Goal: Task Accomplishment & Management: Complete application form

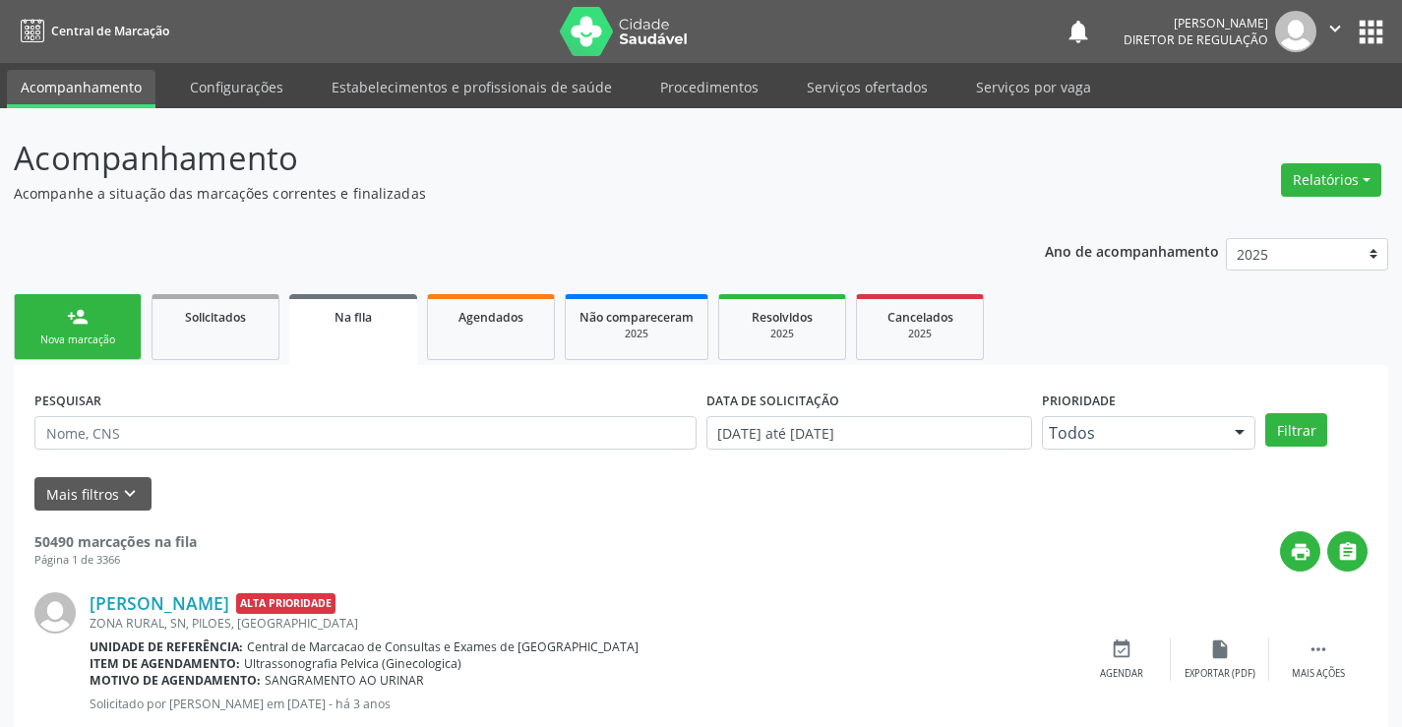
click at [92, 332] on link "person_add Nova marcação" at bounding box center [78, 327] width 128 height 66
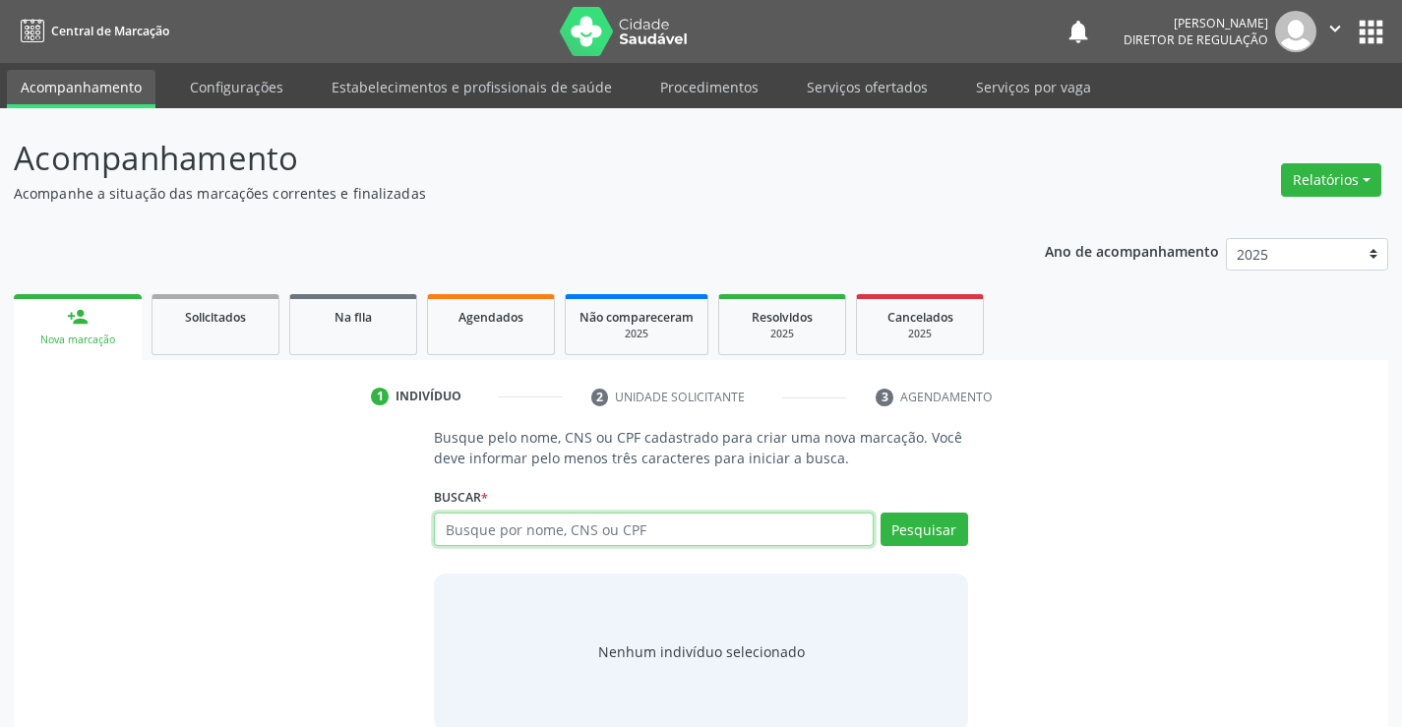
click at [542, 530] on input "text" at bounding box center [653, 529] width 439 height 33
type input "704603191763122"
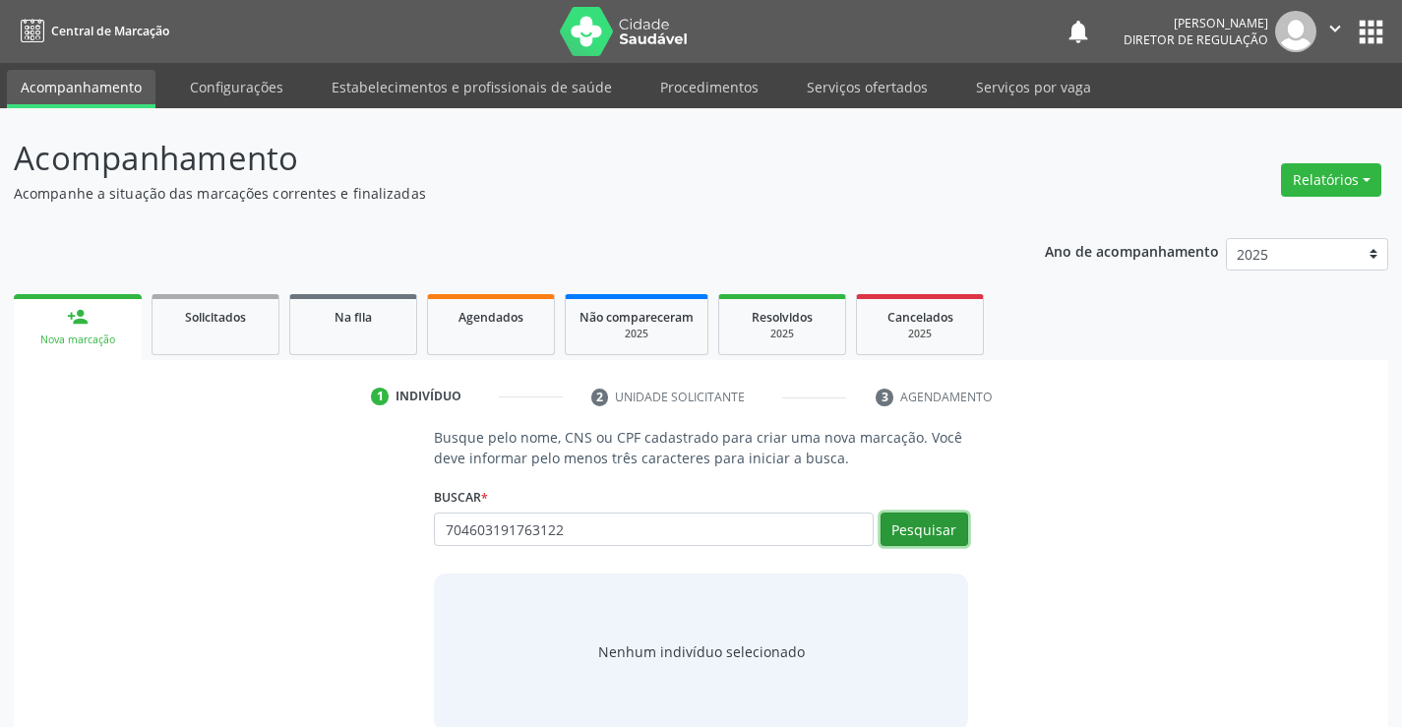
click at [941, 532] on button "Pesquisar" at bounding box center [925, 529] width 88 height 33
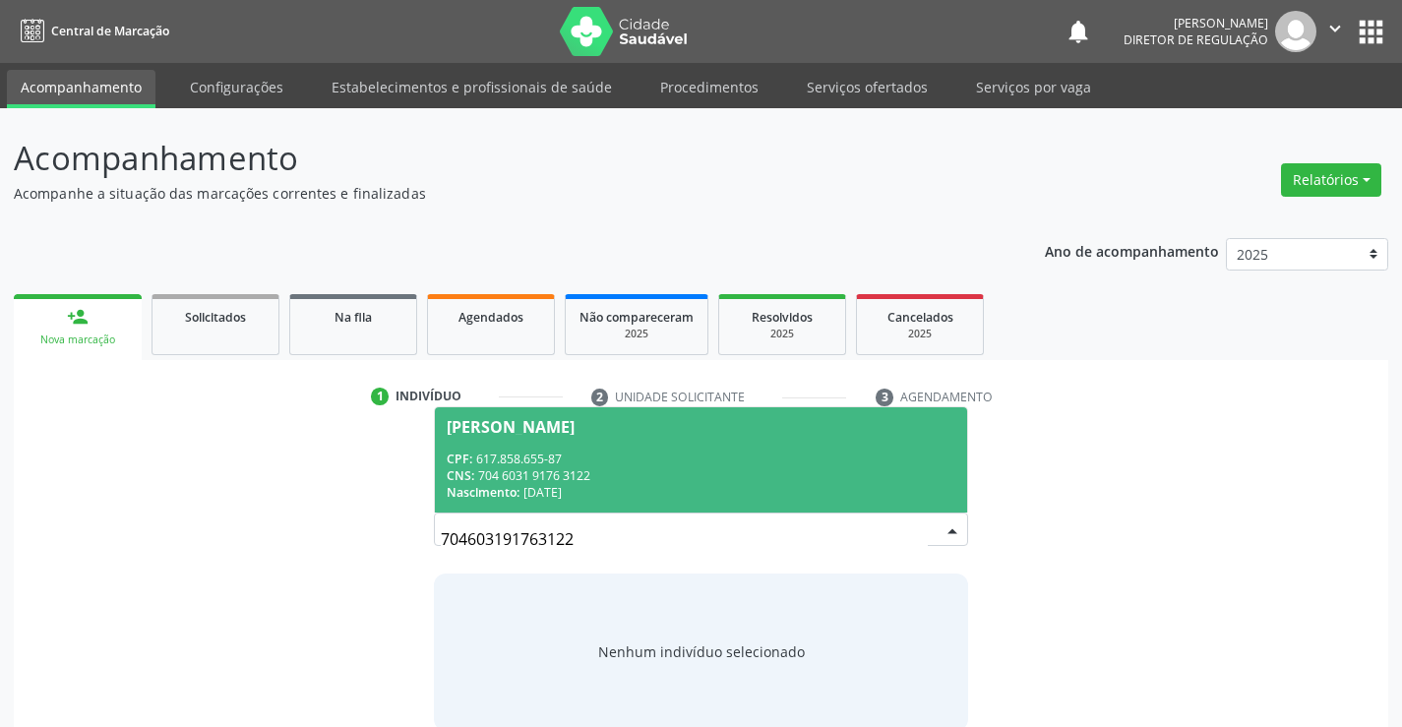
click at [801, 479] on div "CNS: 704 6031 9176 3122" at bounding box center [701, 475] width 508 height 17
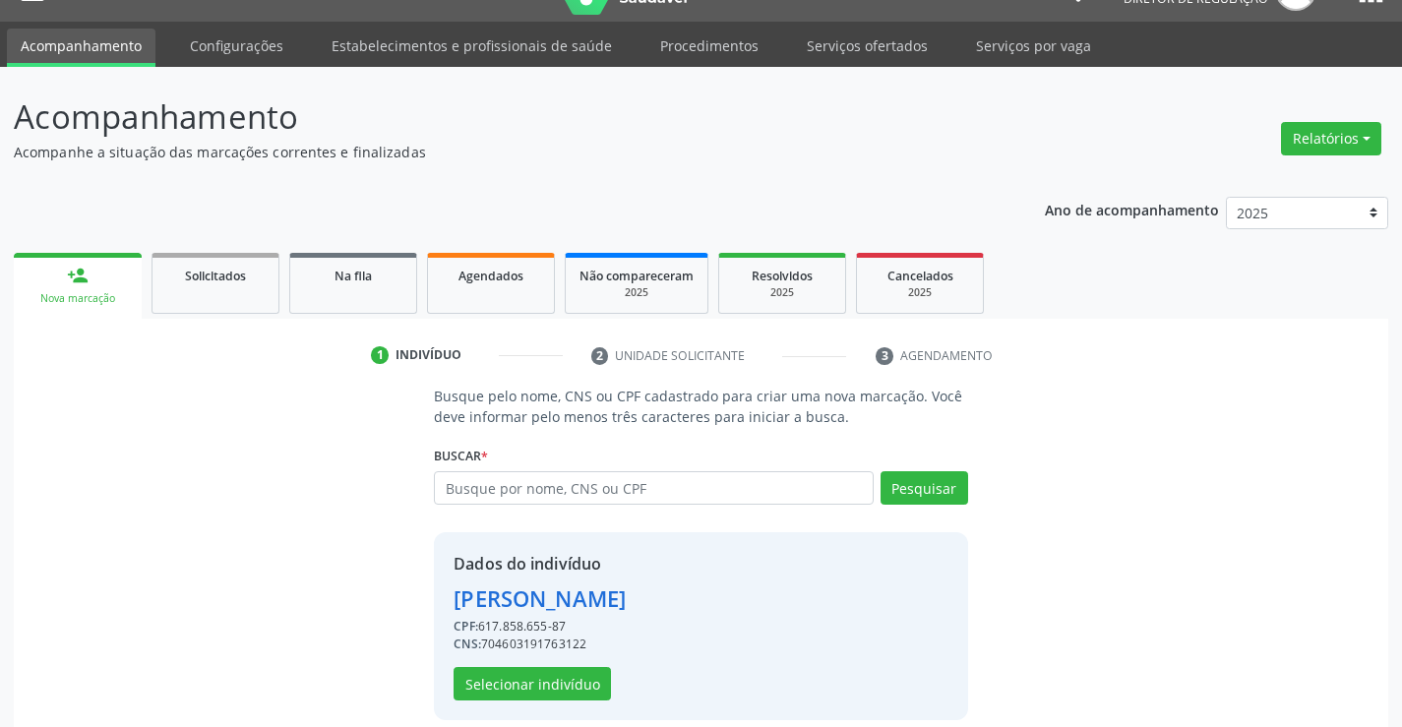
scroll to position [62, 0]
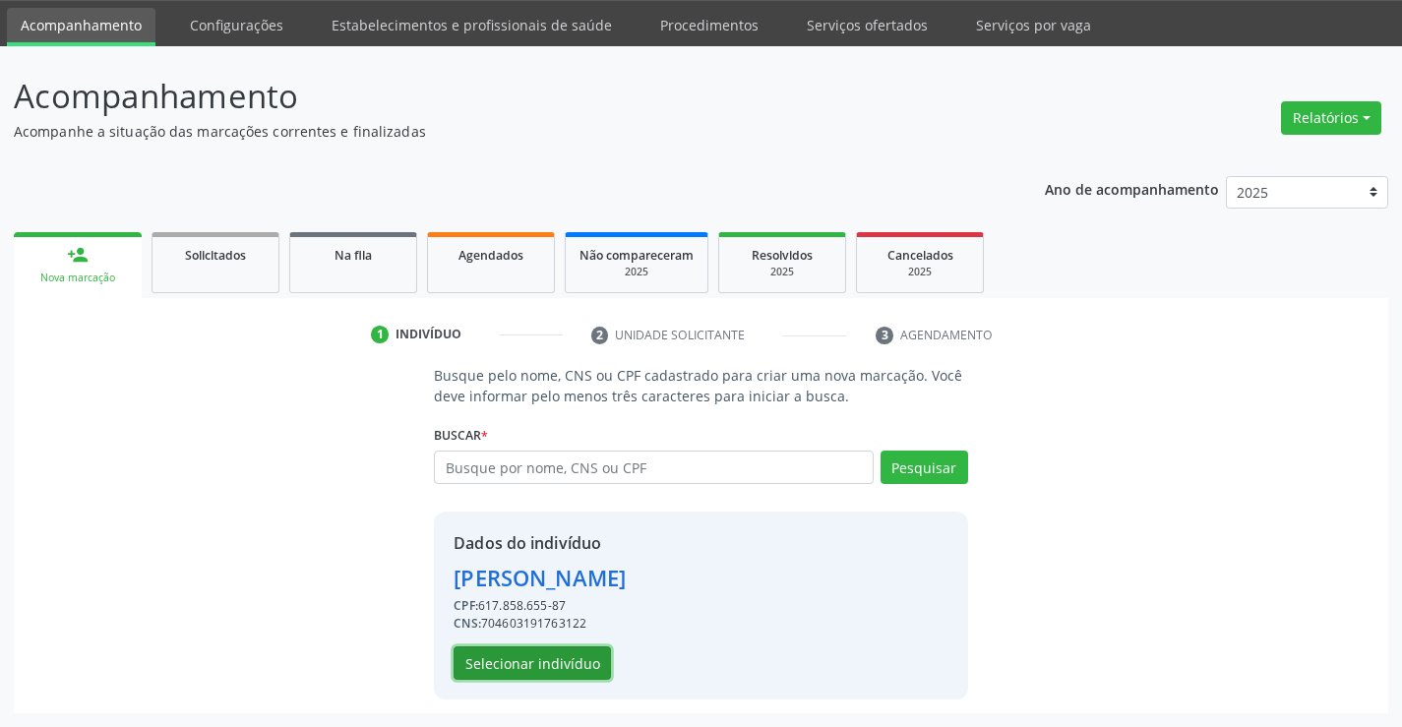
click at [561, 658] on button "Selecionar indivíduo" at bounding box center [532, 663] width 157 height 33
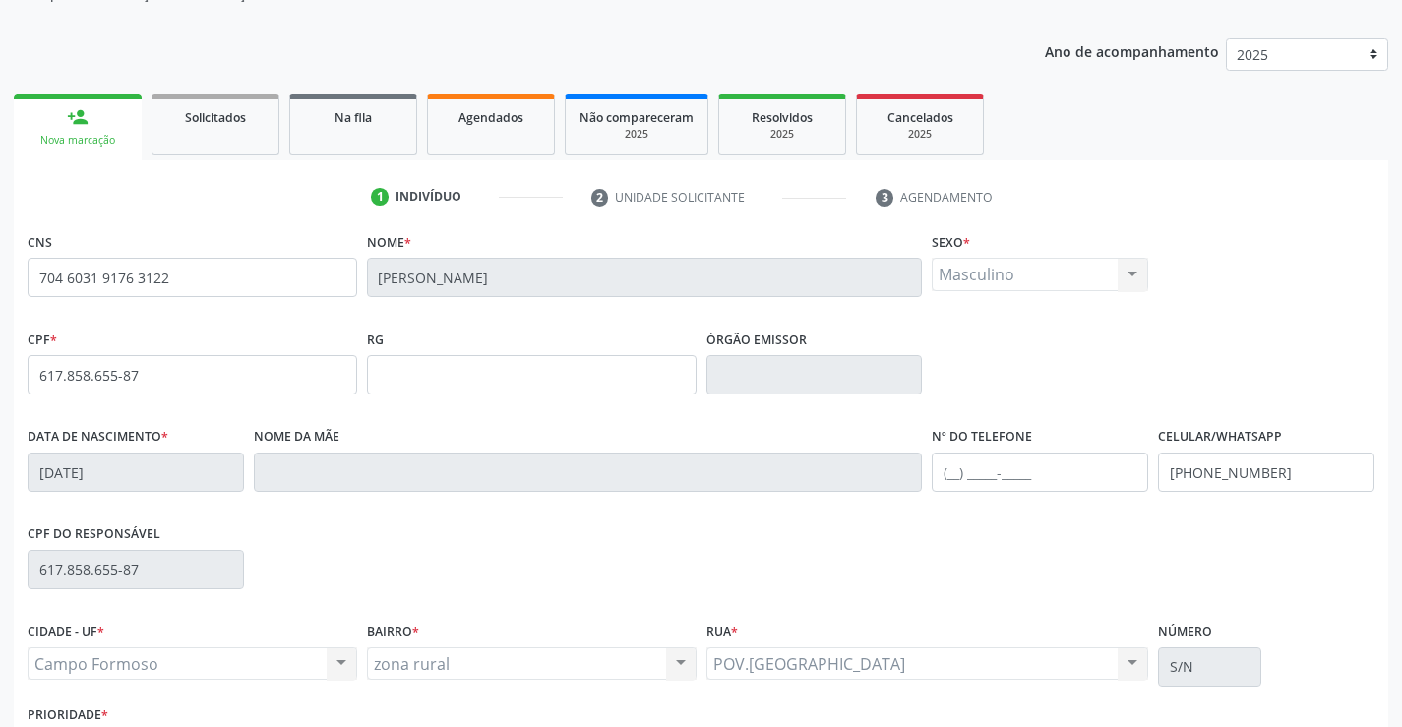
scroll to position [0, 0]
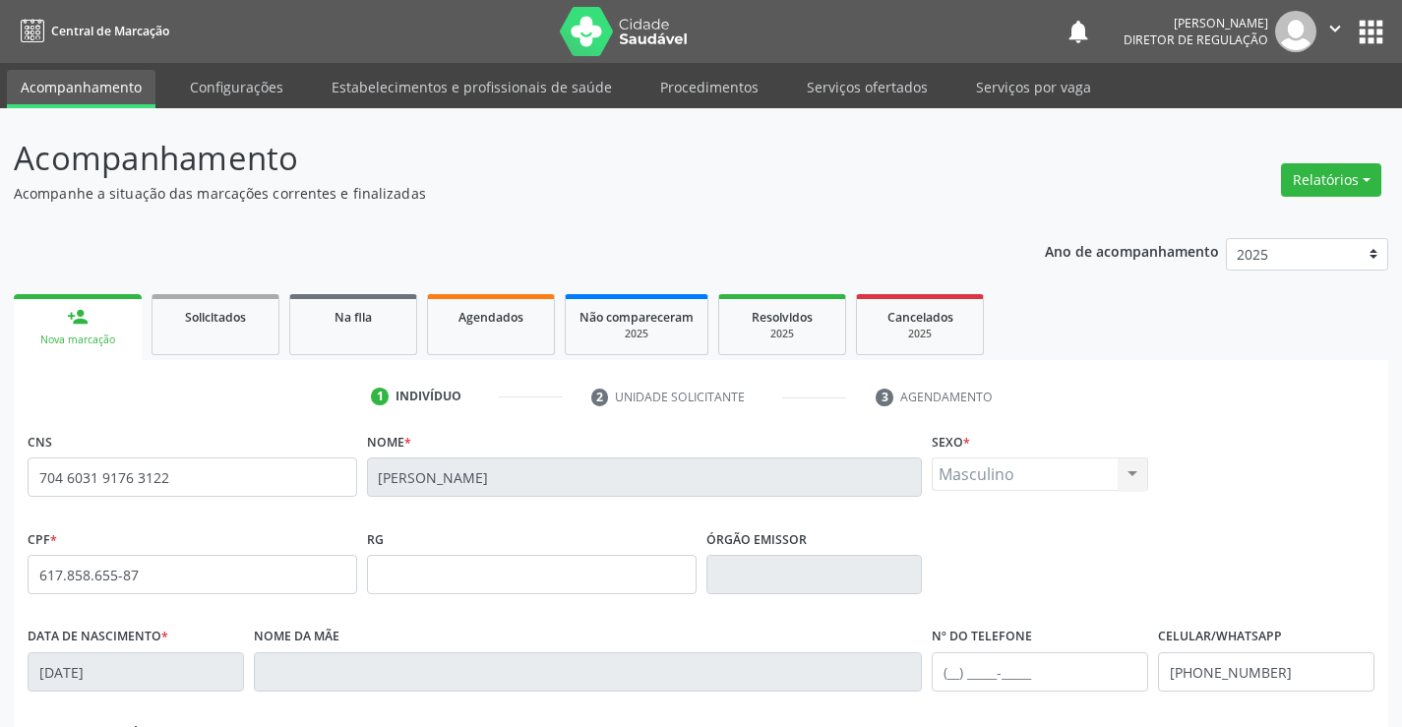
click at [848, 110] on div "Acompanhamento Acompanhe a situação das marcações correntes e finalizadas Relat…" at bounding box center [701, 587] width 1402 height 959
click at [848, 100] on link "Serviços ofertados" at bounding box center [867, 87] width 149 height 34
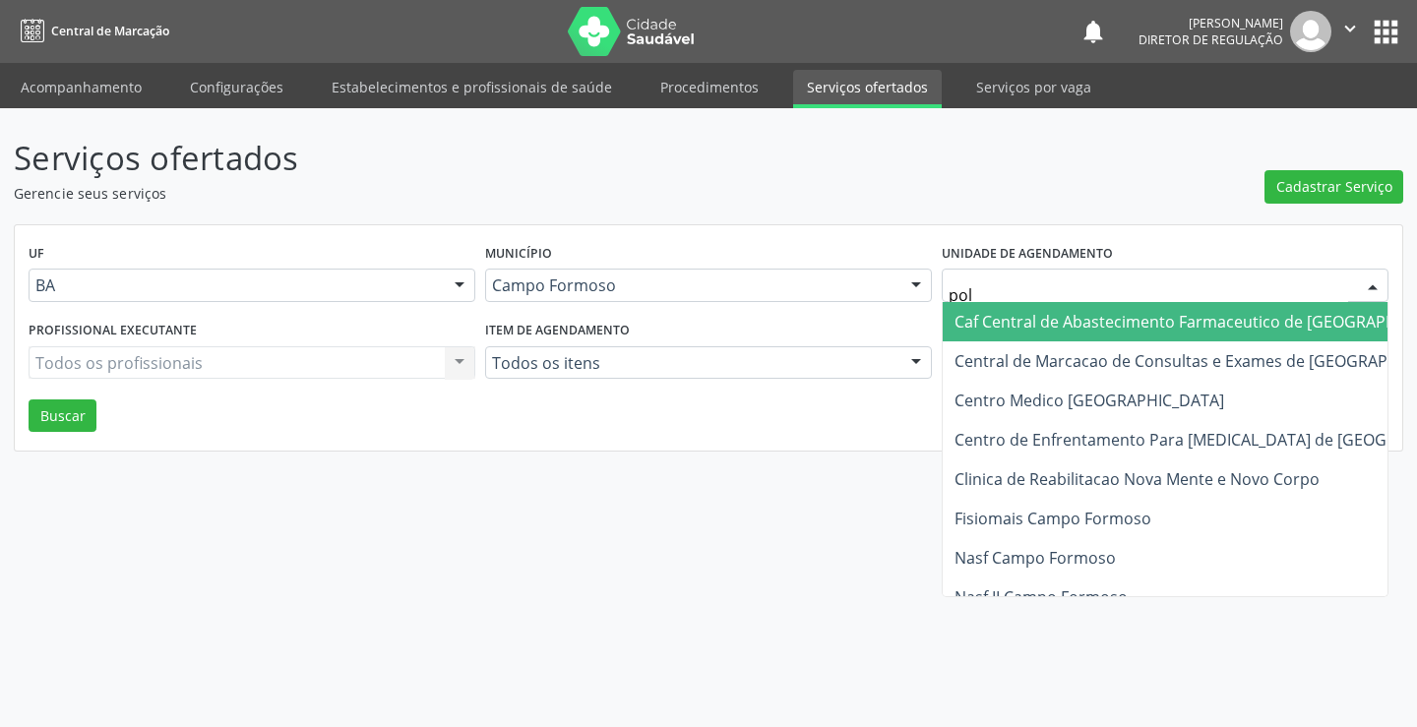
type input "poli"
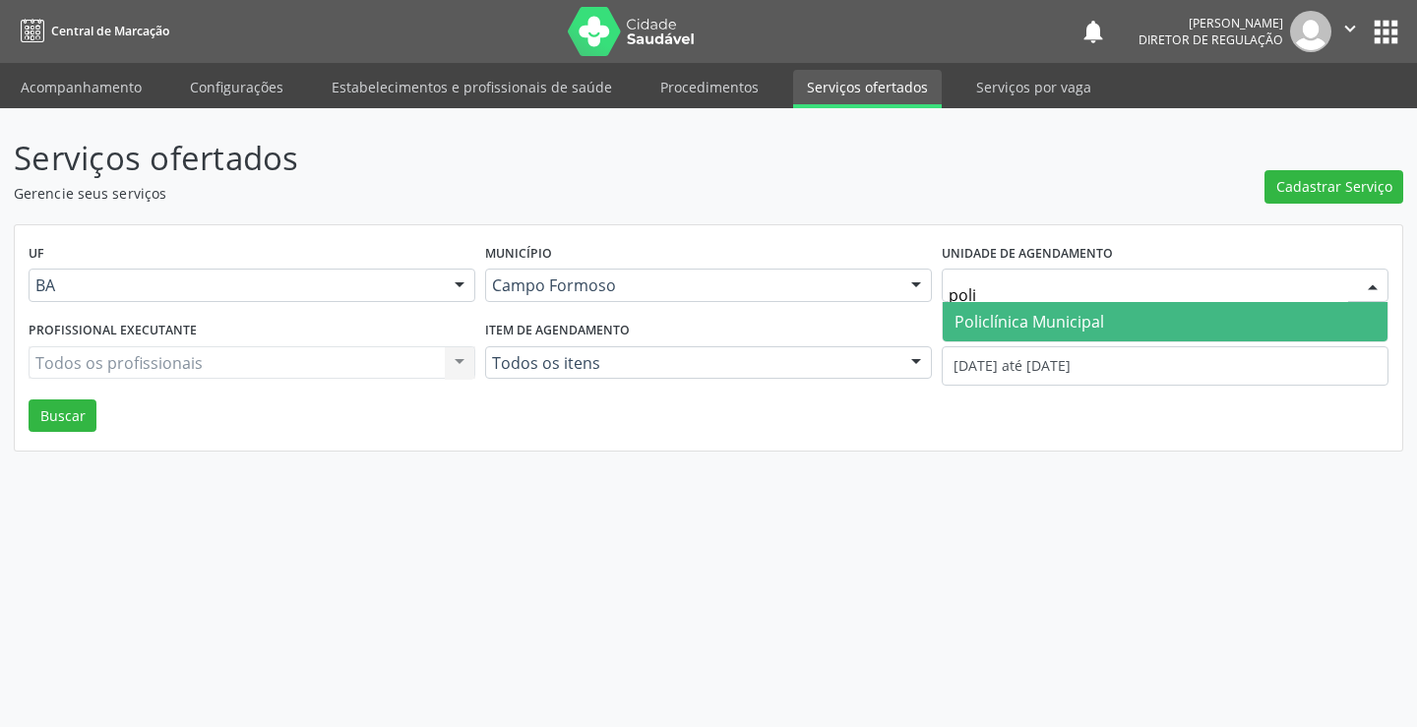
click at [1103, 316] on span "Policlínica Municipal" at bounding box center [1165, 321] width 445 height 39
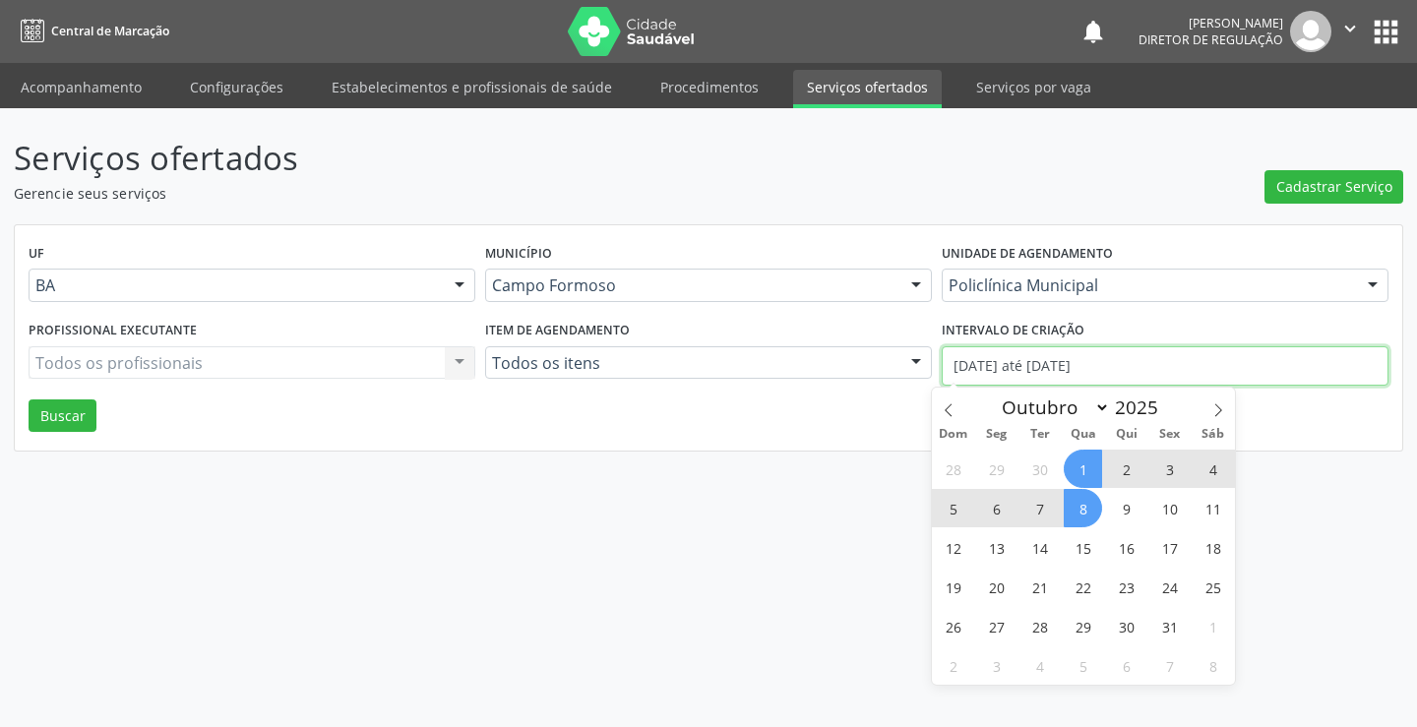
click at [1063, 368] on input "01/10/2025 até 08/10/2025" at bounding box center [1165, 365] width 447 height 39
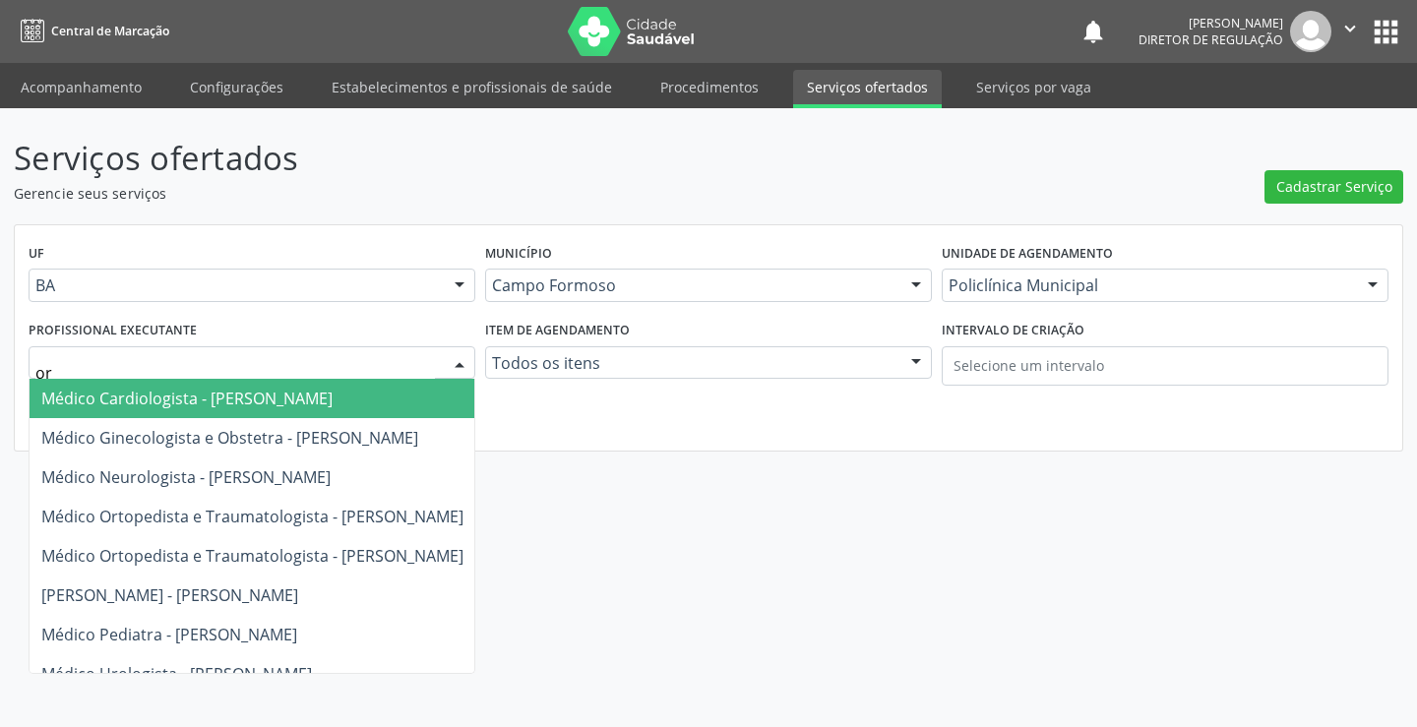
type input "o"
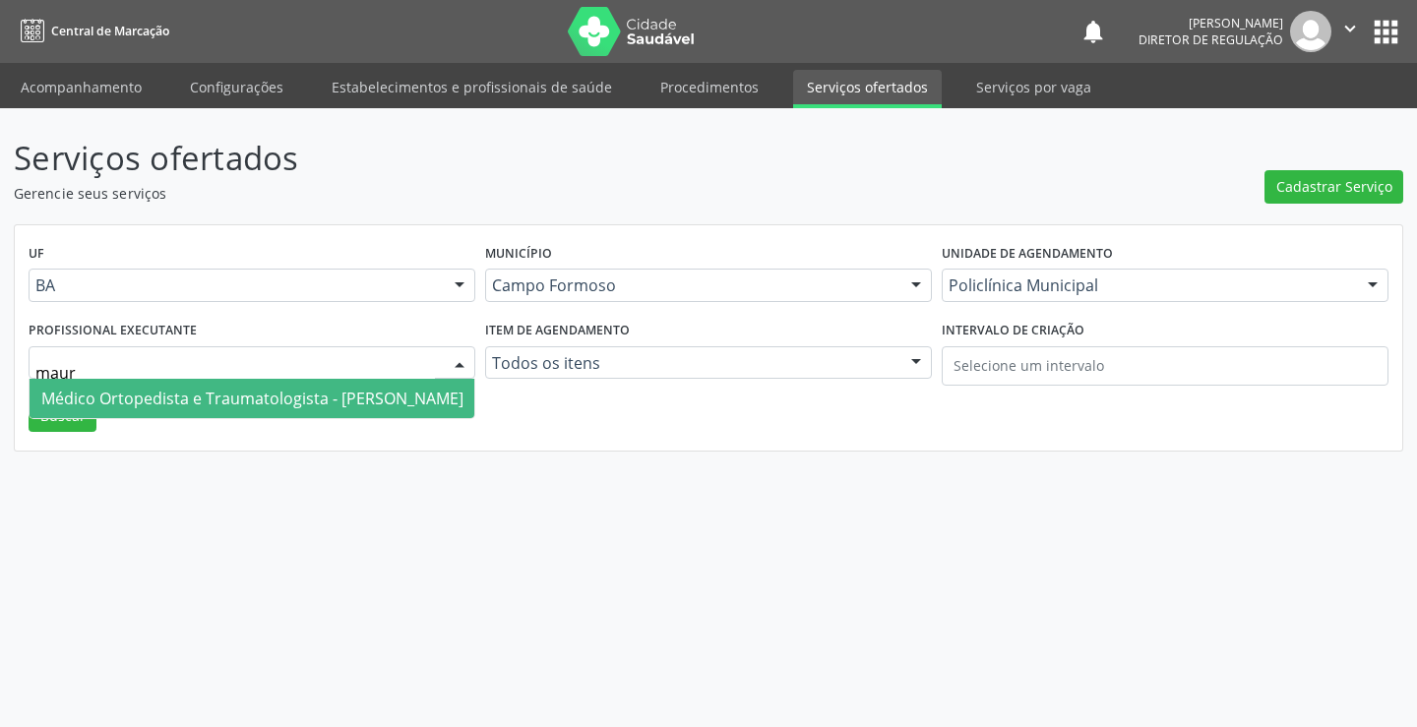
click at [242, 401] on span "Médico Ortopedista e Traumatologista - [PERSON_NAME]" at bounding box center [252, 399] width 422 height 22
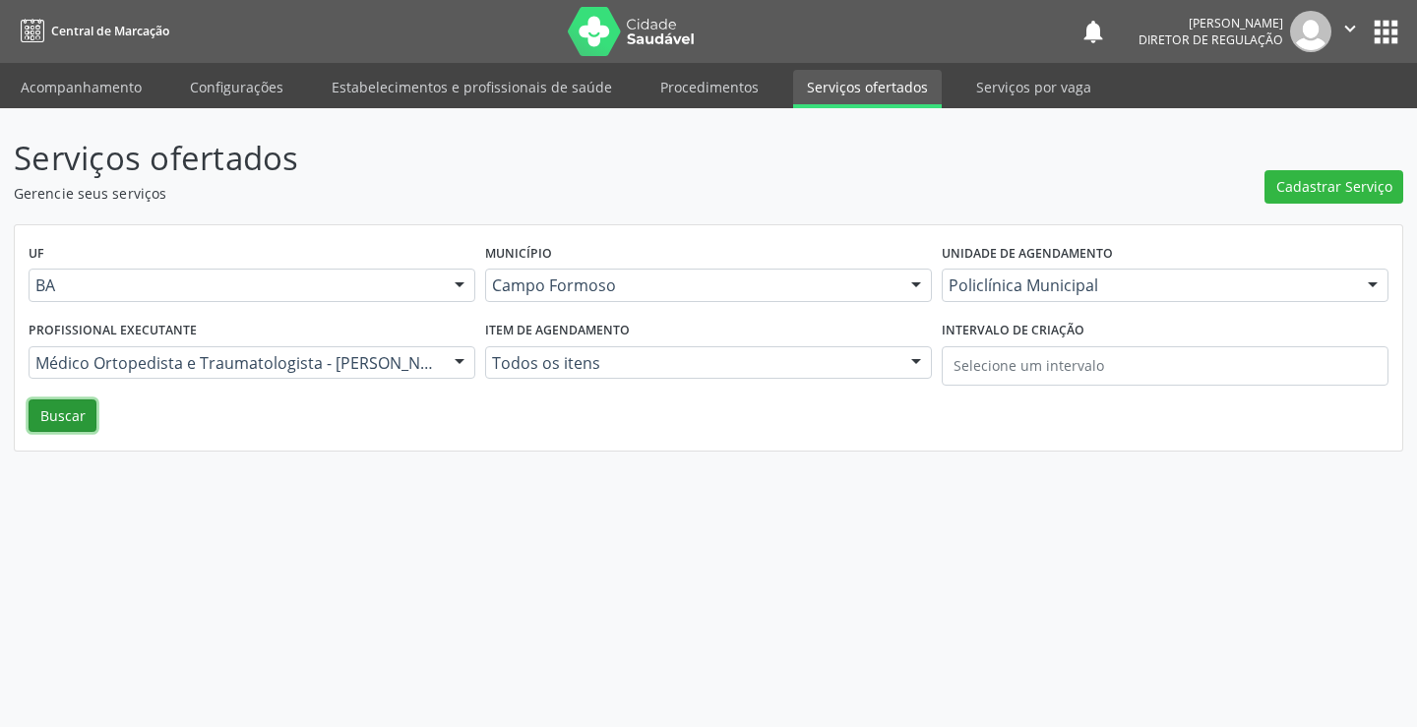
click at [36, 423] on button "Buscar" at bounding box center [63, 416] width 68 height 33
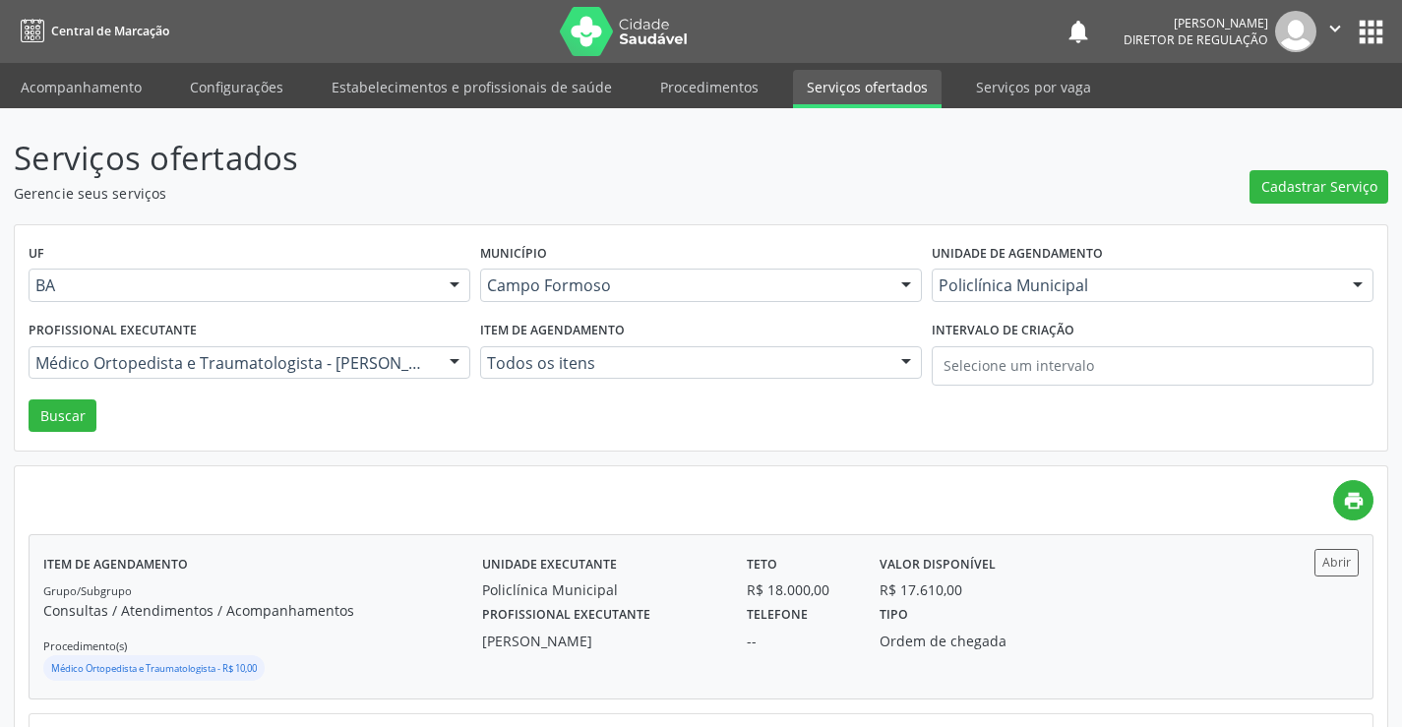
click at [1023, 585] on div "R$ 17.610,00" at bounding box center [965, 590] width 171 height 21
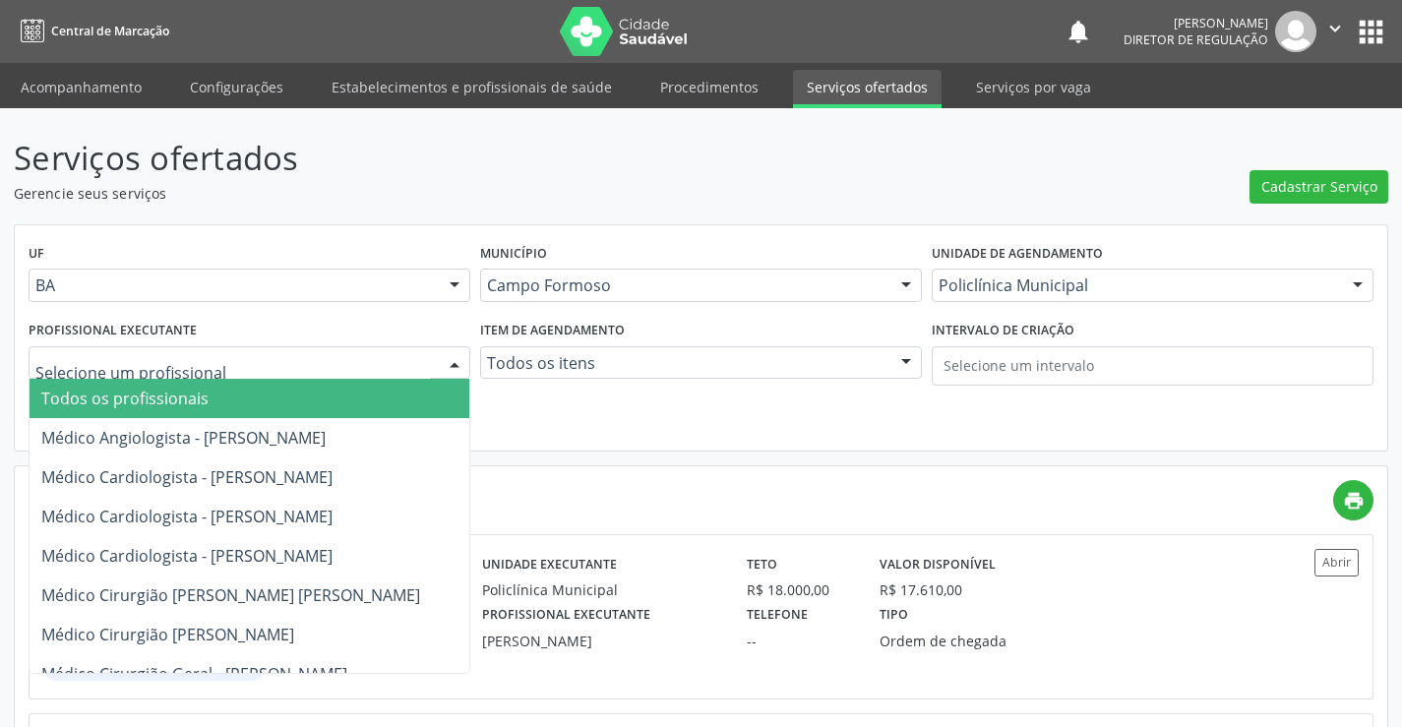
click at [285, 378] on div at bounding box center [250, 362] width 442 height 33
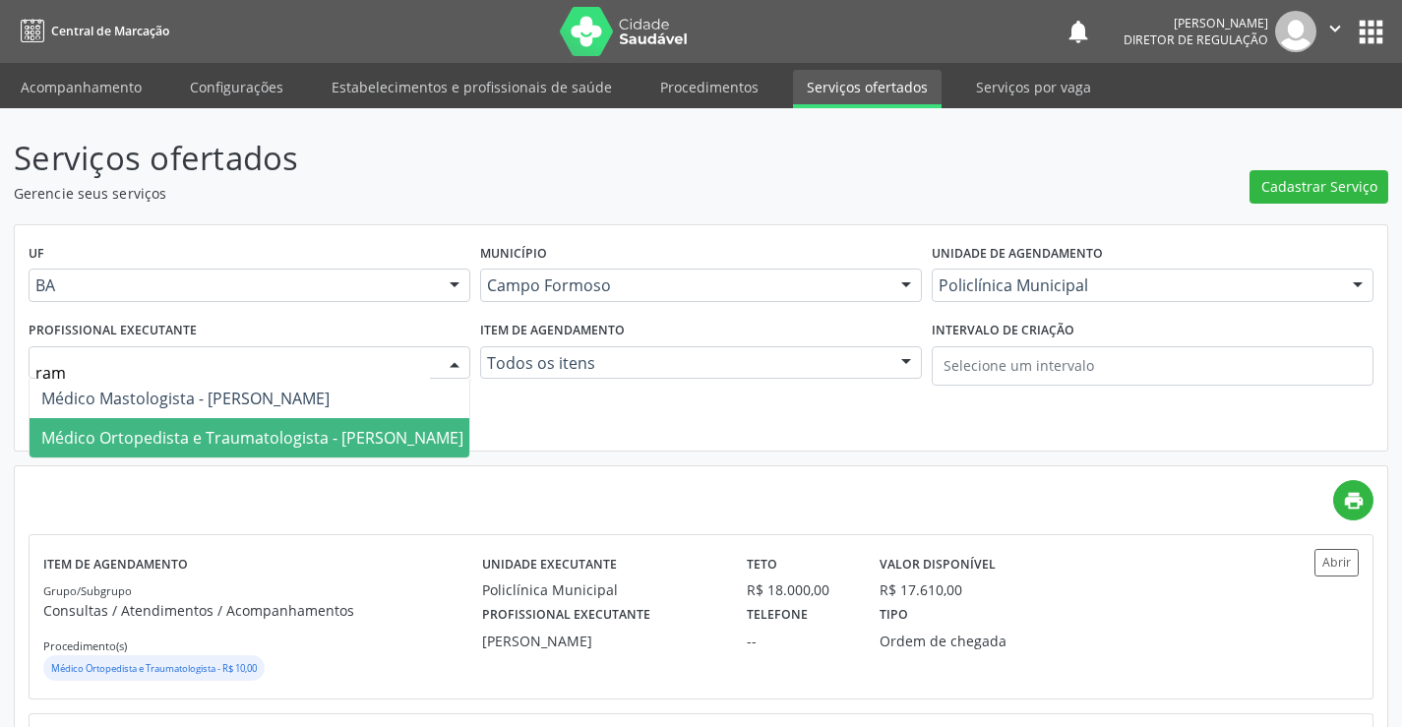
click at [272, 439] on span "Médico Ortopedista e Traumatologista - Ramon Oliveira Soares" at bounding box center [252, 438] width 422 height 22
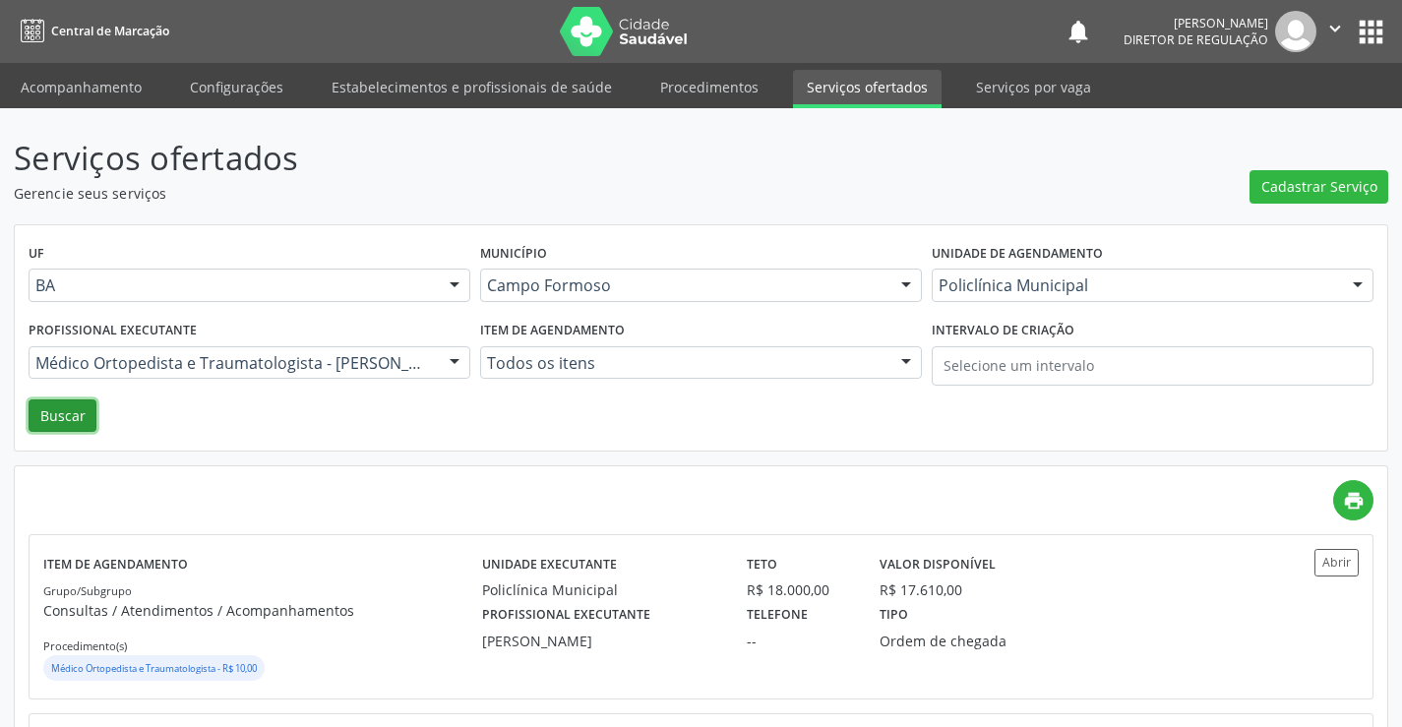
click at [53, 416] on button "Buscar" at bounding box center [63, 416] width 68 height 33
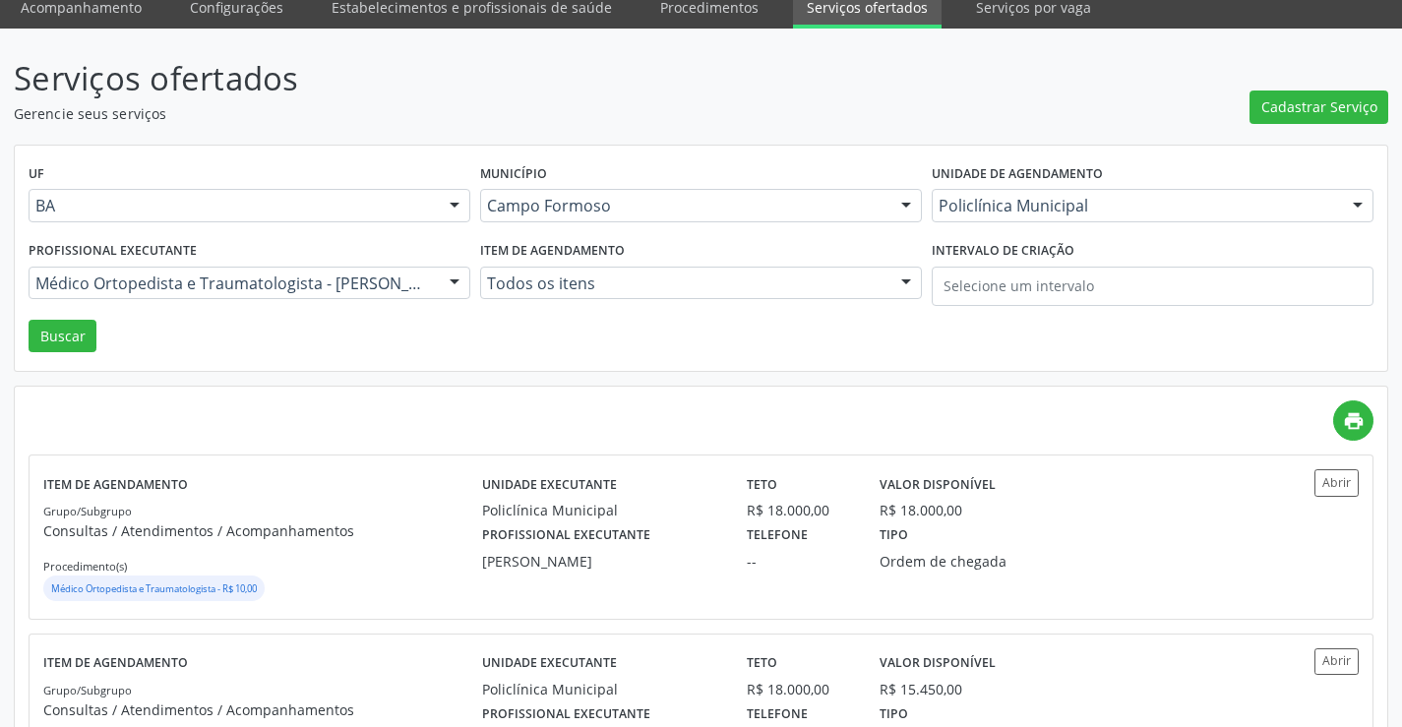
scroll to position [295, 0]
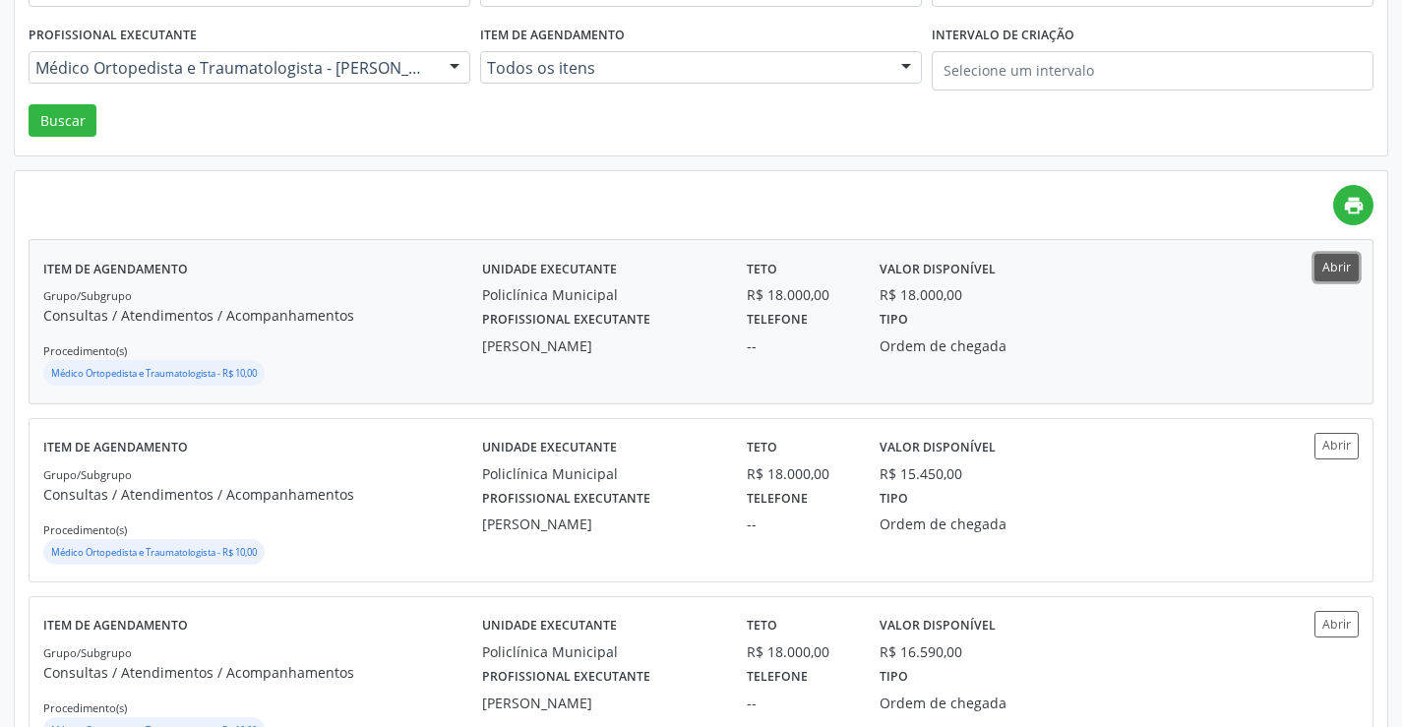
click at [1334, 273] on button "Abrir" at bounding box center [1337, 267] width 44 height 27
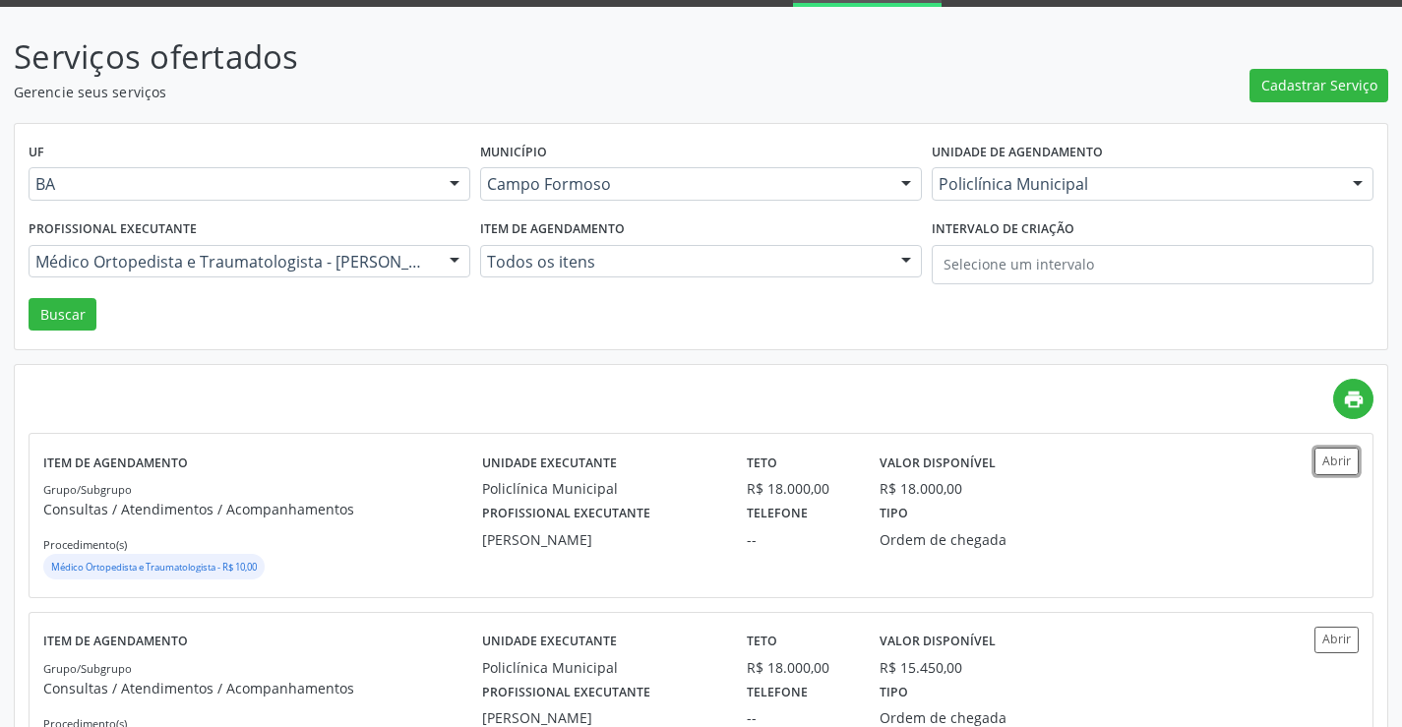
scroll to position [98, 0]
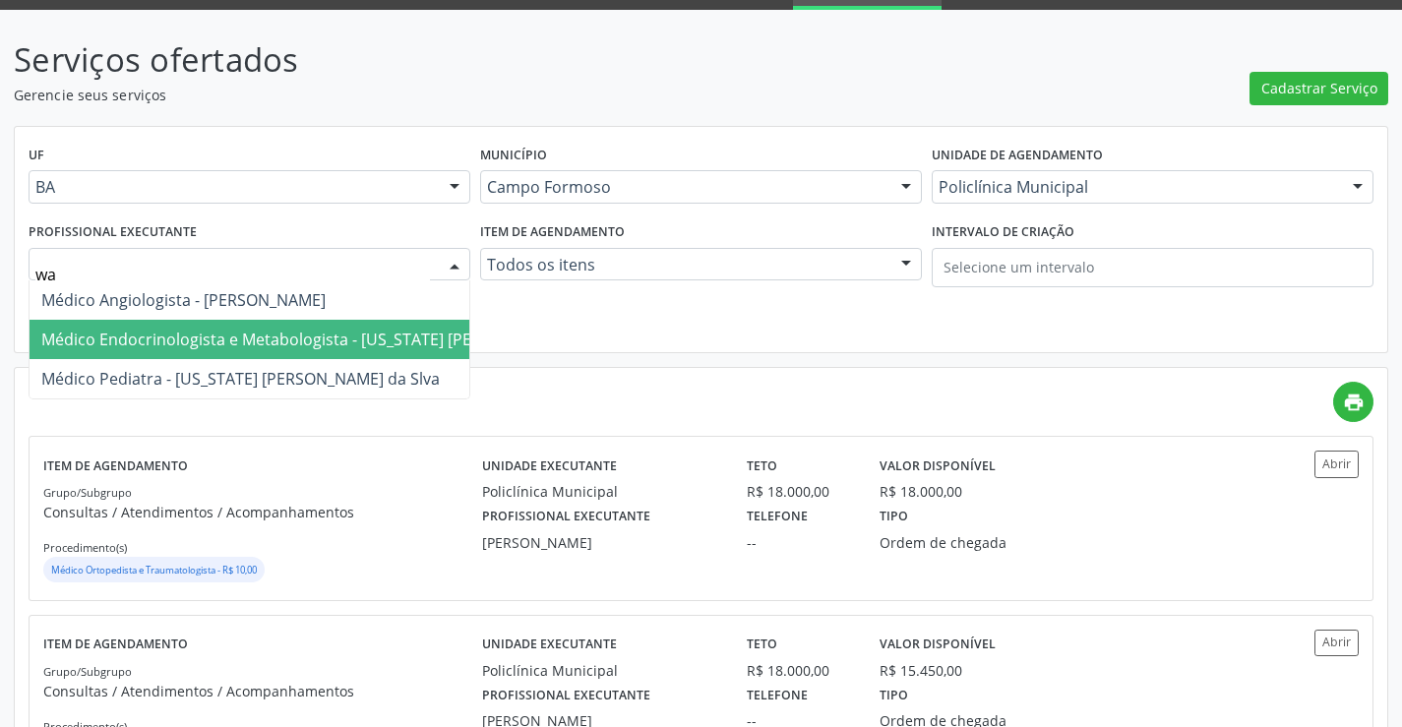
click at [302, 346] on span "Médico Endocrinologista e Metabologista - Washington Luiz Sobreira da Slva" at bounding box center [333, 340] width 585 height 22
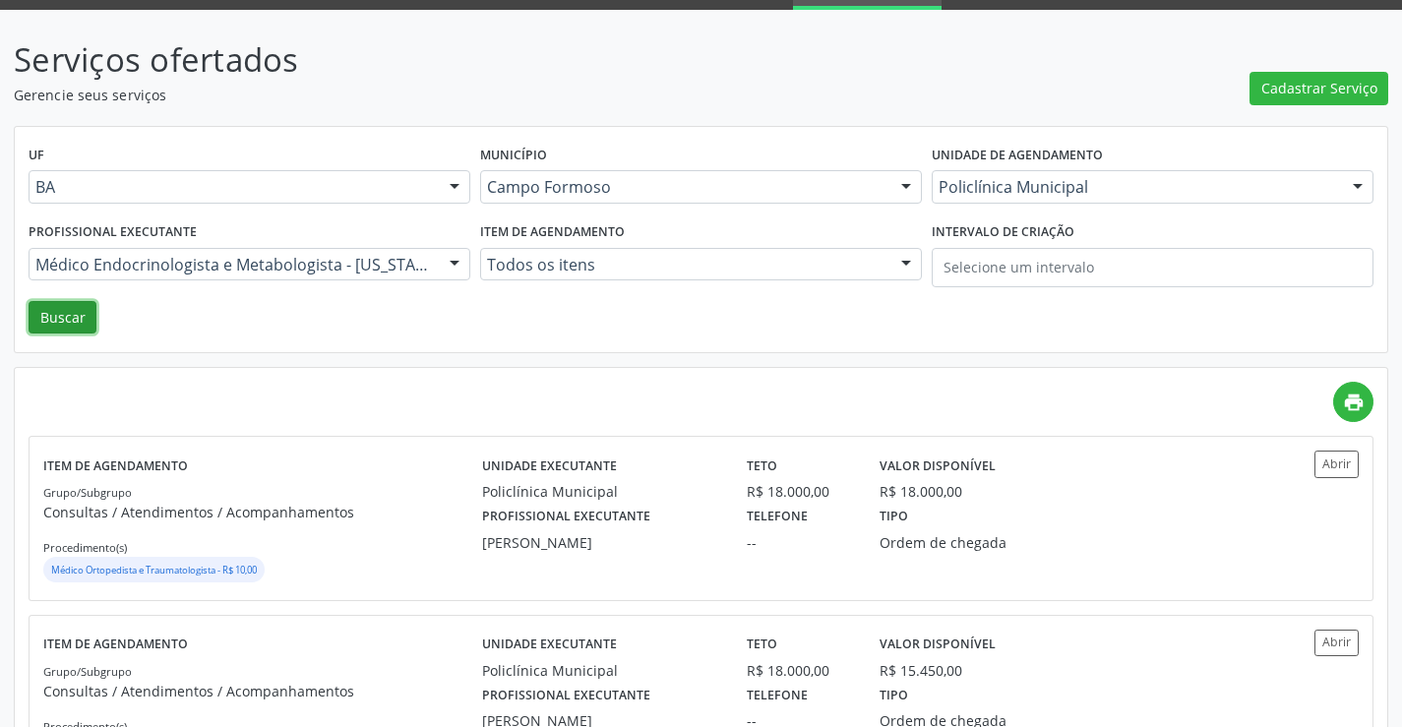
click at [69, 321] on button "Buscar" at bounding box center [63, 317] width 68 height 33
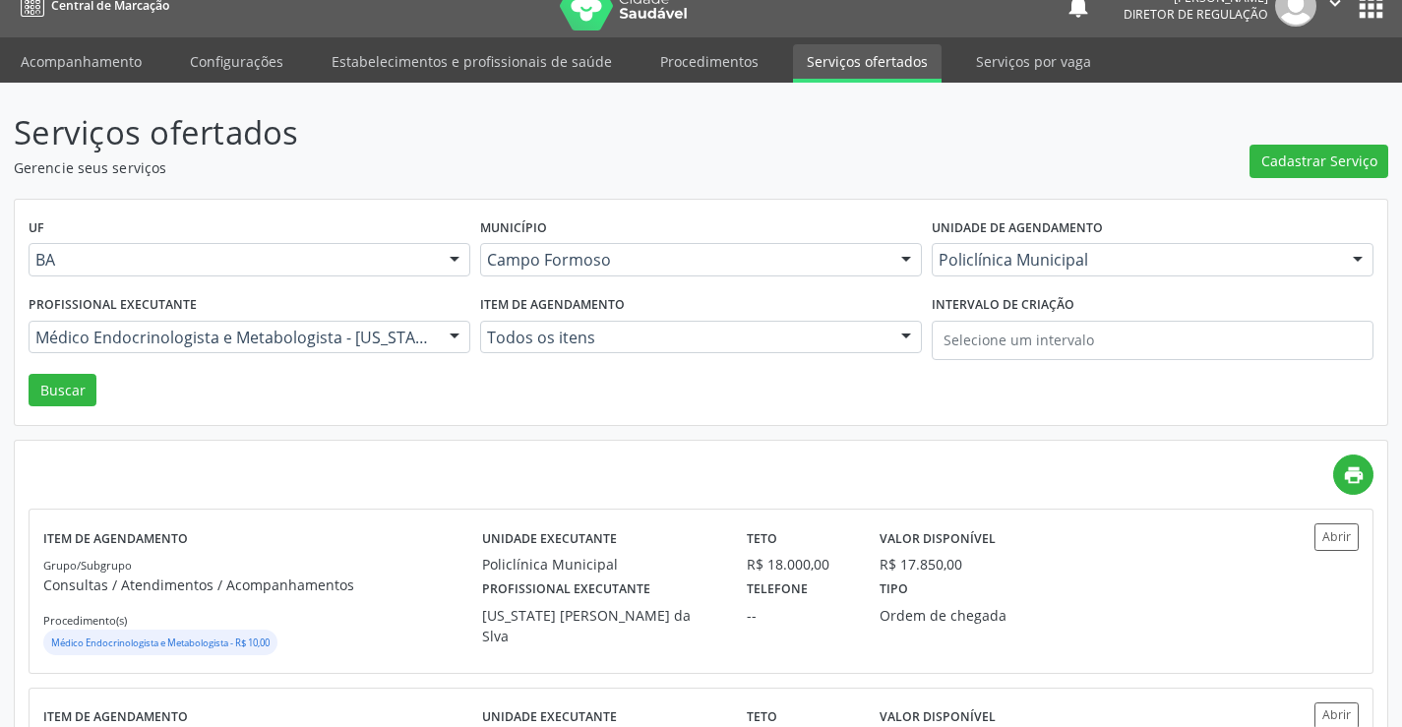
scroll to position [197, 0]
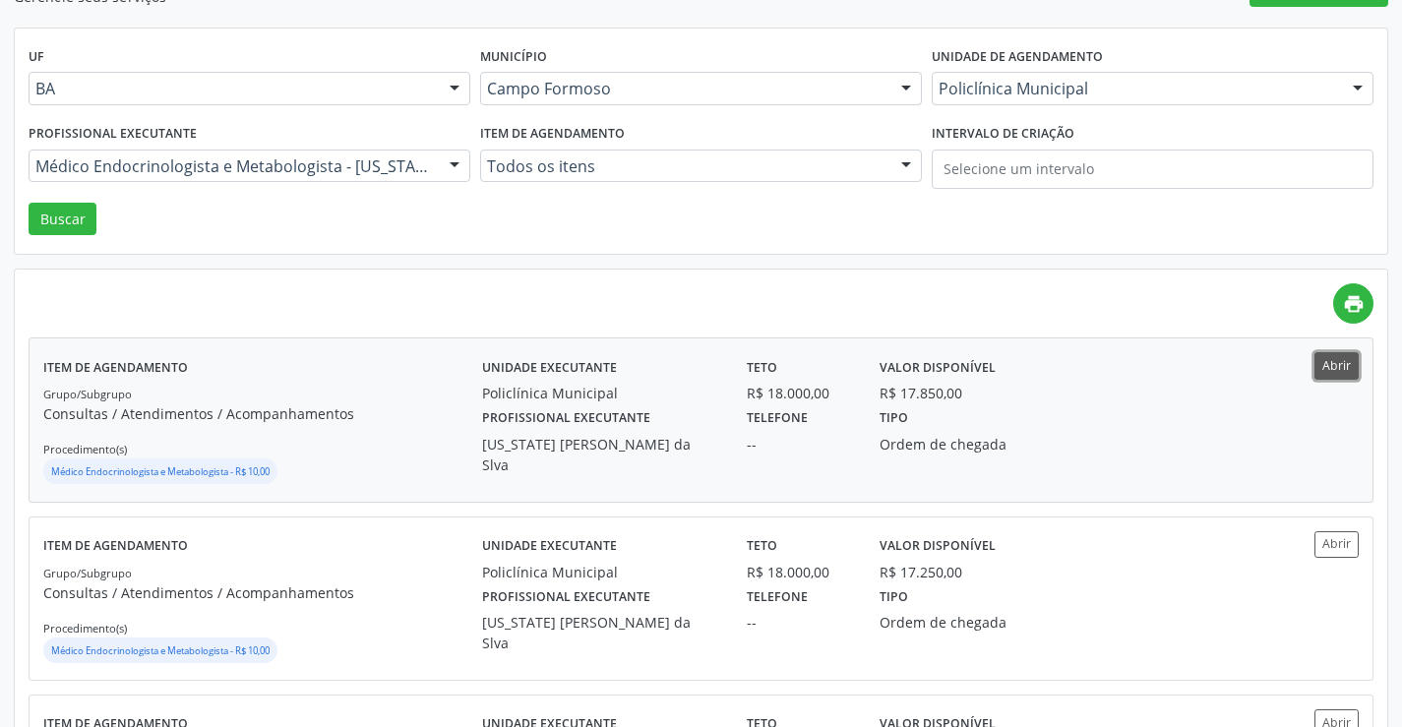
click at [1354, 363] on button "Abrir" at bounding box center [1337, 365] width 44 height 27
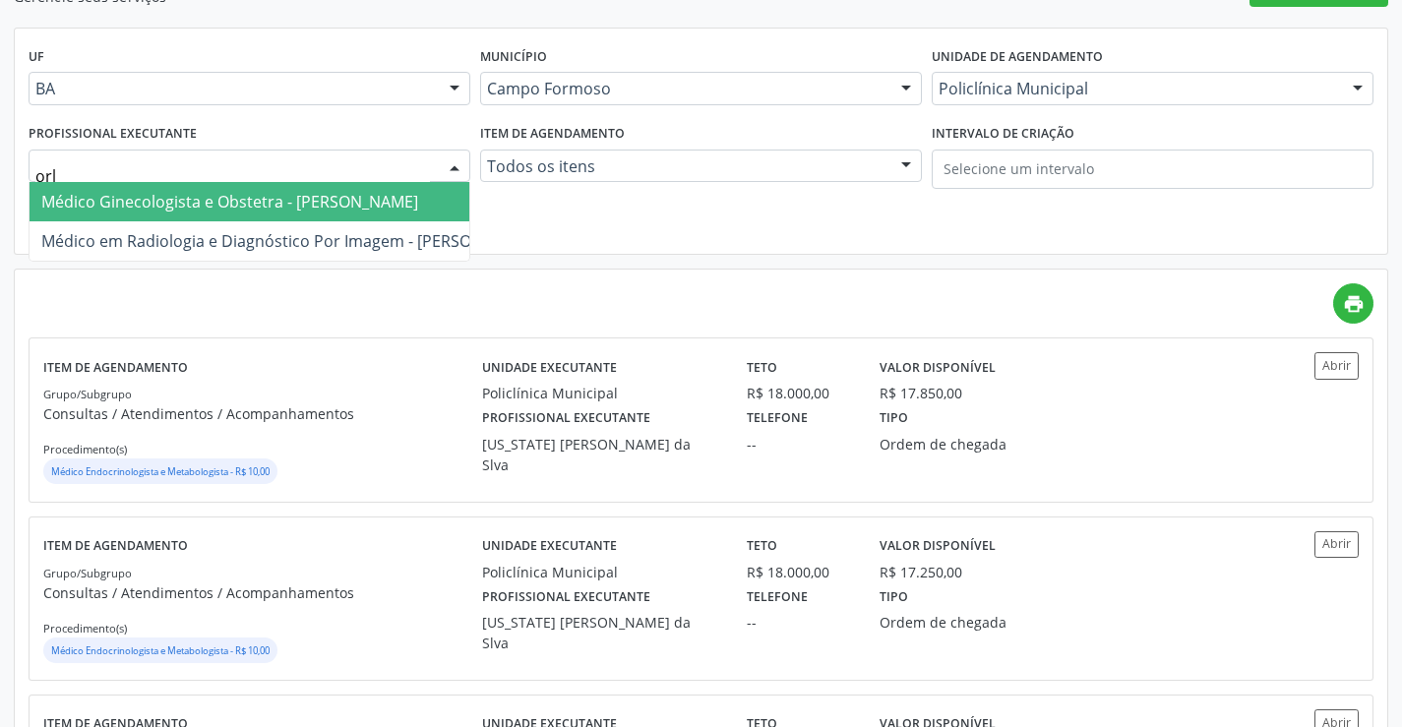
click at [181, 204] on span "Médico Ginecologista e Obstetra - Orlindo Carvalho dos Santos" at bounding box center [229, 202] width 377 height 22
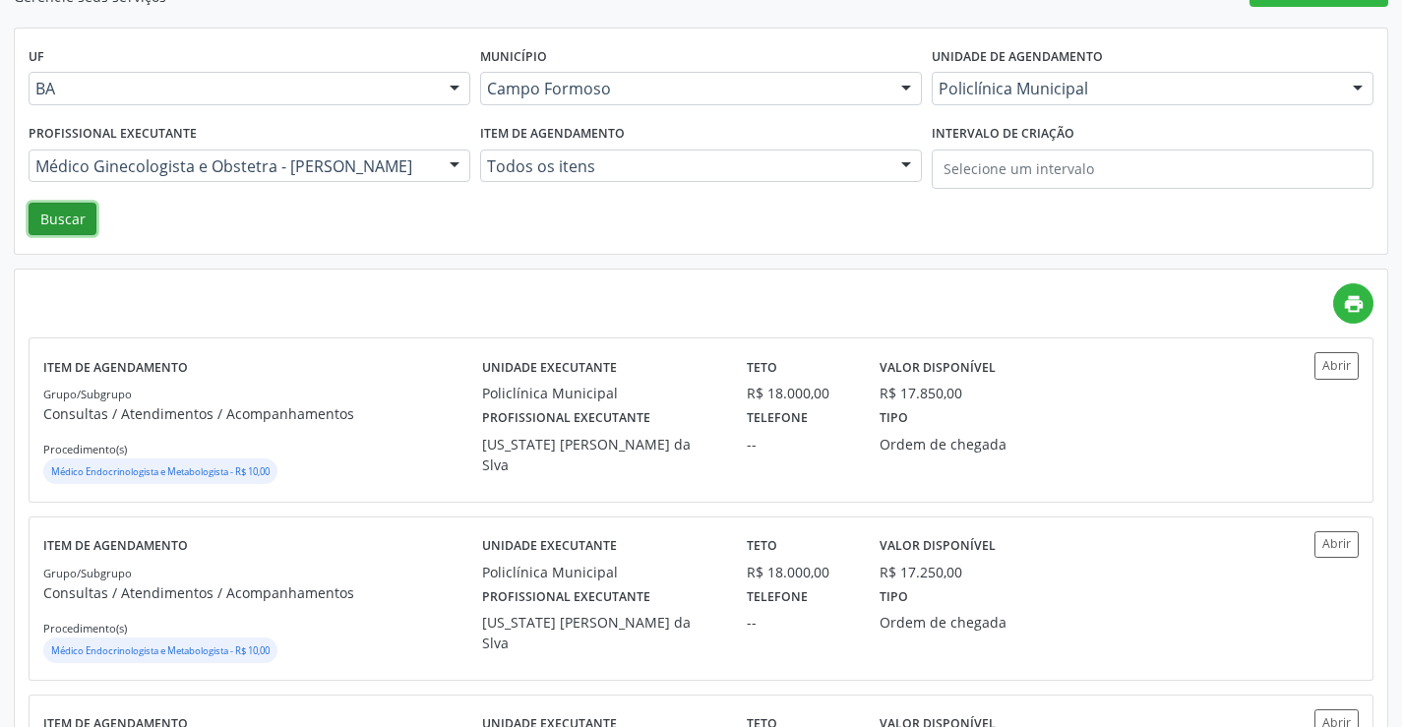
click at [82, 213] on button "Buscar" at bounding box center [63, 219] width 68 height 33
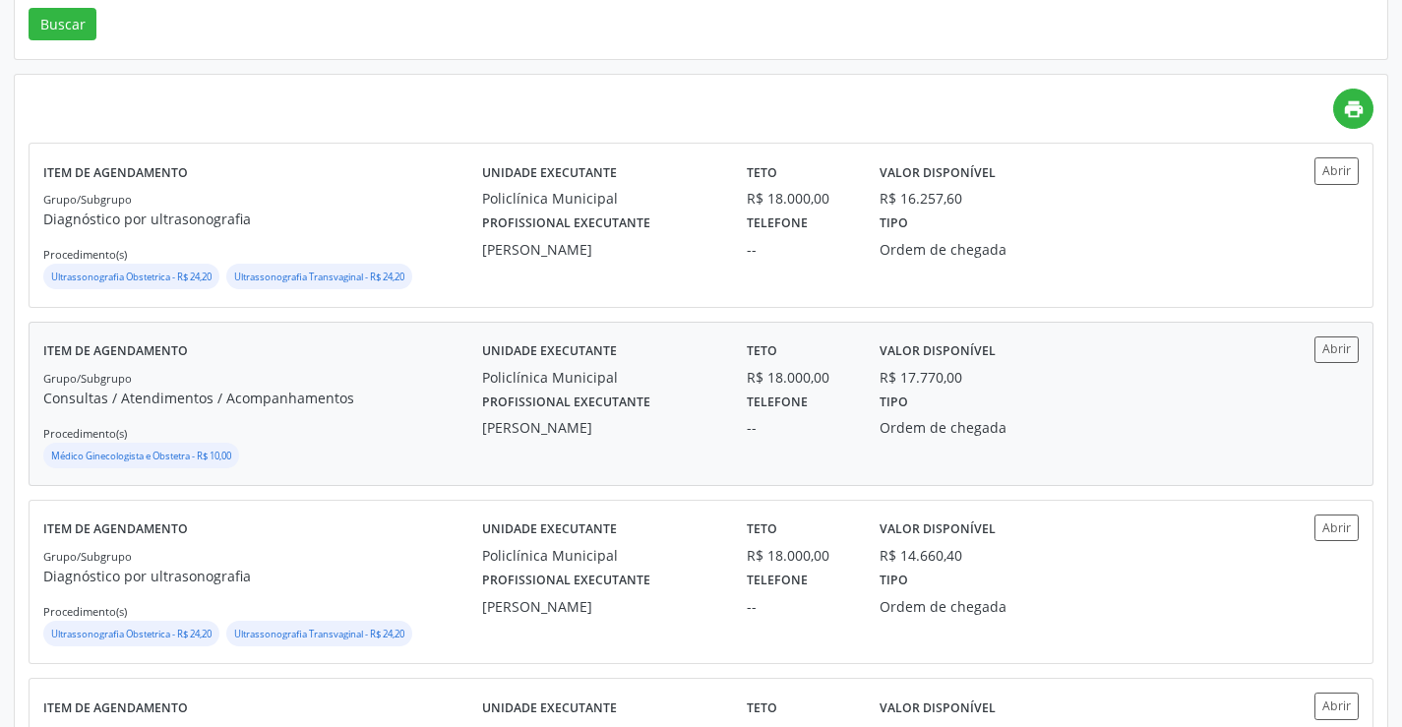
scroll to position [394, 0]
click at [1320, 357] on button "Abrir" at bounding box center [1337, 348] width 44 height 27
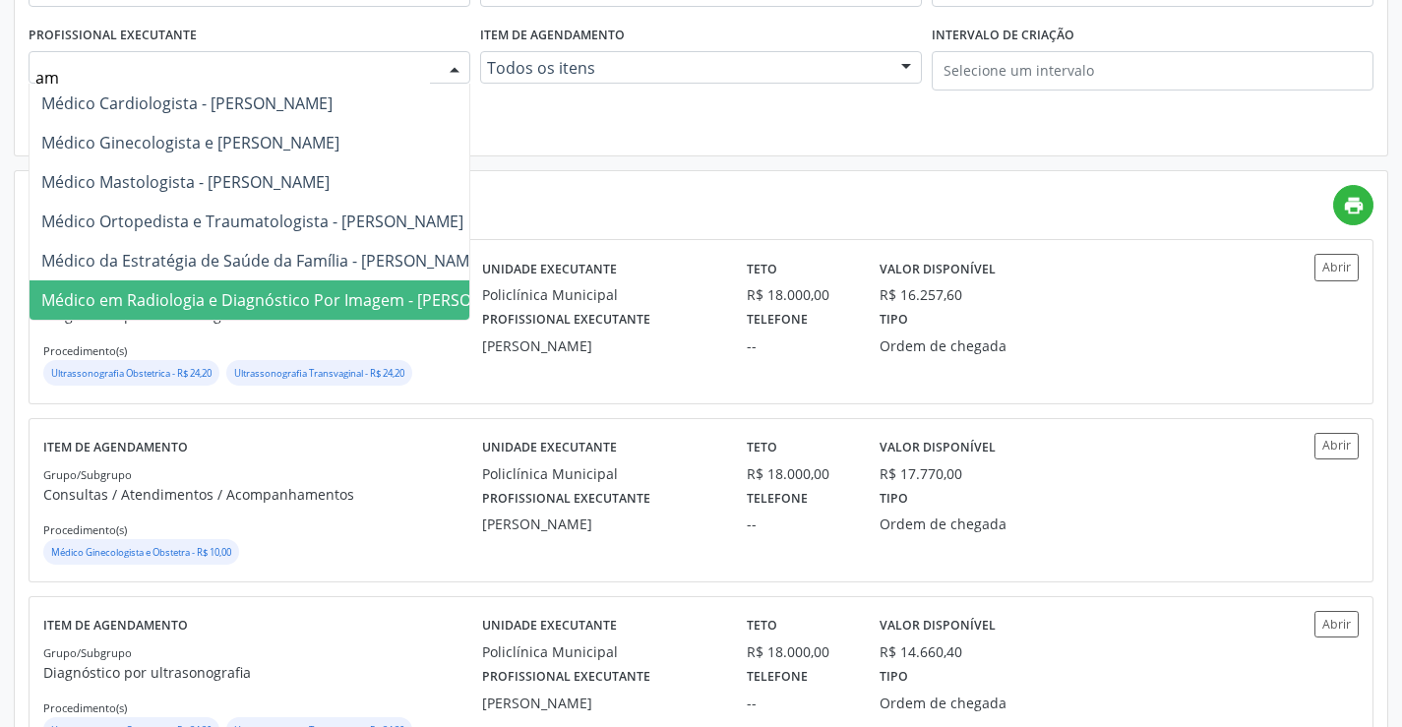
scroll to position [0, 0]
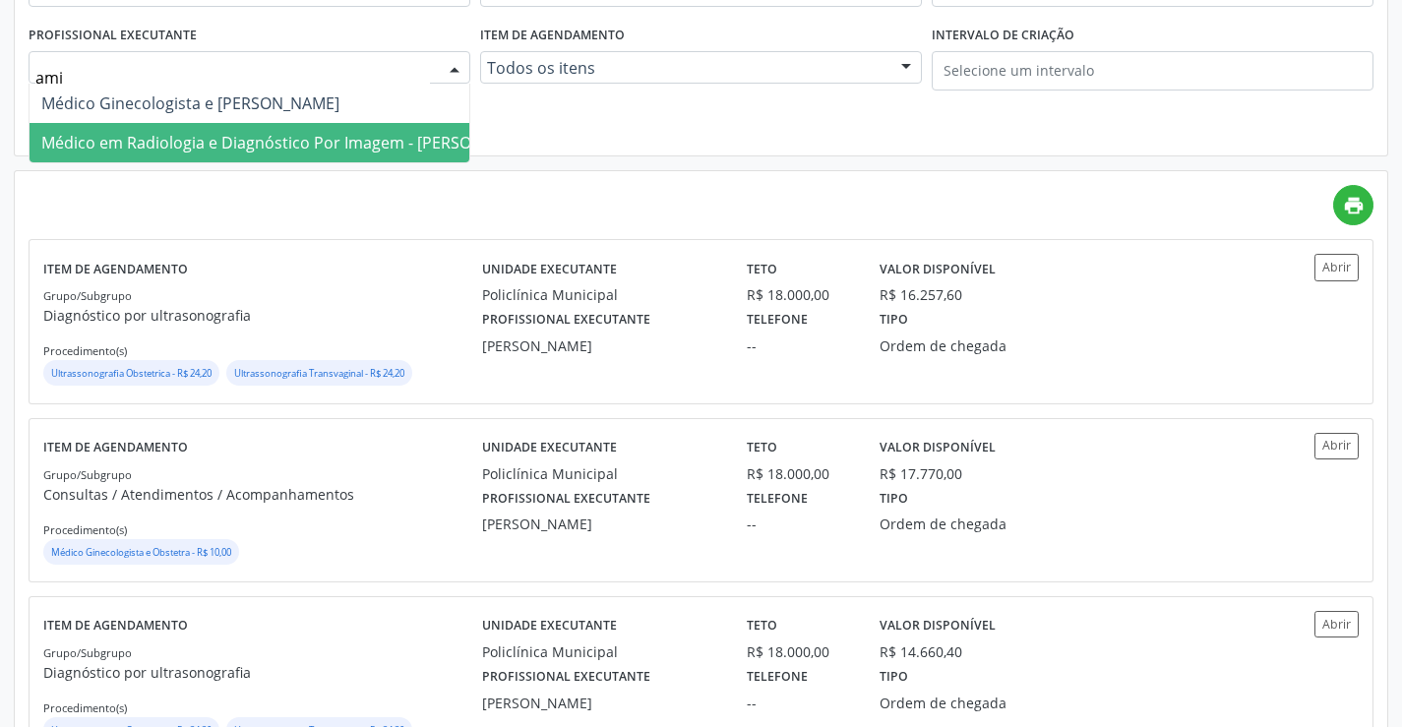
type input "amil"
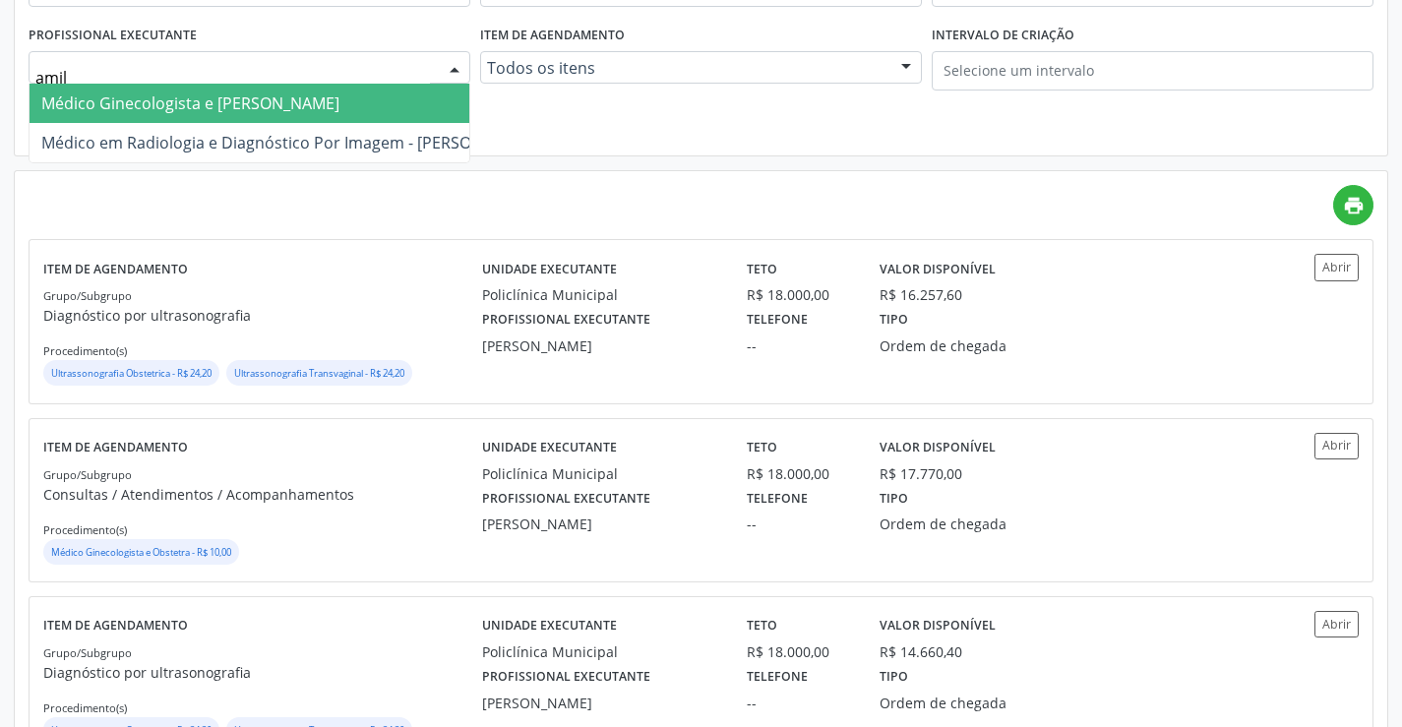
click at [234, 102] on span "Médico Ginecologista e Obstetra - Amilton Soares" at bounding box center [190, 104] width 298 height 22
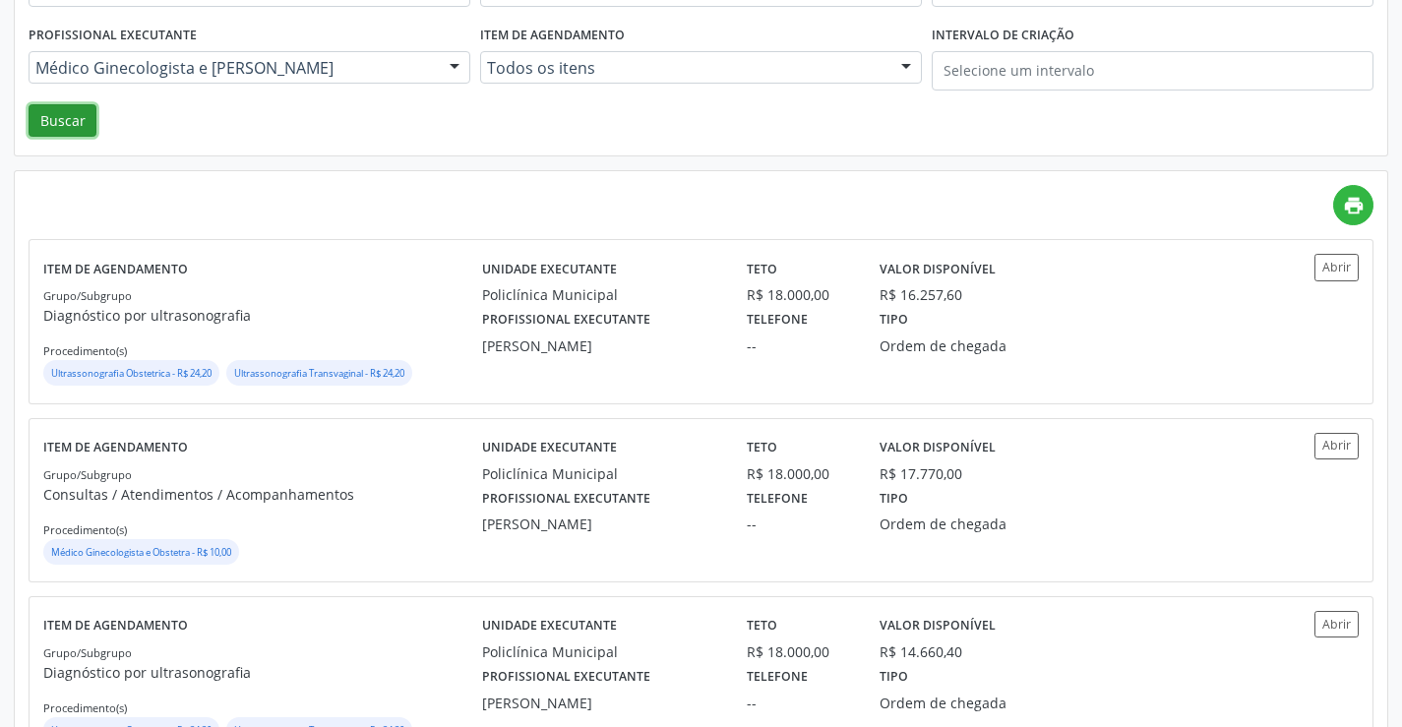
click at [67, 131] on button "Buscar" at bounding box center [63, 120] width 68 height 33
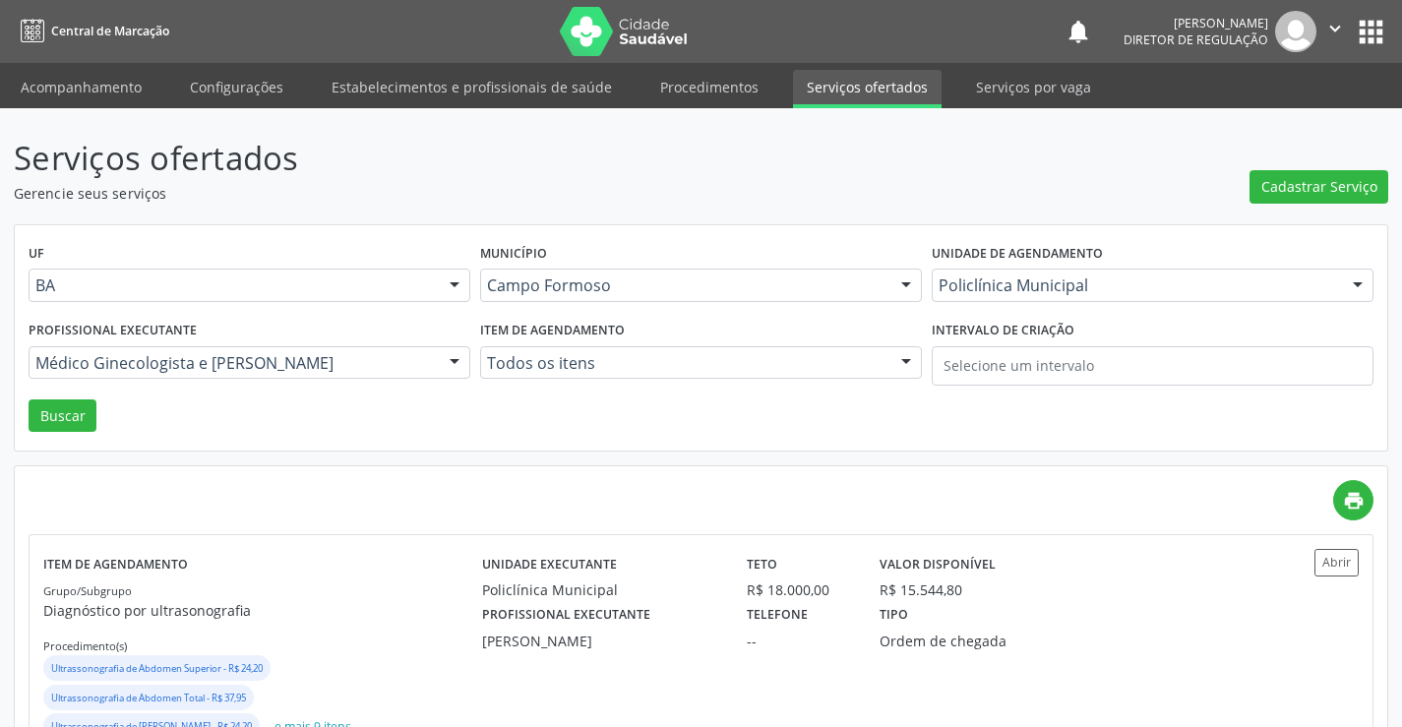
scroll to position [295, 0]
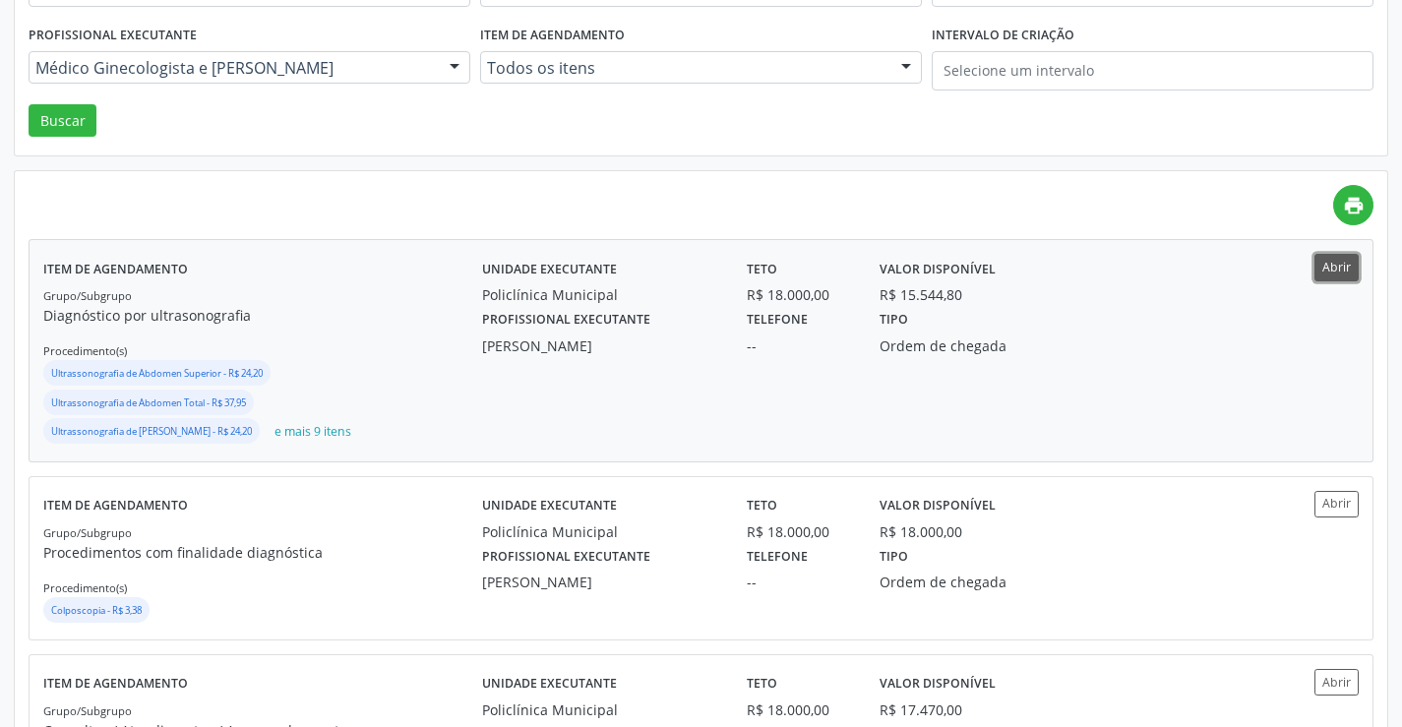
click at [1337, 279] on button "Abrir" at bounding box center [1337, 267] width 44 height 27
click at [1331, 542] on div "Abrir" at bounding box center [1304, 558] width 109 height 135
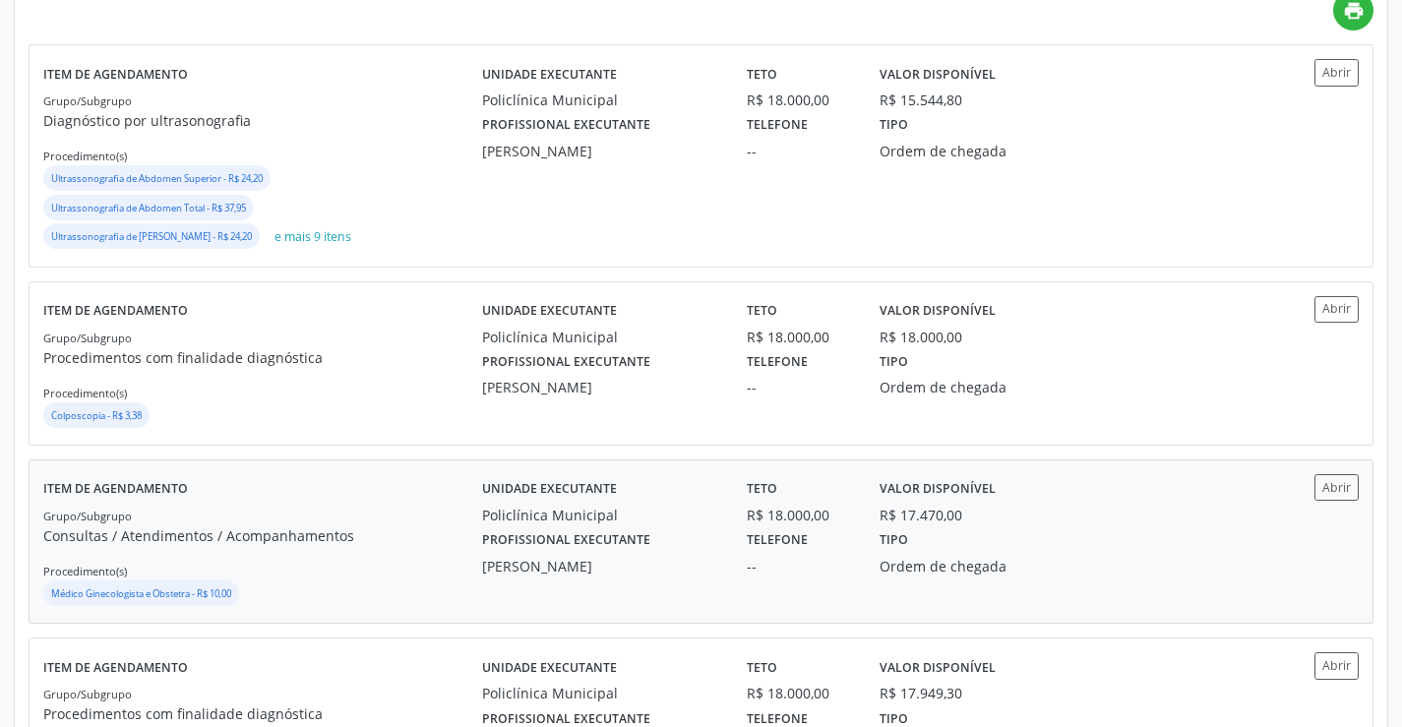
scroll to position [492, 0]
click at [1240, 552] on div "Profissional executante Amilton Soares Telefone -- Tipo Ordem de chegada" at bounding box center [865, 549] width 795 height 51
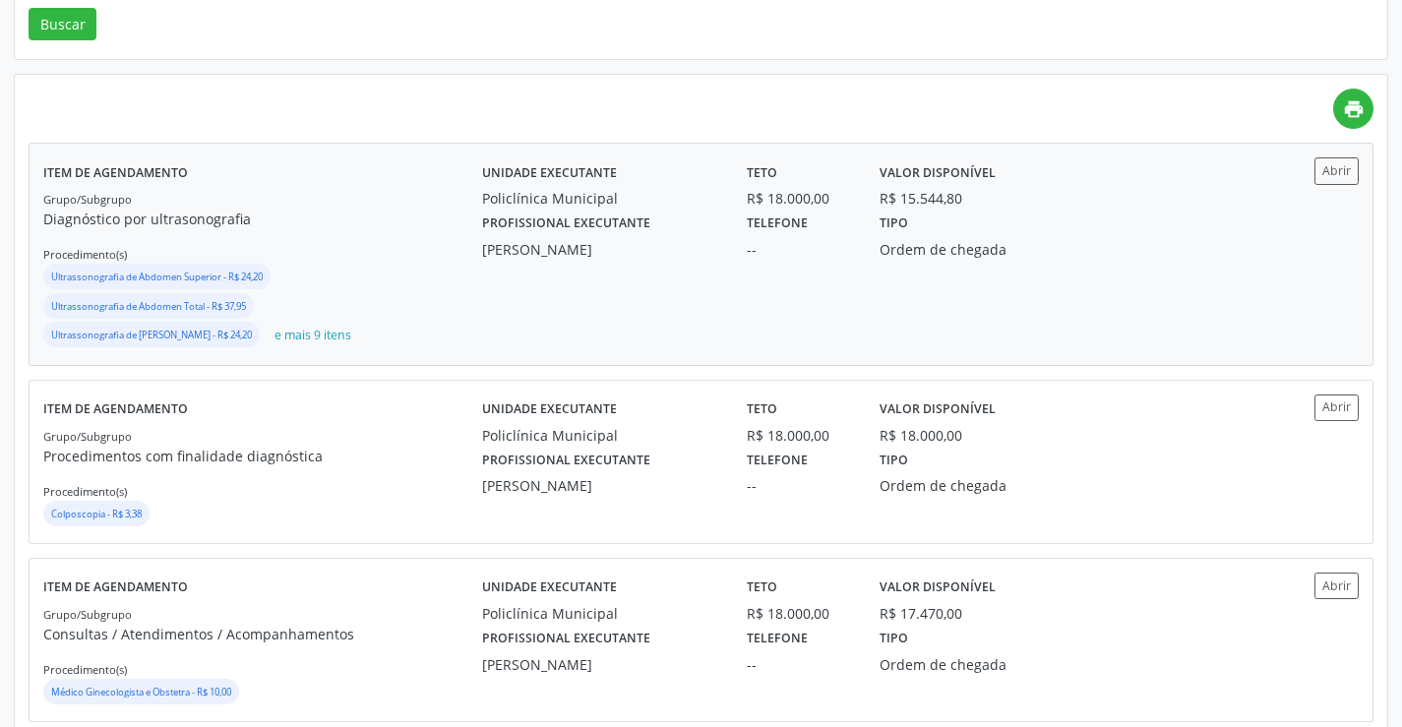
scroll to position [98, 0]
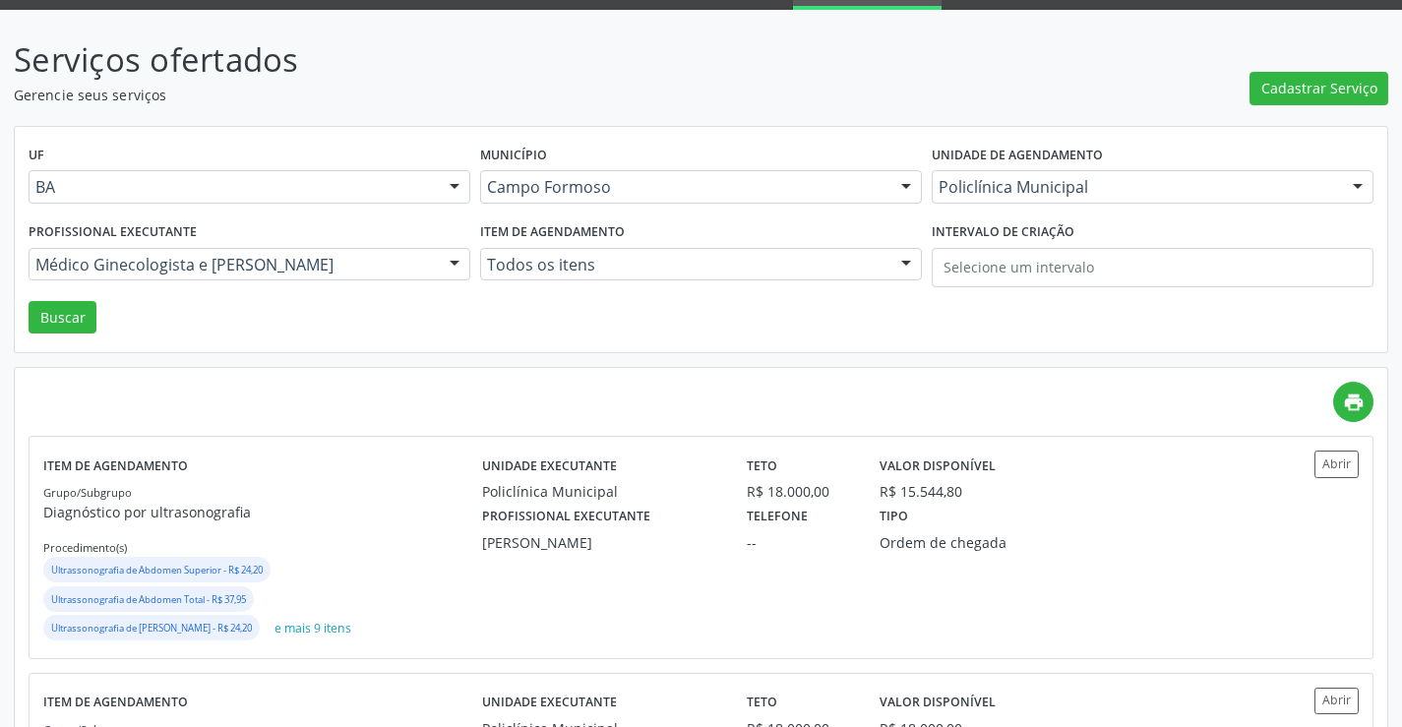
click at [1080, 206] on div "Unidade de agendamento Policlínica Municipal Todos os estabelecimentos Academia…" at bounding box center [1153, 179] width 452 height 77
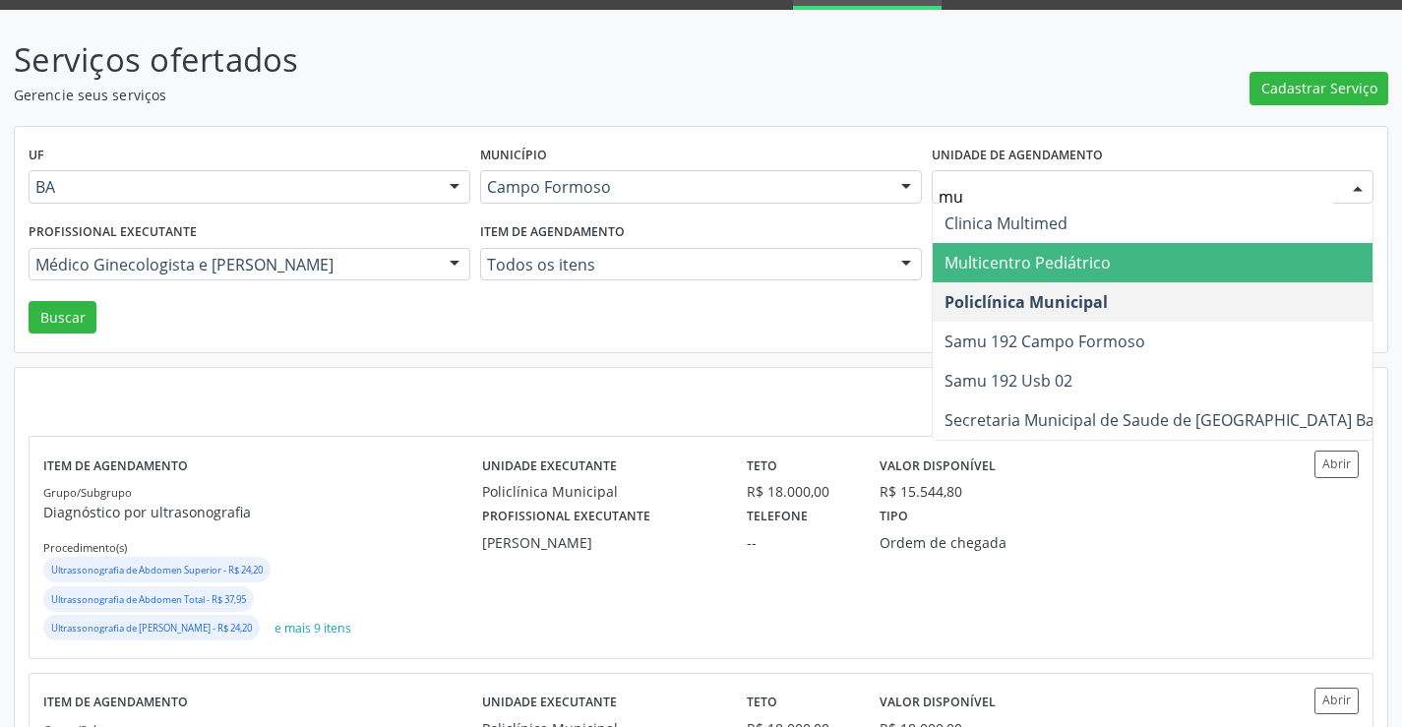
type input "mul"
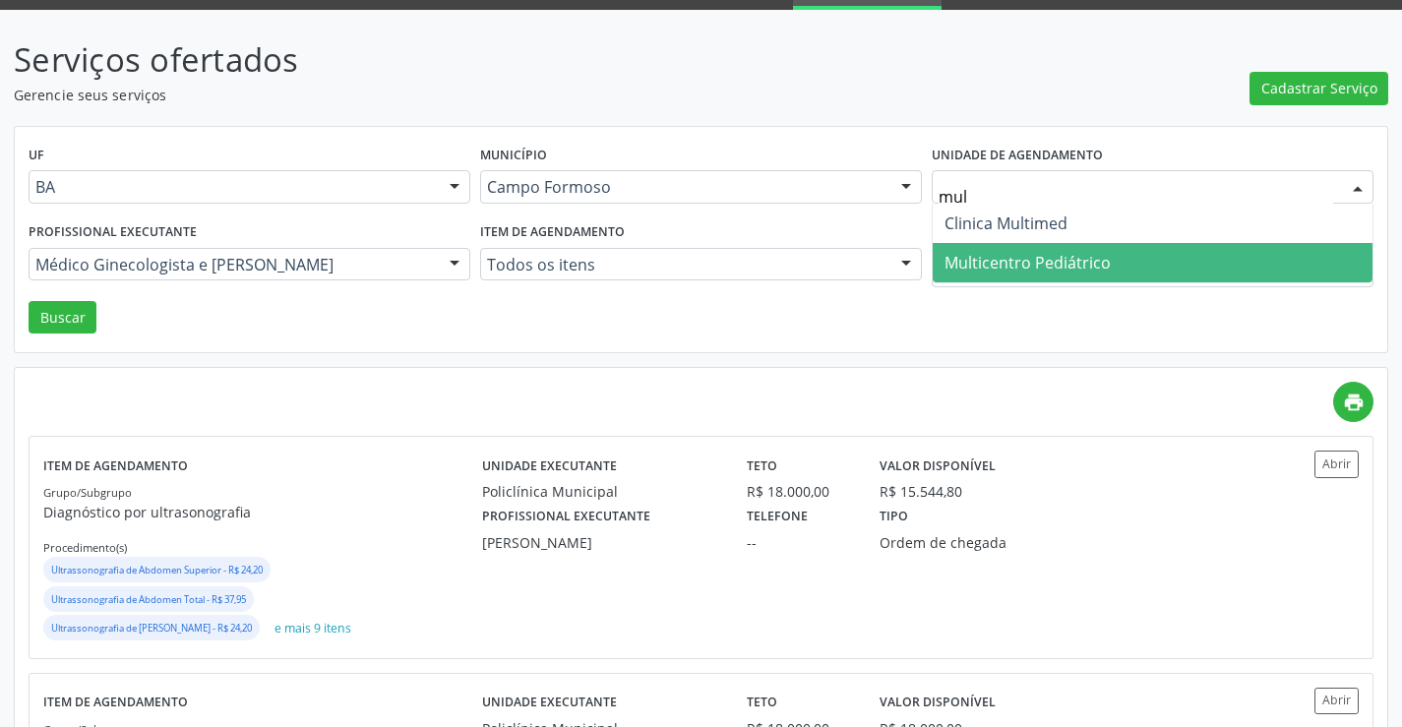
click at [1066, 253] on span "Multicentro Pediátrico" at bounding box center [1028, 263] width 166 height 22
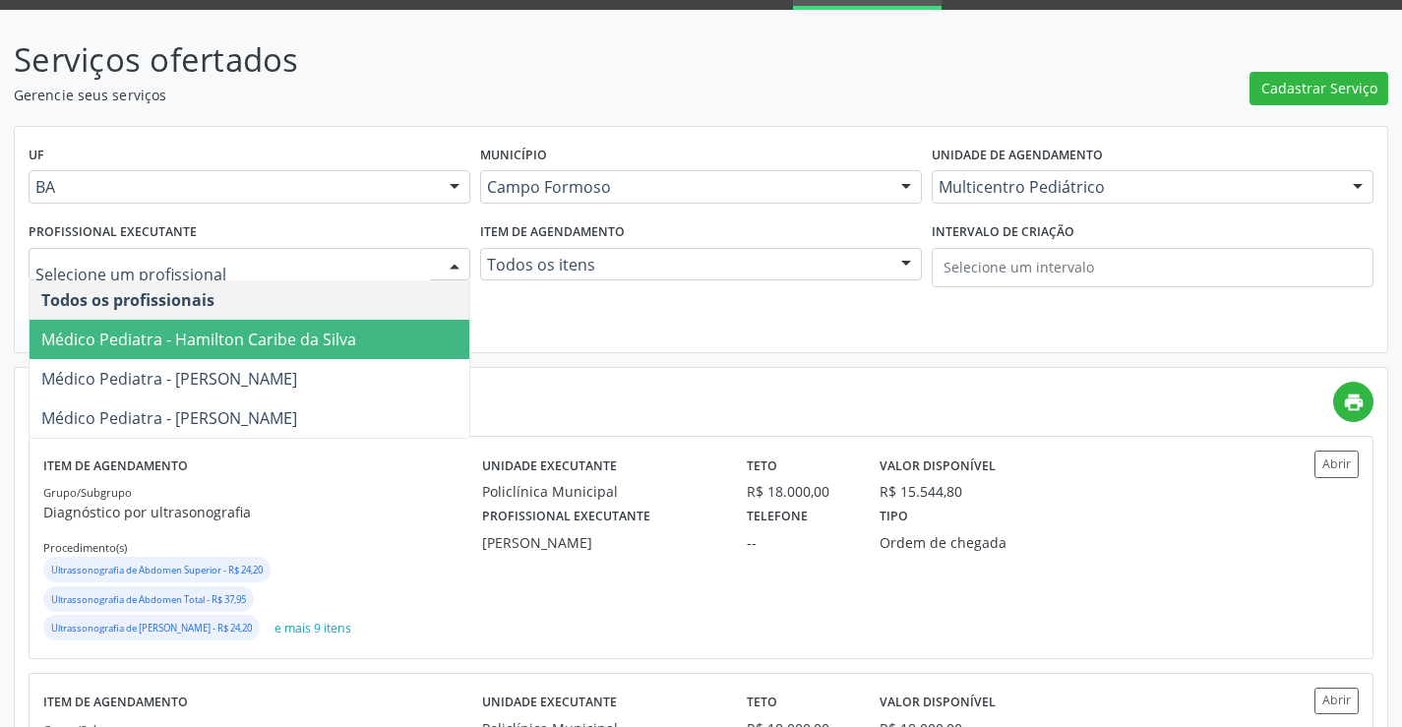
click at [358, 275] on div at bounding box center [250, 264] width 442 height 33
click at [311, 334] on span "Médico Pediatra - Hamilton Caribe da Silva" at bounding box center [198, 340] width 315 height 22
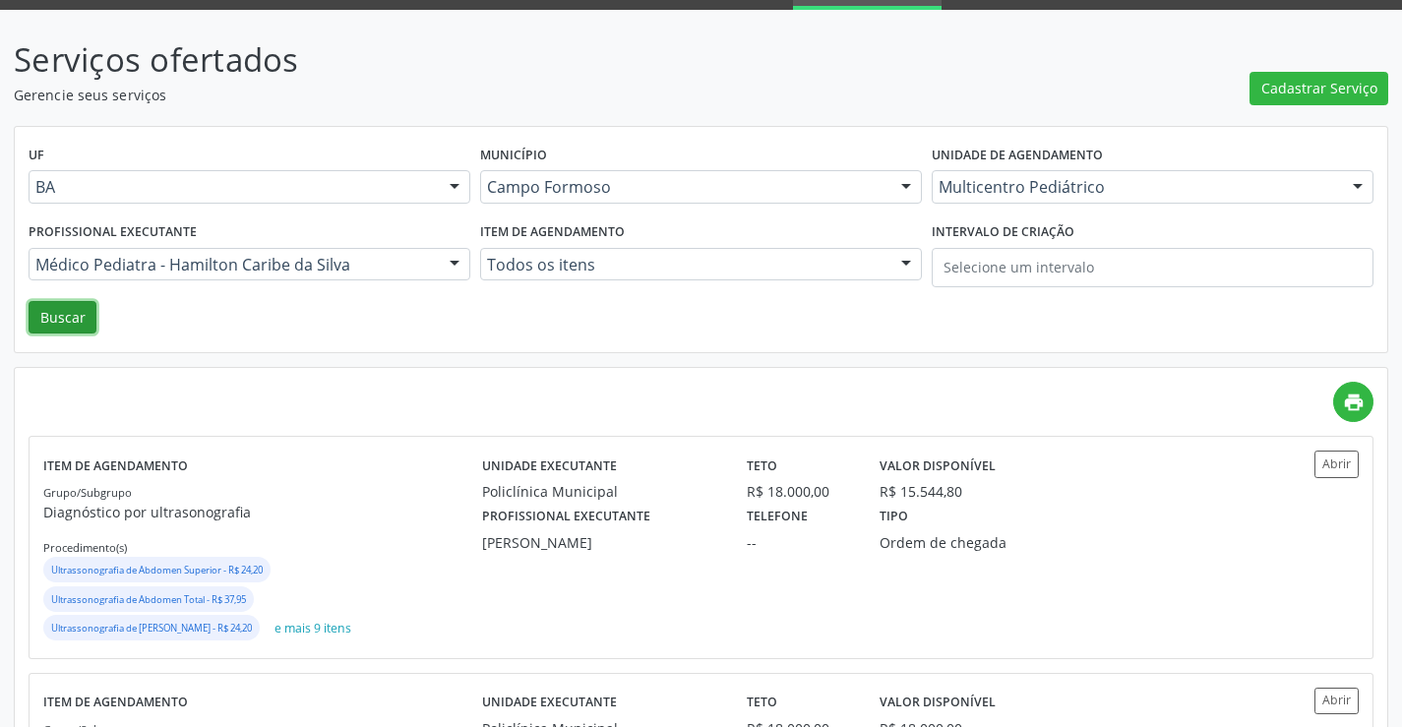
click at [76, 321] on button "Buscar" at bounding box center [63, 317] width 68 height 33
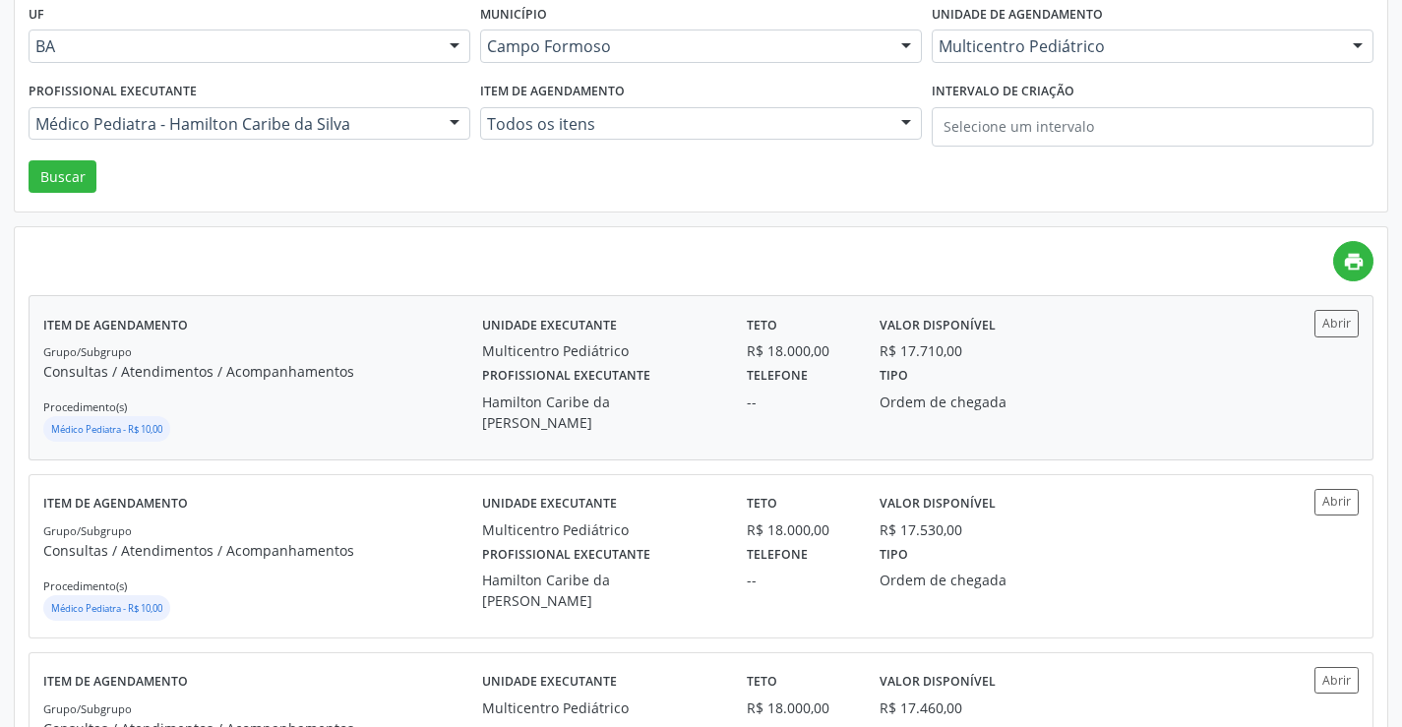
scroll to position [295, 0]
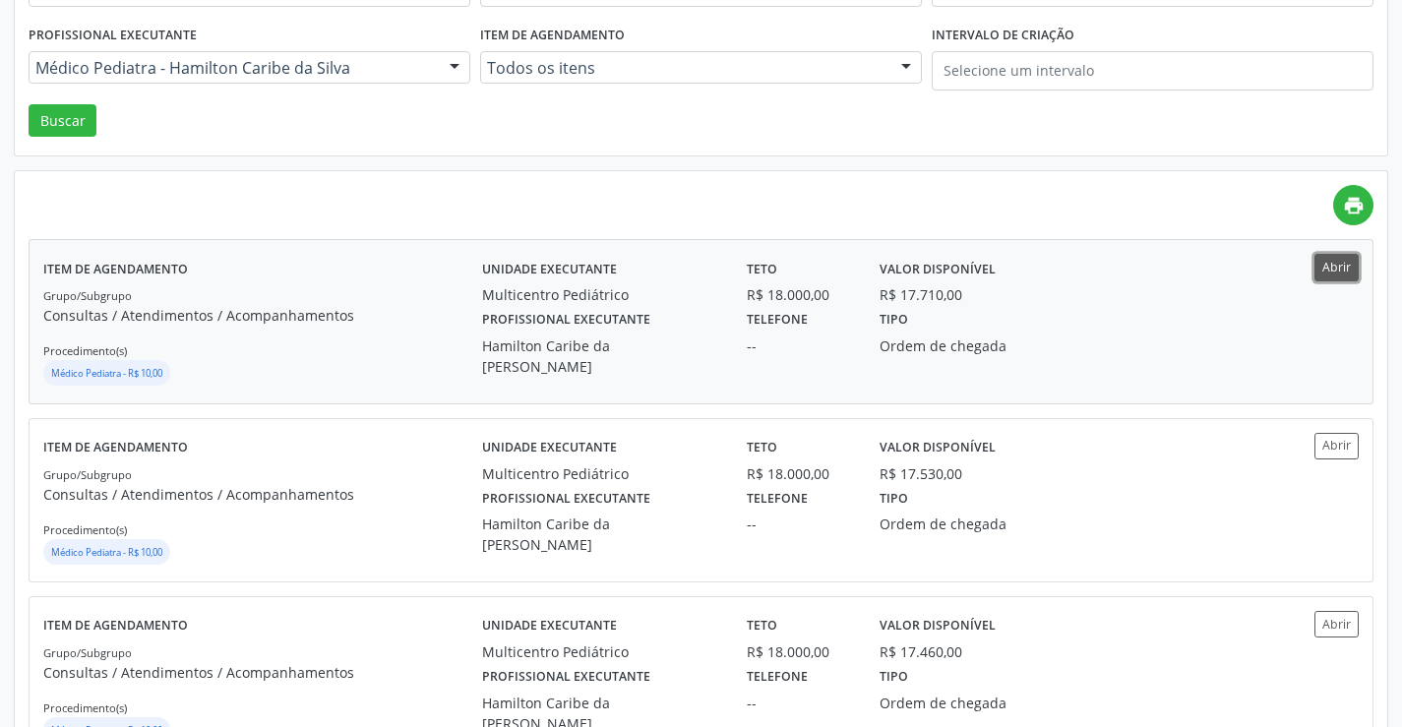
click at [1344, 276] on button "Abrir" at bounding box center [1337, 267] width 44 height 27
click at [361, 56] on div at bounding box center [250, 67] width 442 height 33
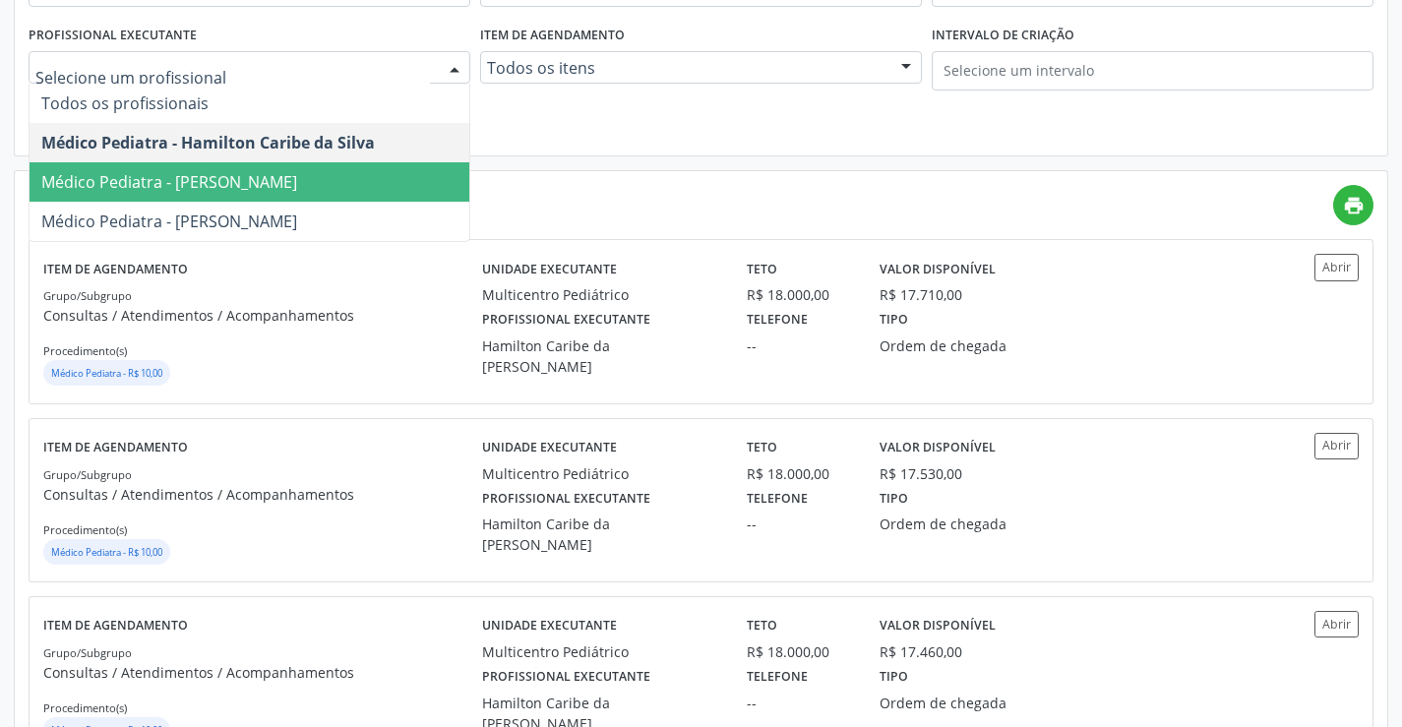
drag, startPoint x: 340, startPoint y: 178, endPoint x: 312, endPoint y: 180, distance: 27.6
click at [297, 179] on span "Médico Pediatra - Maria Eleny Goncalves de Oliveira Porto" at bounding box center [169, 182] width 256 height 22
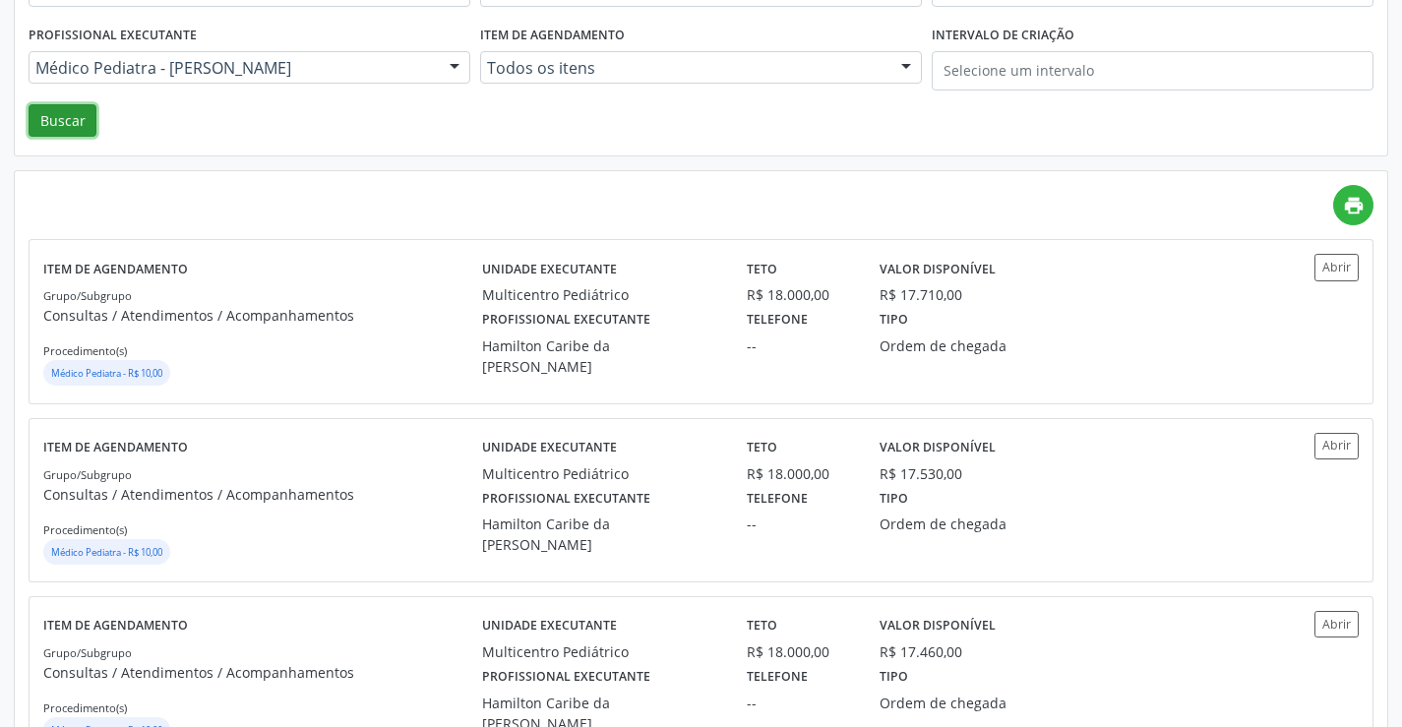
click at [77, 114] on button "Buscar" at bounding box center [63, 120] width 68 height 33
click at [1270, 287] on div "Abrir" at bounding box center [1304, 321] width 109 height 135
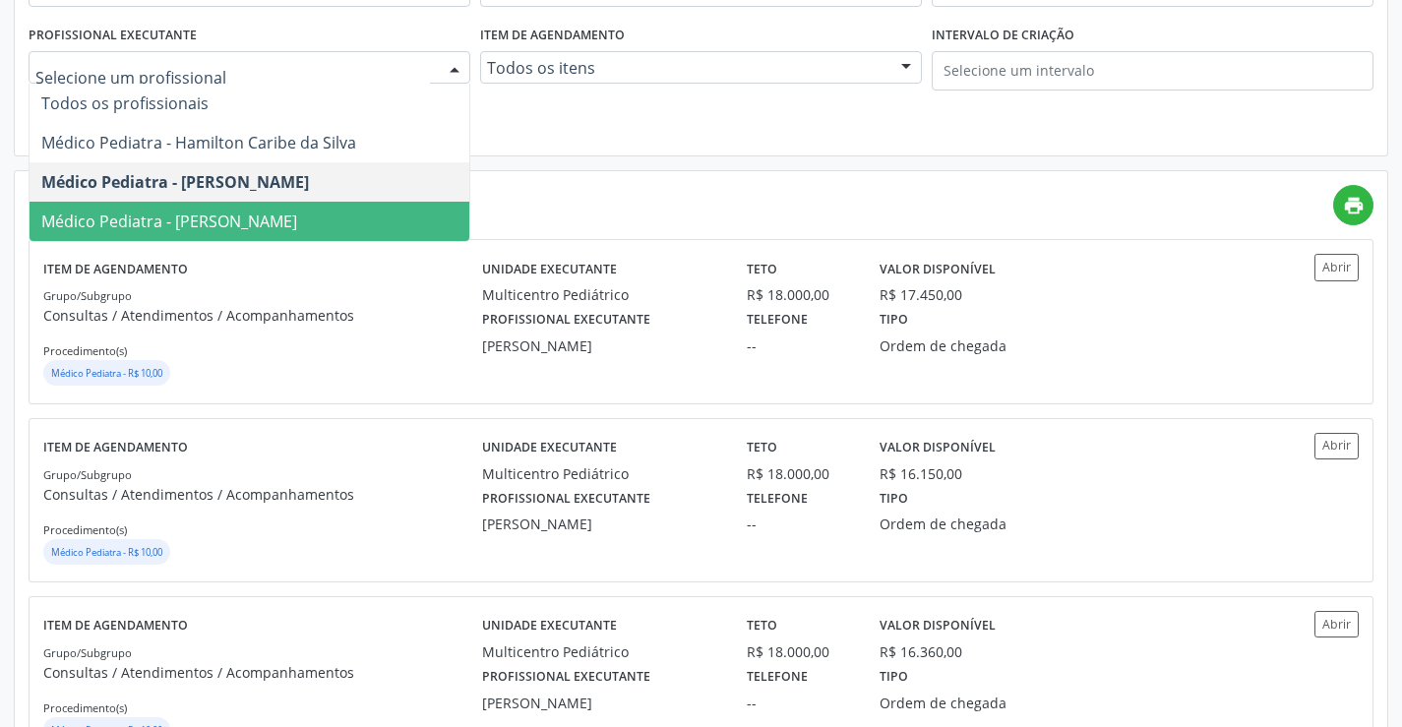
click at [228, 217] on span "Médico Pediatra - Maria Ubaldina Silva Calixto Sobreira" at bounding box center [169, 222] width 256 height 22
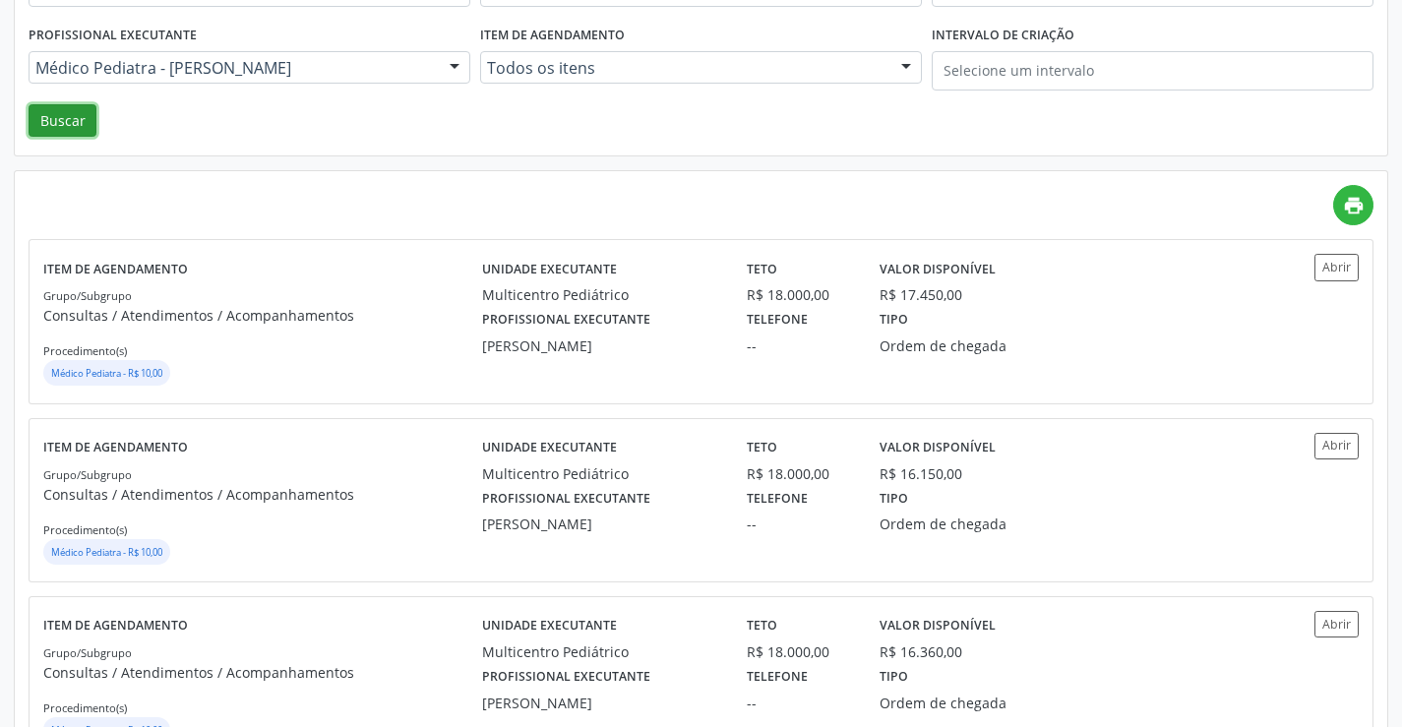
click at [51, 121] on button "Buscar" at bounding box center [63, 120] width 68 height 33
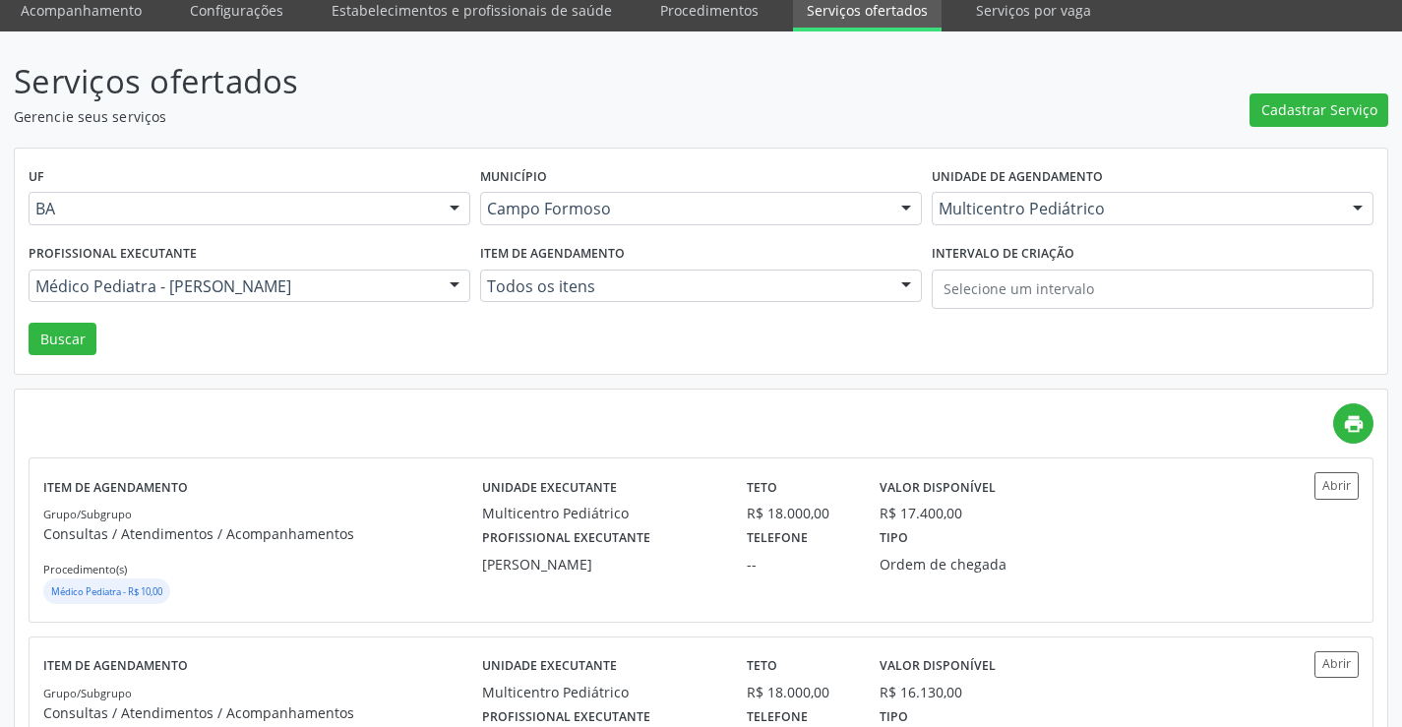
scroll to position [197, 0]
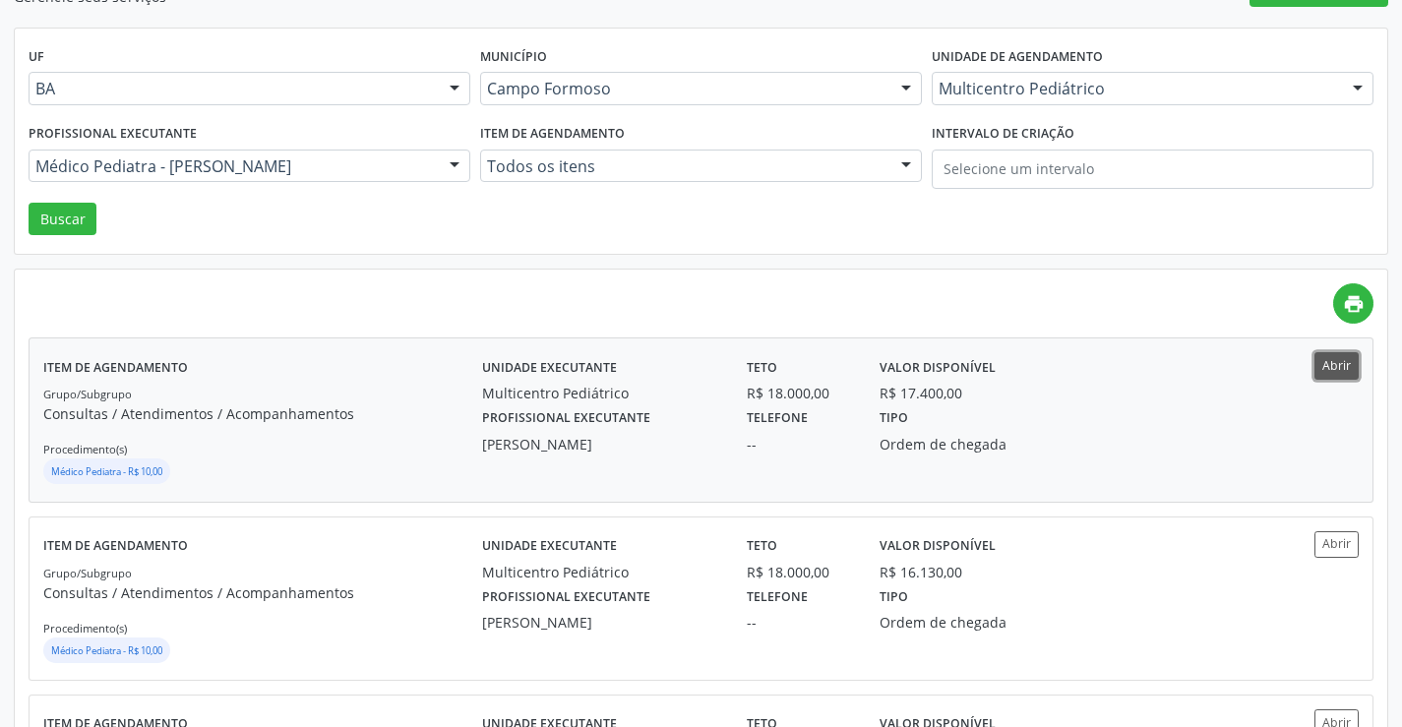
click at [1322, 361] on button "Abrir" at bounding box center [1337, 365] width 44 height 27
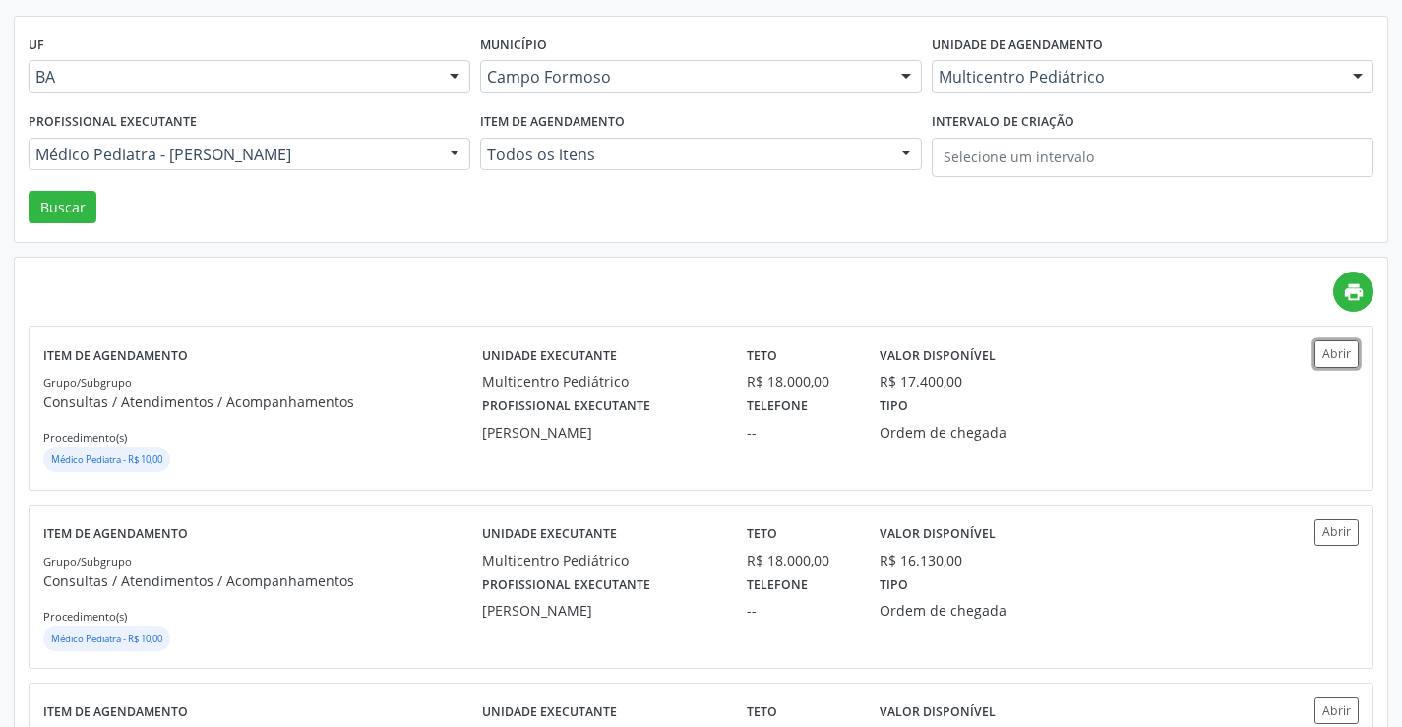
scroll to position [0, 0]
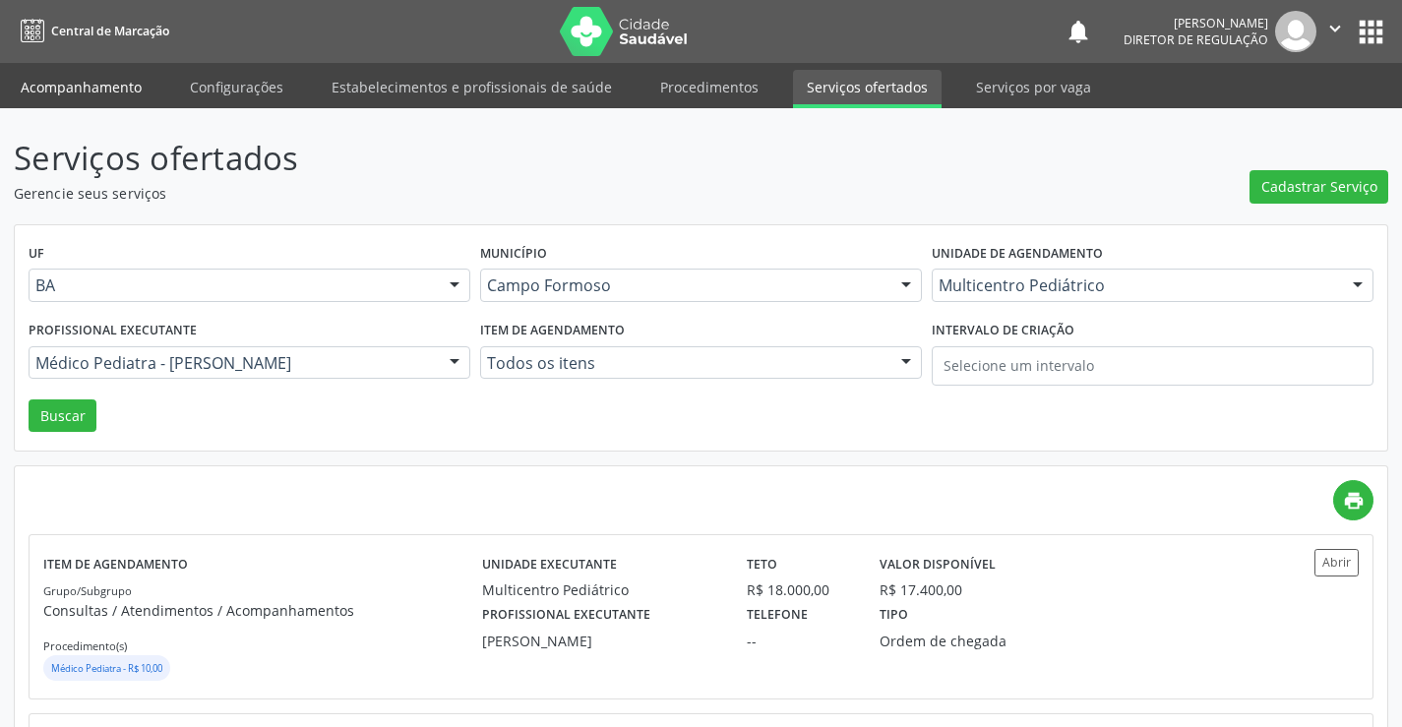
click at [73, 73] on link "Acompanhamento" at bounding box center [81, 87] width 149 height 34
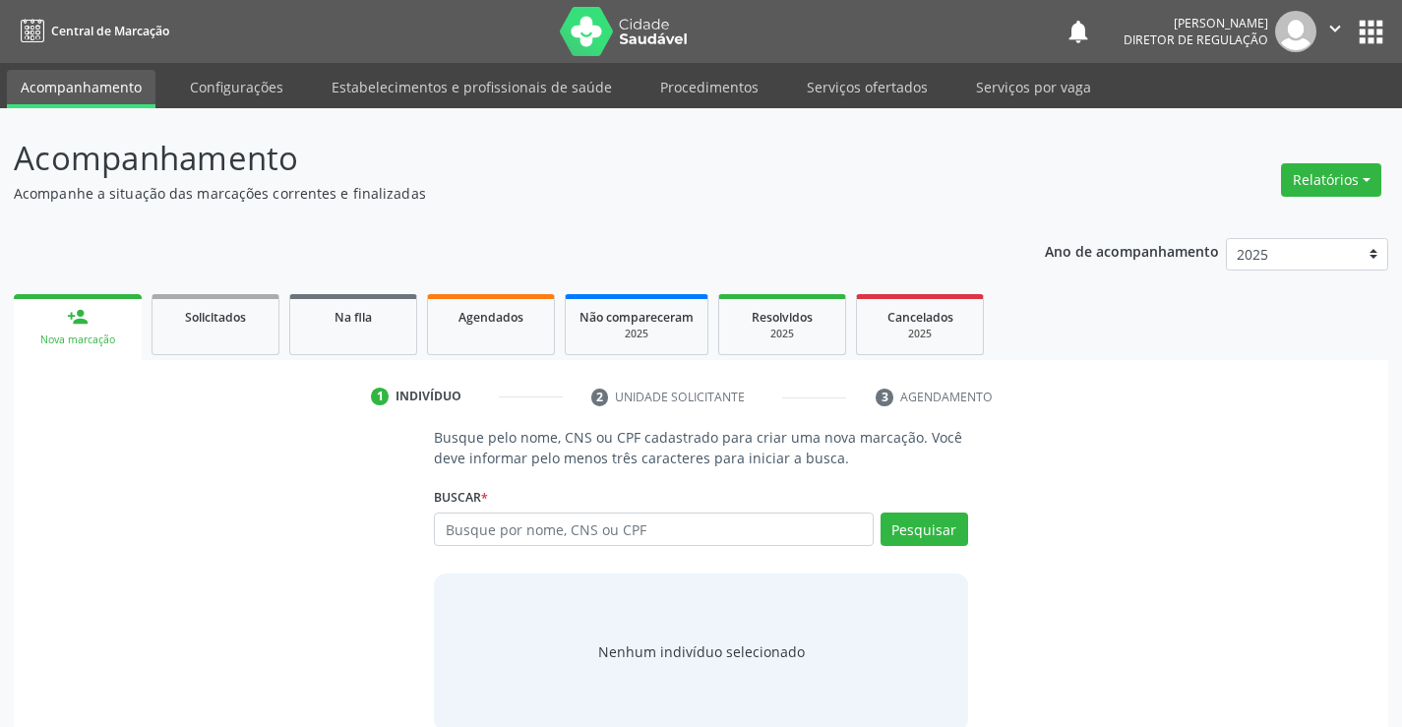
click at [231, 273] on div "Ano de acompanhamento 2025 2024 2023 person_add Nova marcação Solicitados Na fi…" at bounding box center [701, 484] width 1375 height 521
click at [238, 313] on span "Solicitados" at bounding box center [215, 317] width 61 height 17
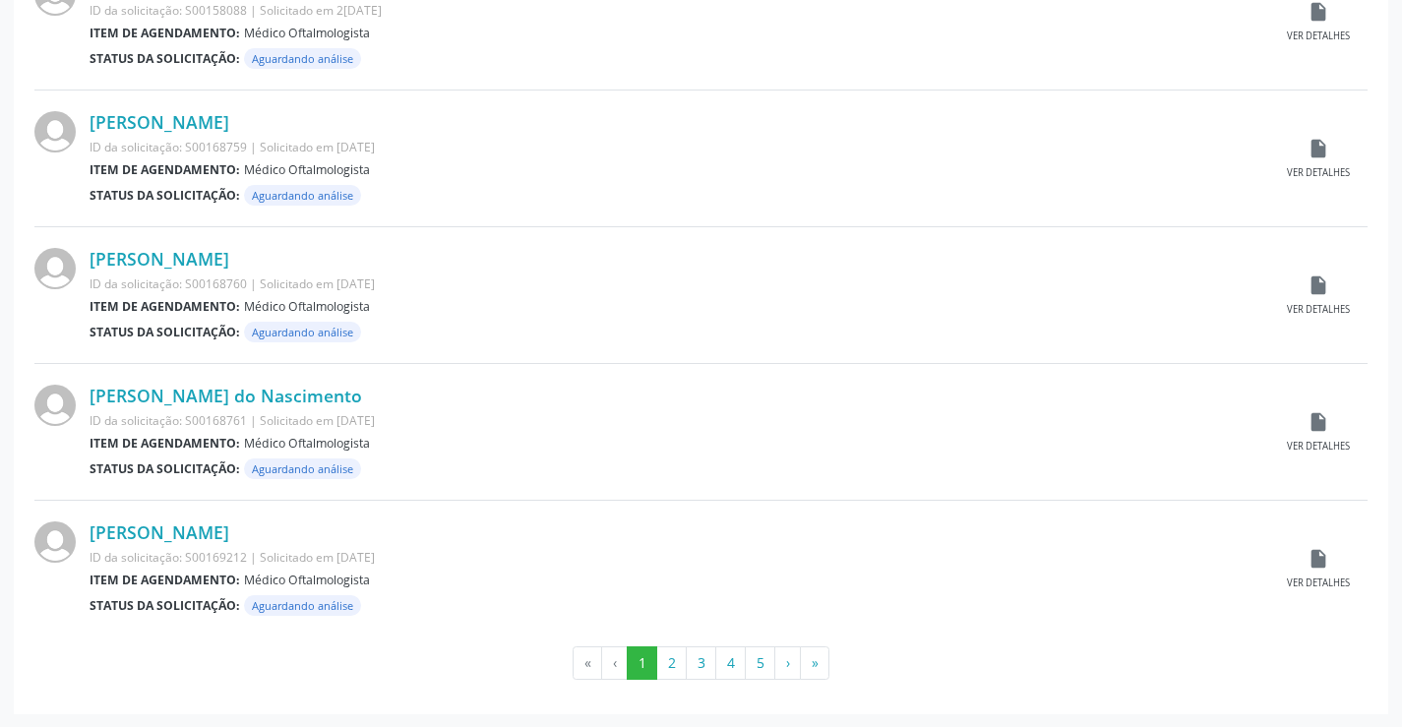
scroll to position [1941, 0]
click at [679, 655] on button "2" at bounding box center [671, 662] width 31 height 33
click at [700, 653] on button "3" at bounding box center [701, 662] width 31 height 33
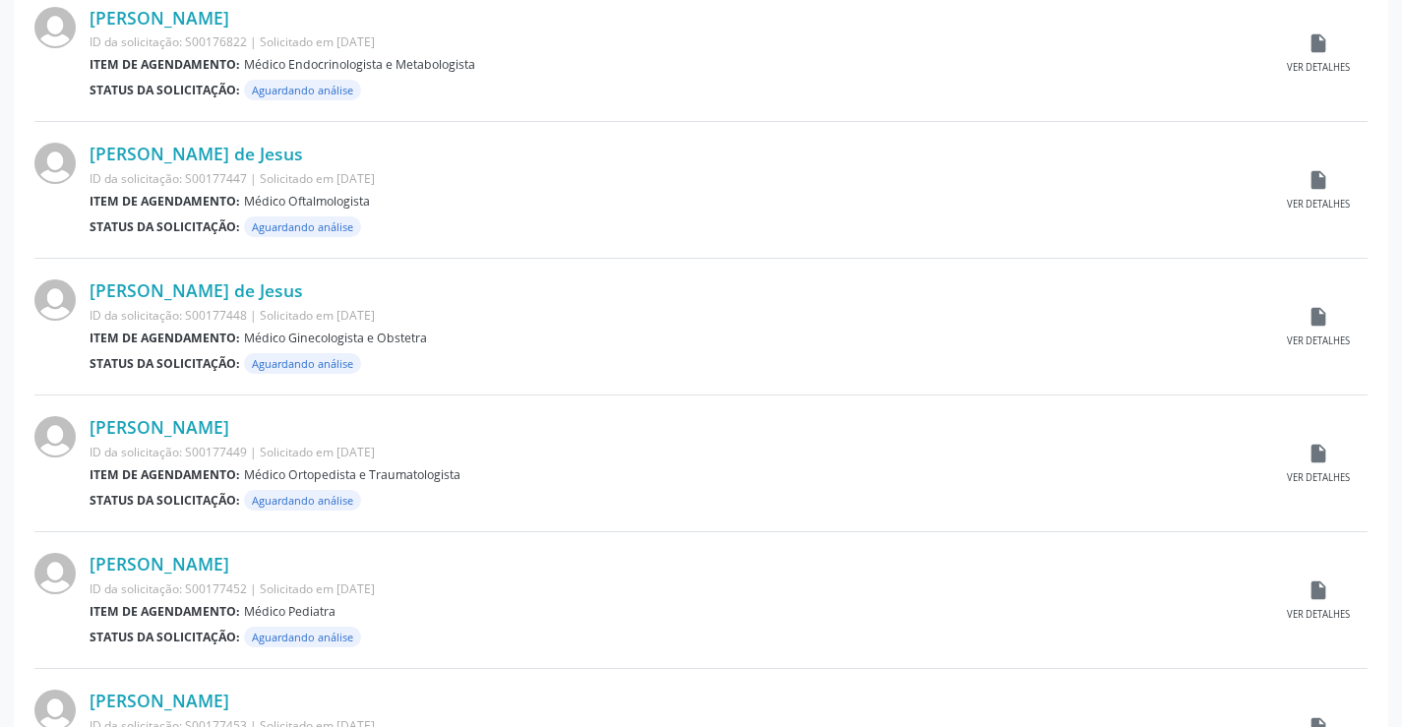
scroll to position [1870, 0]
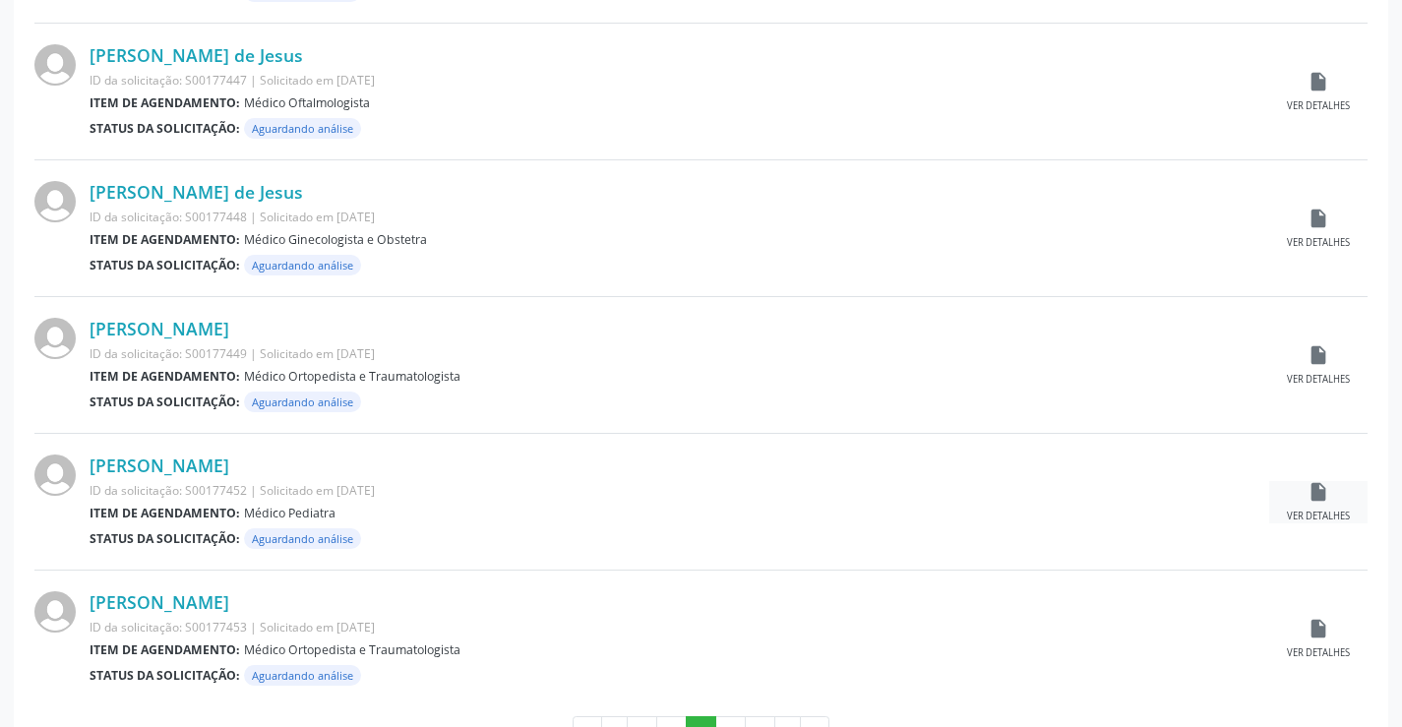
click at [1308, 492] on icon "insert_drive_file" at bounding box center [1319, 492] width 22 height 22
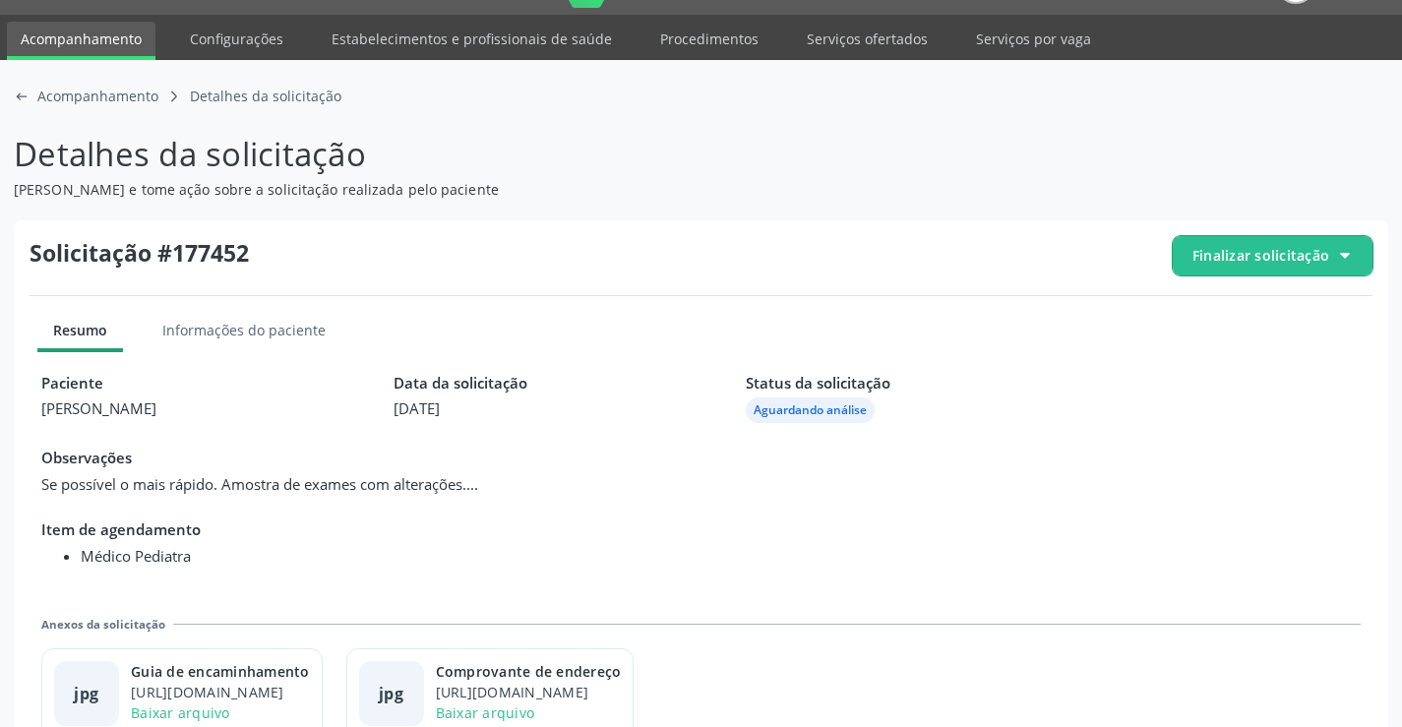
scroll to position [90, 0]
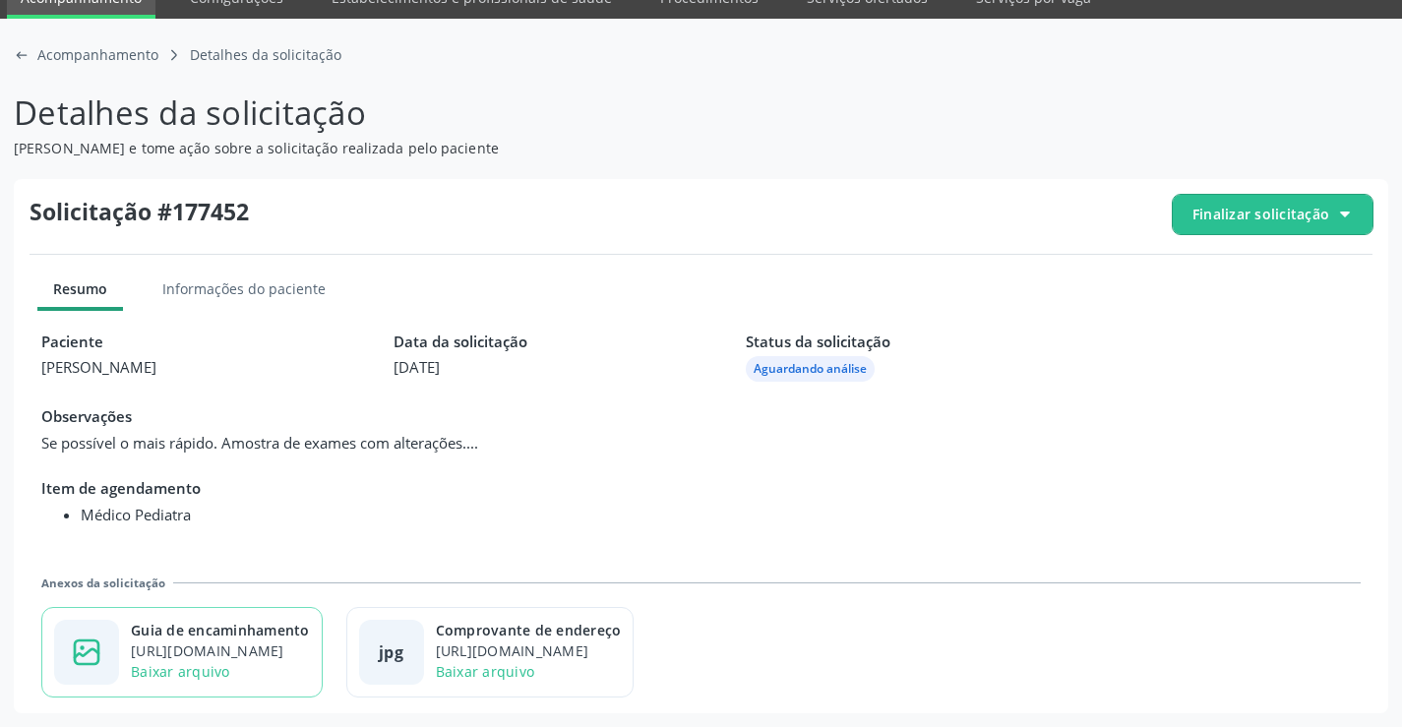
click at [287, 652] on div "https://cidadesaudavel-files.nyc3.digitaloceanspaces.com/cidadesaudavel-files/c…" at bounding box center [220, 651] width 179 height 21
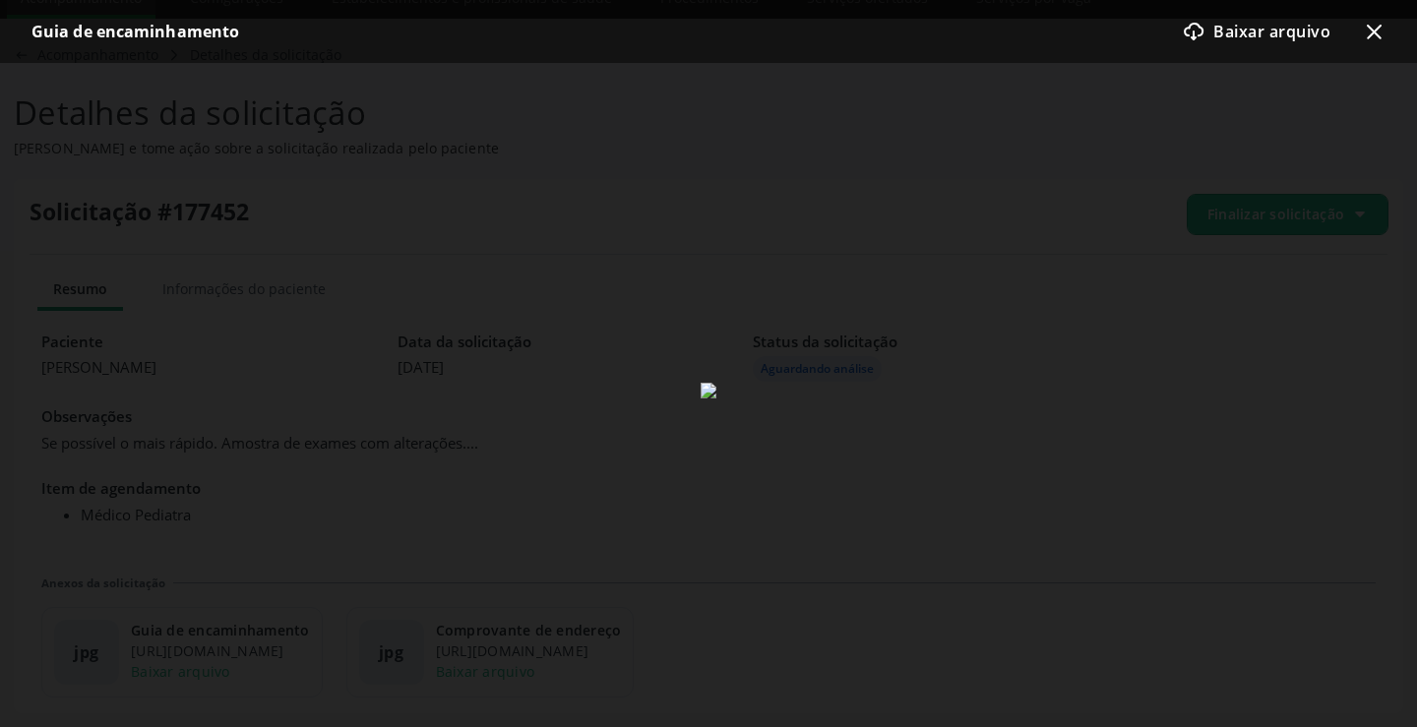
click at [1372, 27] on icon "x-outline icon" at bounding box center [1374, 32] width 24 height 24
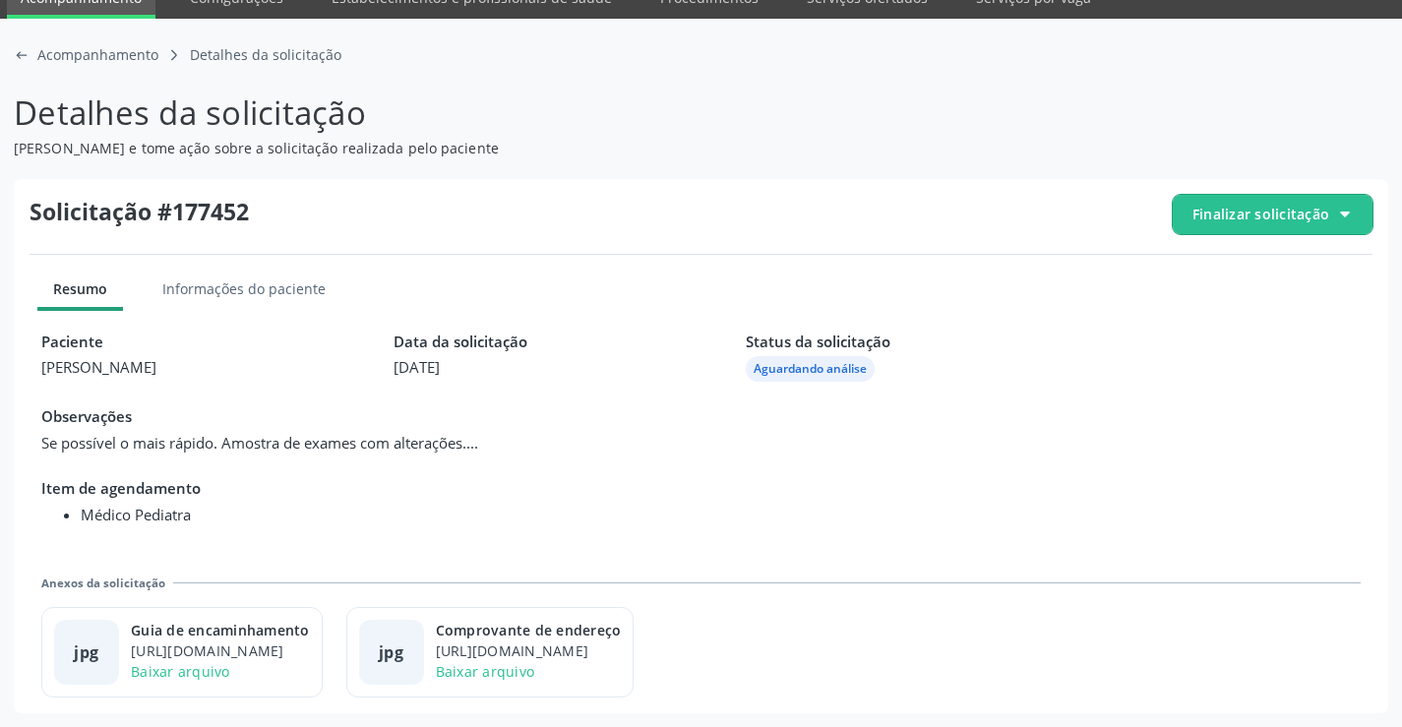
click at [1257, 214] on span "Finalizar solicitação" at bounding box center [1261, 214] width 137 height 21
click at [1173, 322] on div "Solicitação #177452 Finalizar solicitação block-outline icon Cancelar solicitaç…" at bounding box center [701, 446] width 1375 height 535
click at [1197, 324] on div "Solicitação #177452 Finalizar solicitação Resumo Informações do paciente Pacien…" at bounding box center [701, 446] width 1375 height 535
drag, startPoint x: 1202, startPoint y: 200, endPoint x: 1204, endPoint y: 221, distance: 21.7
click at [1203, 205] on span "Finalizar solicitação" at bounding box center [1273, 214] width 200 height 39
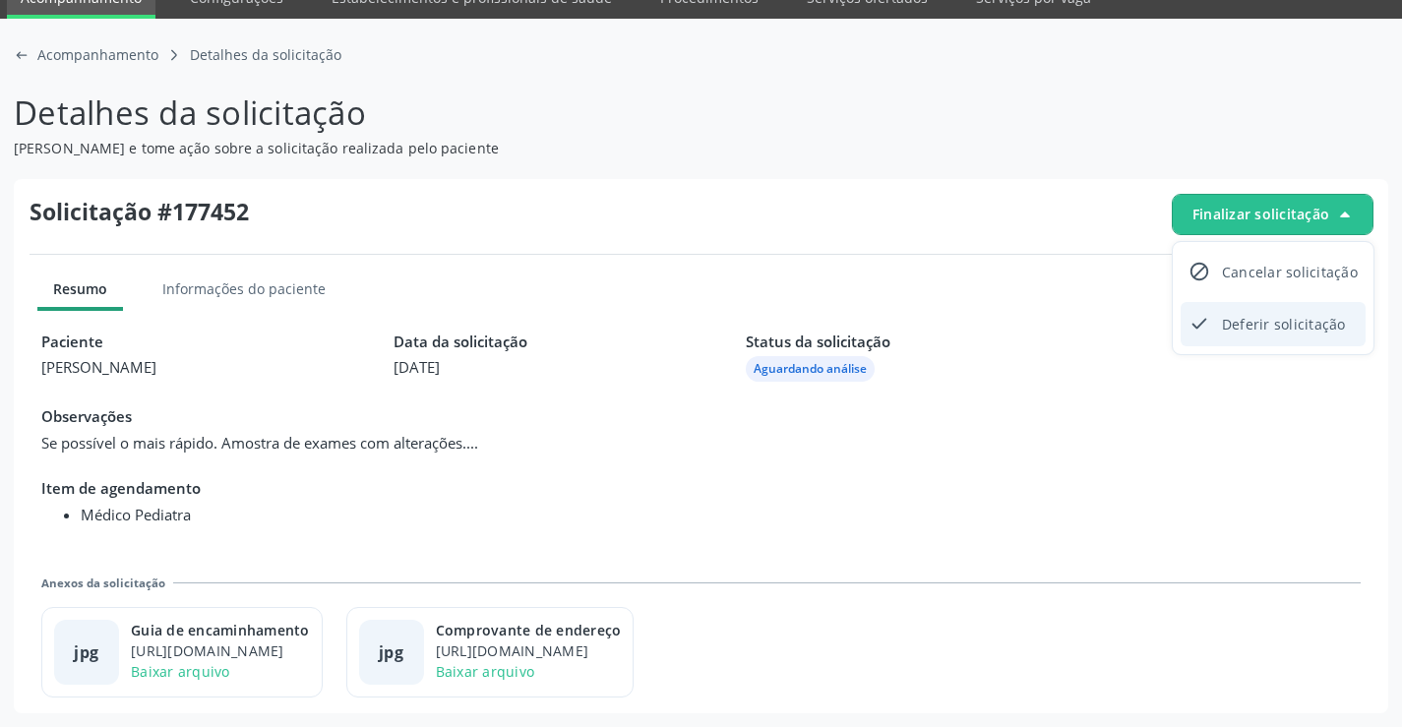
click at [1204, 314] on icon "check-outline icon" at bounding box center [1200, 324] width 22 height 22
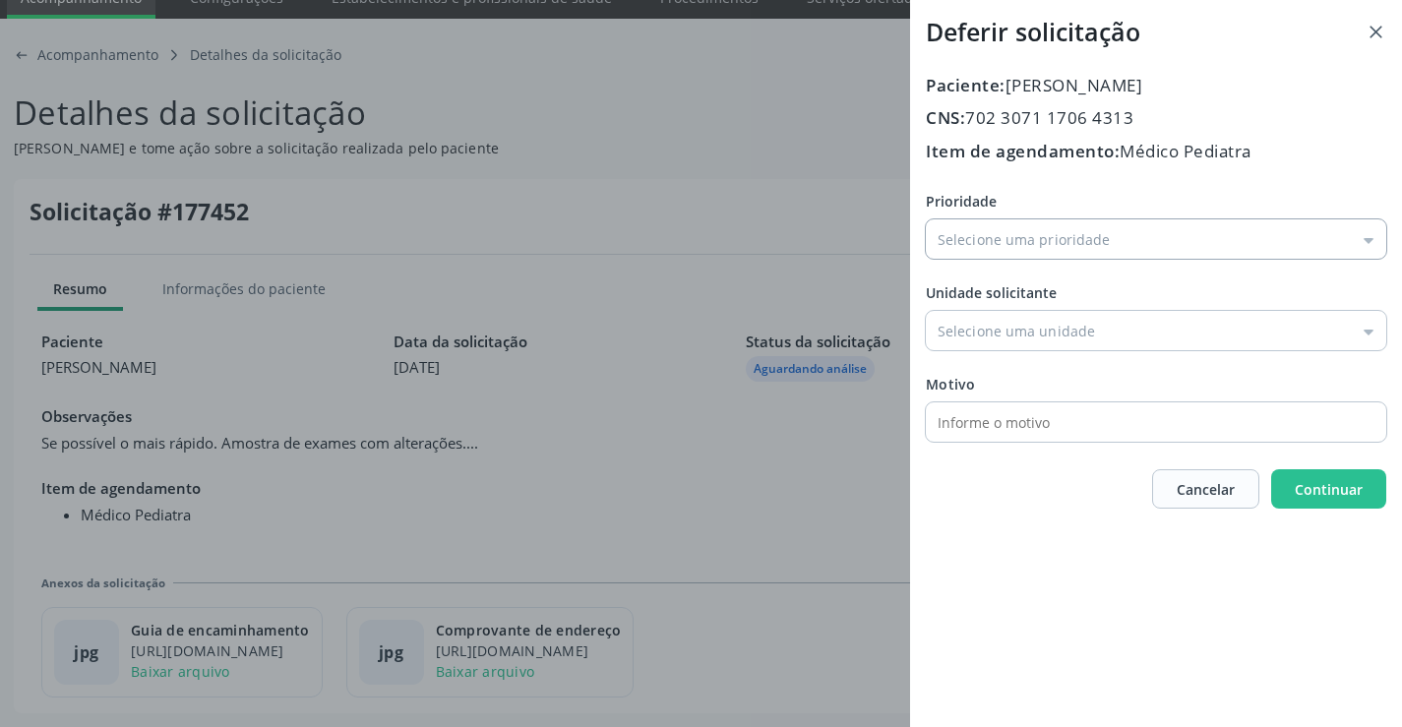
click at [959, 228] on input "Prioridade" at bounding box center [1156, 238] width 461 height 39
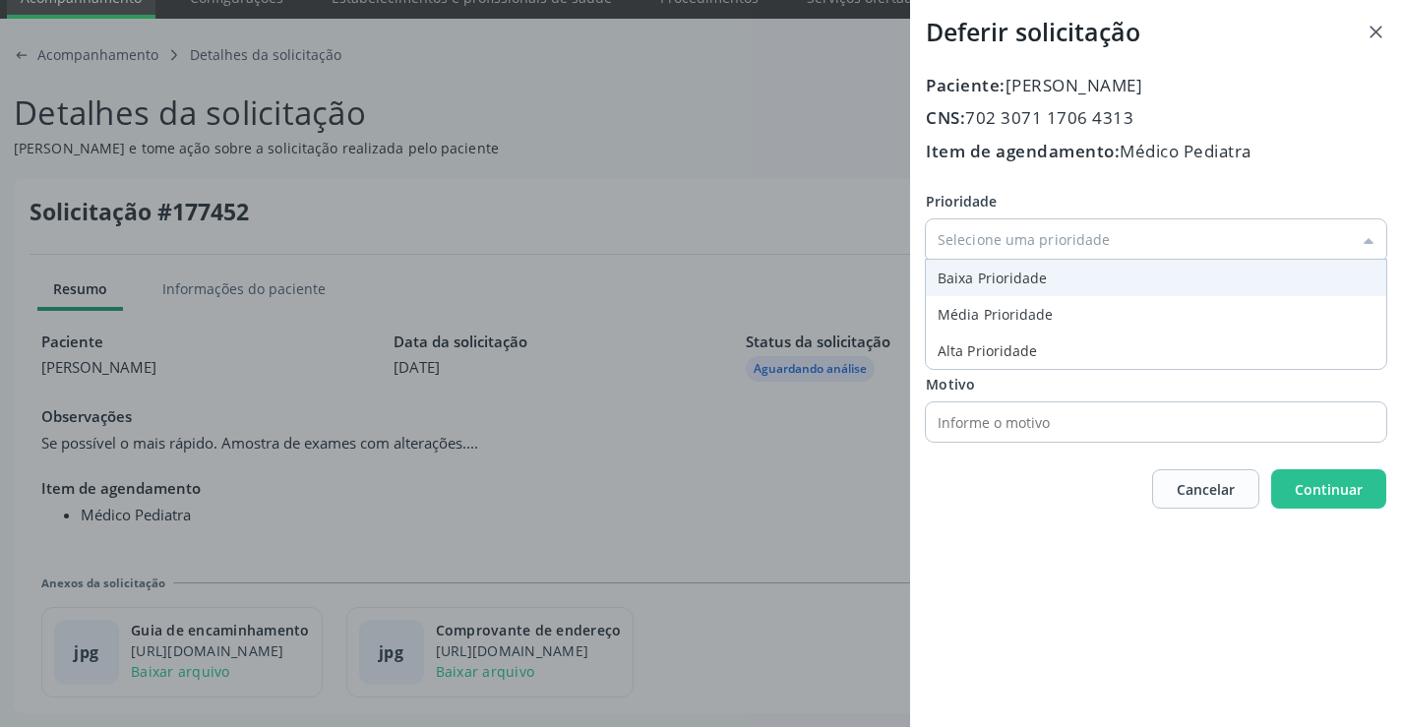
type input "Baixa Prioridade"
click at [967, 283] on div "Prioridade Baixa Prioridade Baixa Prioridade Média Prioridade Alta Prioridade U…" at bounding box center [1156, 316] width 461 height 251
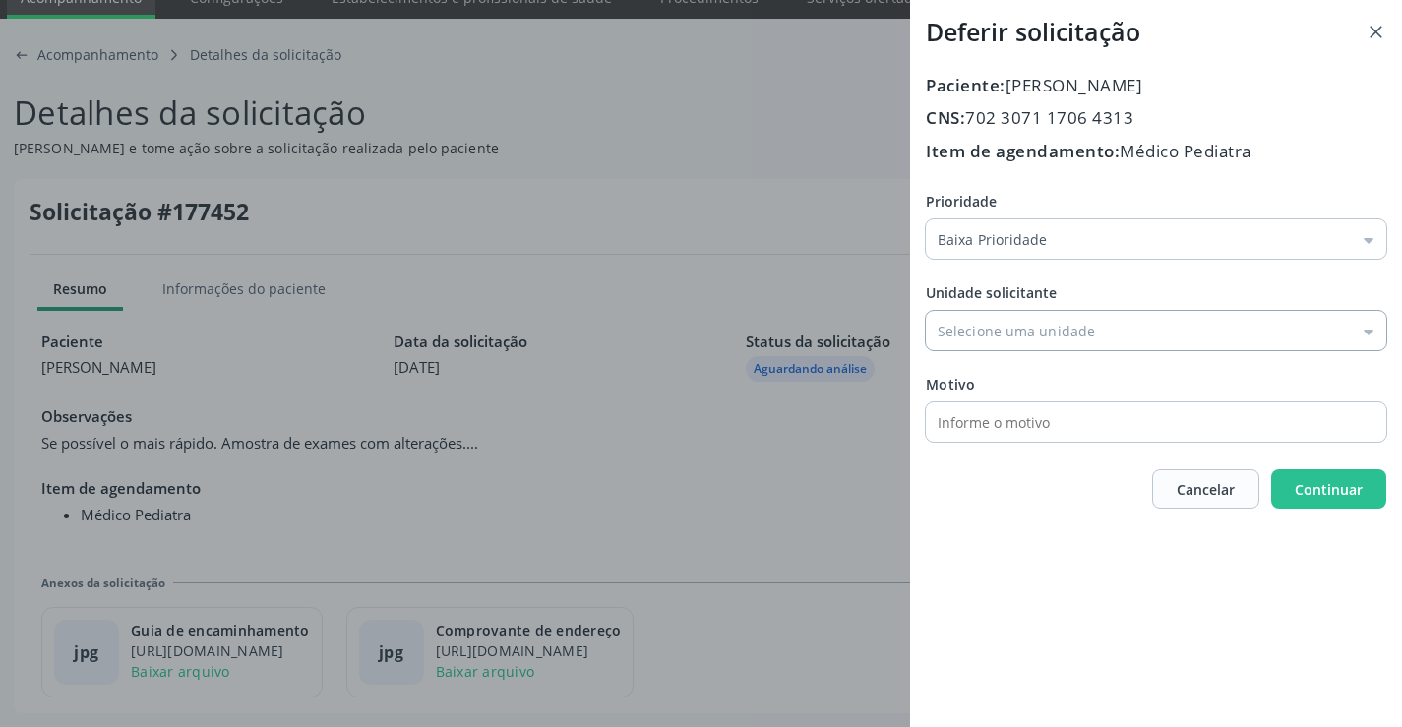
drag, startPoint x: 1026, startPoint y: 336, endPoint x: 1043, endPoint y: 376, distance: 43.7
click at [1028, 337] on input "Prioridade" at bounding box center [1156, 330] width 461 height 39
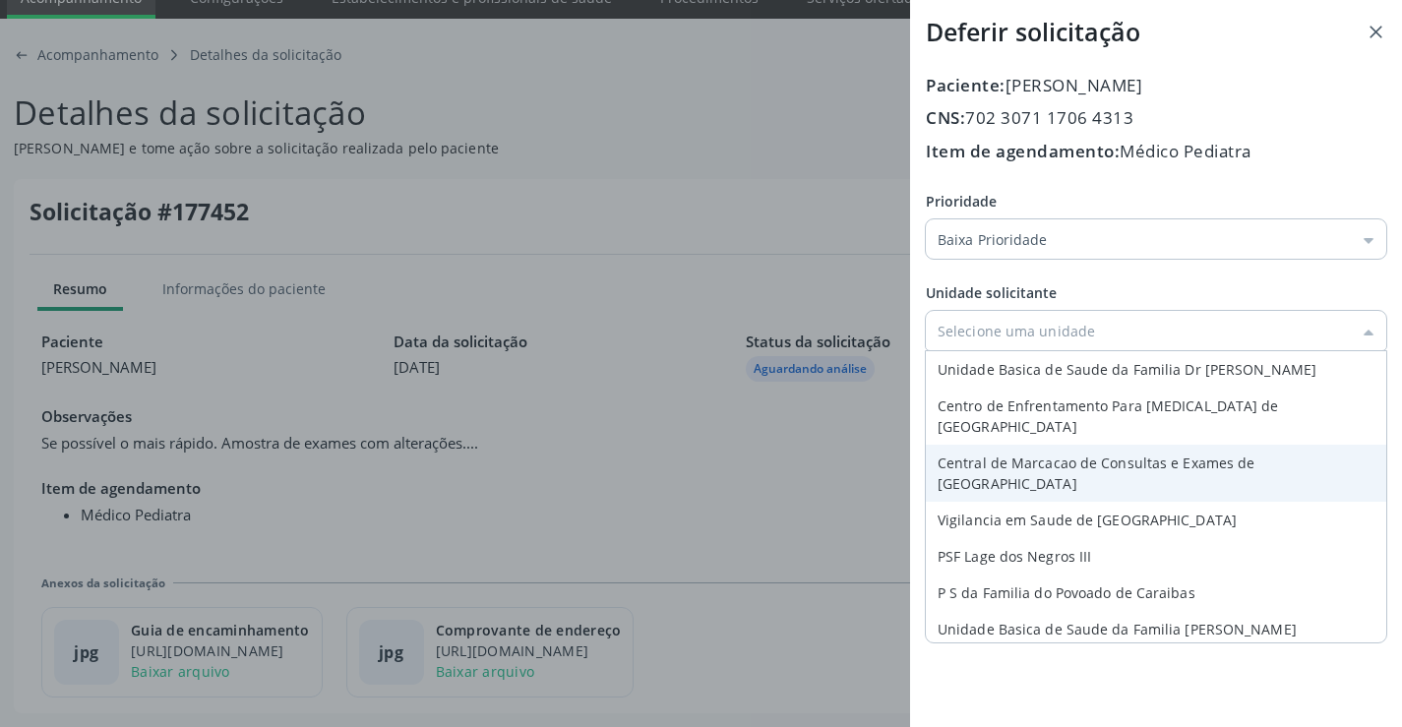
type input "Central de Marcacao de Consultas e Exames de [GEOGRAPHIC_DATA]"
drag, startPoint x: 1049, startPoint y: 448, endPoint x: 1059, endPoint y: 450, distance: 10.0
click at [1052, 450] on div "Paciente: Alice Santos Farias CNS: 702 3071 1706 4313 Item de agendamento: Médi…" at bounding box center [1156, 291] width 461 height 437
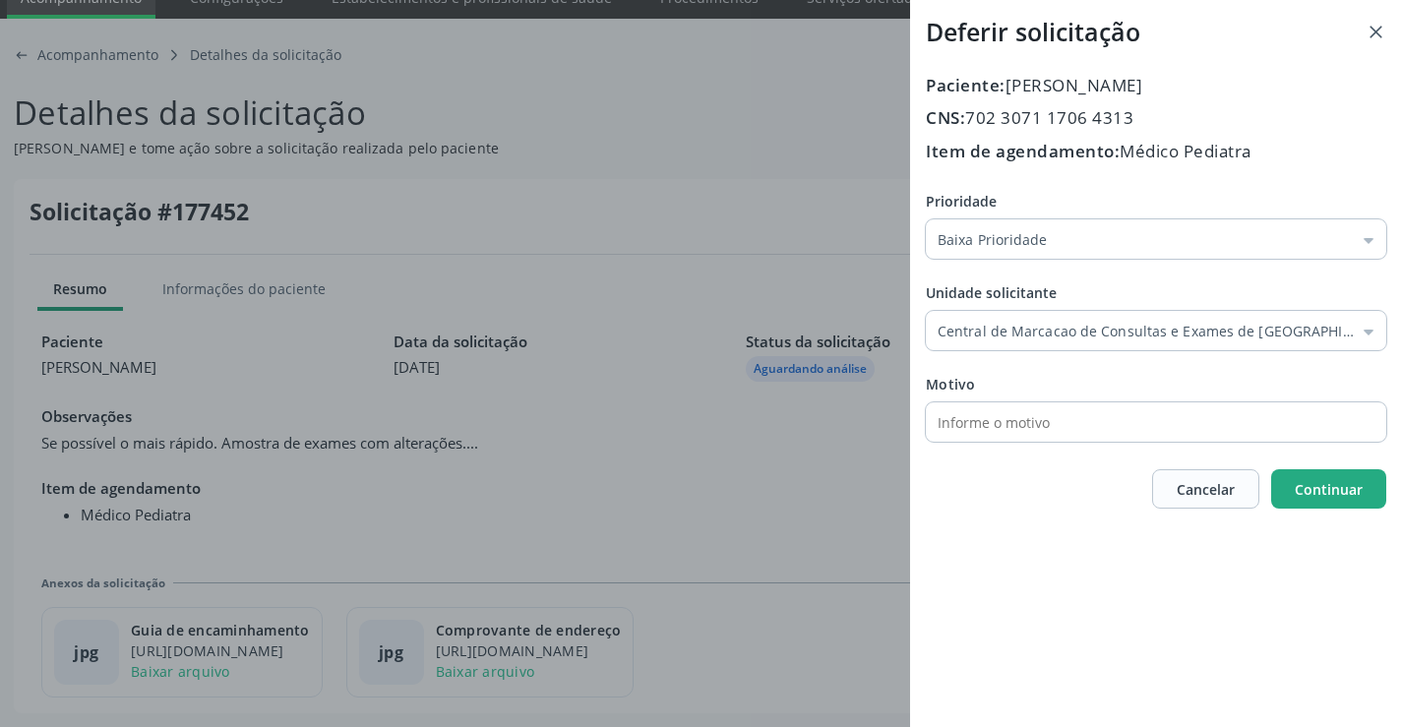
click at [1308, 490] on span "Continuar" at bounding box center [1329, 489] width 68 height 19
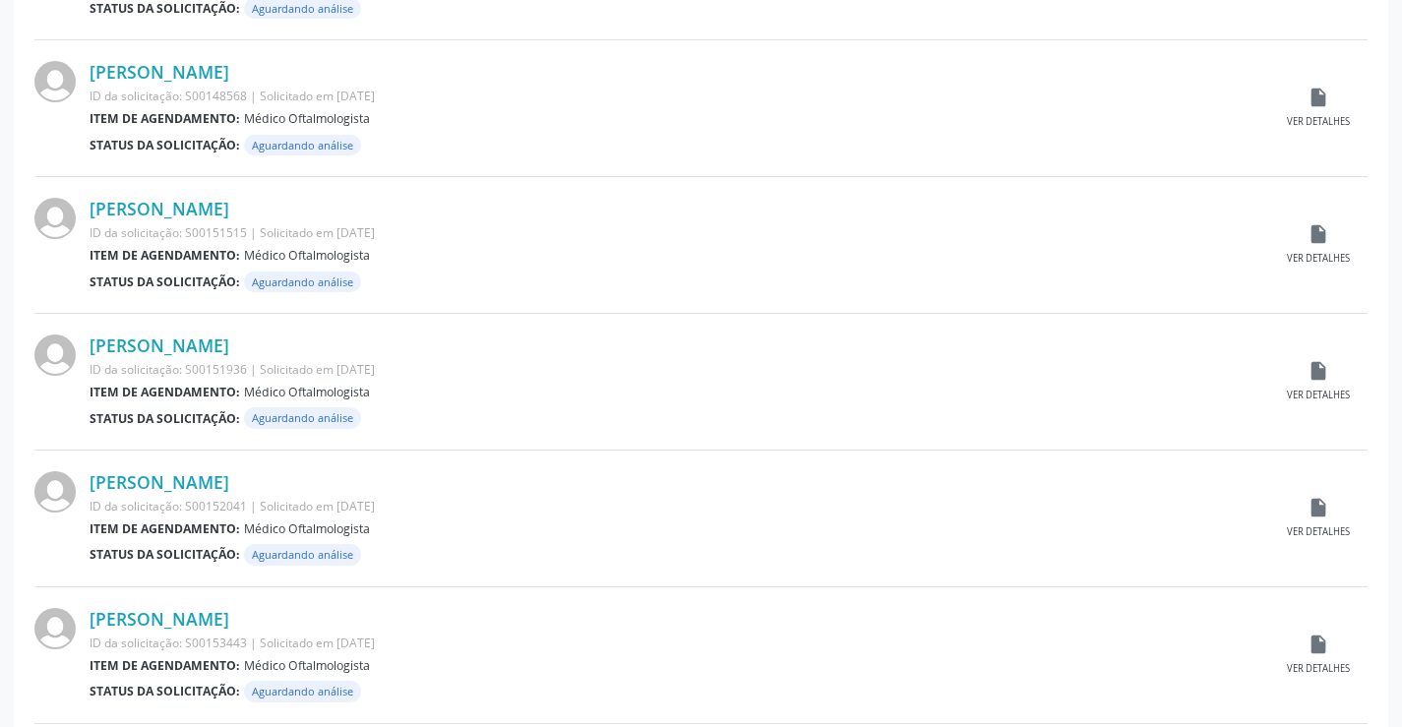
scroll to position [169, 0]
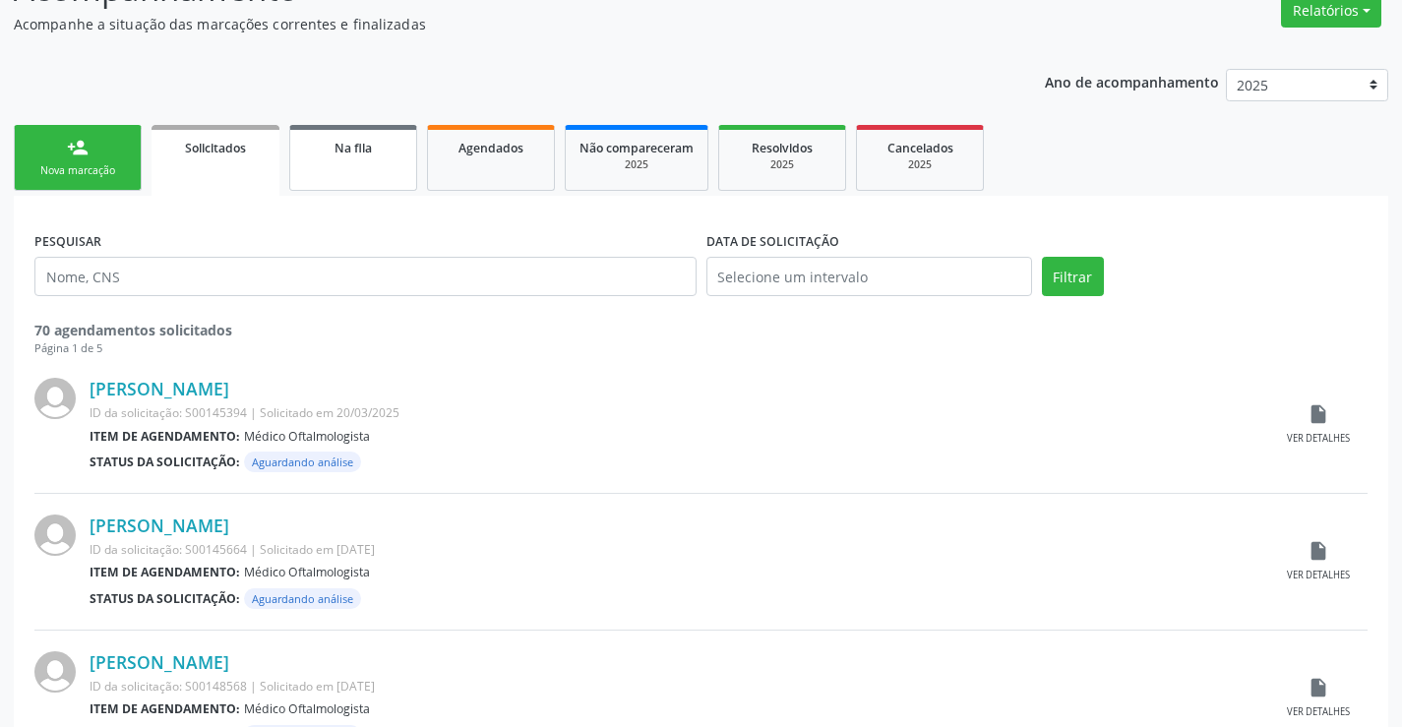
click at [369, 180] on link "Na fila" at bounding box center [353, 158] width 128 height 66
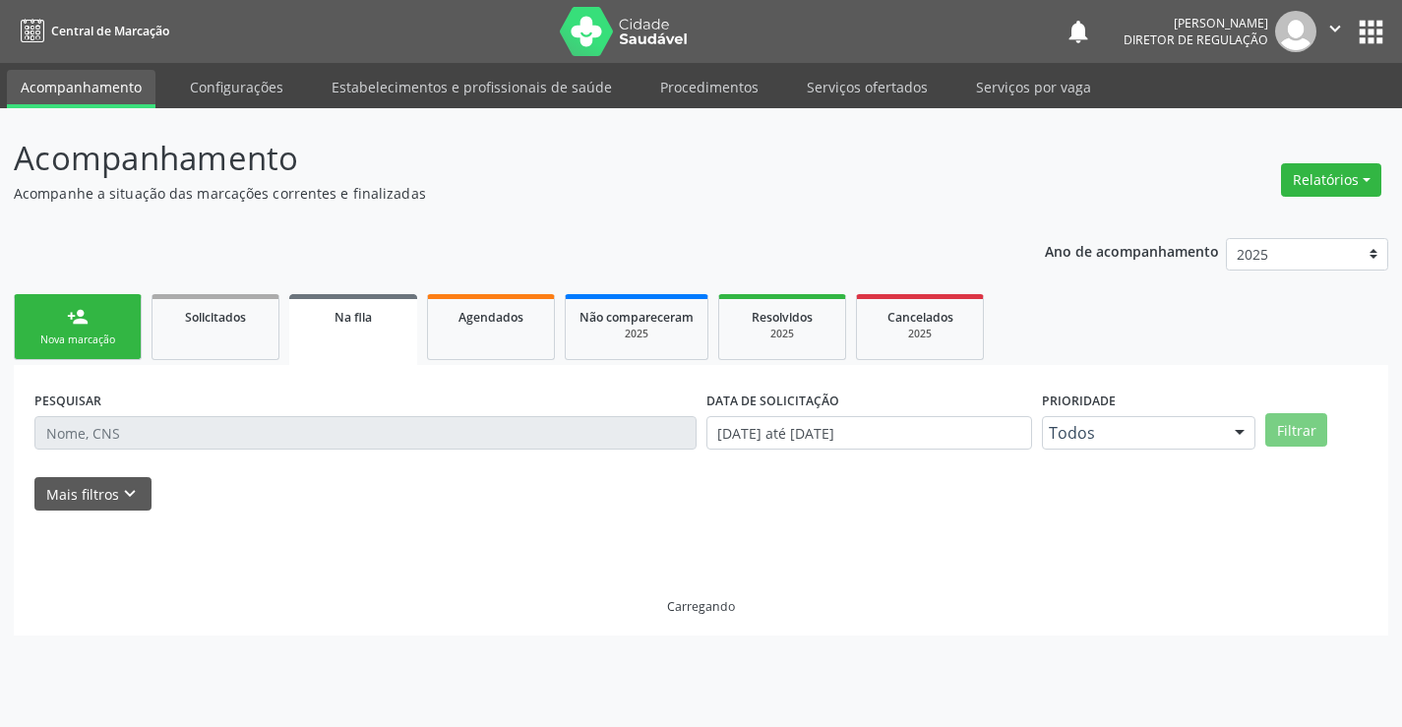
scroll to position [0, 0]
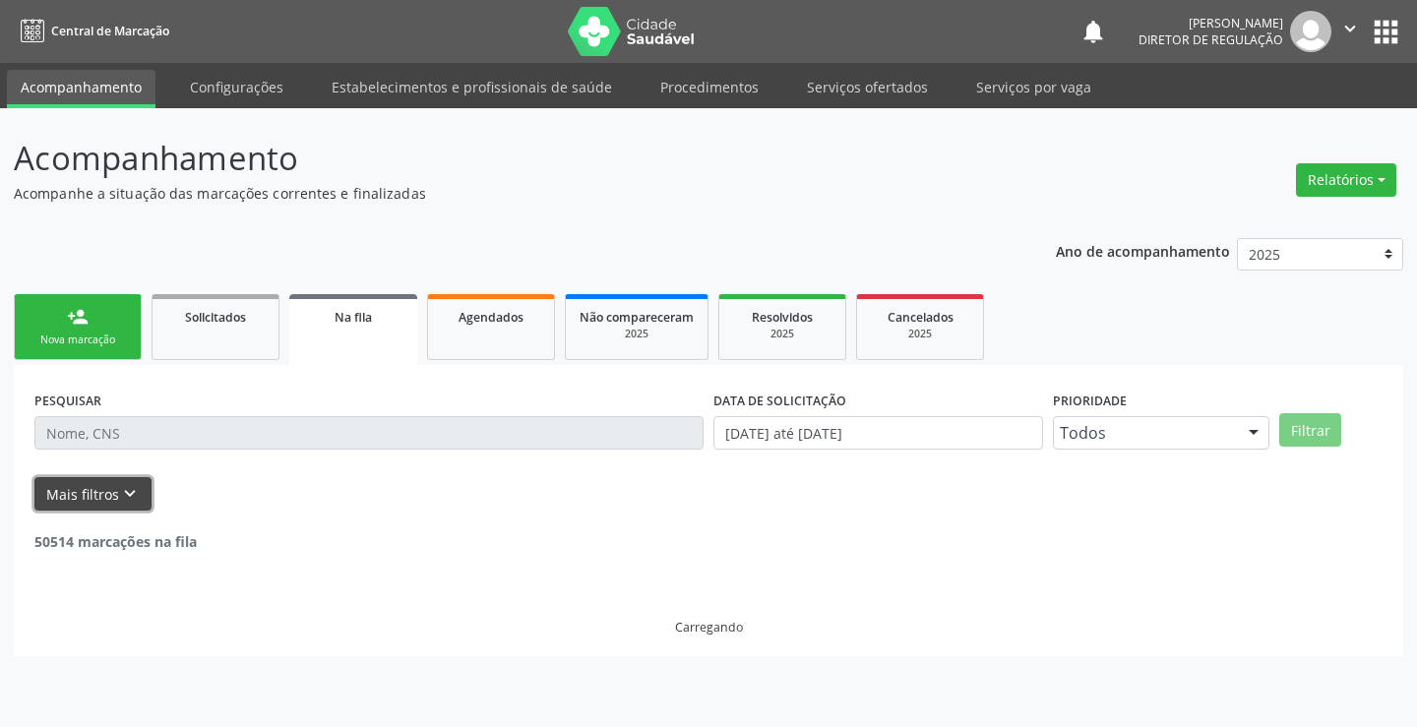
drag, startPoint x: 122, startPoint y: 500, endPoint x: 494, endPoint y: 532, distance: 373.4
click at [128, 499] on icon "keyboard_arrow_down" at bounding box center [130, 494] width 22 height 22
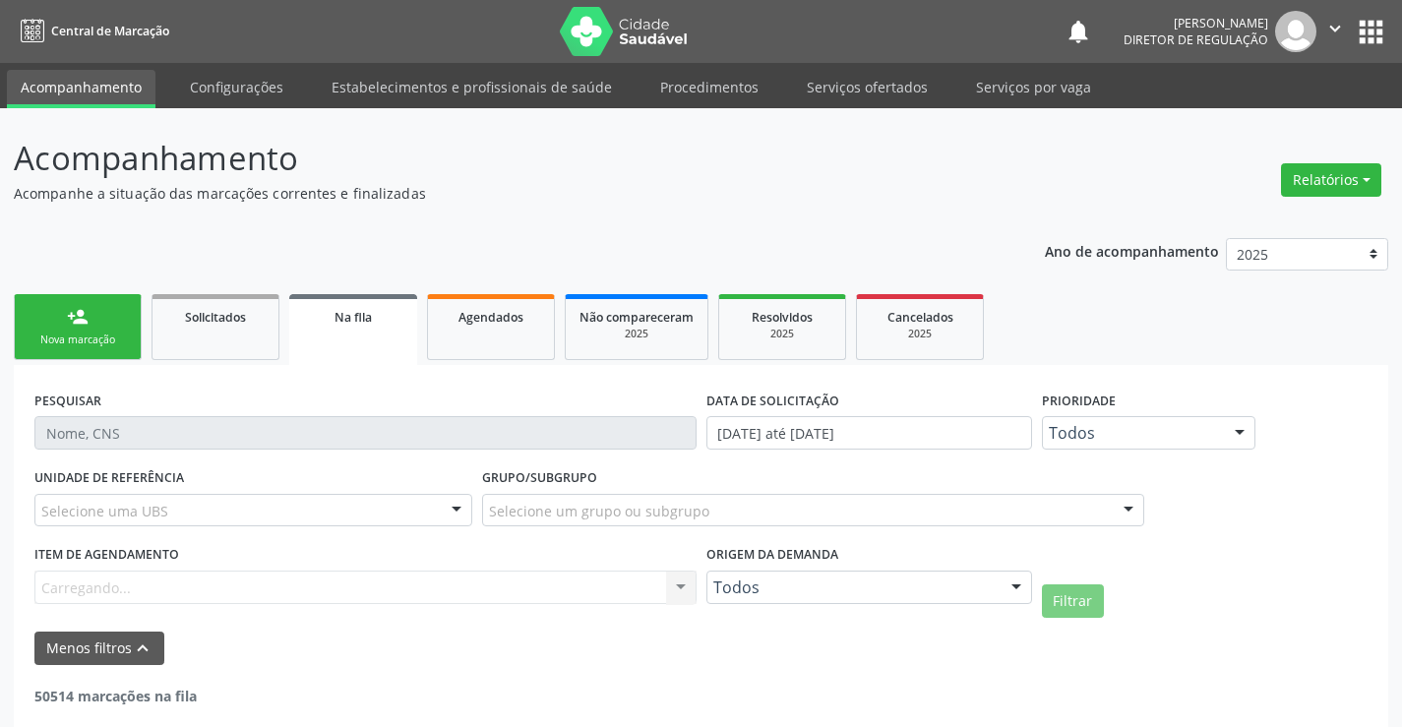
click at [905, 573] on div "Todos" at bounding box center [870, 587] width 326 height 33
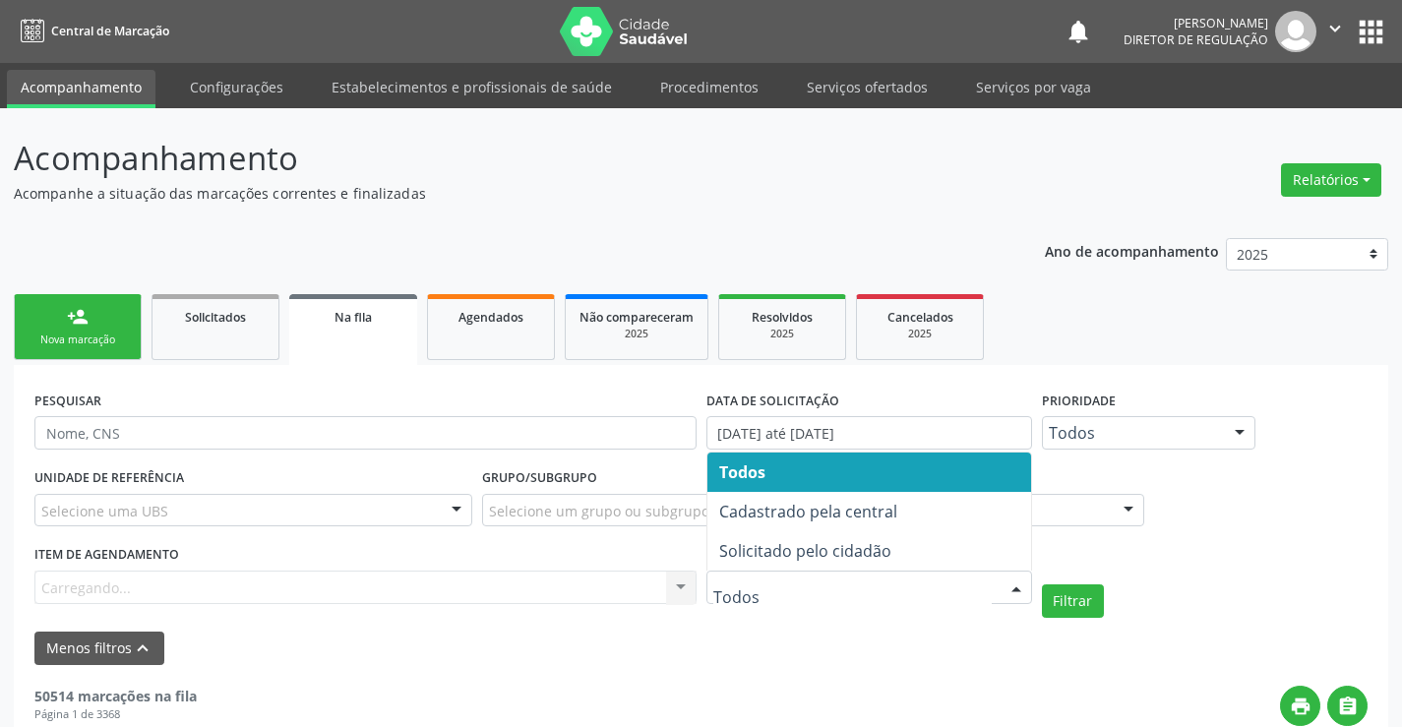
click at [904, 561] on span "Solicitado pelo cidadão" at bounding box center [870, 550] width 324 height 39
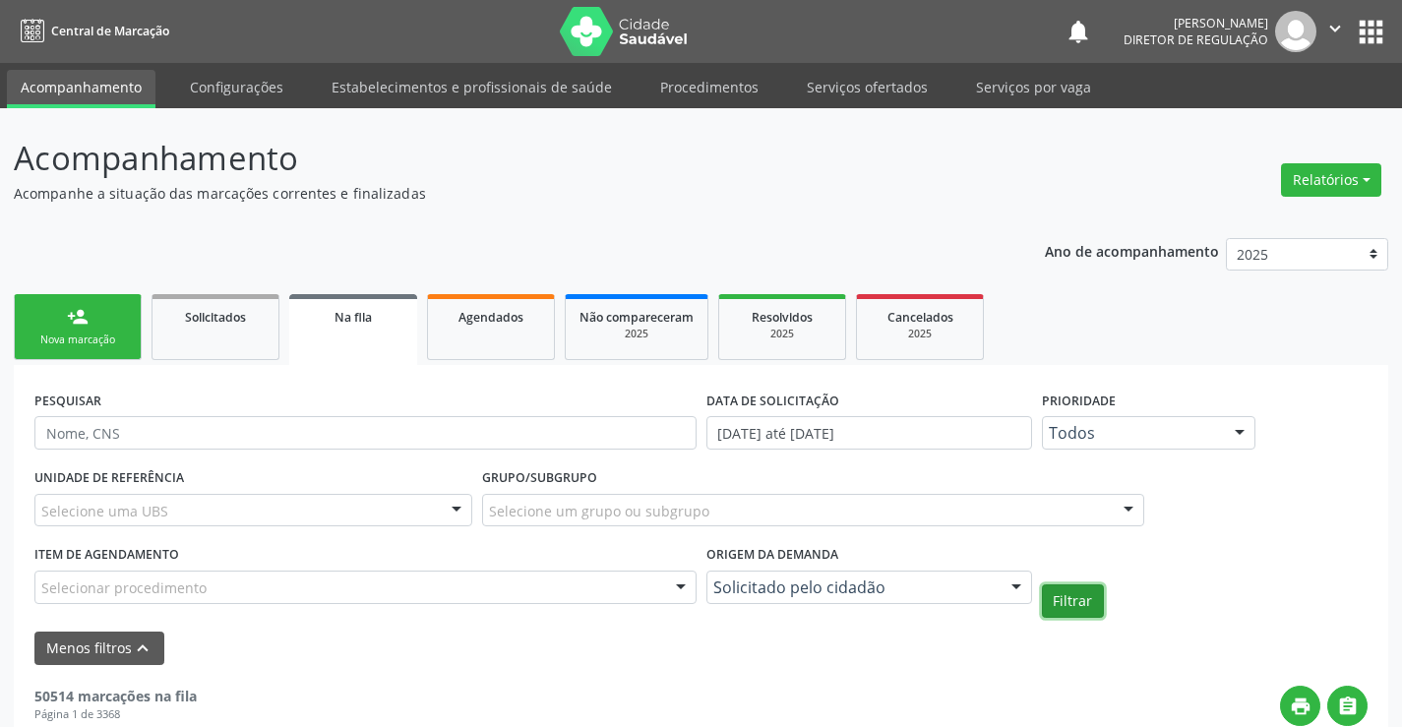
click at [1065, 602] on button "Filtrar" at bounding box center [1073, 601] width 62 height 33
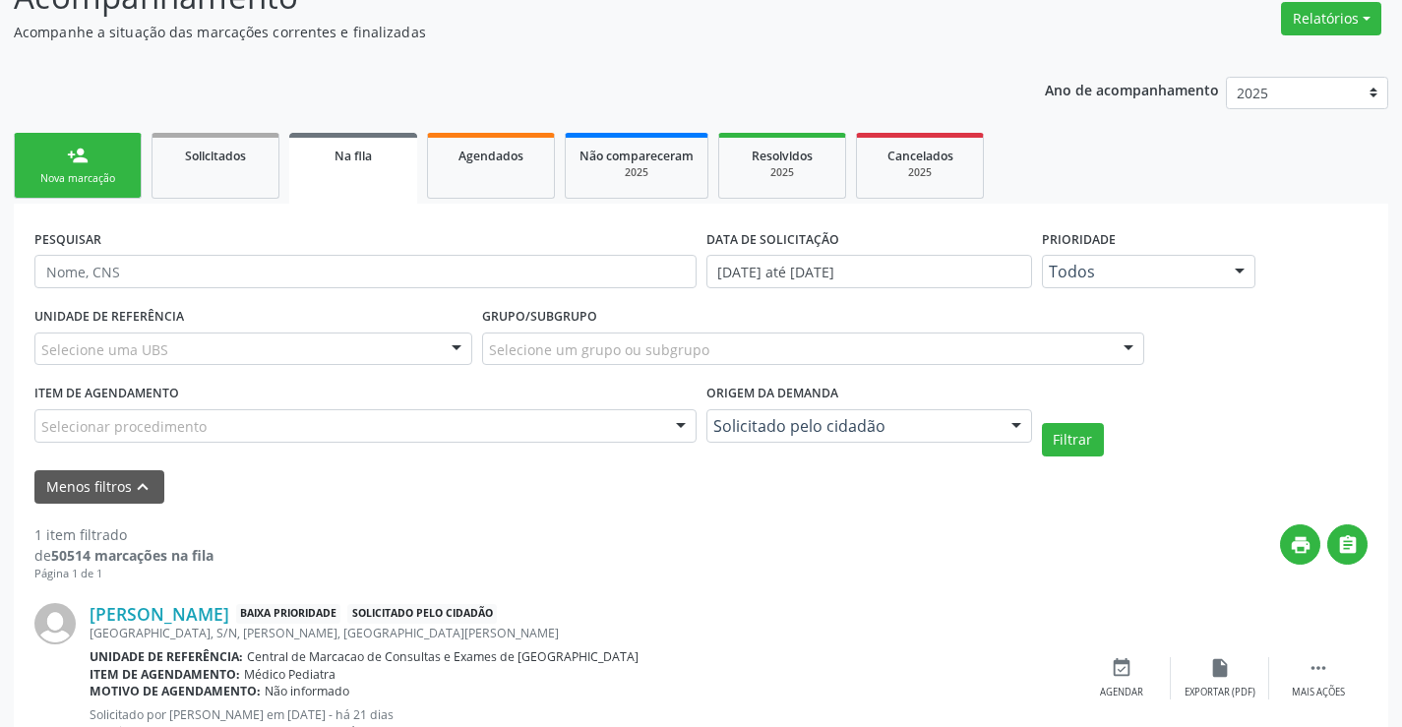
scroll to position [243, 0]
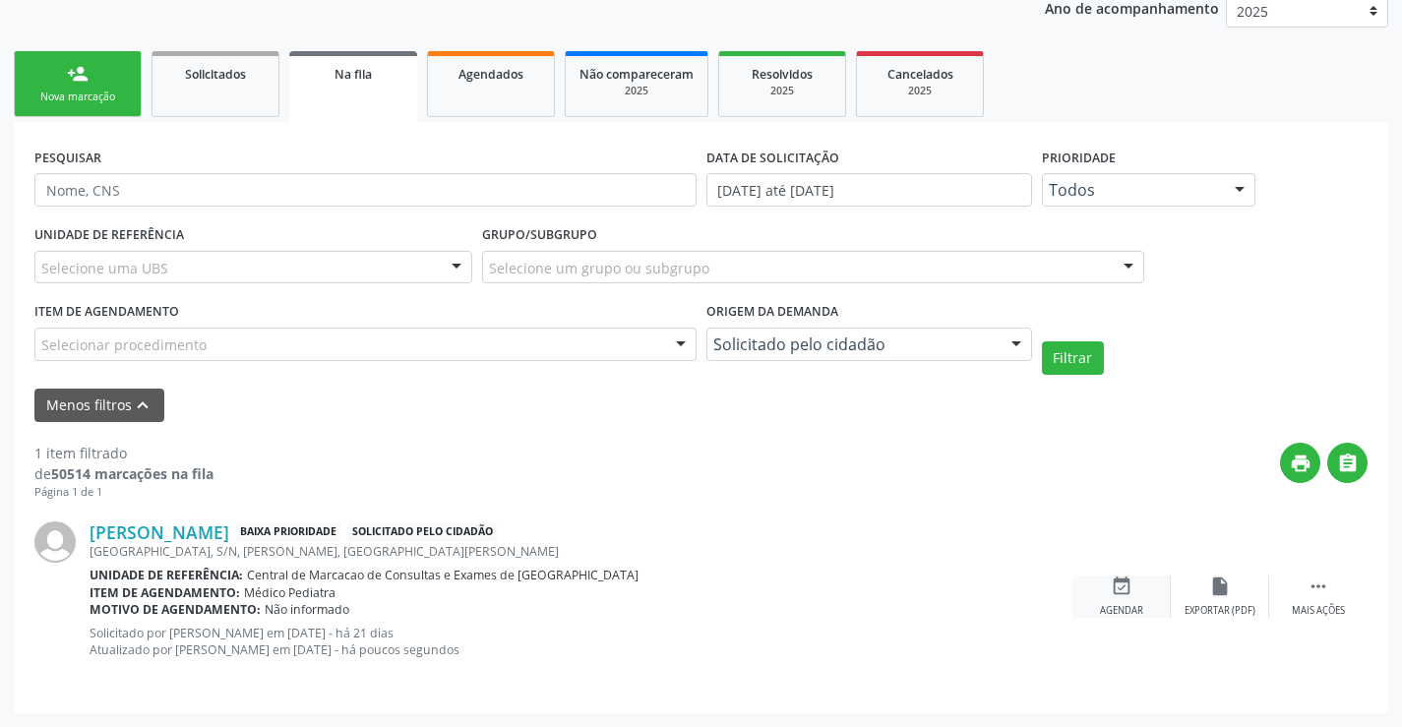
click at [1133, 605] on div "Agendar" at bounding box center [1121, 611] width 43 height 14
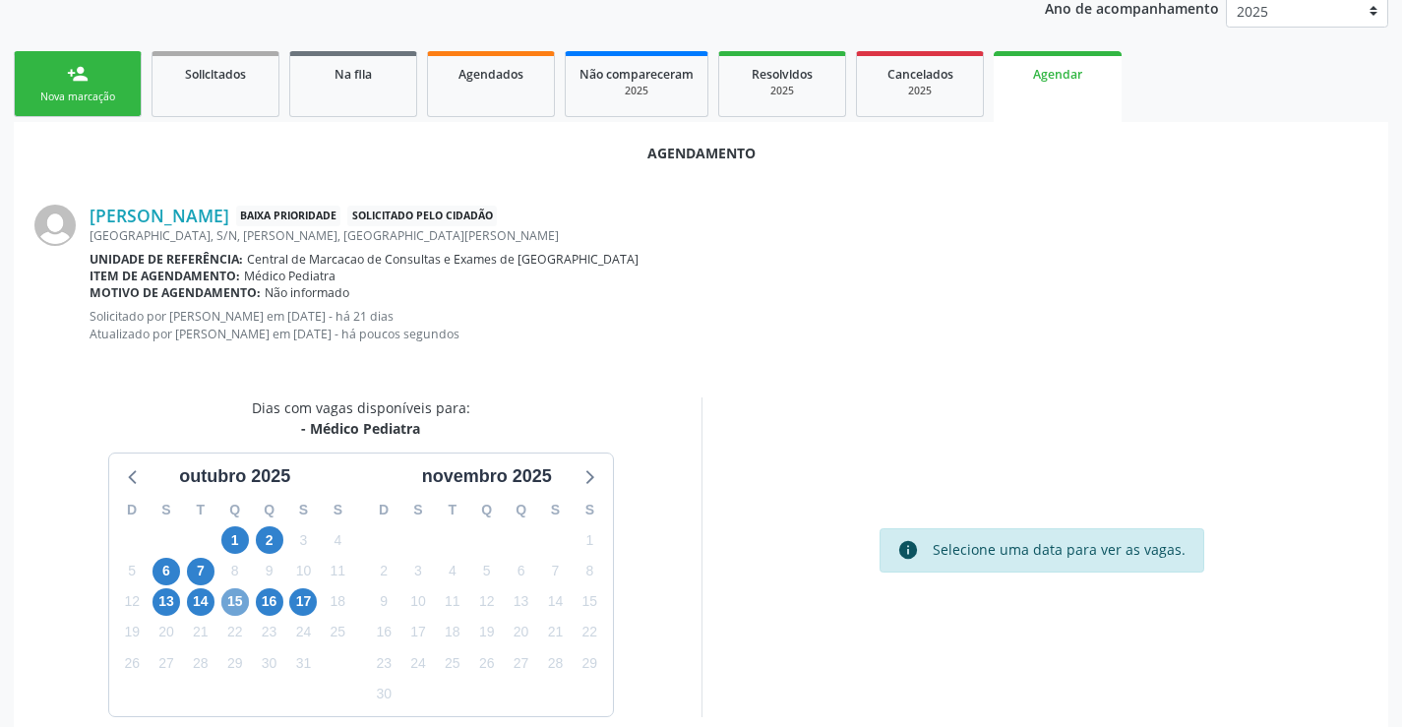
click at [242, 596] on span "15" at bounding box center [235, 603] width 28 height 28
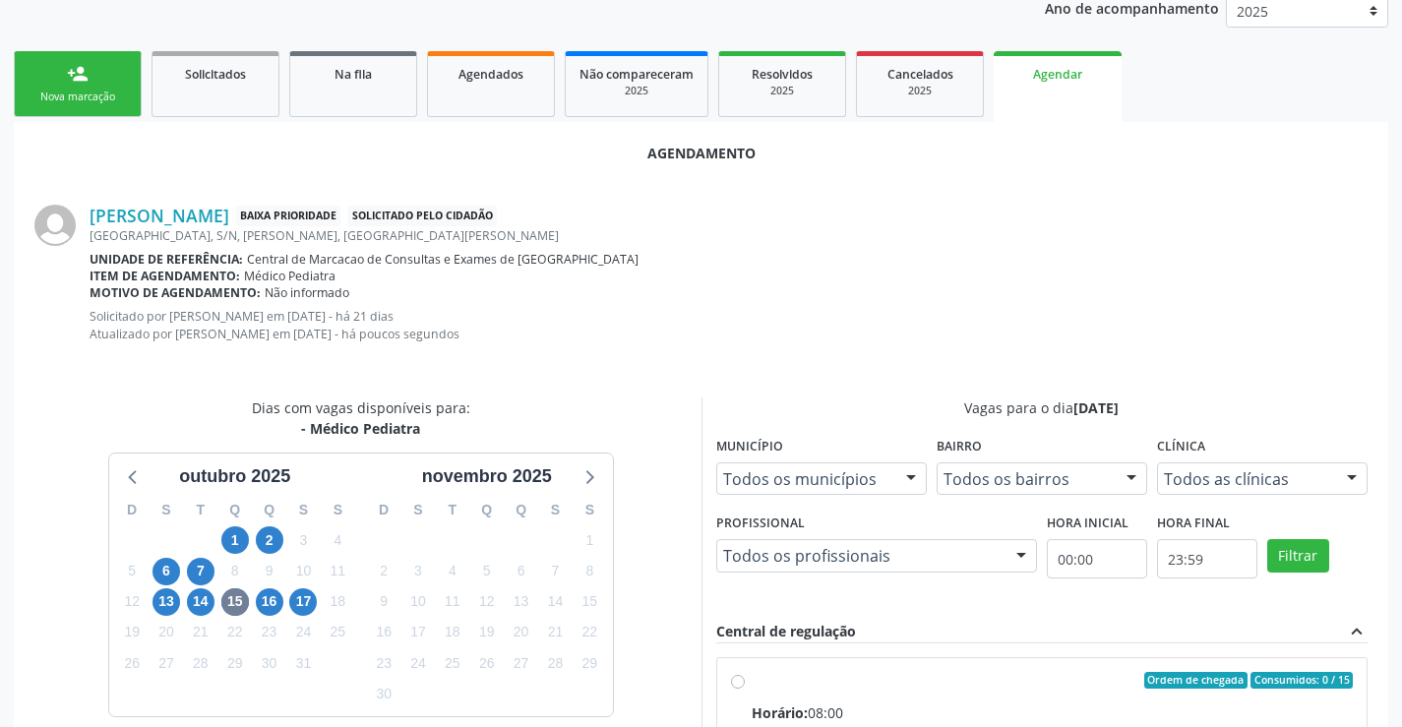
click at [745, 690] on input "Ordem de chegada Consumidos: 0 / 15 Horário: 08:00 Clínica: Multicentro Pediátr…" at bounding box center [738, 681] width 14 height 18
radio input "true"
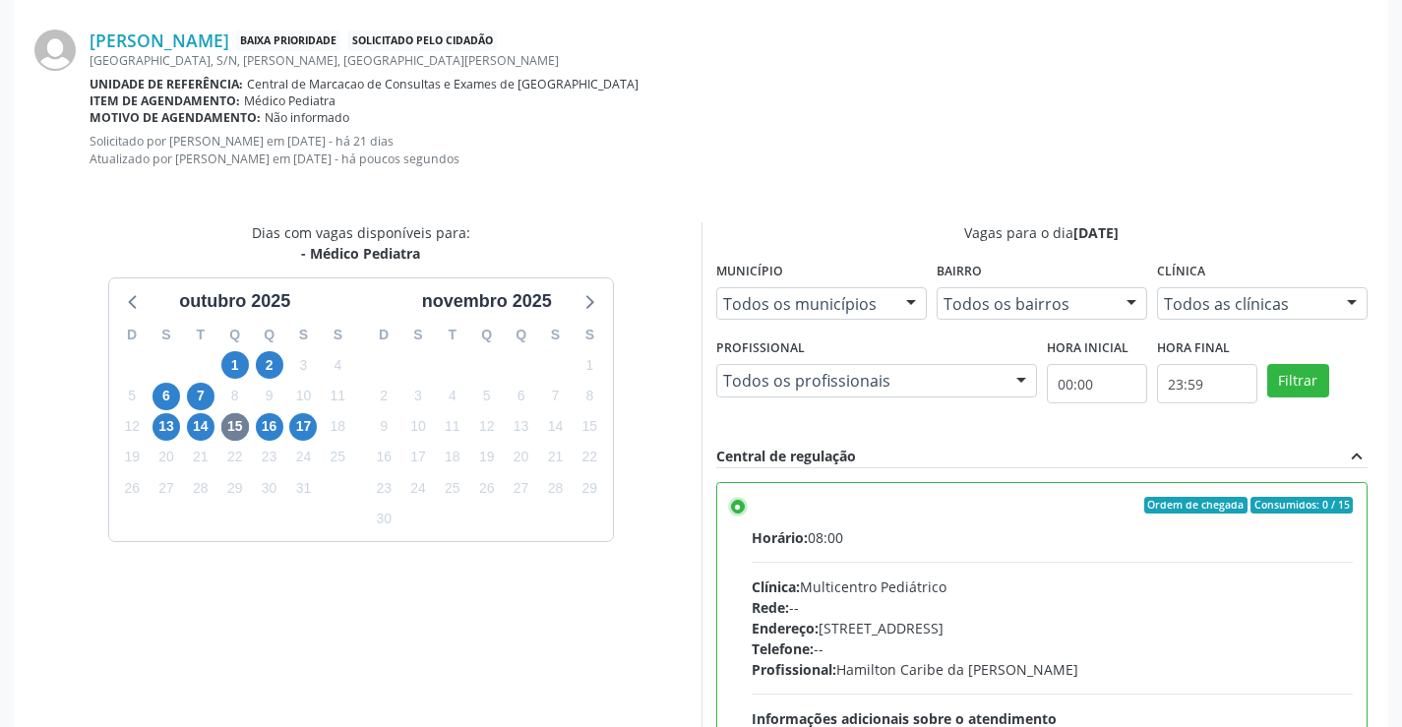
scroll to position [634, 0]
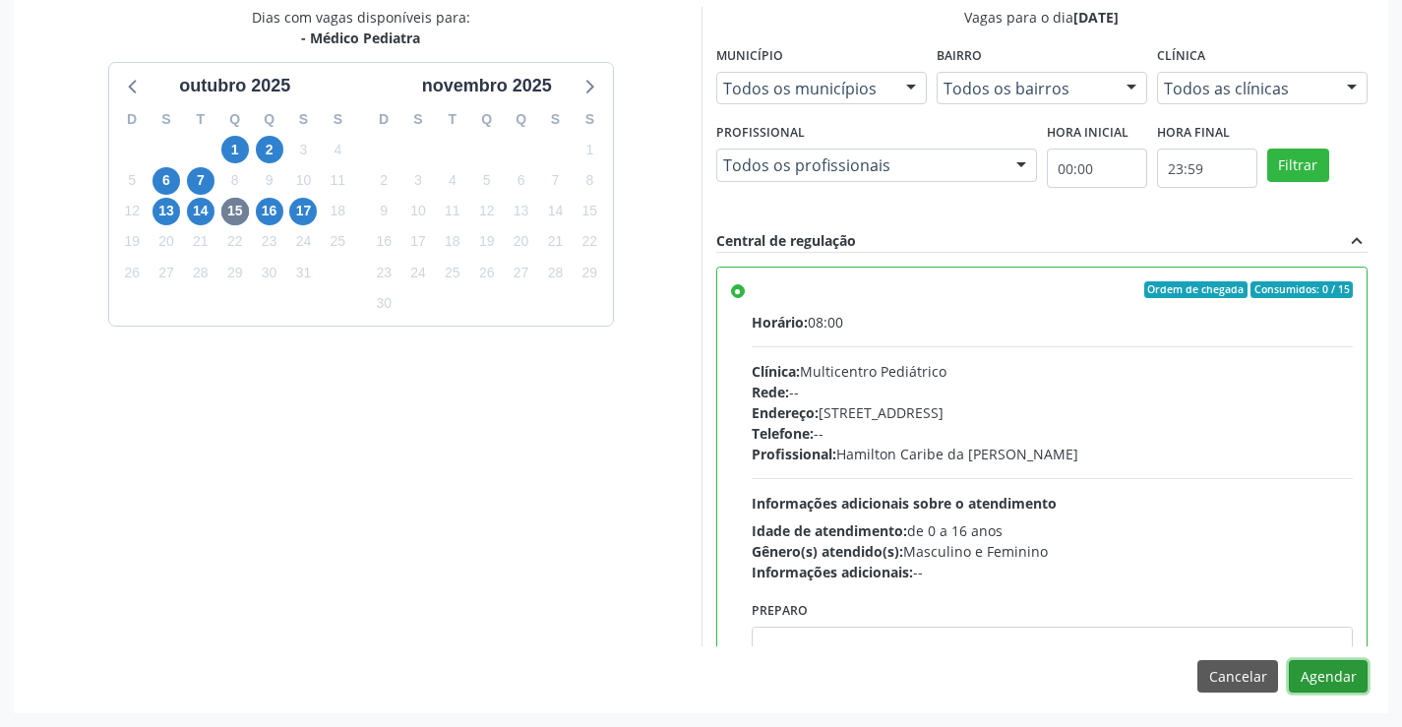
click at [1340, 687] on button "Agendar" at bounding box center [1328, 676] width 79 height 33
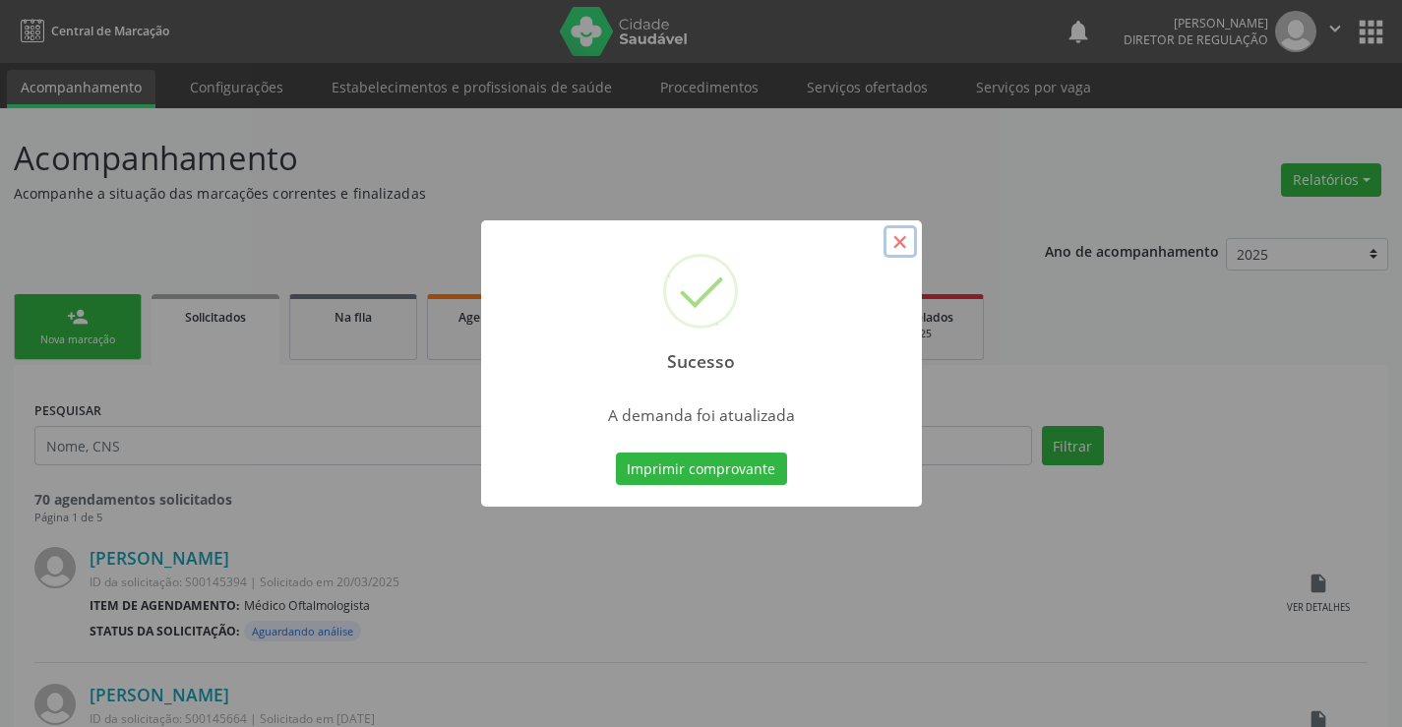
click at [900, 256] on button "×" at bounding box center [900, 241] width 33 height 33
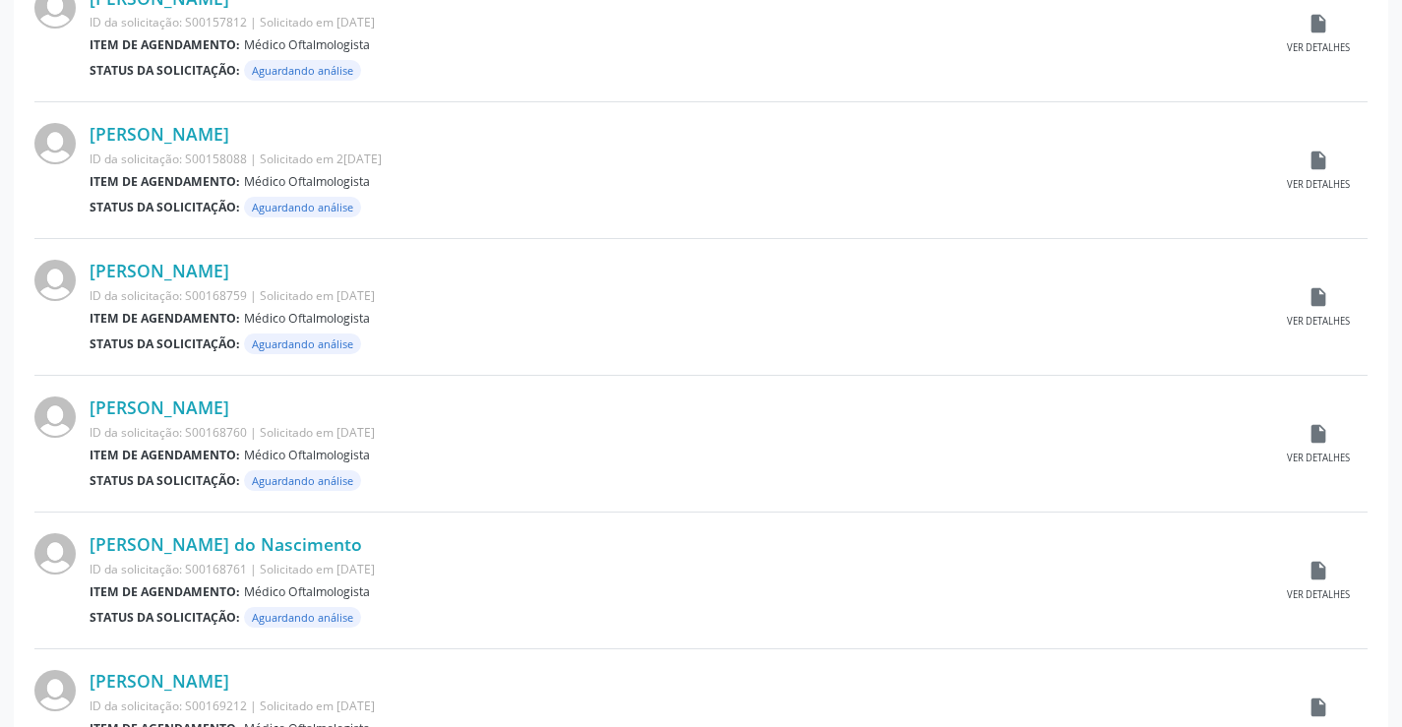
scroll to position [1941, 0]
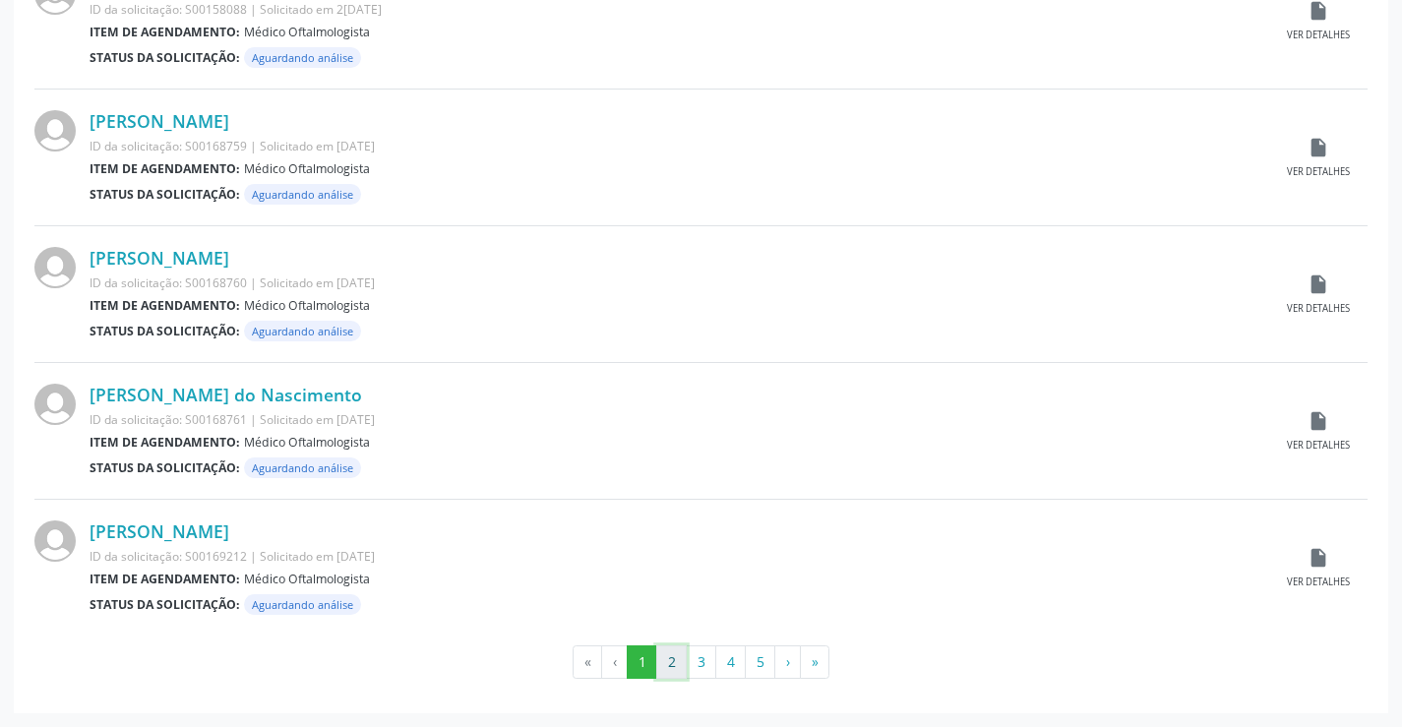
click at [678, 662] on button "2" at bounding box center [671, 662] width 31 height 33
click at [695, 663] on button "3" at bounding box center [701, 662] width 31 height 33
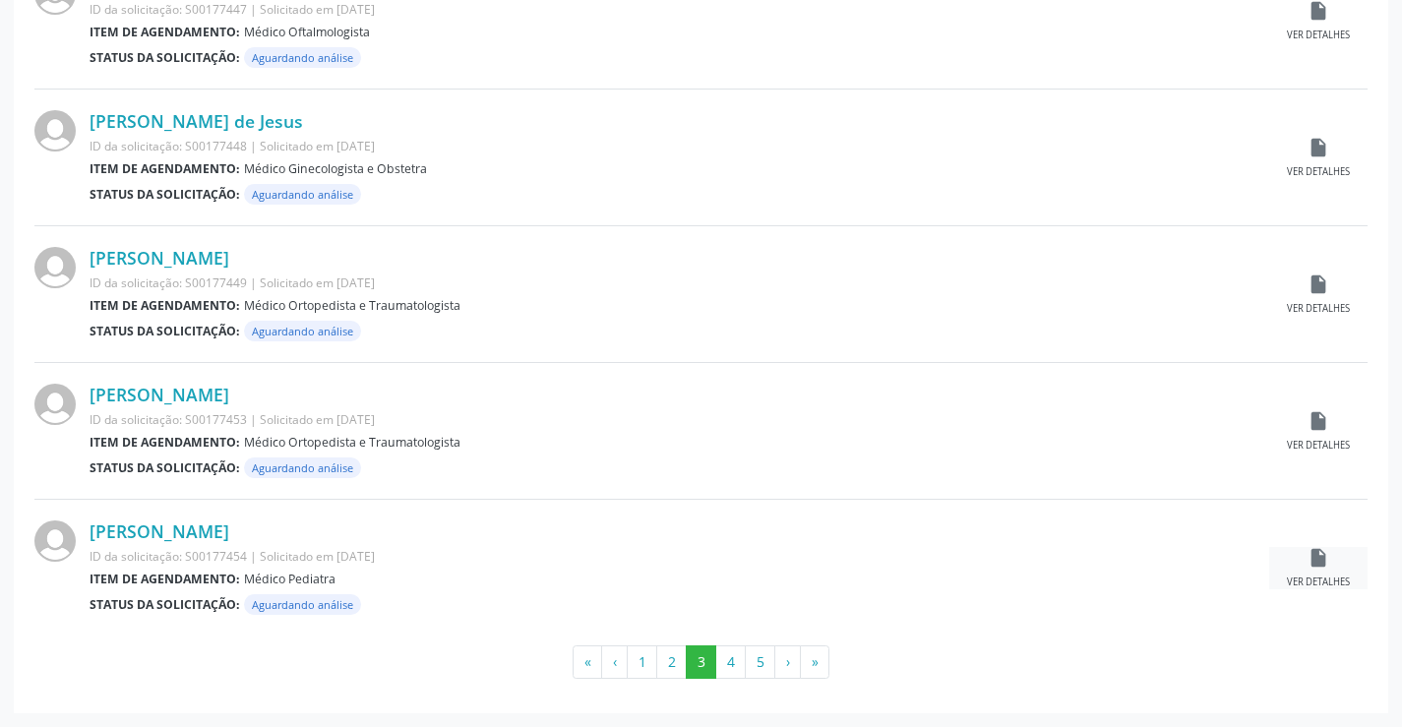
click at [1316, 562] on icon "insert_drive_file" at bounding box center [1319, 558] width 22 height 22
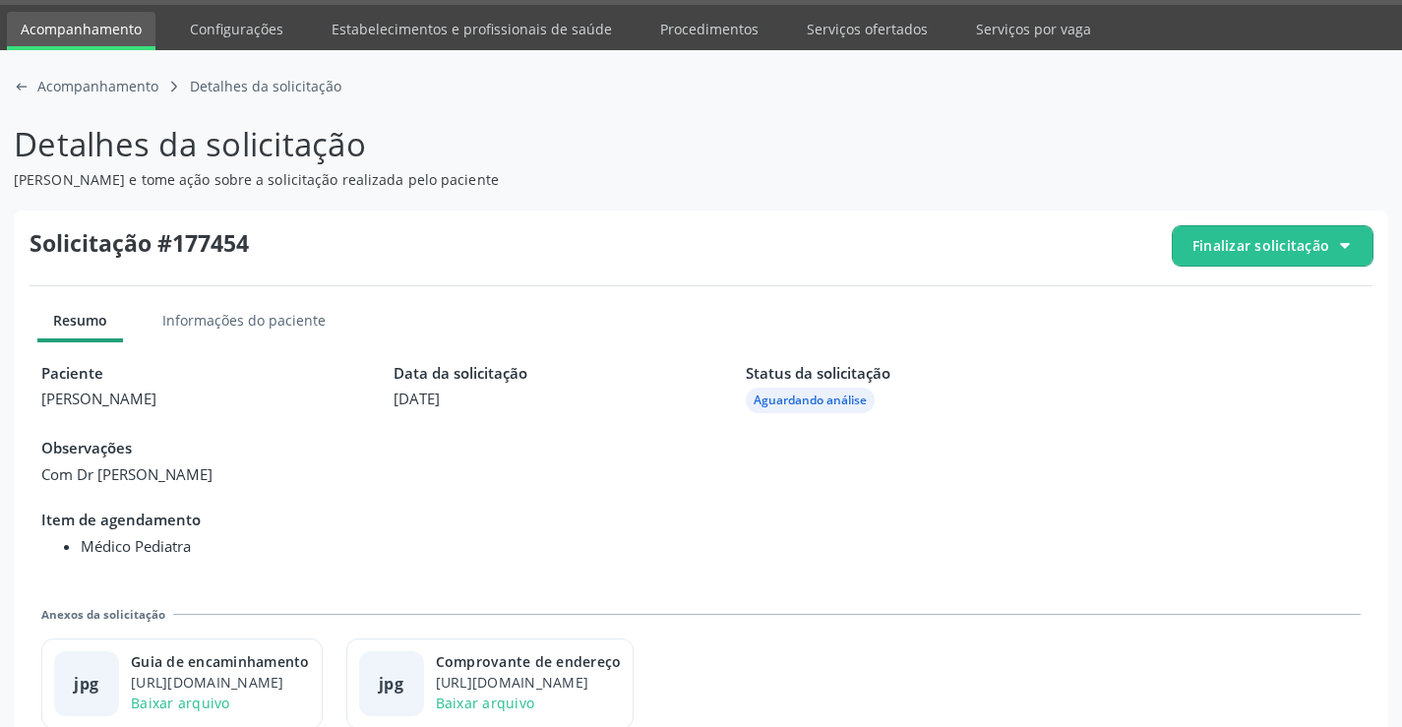
scroll to position [90, 0]
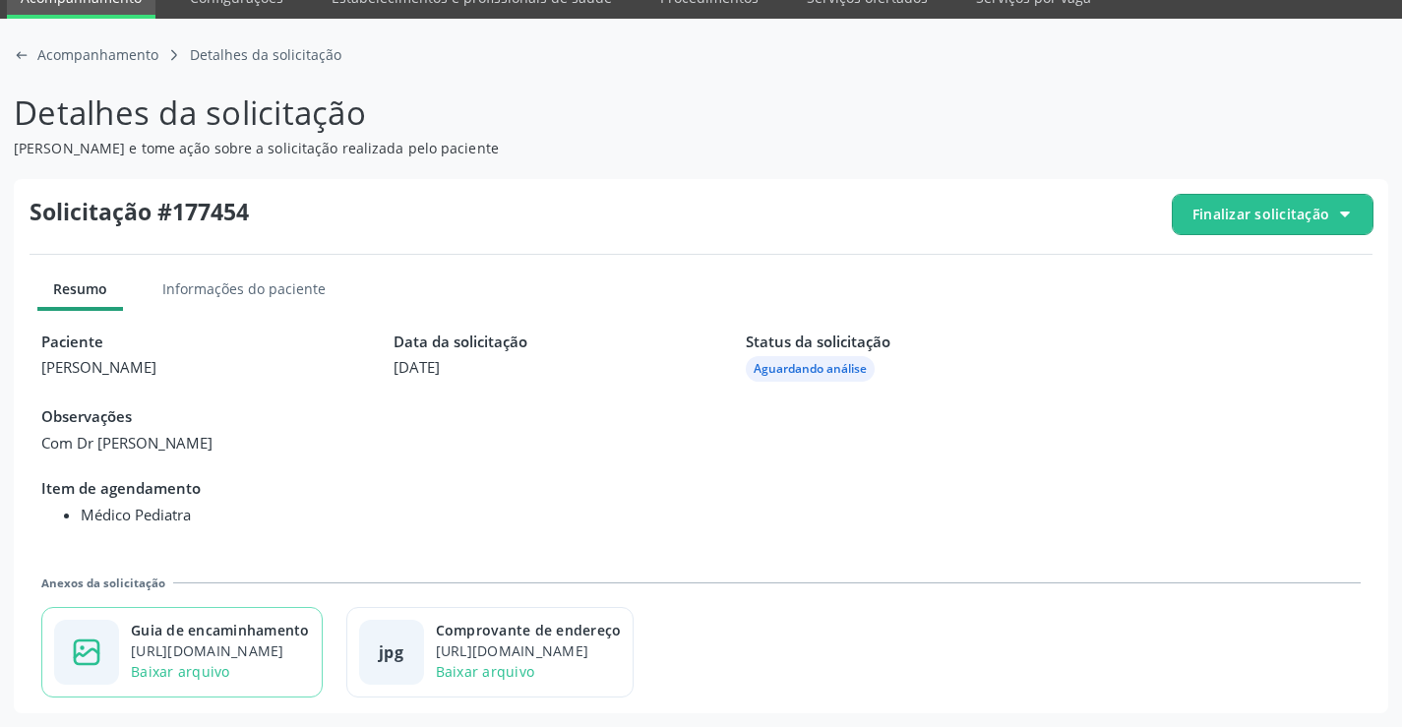
click at [270, 644] on div "https://cidadesaudavel-files.nyc3.digitaloceanspaces.com/cidadesaudavel-files/c…" at bounding box center [220, 651] width 179 height 21
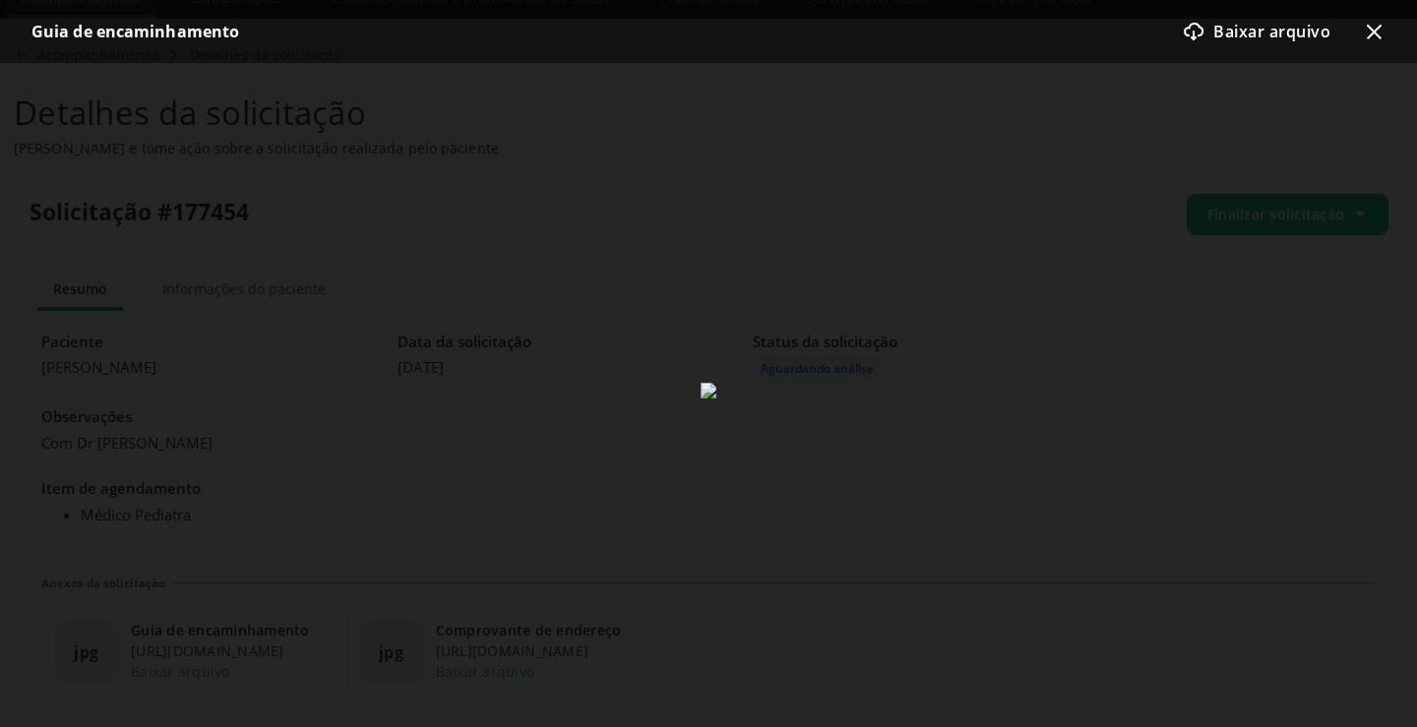
click at [1369, 28] on icon at bounding box center [1374, 32] width 15 height 15
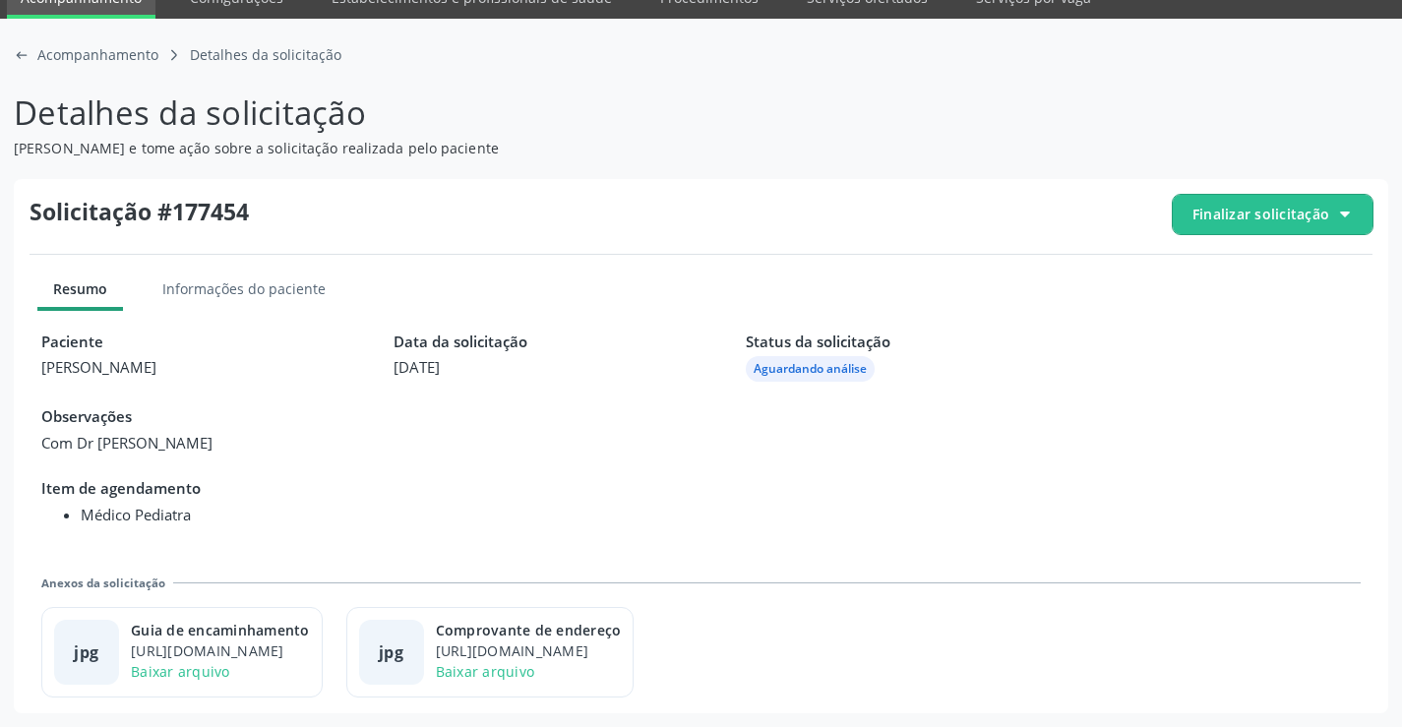
click at [1262, 220] on span "Finalizar solicitação" at bounding box center [1261, 214] width 137 height 21
click at [1245, 313] on span "Deferir solicitação" at bounding box center [1284, 324] width 124 height 29
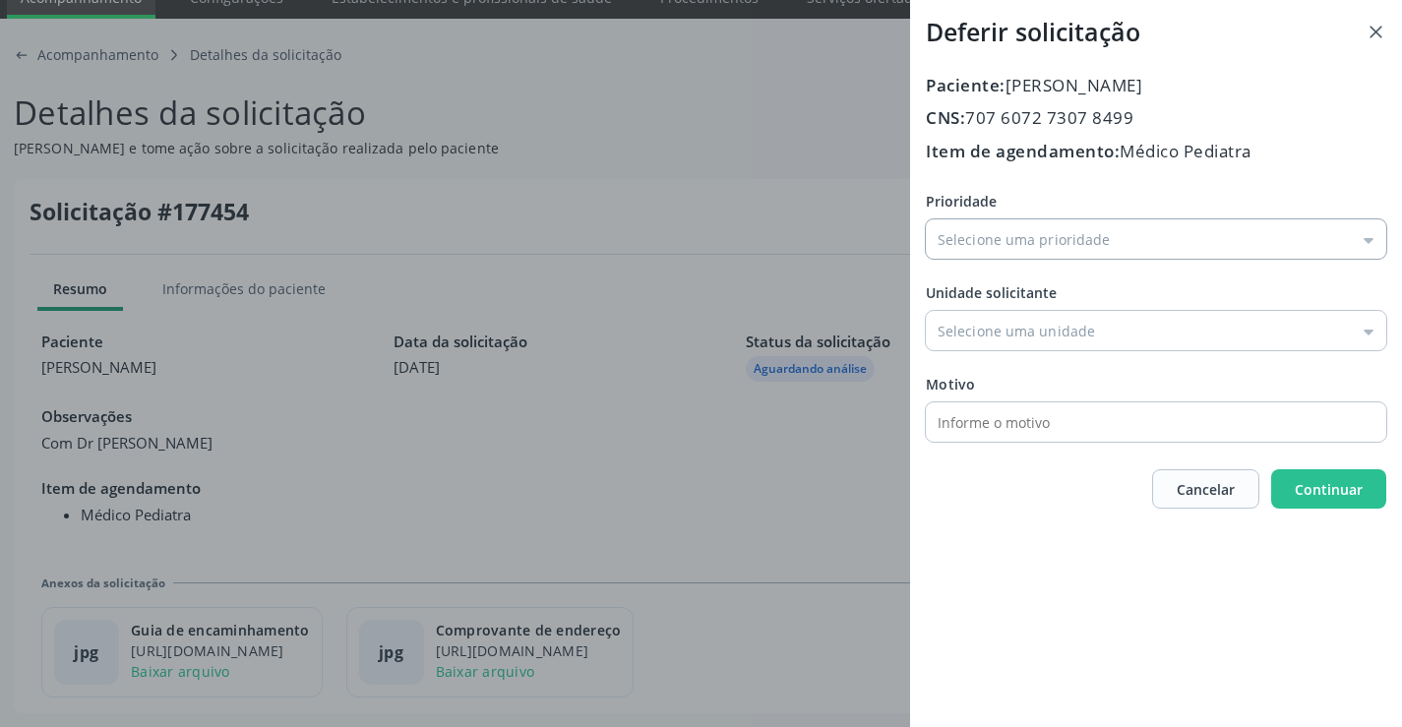
drag, startPoint x: 976, startPoint y: 248, endPoint x: 974, endPoint y: 278, distance: 29.6
click at [975, 249] on input "Prioridade" at bounding box center [1156, 238] width 461 height 39
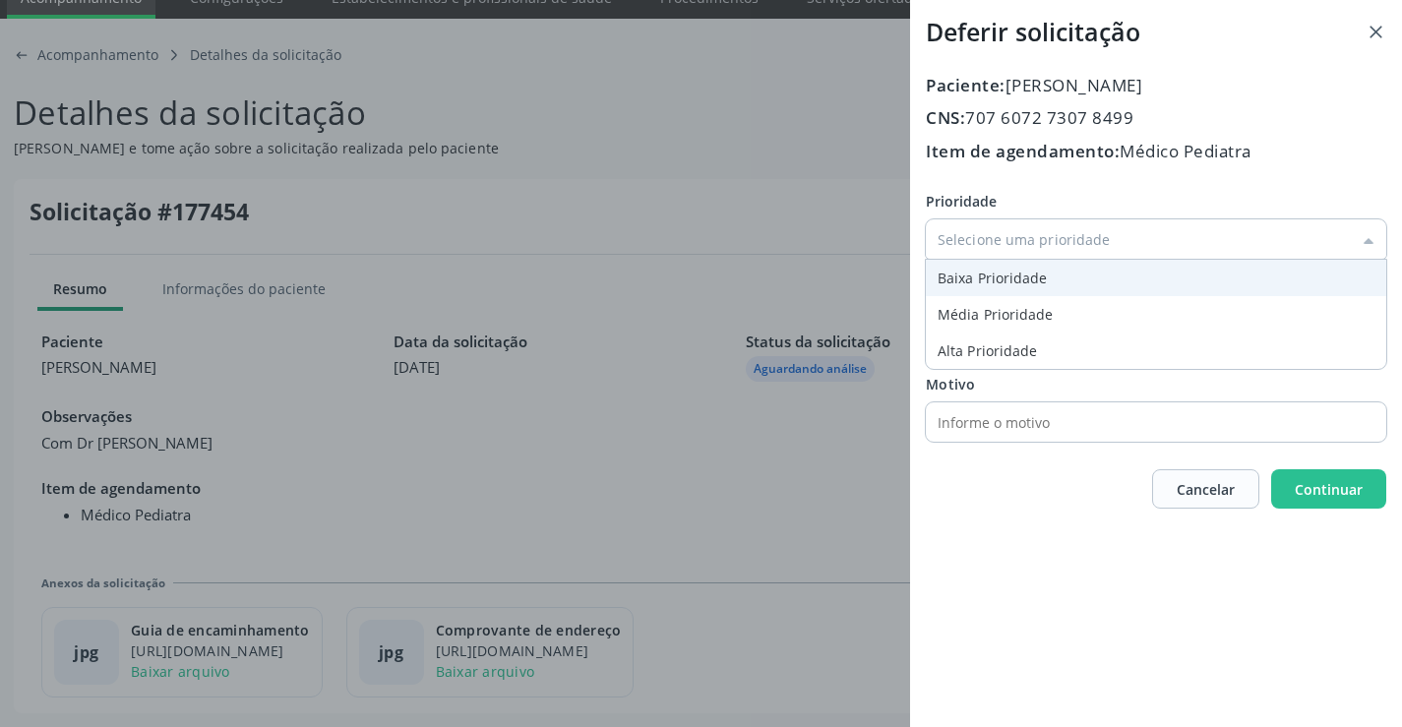
type input "Baixa Prioridade"
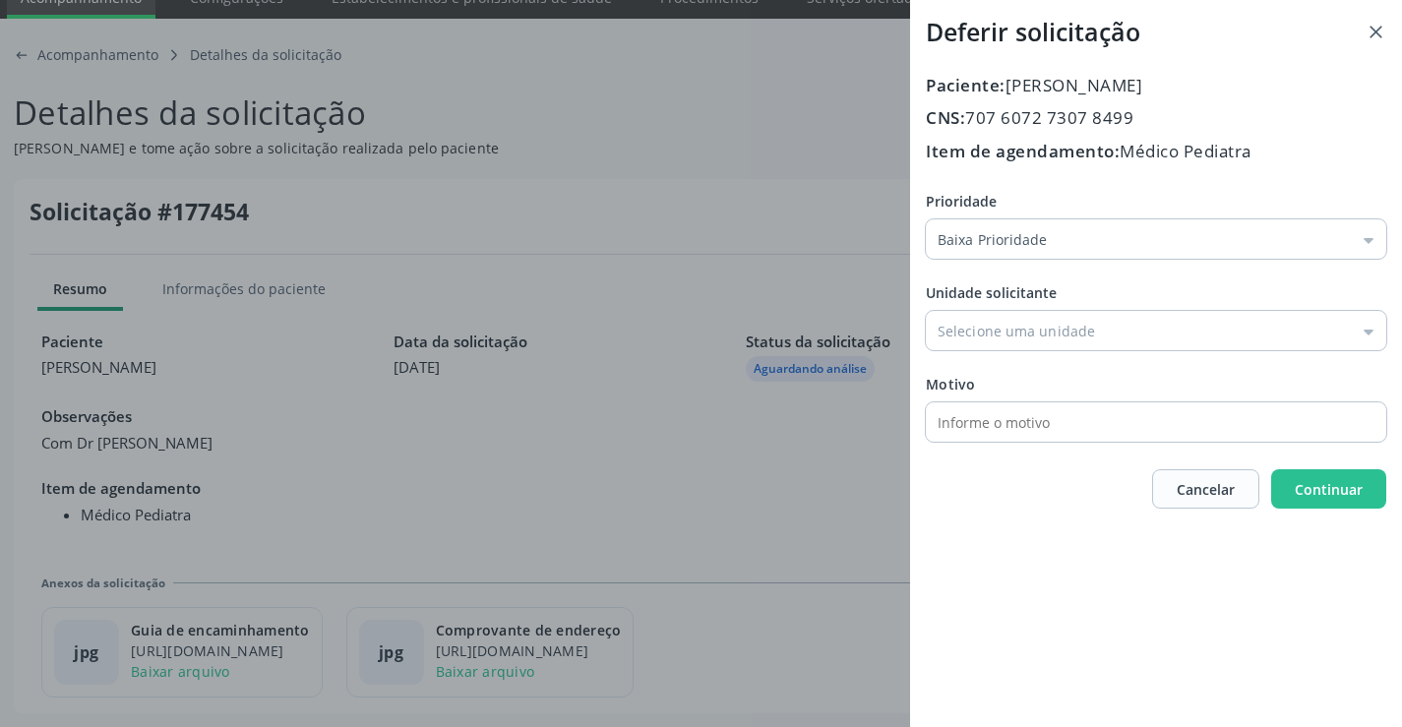
click at [974, 281] on div "Prioridade Baixa Prioridade Baixa Prioridade Média Prioridade Alta Prioridade U…" at bounding box center [1156, 316] width 461 height 251
drag, startPoint x: 1007, startPoint y: 338, endPoint x: 1029, endPoint y: 373, distance: 42.0
click at [1008, 340] on input "Prioridade" at bounding box center [1156, 330] width 461 height 39
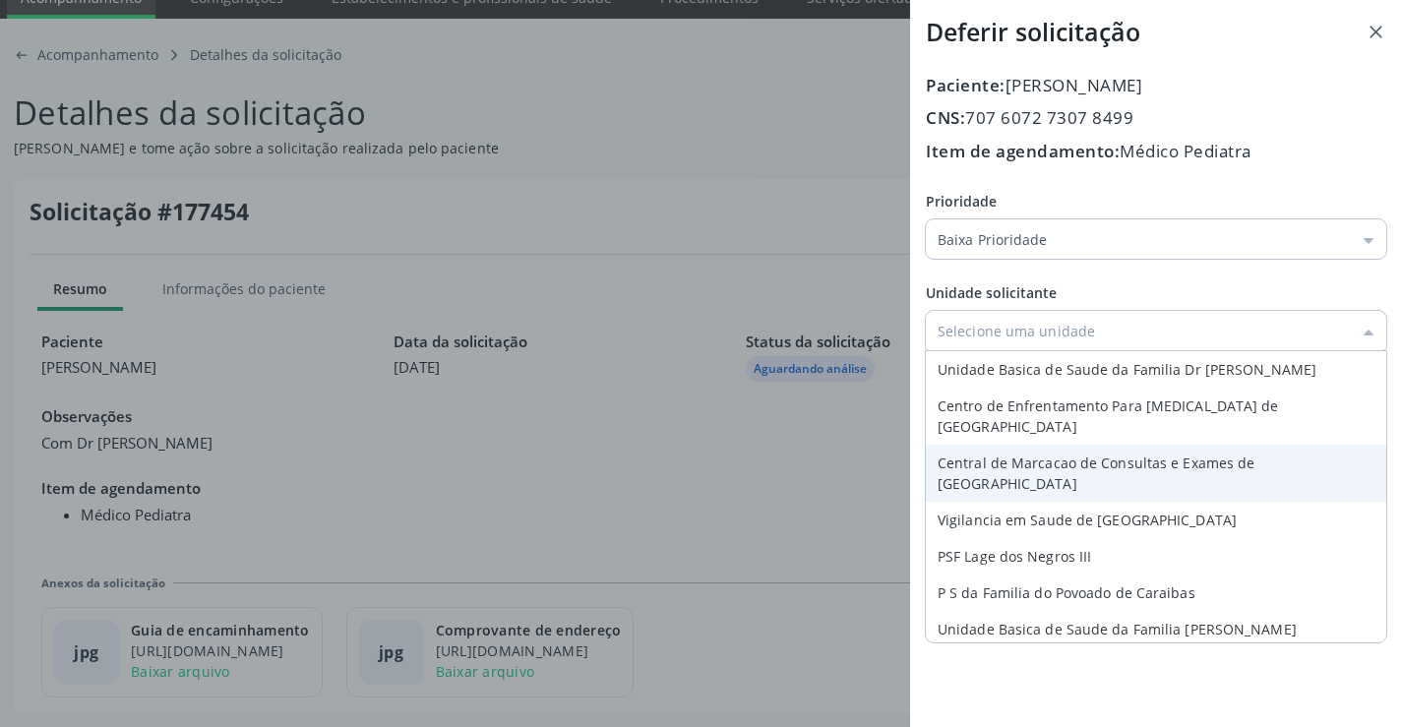
type input "Central de Marcacao de Consultas e Exames de [GEOGRAPHIC_DATA]"
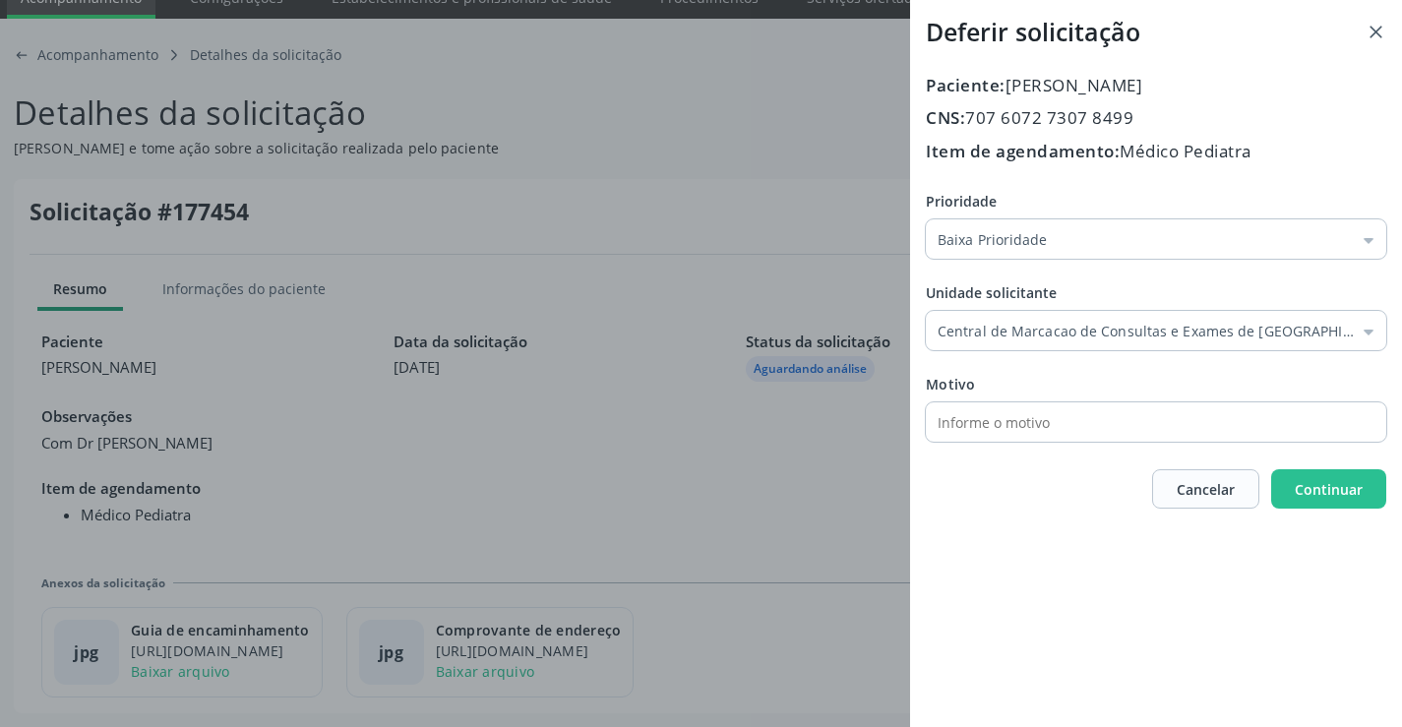
click at [1040, 435] on div "Prioridade Baixa Prioridade Baixa Prioridade Média Prioridade Alta Prioridade U…" at bounding box center [1156, 316] width 461 height 251
click at [1356, 492] on span "Continuar" at bounding box center [1329, 489] width 68 height 19
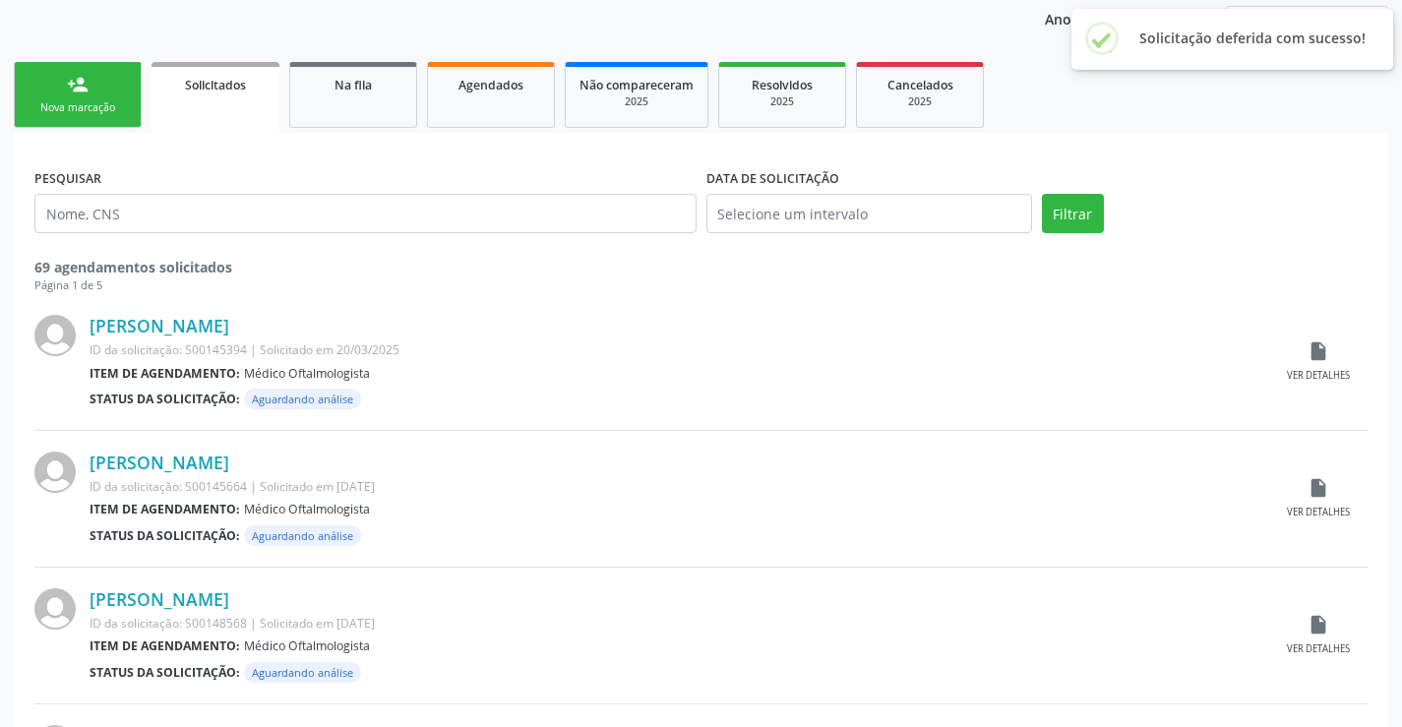
scroll to position [197, 0]
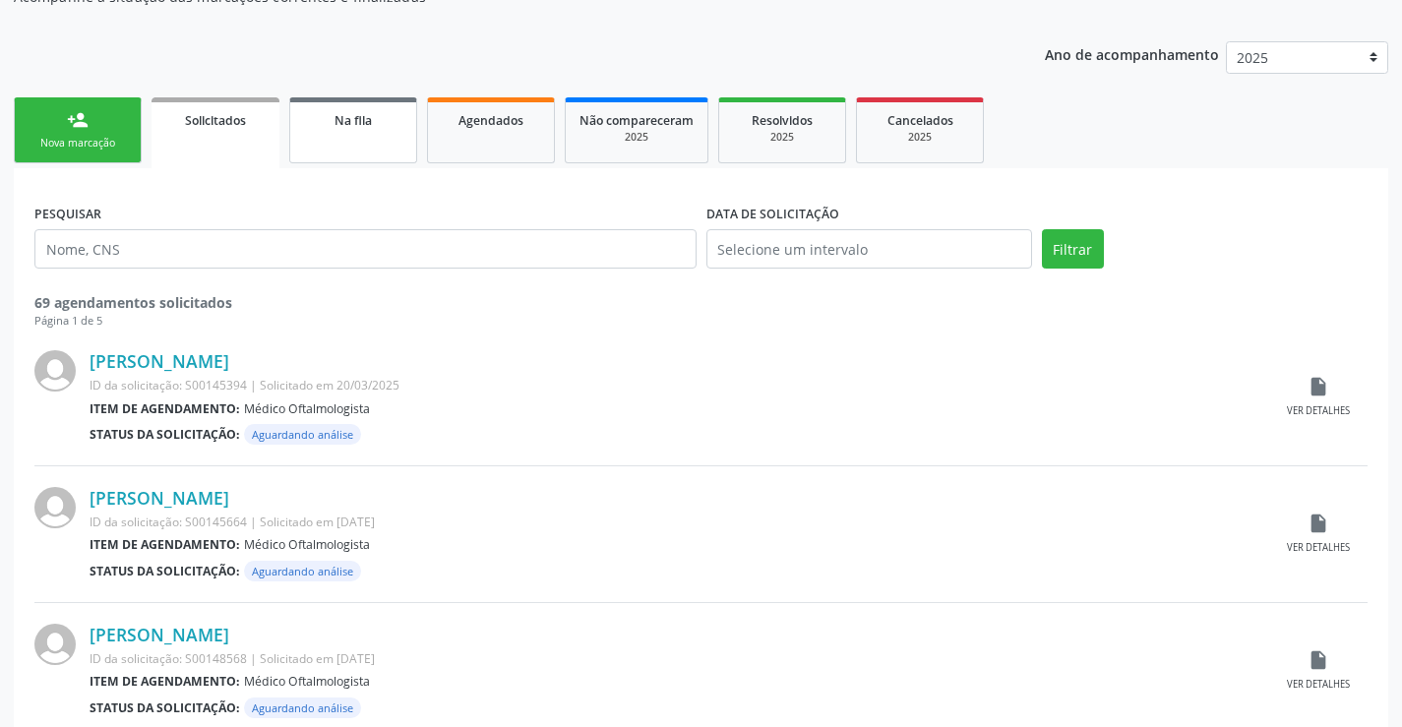
click at [386, 122] on div "Na fila" at bounding box center [353, 119] width 98 height 21
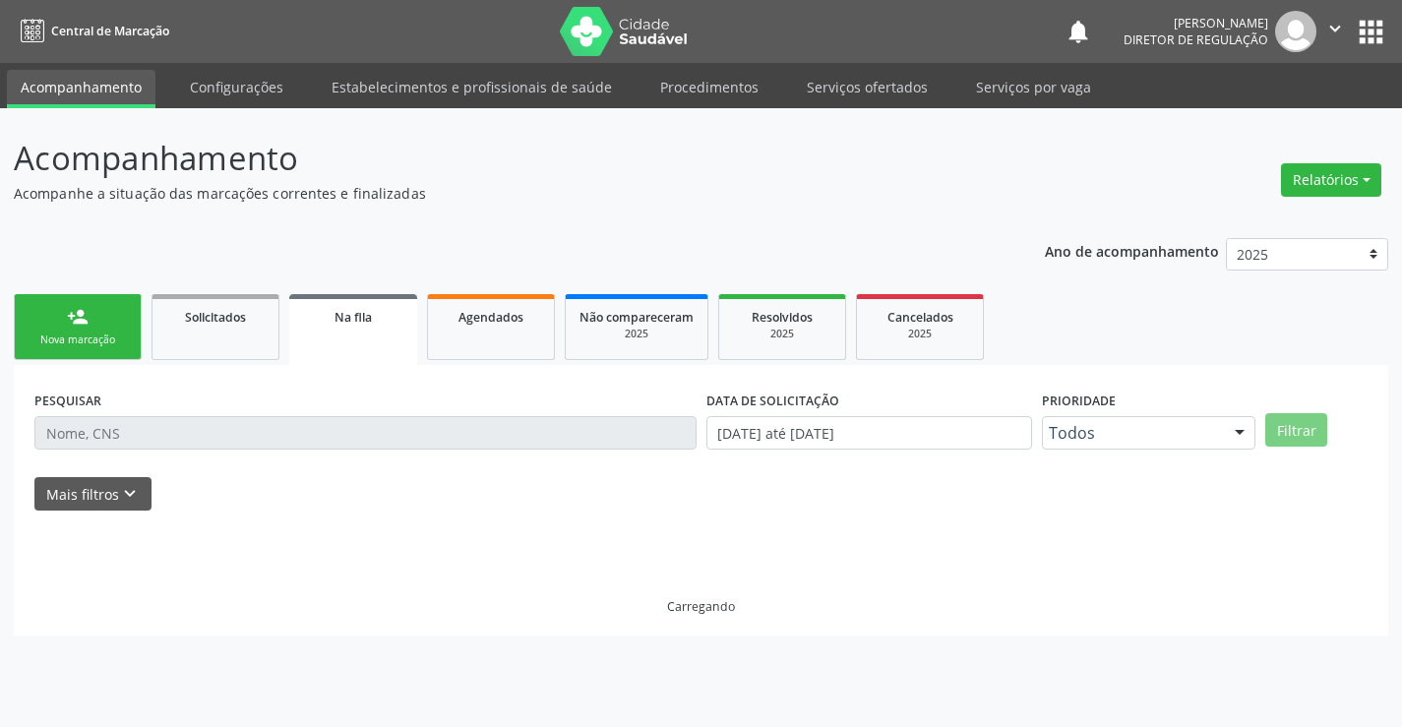
scroll to position [0, 0]
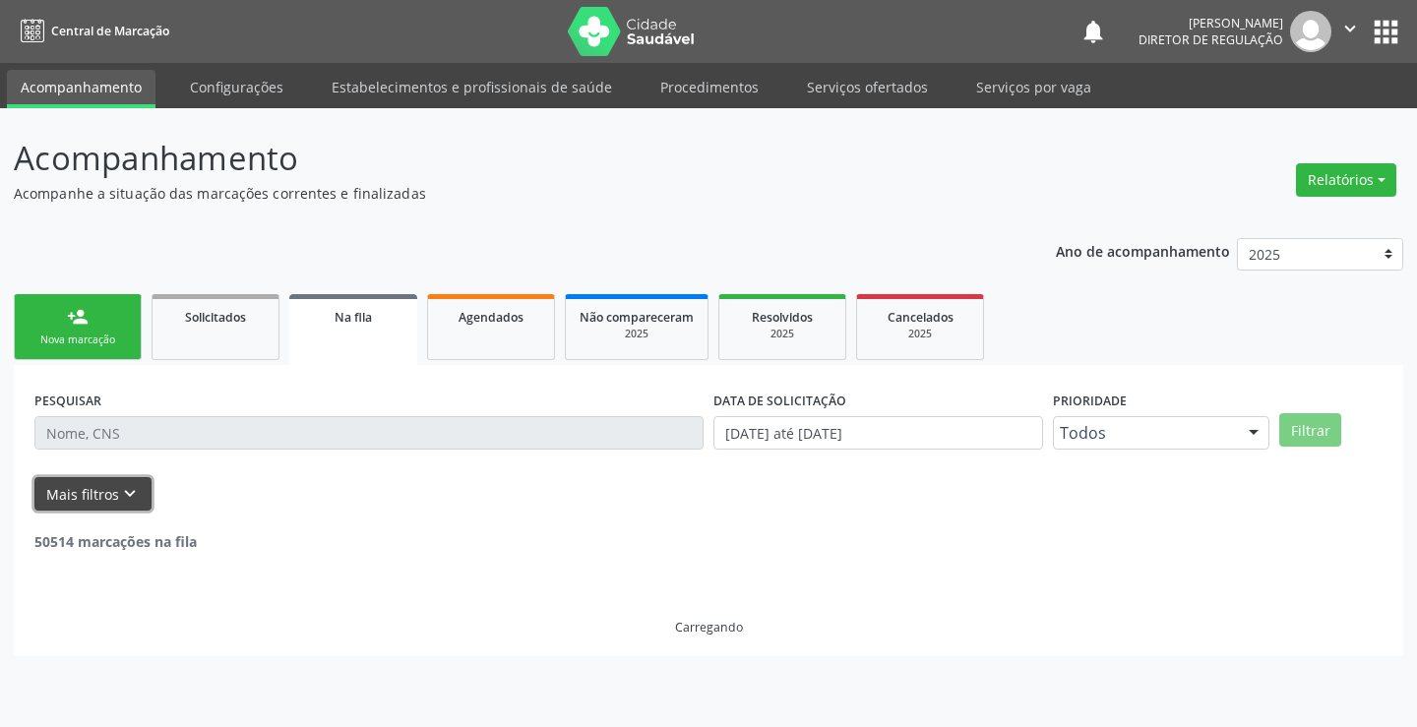
click at [92, 481] on button "Mais filtros keyboard_arrow_down" at bounding box center [92, 494] width 117 height 34
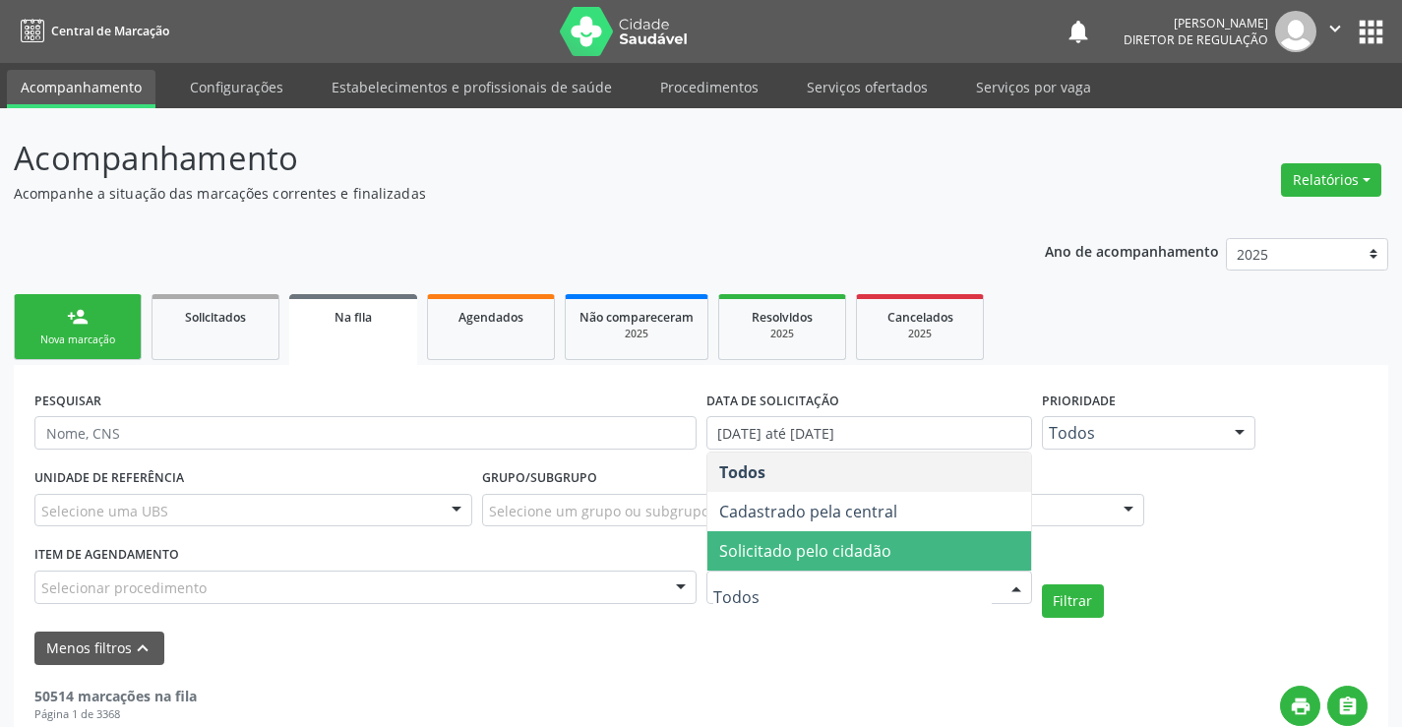
click at [870, 561] on span "Solicitado pelo cidadão" at bounding box center [805, 551] width 172 height 22
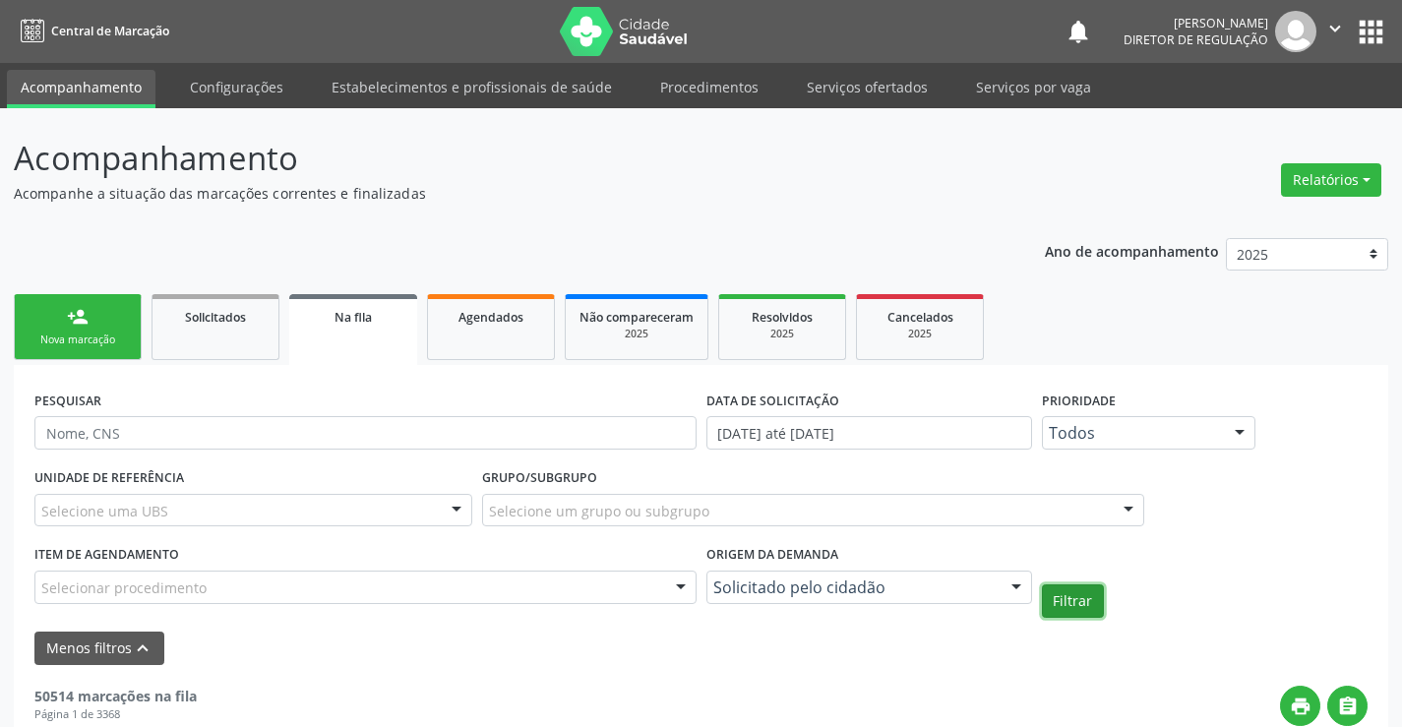
click at [1065, 600] on button "Filtrar" at bounding box center [1073, 601] width 62 height 33
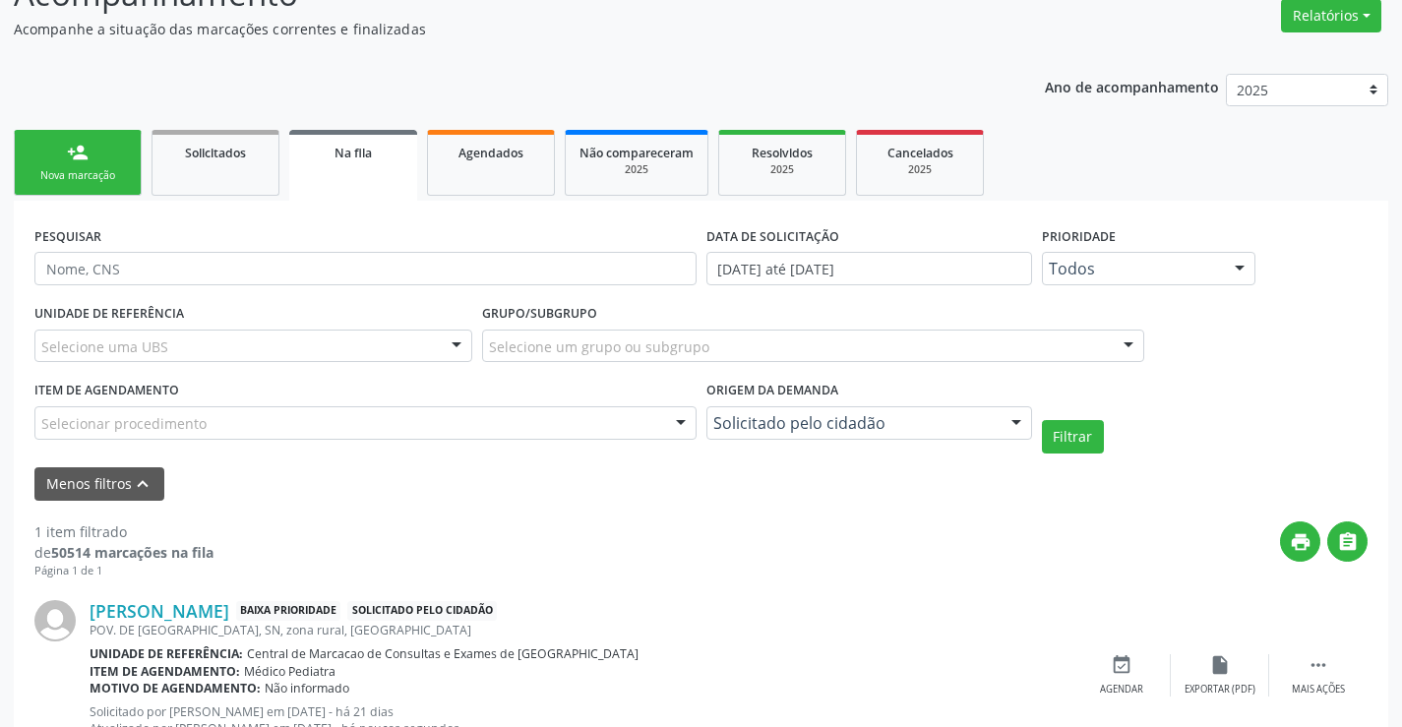
scroll to position [243, 0]
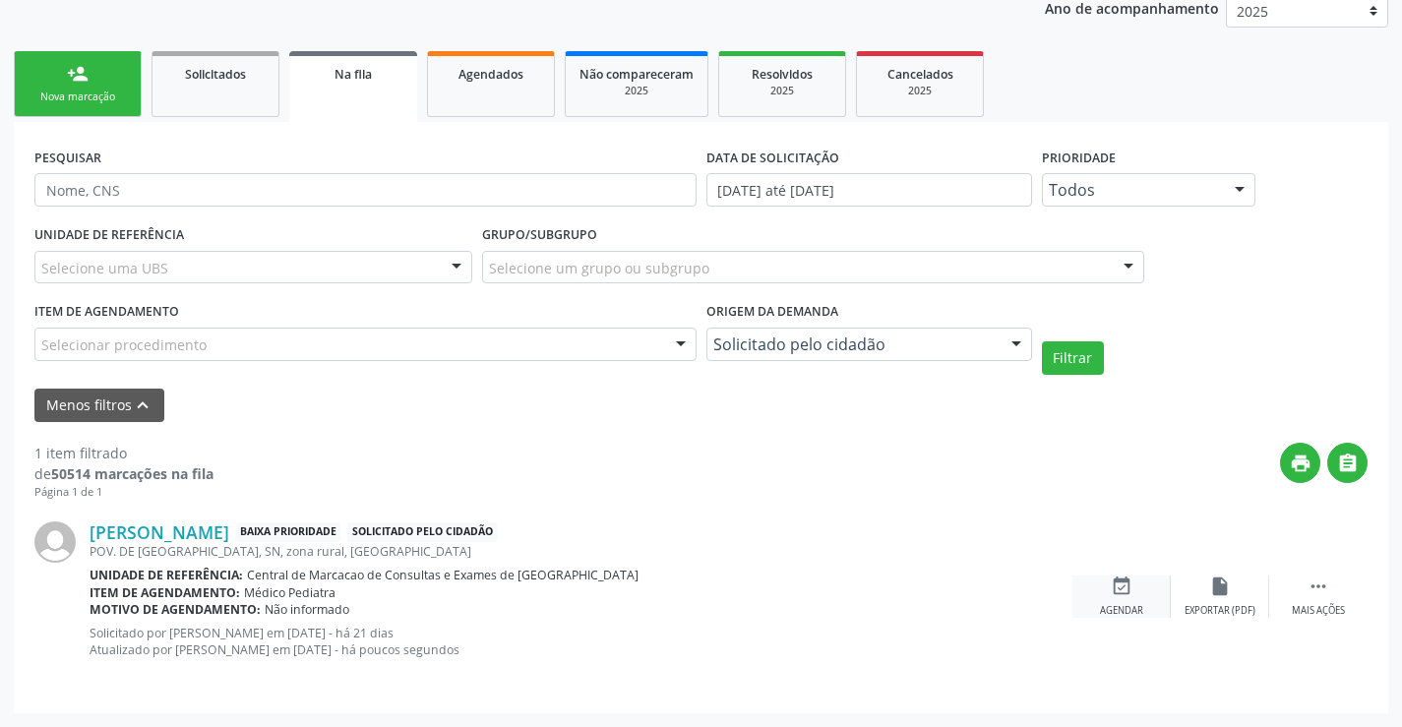
click at [1133, 588] on div "event_available Agendar" at bounding box center [1122, 597] width 98 height 42
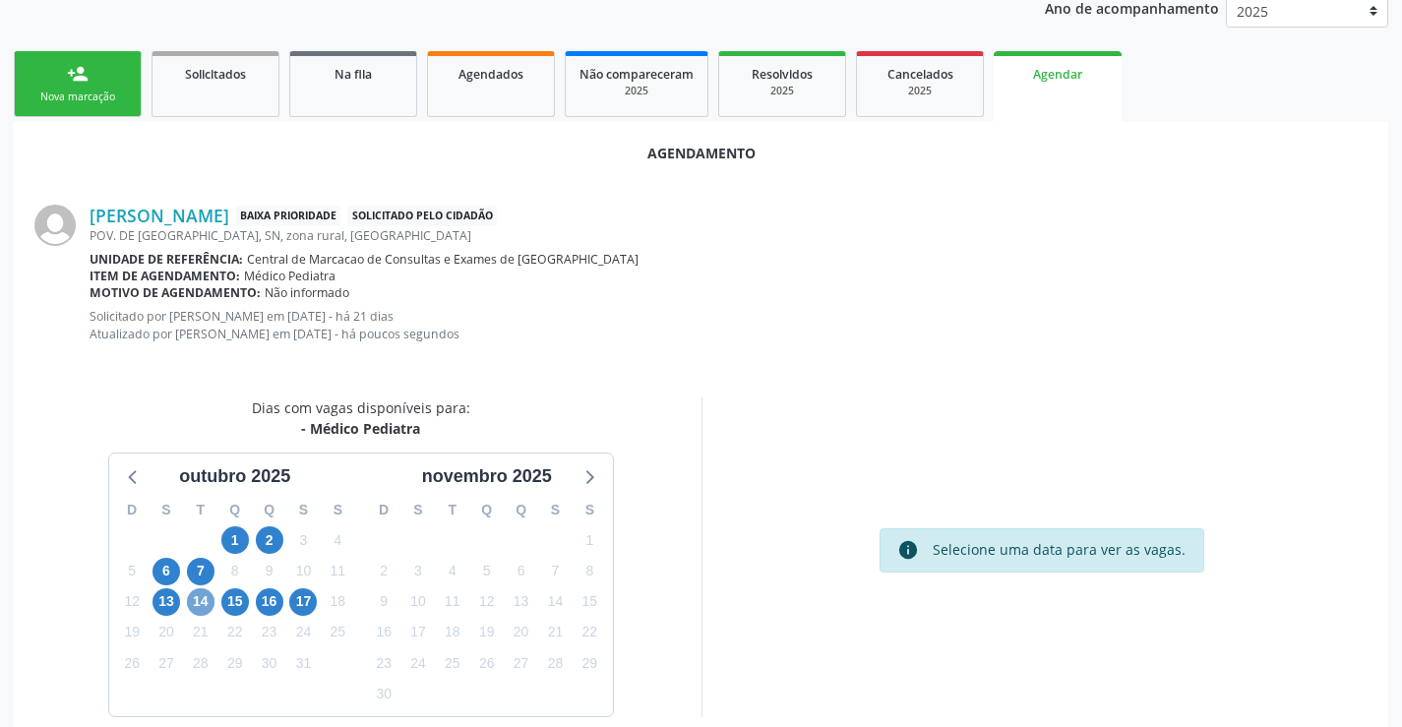
click at [213, 605] on span "14" at bounding box center [201, 603] width 28 height 28
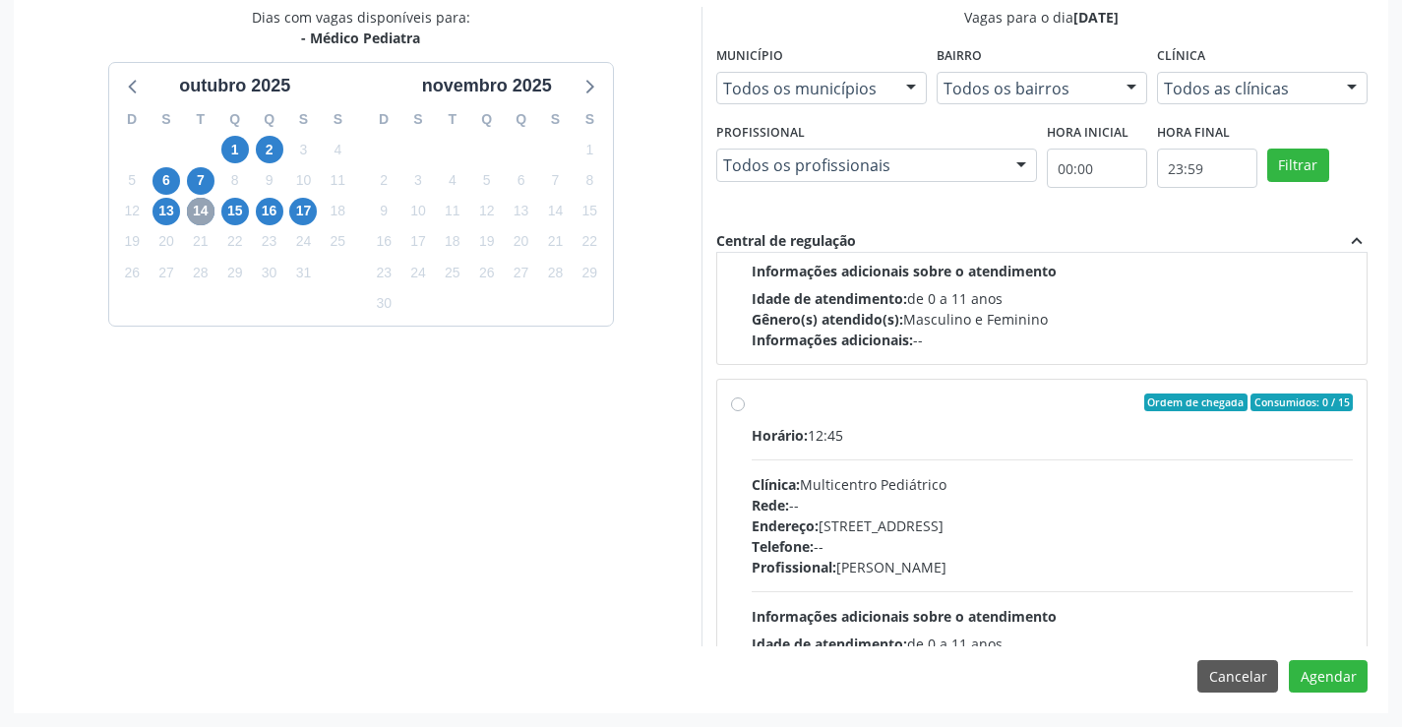
scroll to position [295, 0]
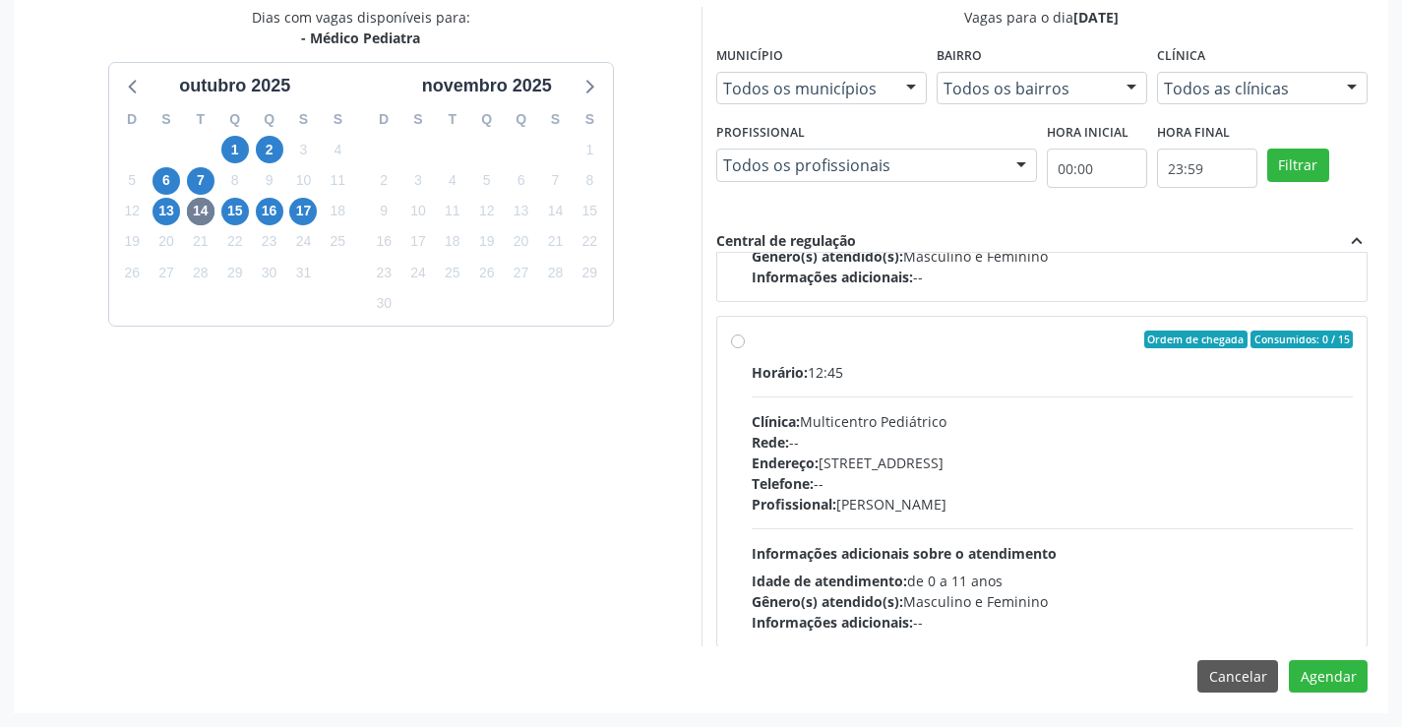
click at [996, 415] on div "Clínica: Multicentro Pediátrico" at bounding box center [1053, 421] width 602 height 21
click at [745, 348] on input "Ordem de chegada Consumidos: 0 / 15 Horário: 12:45 Clínica: Multicentro Pediátr…" at bounding box center [738, 340] width 14 height 18
radio input "true"
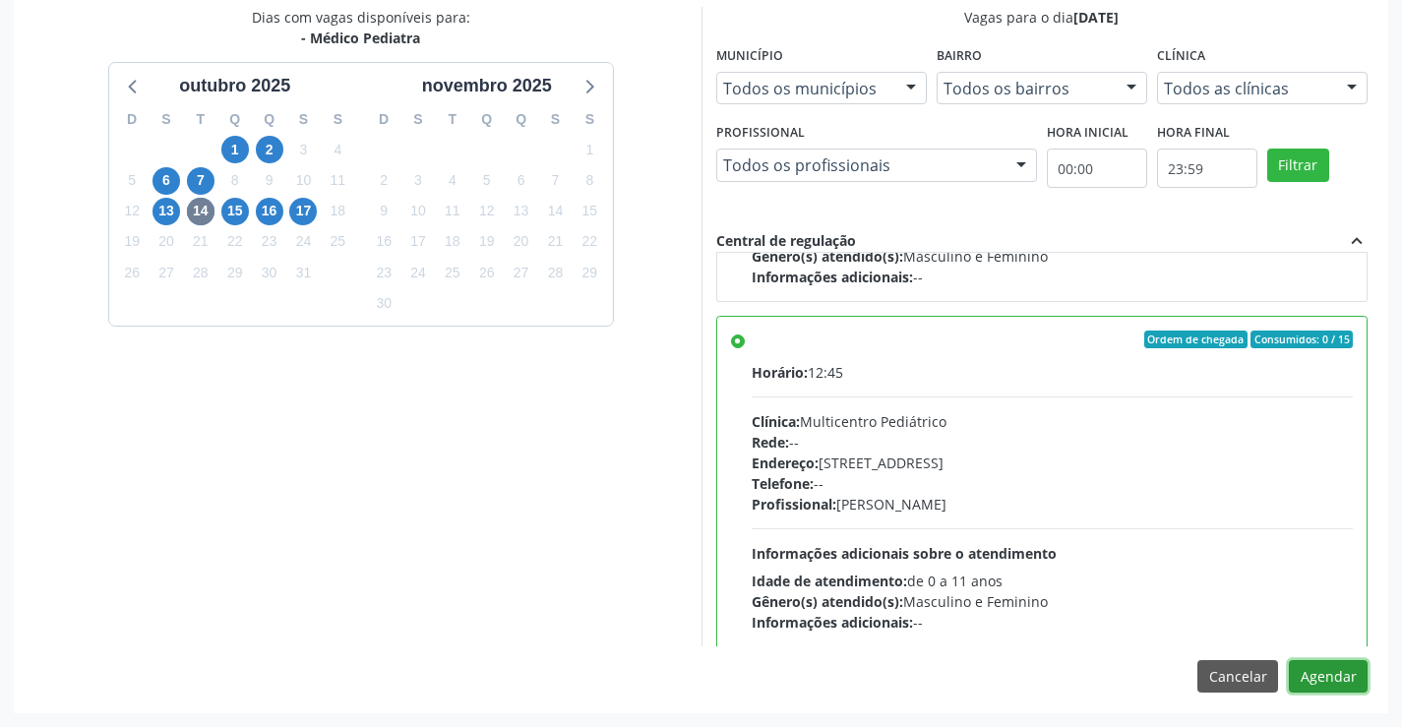
click at [1328, 682] on button "Agendar" at bounding box center [1328, 676] width 79 height 33
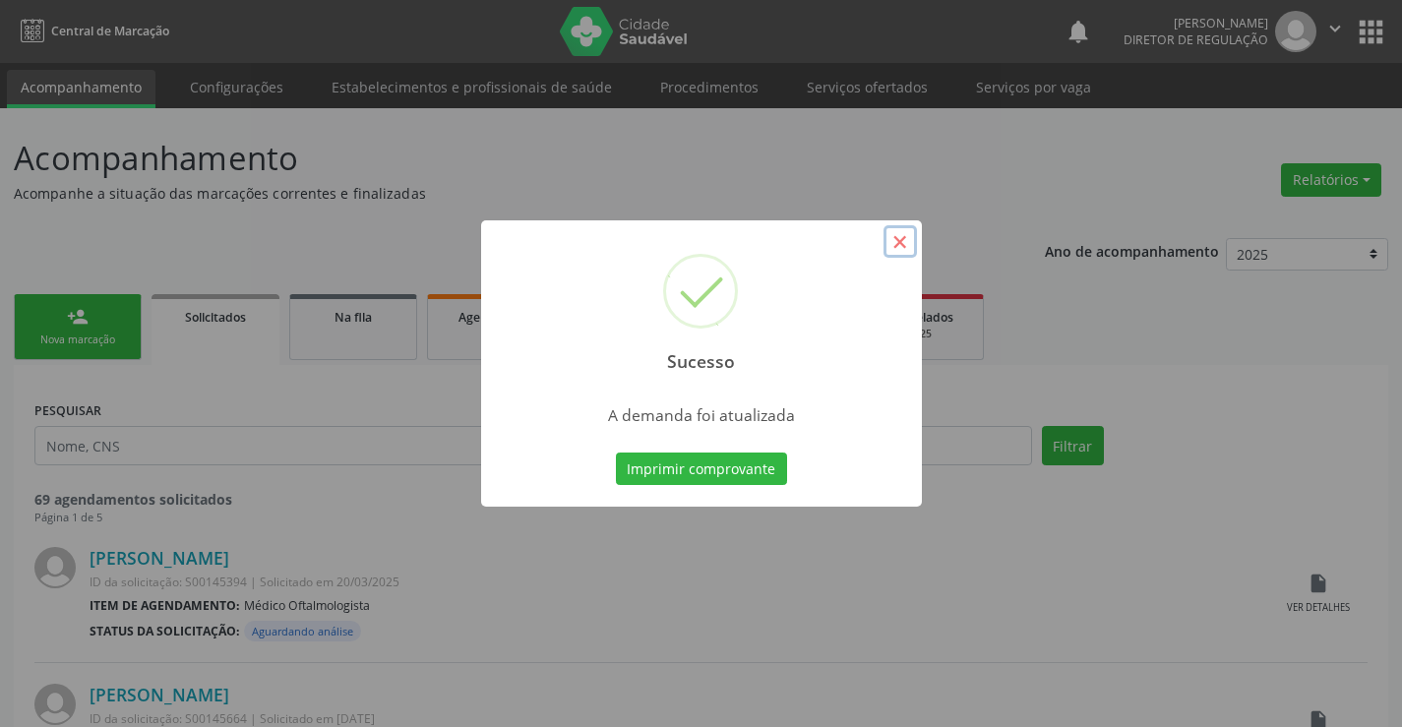
click at [903, 249] on button "×" at bounding box center [900, 241] width 33 height 33
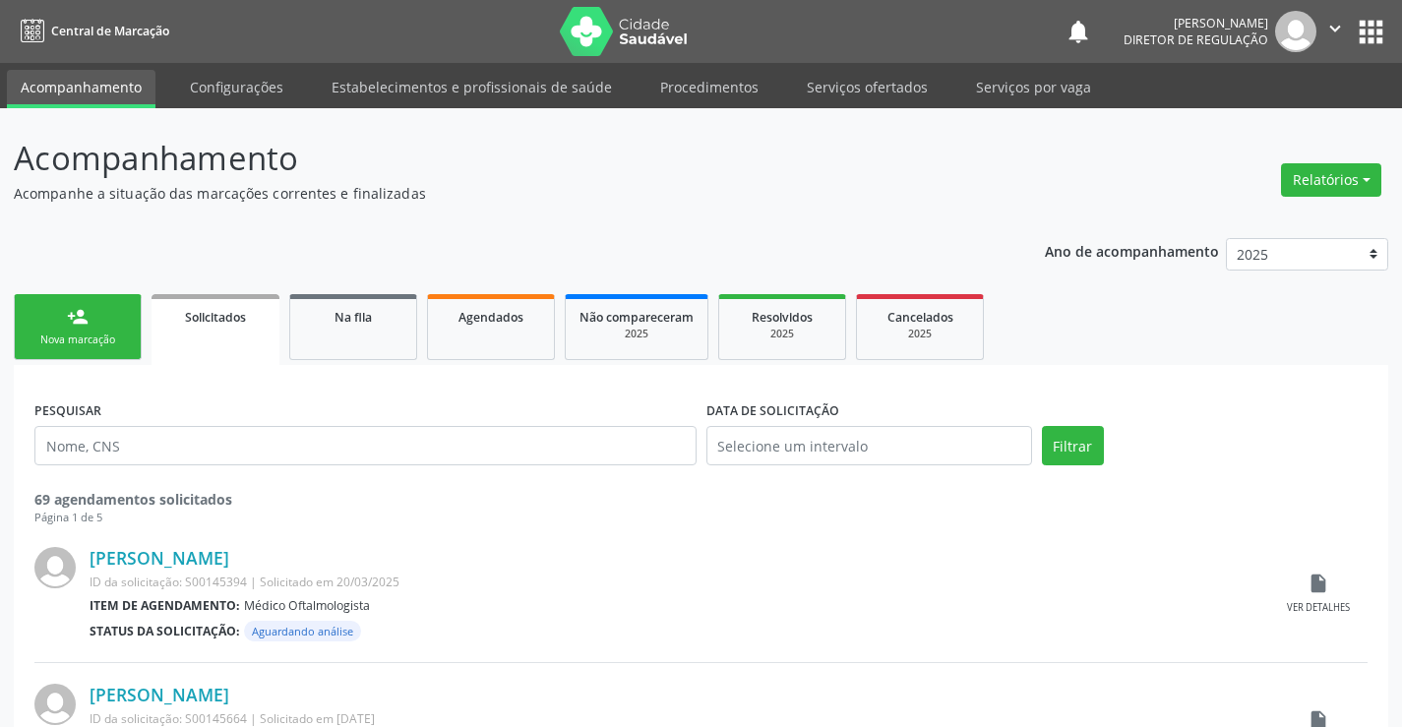
click at [113, 297] on link "person_add Nova marcação" at bounding box center [78, 327] width 128 height 66
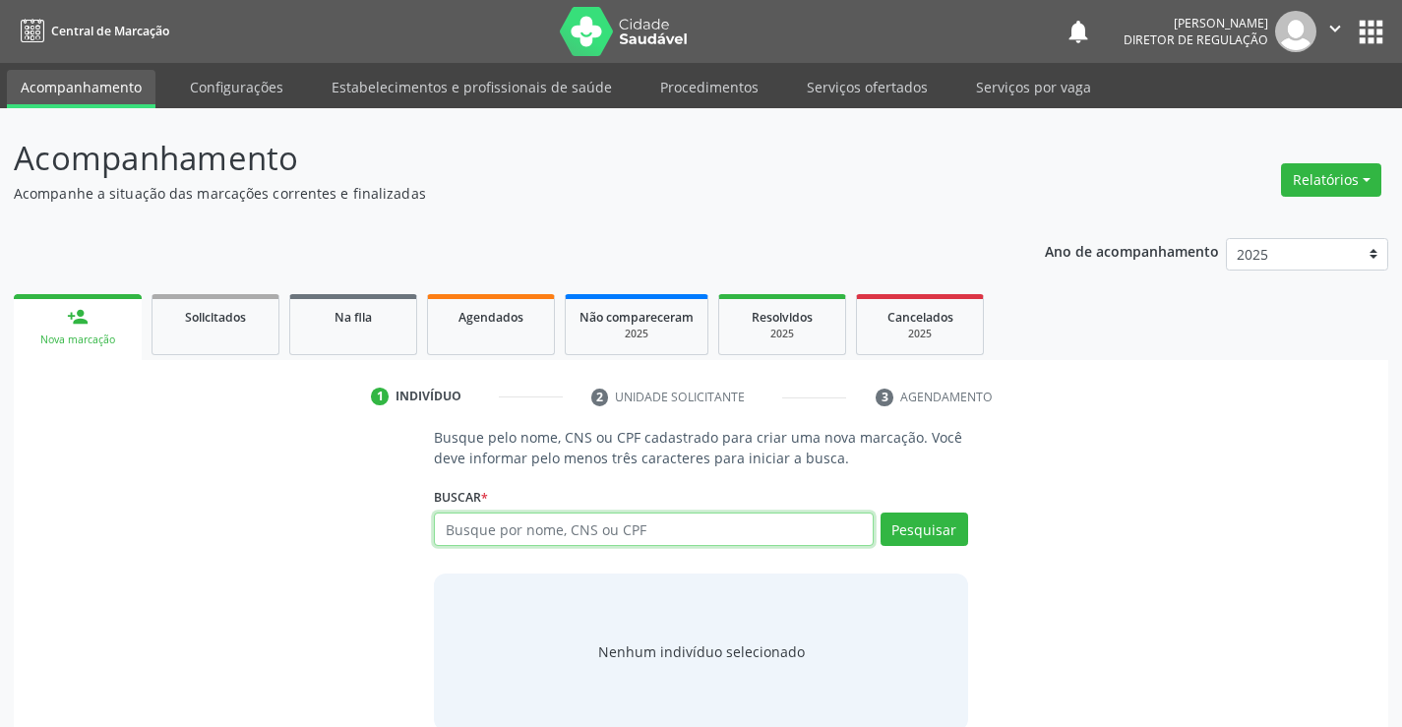
drag, startPoint x: 508, startPoint y: 524, endPoint x: 513, endPoint y: 501, distance: 23.2
click at [511, 523] on input "text" at bounding box center [653, 529] width 439 height 33
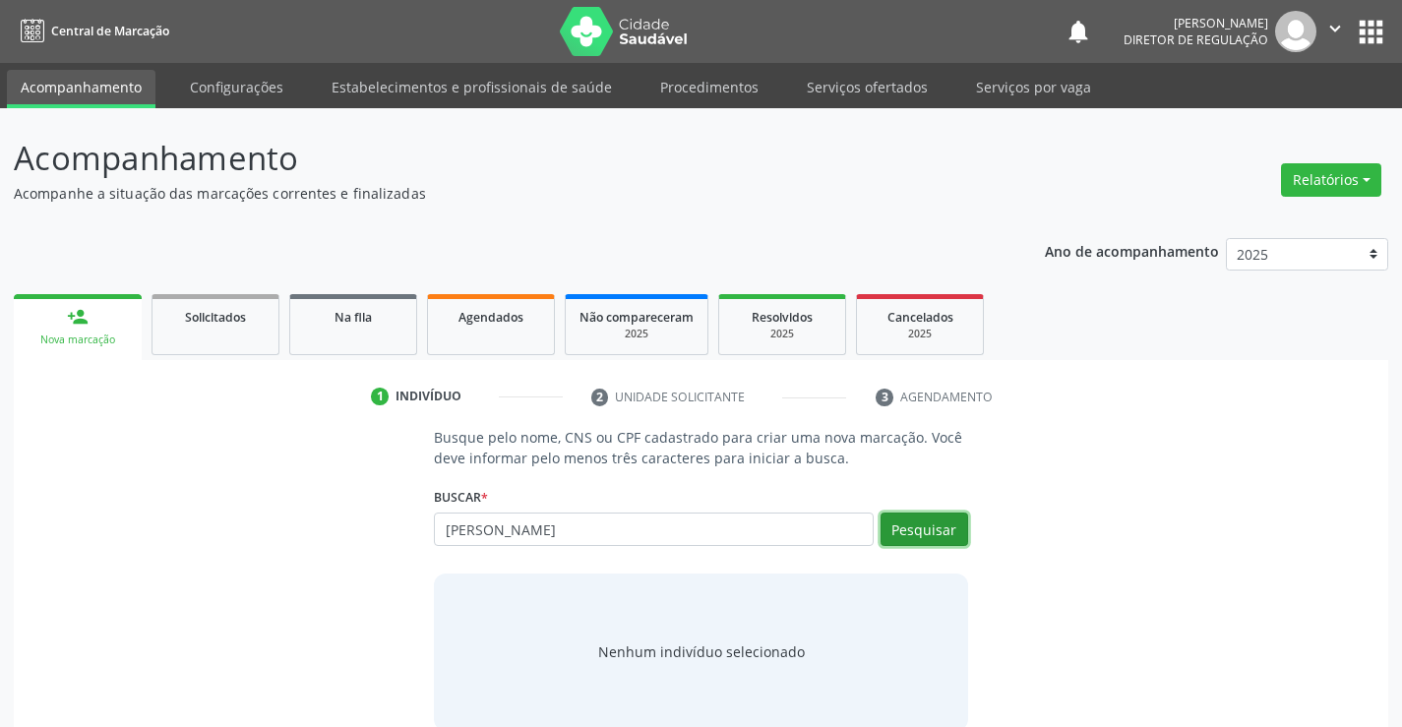
click at [919, 527] on button "Pesquisar" at bounding box center [925, 529] width 88 height 33
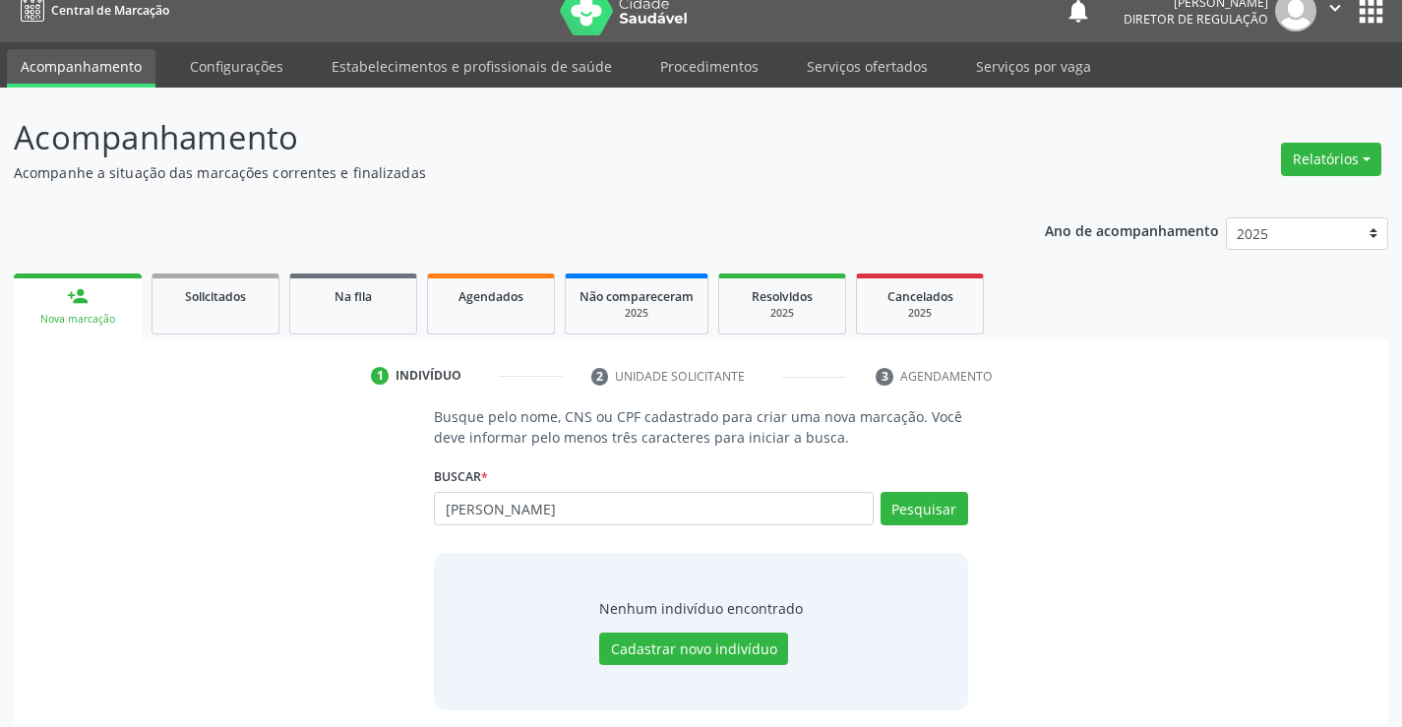
scroll to position [31, 0]
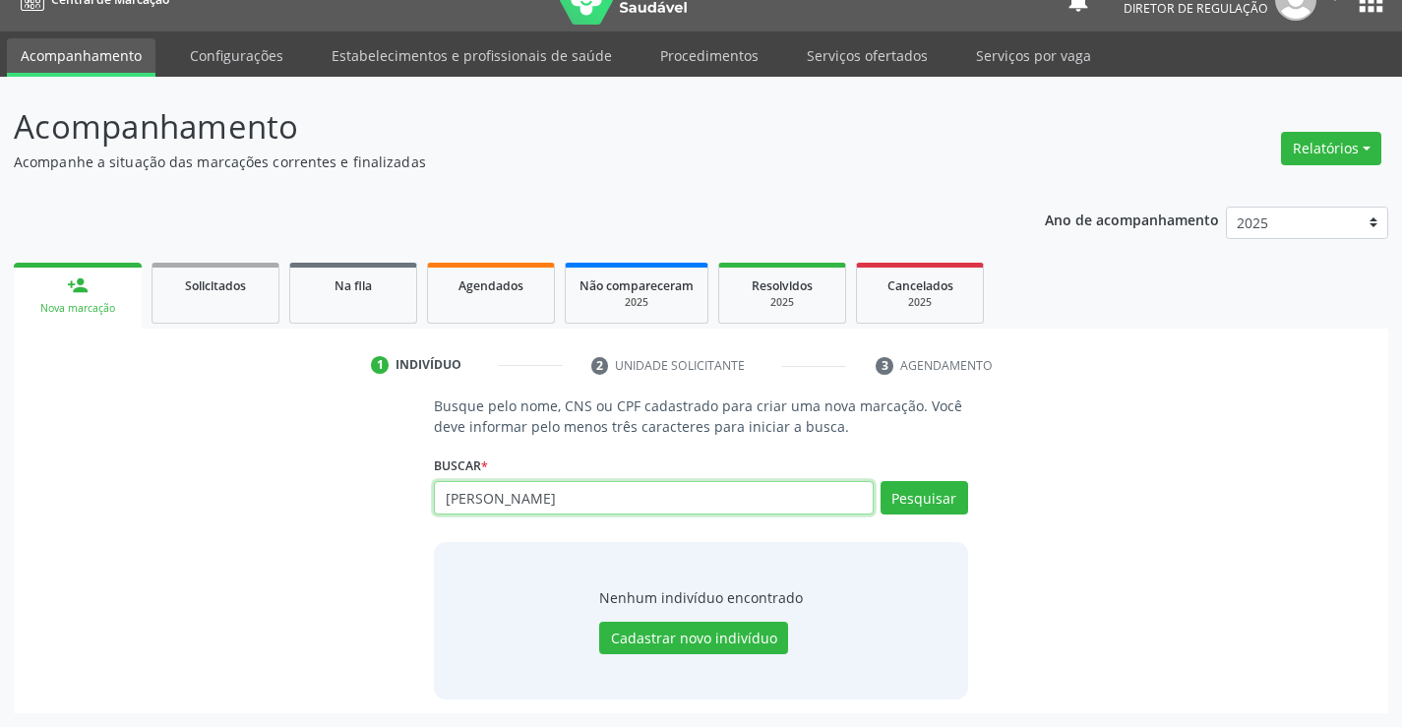
click at [546, 502] on input "anthony" at bounding box center [653, 497] width 439 height 33
type input "anthony m"
click at [934, 500] on button "Pesquisar" at bounding box center [925, 497] width 88 height 33
click at [934, 490] on button "Pesquisar" at bounding box center [925, 497] width 88 height 33
click at [553, 491] on input "anthony m" at bounding box center [653, 497] width 439 height 33
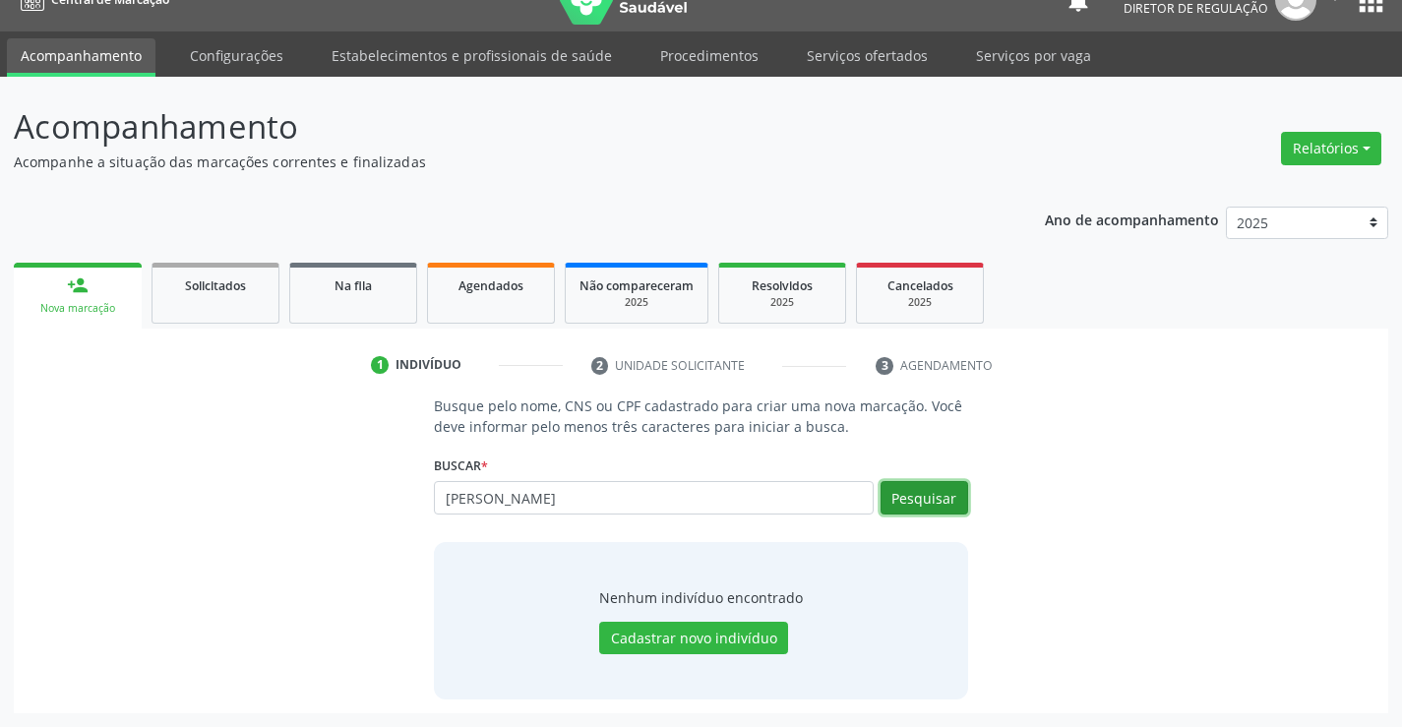
click at [954, 498] on button "Pesquisar" at bounding box center [925, 497] width 88 height 33
click at [238, 308] on link "Solicitados" at bounding box center [216, 293] width 128 height 61
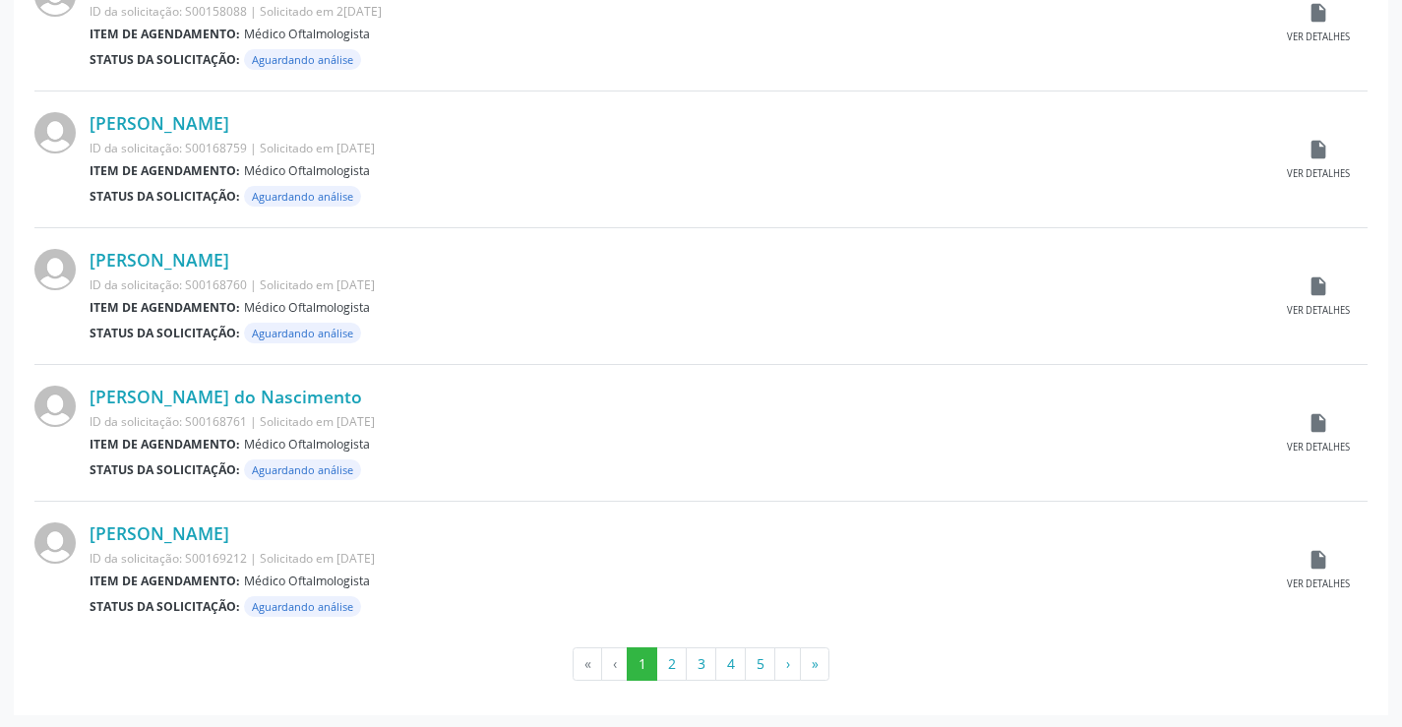
scroll to position [1941, 0]
click at [696, 663] on button "3" at bounding box center [701, 662] width 31 height 33
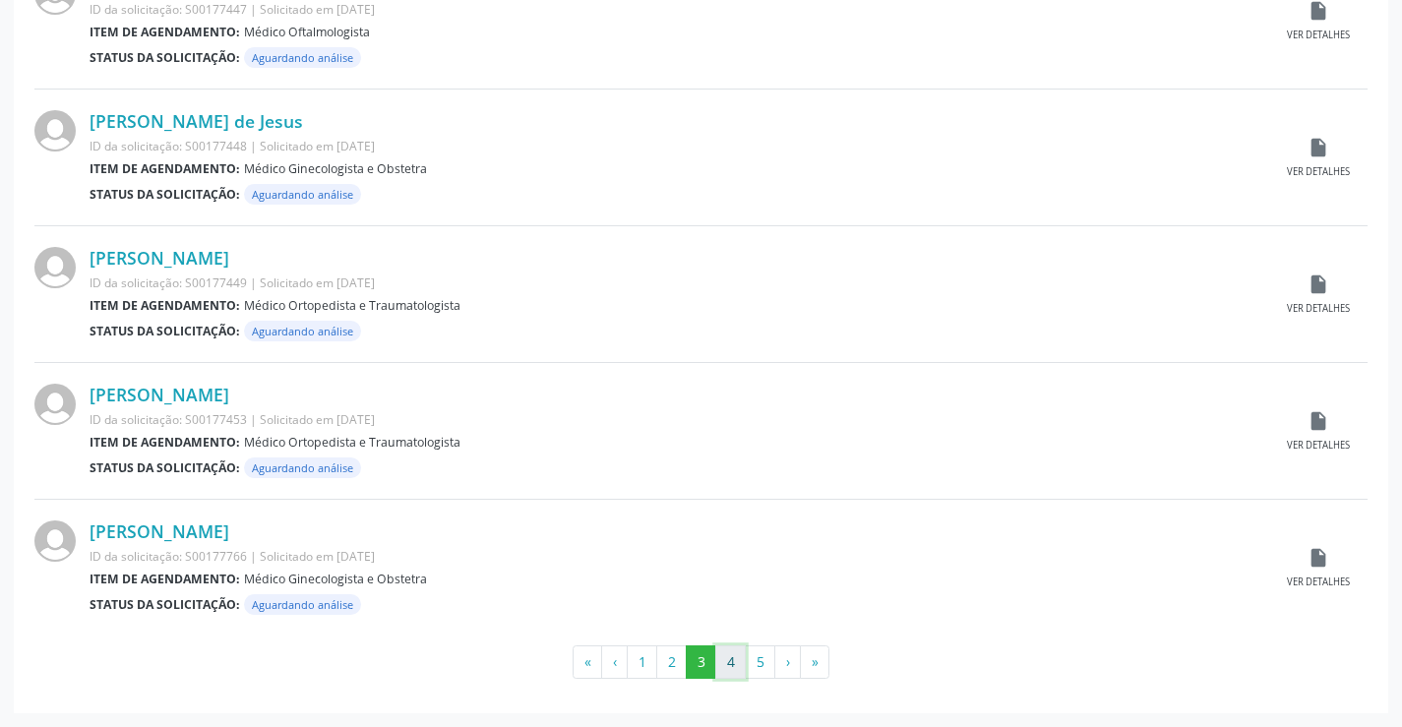
click at [727, 658] on button "4" at bounding box center [730, 662] width 31 height 33
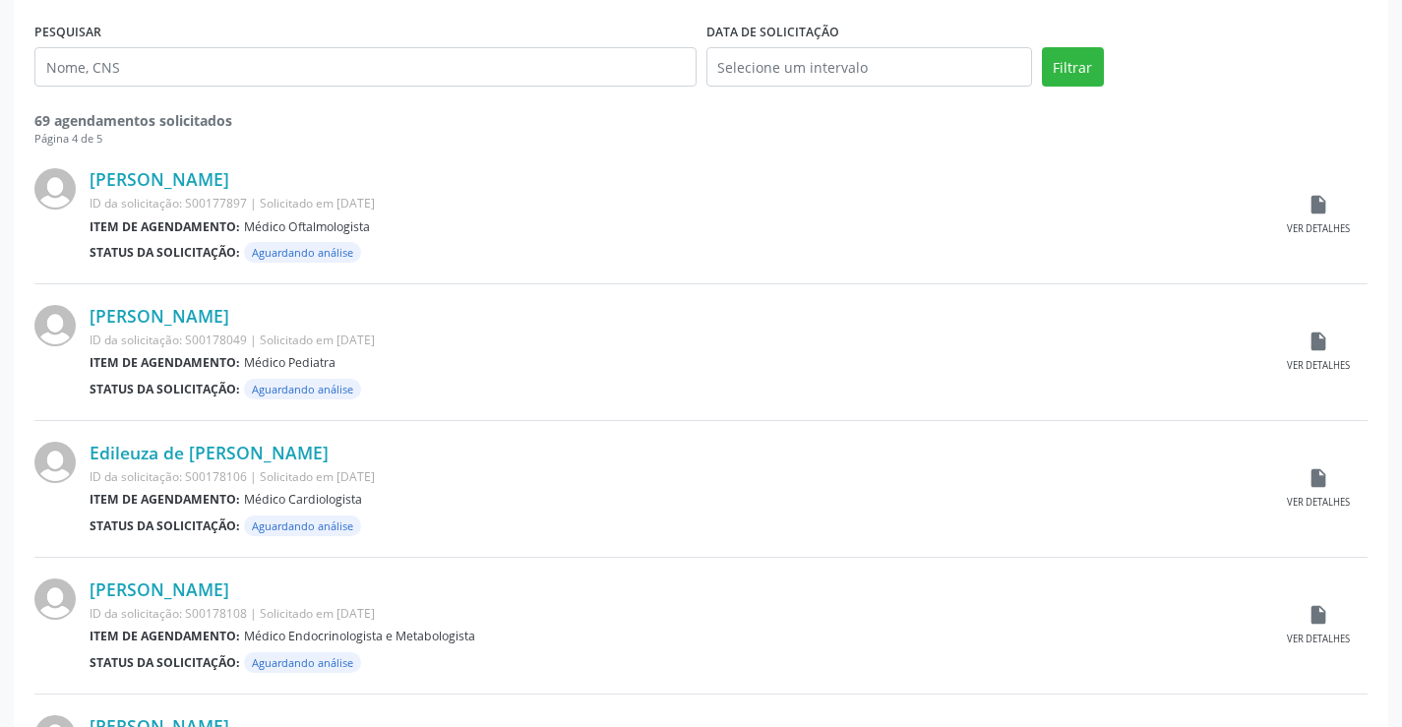
scroll to position [394, 0]
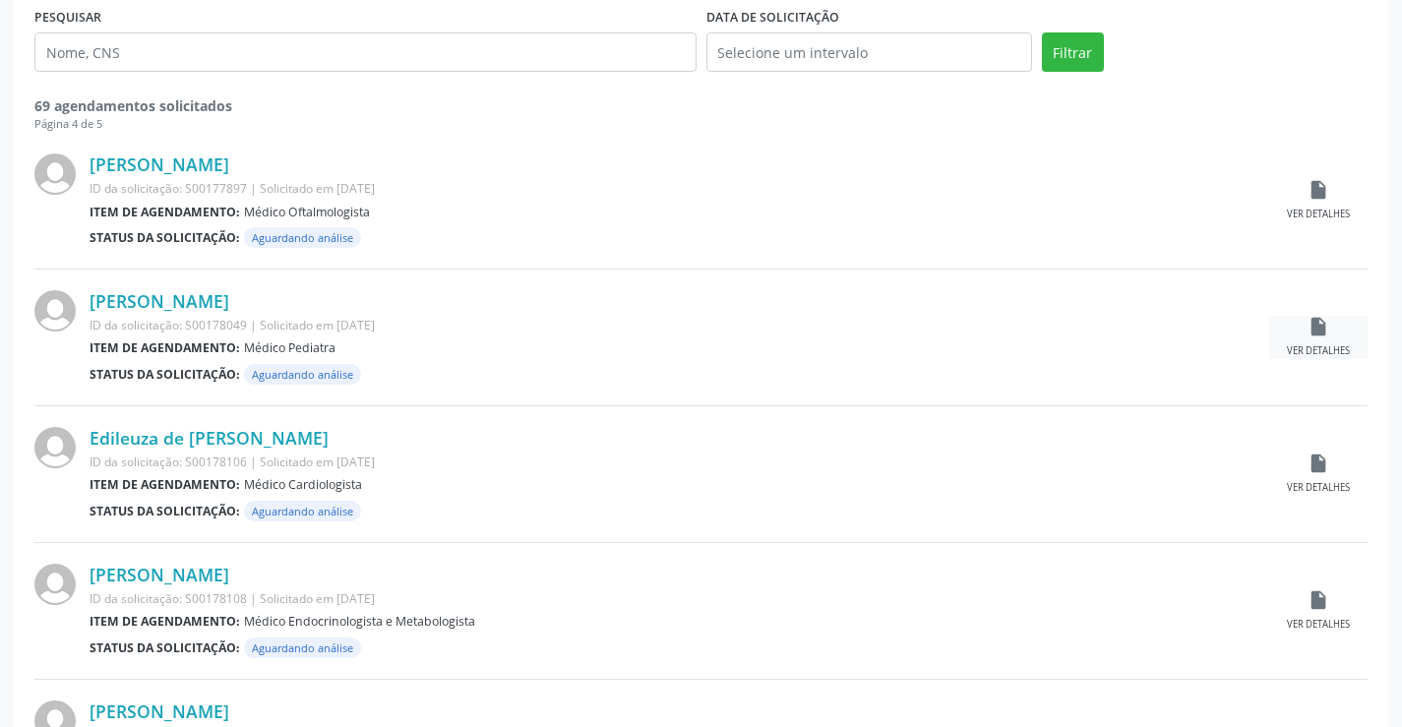
click at [1315, 328] on icon "insert_drive_file" at bounding box center [1319, 327] width 22 height 22
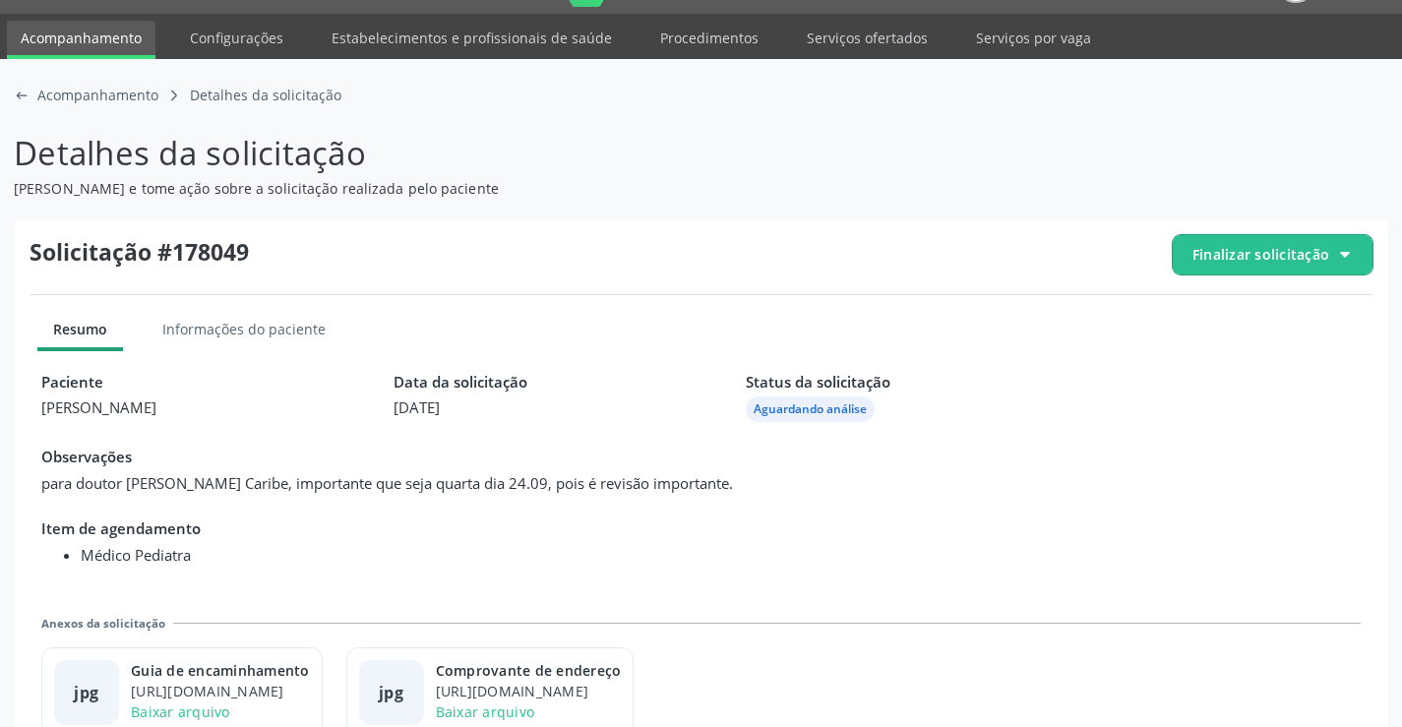
scroll to position [90, 0]
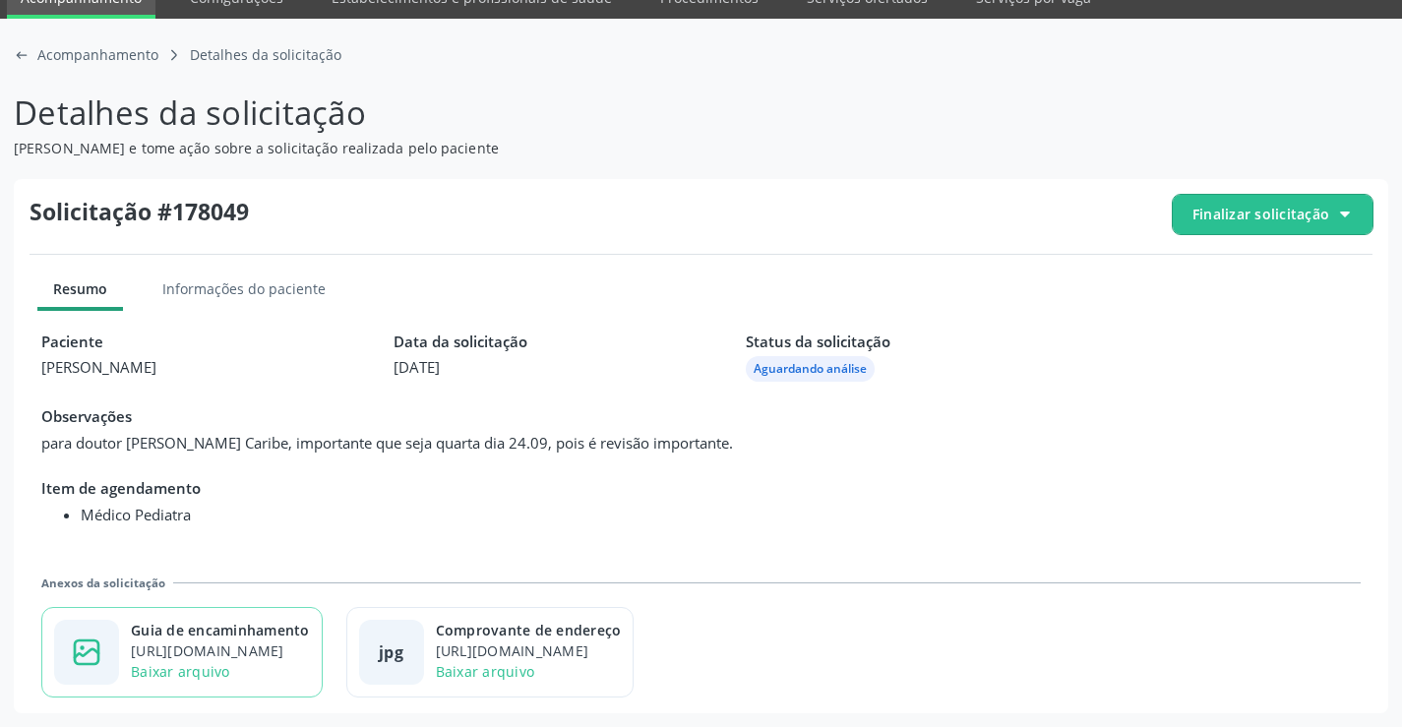
click at [265, 622] on div "Guia de encaminhamento" at bounding box center [220, 630] width 179 height 21
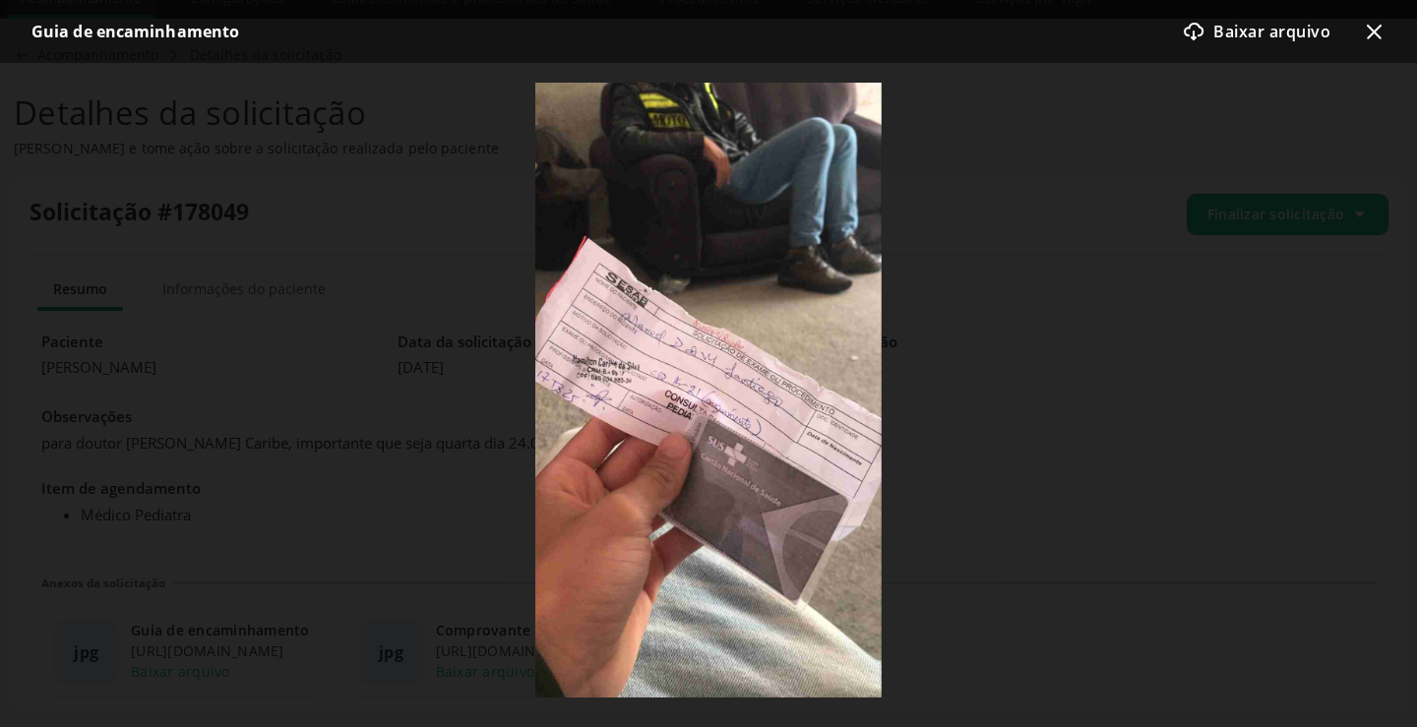
click at [1365, 24] on icon "x-outline icon" at bounding box center [1374, 32] width 24 height 24
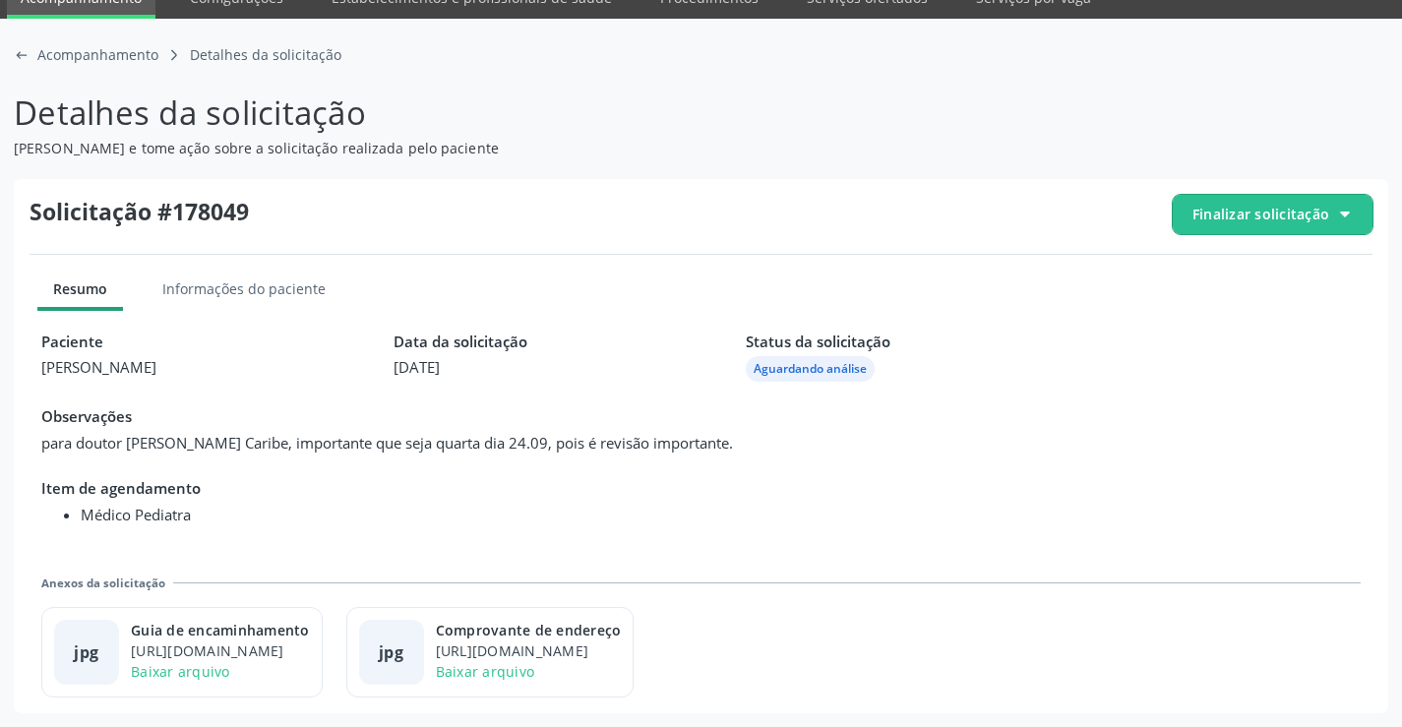
drag, startPoint x: 1288, startPoint y: 214, endPoint x: 1281, endPoint y: 233, distance: 20.9
click at [1287, 216] on span "Finalizar solicitação" at bounding box center [1261, 214] width 137 height 21
click at [1225, 320] on span "Deferir solicitação" at bounding box center [1284, 324] width 124 height 29
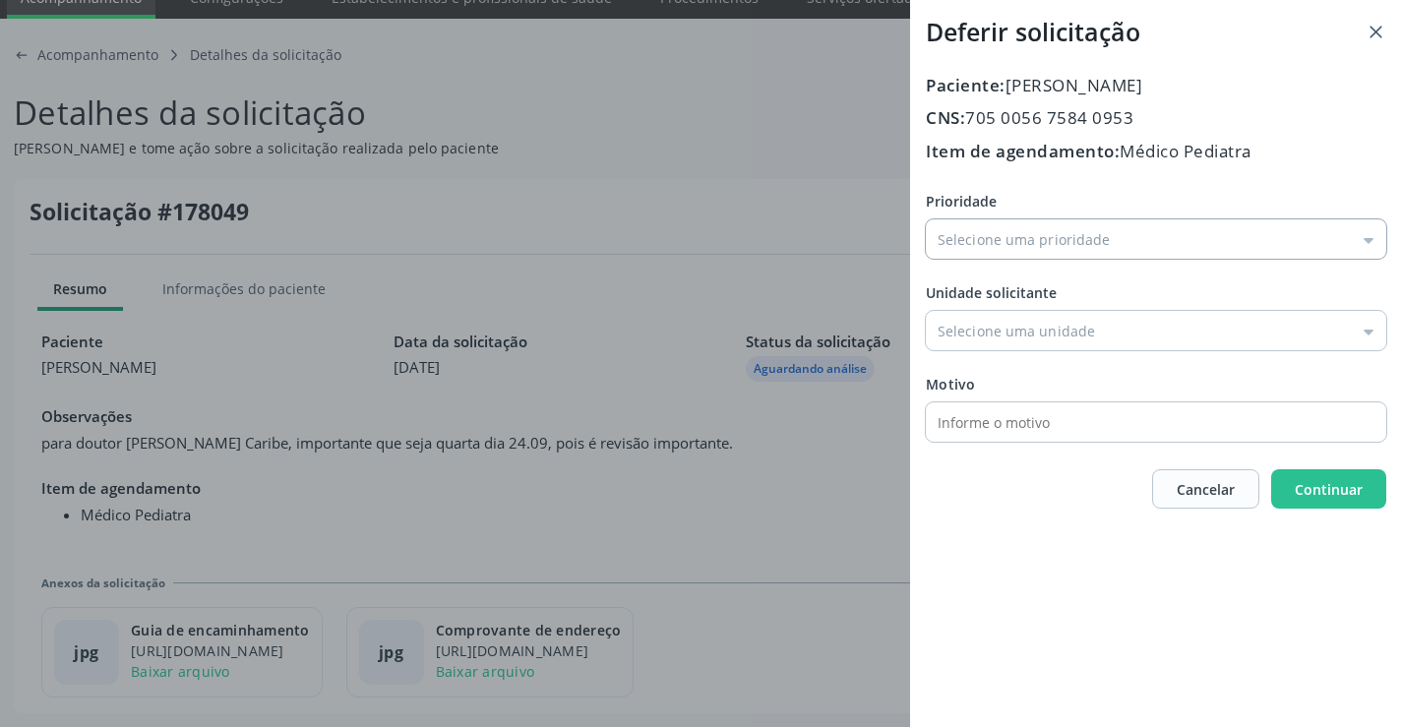
click at [1005, 245] on input "Prioridade" at bounding box center [1156, 238] width 461 height 39
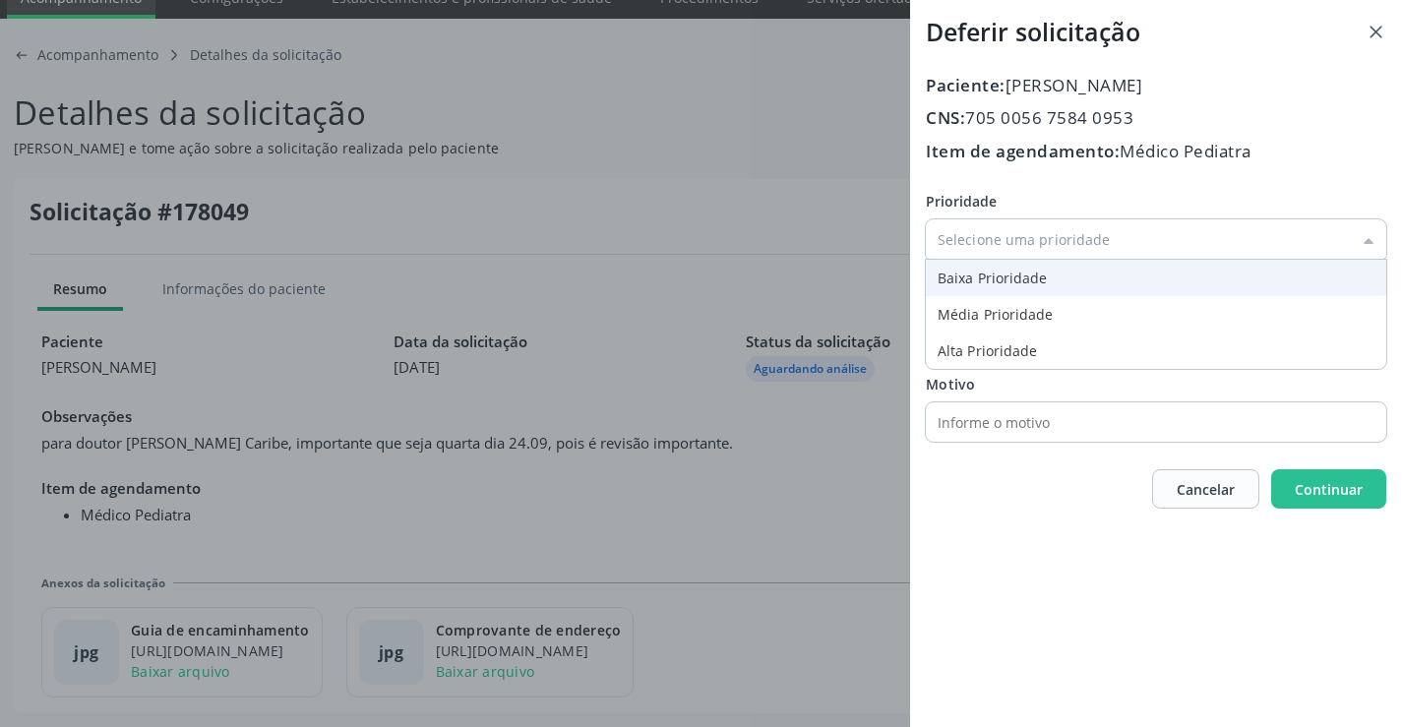
type input "Baixa Prioridade"
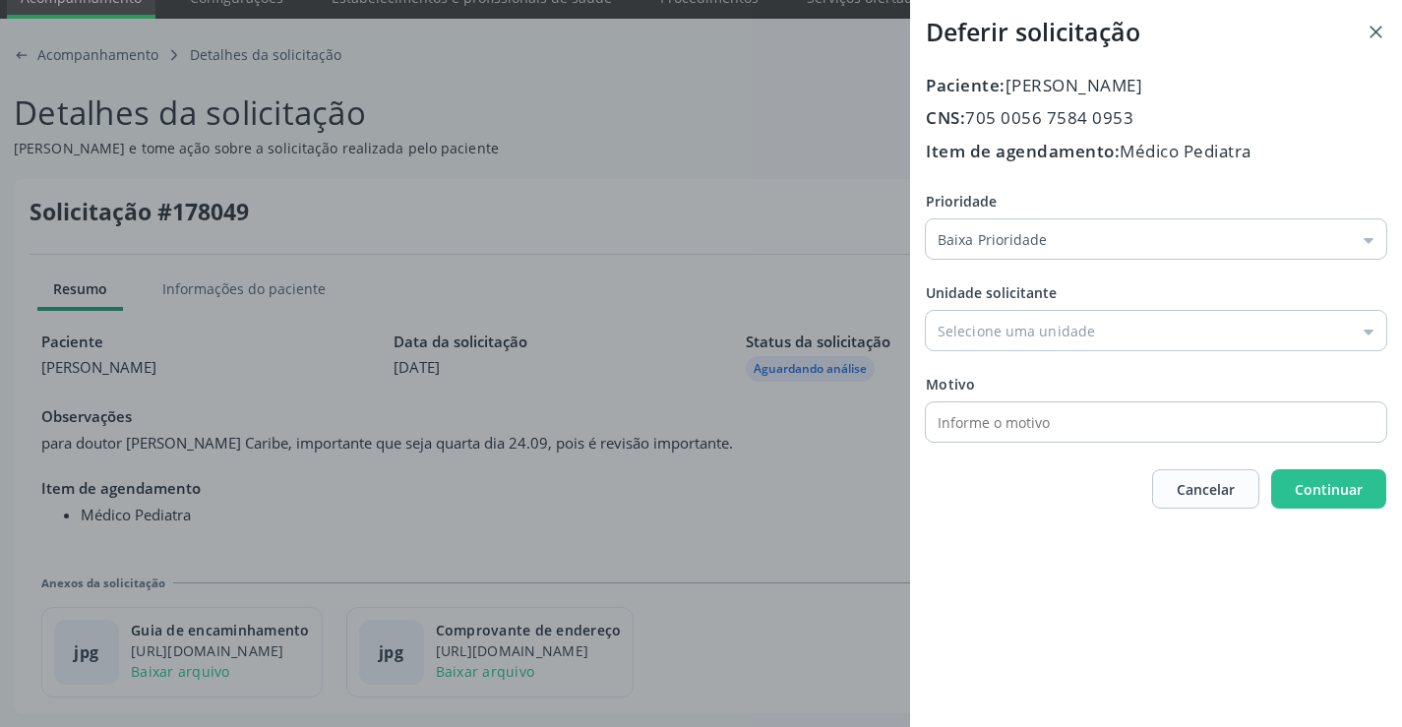
click at [998, 280] on div "Prioridade Baixa Prioridade Baixa Prioridade Média Prioridade Alta Prioridade U…" at bounding box center [1156, 316] width 461 height 251
drag, startPoint x: 998, startPoint y: 322, endPoint x: 1061, endPoint y: 412, distance: 110.3
click at [1000, 324] on input "Prioridade" at bounding box center [1156, 330] width 461 height 39
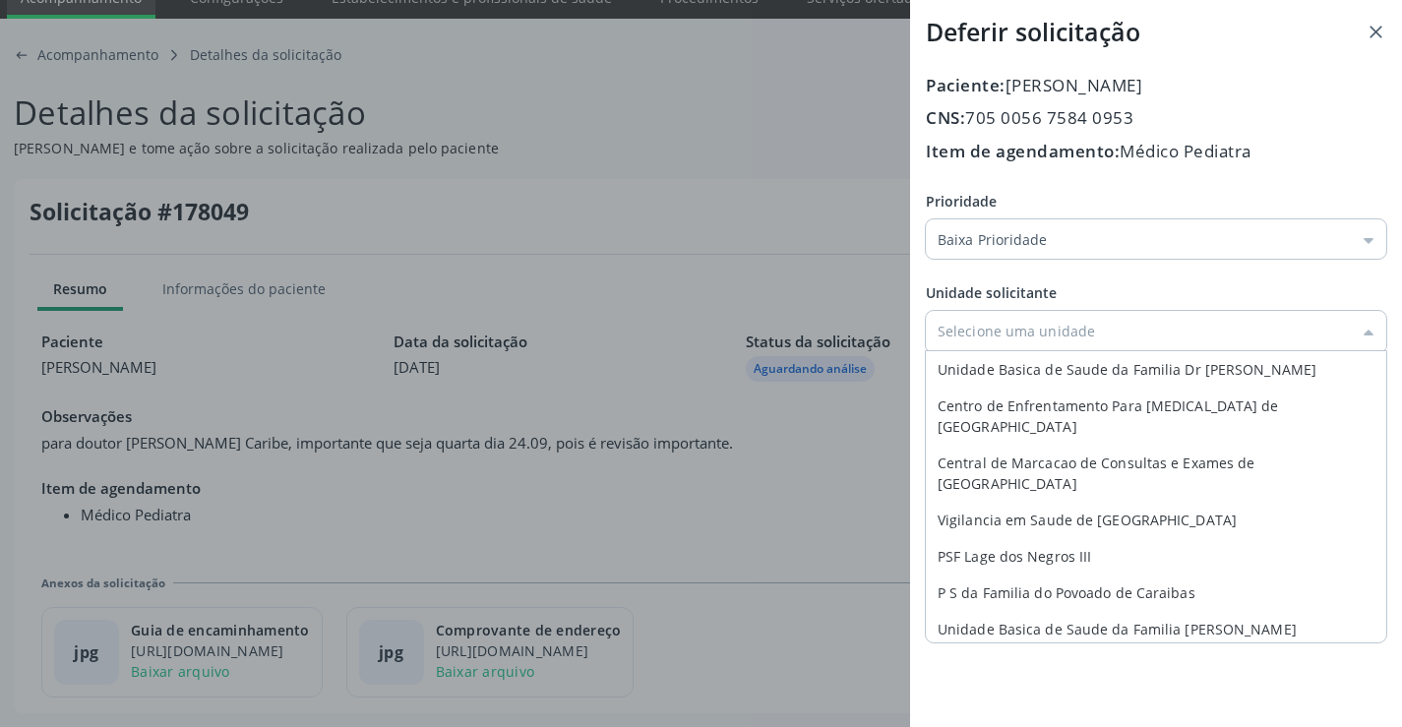
click at [756, 239] on div "Deferir solicitação Paciente: Tatiele Moreira dos Santos CNS: 705 0056 7584 095…" at bounding box center [701, 363] width 1402 height 727
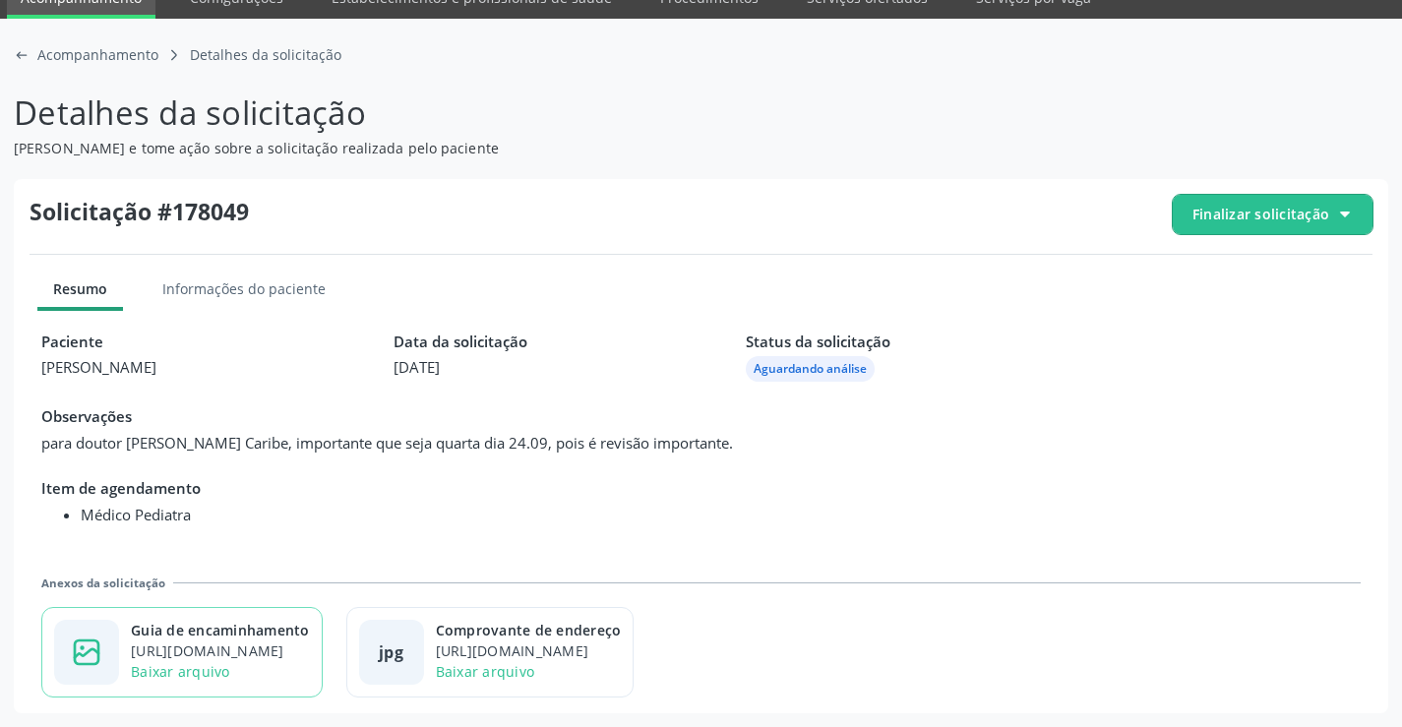
click at [276, 645] on div "https://cidadesaudavel-files.nyc3.digitaloceanspaces.com/cidadesaudavel-files/c…" at bounding box center [220, 651] width 179 height 21
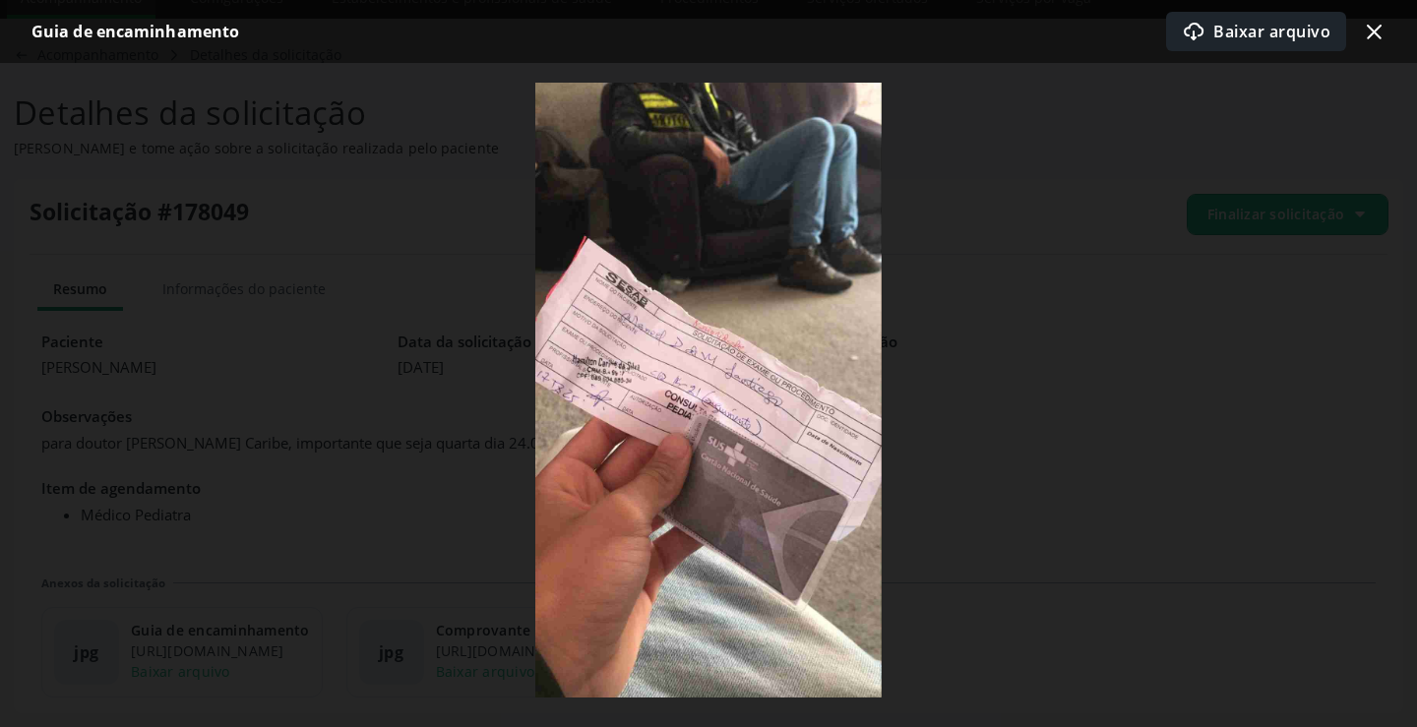
click at [1209, 49] on div "download-cloud-outline icon Baixar arquivo" at bounding box center [1256, 31] width 180 height 39
click at [1369, 41] on icon "x-outline icon" at bounding box center [1374, 32] width 24 height 24
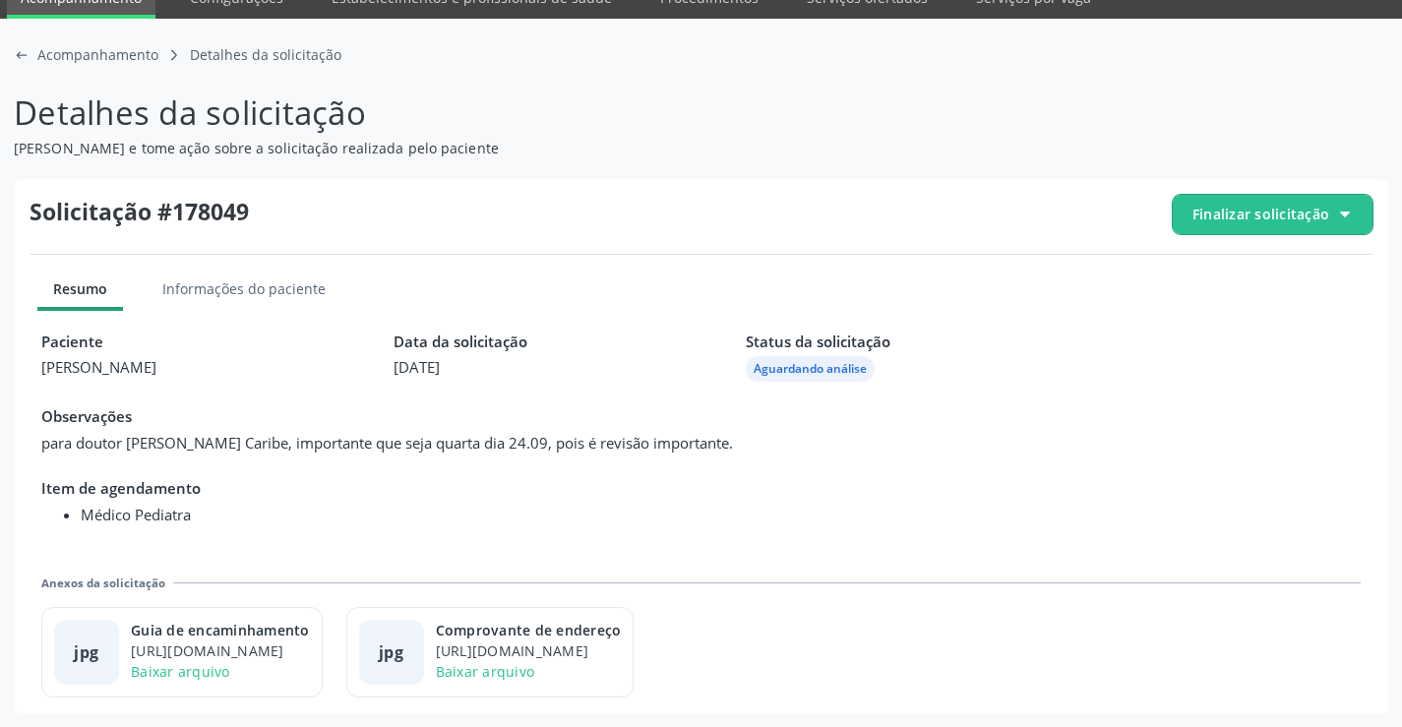
drag, startPoint x: 1190, startPoint y: 202, endPoint x: 1171, endPoint y: 241, distance: 43.6
click at [1190, 204] on span "Finalizar solicitação" at bounding box center [1273, 214] width 200 height 39
click at [1219, 270] on div "block-outline icon Cancelar solicitação" at bounding box center [1273, 272] width 185 height 44
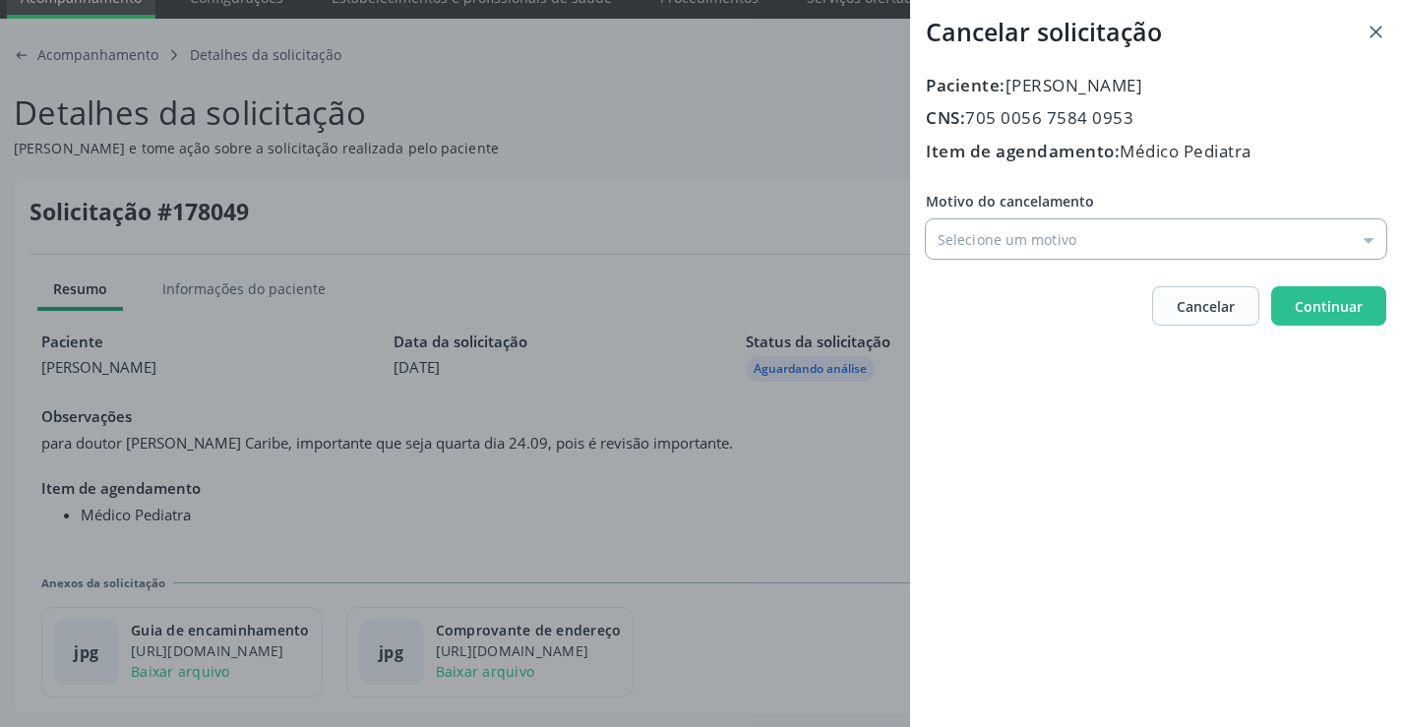
click at [1005, 246] on input "Motivo do cancelamento" at bounding box center [1156, 238] width 461 height 39
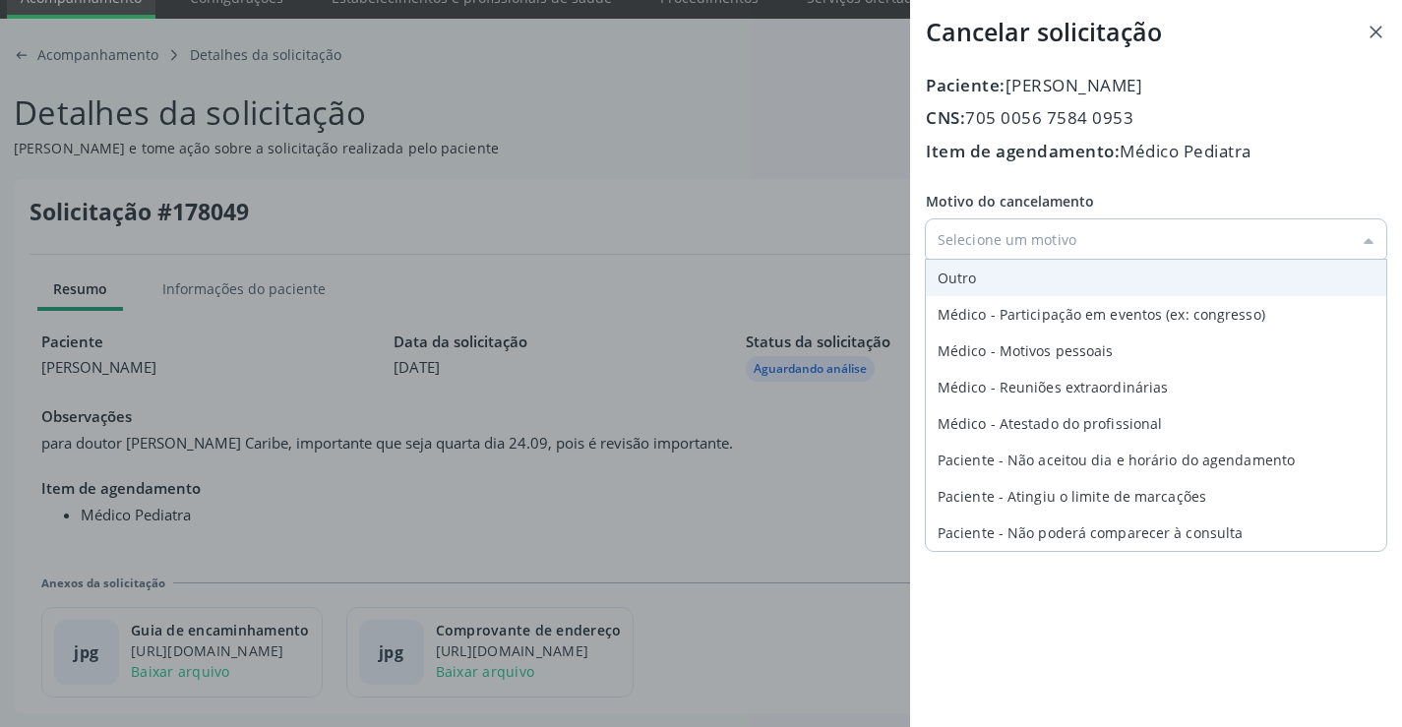
type input "Outro"
click at [970, 259] on div "Motivo do cancelamento Outro Outro Médico - Participação em eventos (ex: congre…" at bounding box center [1156, 225] width 461 height 68
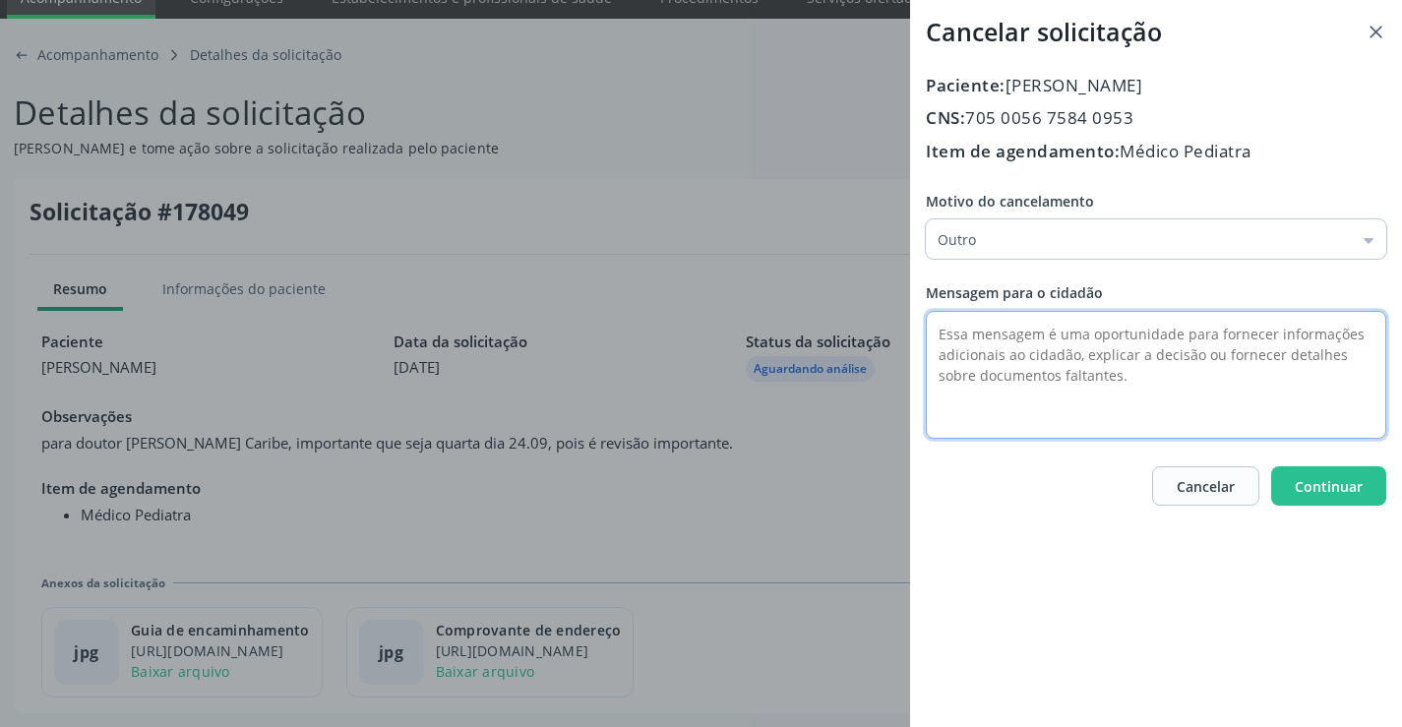
click at [960, 317] on textarea at bounding box center [1156, 375] width 461 height 128
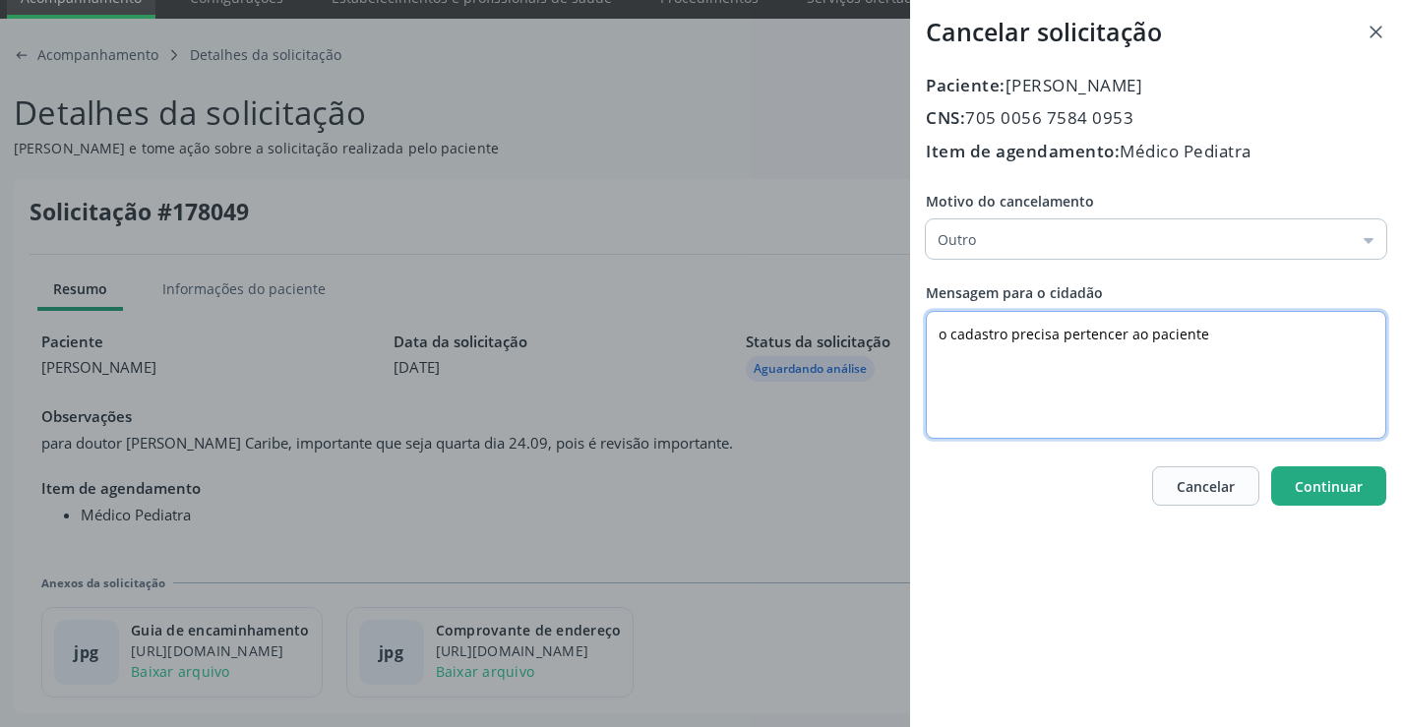
type textarea "o cadastro precisa pertencer ao paciente"
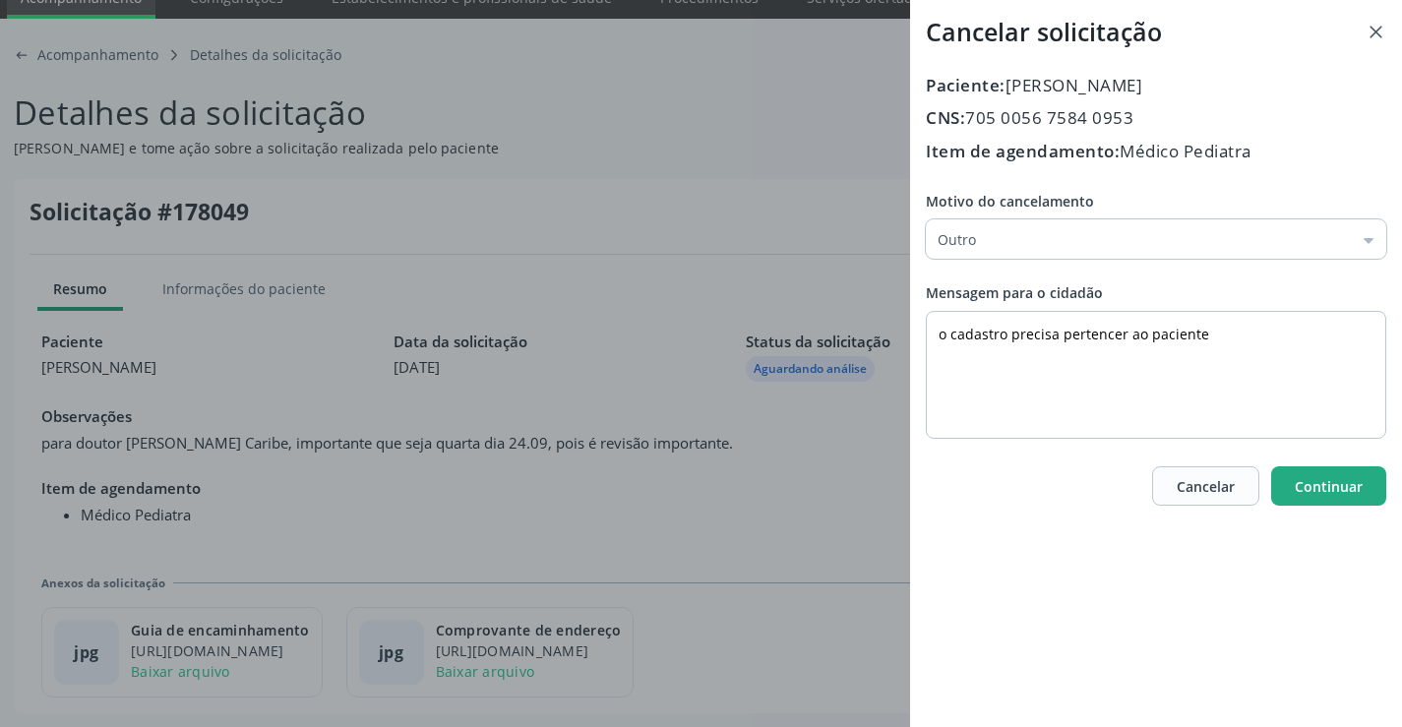
click at [1318, 503] on button "Continuar" at bounding box center [1328, 485] width 115 height 39
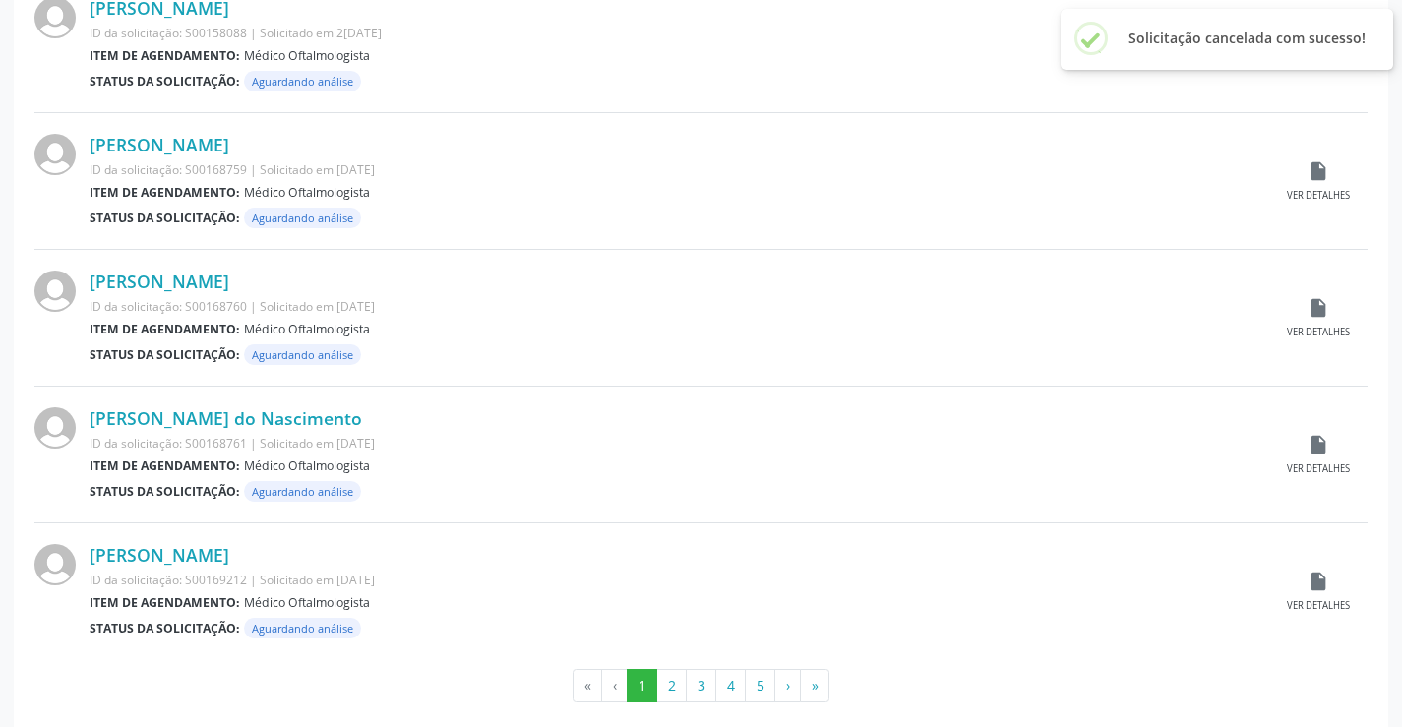
scroll to position [1941, 0]
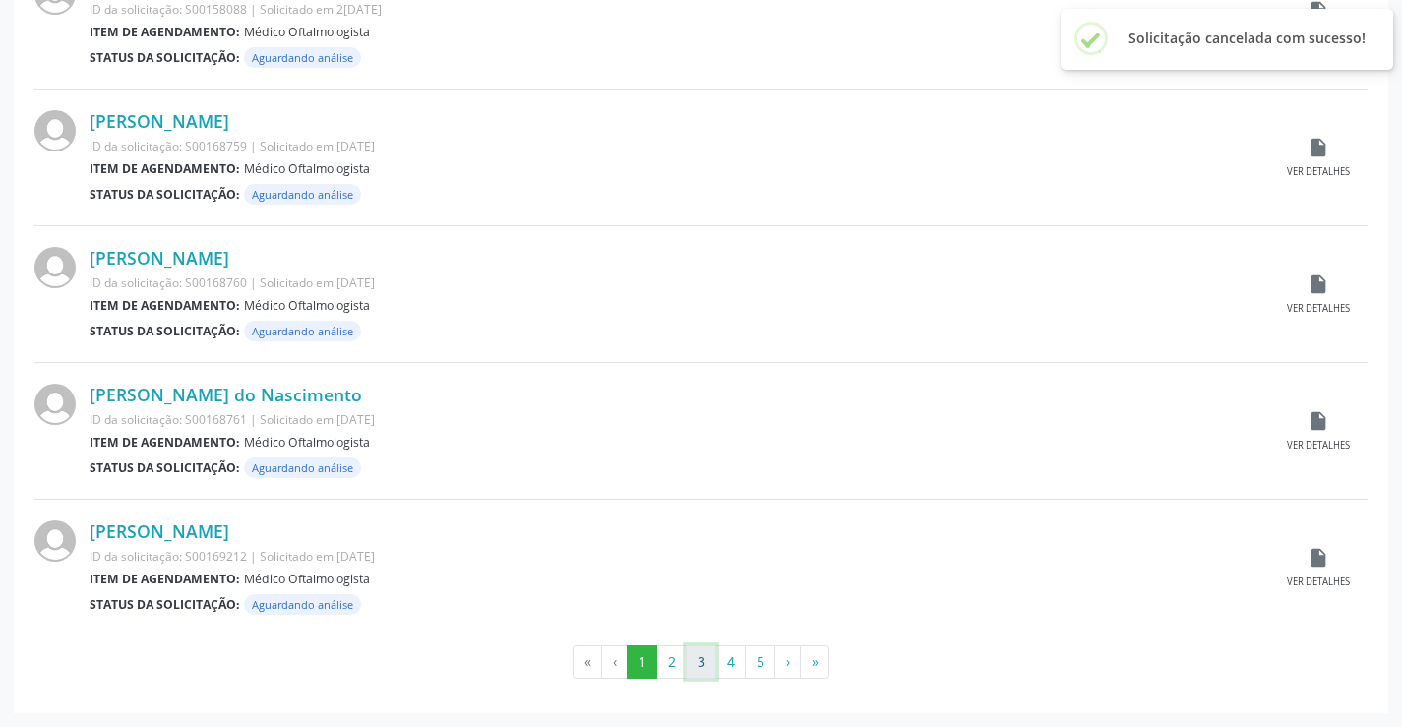
click at [703, 651] on button "3" at bounding box center [701, 662] width 31 height 33
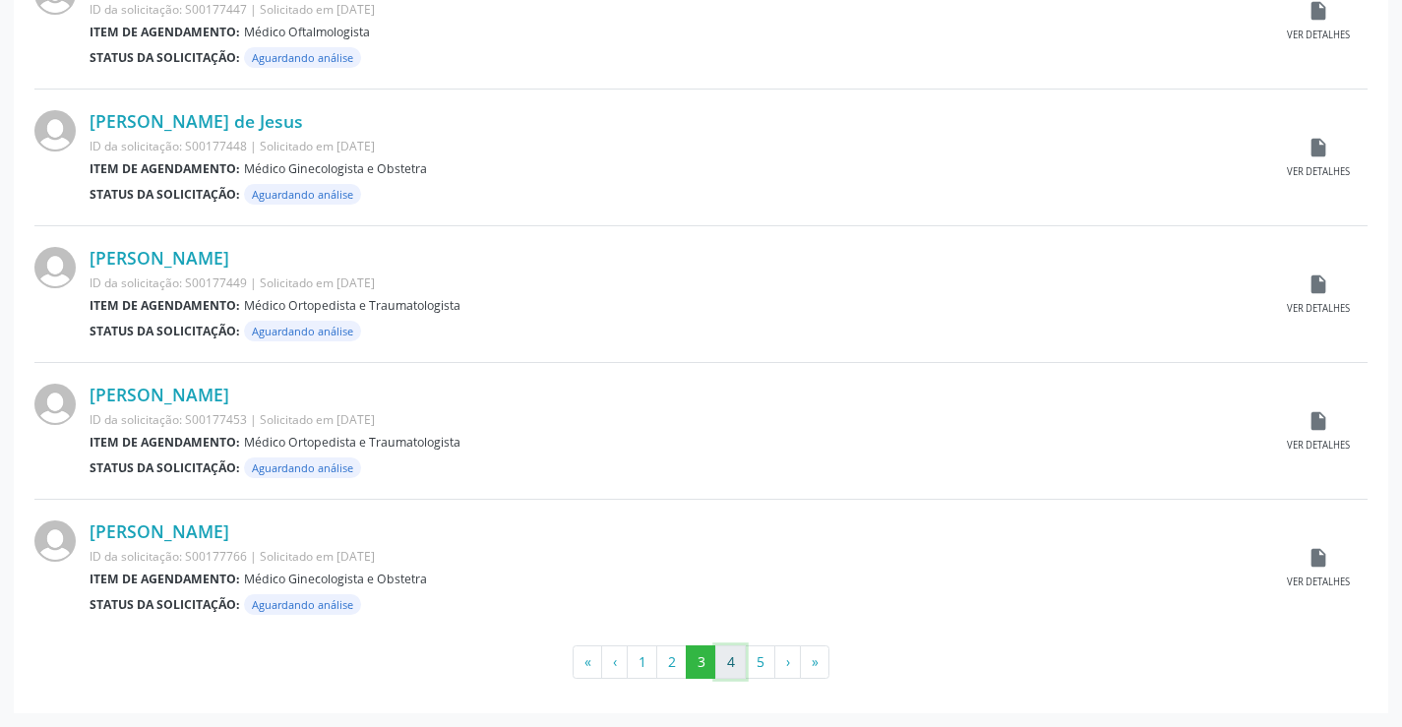
click at [730, 659] on button "4" at bounding box center [730, 662] width 31 height 33
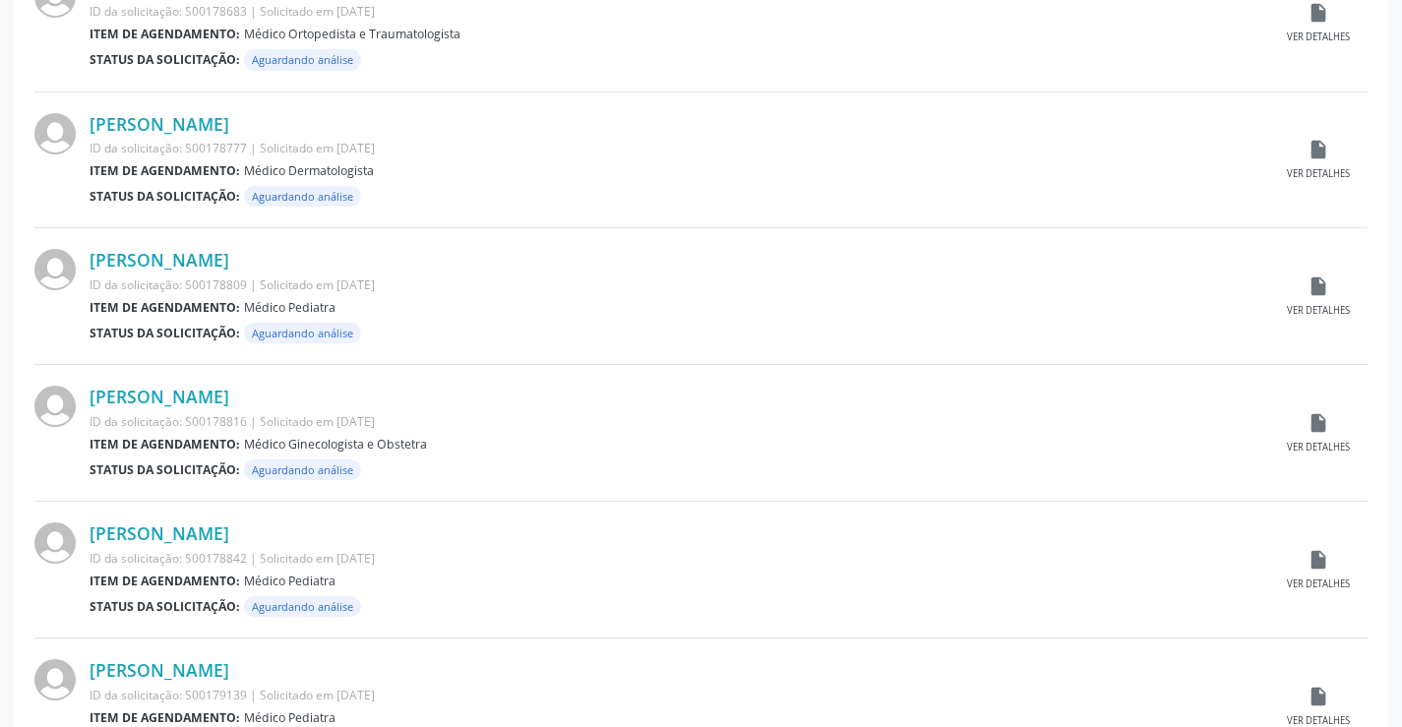
scroll to position [1673, 0]
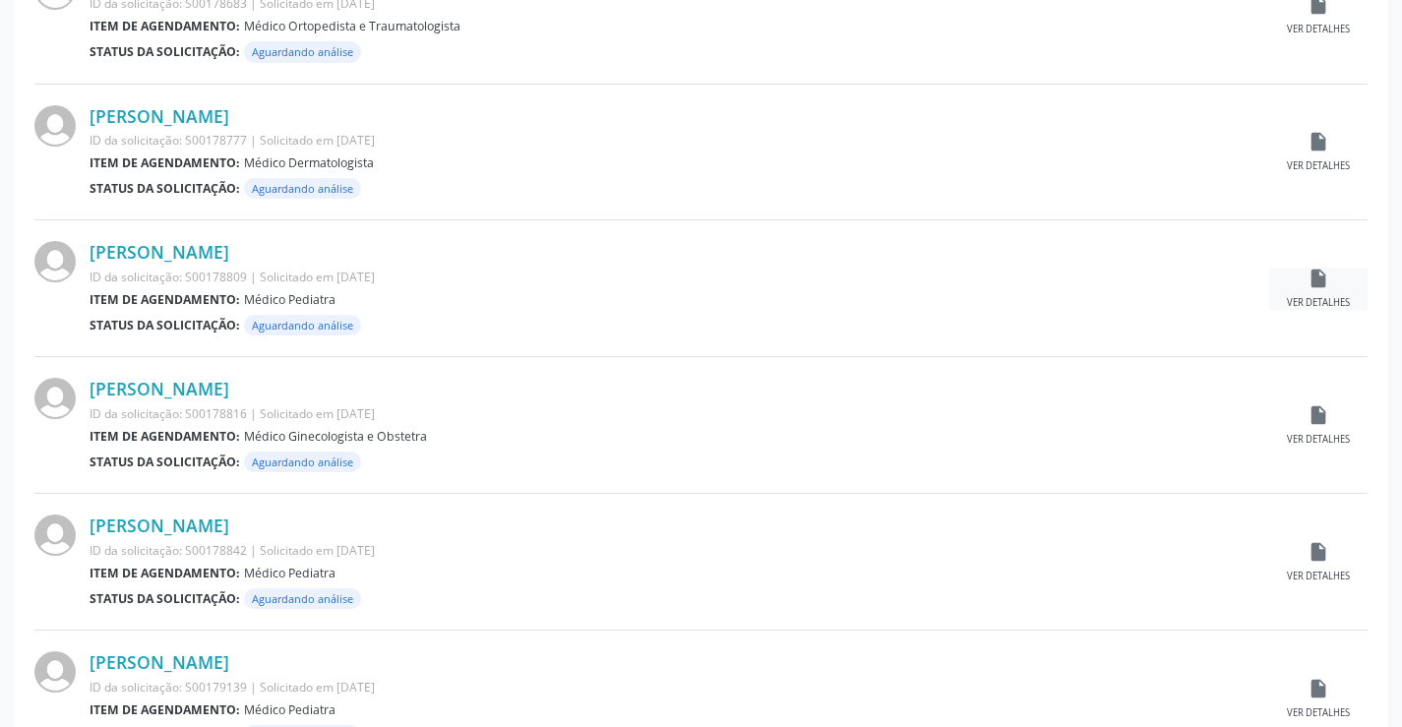
click at [1329, 296] on div "Ver detalhes" at bounding box center [1318, 303] width 63 height 14
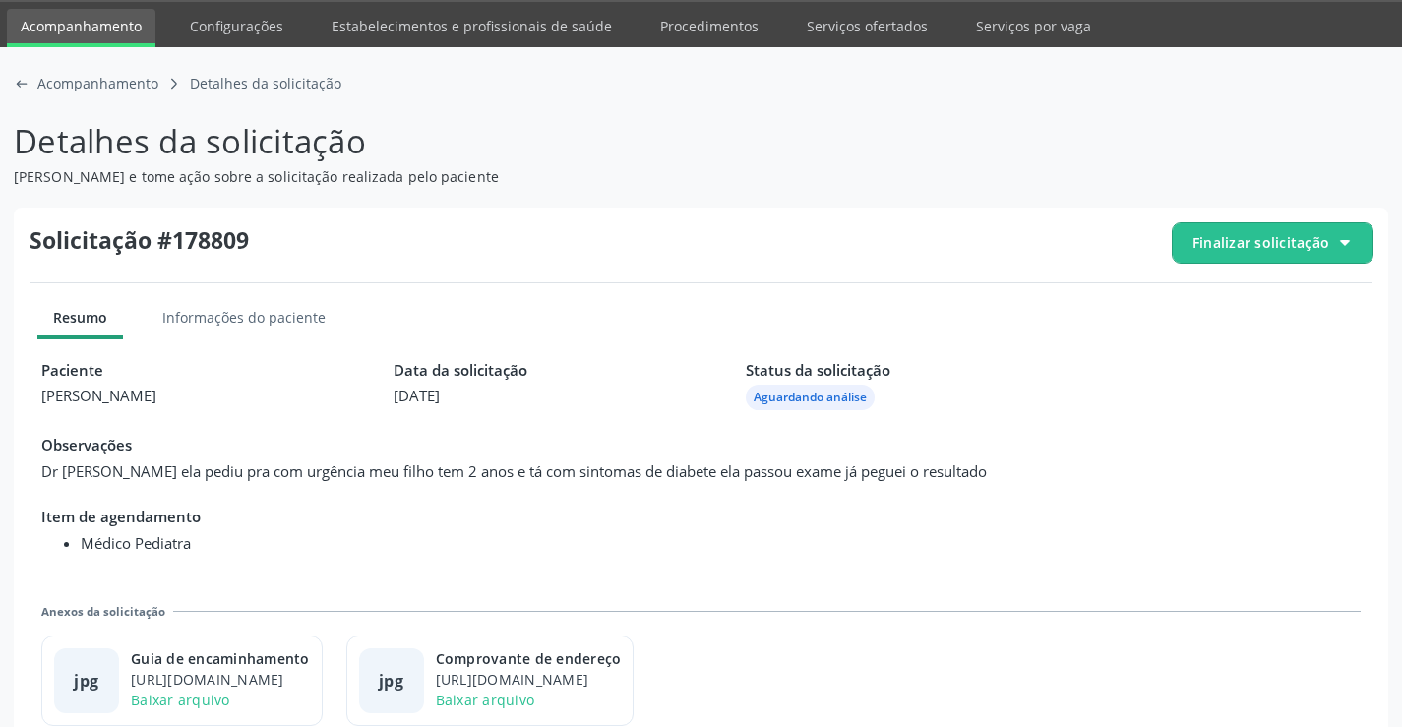
scroll to position [90, 0]
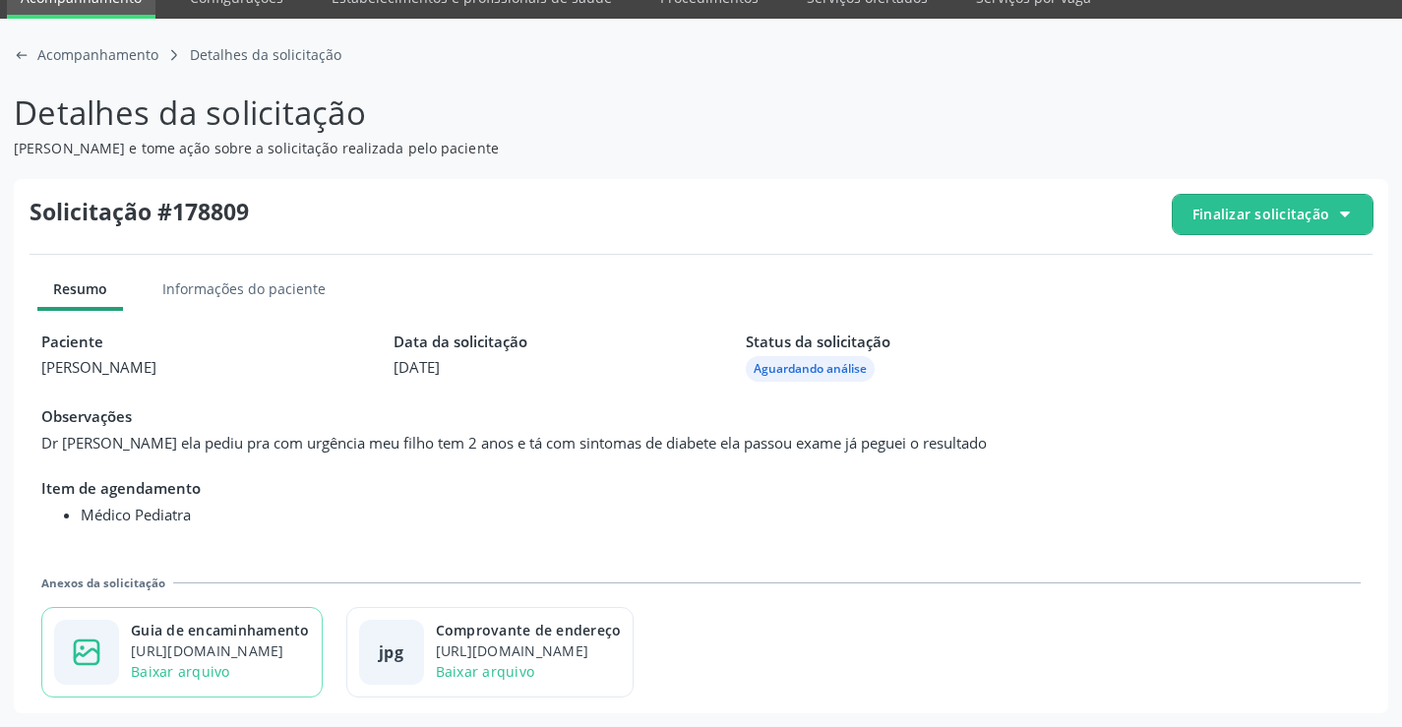
click at [277, 647] on div "https://cidadesaudavel-files.nyc3.digitaloceanspaces.com/cidadesaudavel-files/c…" at bounding box center [220, 651] width 179 height 21
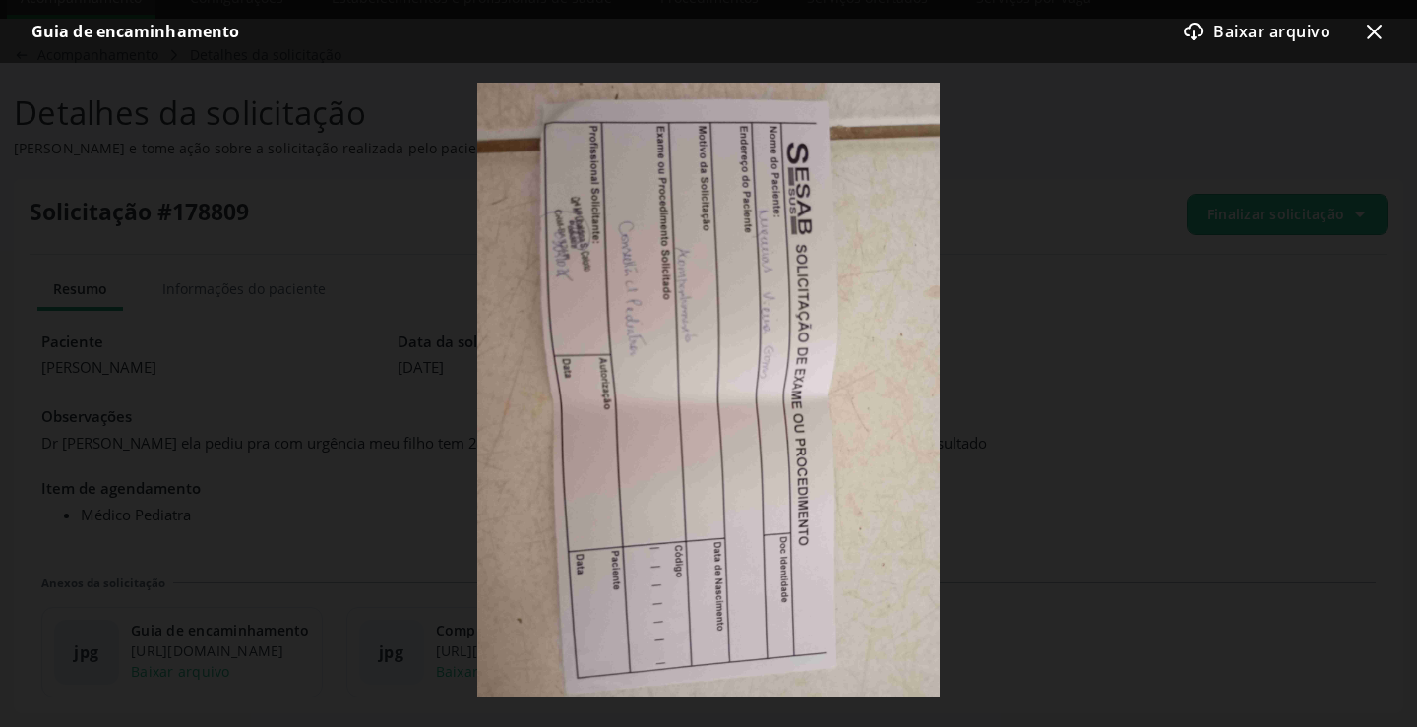
click at [1376, 37] on icon "x-outline icon" at bounding box center [1374, 32] width 24 height 24
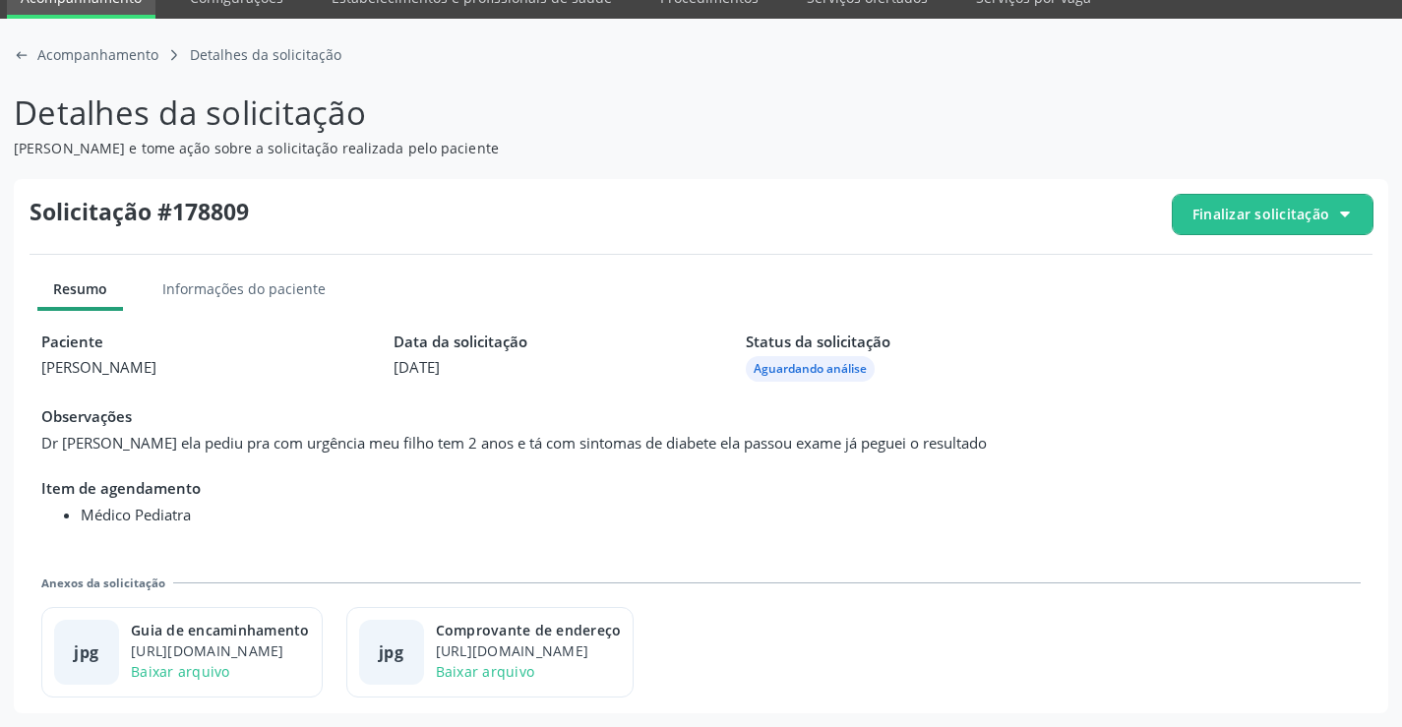
click at [1275, 213] on span "Finalizar solicitação" at bounding box center [1261, 214] width 137 height 21
click at [1209, 314] on icon "check-outline icon" at bounding box center [1200, 324] width 22 height 22
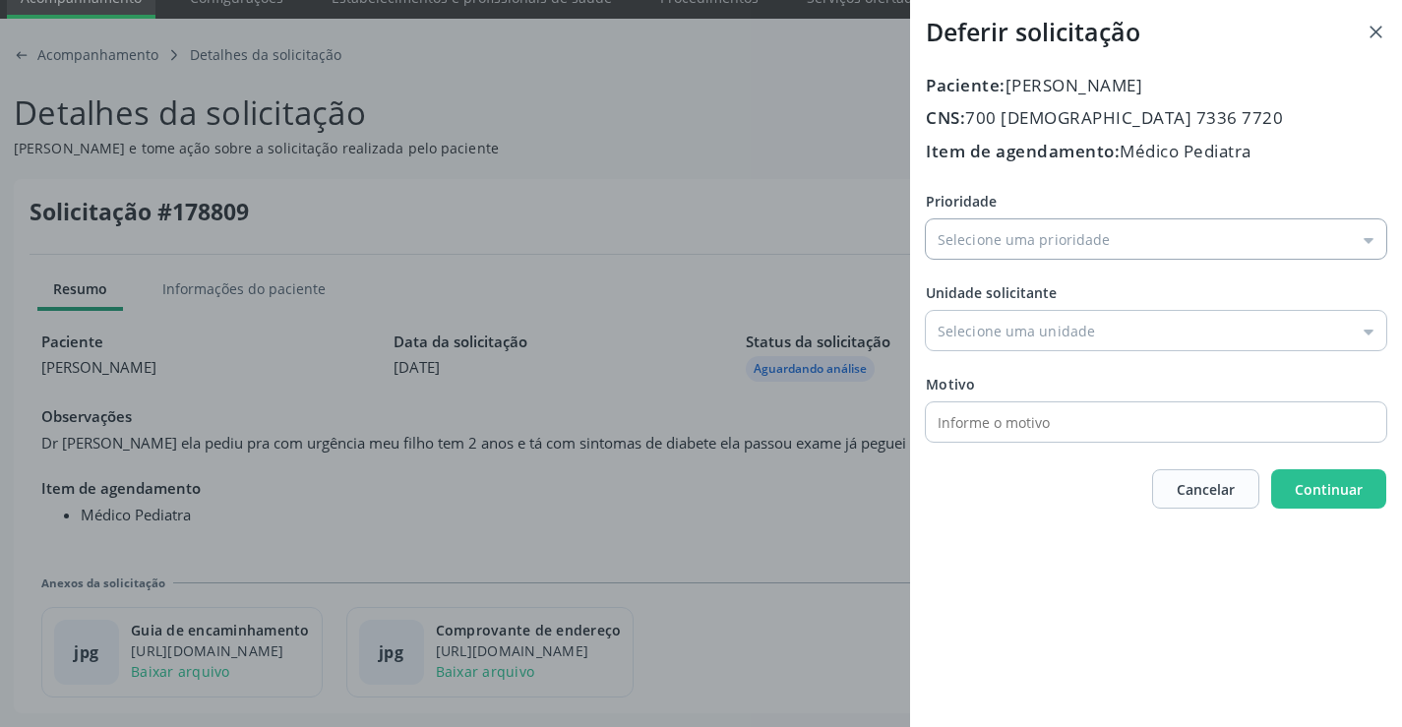
click at [988, 247] on input "Prioridade" at bounding box center [1156, 238] width 461 height 39
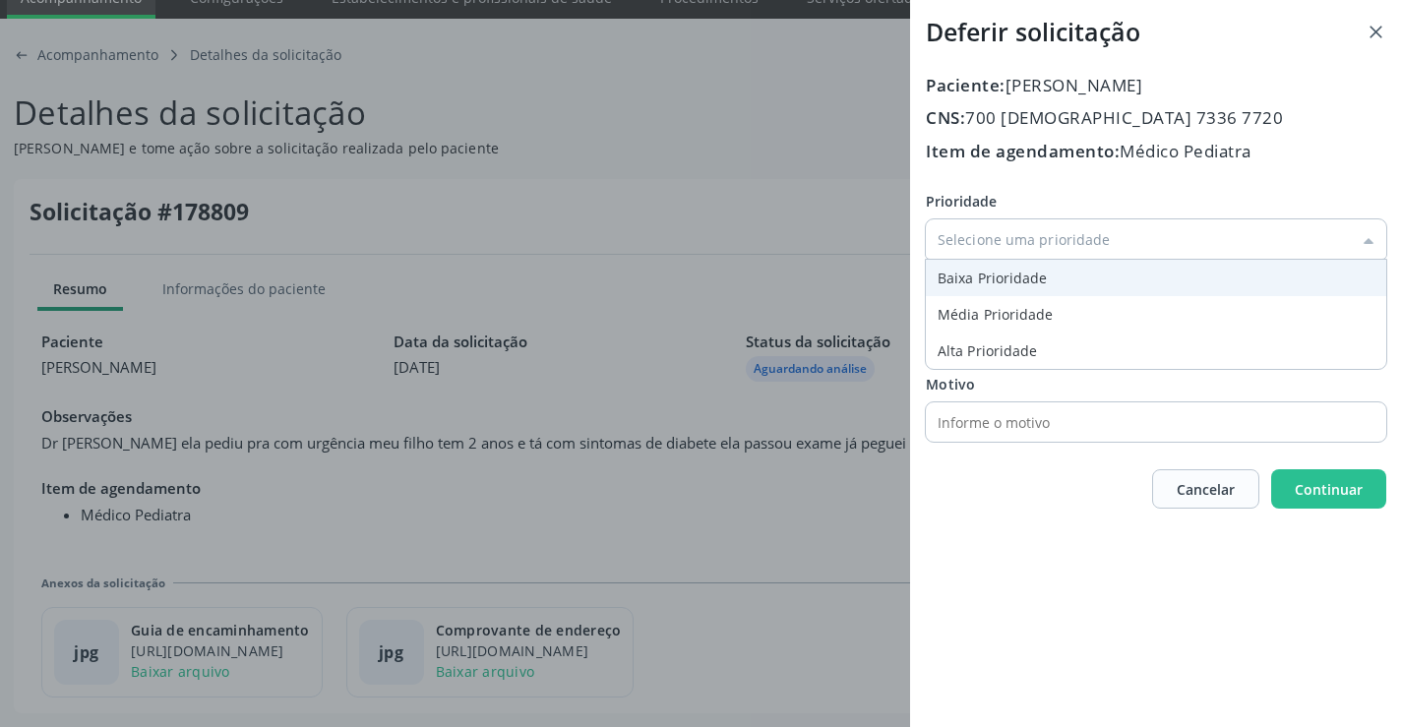
type input "Baixa Prioridade"
click at [983, 290] on div "Prioridade Baixa Prioridade Baixa Prioridade Média Prioridade Alta Prioridade U…" at bounding box center [1156, 316] width 461 height 251
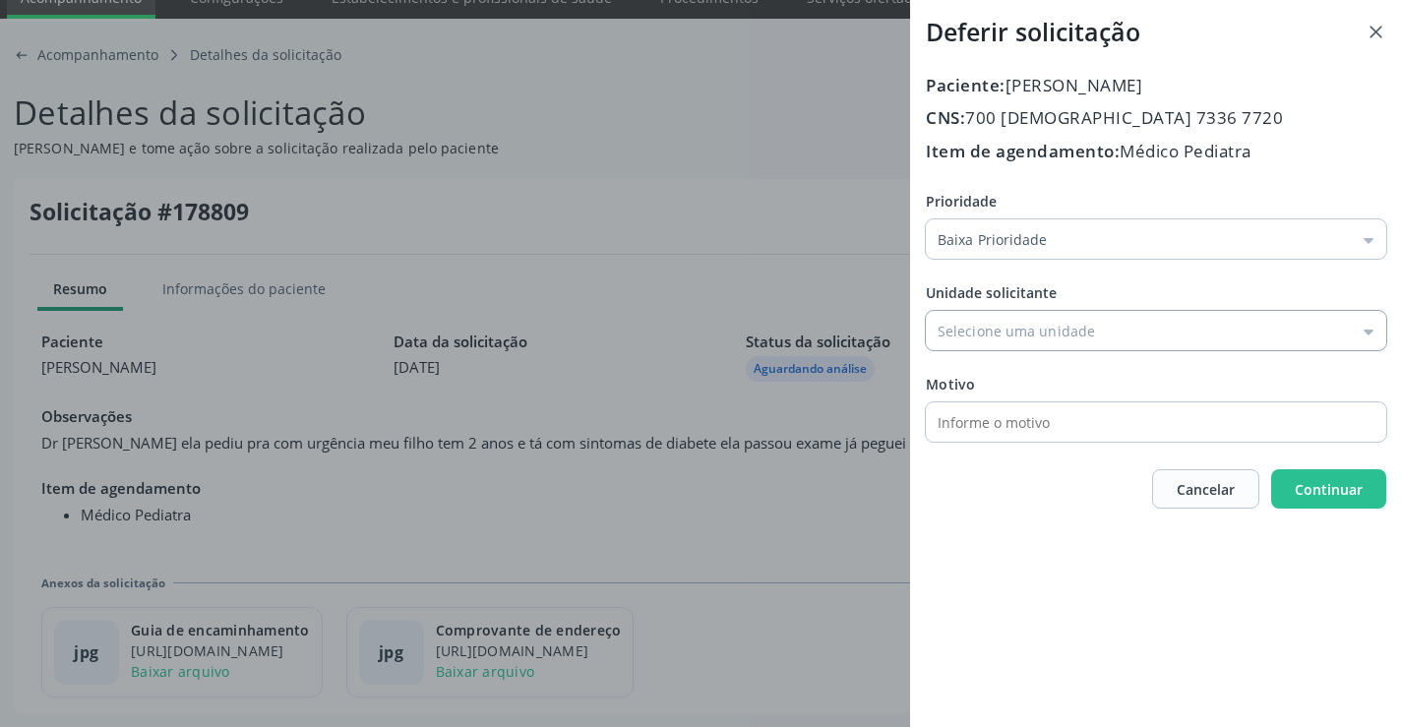
click at [996, 324] on input "Prioridade" at bounding box center [1156, 330] width 461 height 39
drag, startPoint x: 1019, startPoint y: 414, endPoint x: 1019, endPoint y: 432, distance: 17.7
click at [1019, 420] on div "Prioridade Baixa Prioridade Baixa Prioridade Média Prioridade Alta Prioridade U…" at bounding box center [1156, 316] width 461 height 251
click at [1022, 330] on input "Centro de Enfrentamento Para [MEDICAL_DATA] de [GEOGRAPHIC_DATA]" at bounding box center [1156, 330] width 461 height 39
type input "Central de Marcacao de Consultas e Exames de [GEOGRAPHIC_DATA]"
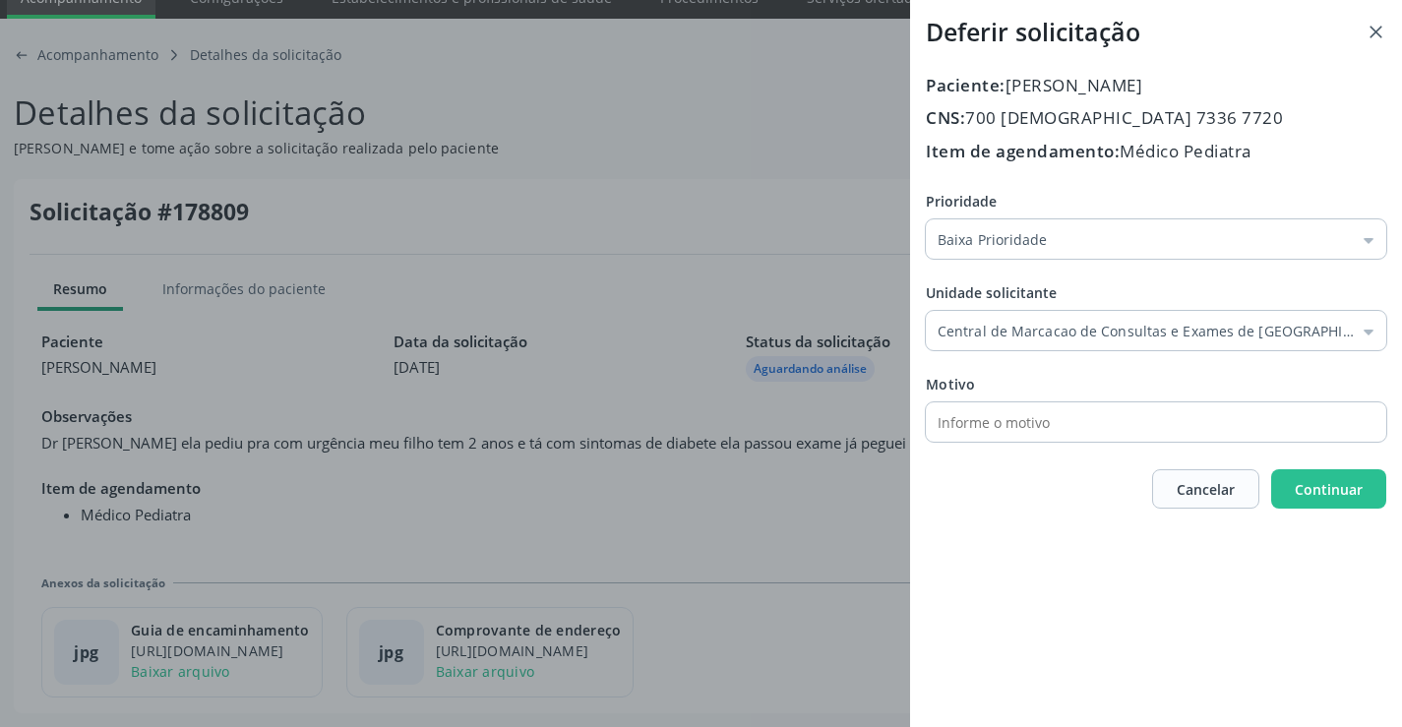
click at [1013, 438] on div "Prioridade Baixa Prioridade Baixa Prioridade Média Prioridade Alta Prioridade U…" at bounding box center [1156, 316] width 461 height 251
click at [1284, 481] on button "Continuar" at bounding box center [1328, 488] width 115 height 39
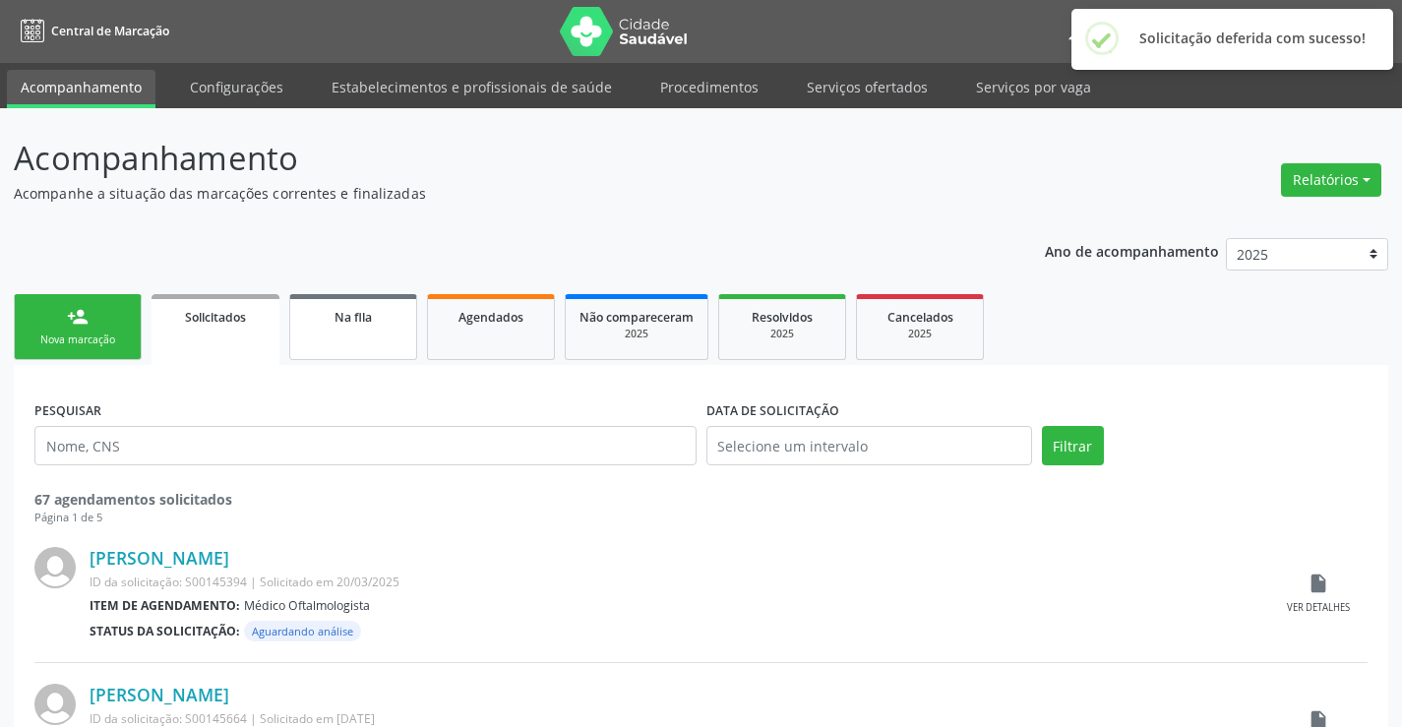
click at [380, 329] on link "Na fila" at bounding box center [353, 327] width 128 height 66
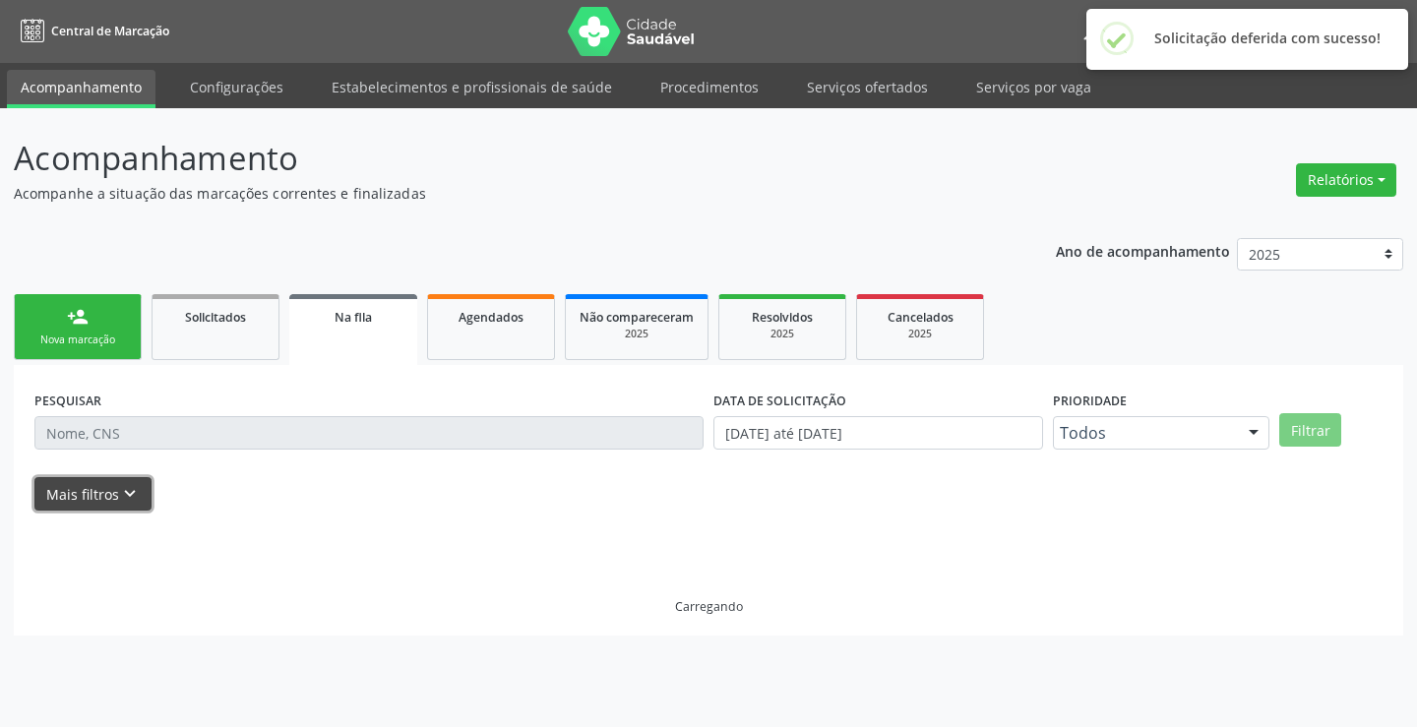
click at [119, 489] on icon "keyboard_arrow_down" at bounding box center [130, 494] width 22 height 22
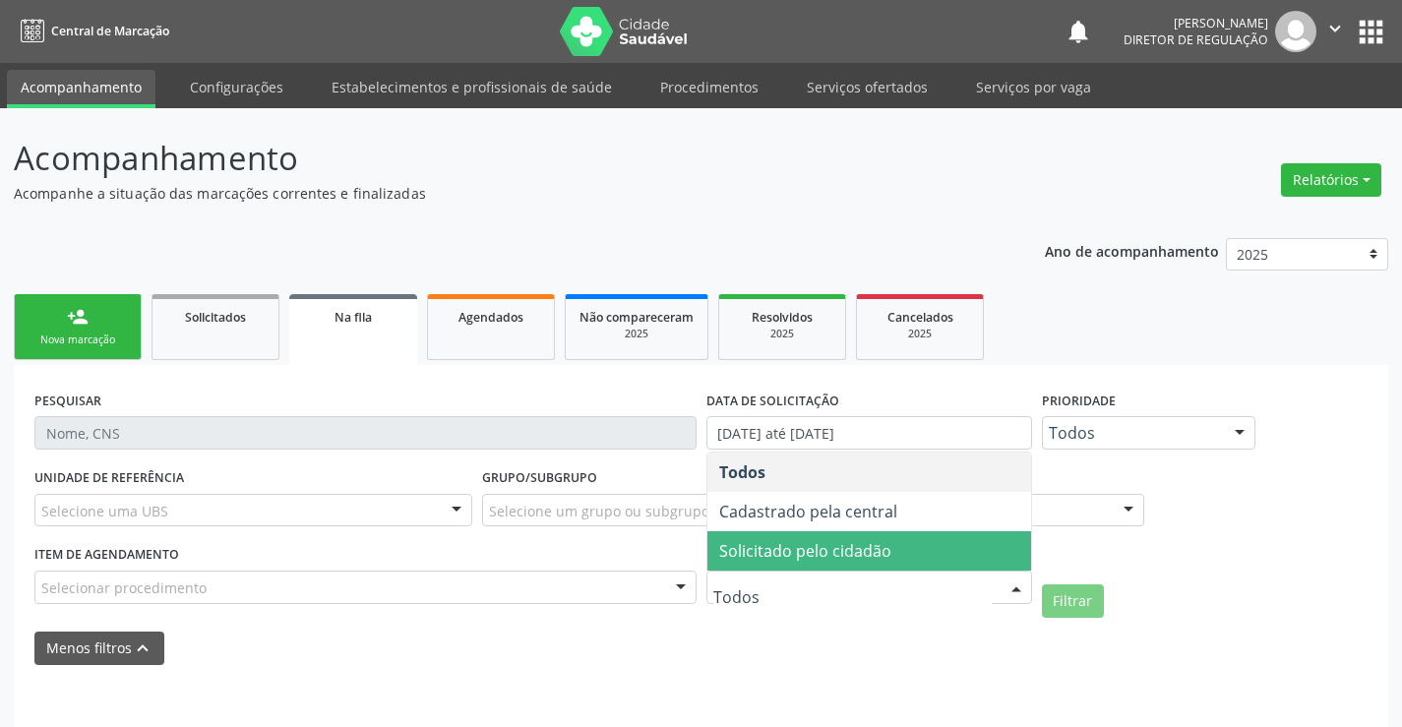
drag, startPoint x: 852, startPoint y: 559, endPoint x: 1058, endPoint y: 603, distance: 210.4
click at [852, 558] on span "Solicitado pelo cidadão" at bounding box center [805, 551] width 172 height 22
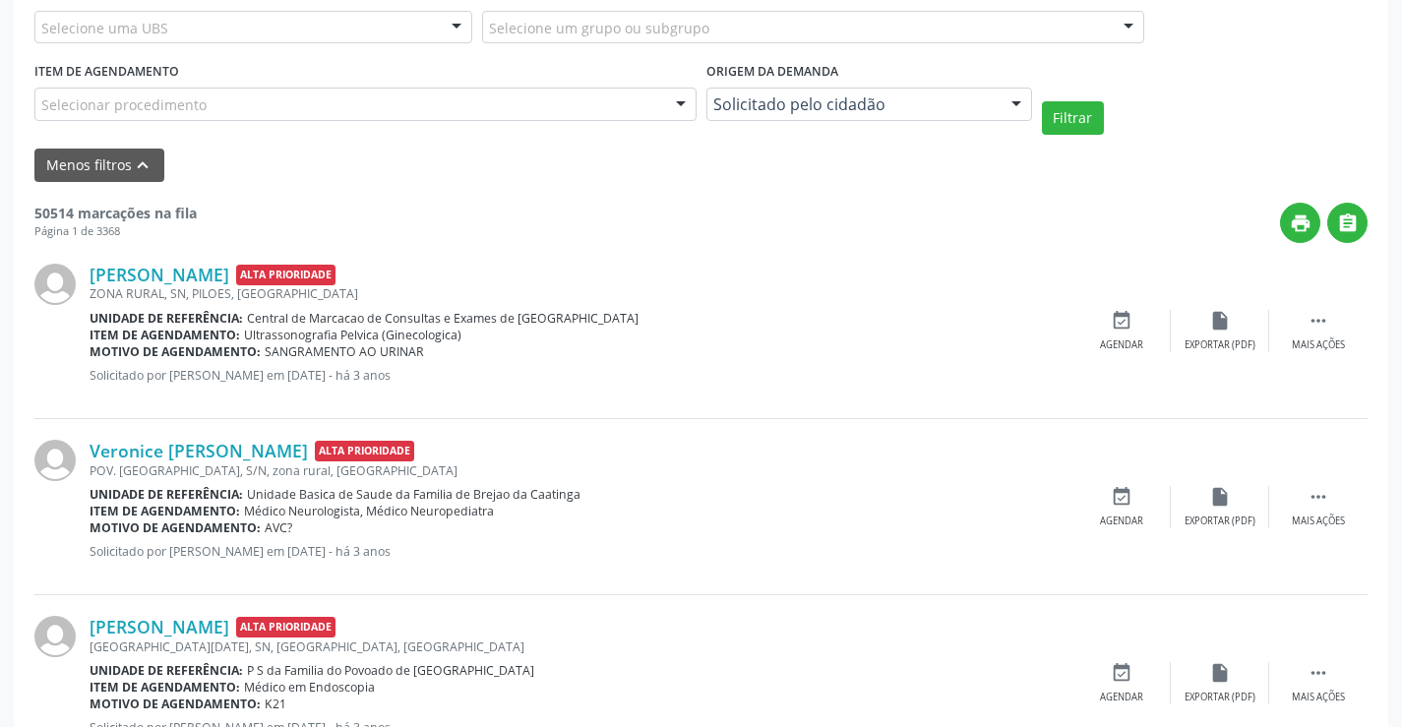
scroll to position [491, 0]
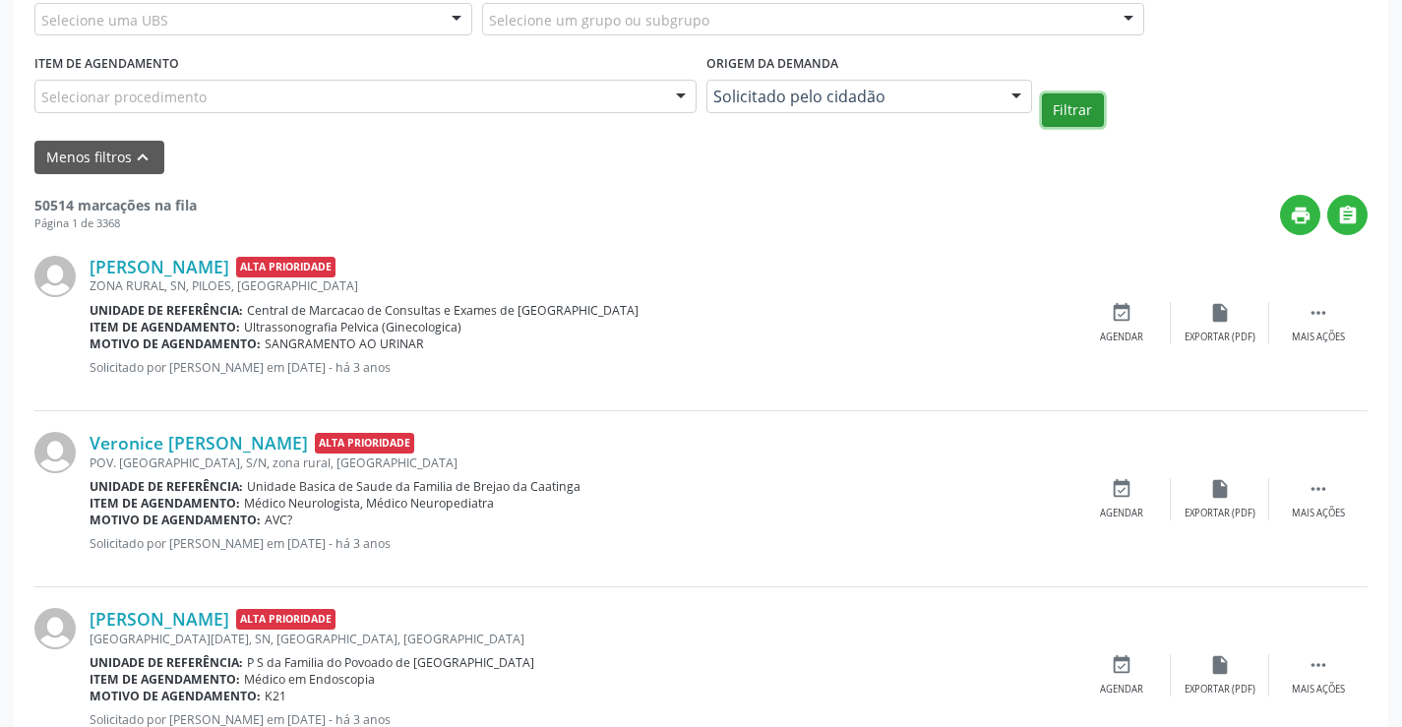
click at [1087, 115] on button "Filtrar" at bounding box center [1073, 109] width 62 height 33
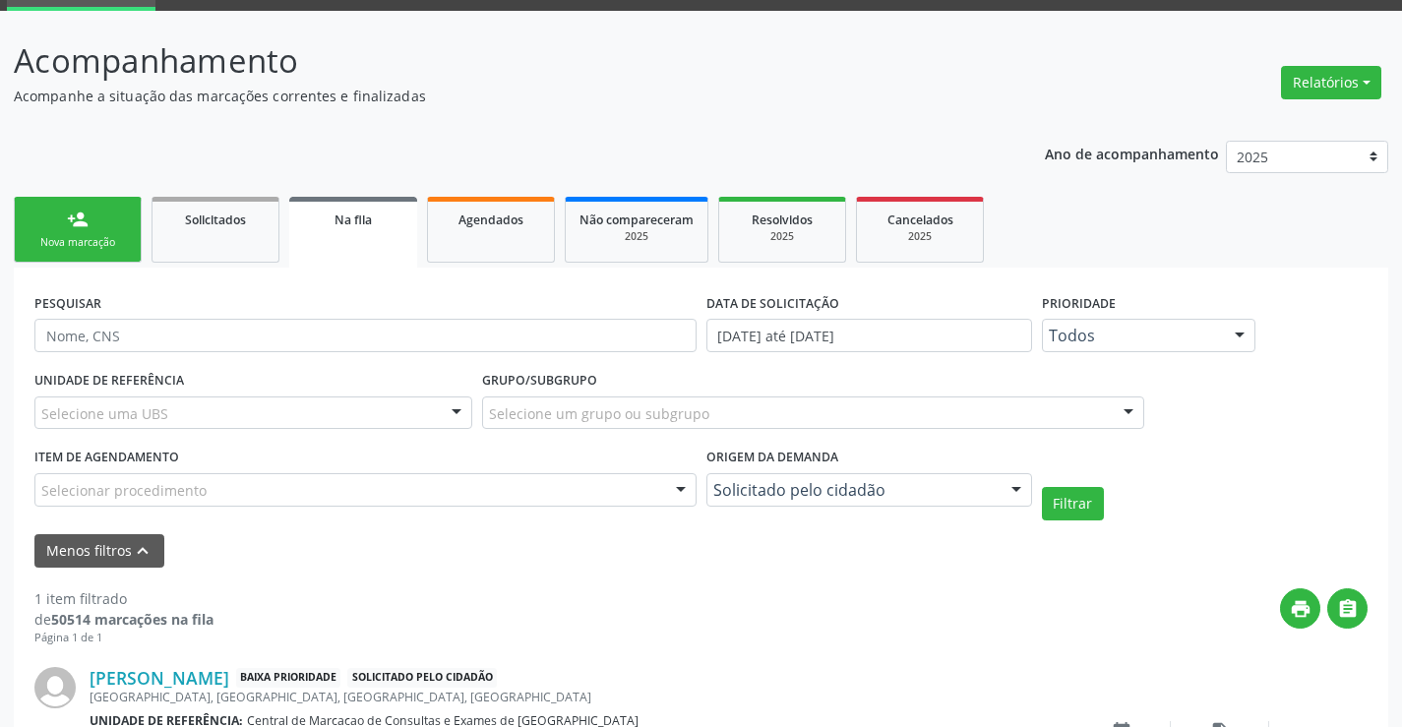
scroll to position [243, 0]
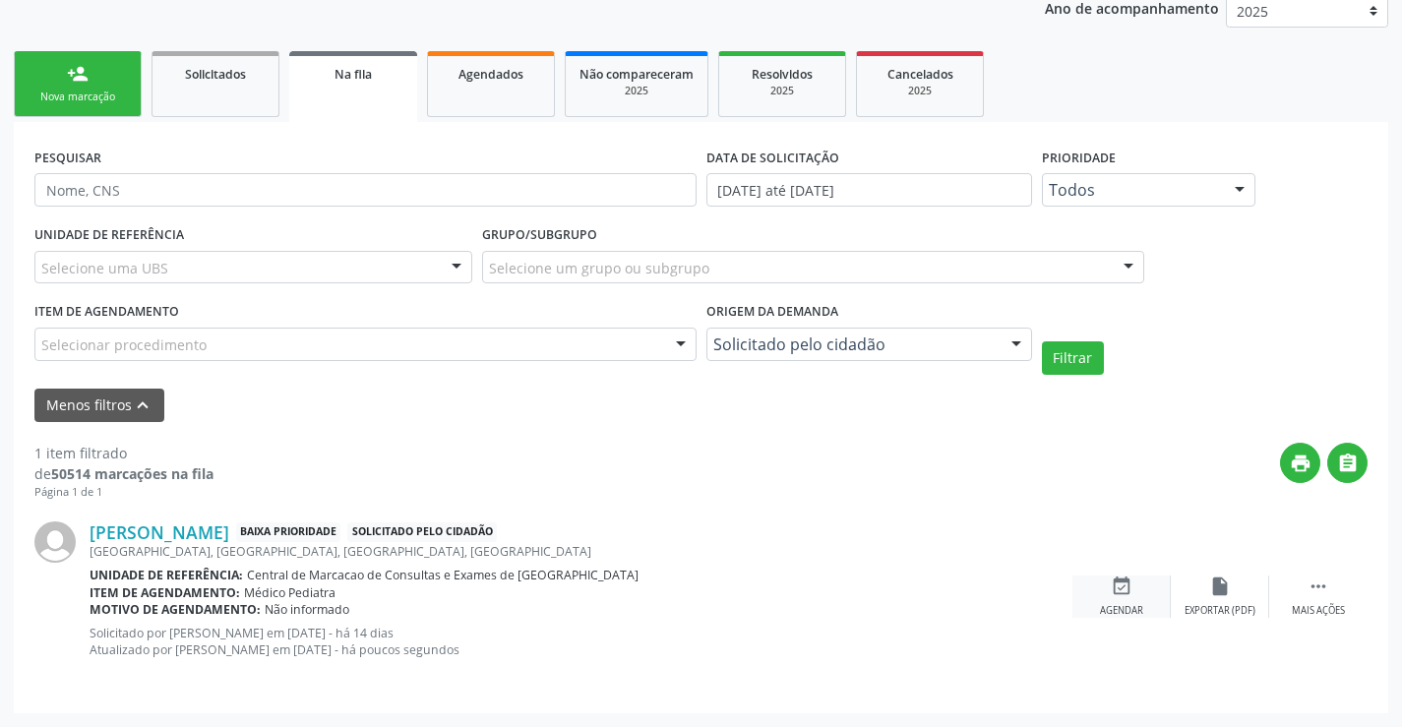
click at [1111, 588] on icon "event_available" at bounding box center [1122, 587] width 22 height 22
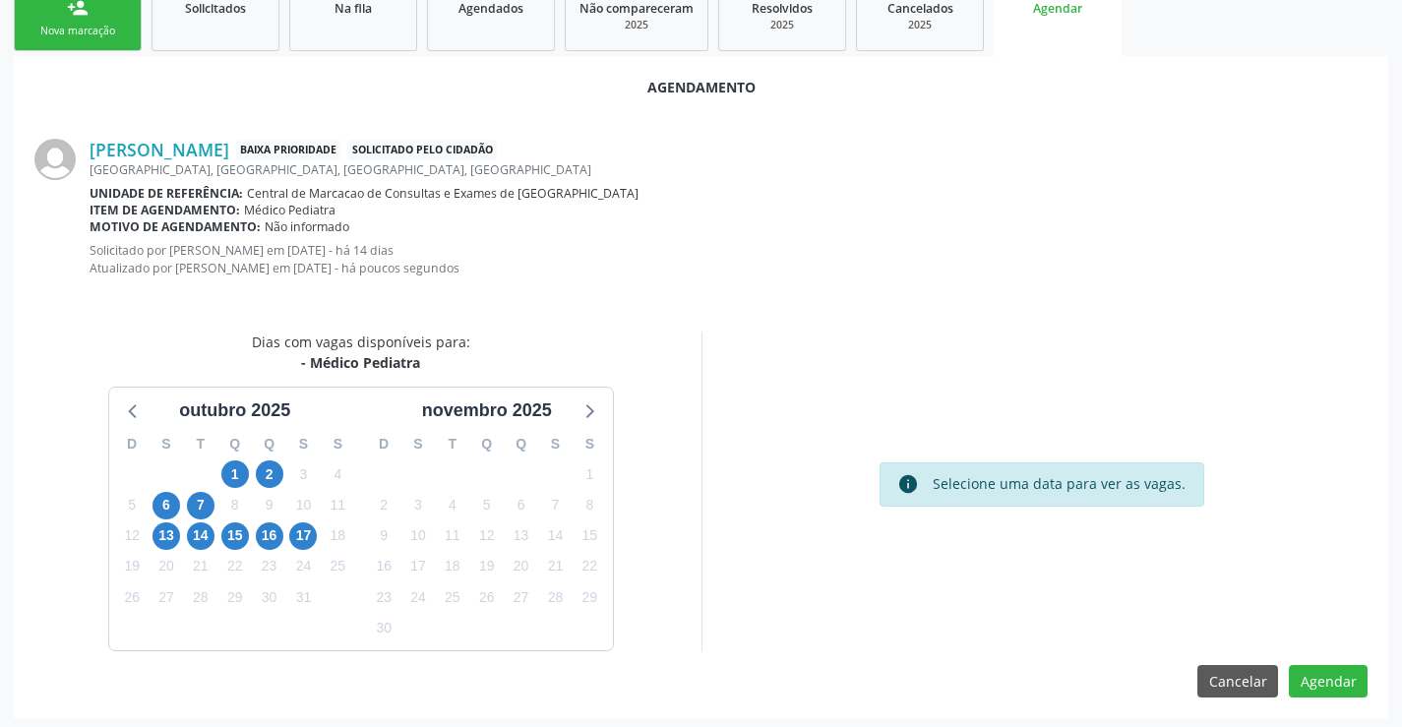
scroll to position [314, 0]
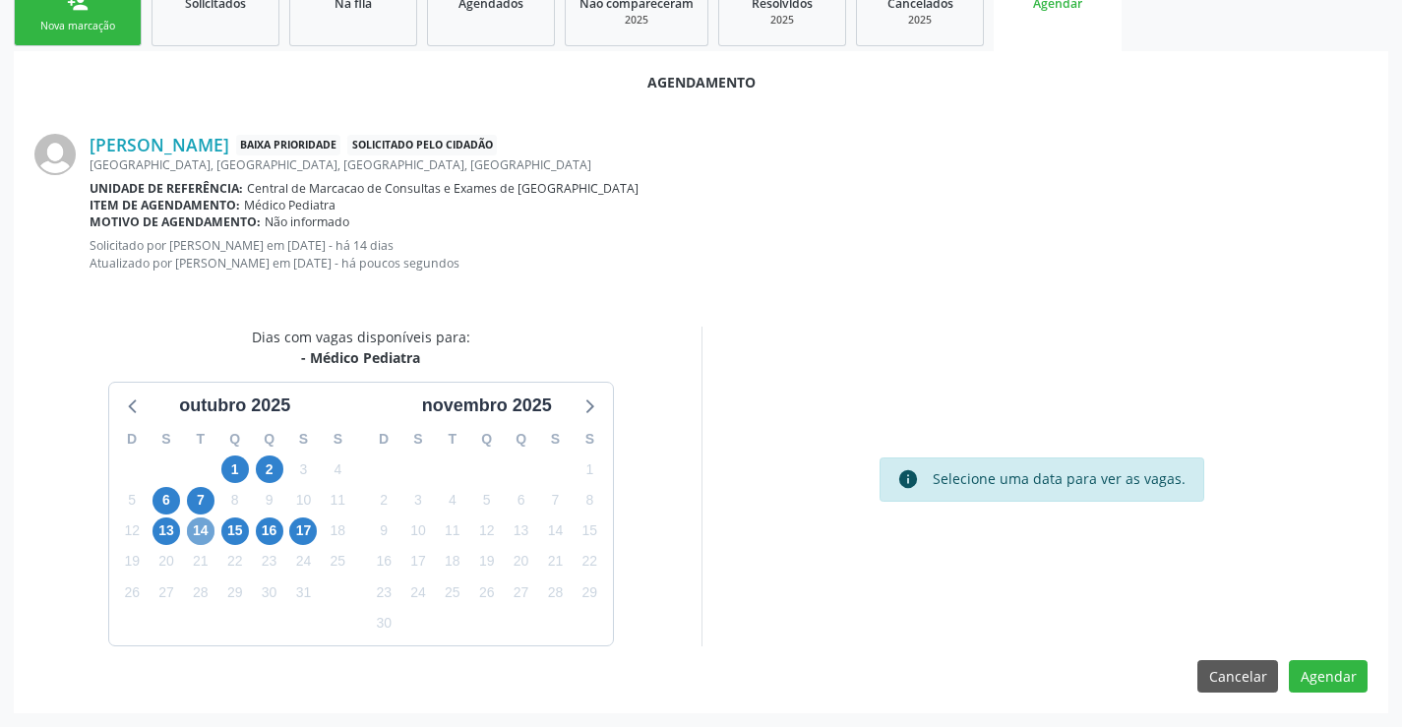
click at [192, 539] on span "14" at bounding box center [201, 532] width 28 height 28
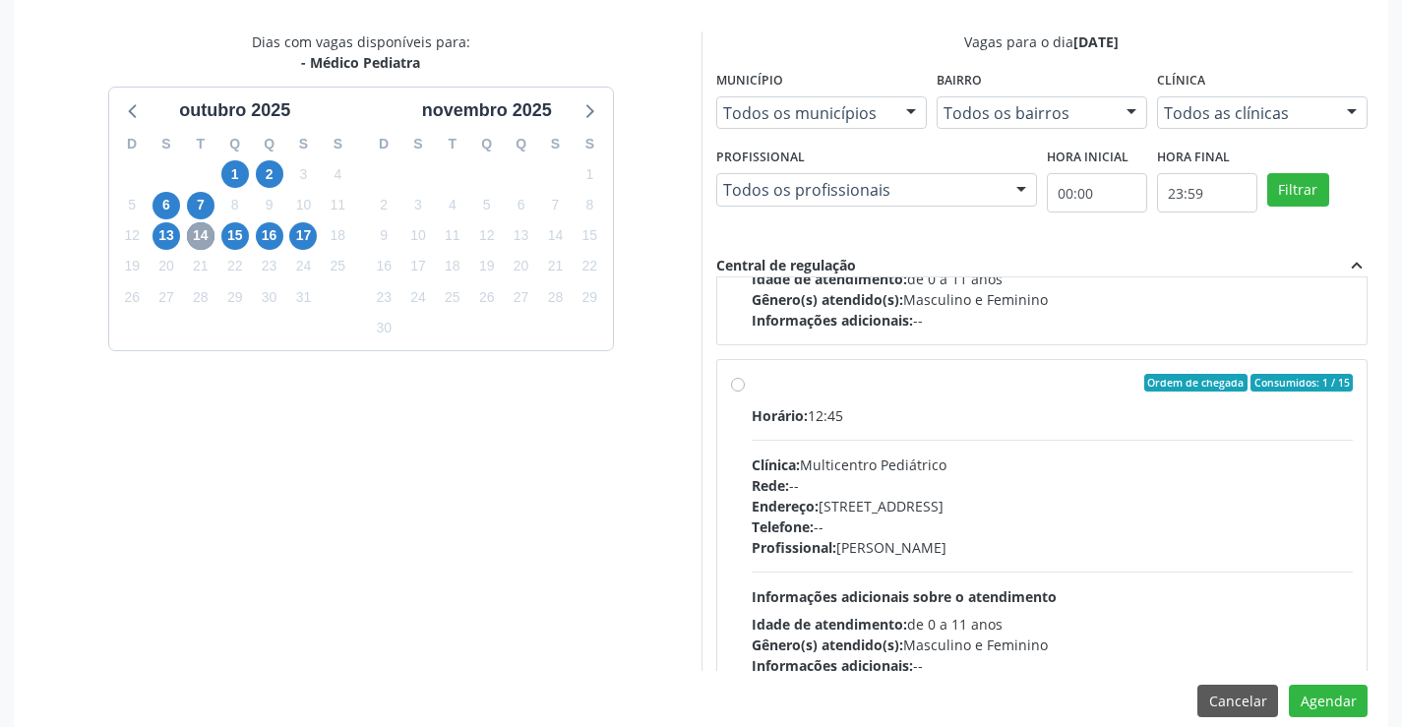
scroll to position [295, 0]
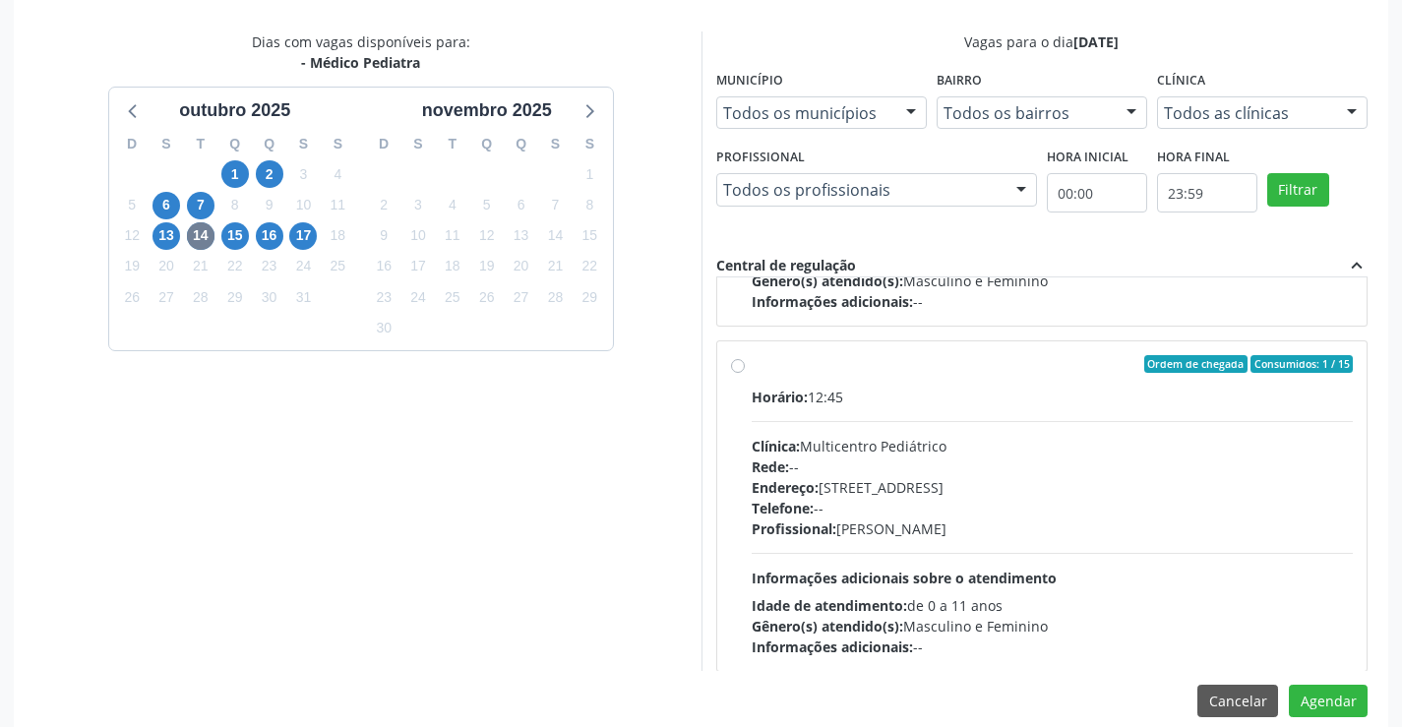
click at [898, 487] on div "Endereço: Antigo Casa Grande, nº 37, Centro, Campo Formoso - BA" at bounding box center [1053, 487] width 602 height 21
click at [745, 373] on input "Ordem de chegada Consumidos: 1 / 15 Horário: 12:45 Clínica: Multicentro Pediátr…" at bounding box center [738, 364] width 14 height 18
radio input "true"
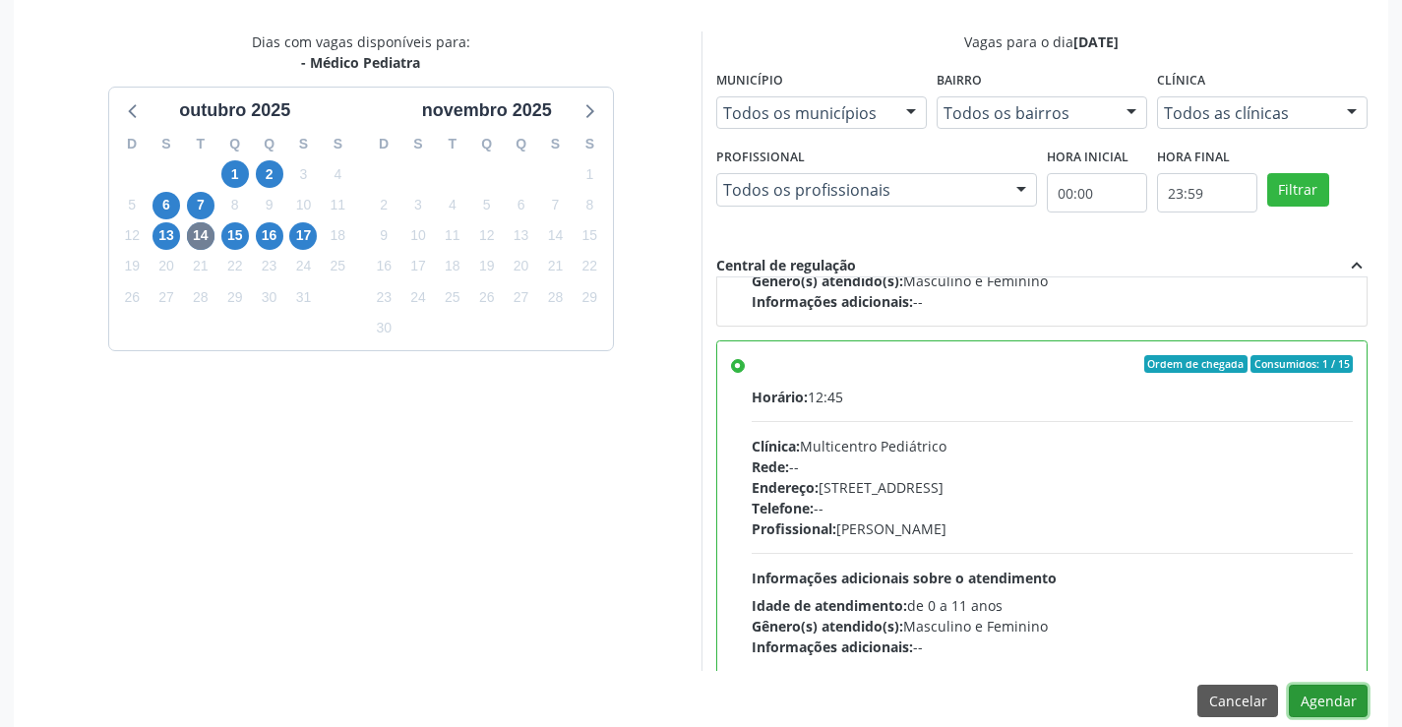
click at [1330, 699] on button "Agendar" at bounding box center [1328, 701] width 79 height 33
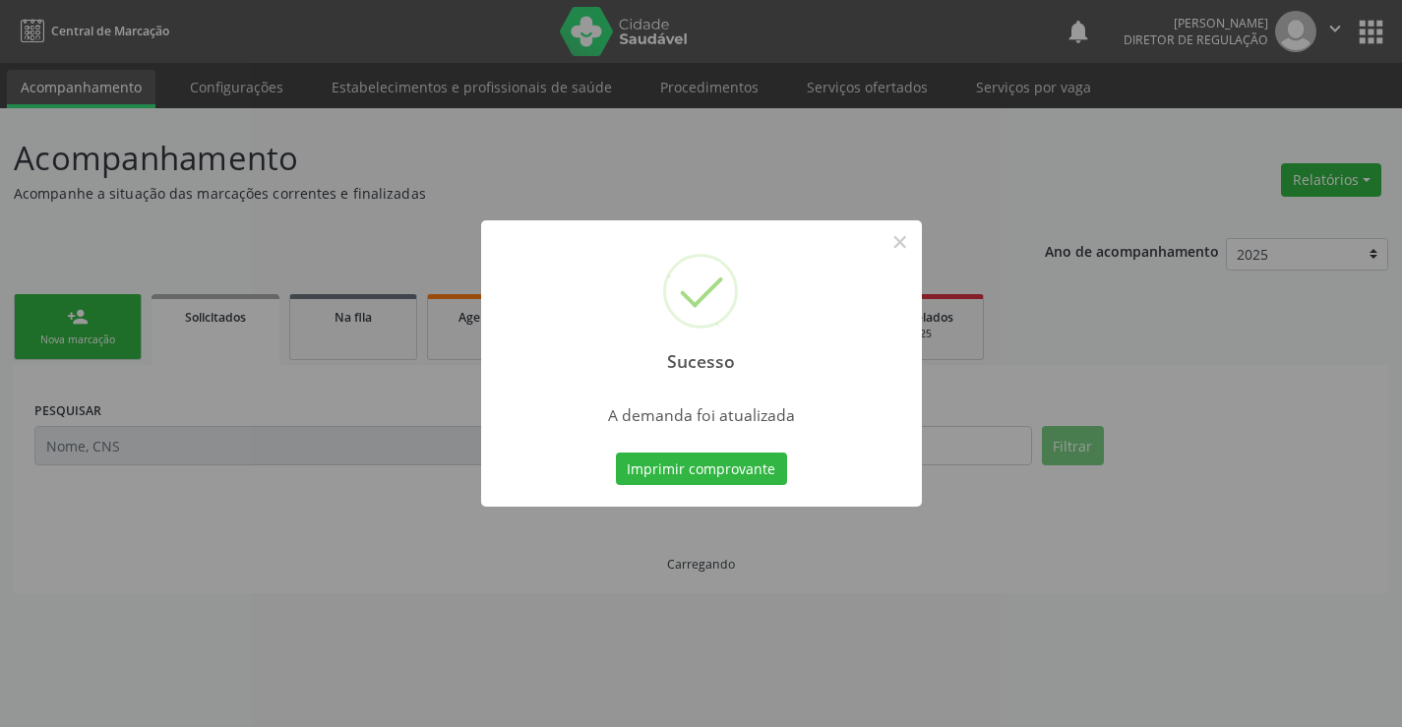
scroll to position [0, 0]
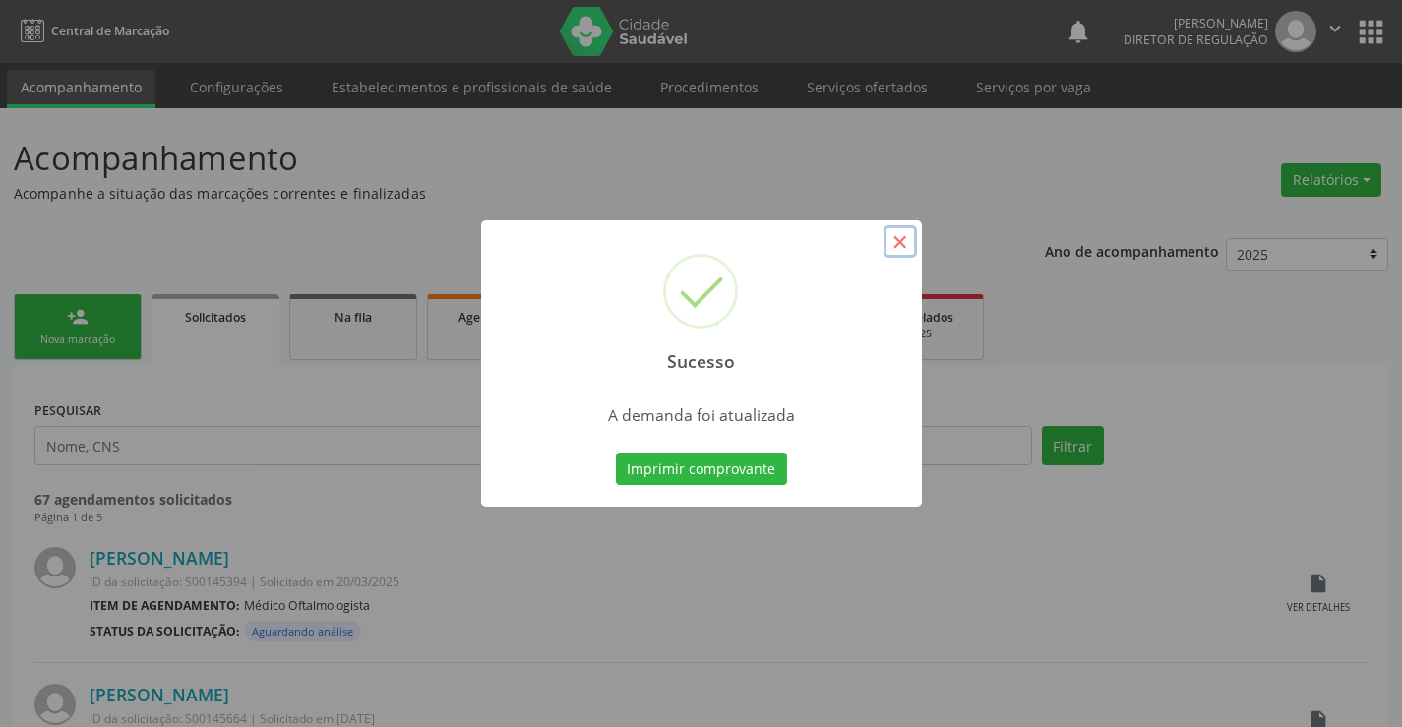
click at [903, 248] on button "×" at bounding box center [900, 241] width 33 height 33
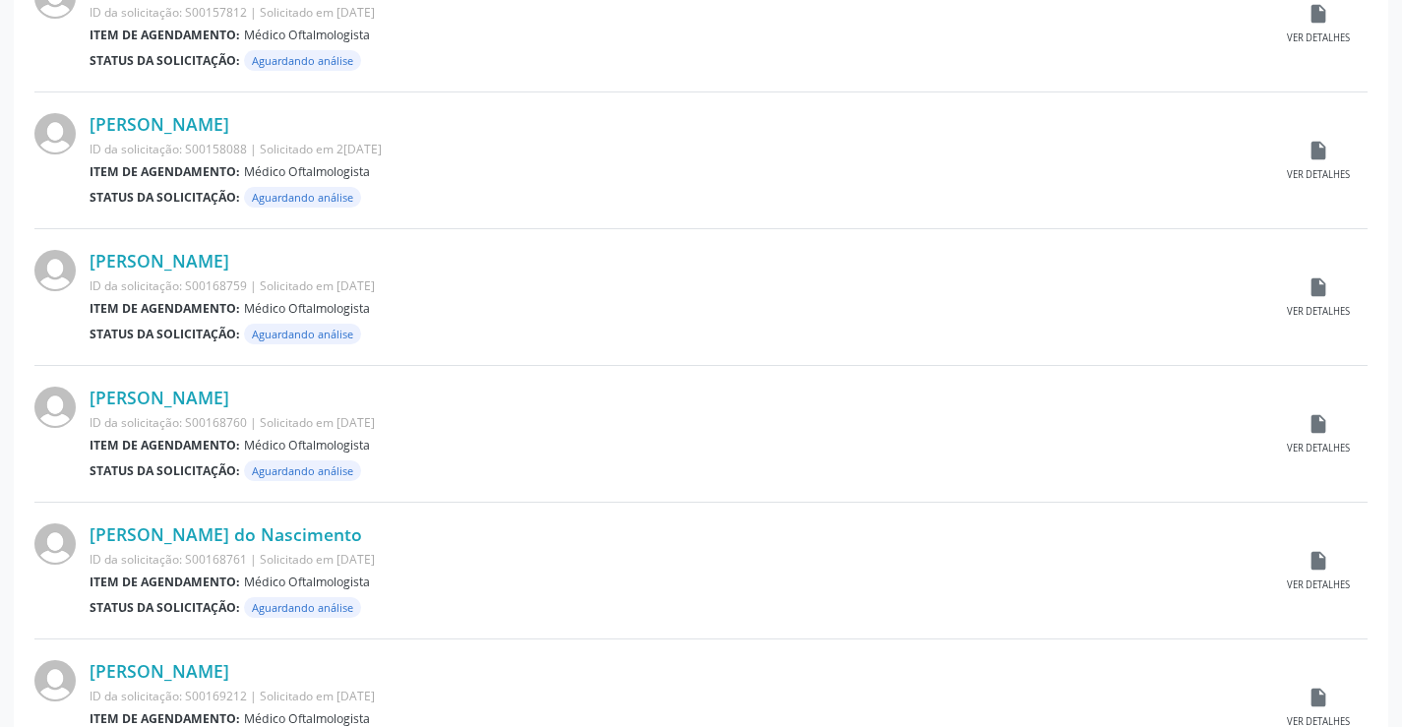
scroll to position [1941, 0]
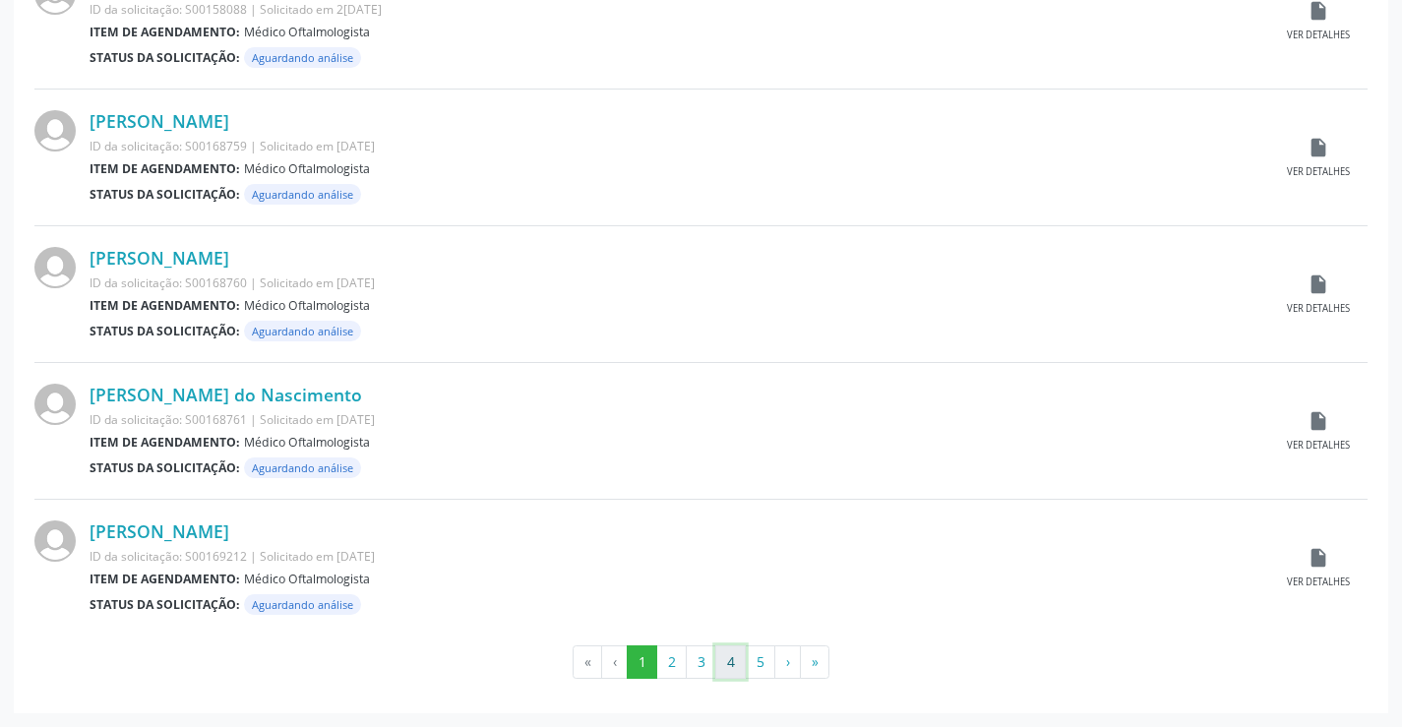
click at [729, 665] on button "4" at bounding box center [730, 662] width 31 height 33
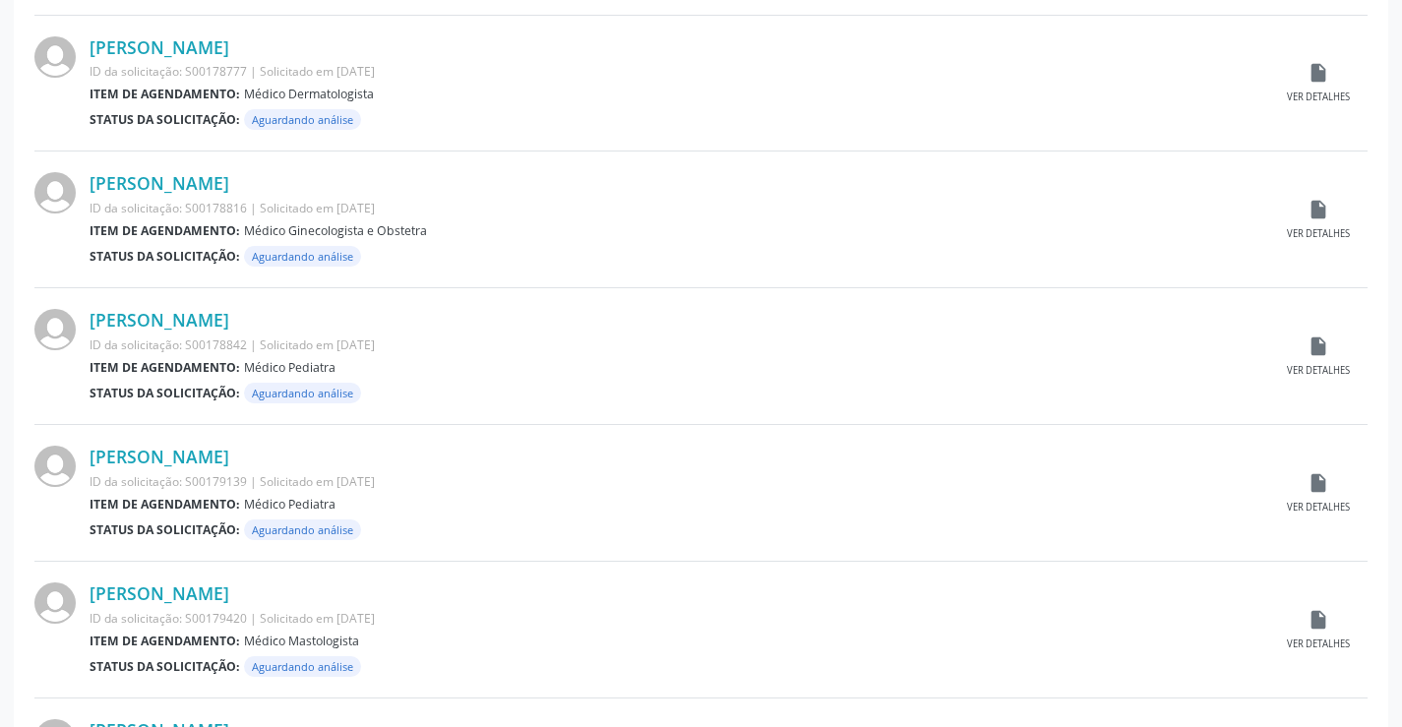
scroll to position [1771, 0]
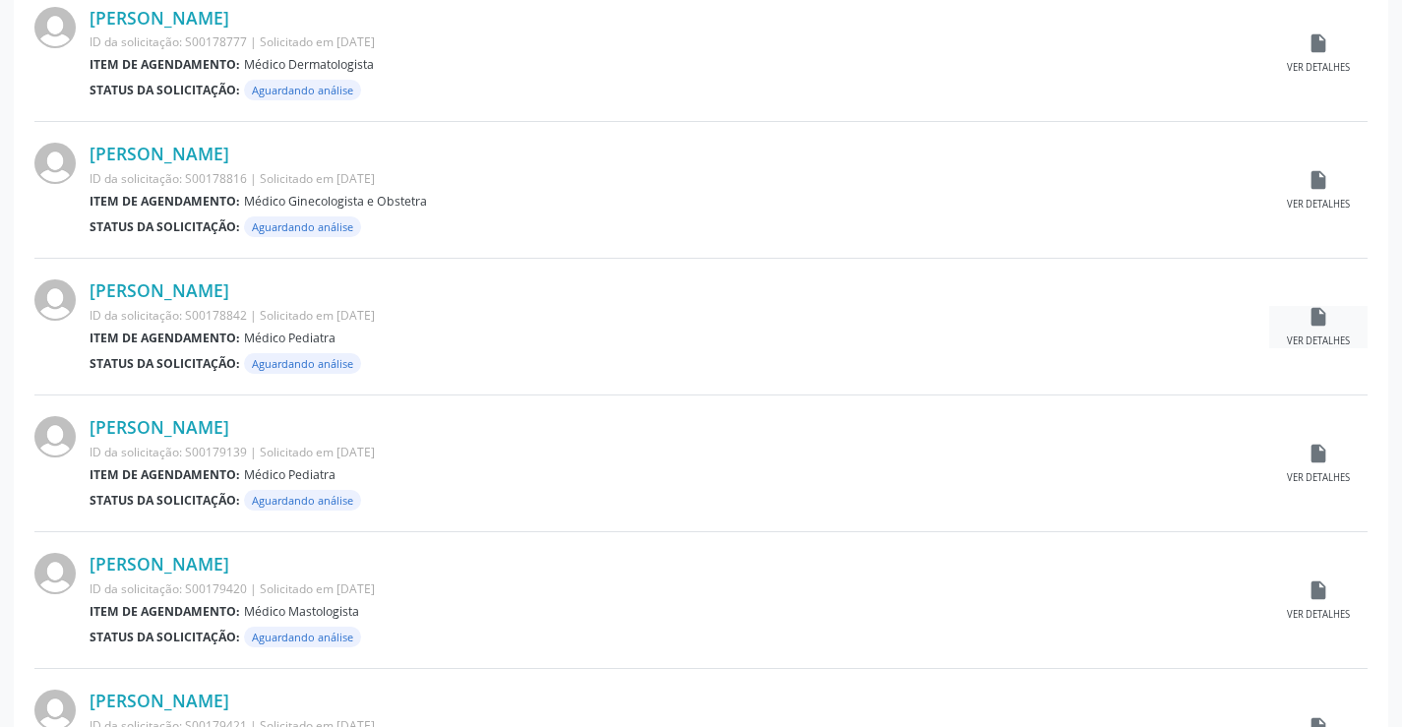
click at [1331, 330] on div "insert_drive_file Ver detalhes" at bounding box center [1319, 327] width 98 height 42
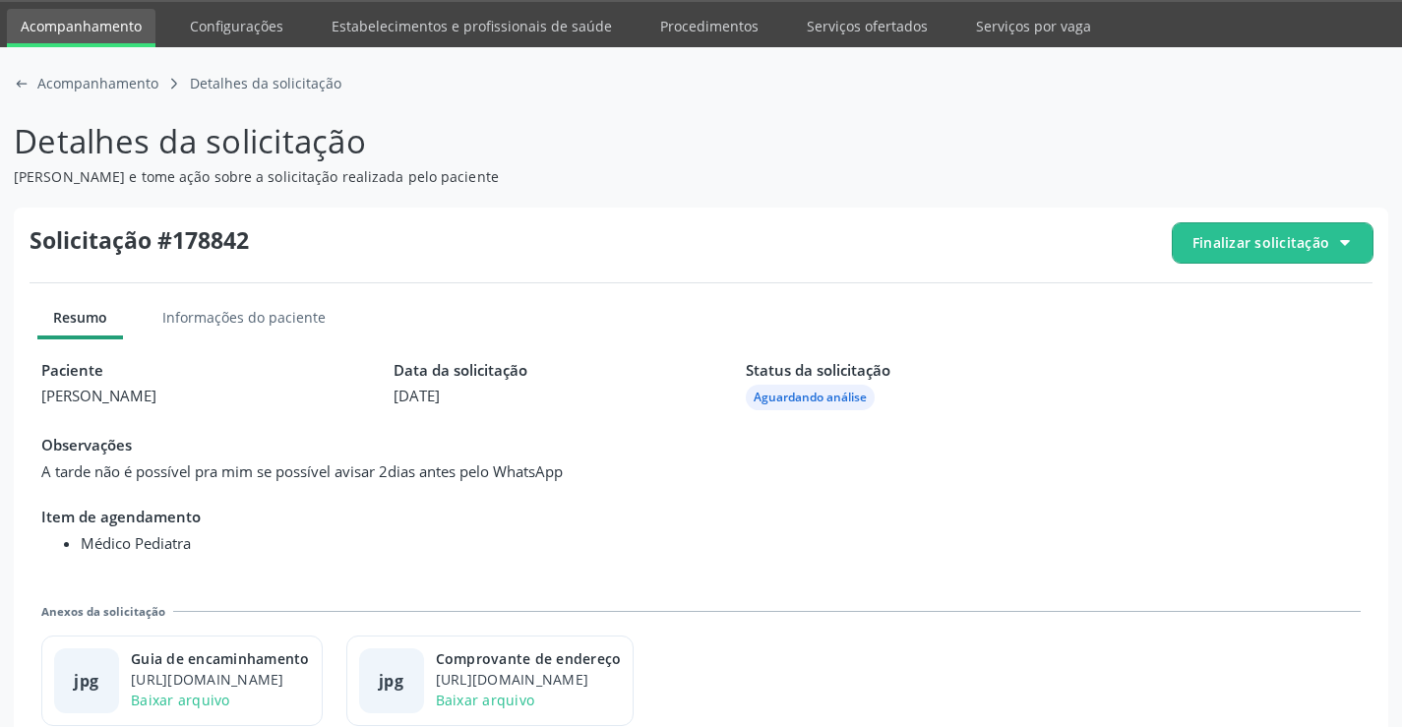
scroll to position [90, 0]
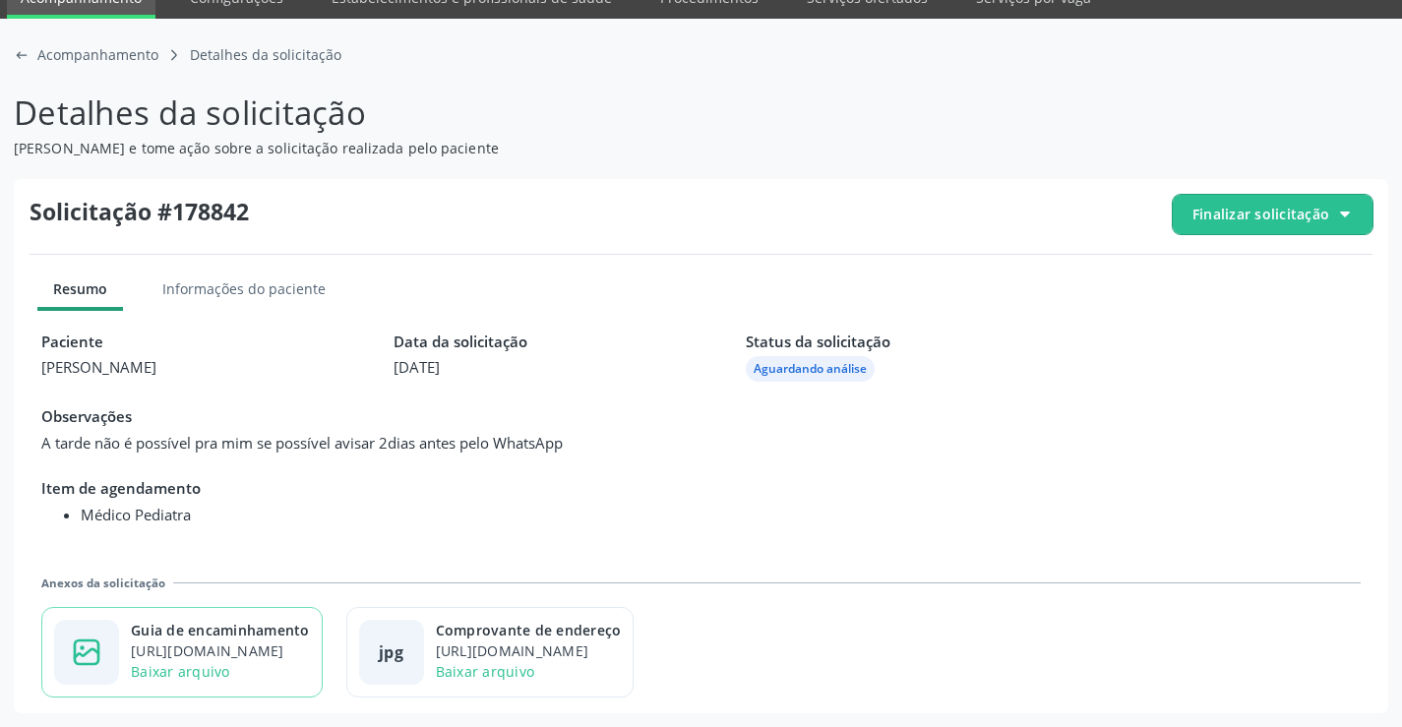
click at [283, 646] on div "https://cidadesaudavel-files.nyc3.digitaloceanspaces.com/cidadesaudavel-files/c…" at bounding box center [220, 651] width 179 height 21
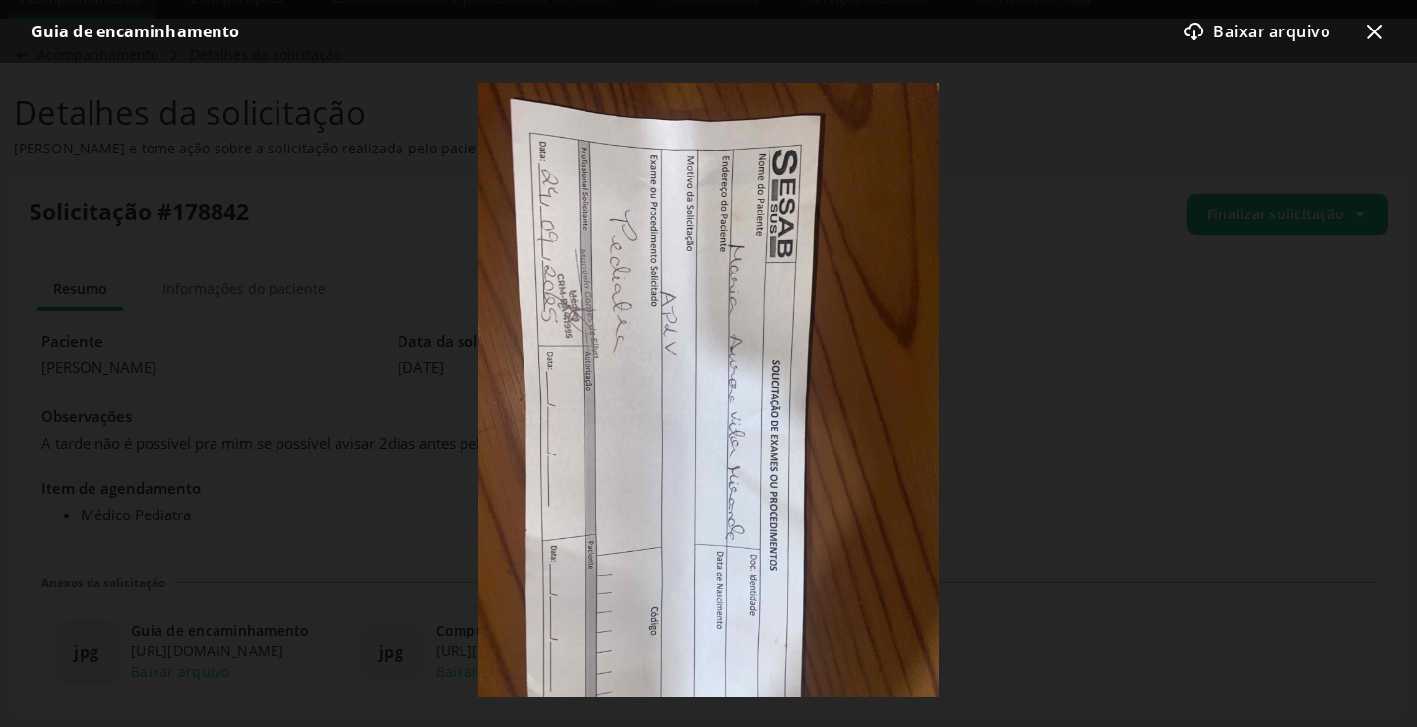
click at [1373, 35] on icon "x-outline icon" at bounding box center [1374, 32] width 24 height 24
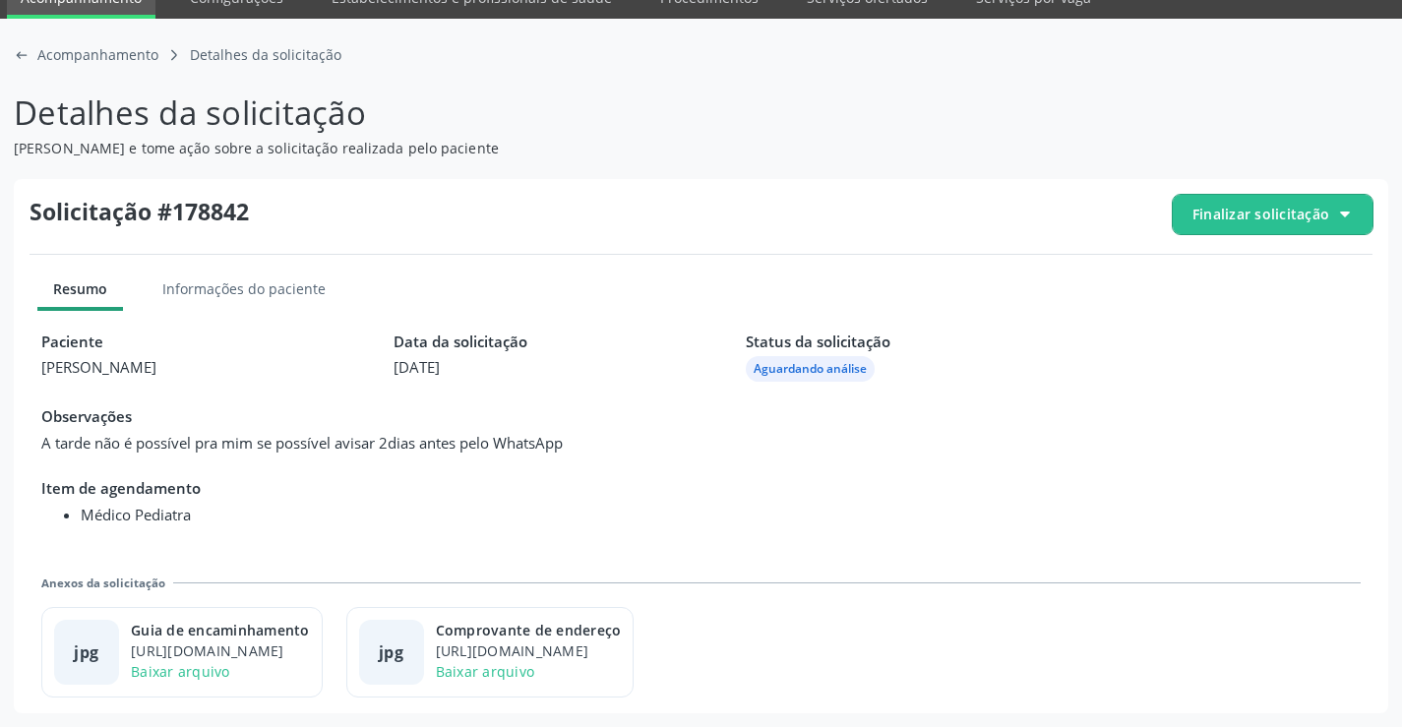
click at [1268, 223] on span "Finalizar solicitação" at bounding box center [1261, 214] width 137 height 21
click at [1018, 331] on div "Paciente Maria Aurea Vitor Miranda Data da solicitação 24/09/2025 Status da sol…" at bounding box center [701, 357] width 1320 height 52
click at [226, 651] on div "https://cidadesaudavel-files.nyc3.digitaloceanspaces.com/cidadesaudavel-files/c…" at bounding box center [220, 651] width 179 height 21
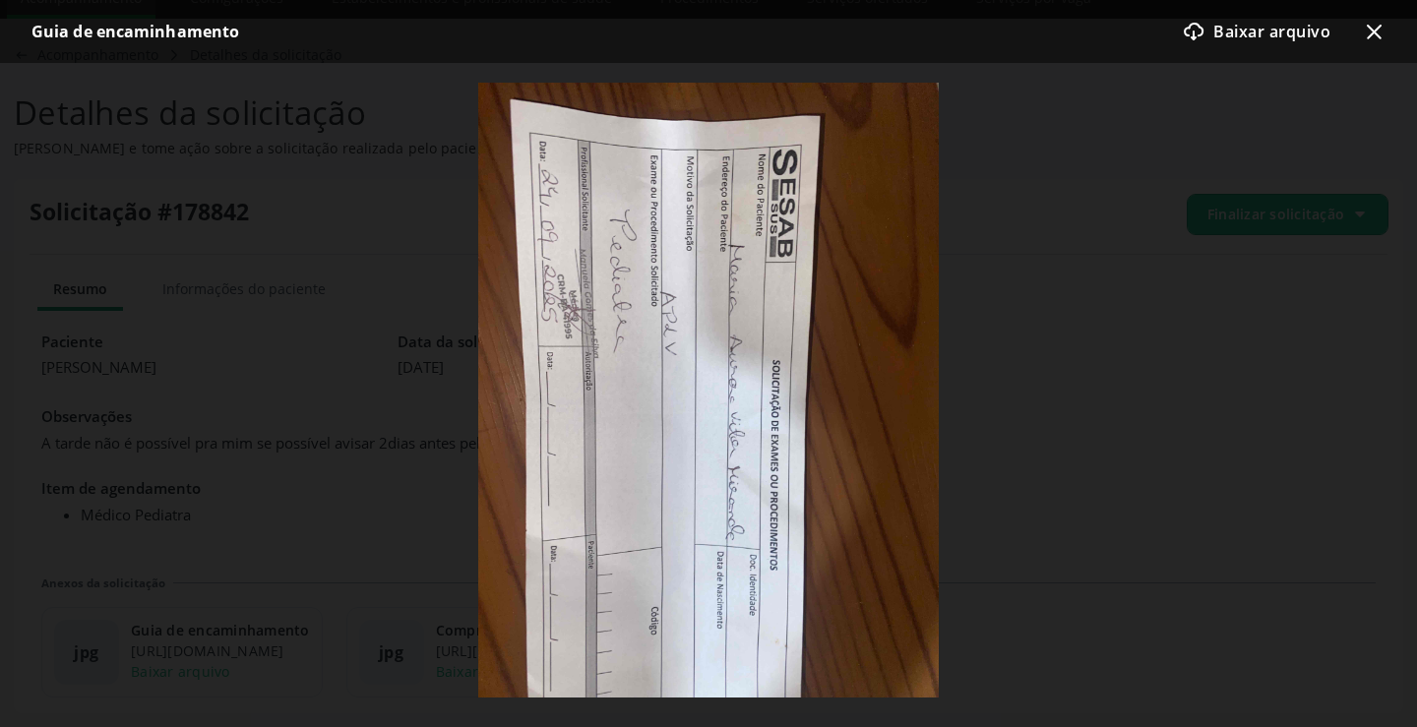
click at [1370, 29] on icon at bounding box center [1374, 32] width 15 height 15
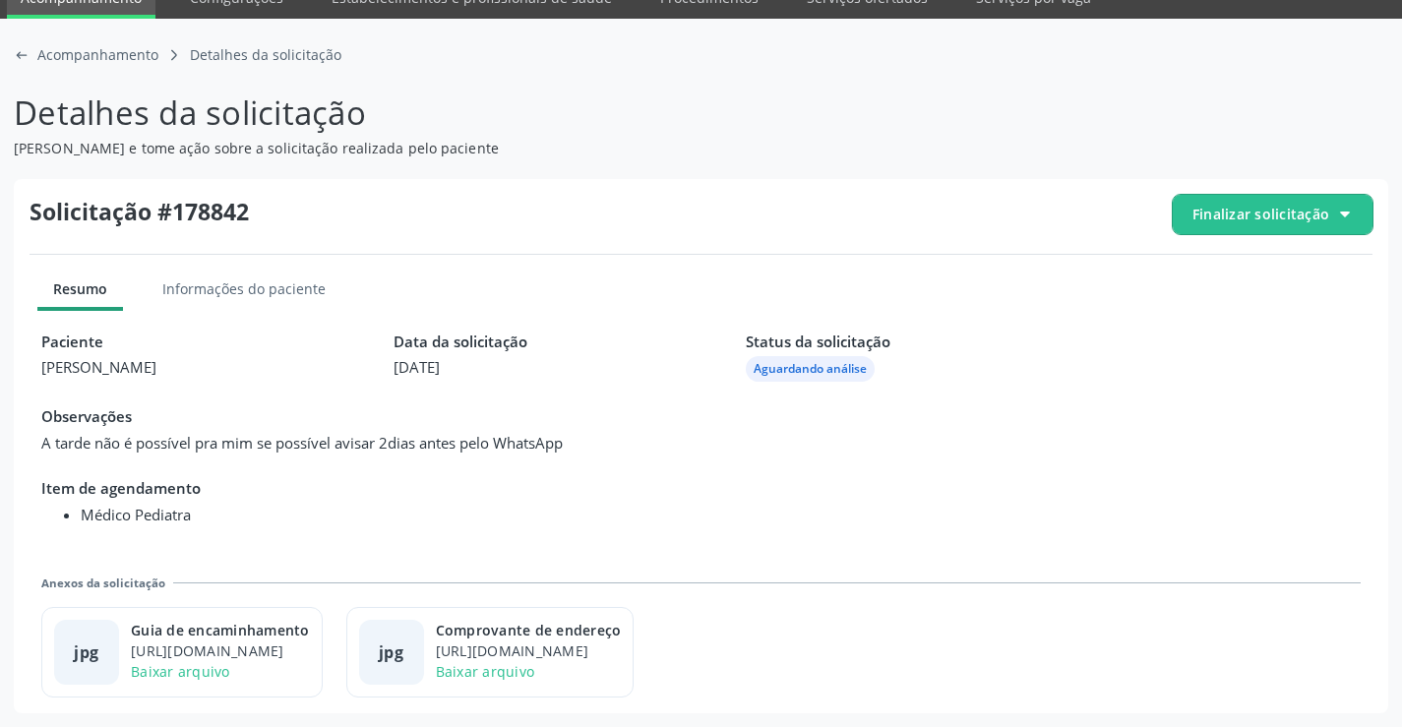
click at [1272, 226] on span "Finalizar solicitação" at bounding box center [1273, 214] width 200 height 39
click at [1226, 314] on span "Deferir solicitação" at bounding box center [1284, 324] width 124 height 29
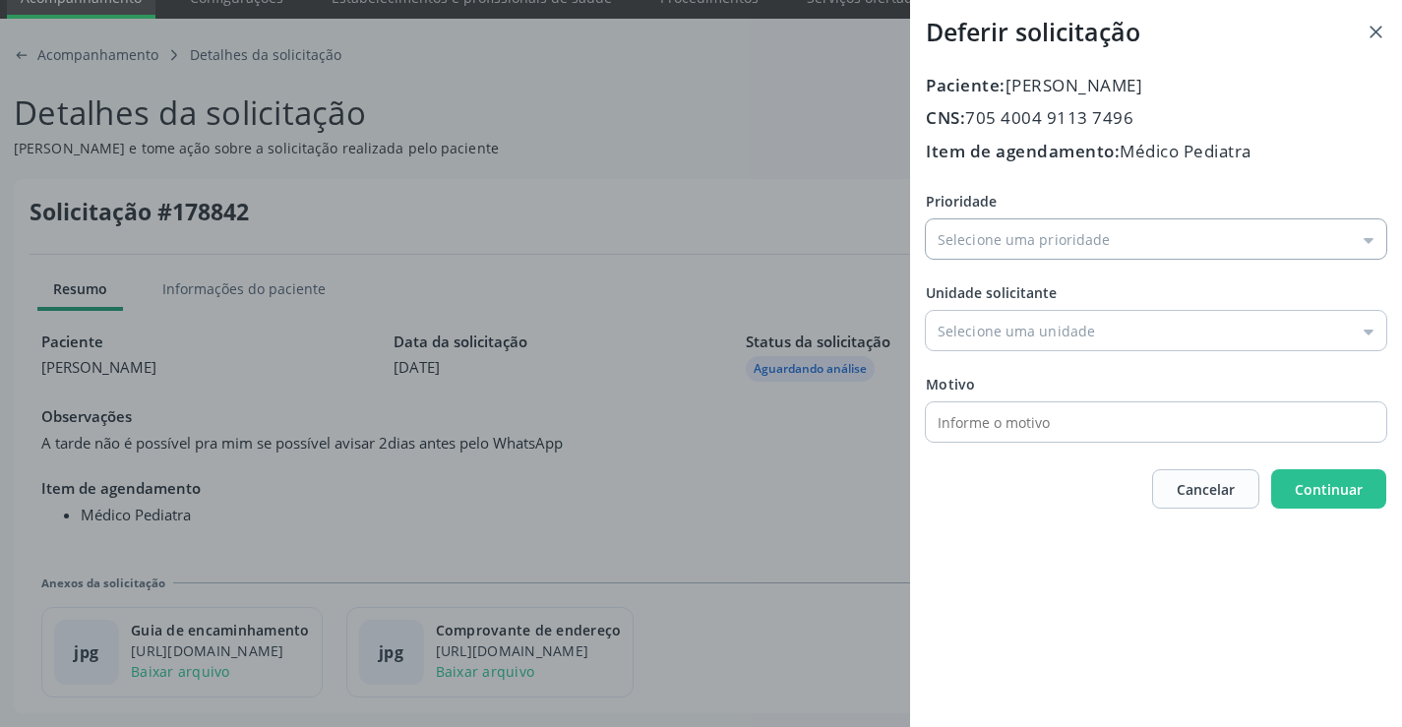
click at [1004, 256] on input "Prioridade" at bounding box center [1156, 238] width 461 height 39
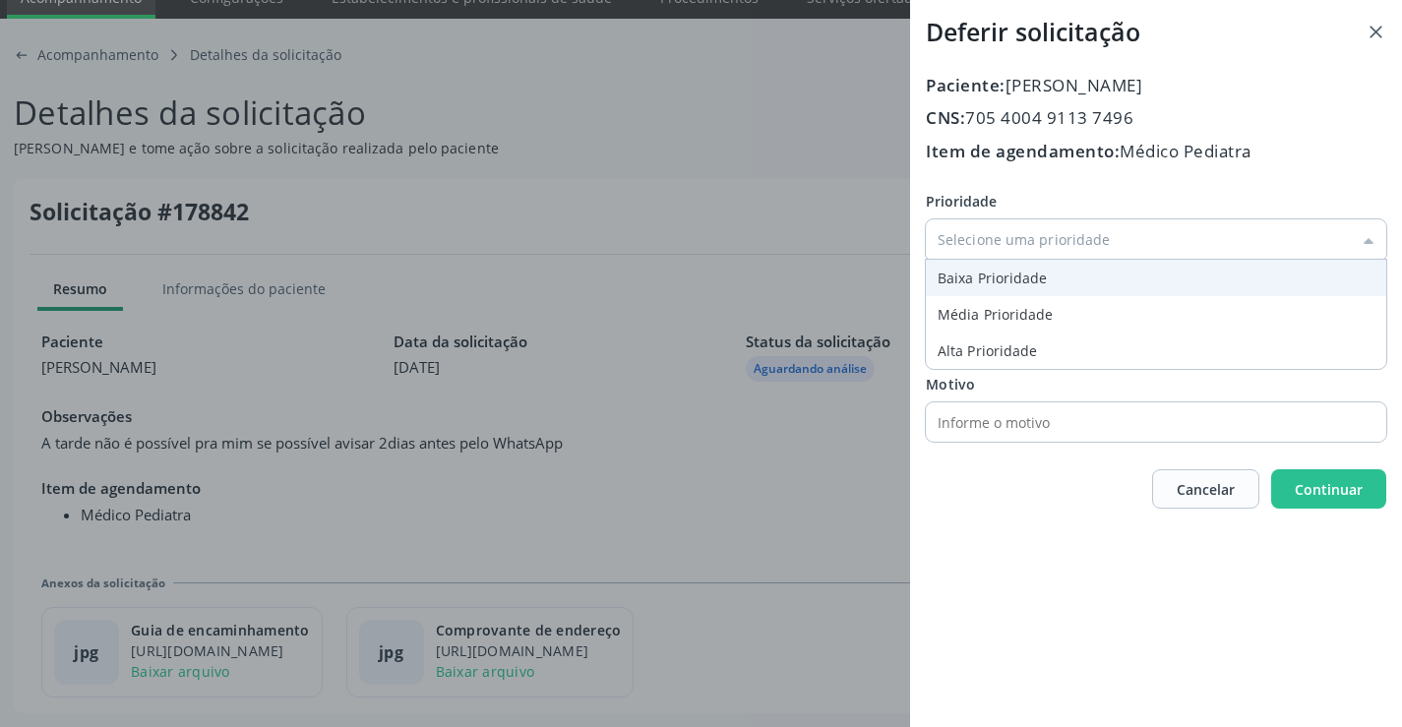
type input "Baixa Prioridade"
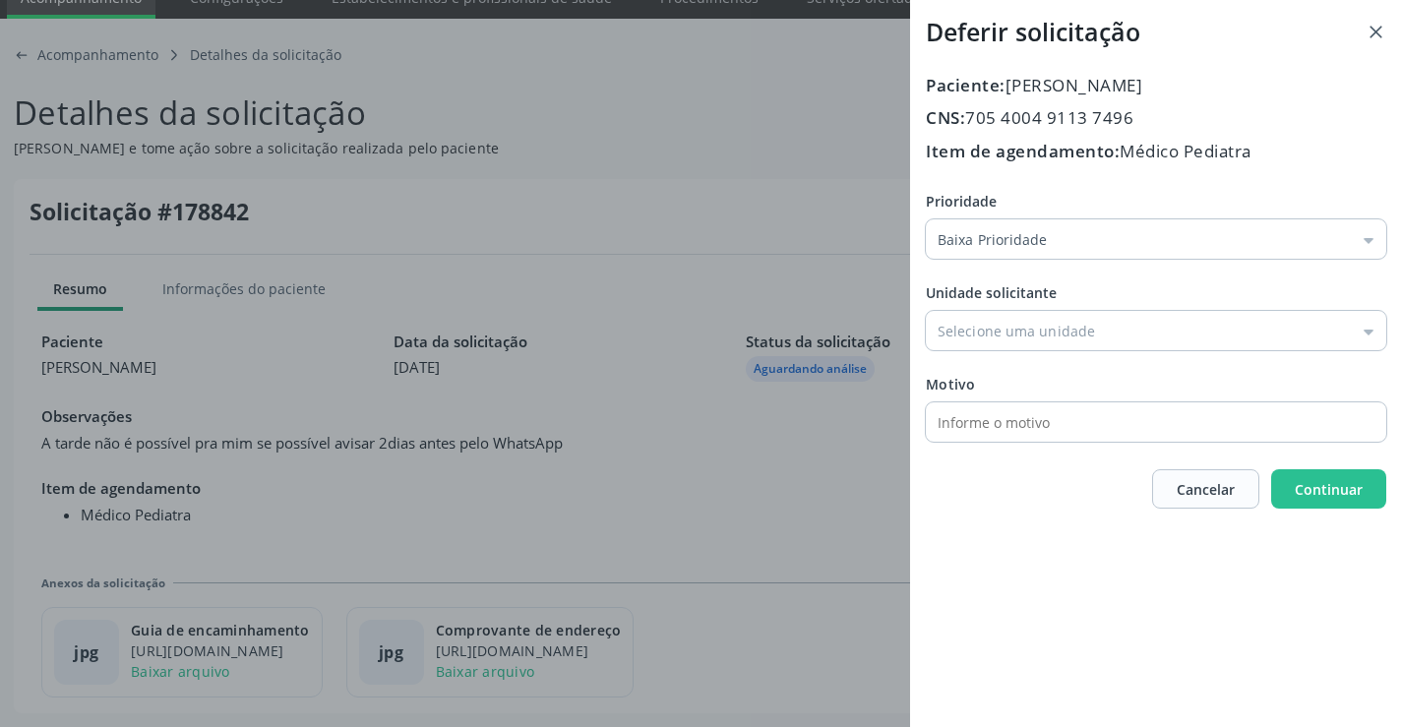
click at [989, 291] on div "Prioridade Baixa Prioridade Baixa Prioridade Média Prioridade Alta Prioridade U…" at bounding box center [1156, 316] width 461 height 251
click at [988, 319] on input "Prioridade" at bounding box center [1156, 330] width 461 height 39
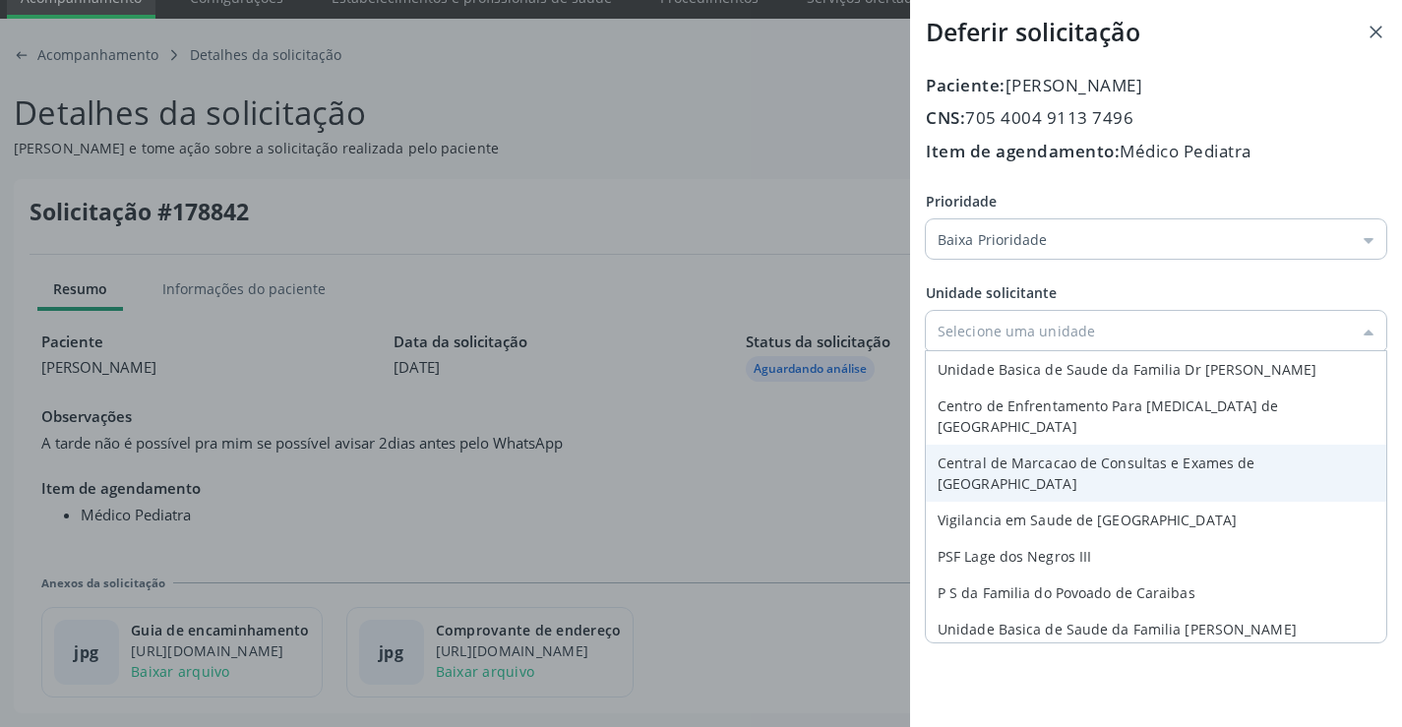
type input "Central de Marcacao de Consultas e Exames de [GEOGRAPHIC_DATA]"
click at [1041, 432] on div "Prioridade Baixa Prioridade Baixa Prioridade Média Prioridade Alta Prioridade U…" at bounding box center [1156, 316] width 461 height 251
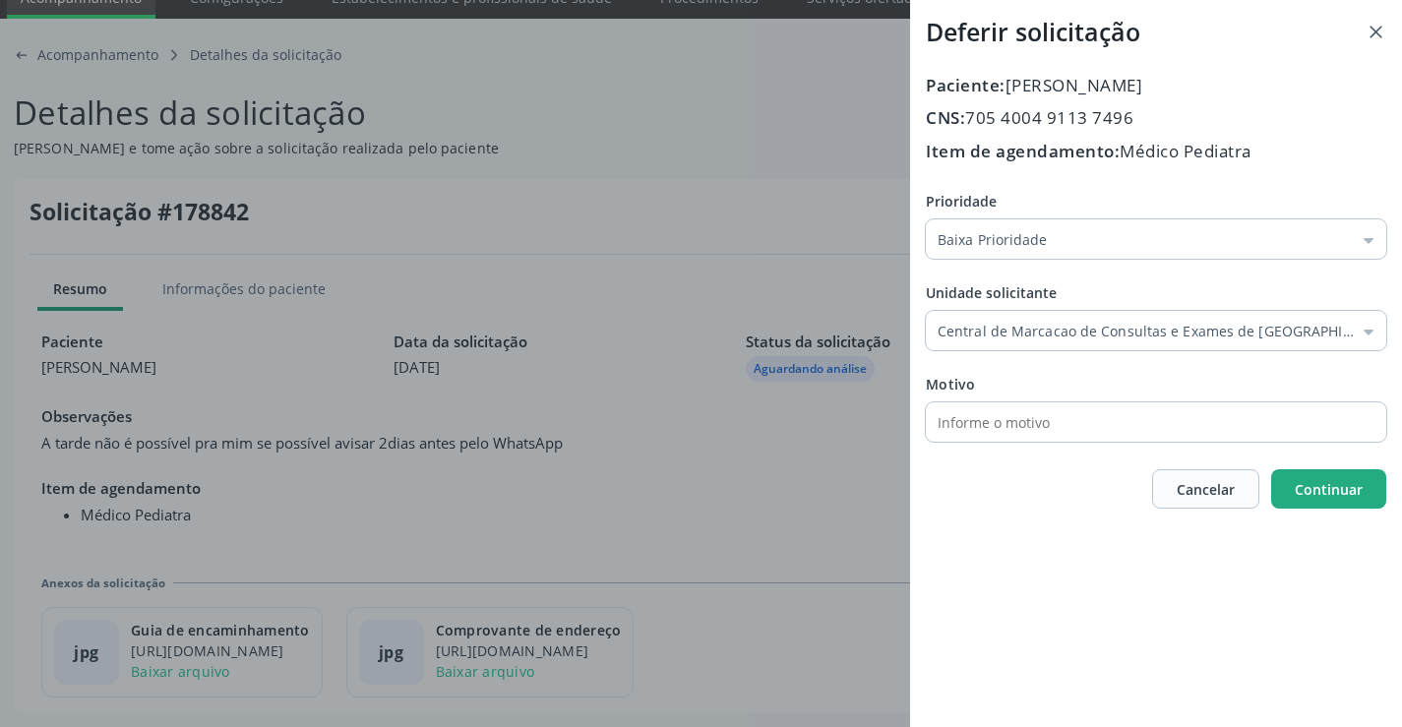
click at [1286, 487] on button "Continuar" at bounding box center [1328, 488] width 115 height 39
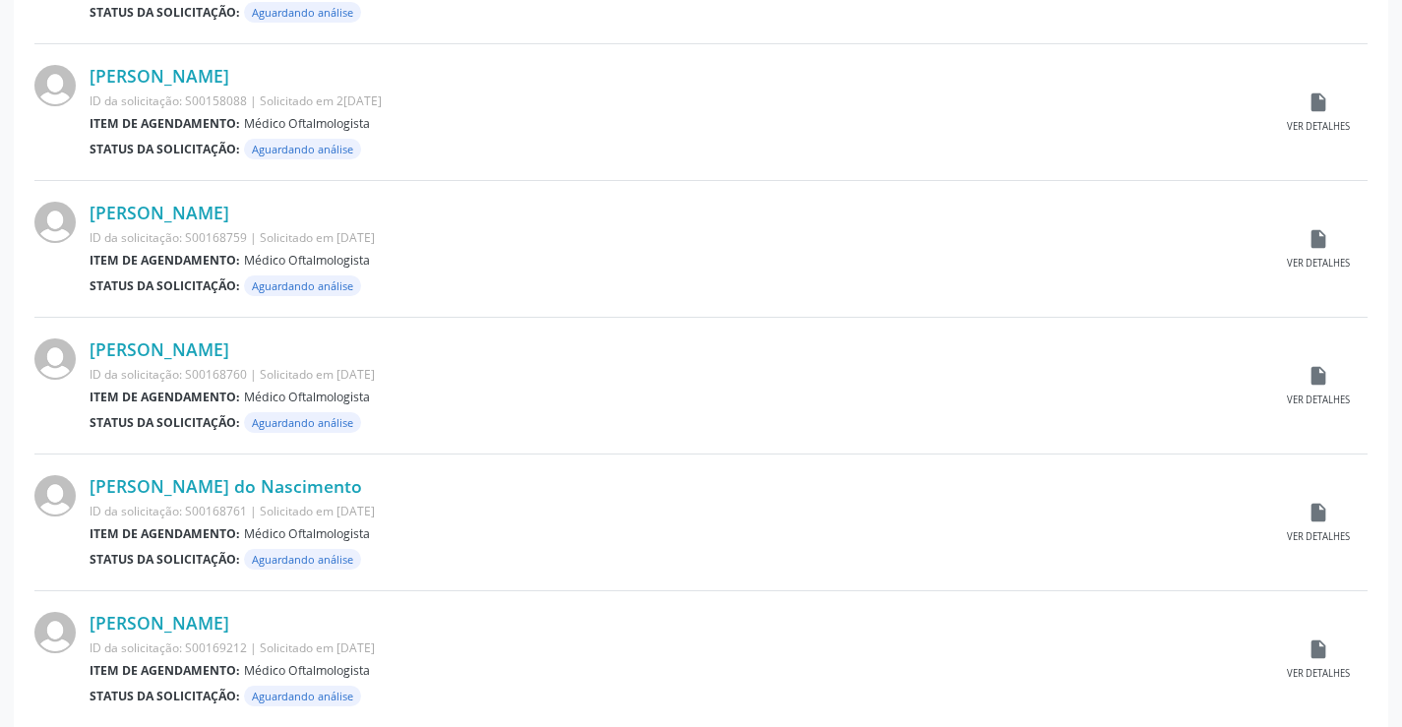
scroll to position [1941, 0]
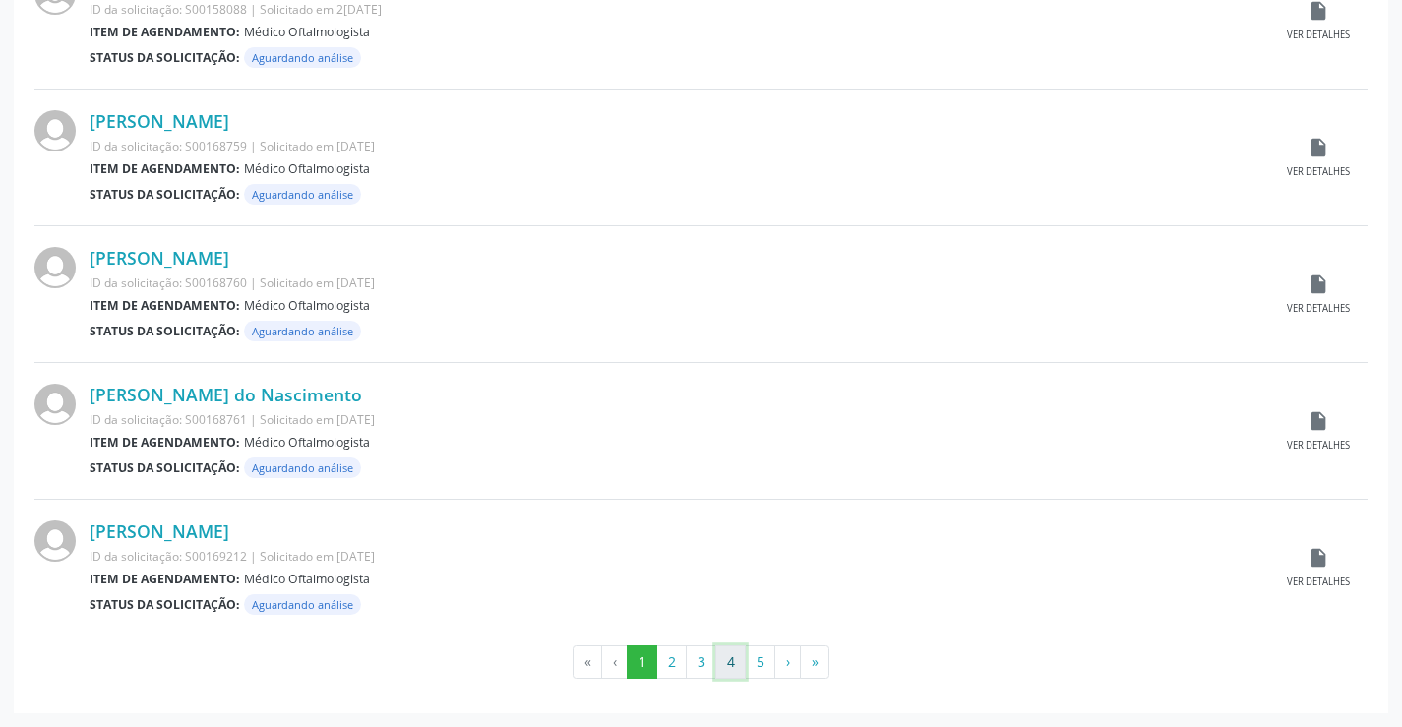
click at [729, 663] on button "4" at bounding box center [730, 662] width 31 height 33
click at [1324, 150] on icon "insert_drive_file" at bounding box center [1319, 148] width 22 height 22
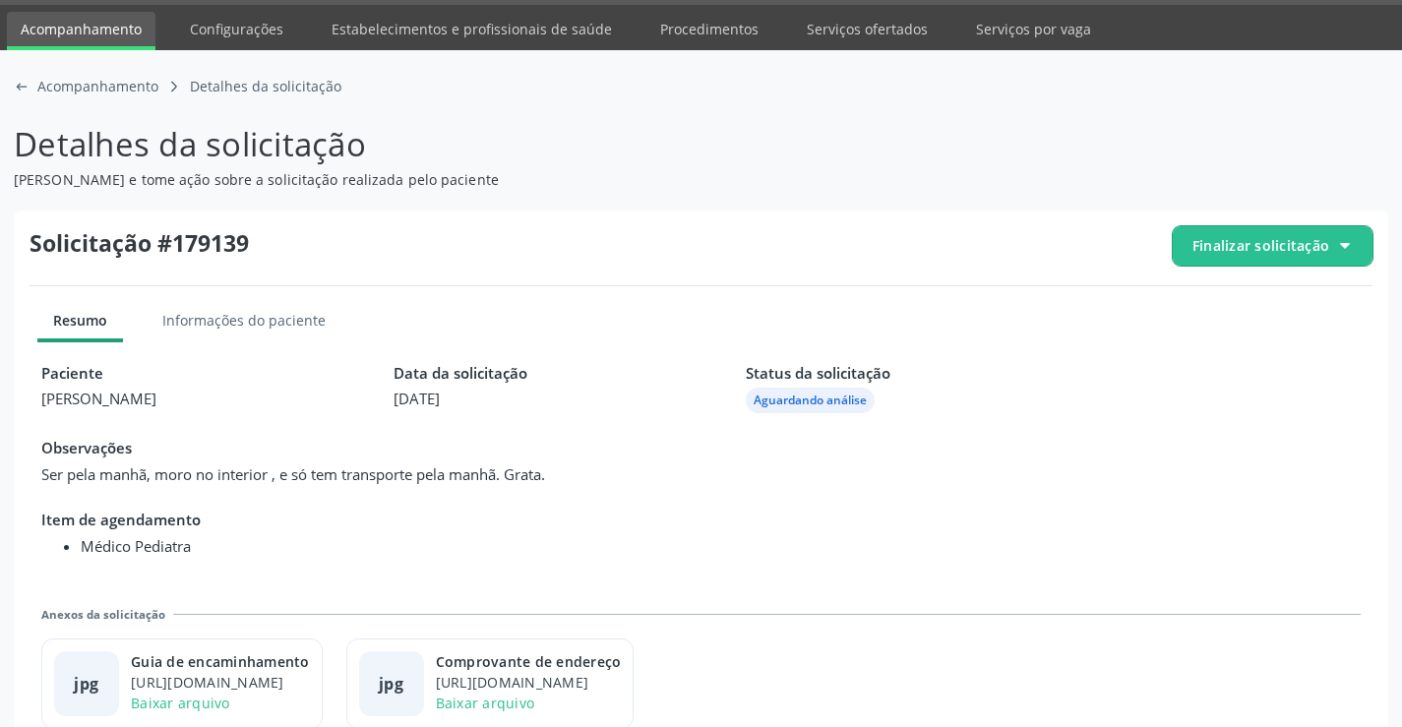
scroll to position [90, 0]
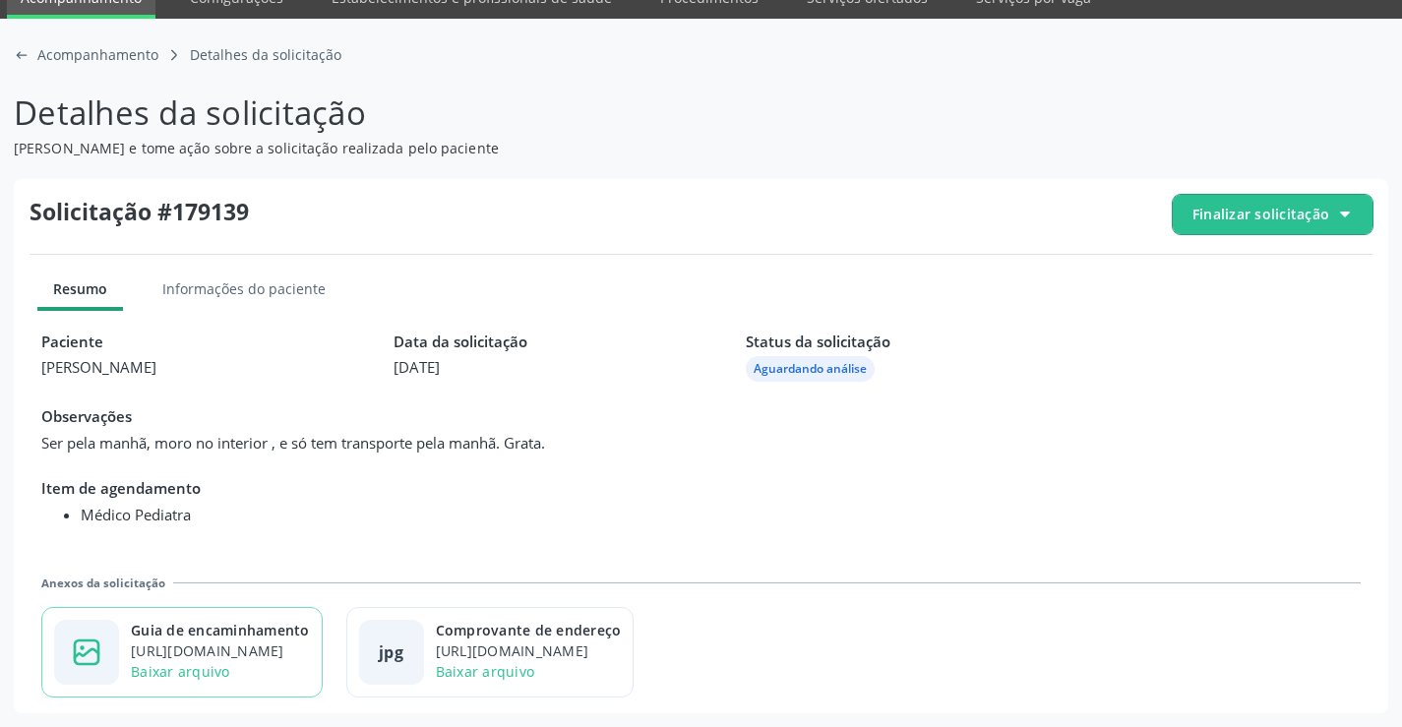
click at [273, 638] on div "Guia de encaminhamento" at bounding box center [220, 630] width 179 height 21
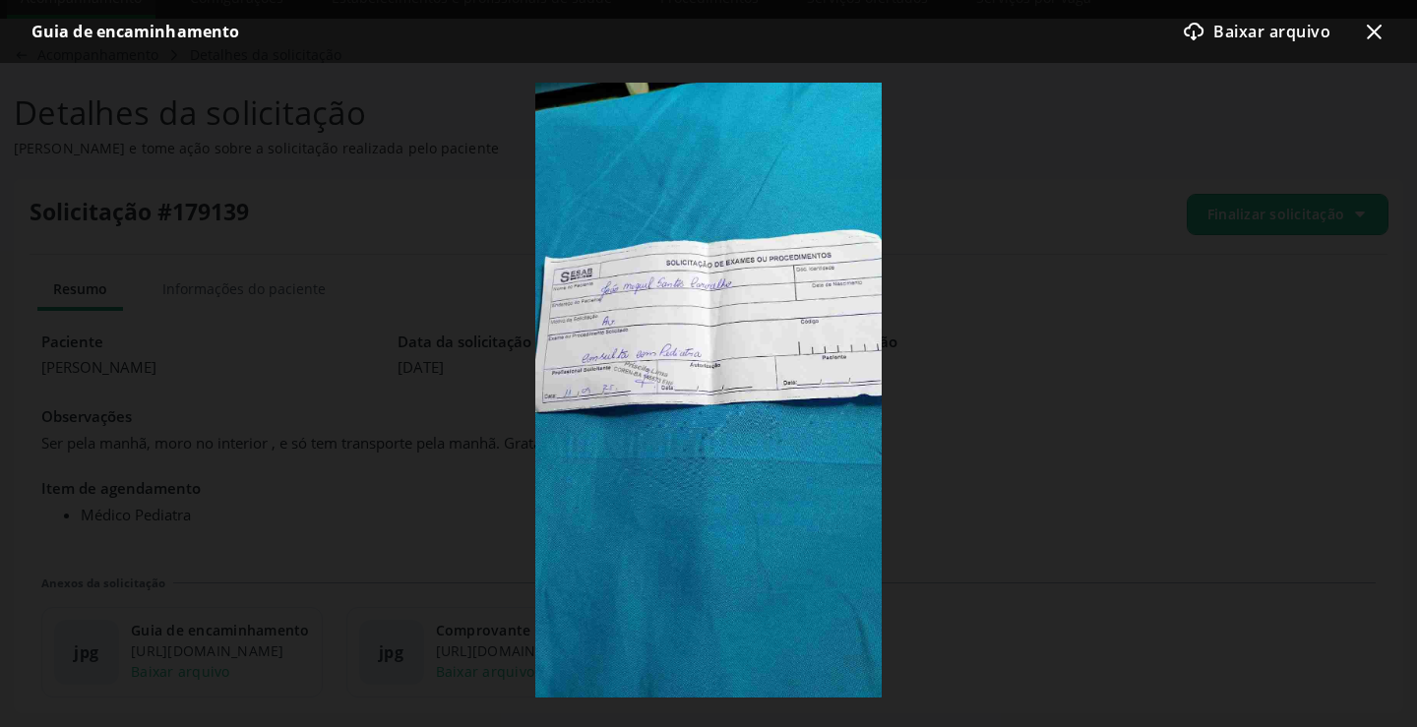
click at [1377, 28] on icon "x-outline icon" at bounding box center [1374, 32] width 24 height 24
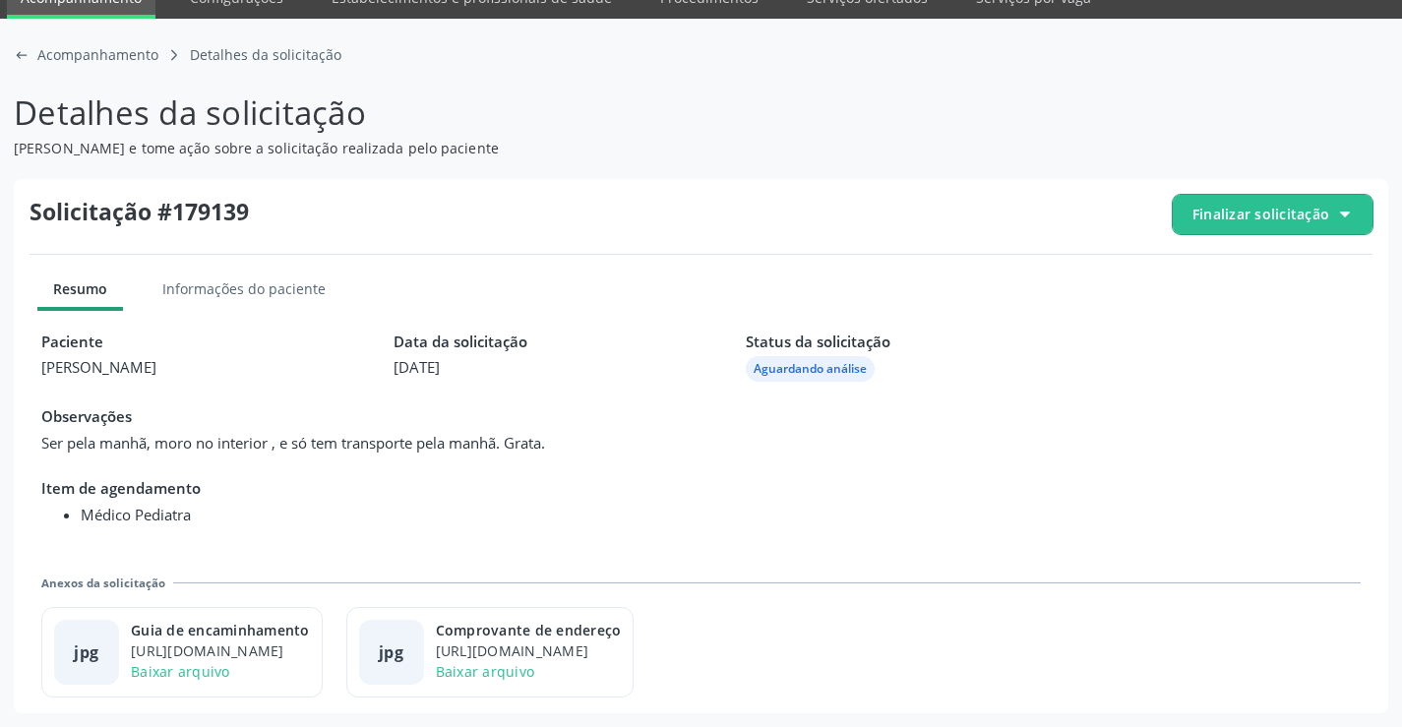
click at [1237, 206] on span "Finalizar solicitação" at bounding box center [1261, 214] width 137 height 21
click at [1226, 315] on span "Deferir solicitação" at bounding box center [1284, 324] width 124 height 29
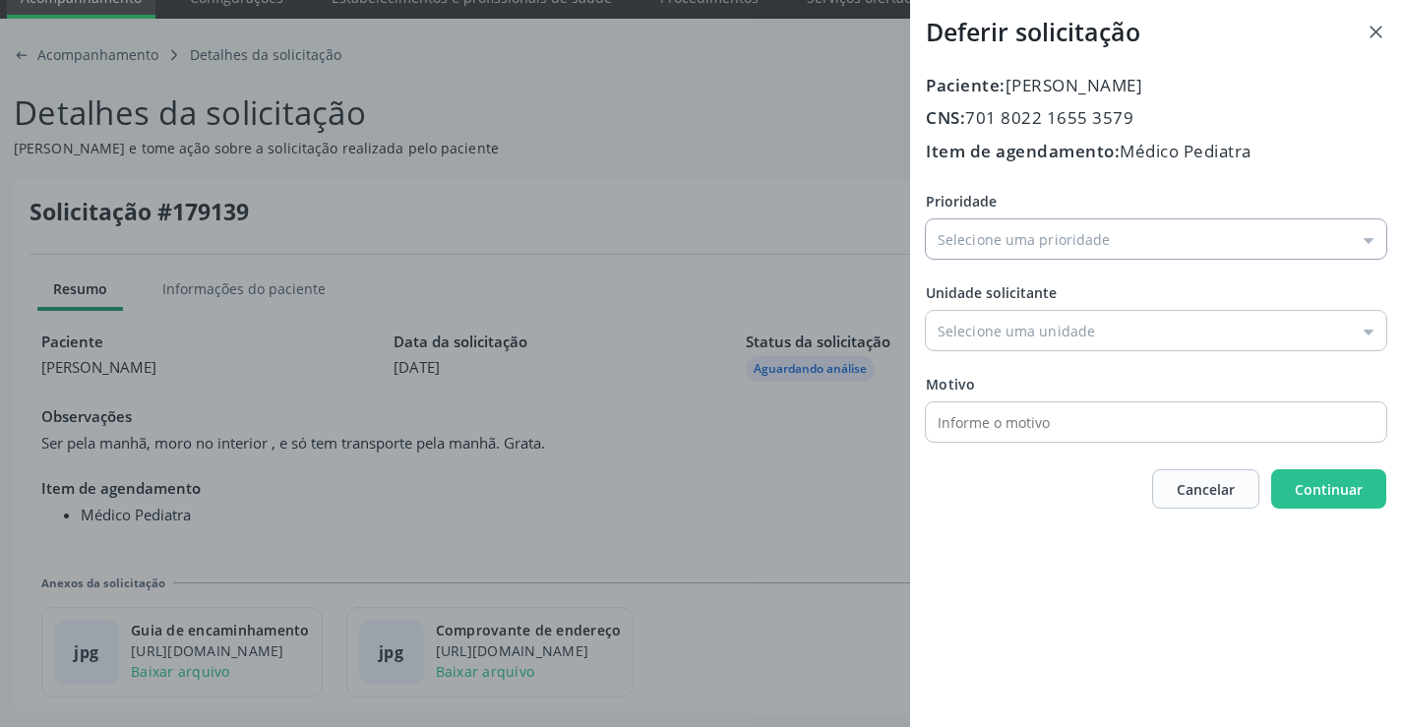
click at [1068, 243] on input "Prioridade" at bounding box center [1156, 238] width 461 height 39
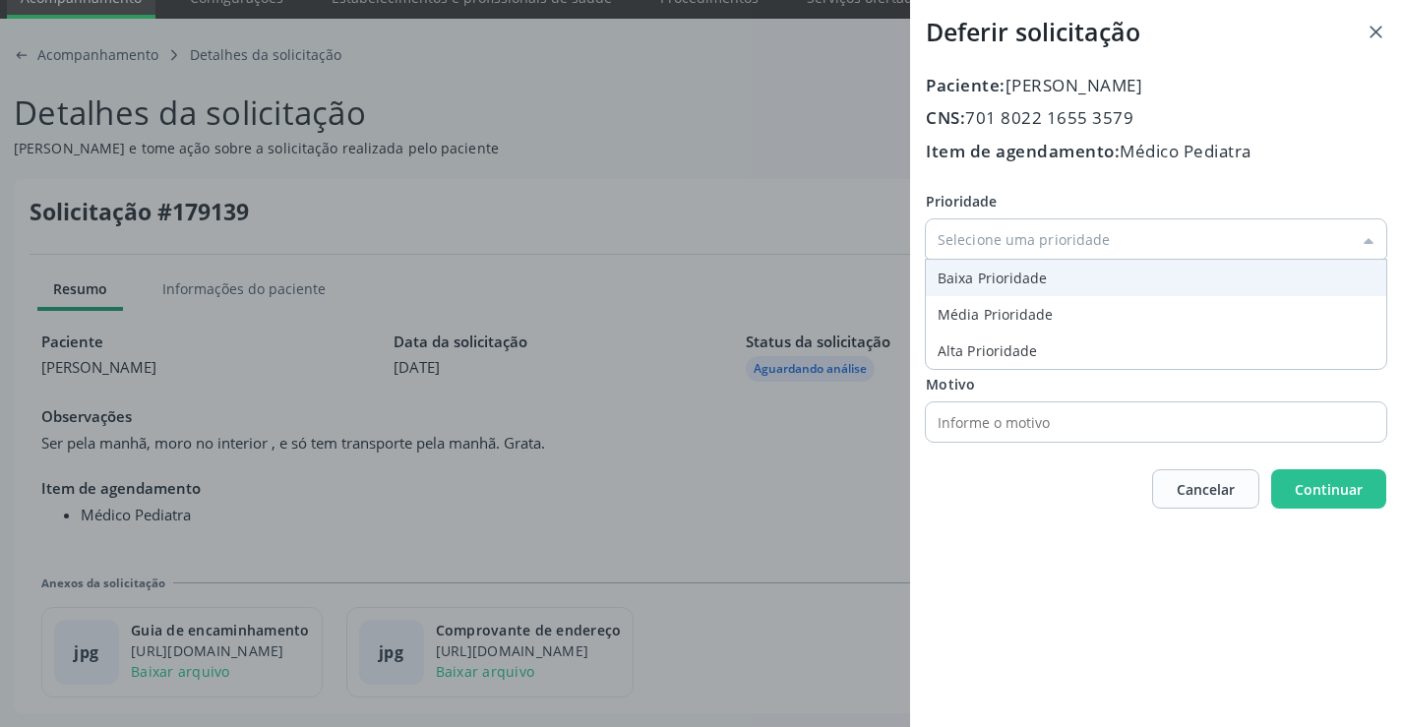
type input "Baixa Prioridade"
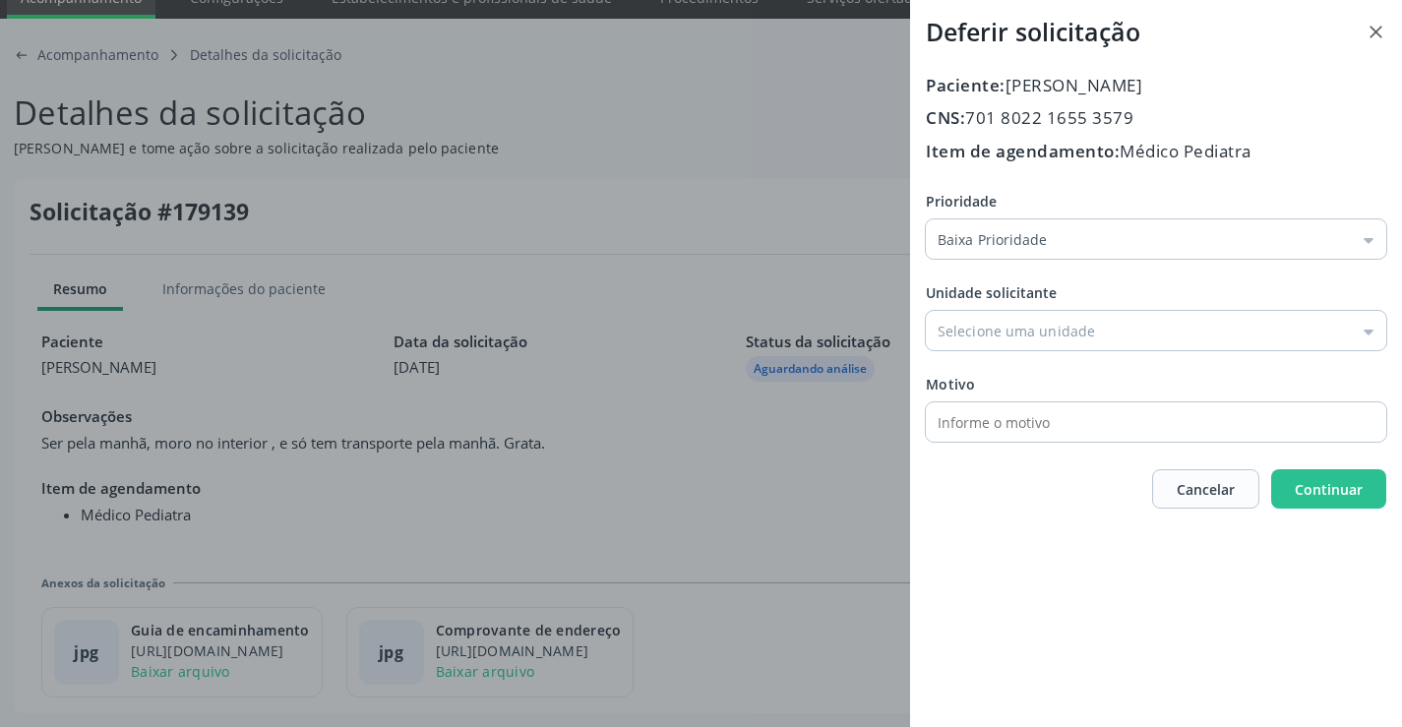
click at [1017, 290] on div "Prioridade Baixa Prioridade Baixa Prioridade Média Prioridade Alta Prioridade U…" at bounding box center [1156, 316] width 461 height 251
click at [1017, 330] on input "Prioridade" at bounding box center [1156, 330] width 461 height 39
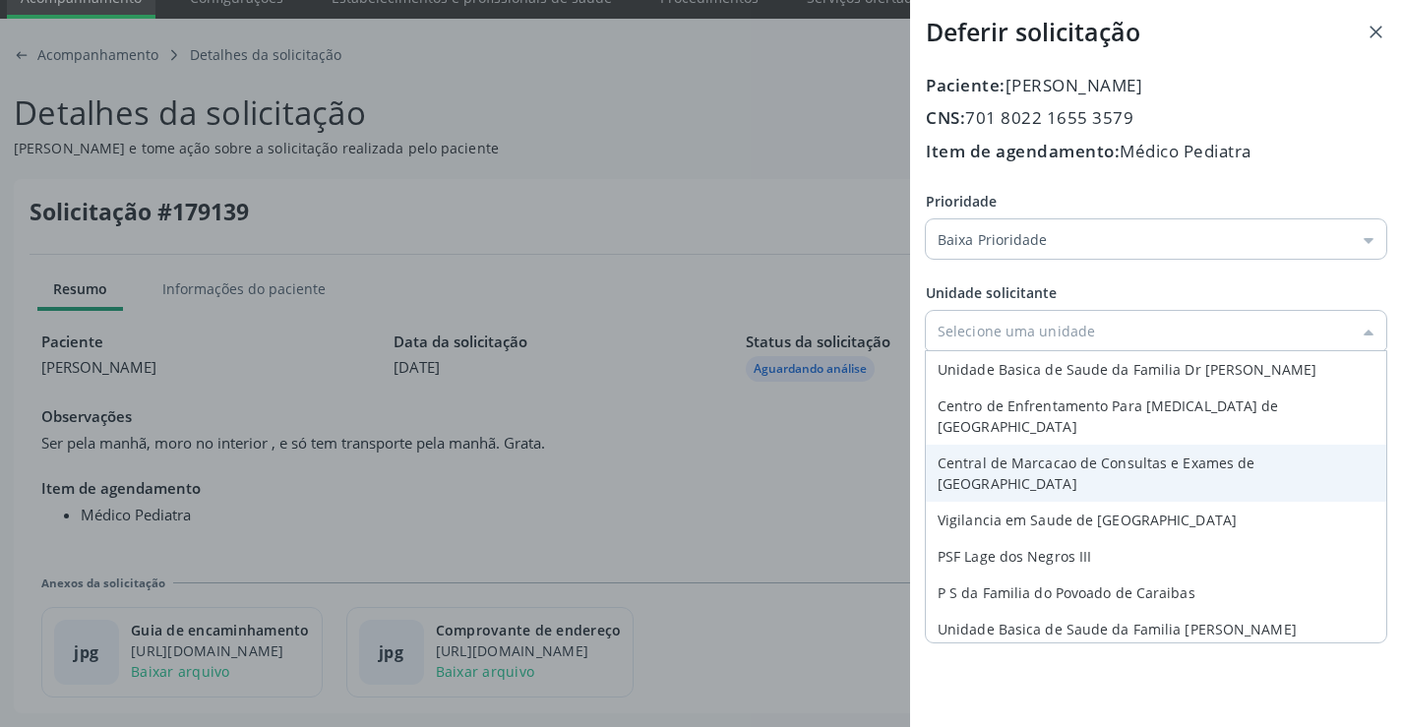
type input "Central de Marcacao de Consultas e Exames de [GEOGRAPHIC_DATA]"
drag, startPoint x: 1030, startPoint y: 442, endPoint x: 1183, endPoint y: 468, distance: 154.8
click at [1040, 442] on div "Prioridade Baixa Prioridade Baixa Prioridade Média Prioridade Alta Prioridade U…" at bounding box center [1156, 316] width 461 height 251
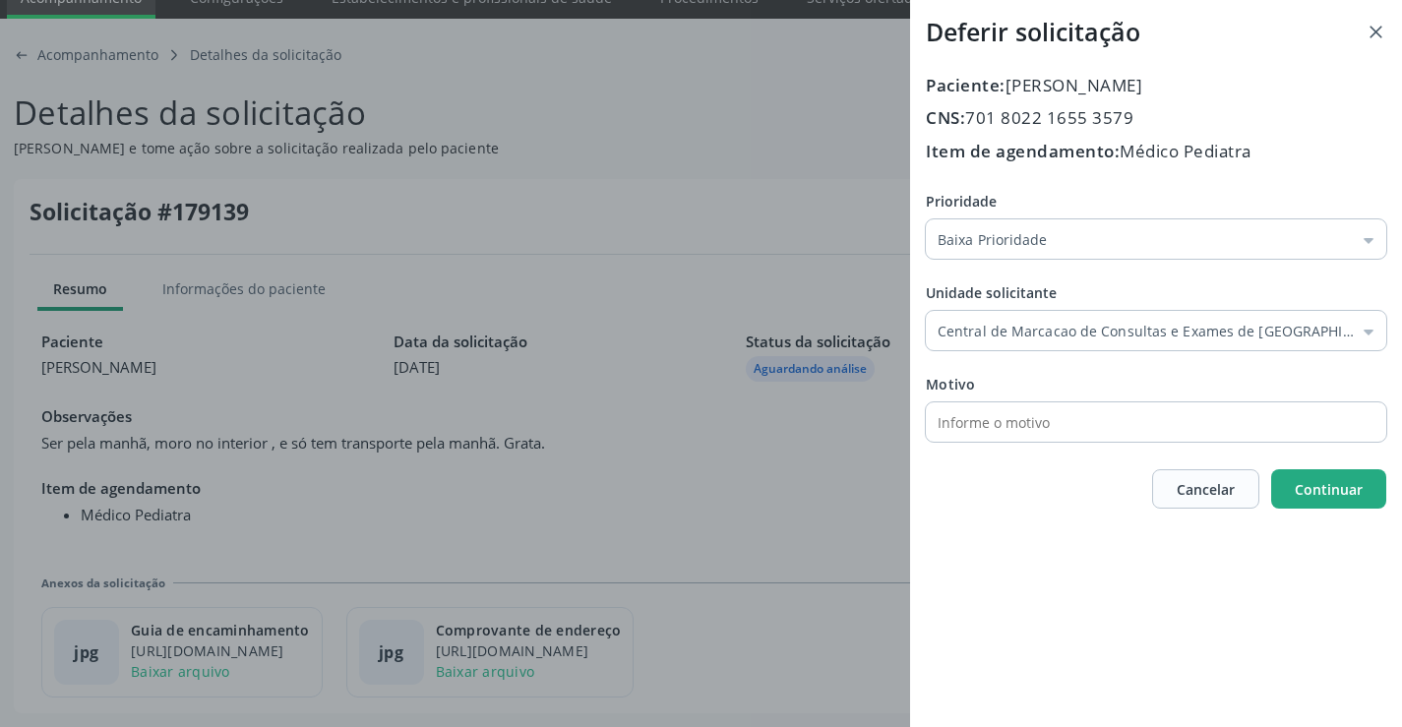
click at [1331, 497] on span "Continuar" at bounding box center [1329, 489] width 68 height 19
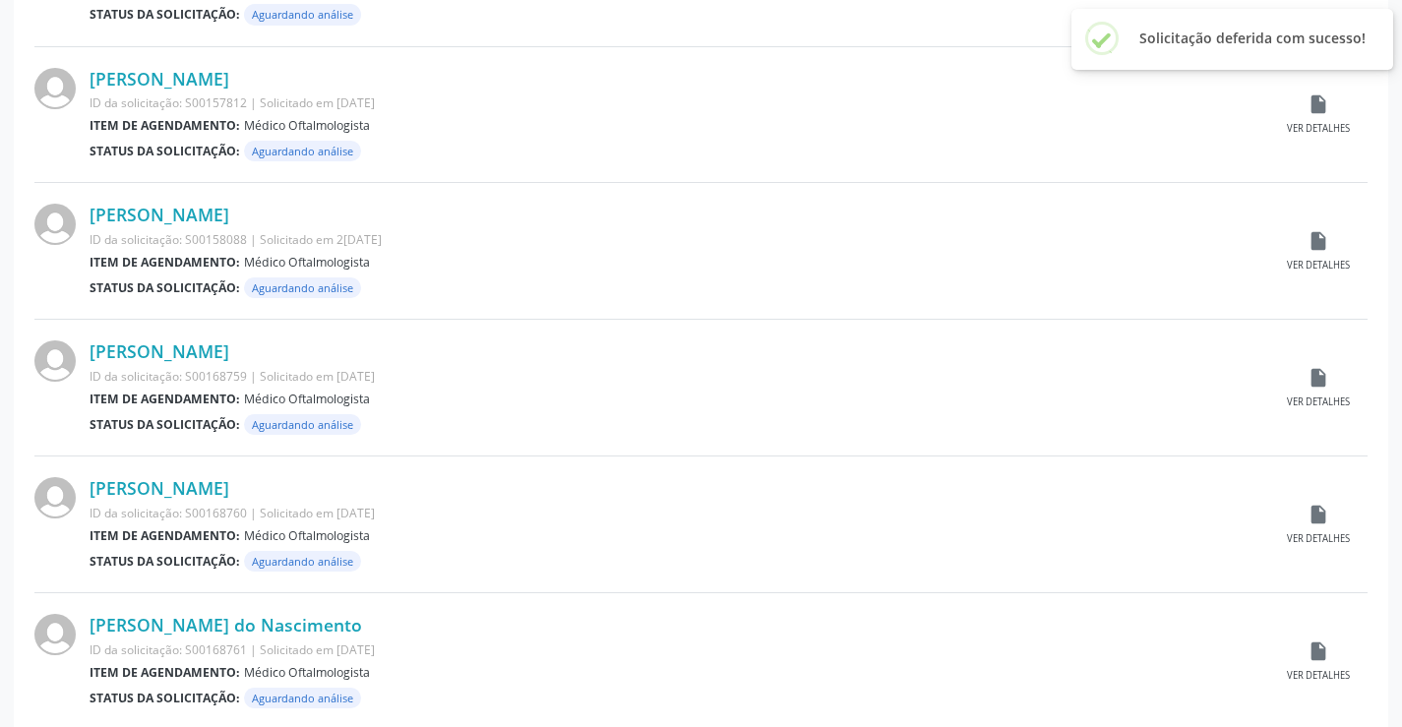
scroll to position [1941, 0]
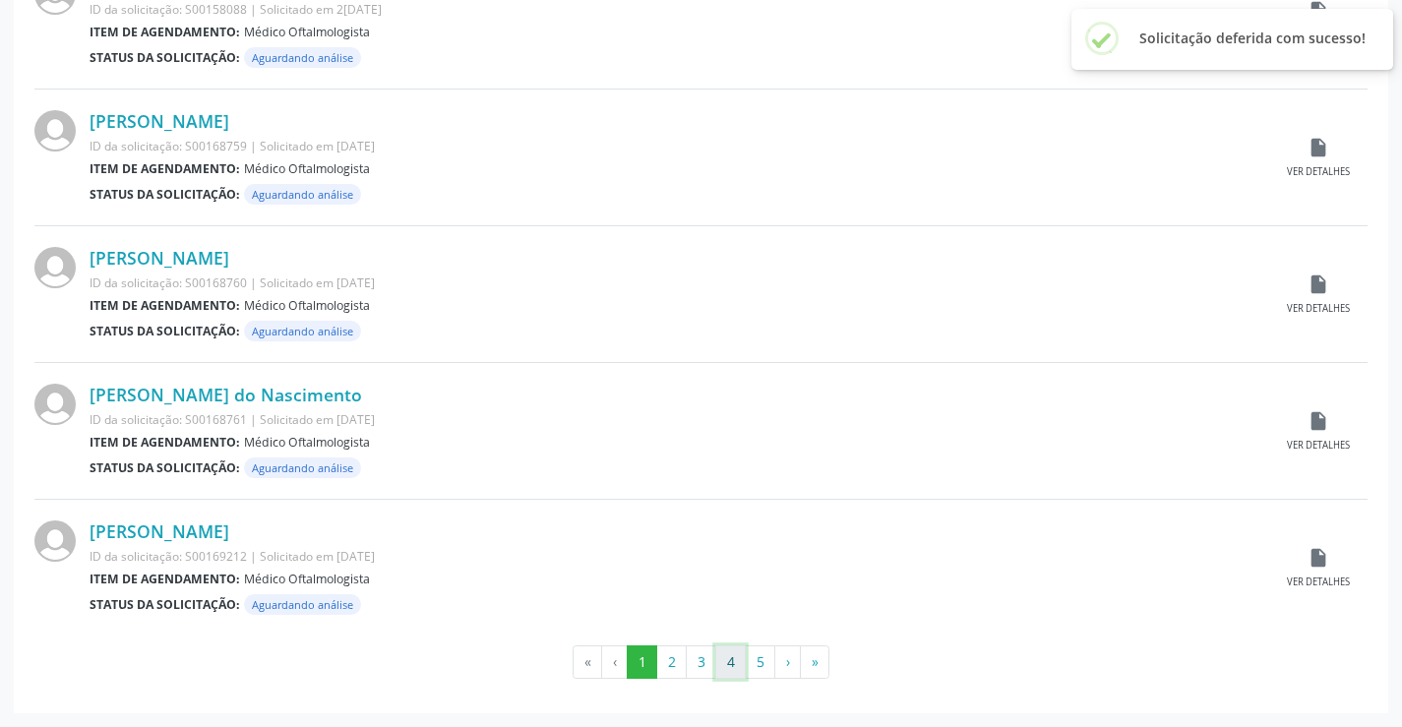
click at [738, 664] on button "4" at bounding box center [730, 662] width 31 height 33
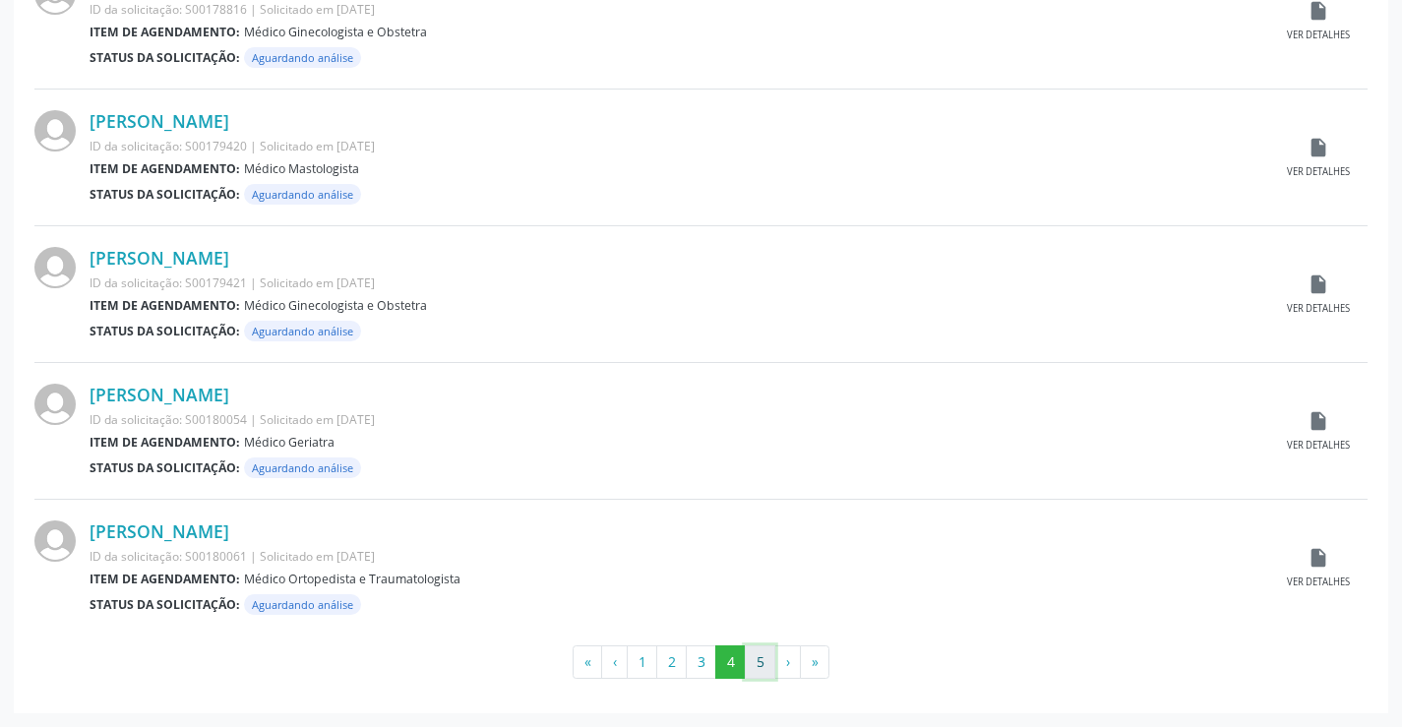
click at [759, 658] on button "5" at bounding box center [760, 662] width 31 height 33
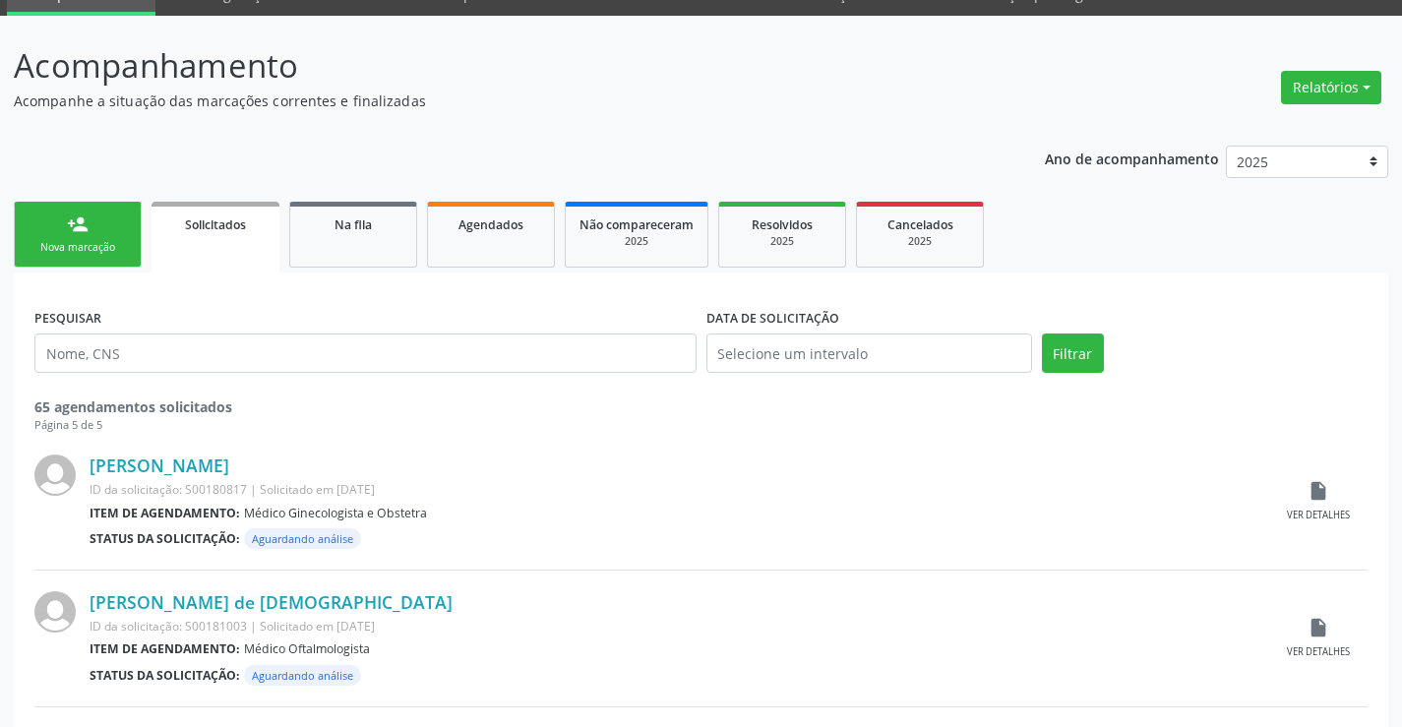
scroll to position [0, 0]
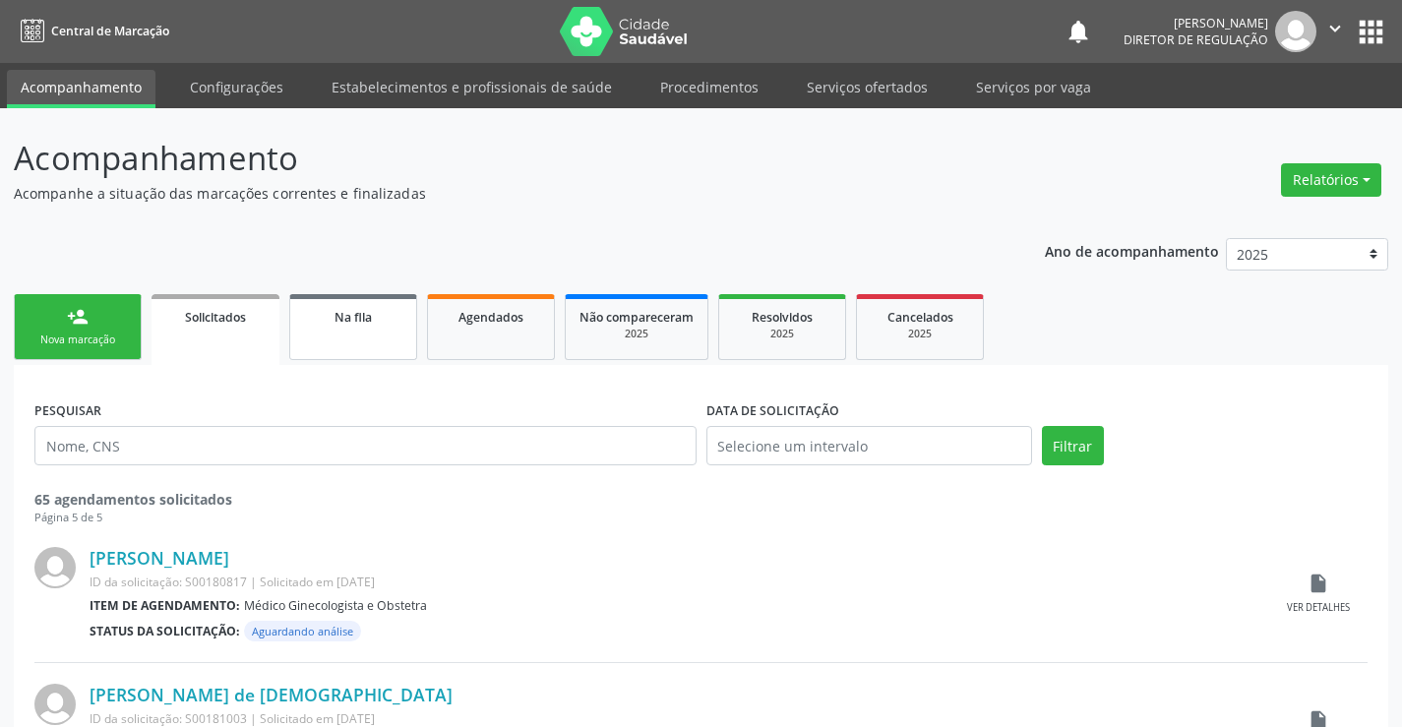
click at [322, 315] on div "Na fila" at bounding box center [353, 316] width 98 height 21
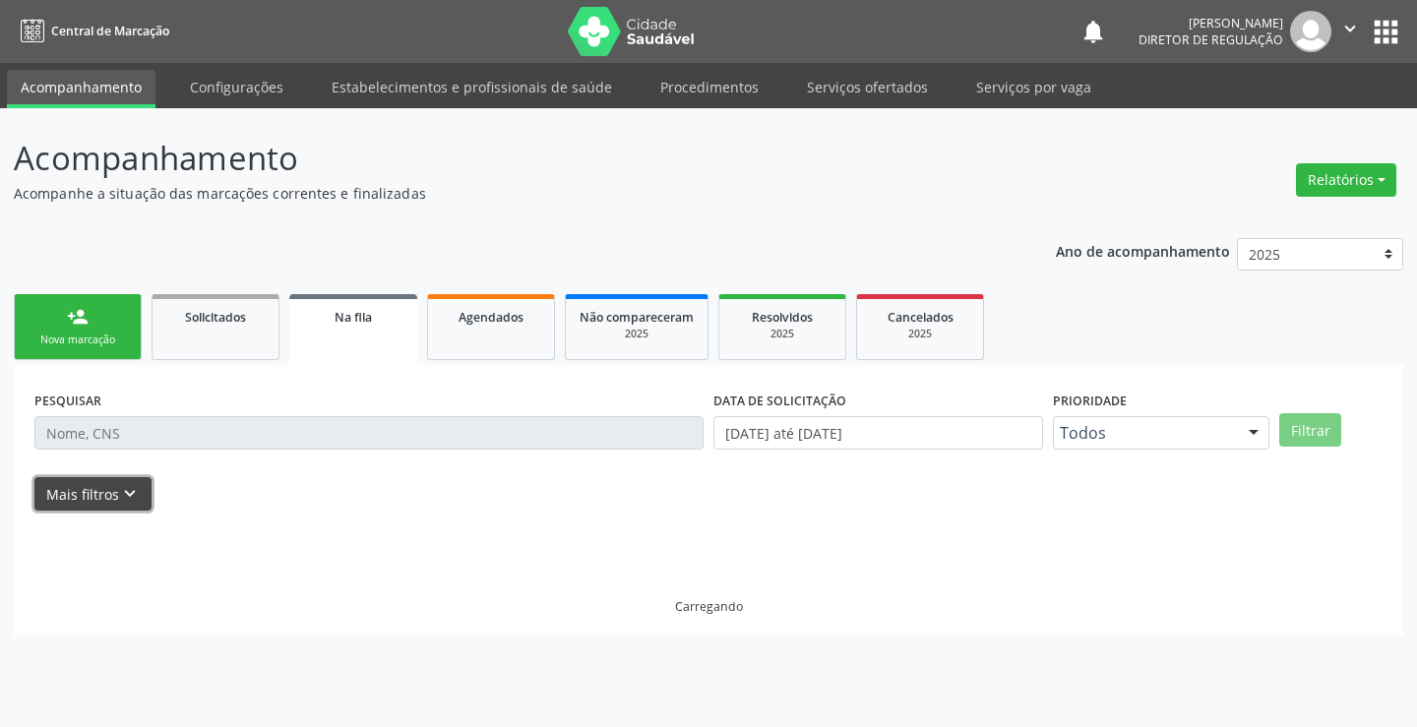
click at [115, 499] on button "Mais filtros keyboard_arrow_down" at bounding box center [92, 494] width 117 height 34
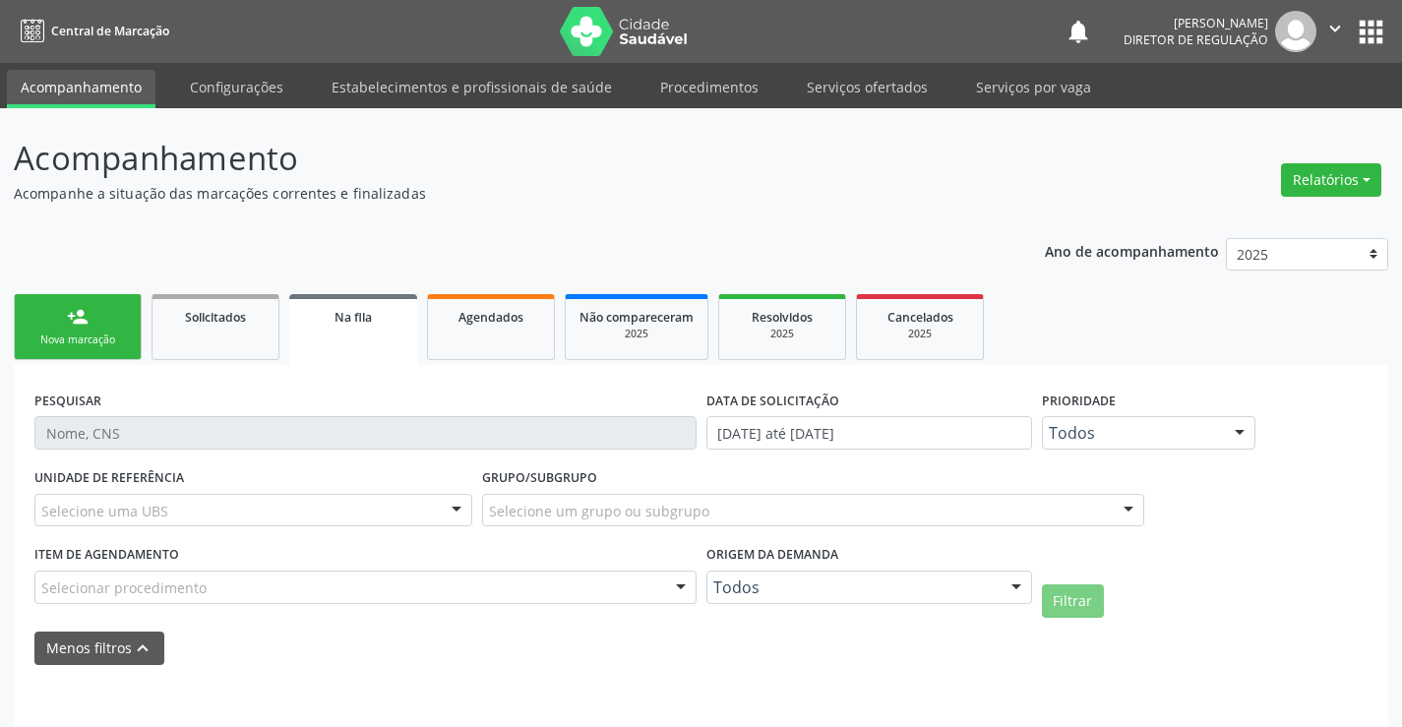
click at [851, 575] on div "Todos" at bounding box center [870, 587] width 326 height 33
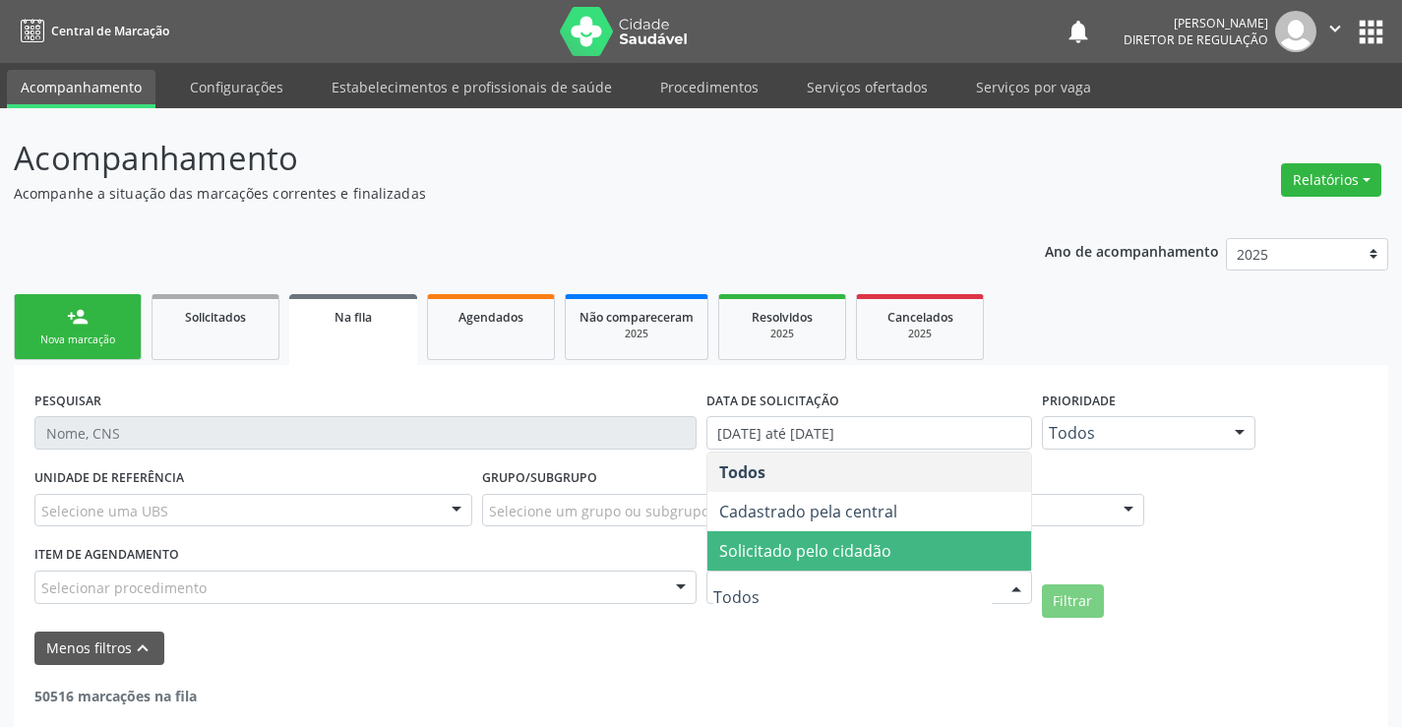
click at [850, 539] on span "Solicitado pelo cidadão" at bounding box center [870, 550] width 324 height 39
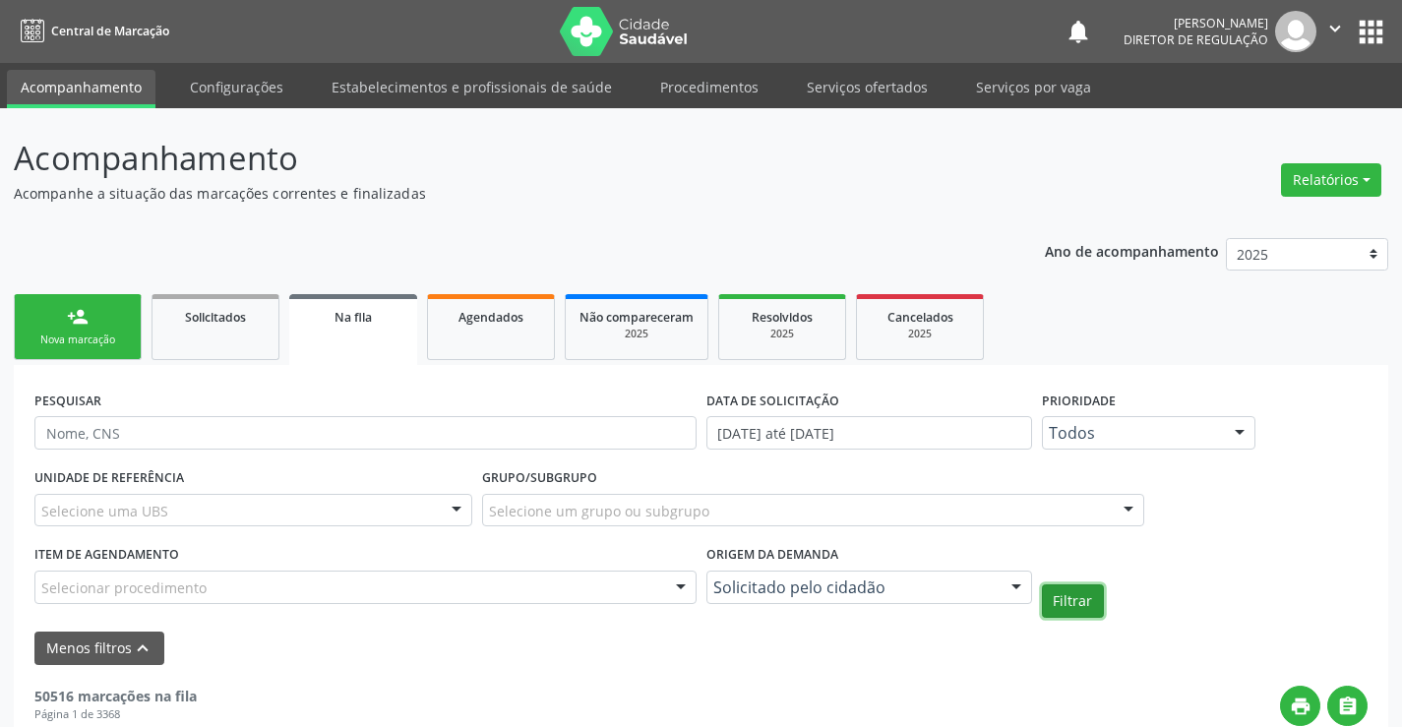
click at [1062, 594] on button "Filtrar" at bounding box center [1073, 601] width 62 height 33
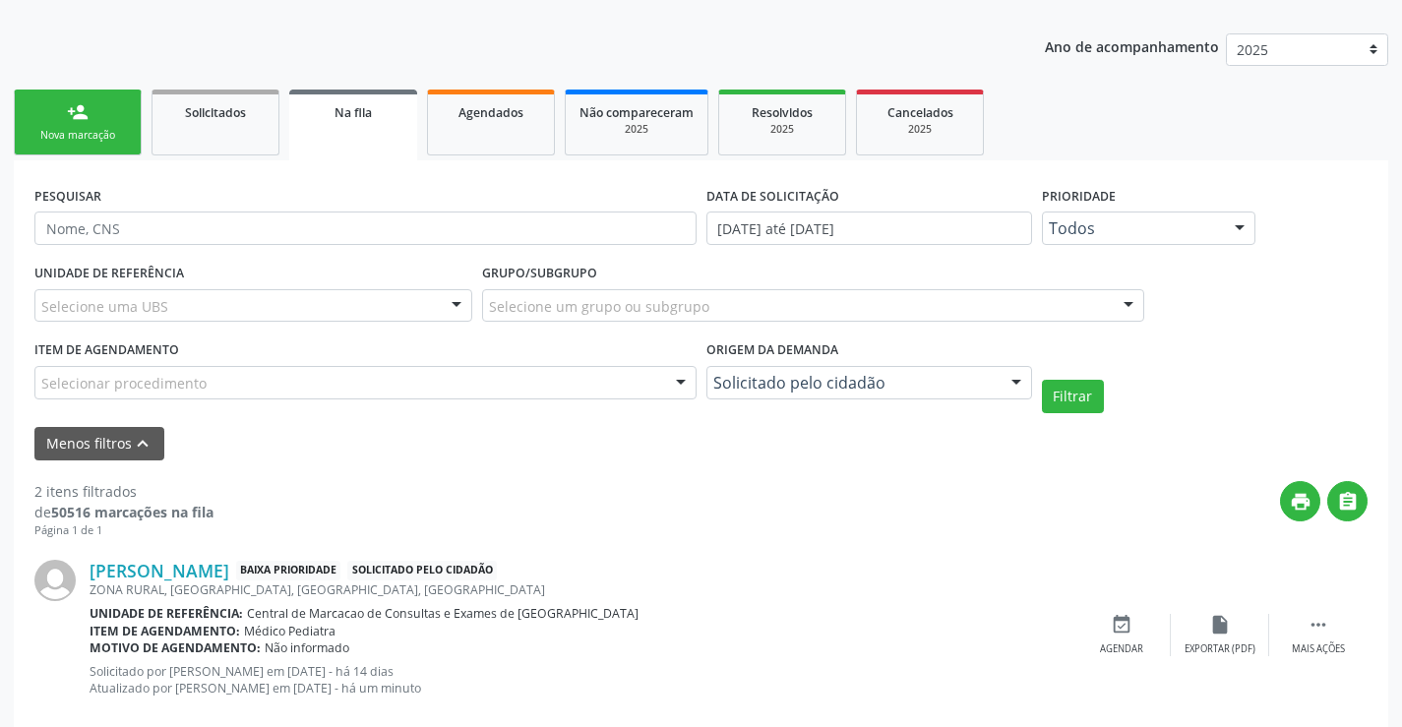
scroll to position [437, 0]
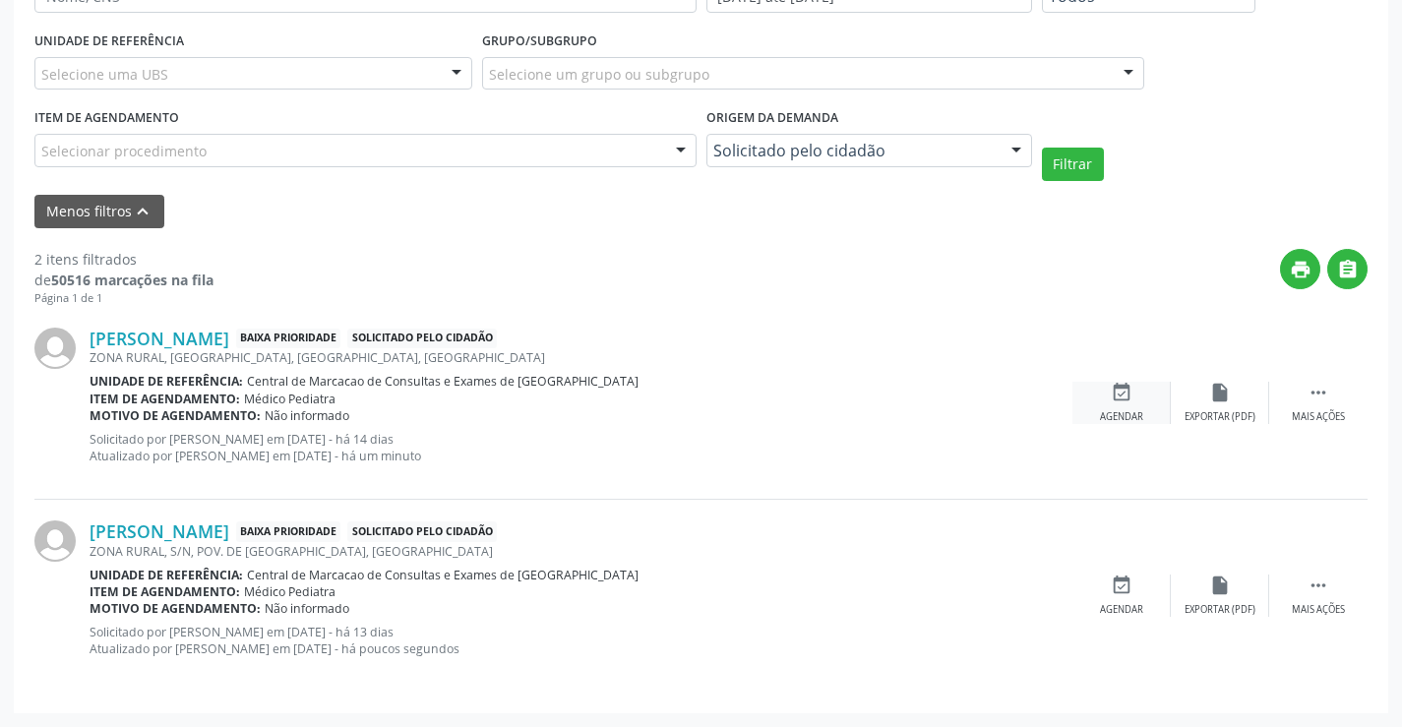
click at [1127, 394] on icon "event_available" at bounding box center [1122, 393] width 22 height 22
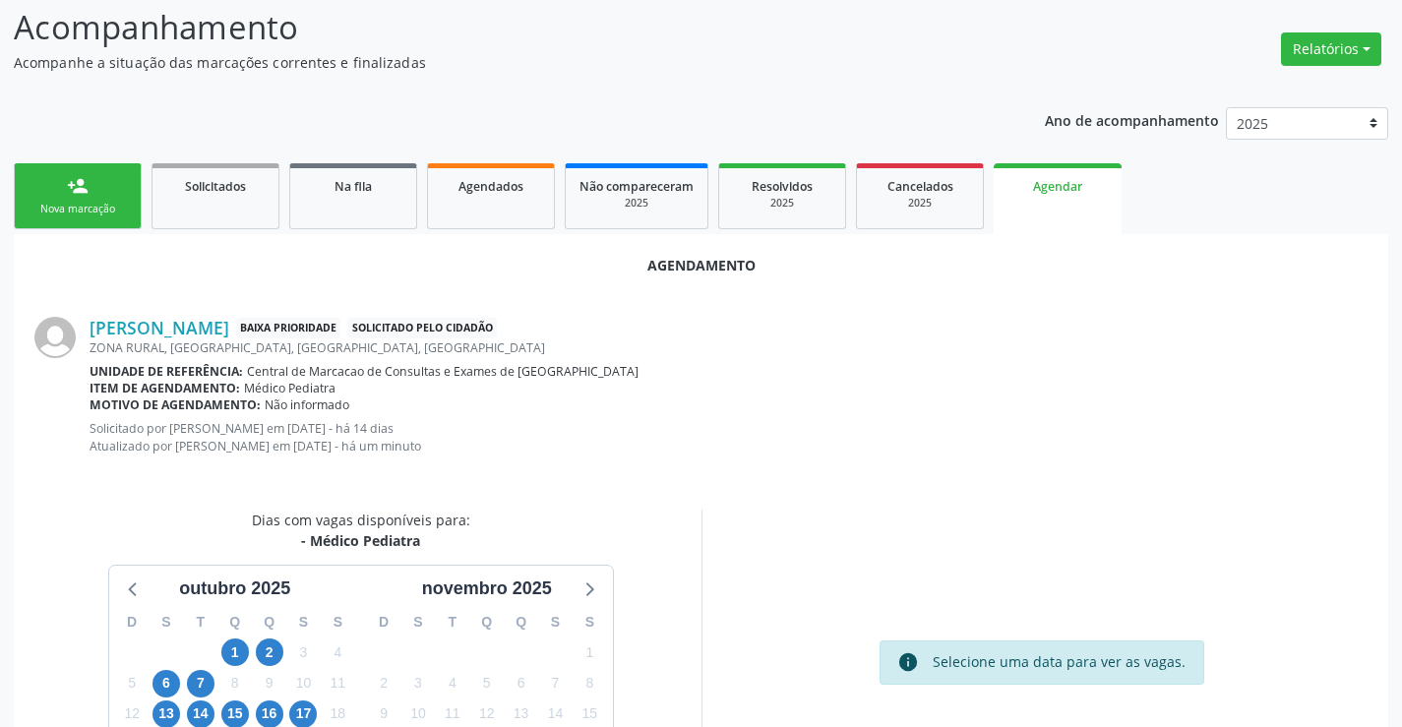
scroll to position [314, 0]
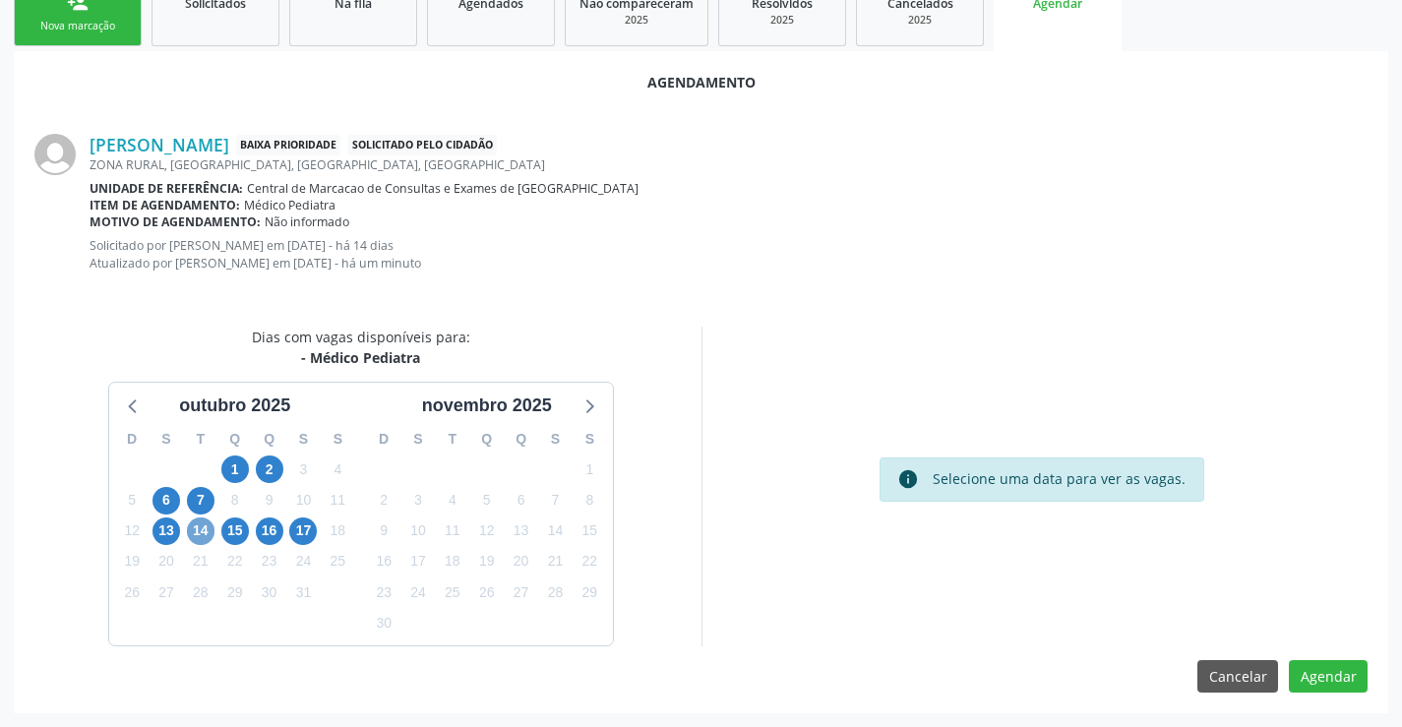
click at [193, 532] on span "14" at bounding box center [201, 532] width 28 height 28
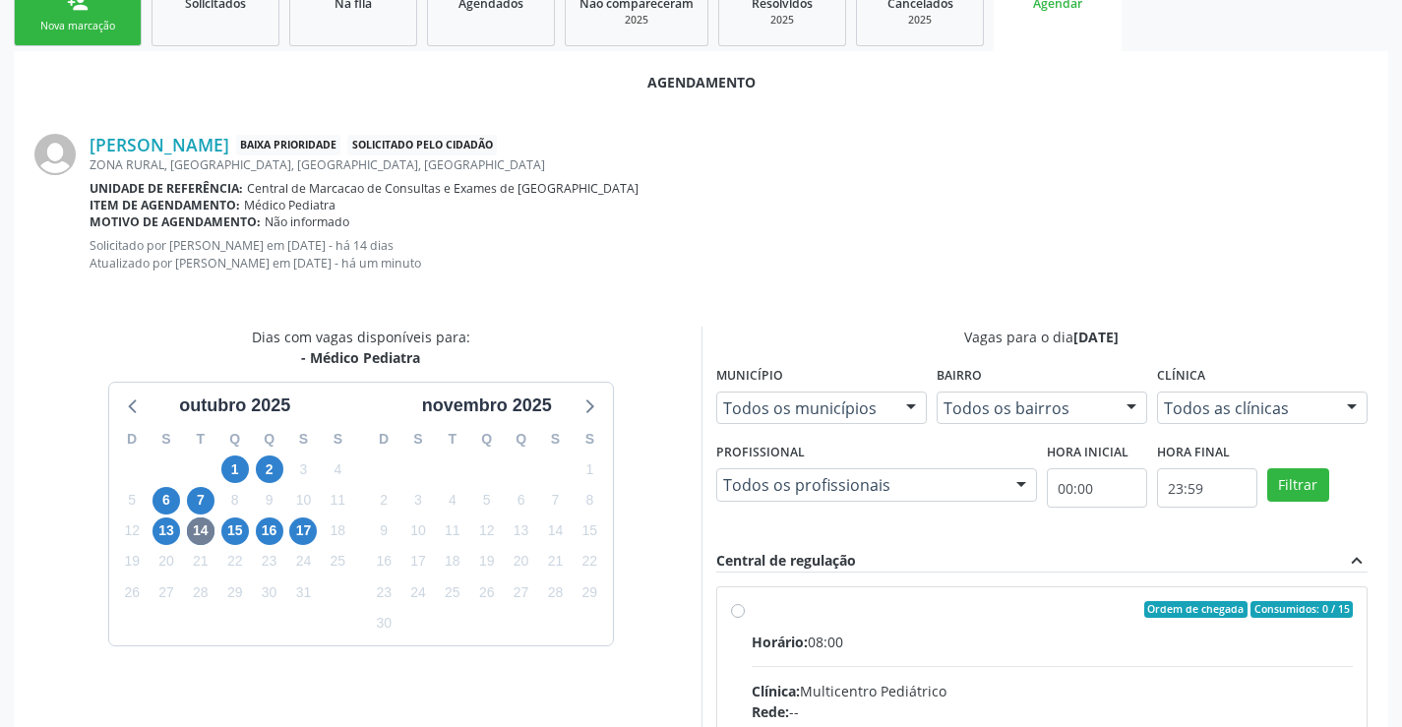
click at [884, 645] on div "Horário: 08:00" at bounding box center [1053, 642] width 602 height 21
click at [745, 619] on input "Ordem de chegada Consumidos: 0 / 15 Horário: 08:00 Clínica: Multicentro Pediátr…" at bounding box center [738, 610] width 14 height 18
radio input "true"
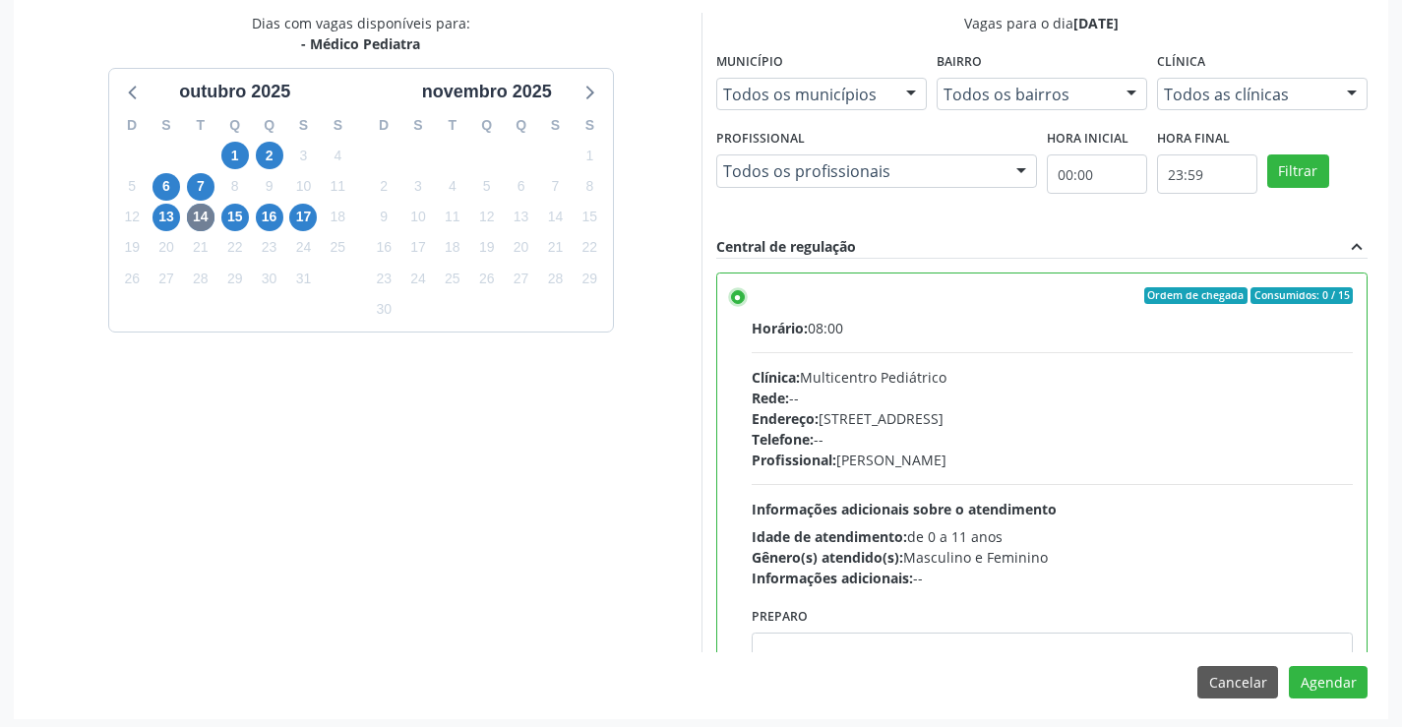
scroll to position [634, 0]
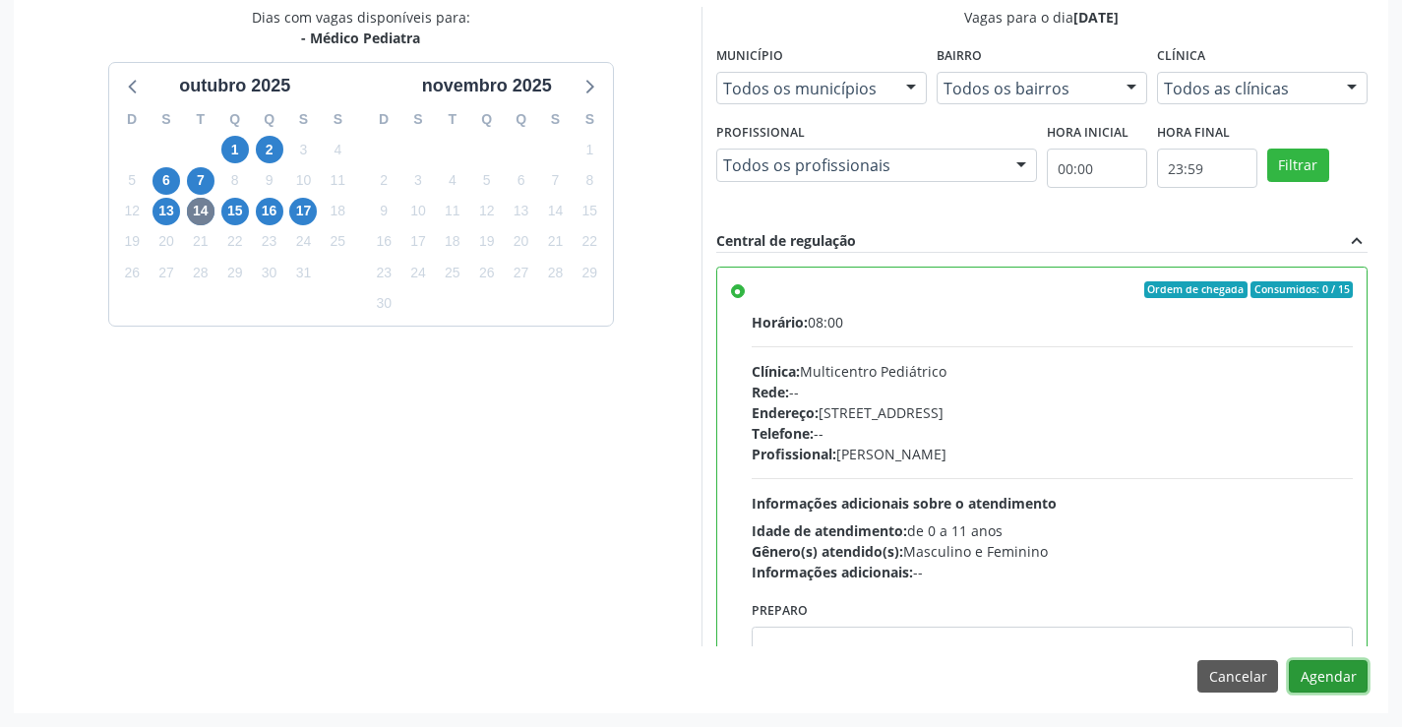
click at [1359, 675] on button "Agendar" at bounding box center [1328, 676] width 79 height 33
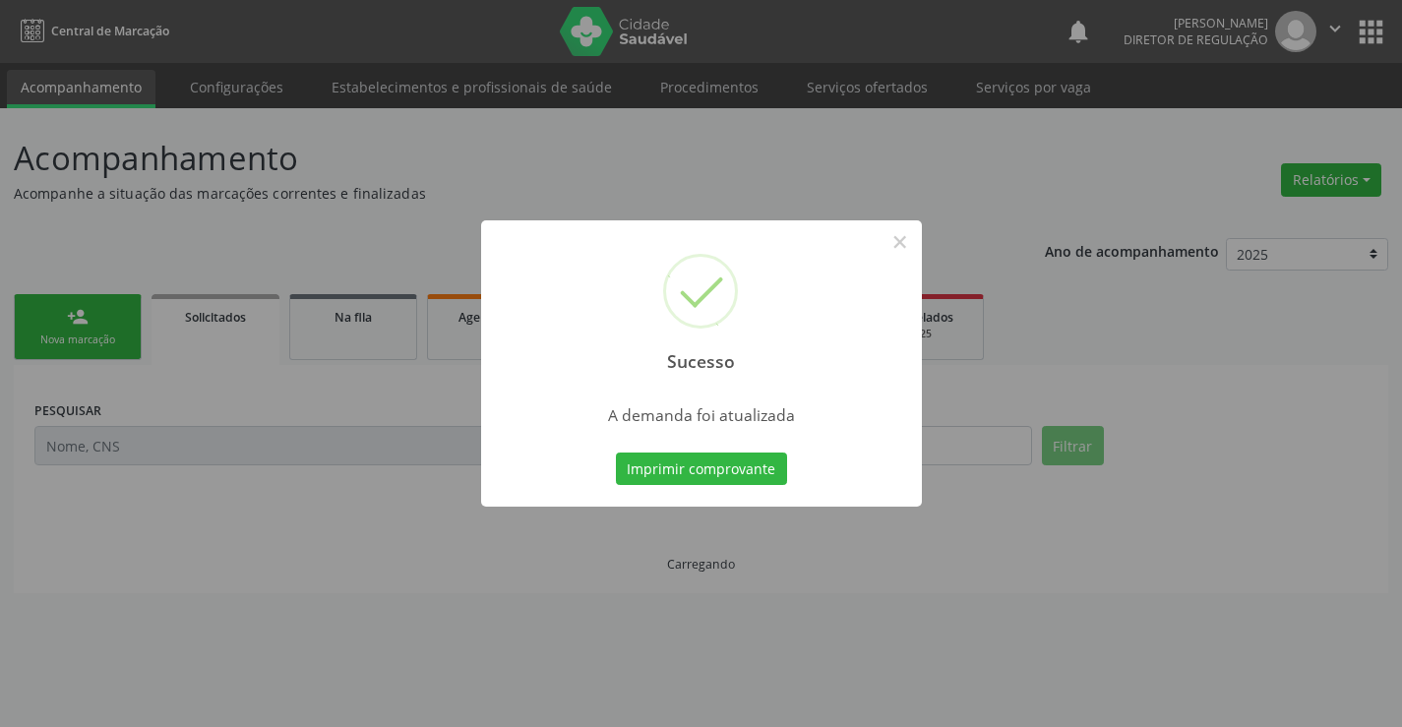
scroll to position [0, 0]
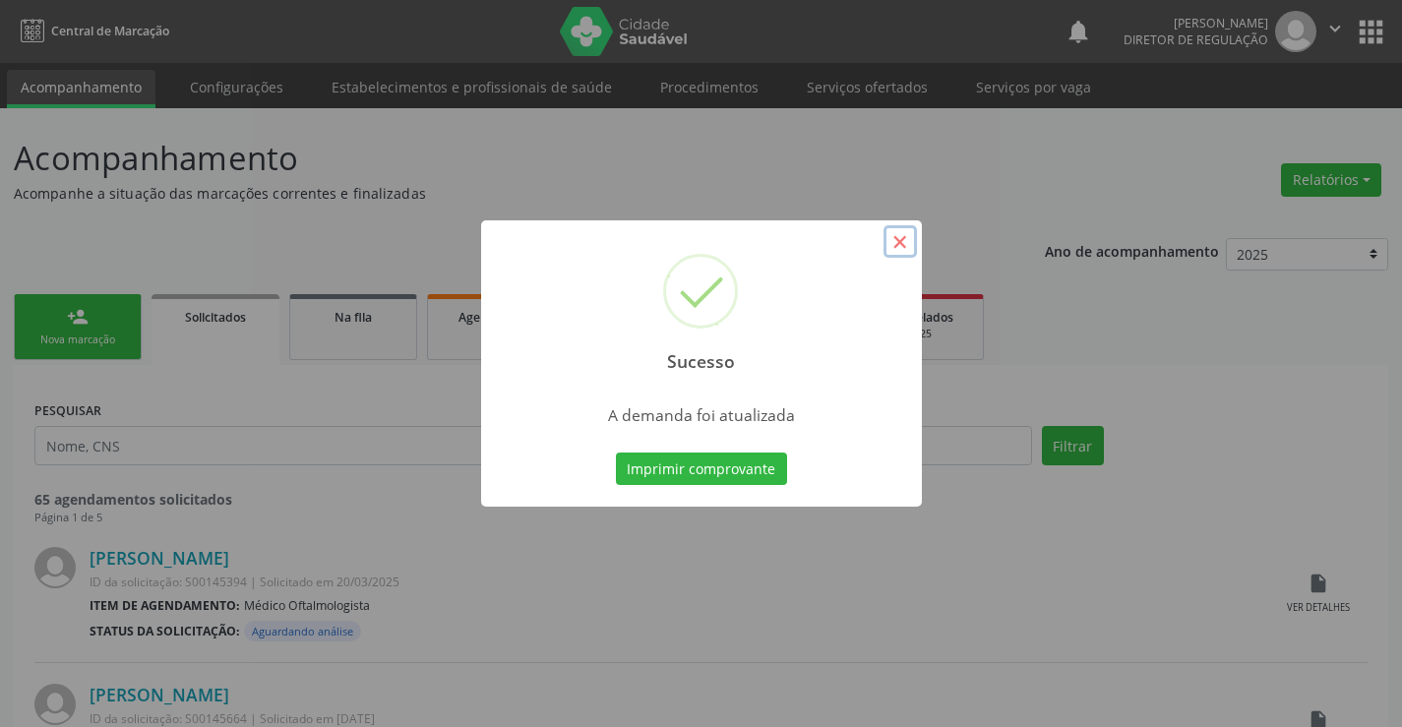
click at [903, 235] on button "×" at bounding box center [900, 241] width 33 height 33
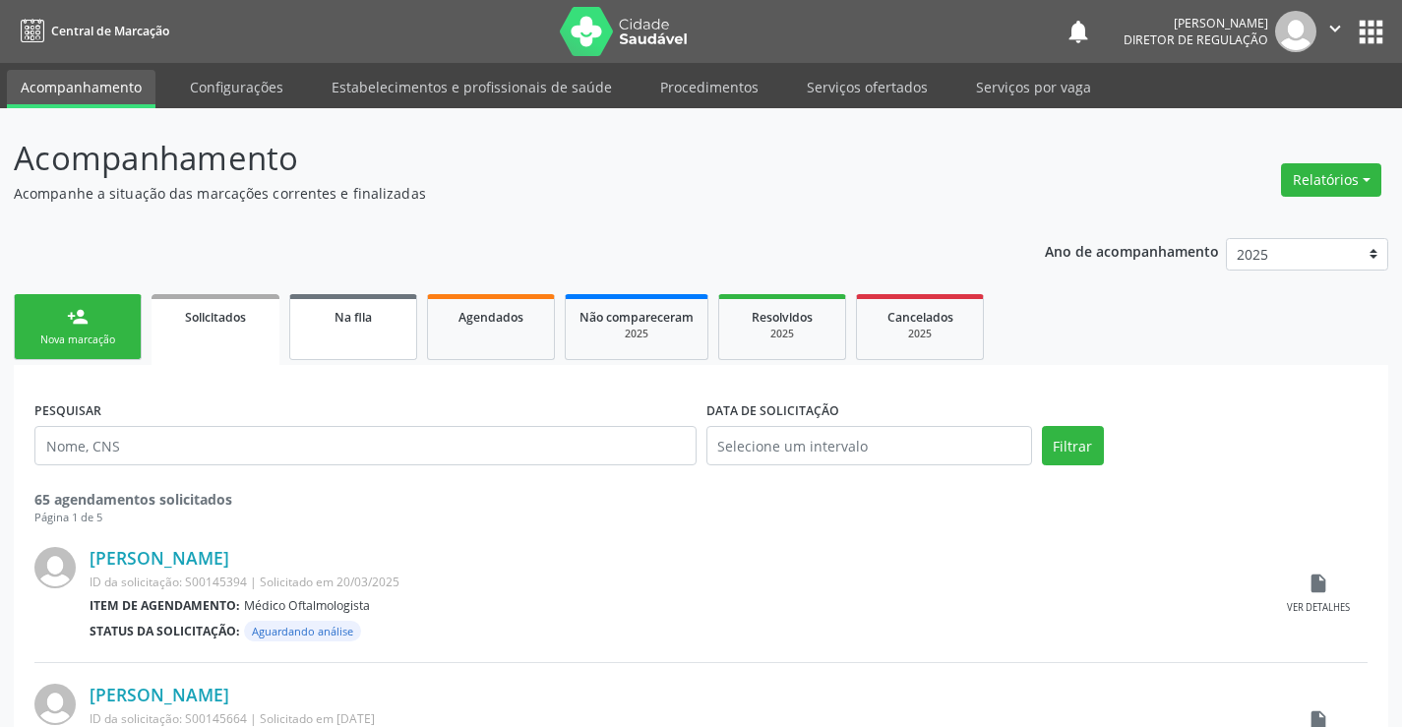
click at [342, 341] on link "Na fila" at bounding box center [353, 327] width 128 height 66
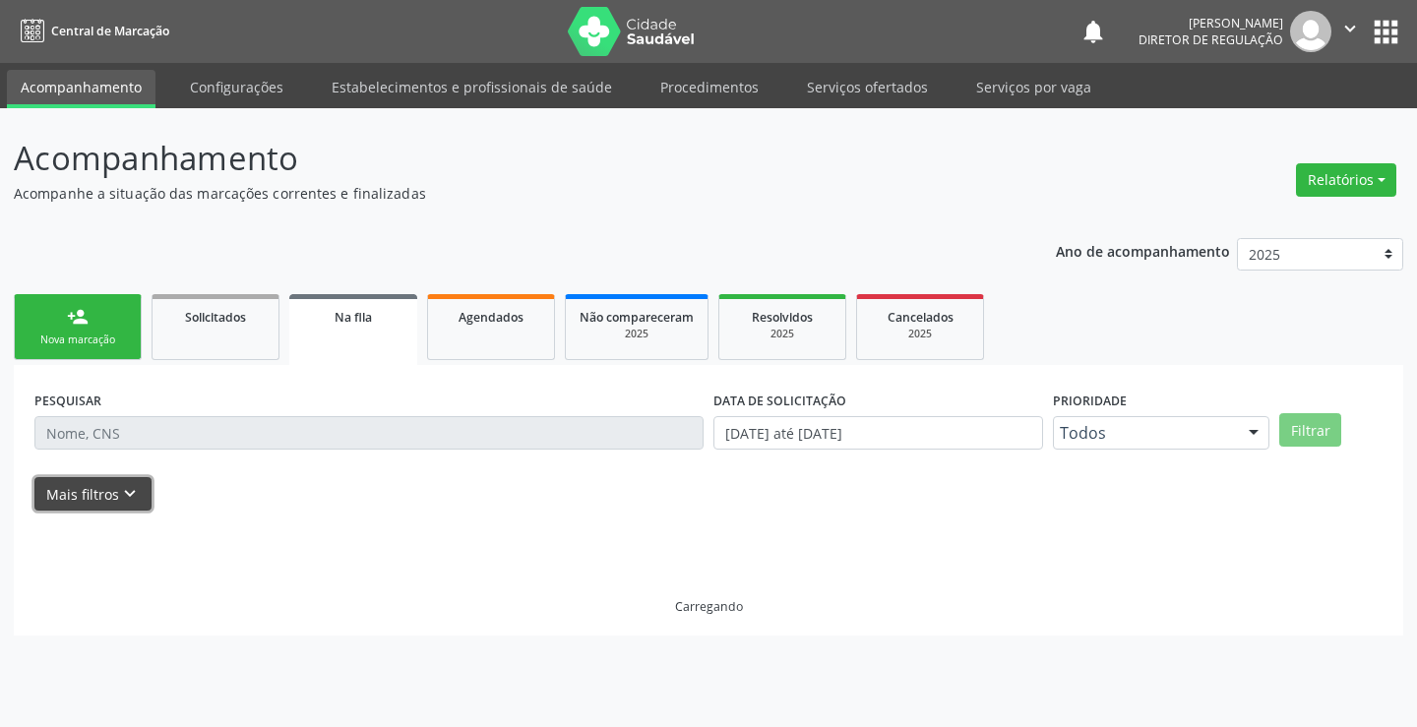
click at [123, 496] on icon "keyboard_arrow_down" at bounding box center [130, 494] width 22 height 22
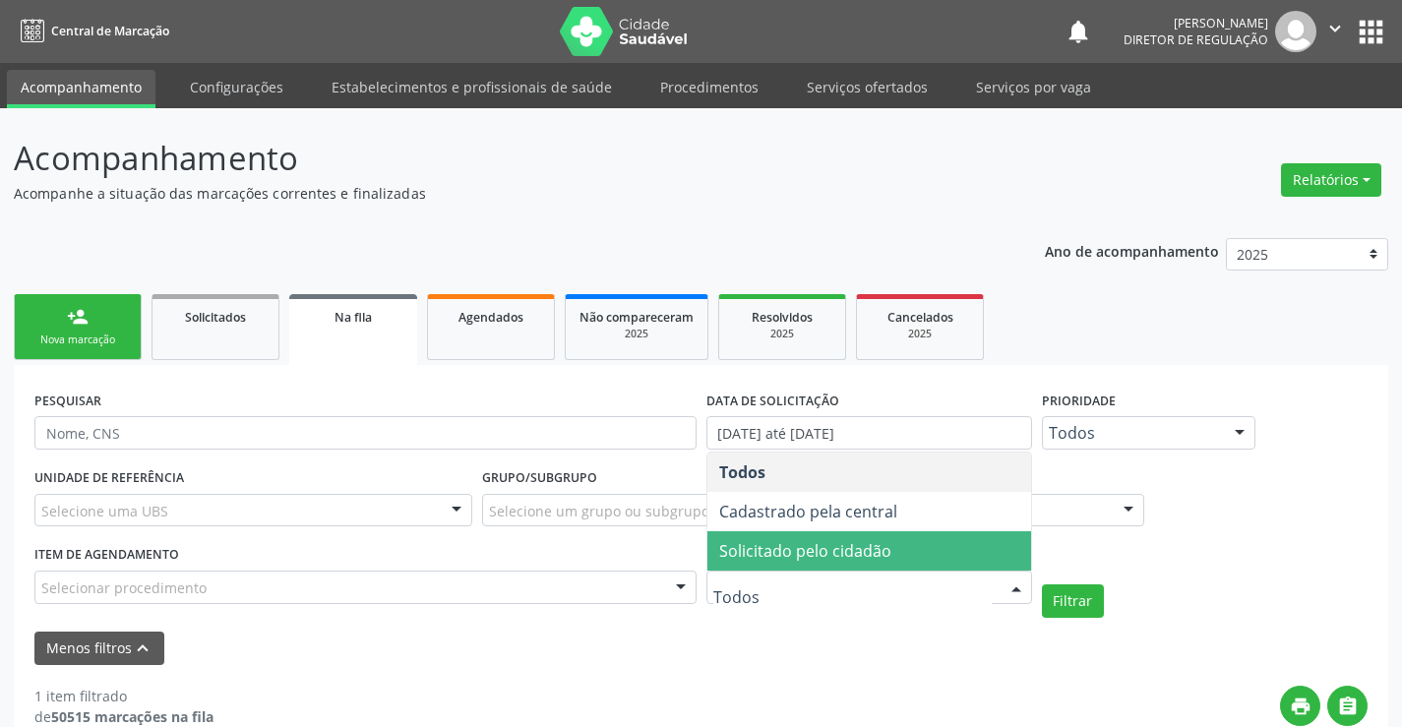
click at [826, 553] on span "Solicitado pelo cidadão" at bounding box center [805, 551] width 172 height 22
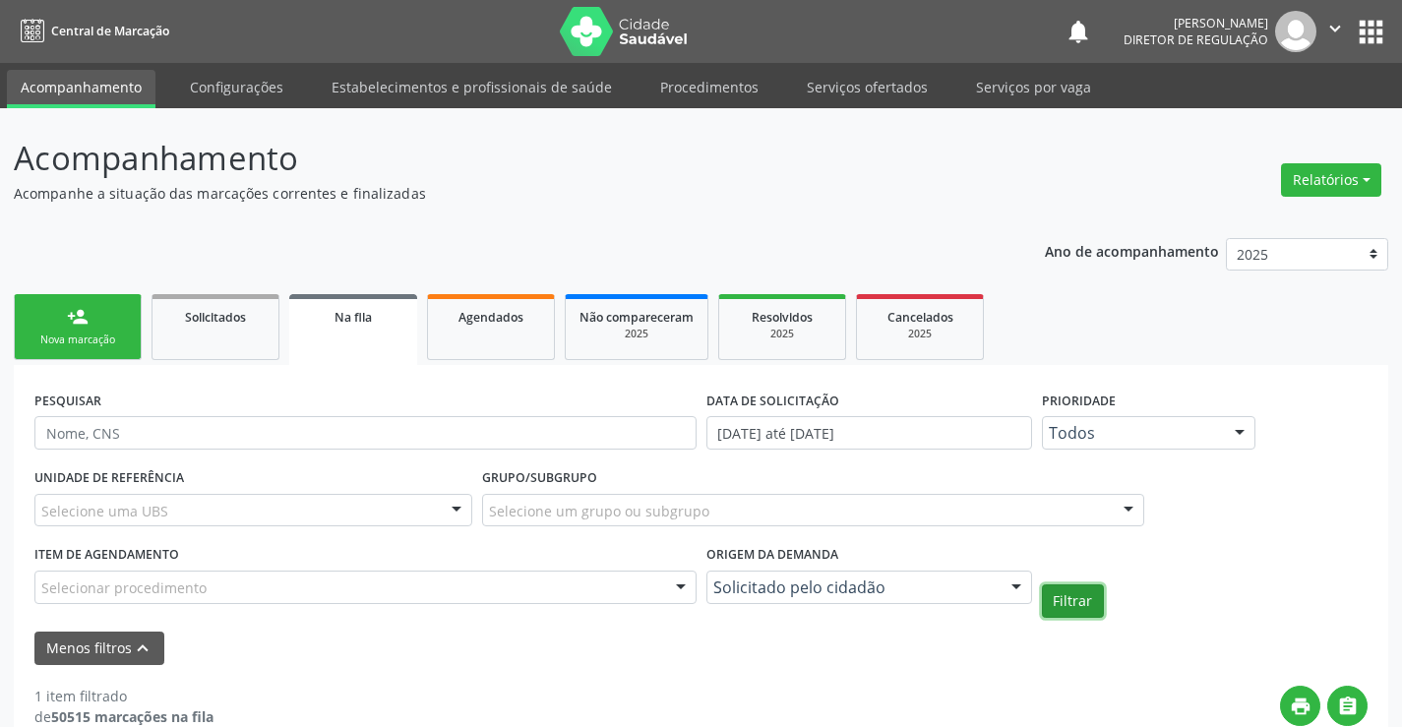
click at [1091, 602] on button "Filtrar" at bounding box center [1073, 601] width 62 height 33
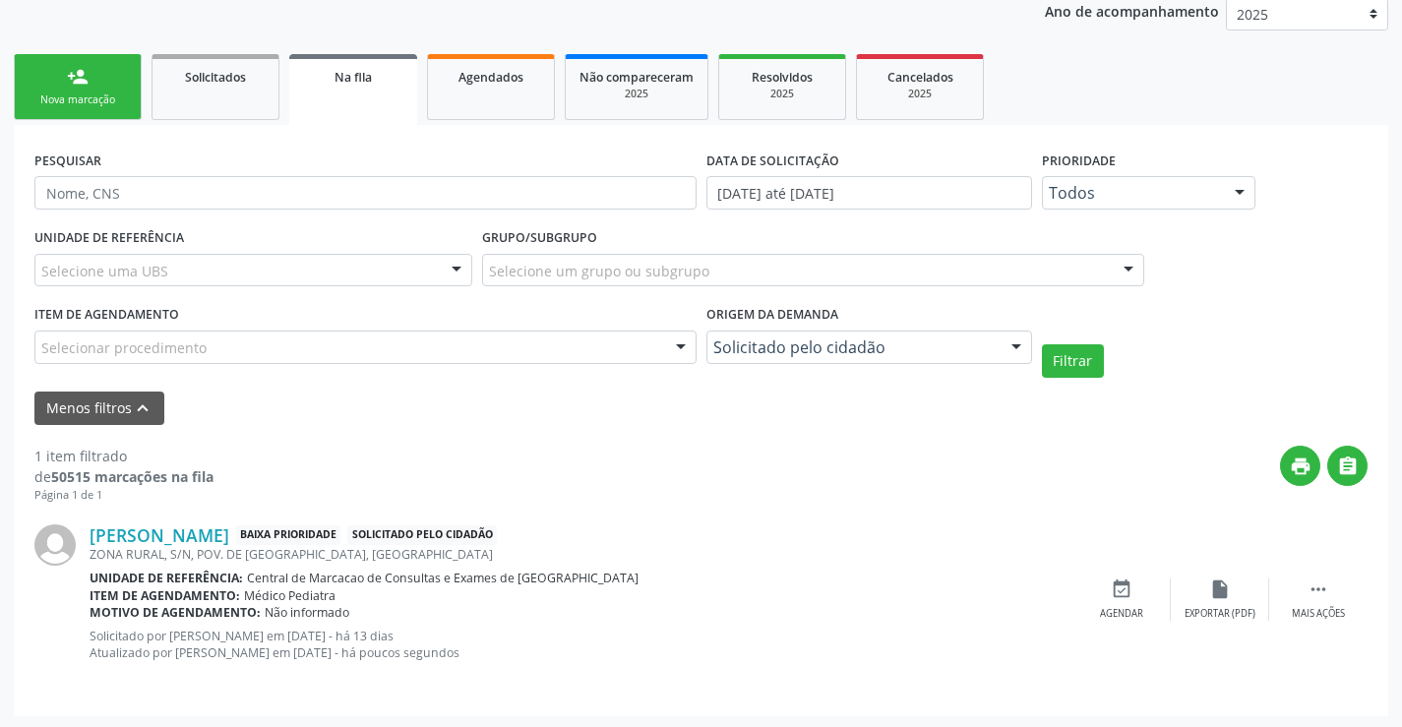
scroll to position [243, 0]
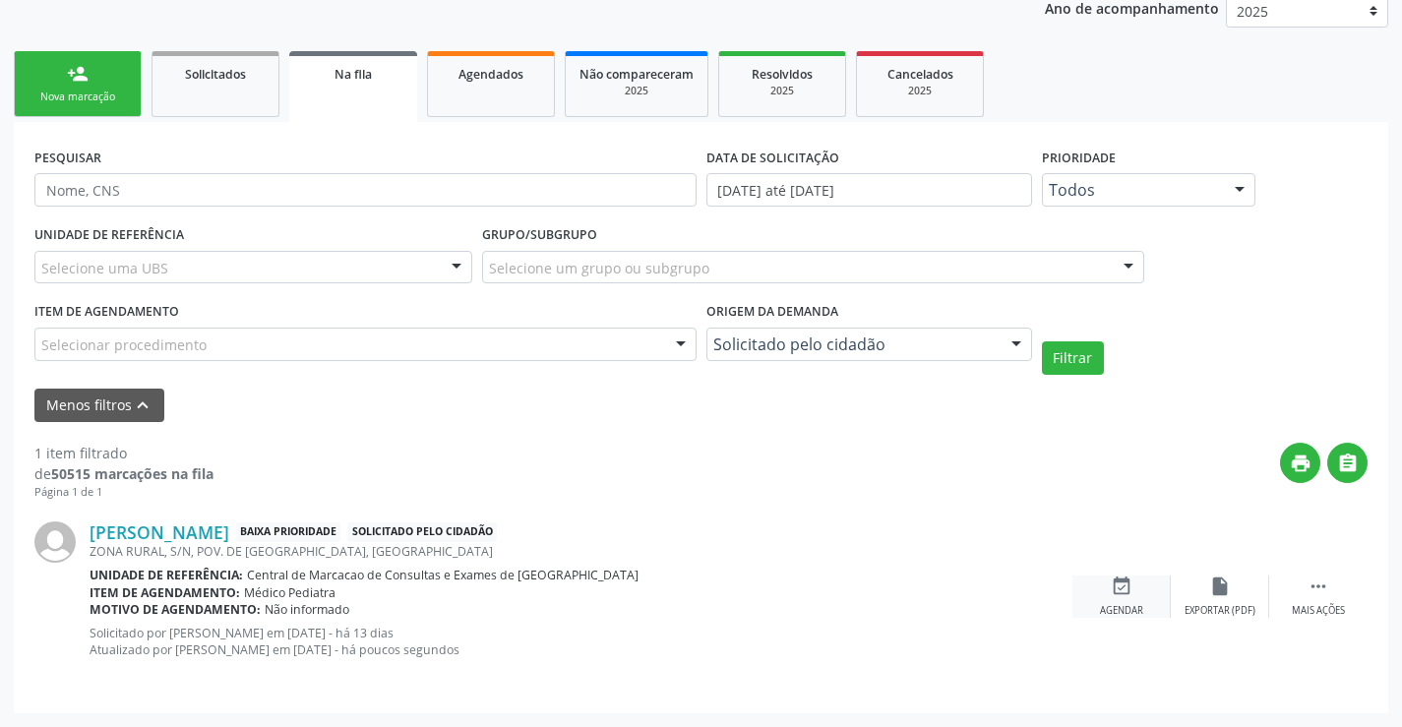
click at [1129, 602] on div "event_available Agendar" at bounding box center [1122, 597] width 98 height 42
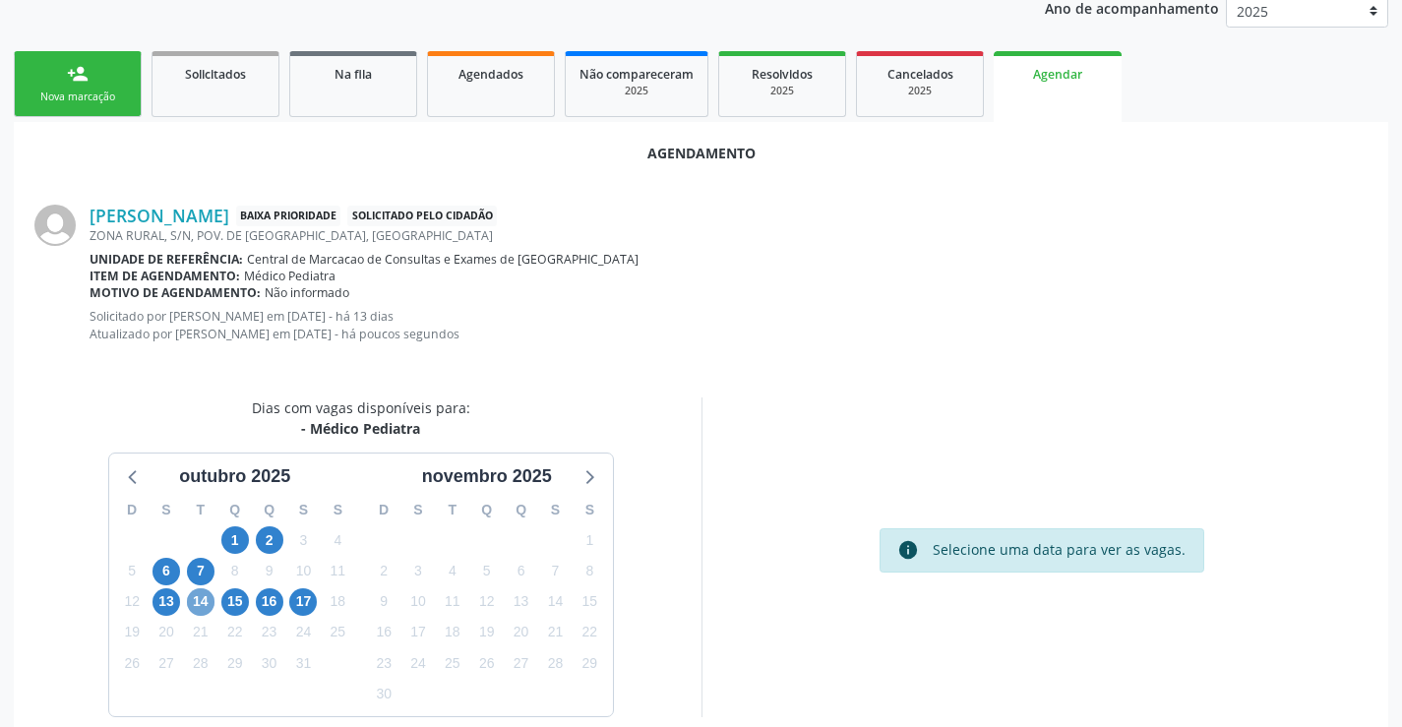
click at [207, 604] on span "14" at bounding box center [201, 603] width 28 height 28
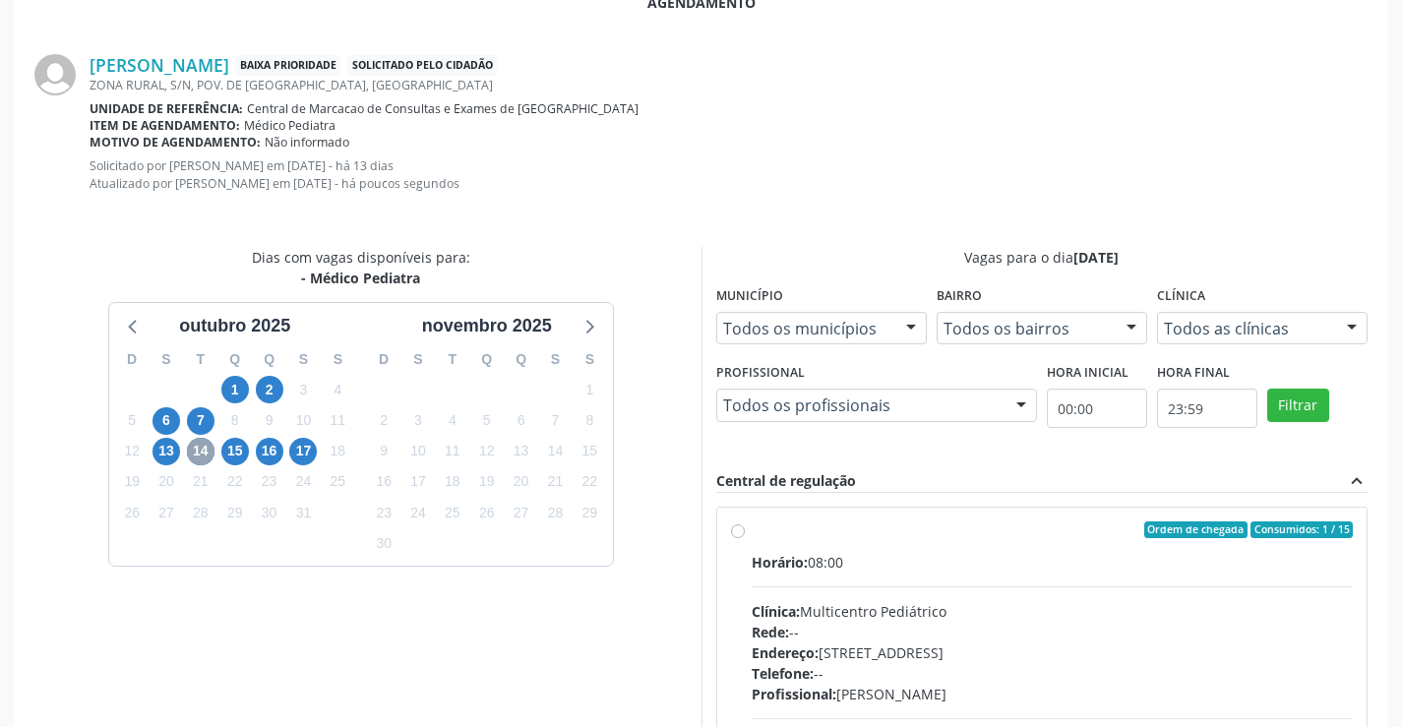
scroll to position [634, 0]
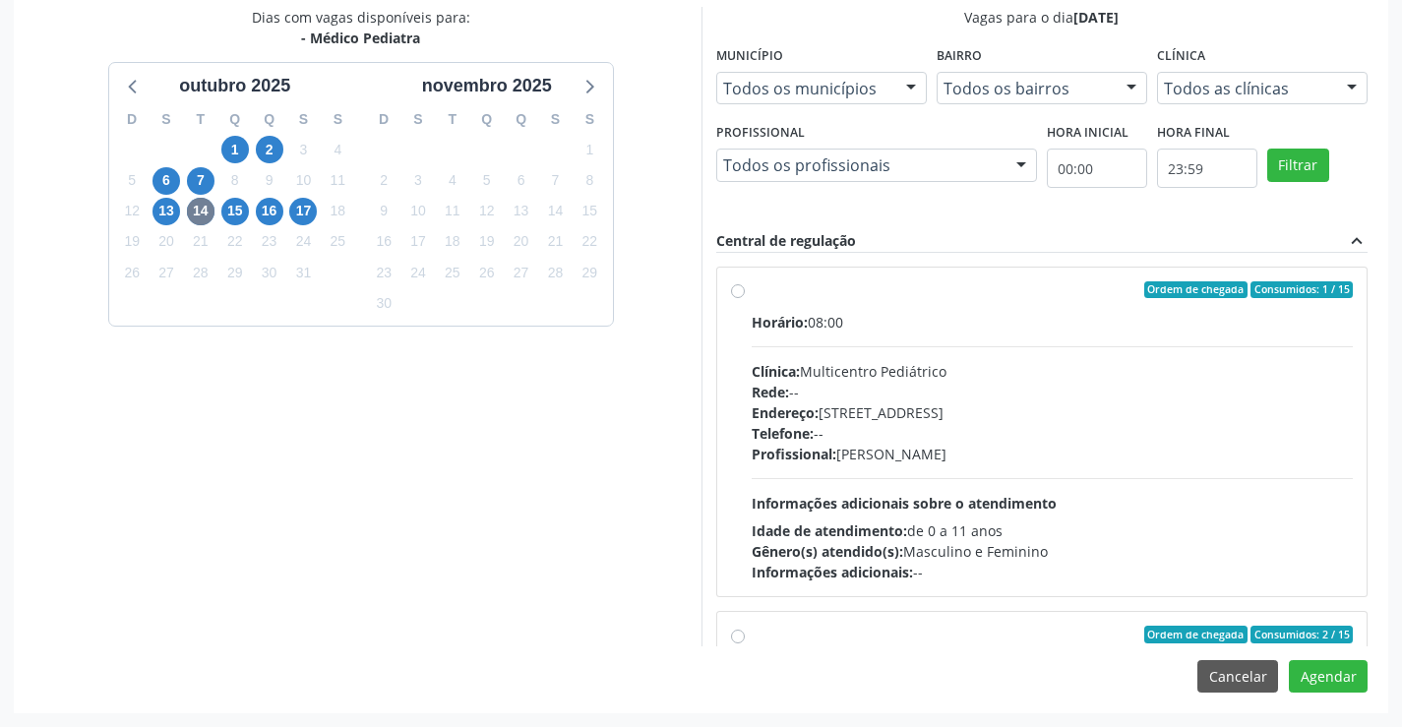
click at [912, 372] on div "Clínica: Multicentro Pediátrico" at bounding box center [1053, 371] width 602 height 21
click at [745, 299] on input "Ordem de chegada Consumidos: 1 / 15 Horário: 08:00 Clínica: Multicentro Pediátr…" at bounding box center [738, 290] width 14 height 18
radio input "true"
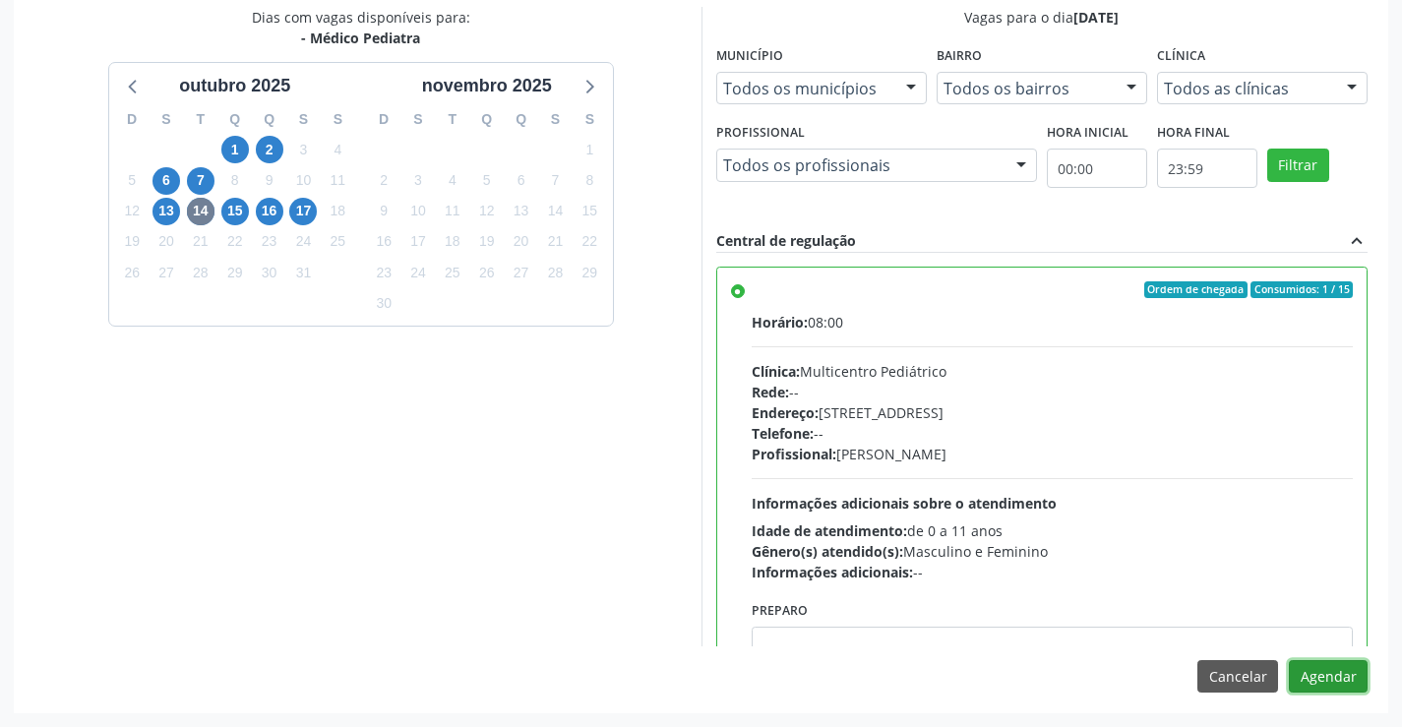
click at [1339, 684] on button "Agendar" at bounding box center [1328, 676] width 79 height 33
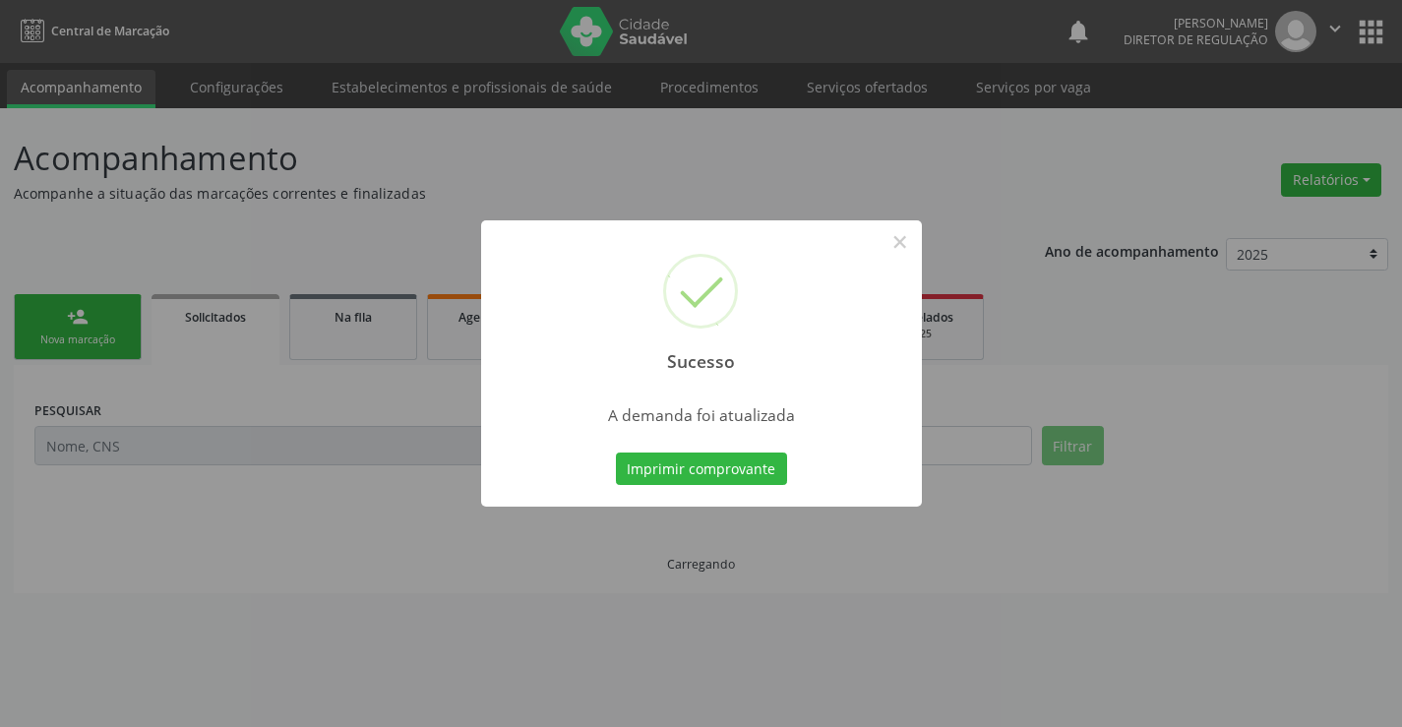
scroll to position [0, 0]
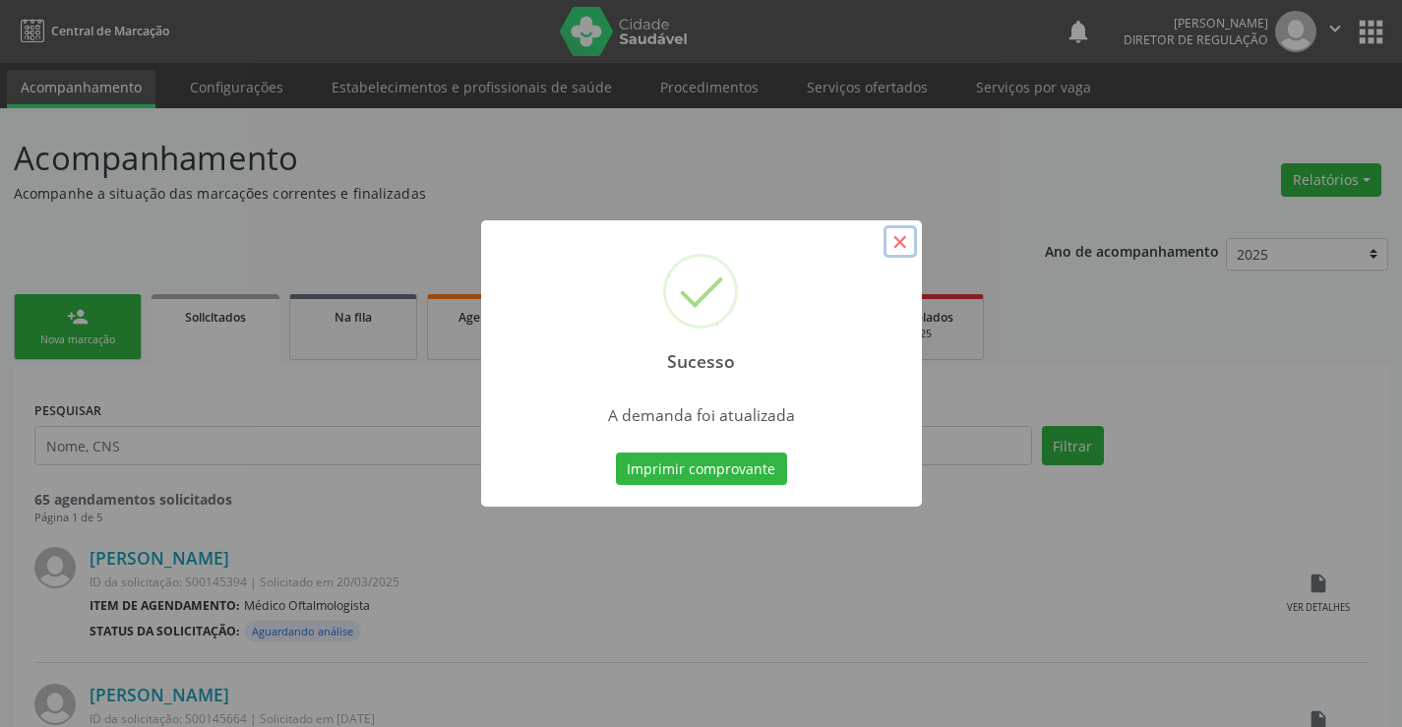
click at [893, 230] on button "×" at bounding box center [900, 241] width 33 height 33
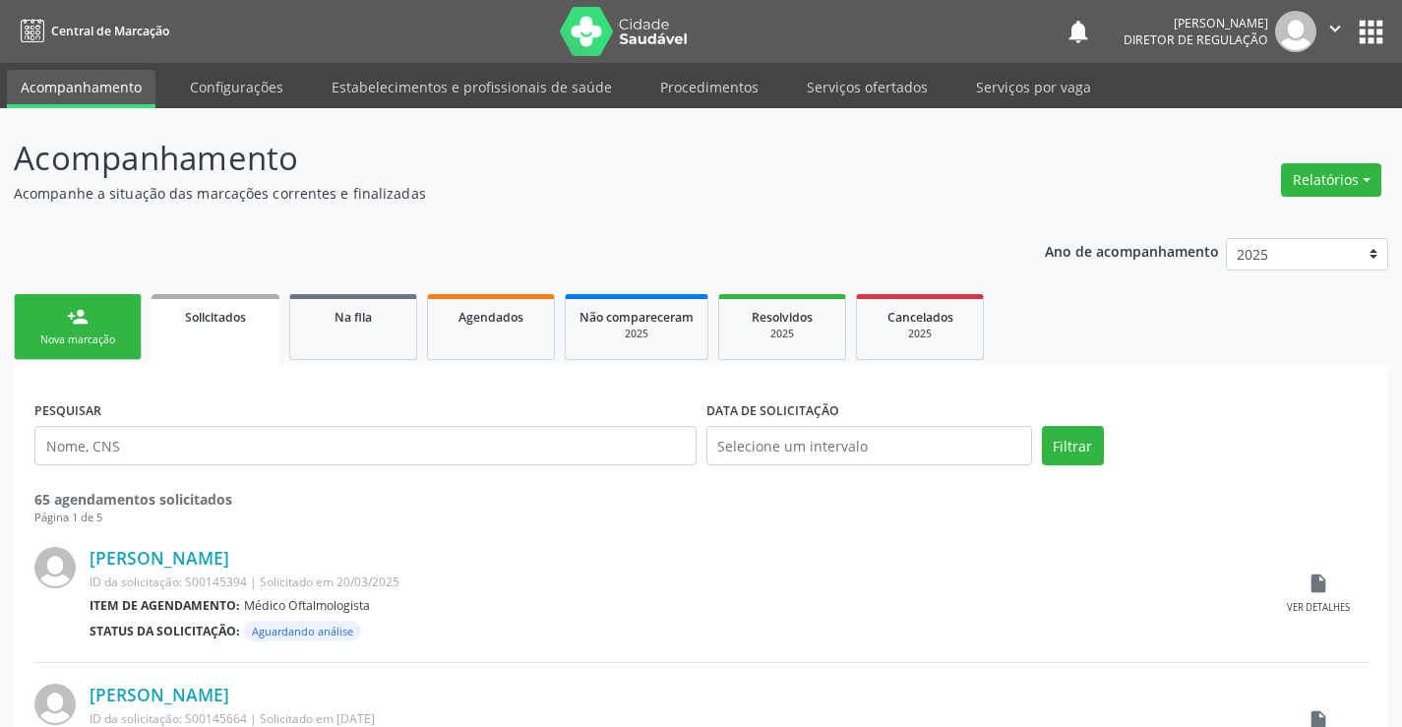
click at [106, 327] on link "person_add Nova marcação" at bounding box center [78, 327] width 128 height 66
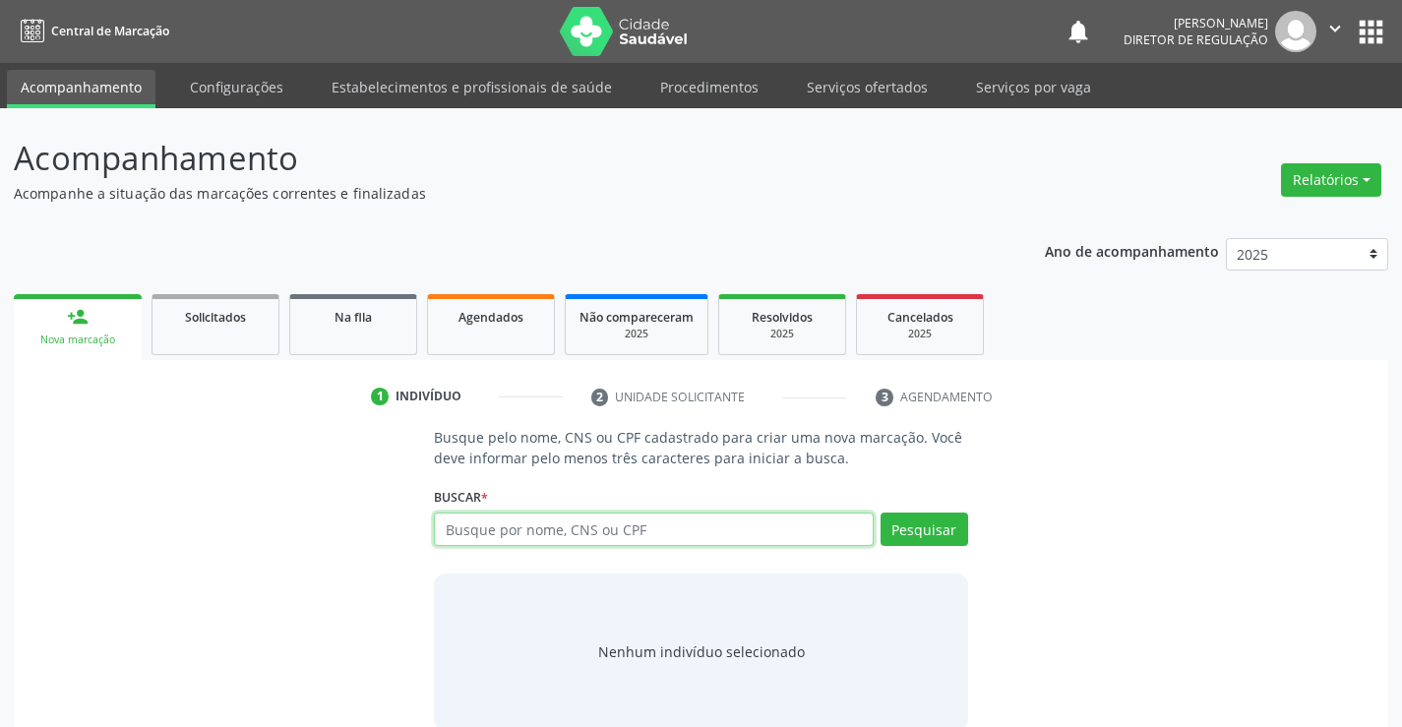
click at [491, 537] on input "text" at bounding box center [653, 529] width 439 height 33
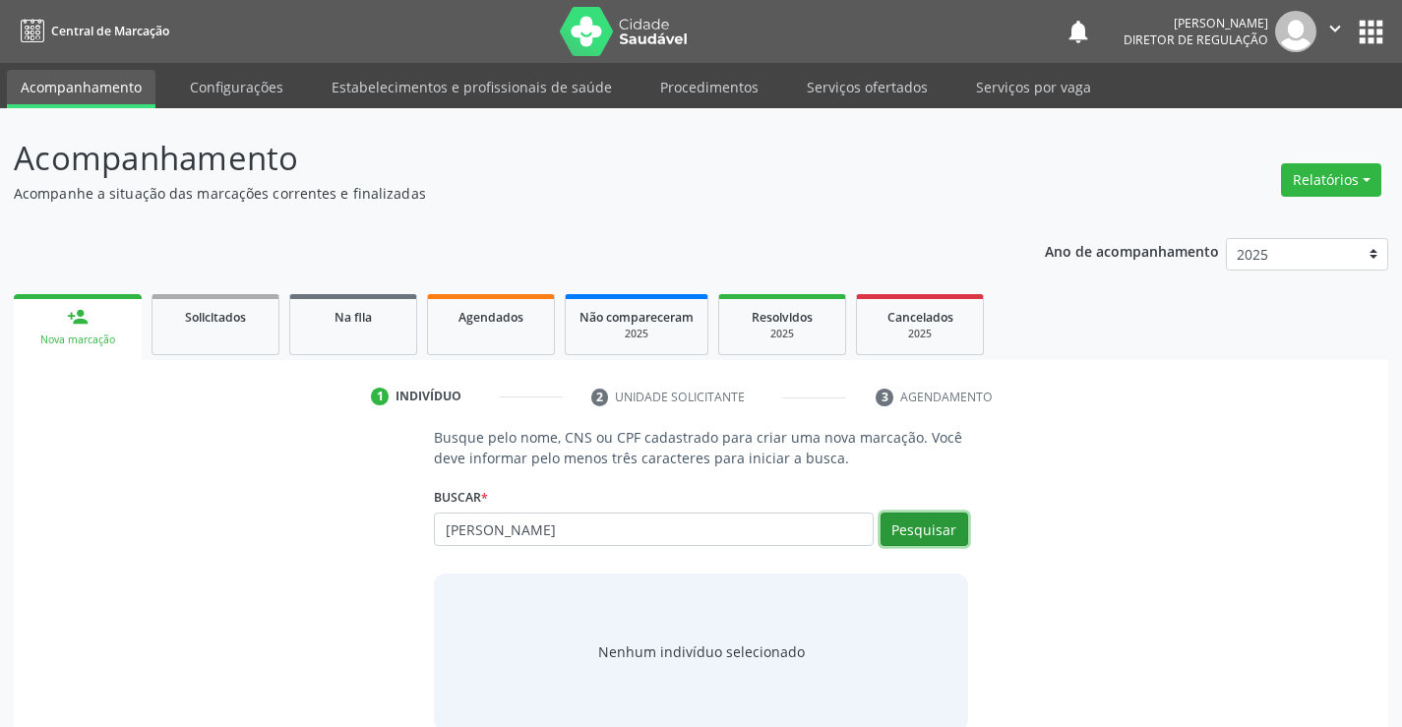
click at [928, 528] on button "Pesquisar" at bounding box center [925, 529] width 88 height 33
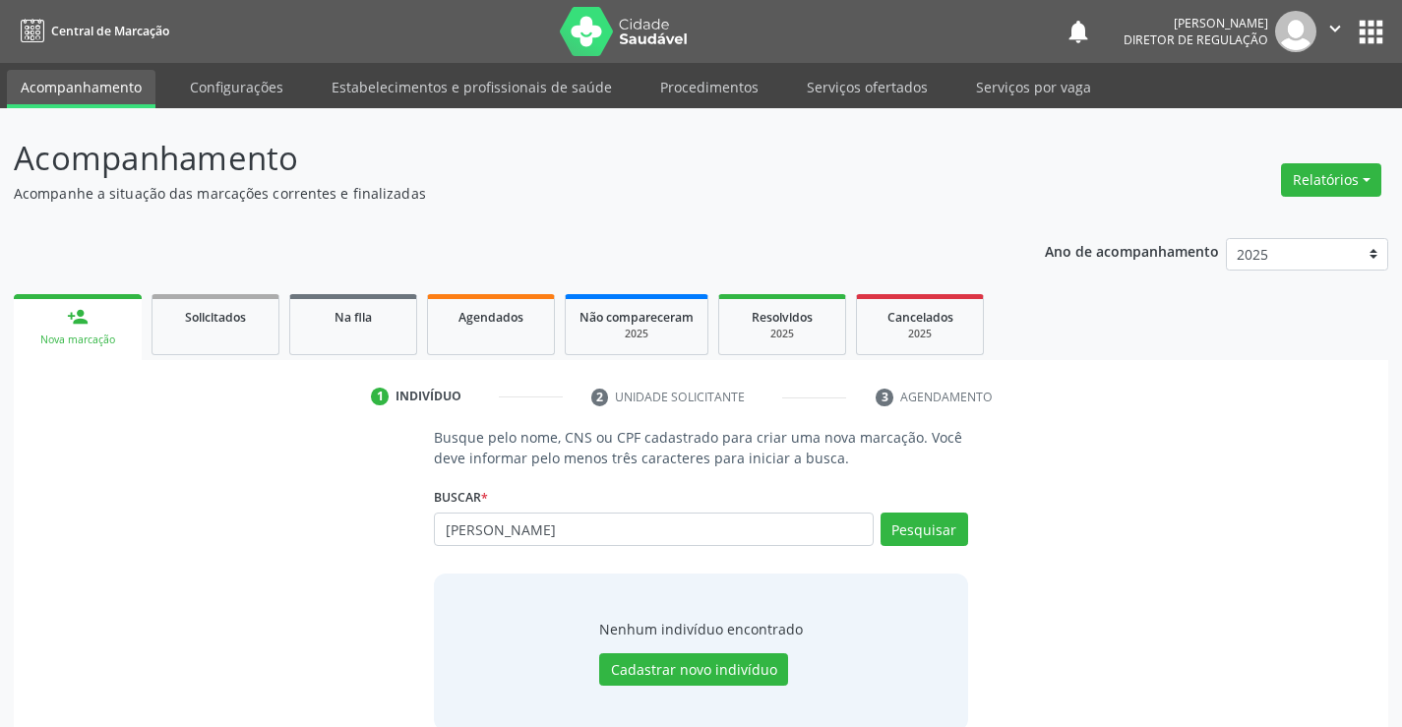
click at [967, 545] on div "Pesquisar" at bounding box center [921, 536] width 94 height 47
click at [955, 535] on button "Pesquisar" at bounding box center [925, 529] width 88 height 33
click at [616, 541] on input "anthony man" at bounding box center [653, 529] width 439 height 33
type input "a"
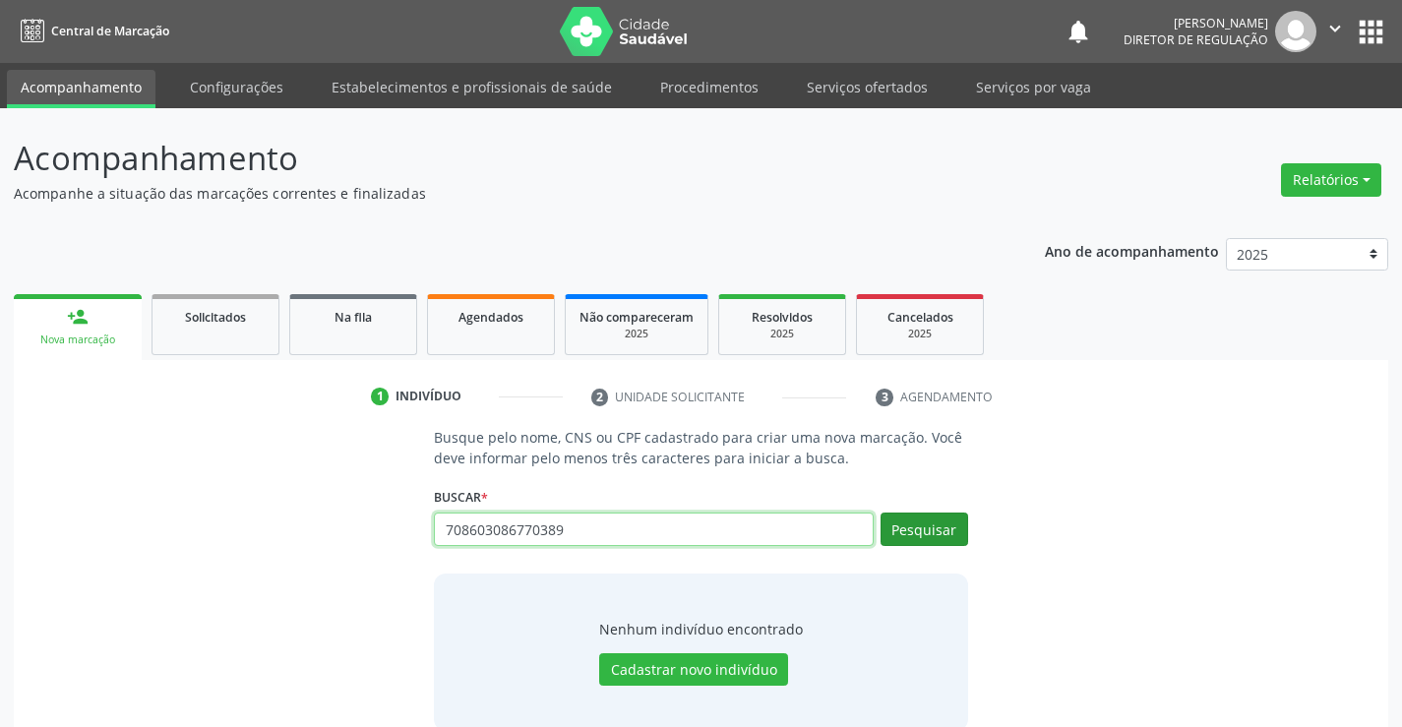
type input "708603086770389"
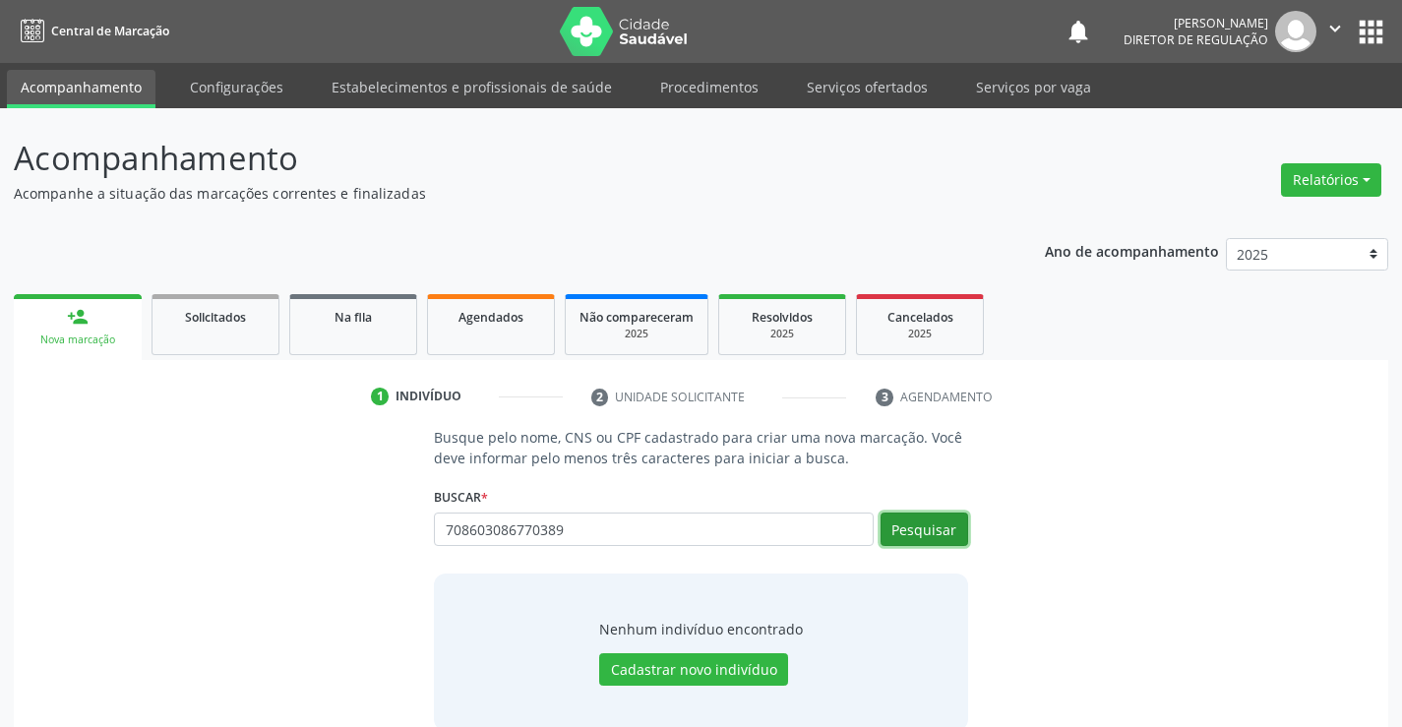
click at [926, 527] on button "Pesquisar" at bounding box center [925, 529] width 88 height 33
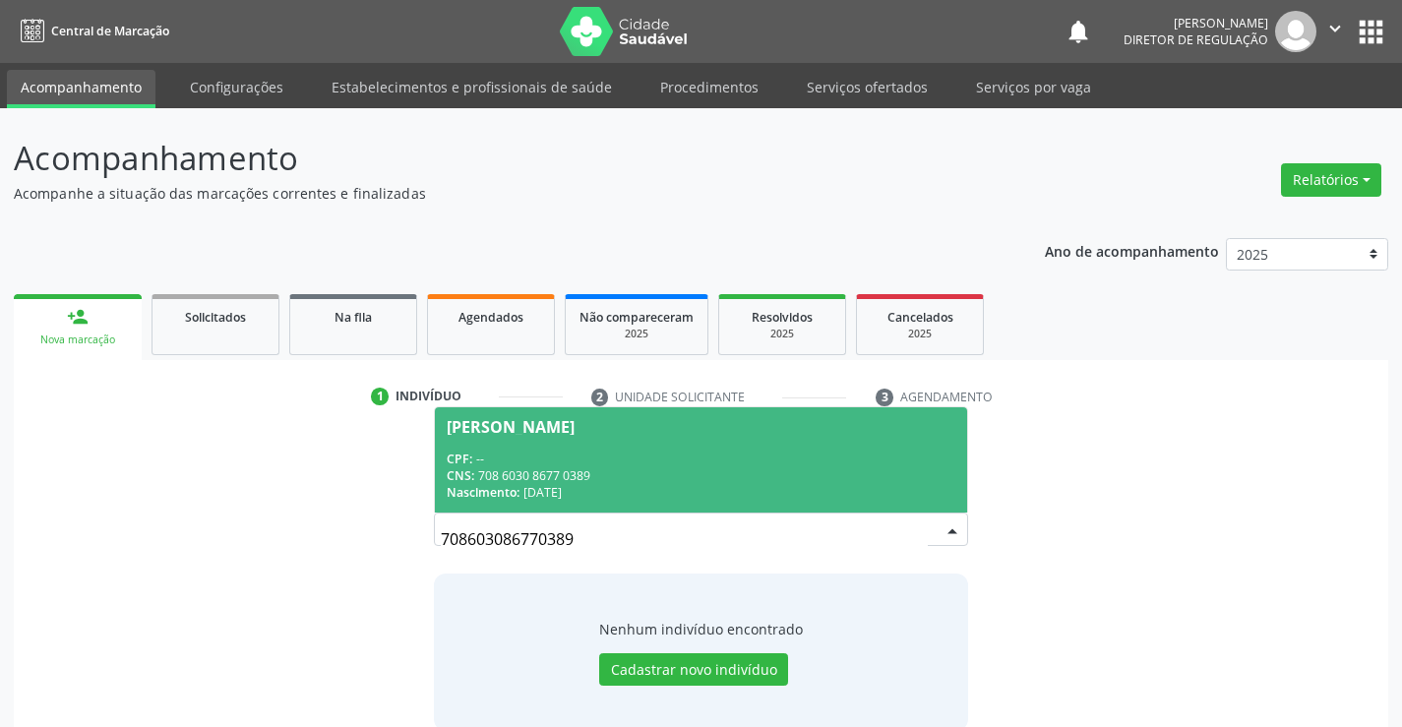
click at [575, 434] on div "Anthony Manoel Timoteo Serafim" at bounding box center [511, 427] width 128 height 16
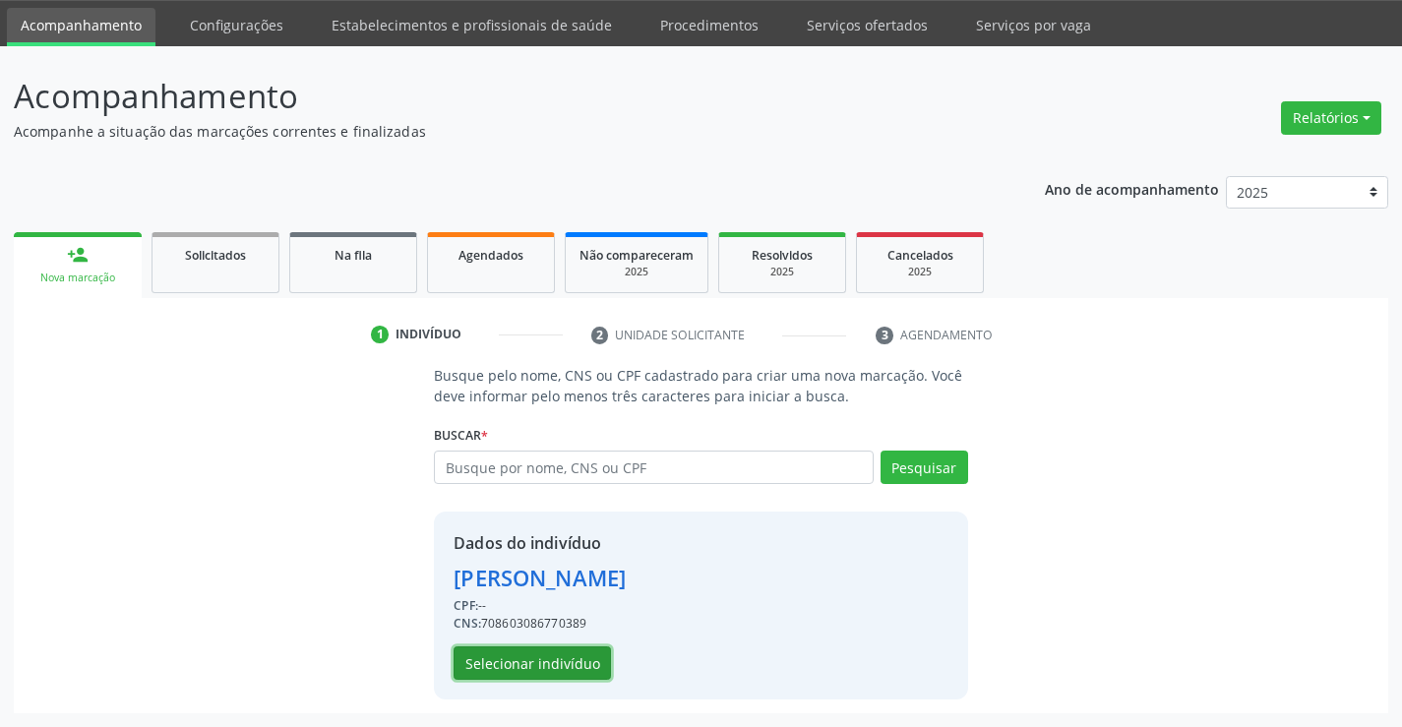
click at [548, 667] on button "Selecionar indivíduo" at bounding box center [532, 663] width 157 height 33
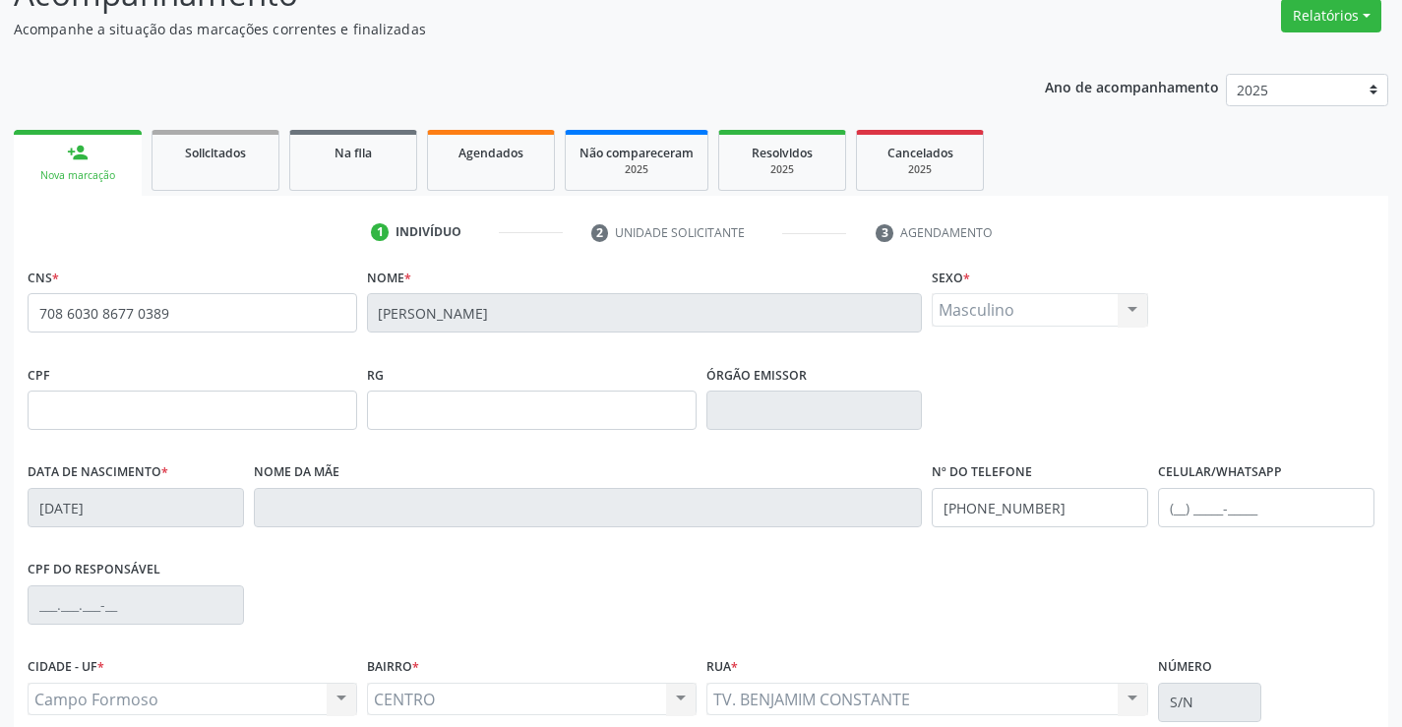
scroll to position [340, 0]
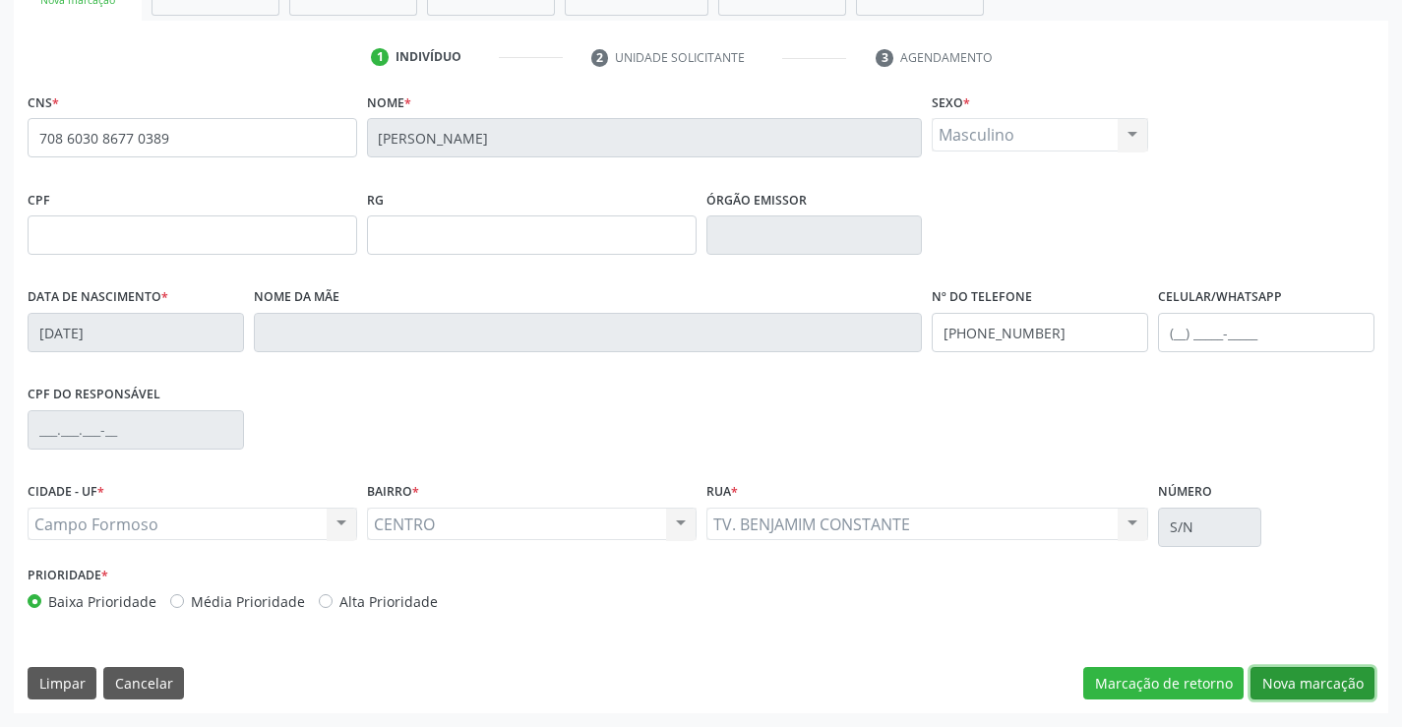
click at [1282, 676] on button "Nova marcação" at bounding box center [1313, 683] width 124 height 33
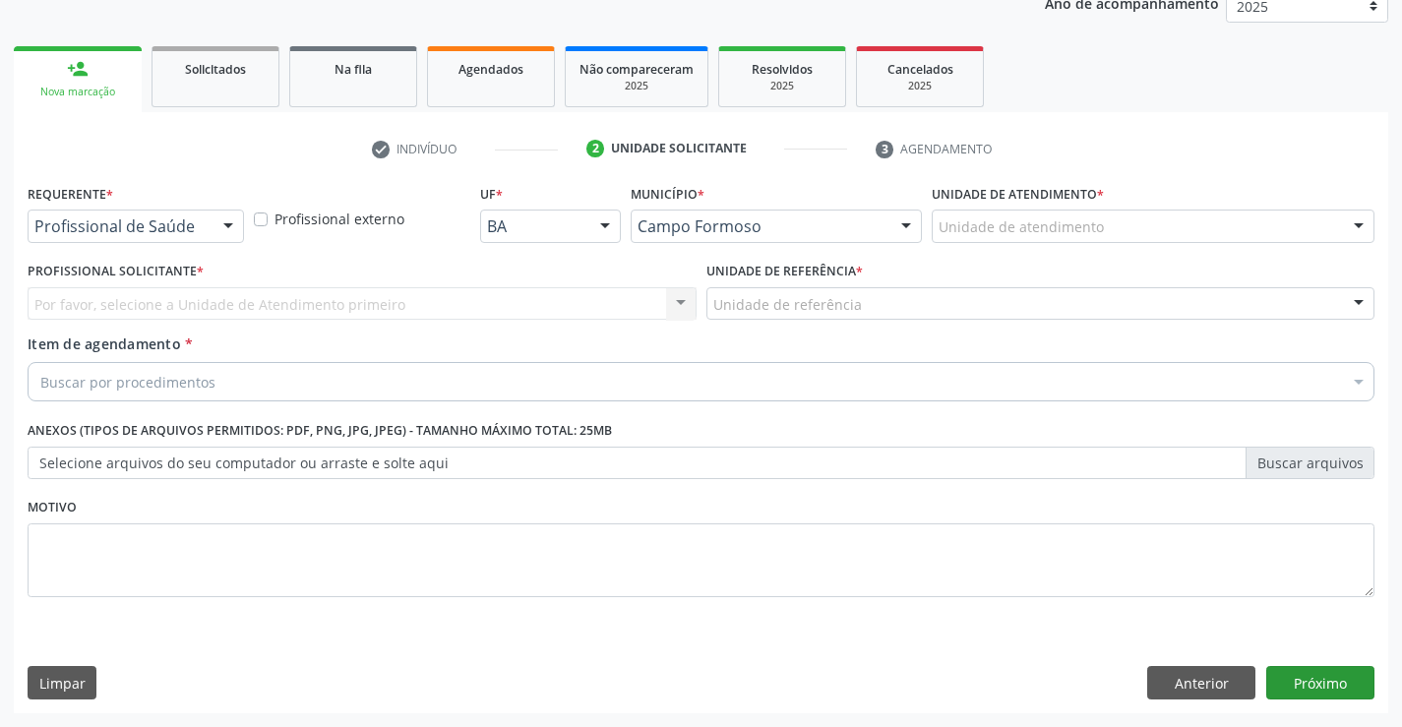
scroll to position [248, 0]
click at [207, 215] on div "Profissional de Saúde" at bounding box center [136, 226] width 217 height 33
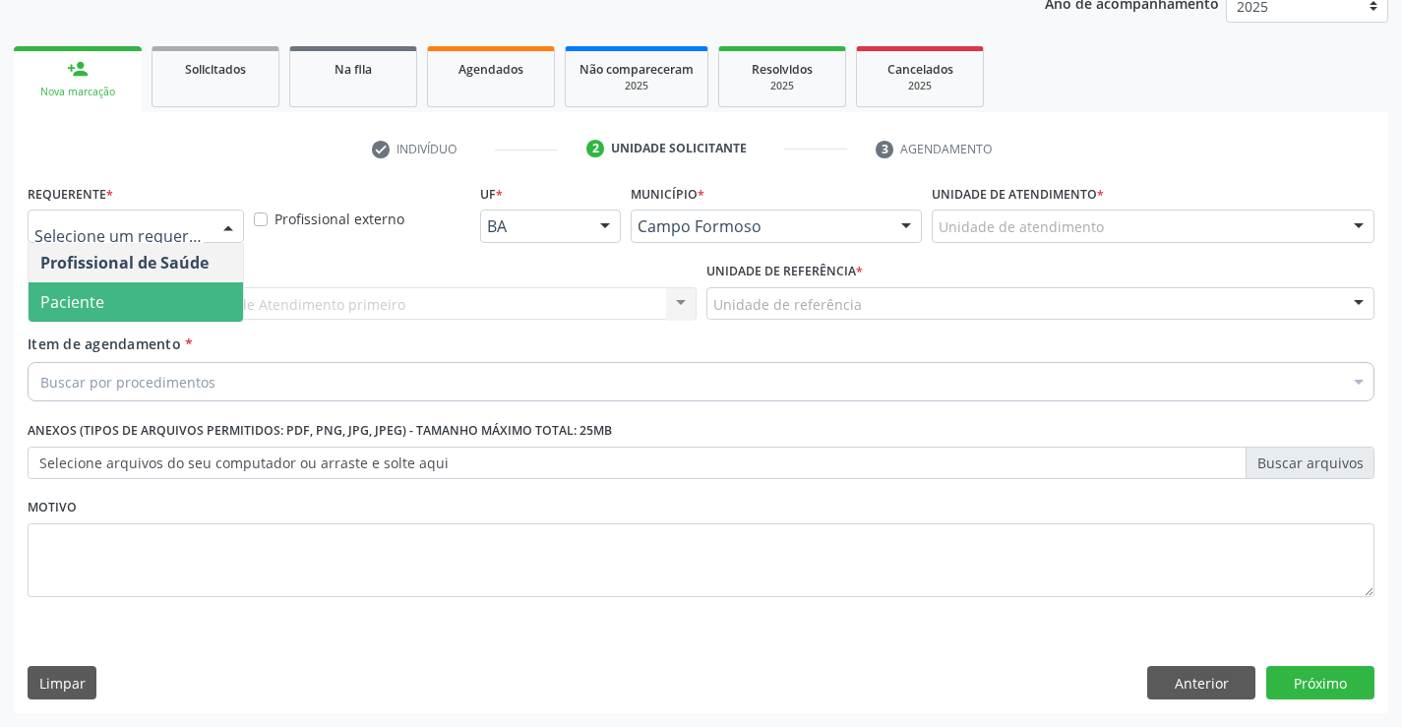
click at [187, 317] on span "Paciente" at bounding box center [136, 301] width 215 height 39
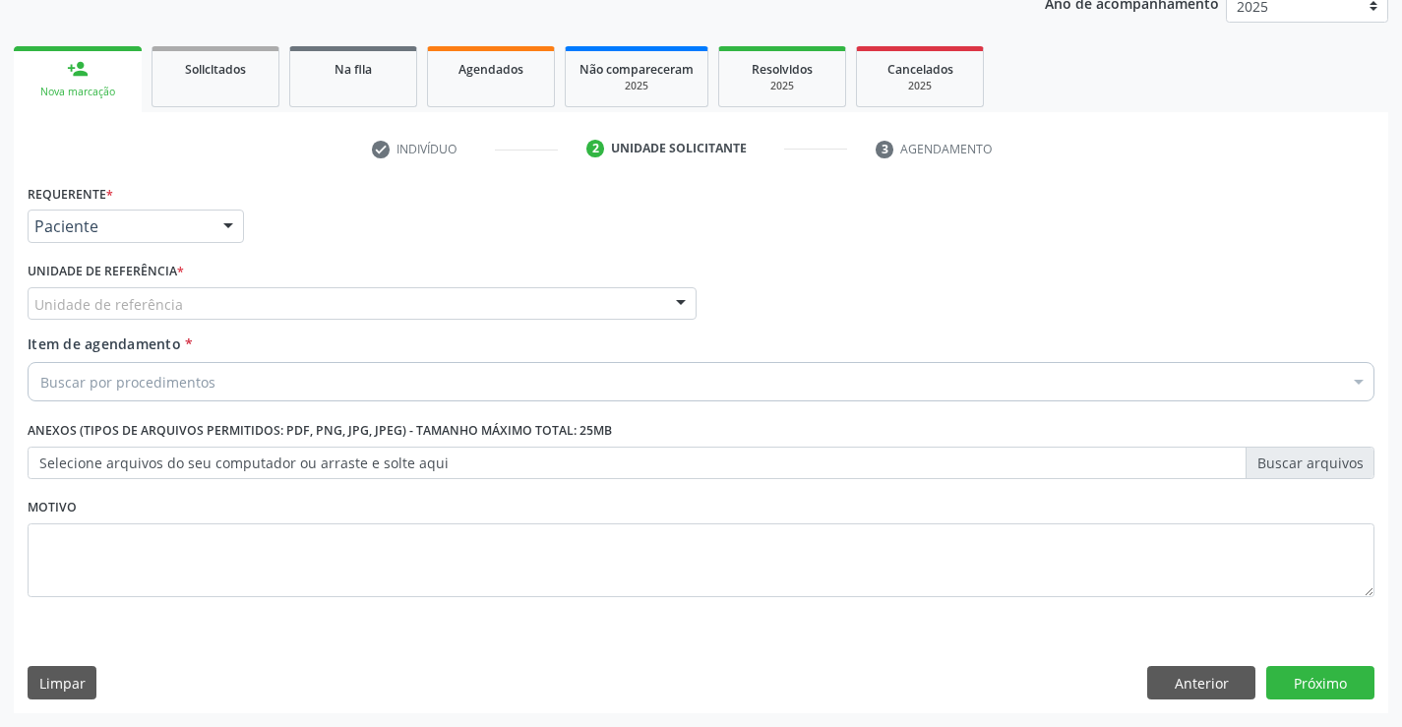
drag, startPoint x: 320, startPoint y: 312, endPoint x: 322, endPoint y: 330, distance: 17.8
click at [322, 313] on div "Unidade de referência" at bounding box center [362, 303] width 669 height 33
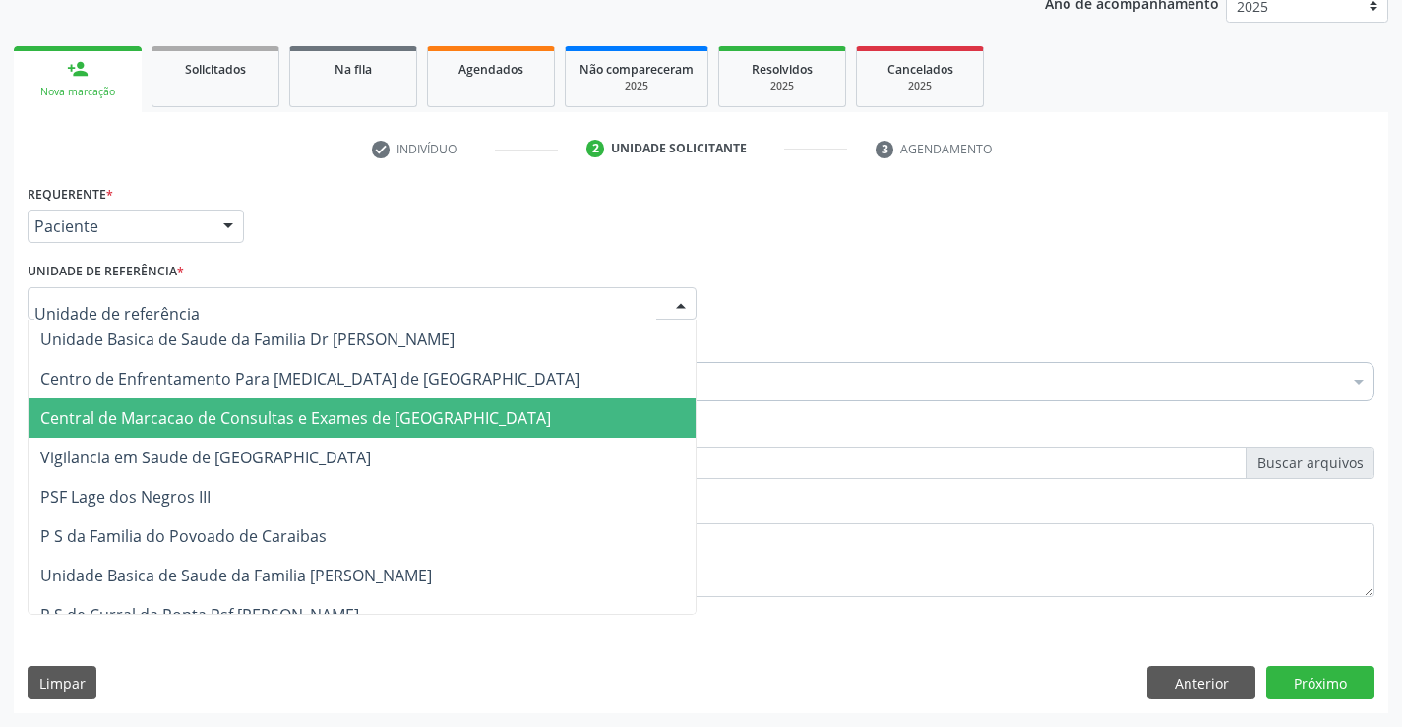
drag, startPoint x: 337, startPoint y: 409, endPoint x: 420, endPoint y: 376, distance: 90.1
click at [338, 409] on span "Central de Marcacao de Consultas e Exames de [GEOGRAPHIC_DATA]" at bounding box center [295, 418] width 511 height 22
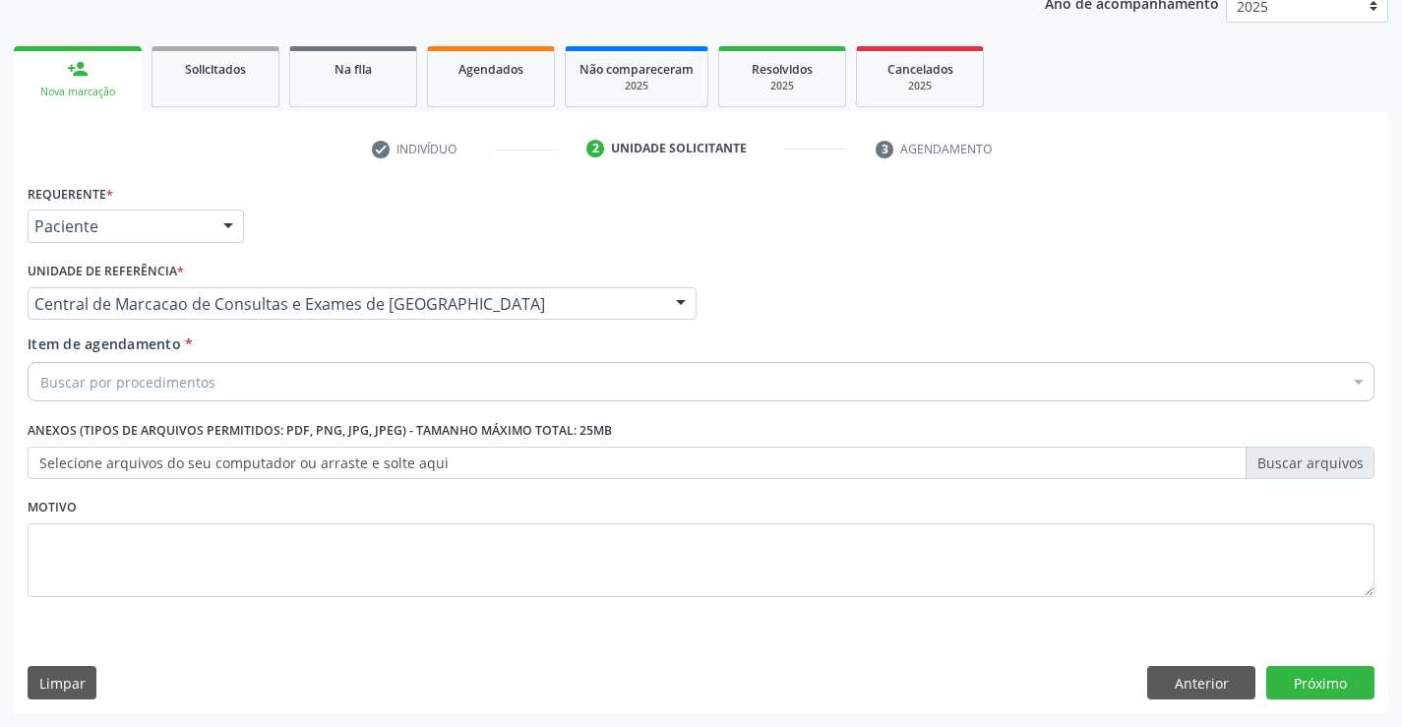
click at [420, 376] on div "Buscar por procedimentos" at bounding box center [701, 381] width 1347 height 39
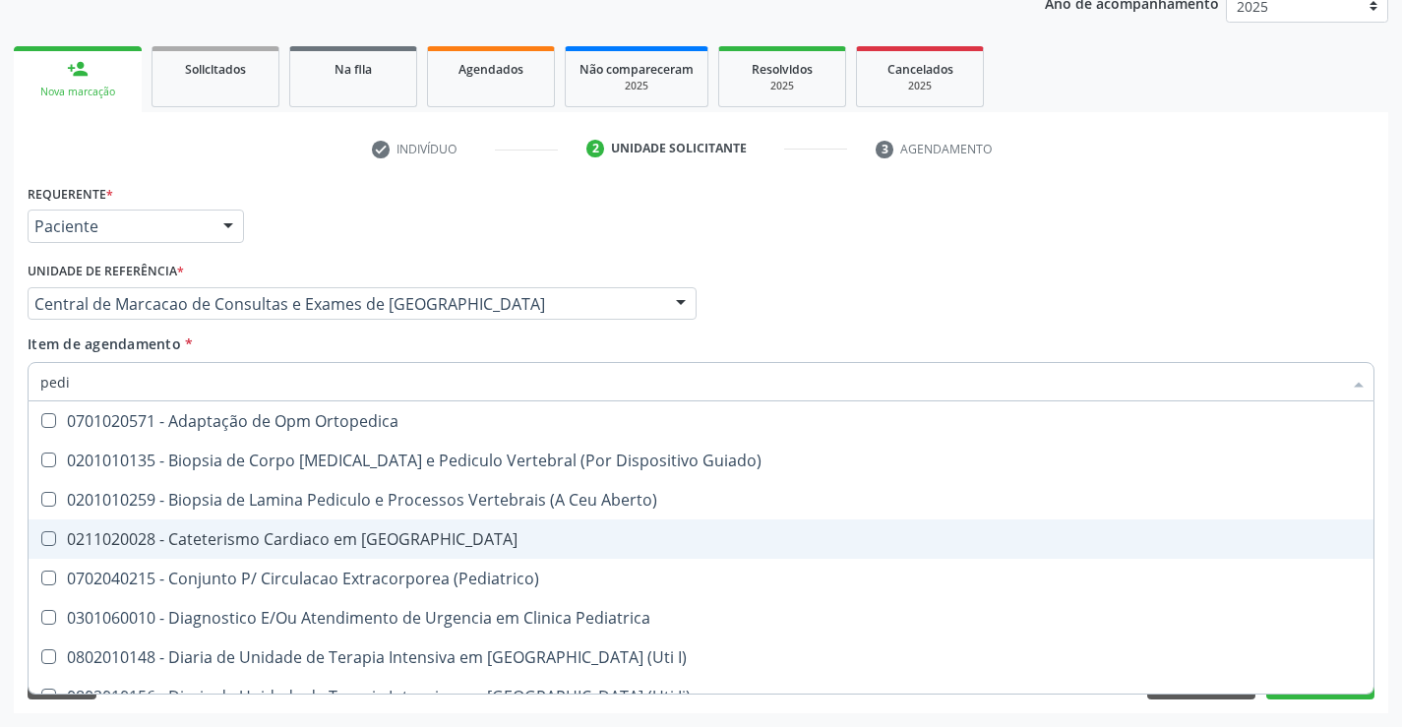
type input "pedia"
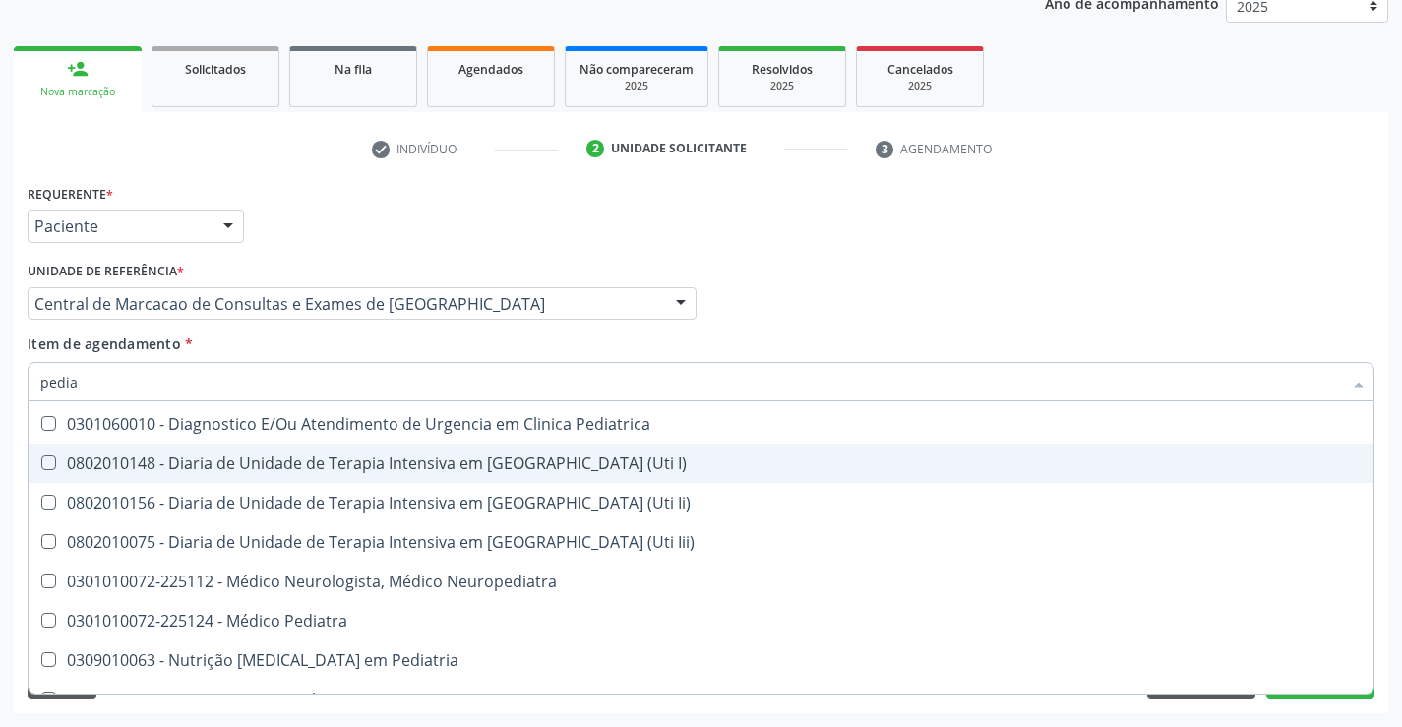
scroll to position [197, 0]
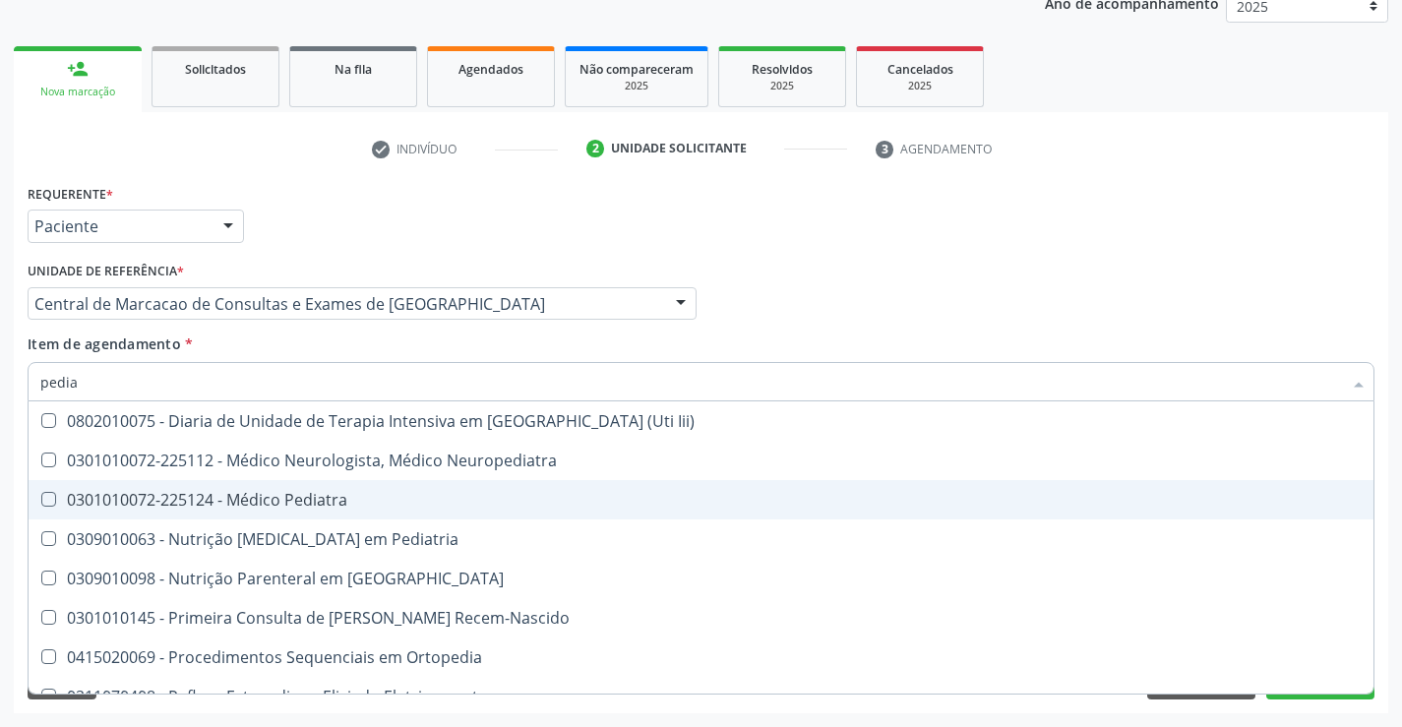
drag, startPoint x: 345, startPoint y: 501, endPoint x: 406, endPoint y: 496, distance: 61.2
click at [345, 499] on div "0301010072-225124 - Médico Pediatra" at bounding box center [701, 500] width 1322 height 16
checkbox Pediatra "true"
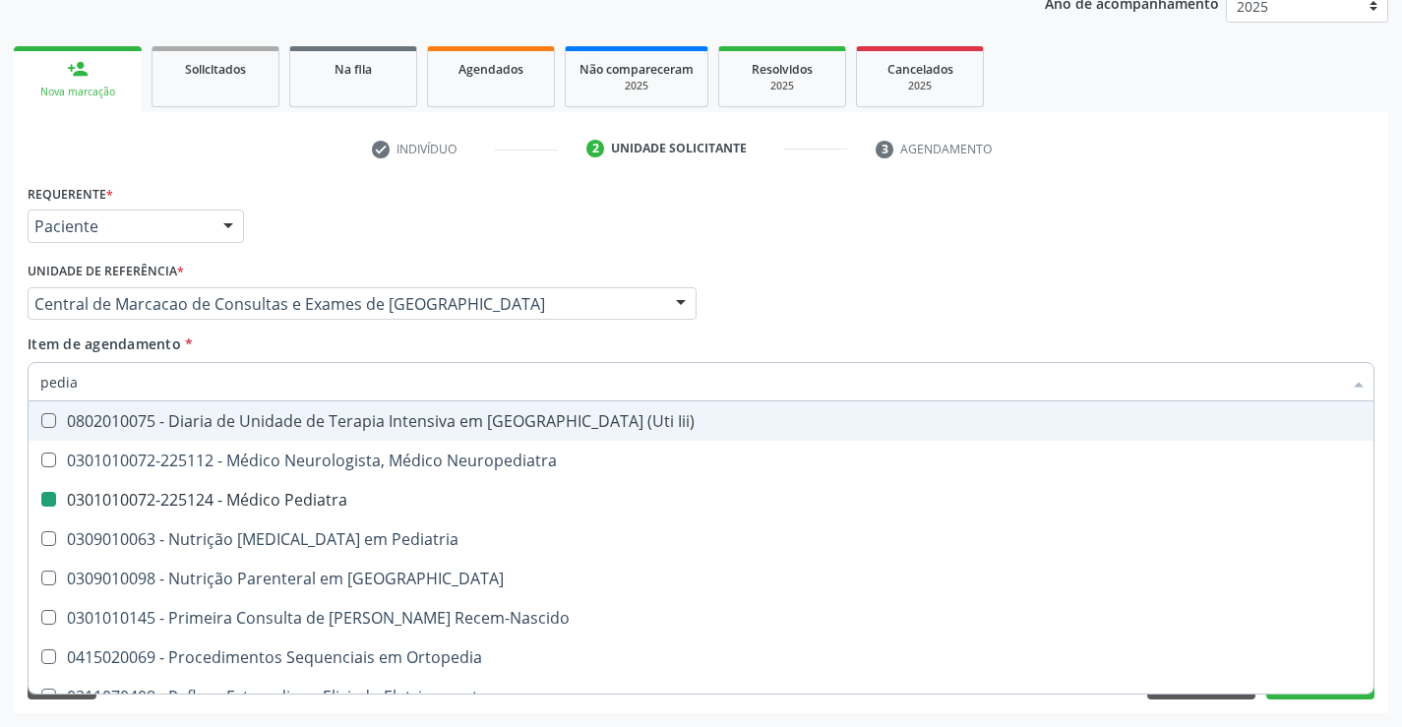
click at [942, 316] on div "Profissional Solicitante Por favor, selecione a Unidade de Atendimento primeiro…" at bounding box center [701, 295] width 1357 height 77
checkbox \(Pediatrico\) "true"
checkbox Pediatra "false"
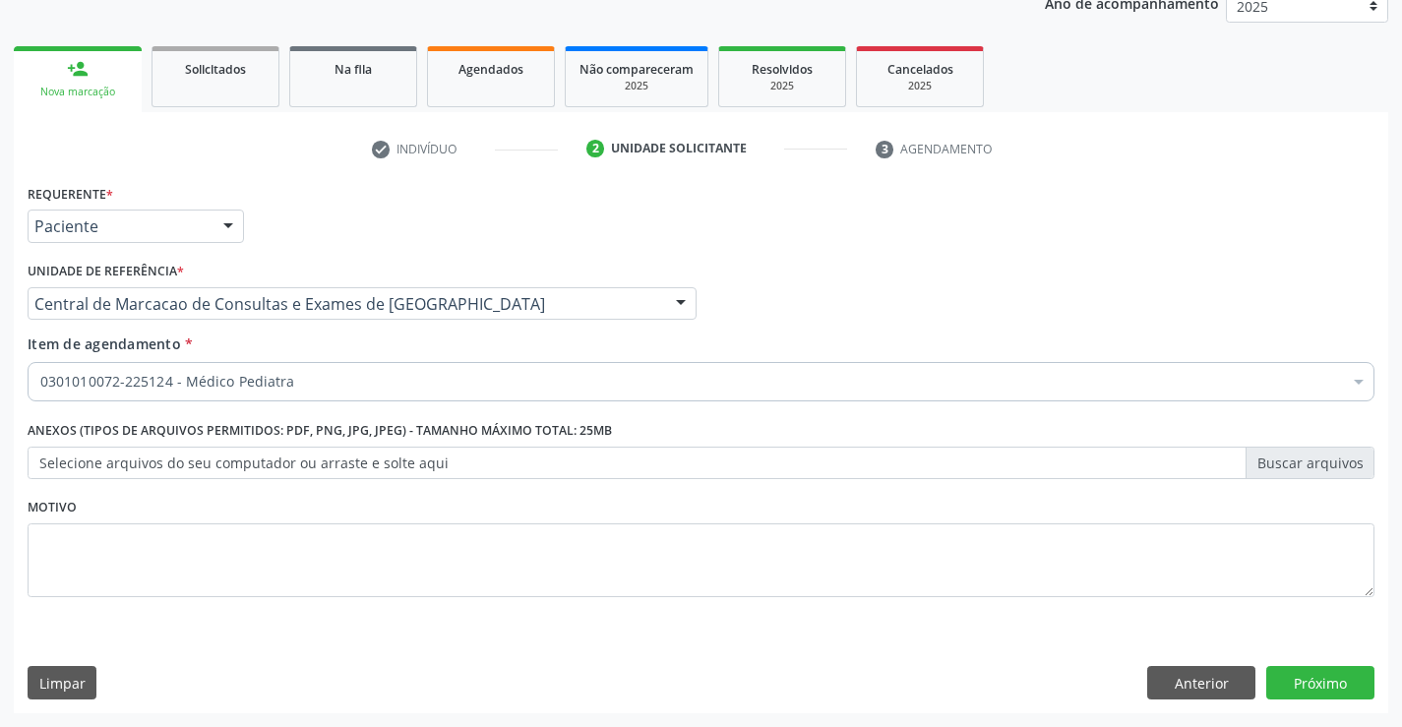
scroll to position [0, 0]
click at [1334, 692] on button "Próximo" at bounding box center [1321, 682] width 108 height 33
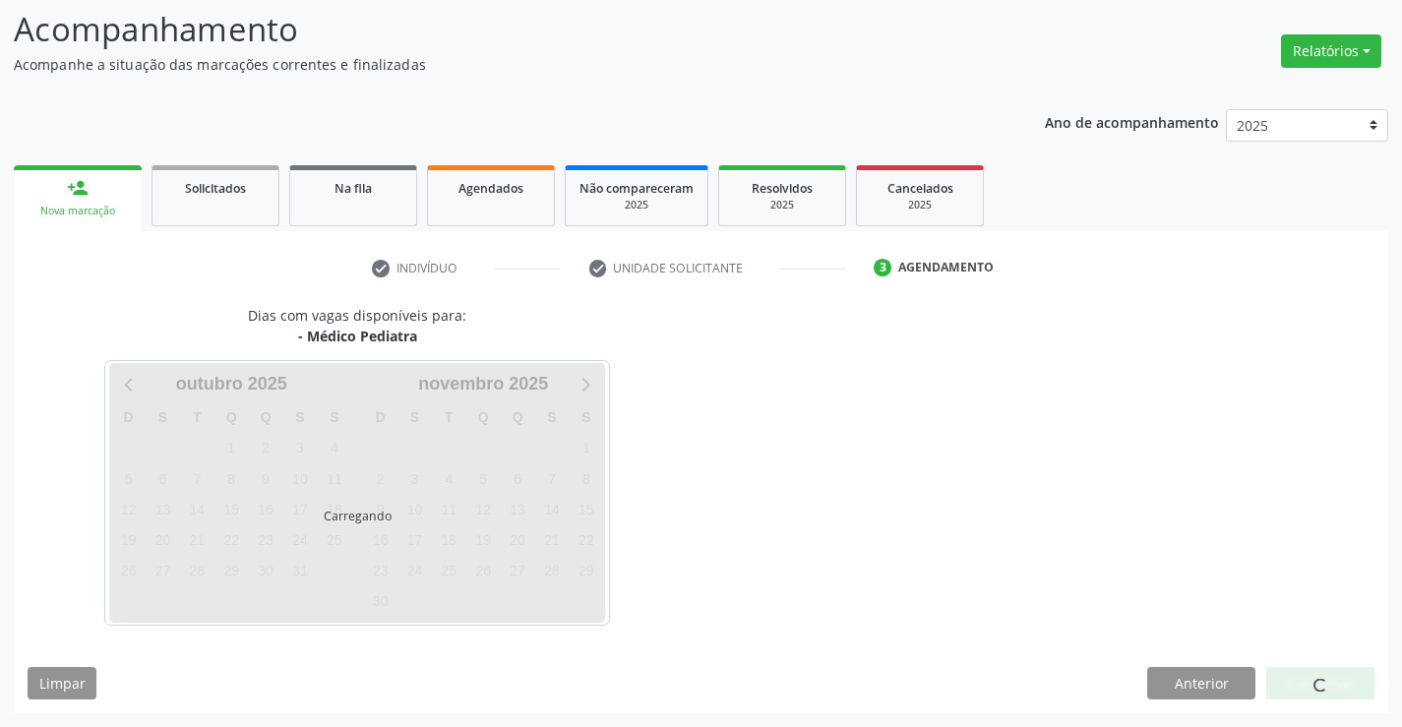
scroll to position [129, 0]
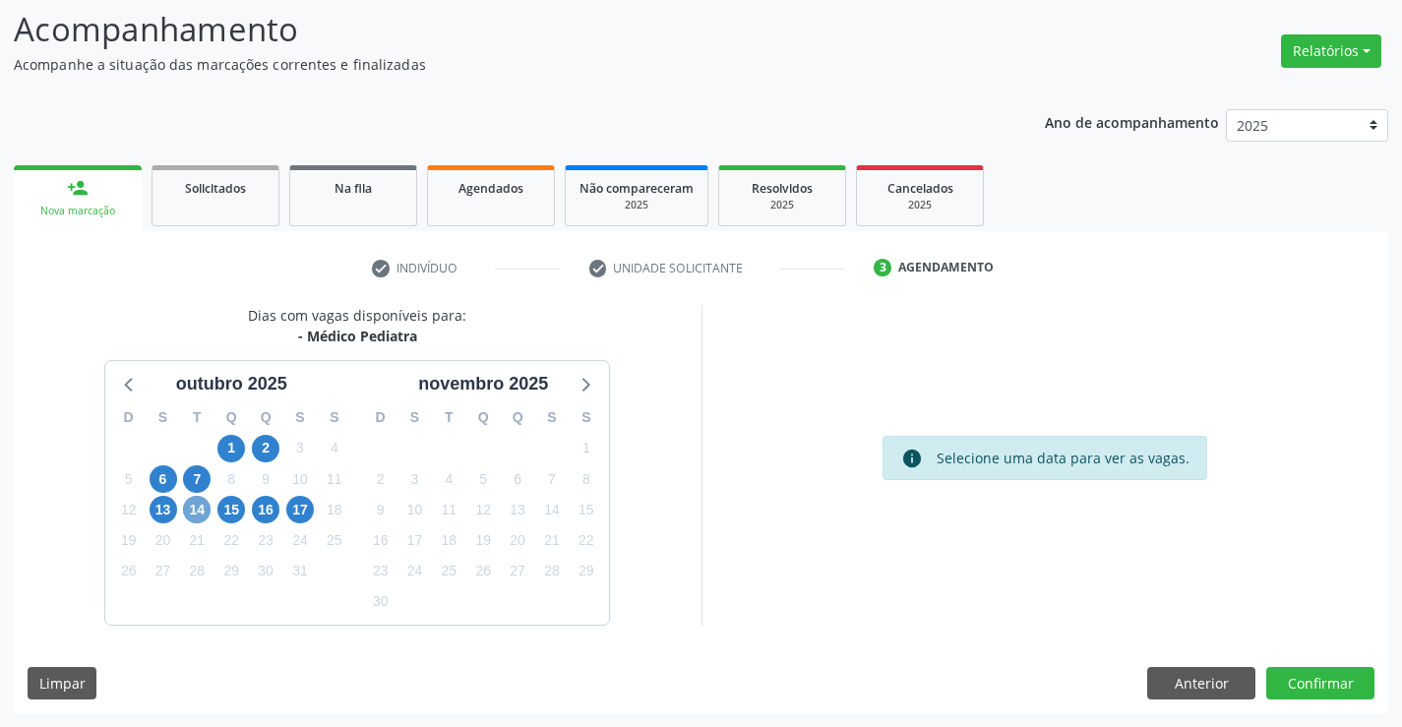
click at [207, 509] on span "14" at bounding box center [197, 510] width 28 height 28
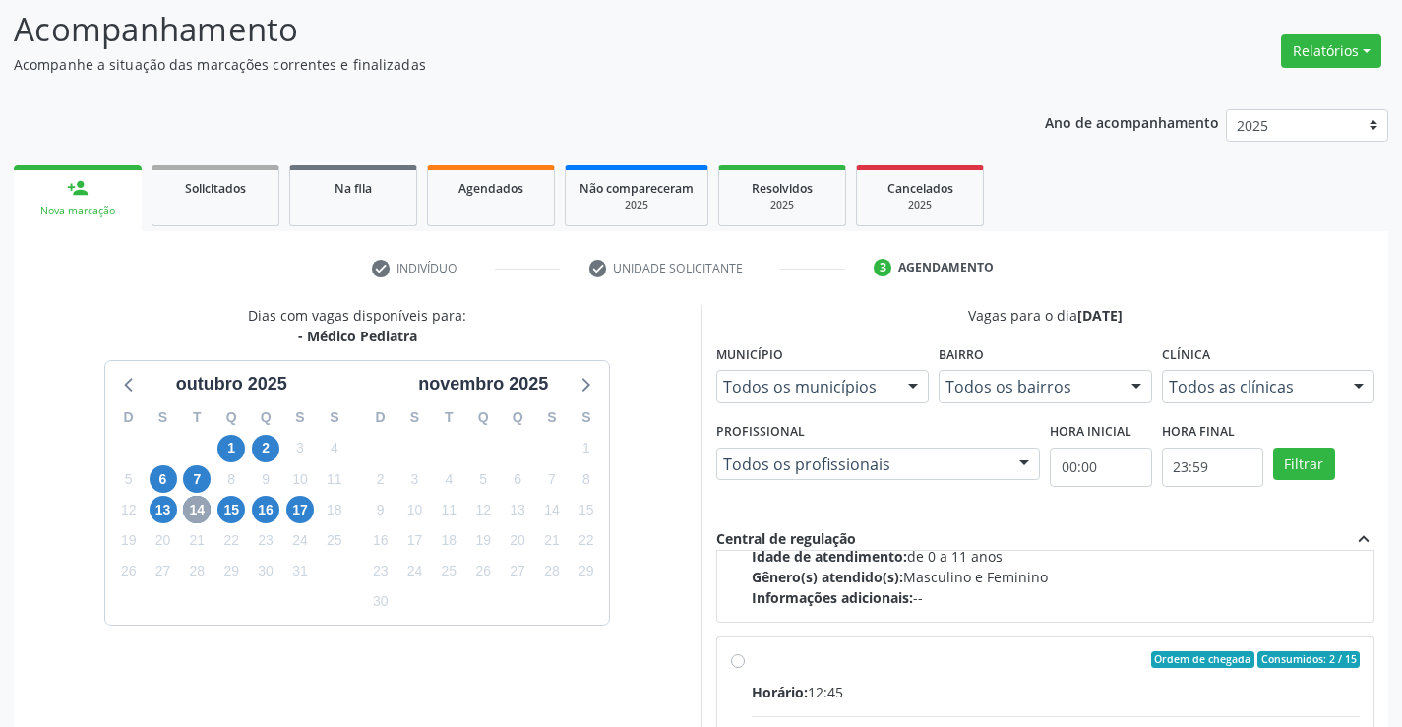
scroll to position [295, 0]
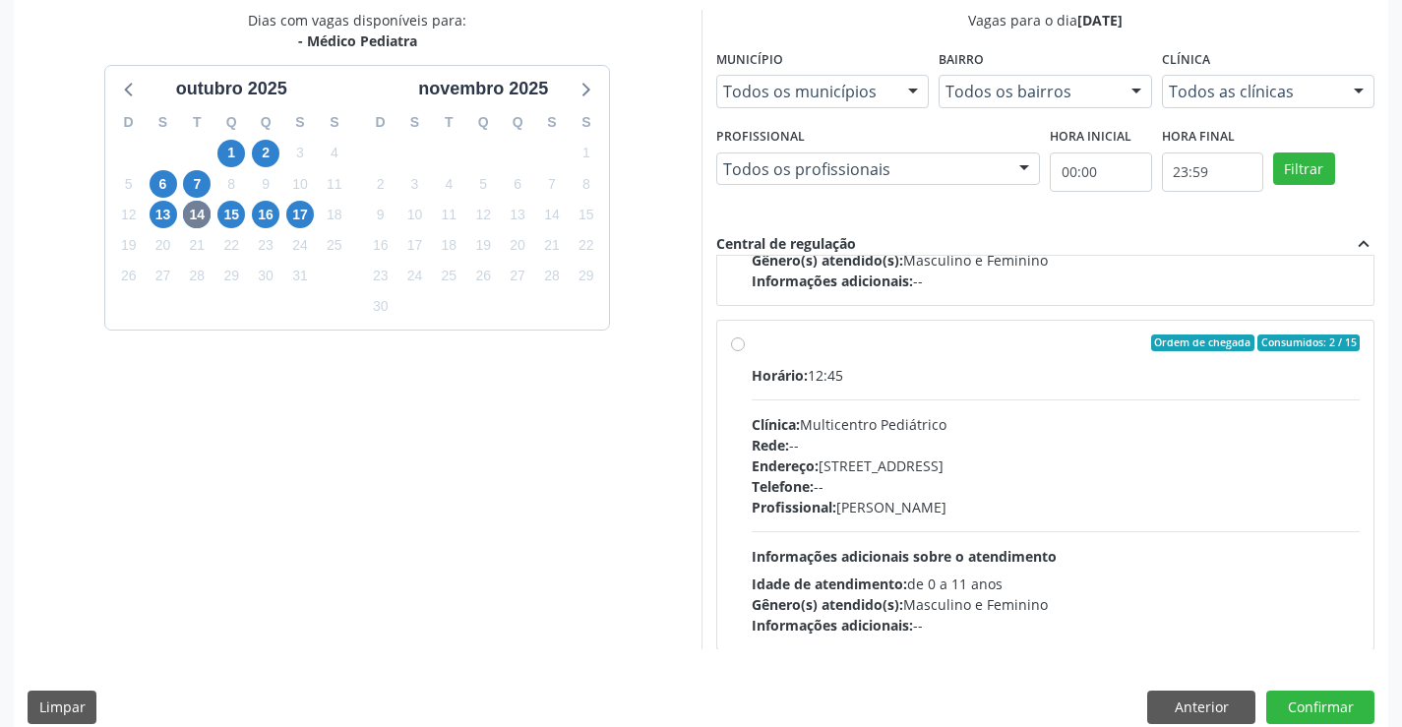
click at [981, 405] on div "Horário: 12:45 Clínica: Multicentro Pediátrico Rede: -- Endereço: Antigo Casa G…" at bounding box center [1056, 500] width 609 height 271
click at [745, 352] on input "Ordem de chegada Consumidos: 2 / 15 Horário: 12:45 Clínica: Multicentro Pediátr…" at bounding box center [738, 344] width 14 height 18
radio input "true"
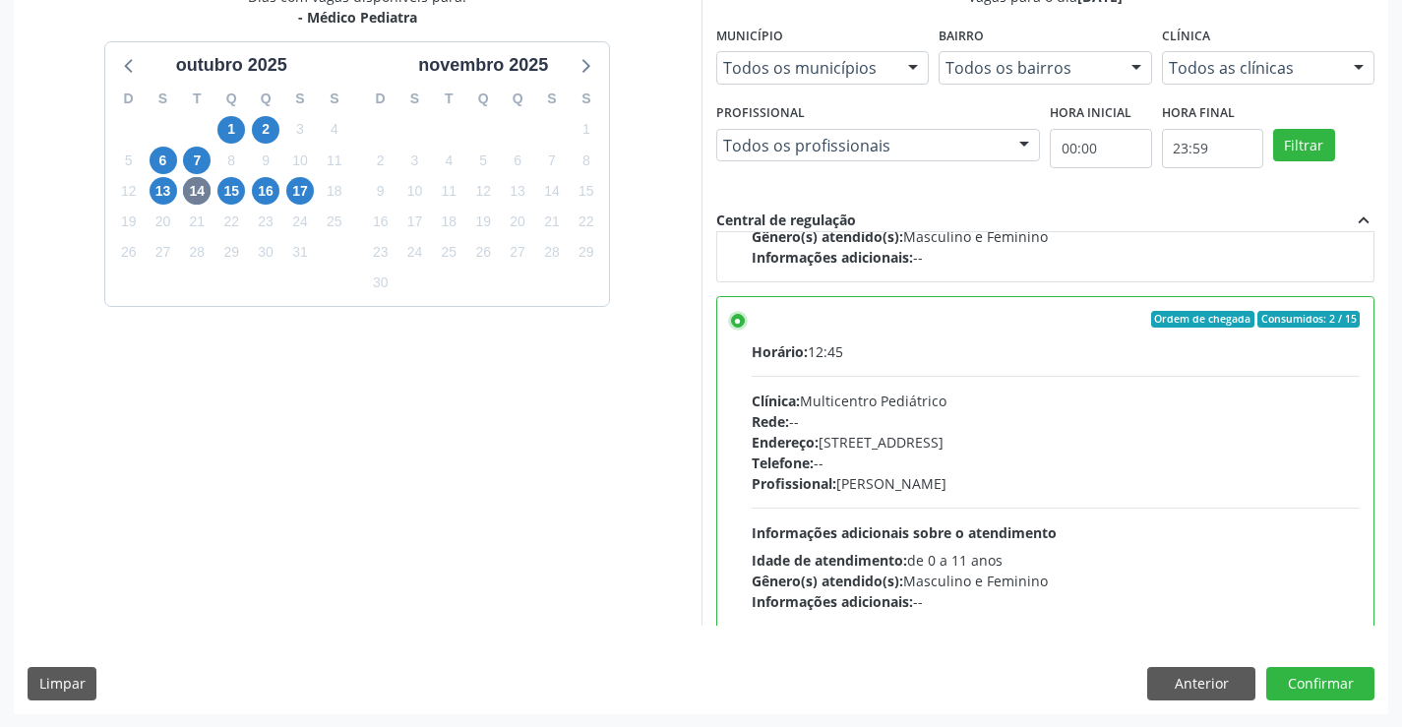
scroll to position [449, 0]
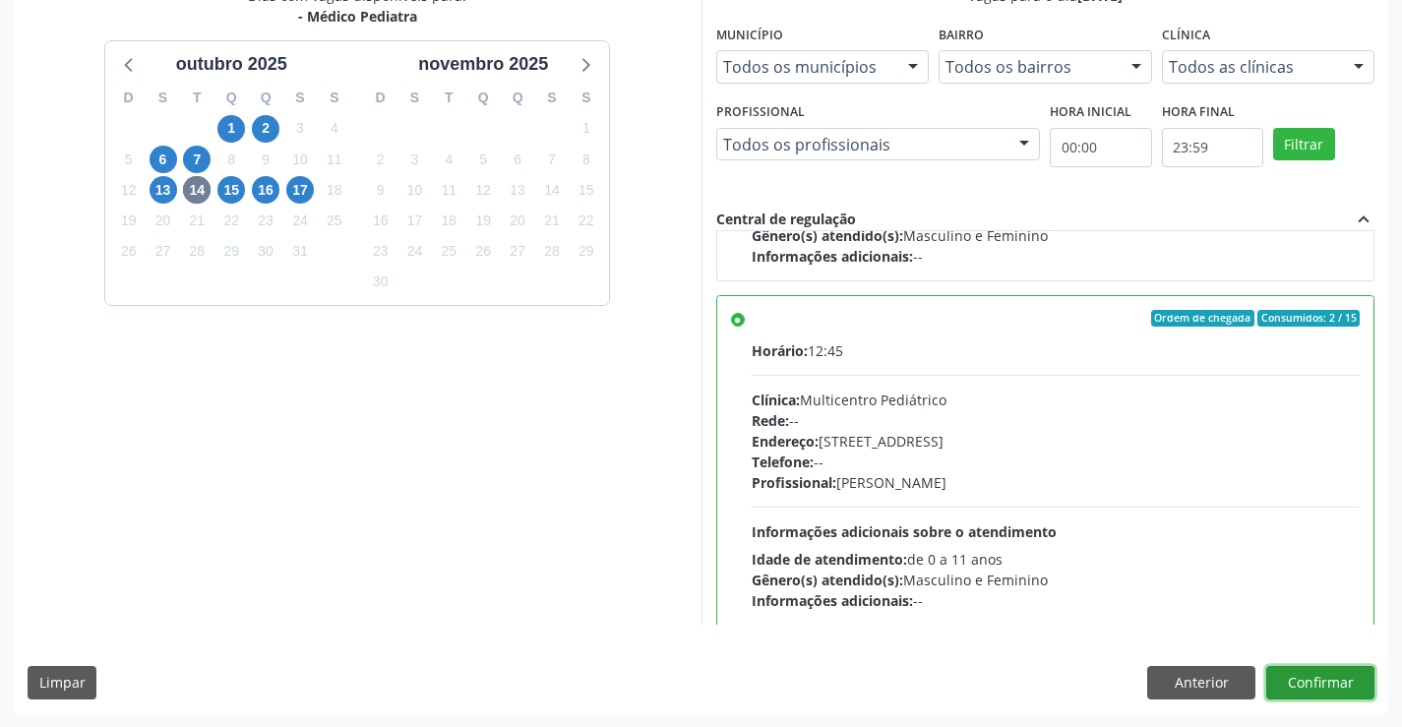
click at [1346, 686] on button "Confirmar" at bounding box center [1321, 682] width 108 height 33
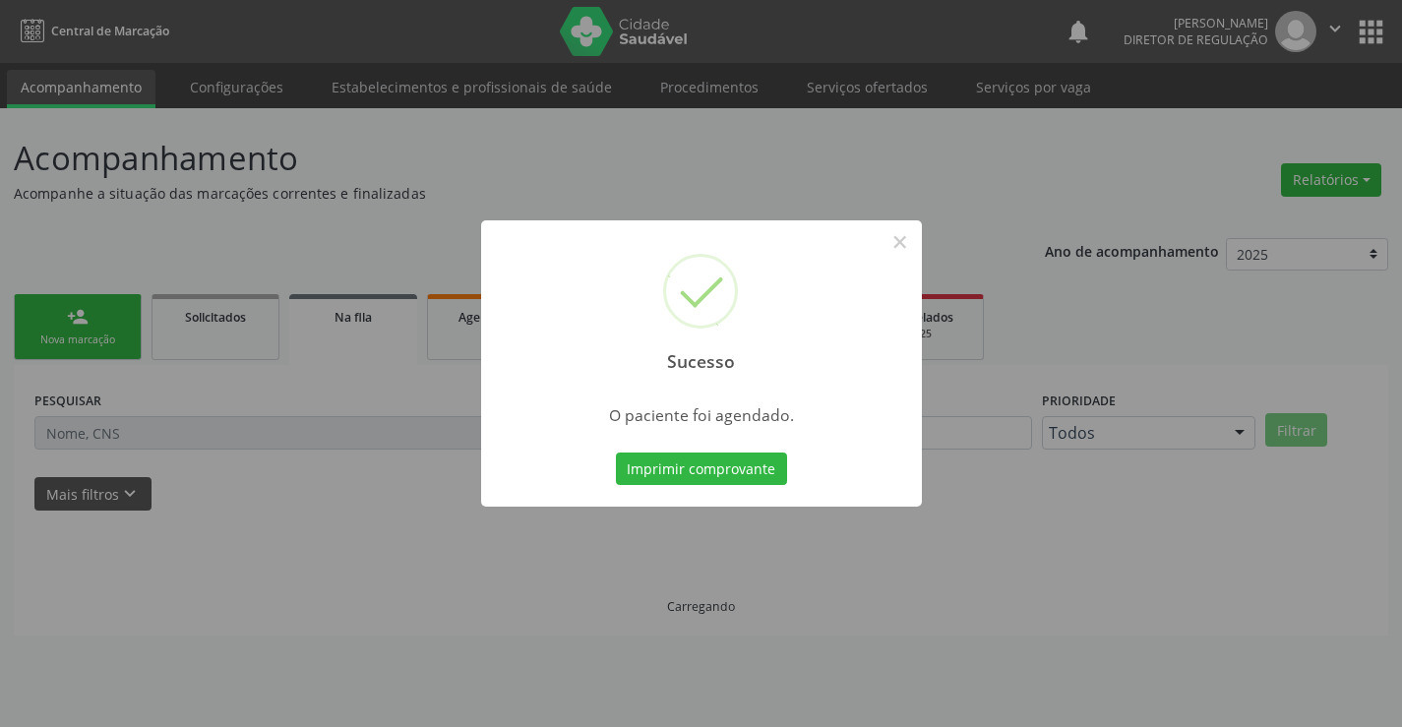
scroll to position [0, 0]
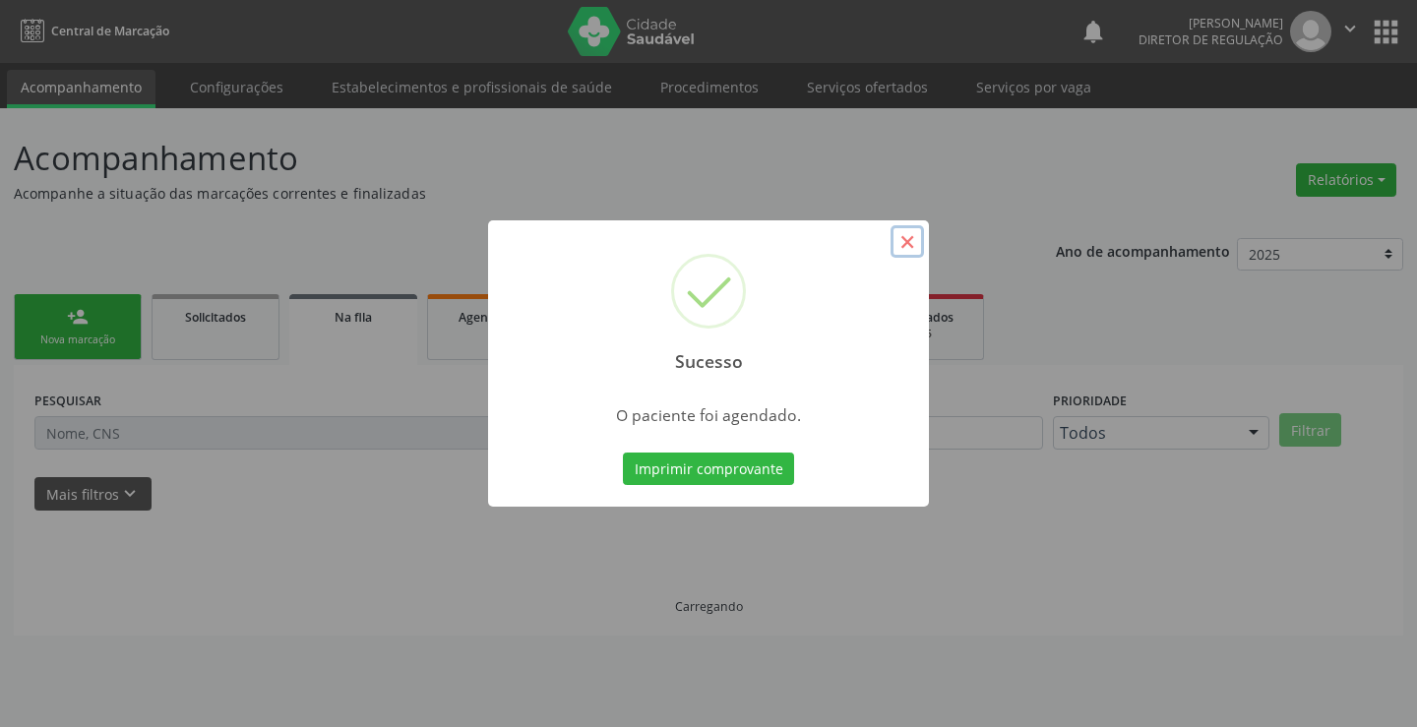
click at [906, 252] on button "×" at bounding box center [907, 241] width 33 height 33
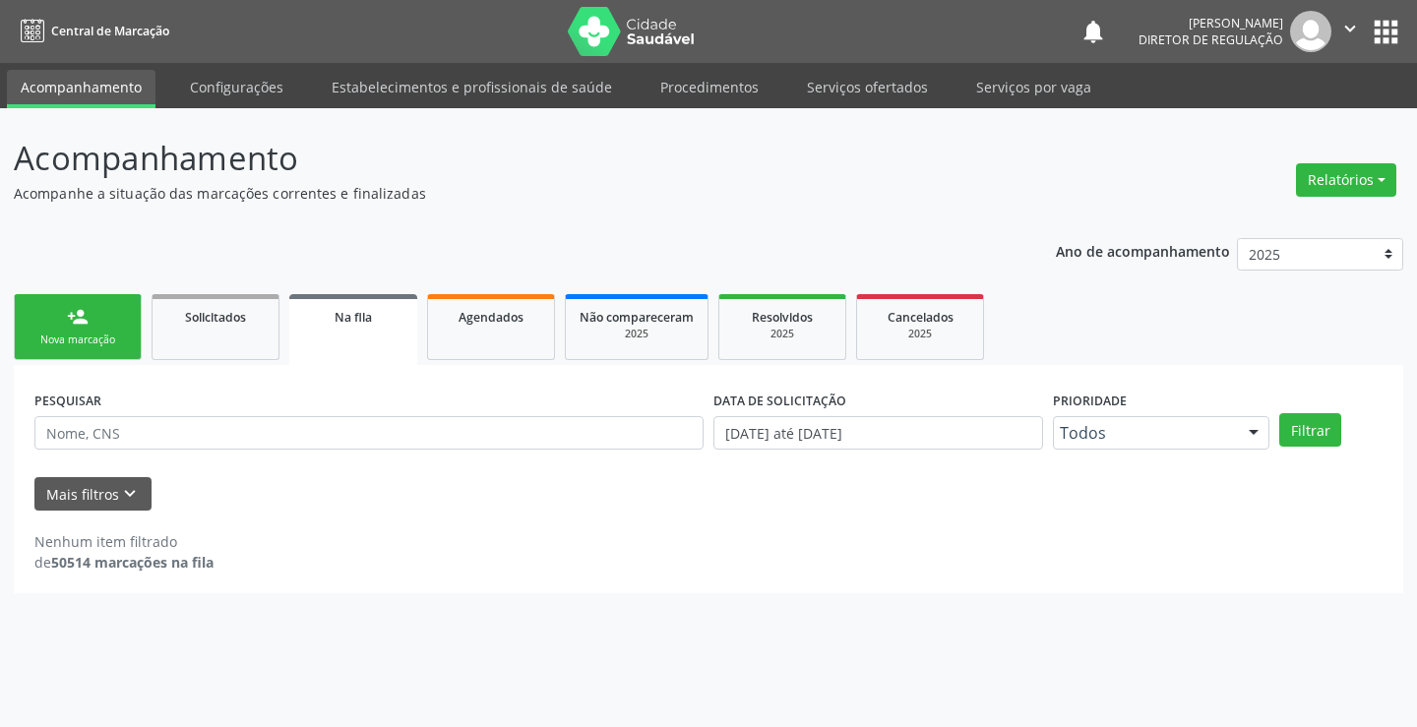
click at [107, 339] on div "Nova marcação" at bounding box center [78, 340] width 98 height 15
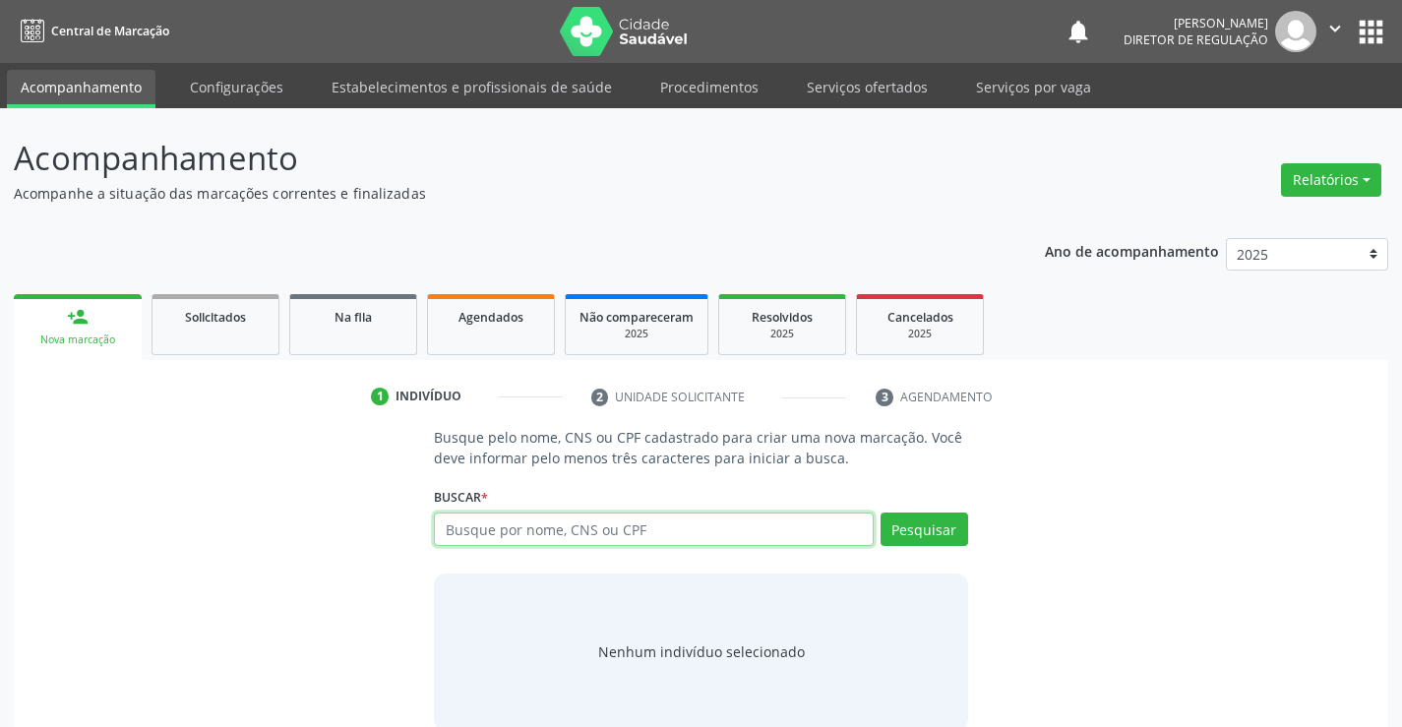
click at [560, 540] on input "text" at bounding box center [653, 529] width 439 height 33
type input "705003205498858"
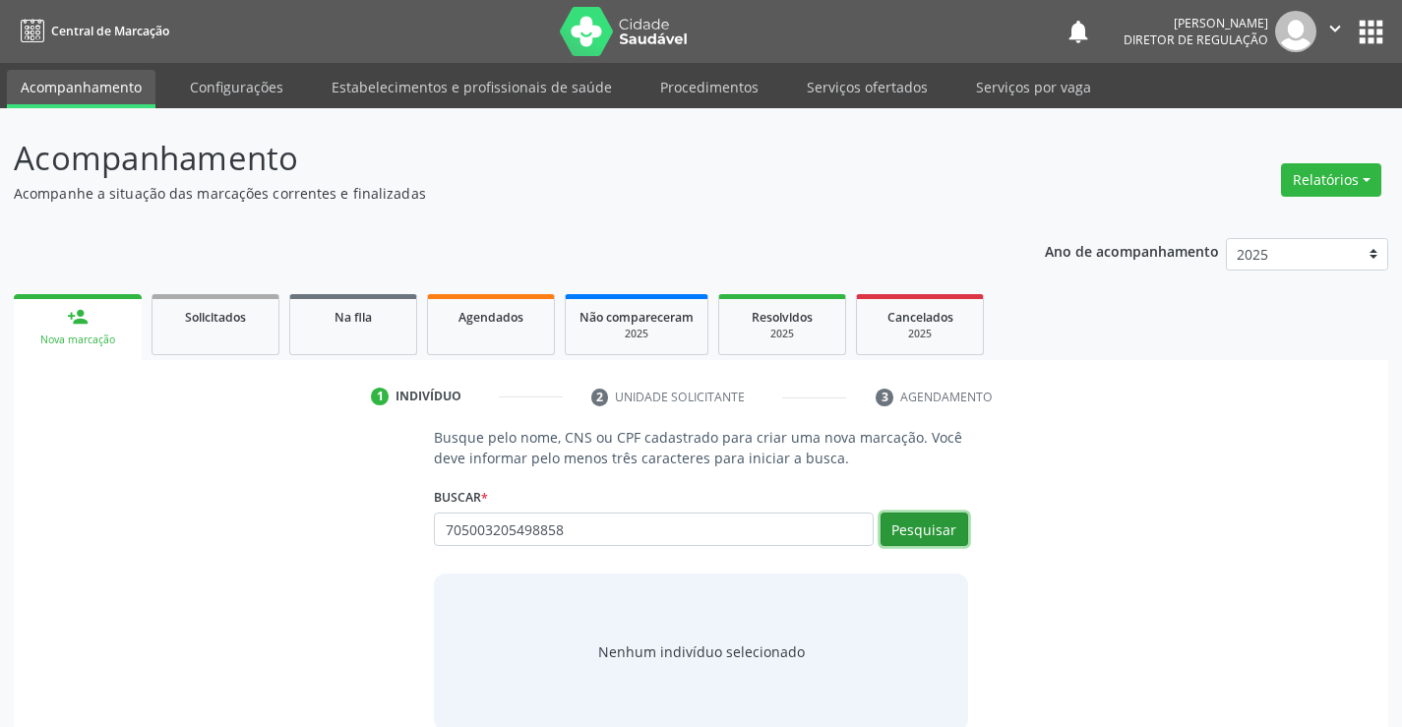
click at [947, 541] on button "Pesquisar" at bounding box center [925, 529] width 88 height 33
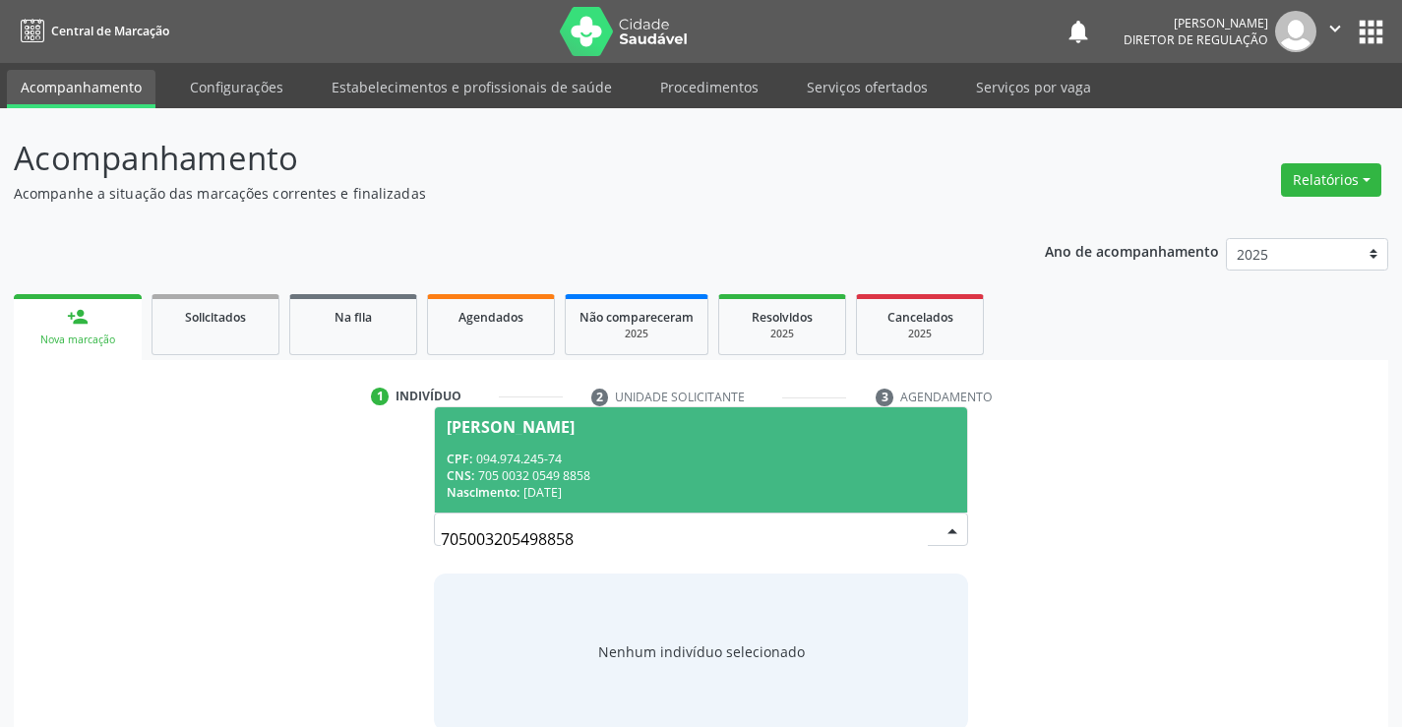
click at [713, 480] on div "CNS: 705 0032 0549 8858" at bounding box center [701, 475] width 508 height 17
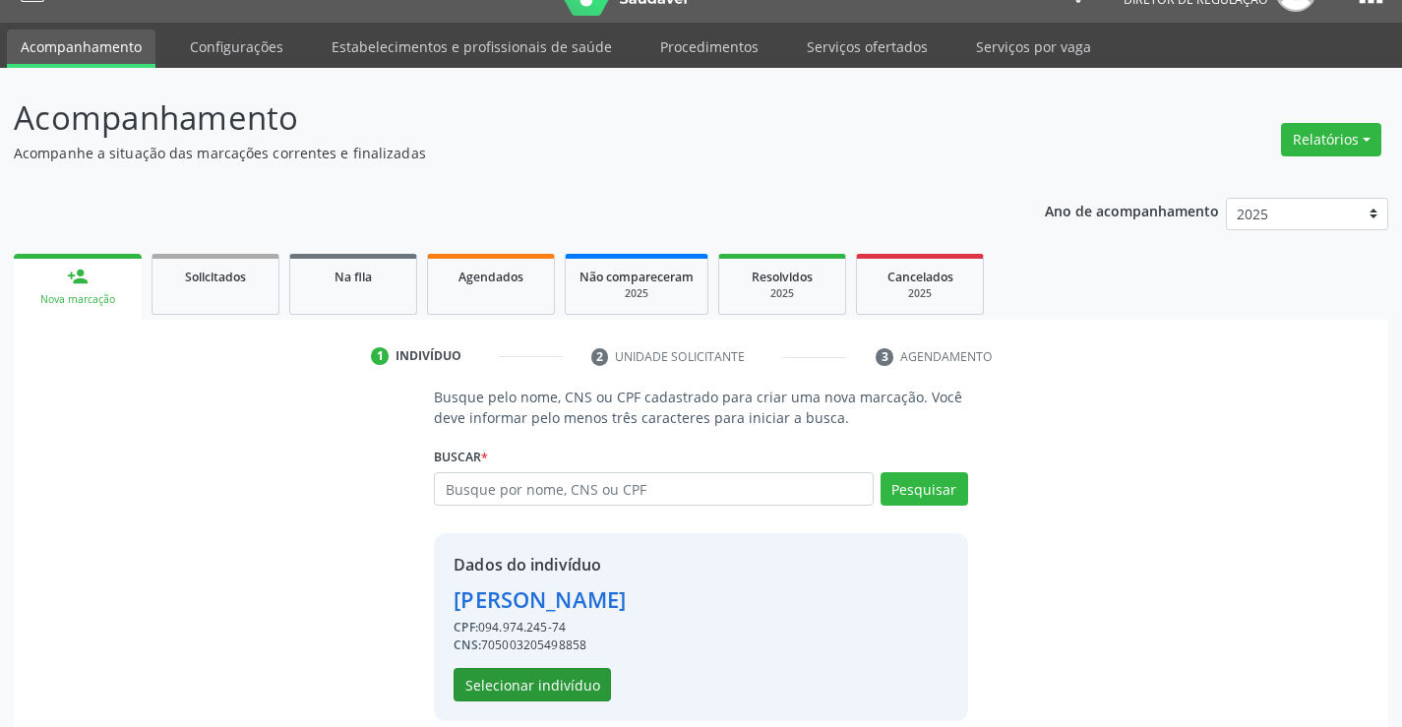
scroll to position [62, 0]
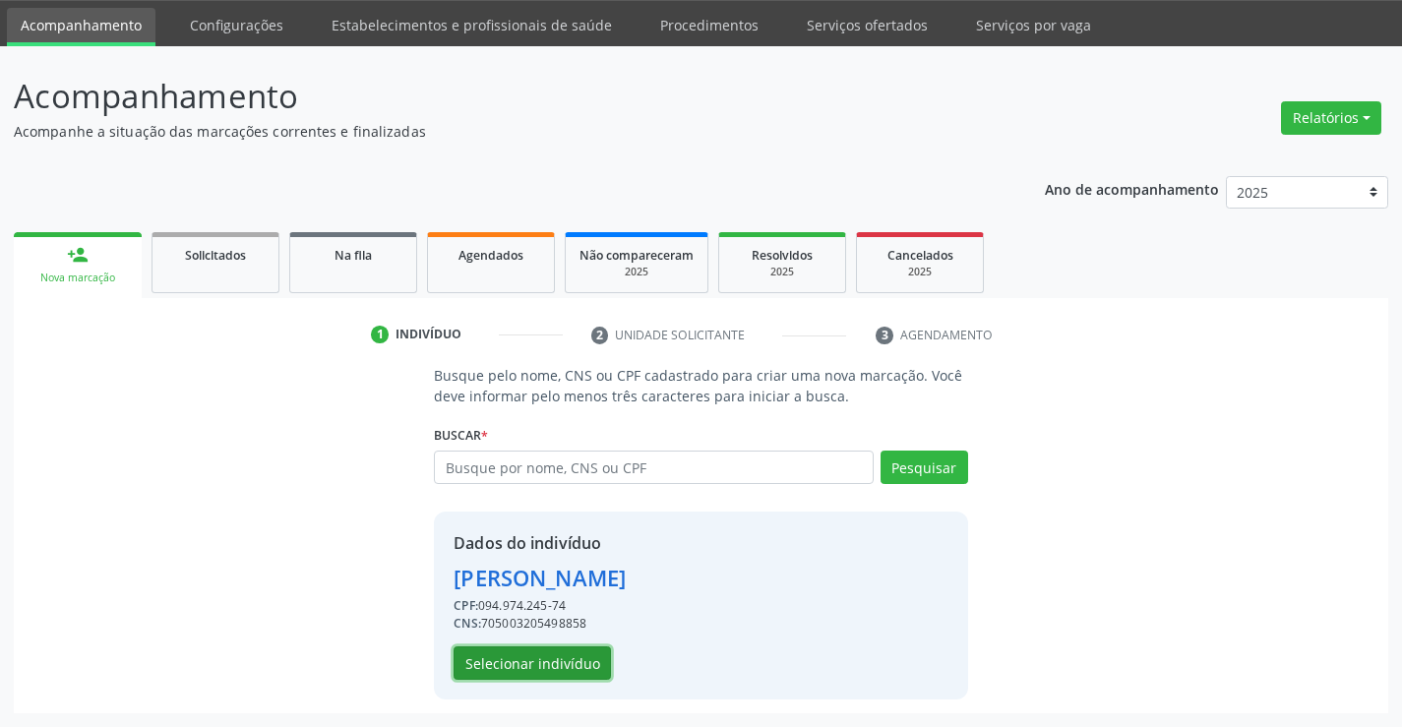
click at [584, 652] on button "Selecionar indivíduo" at bounding box center [532, 663] width 157 height 33
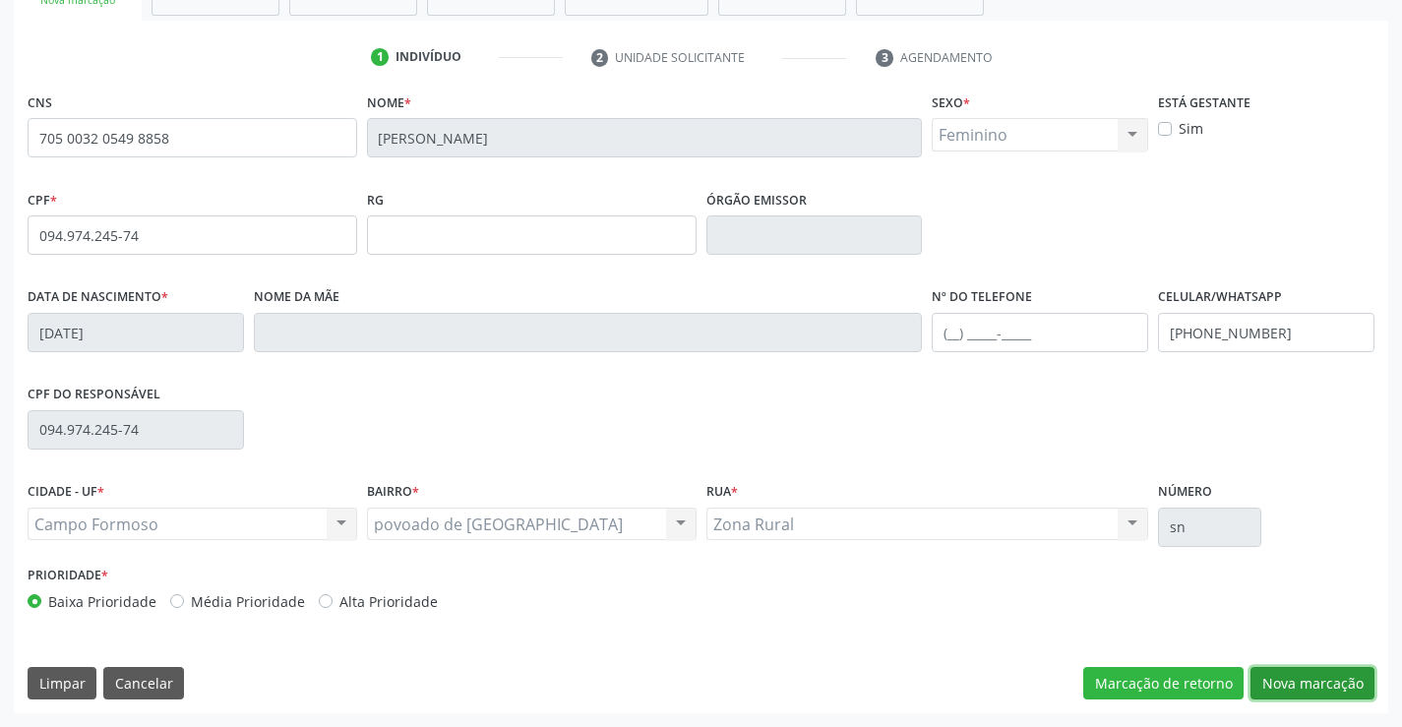
drag, startPoint x: 1302, startPoint y: 677, endPoint x: 1178, endPoint y: 609, distance: 141.4
click at [1301, 677] on button "Nova marcação" at bounding box center [1313, 683] width 124 height 33
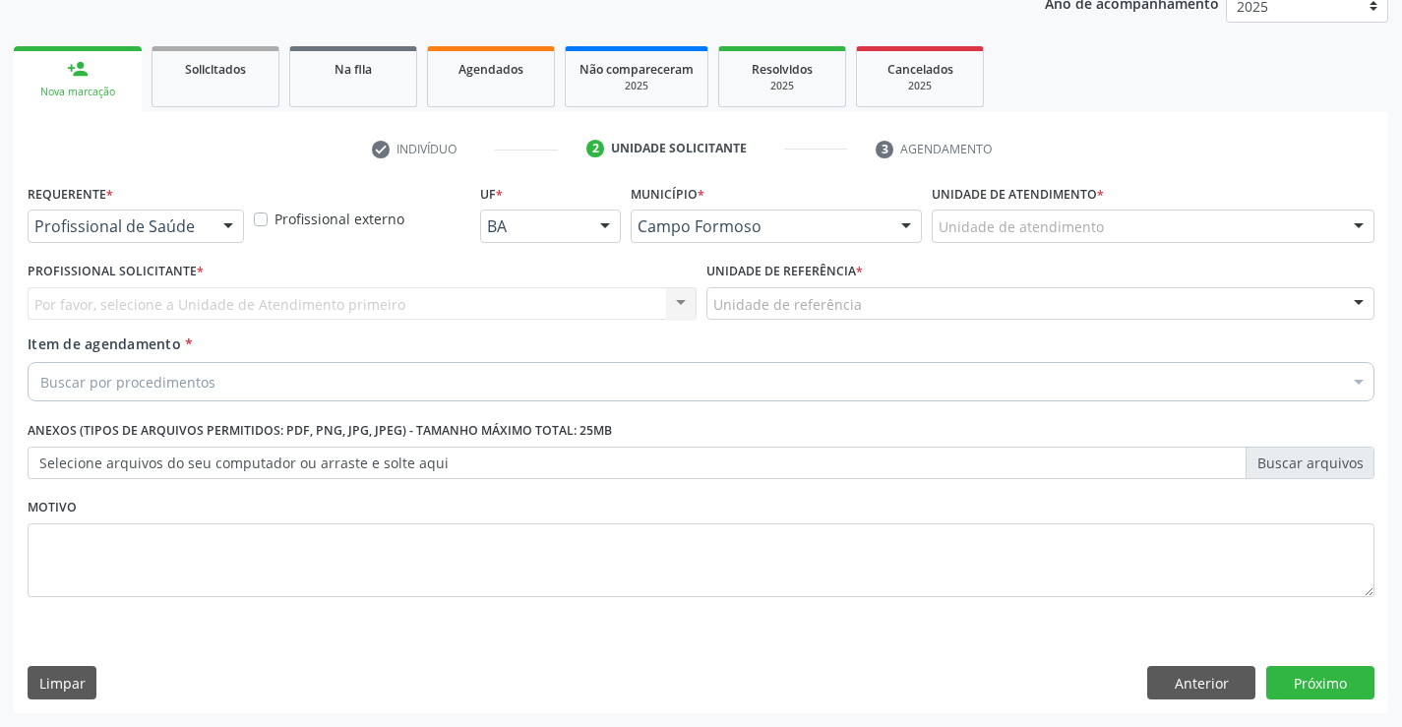
scroll to position [248, 0]
click at [148, 208] on div "Requerente * Profissional de Saúde Profissional de Saúde Paciente Nenhum result…" at bounding box center [136, 210] width 217 height 63
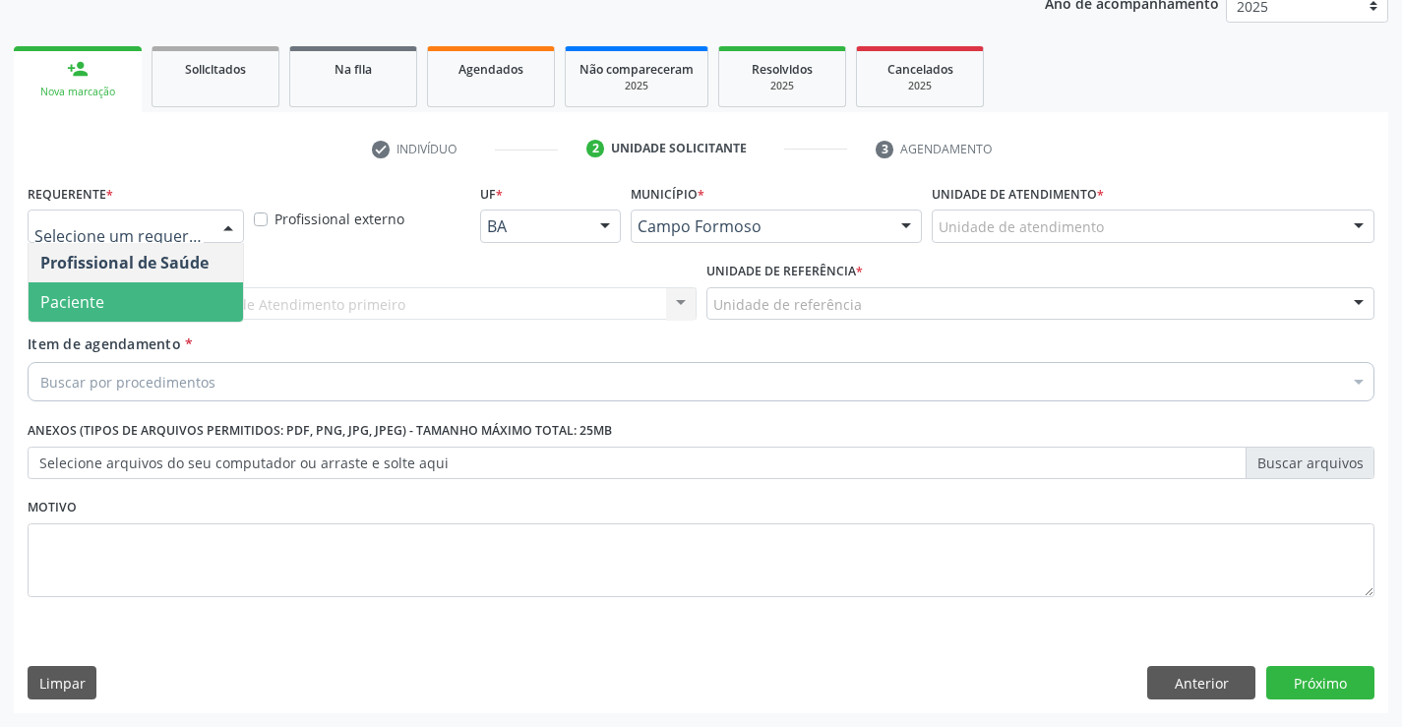
click at [147, 329] on div "Profissional Solicitante * Por favor, selecione a Unidade de Atendimento primei…" at bounding box center [362, 295] width 679 height 77
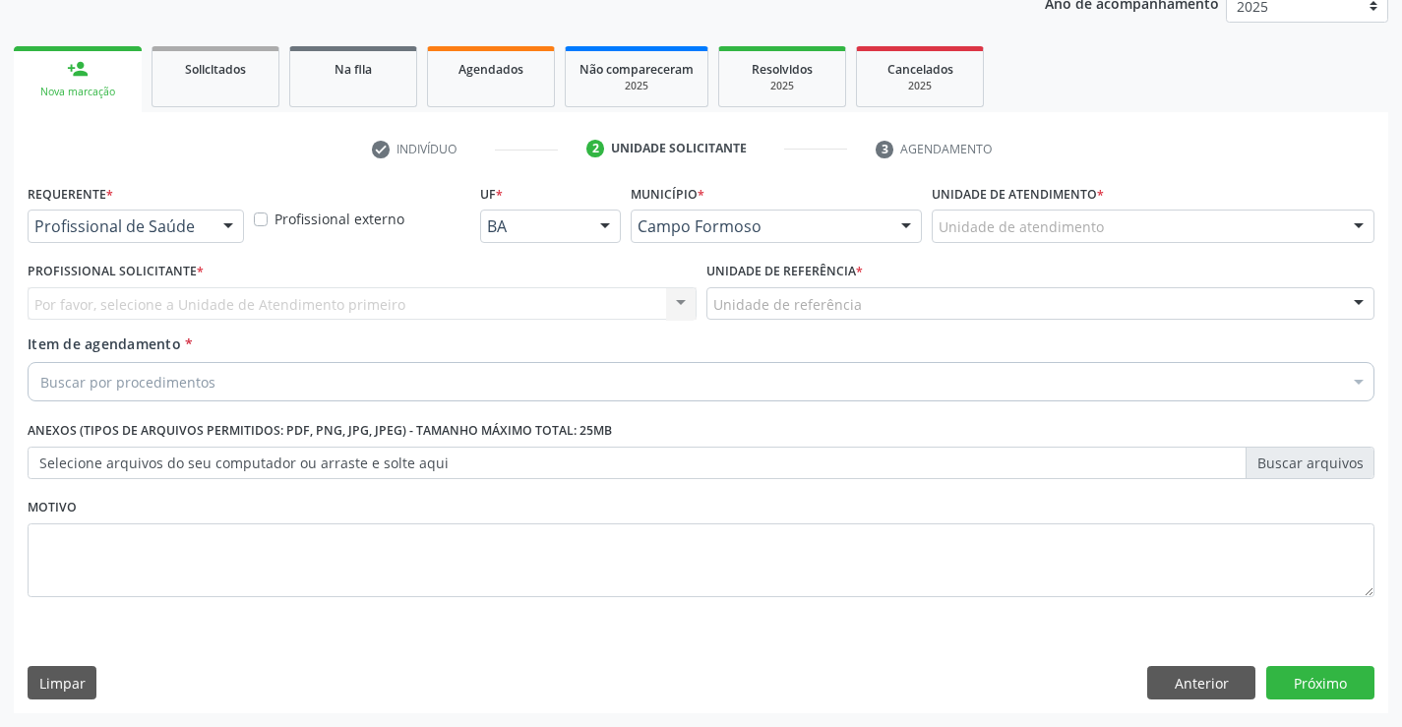
drag, startPoint x: 196, startPoint y: 217, endPoint x: 215, endPoint y: 265, distance: 51.7
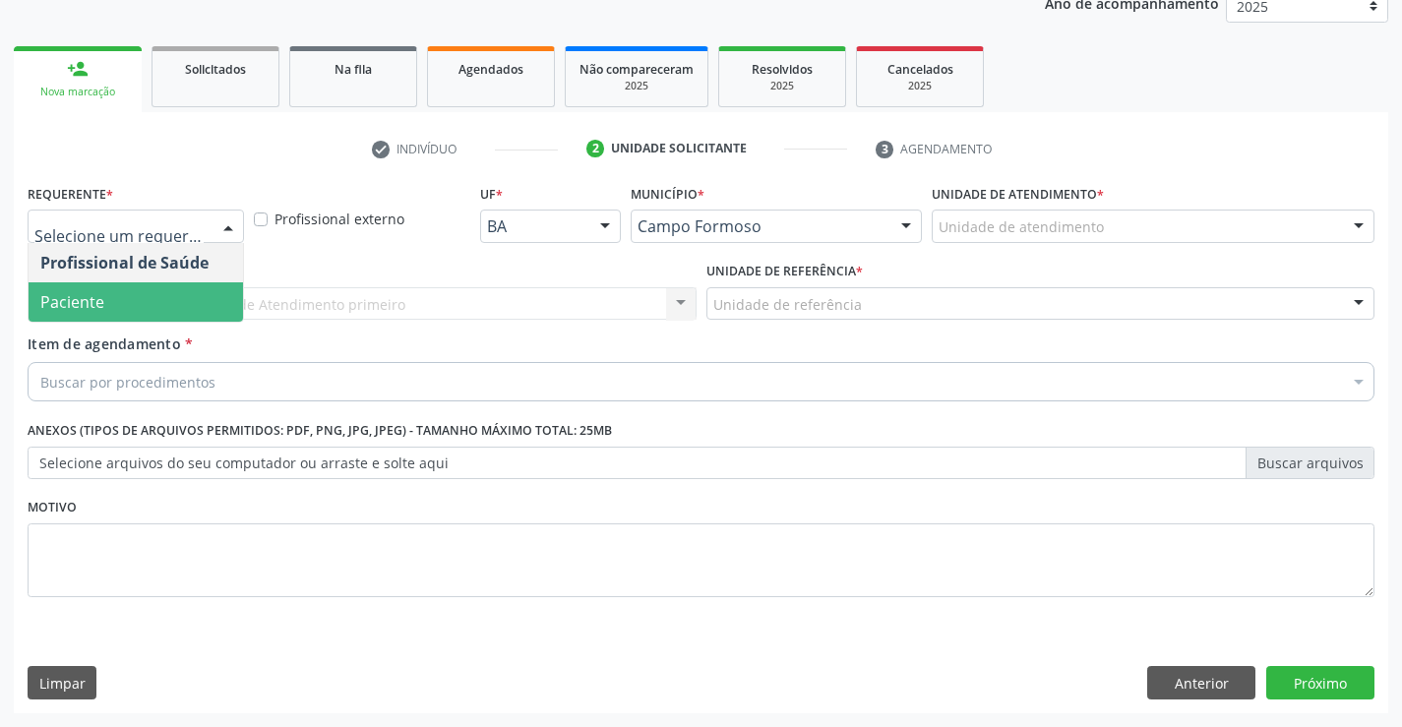
click at [224, 290] on span "Paciente" at bounding box center [136, 301] width 215 height 39
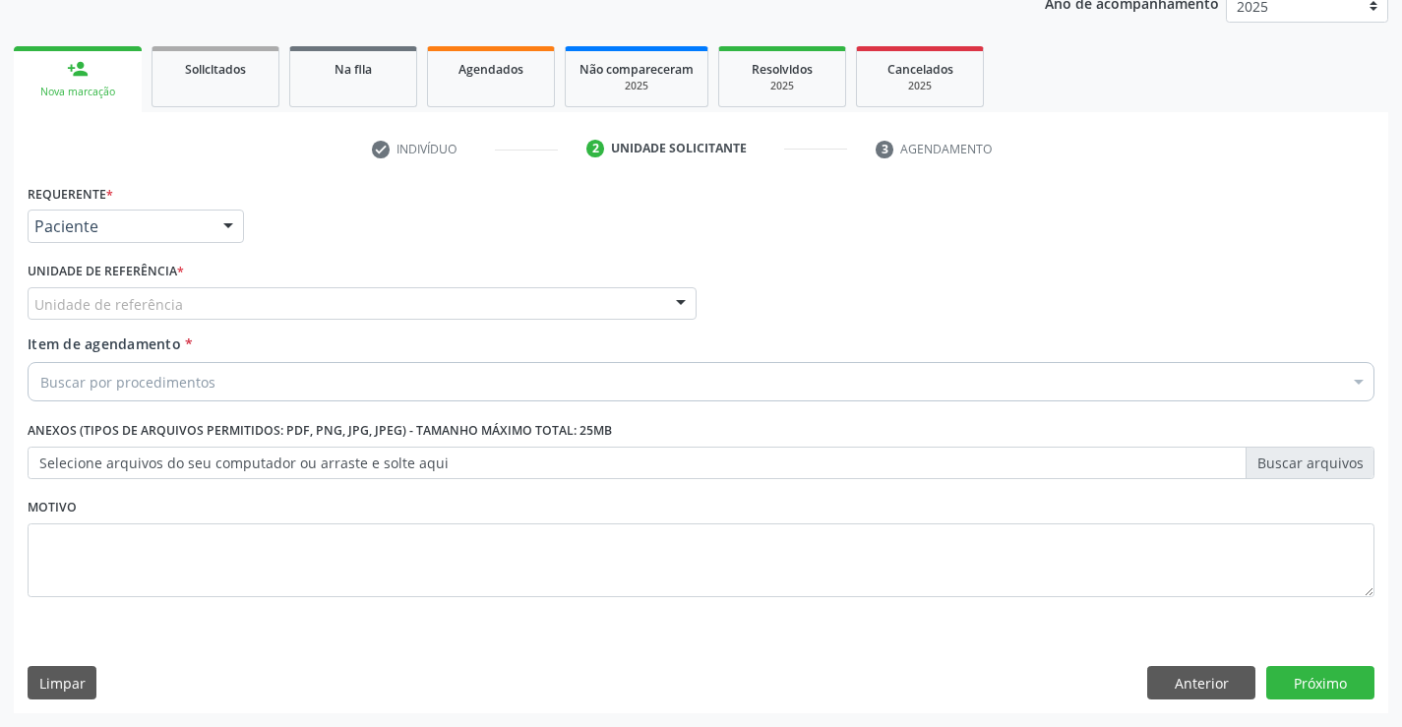
click at [304, 298] on div "Unidade de referência" at bounding box center [362, 303] width 669 height 33
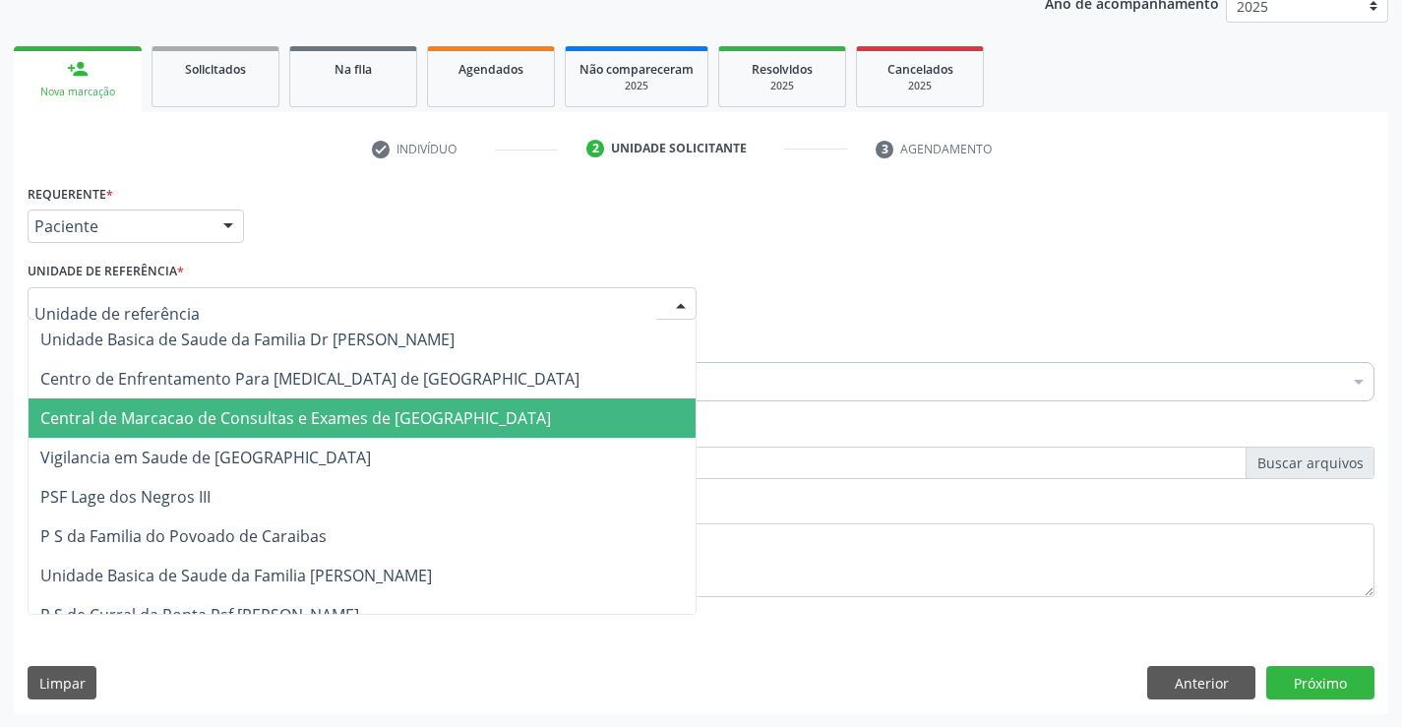
drag, startPoint x: 362, startPoint y: 396, endPoint x: 372, endPoint y: 411, distance: 18.6
click at [372, 411] on span "Central de Marcacao de Consultas e Exames de [GEOGRAPHIC_DATA]" at bounding box center [295, 418] width 511 height 22
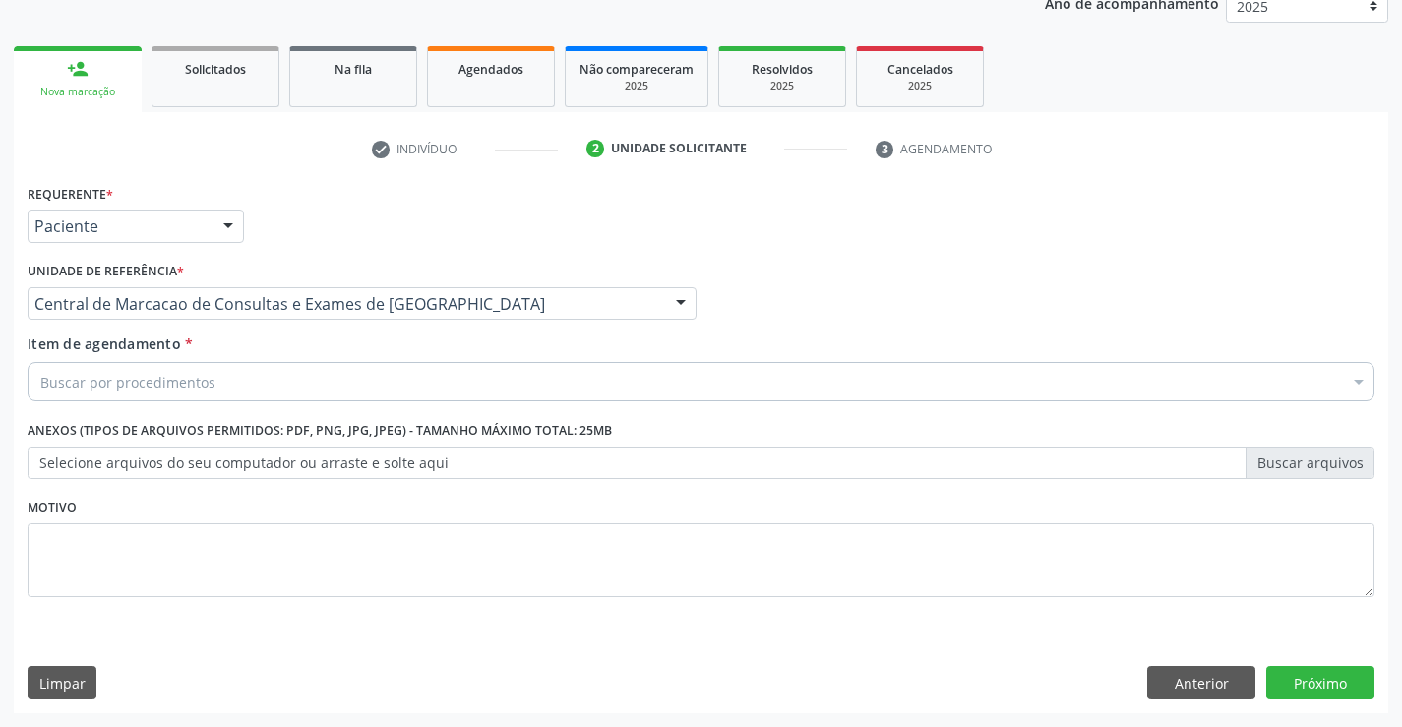
click at [415, 392] on div "Buscar por procedimentos" at bounding box center [701, 381] width 1347 height 39
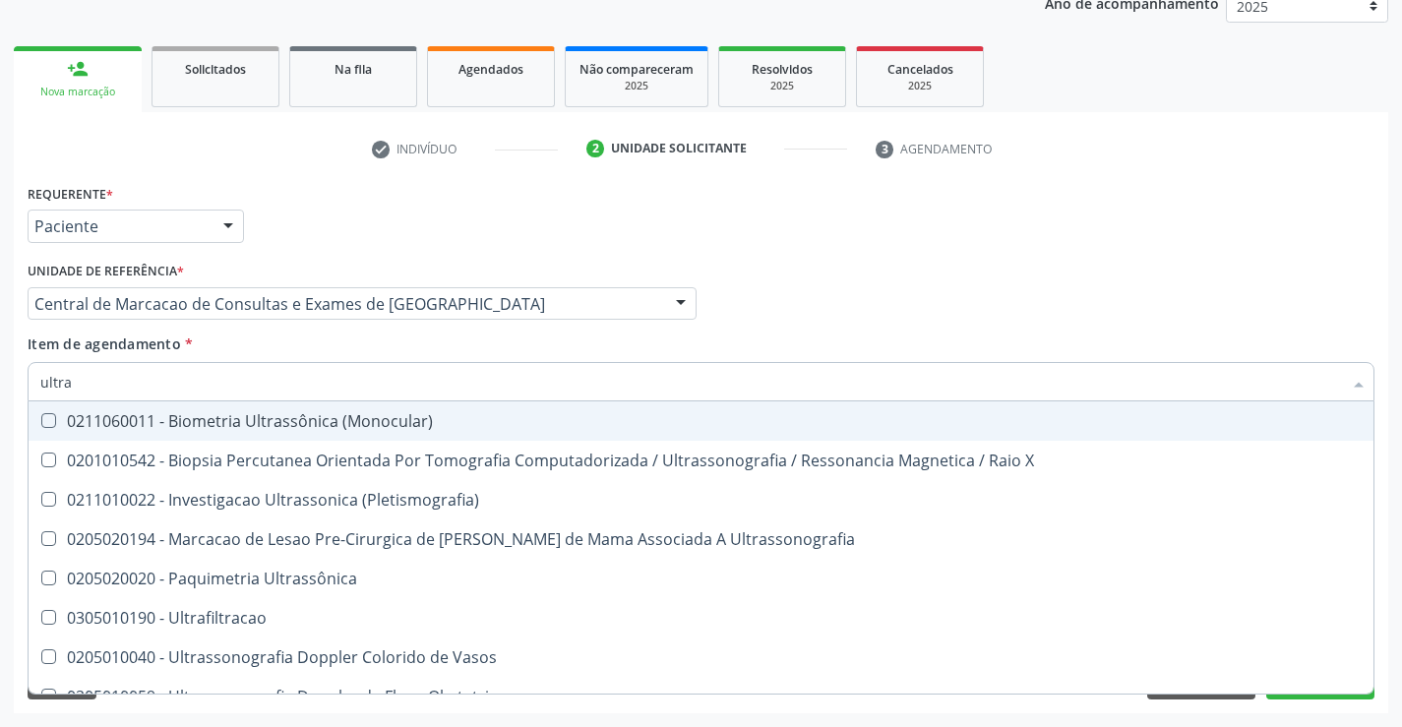
type input "ultras"
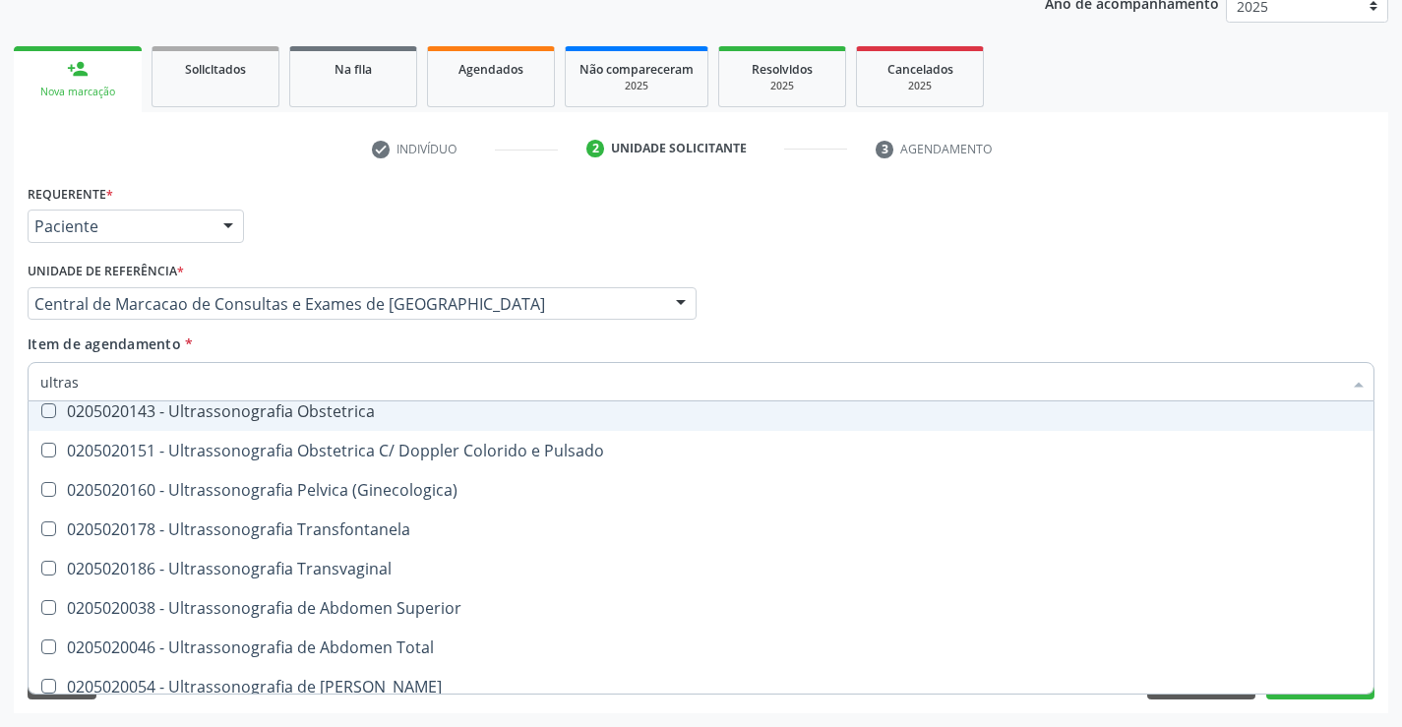
scroll to position [295, 0]
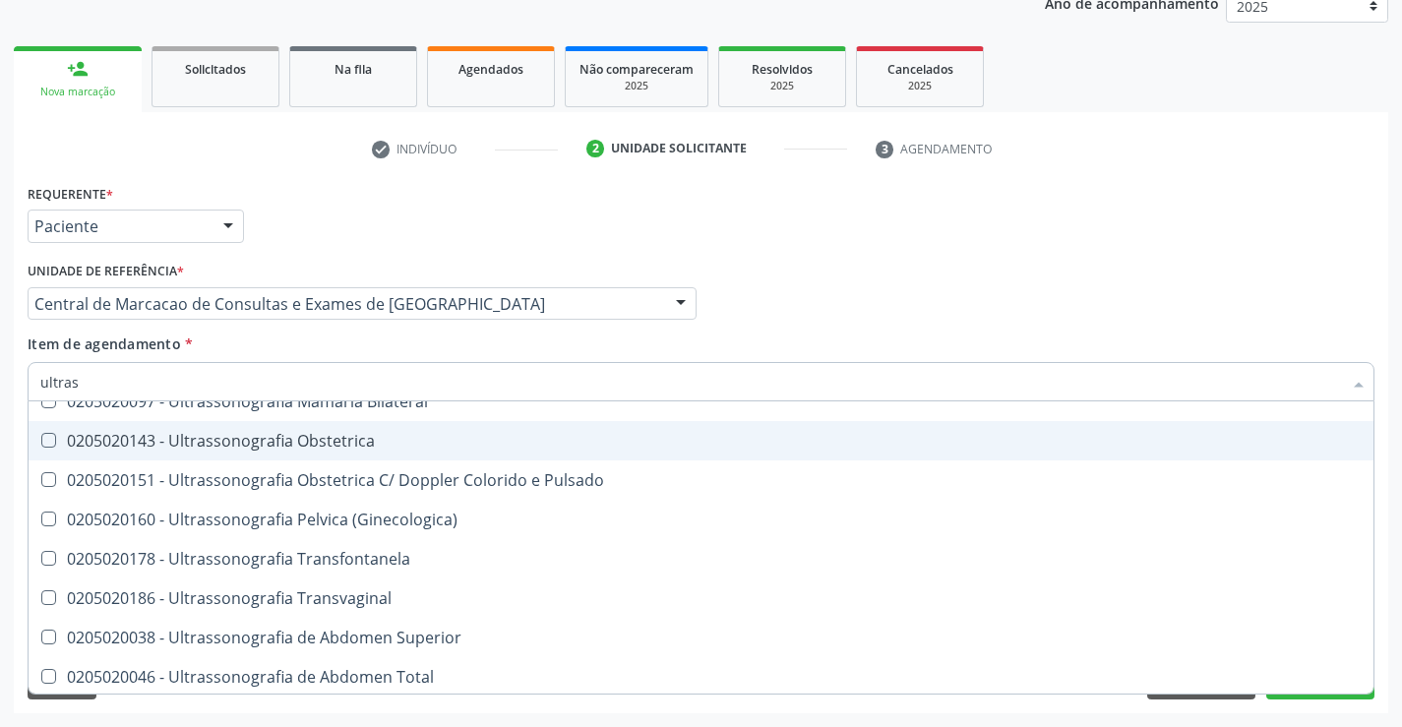
click at [364, 448] on div "0205020143 - Ultrassonografia Obstetrica" at bounding box center [701, 441] width 1322 height 16
checkbox Obstetrica "true"
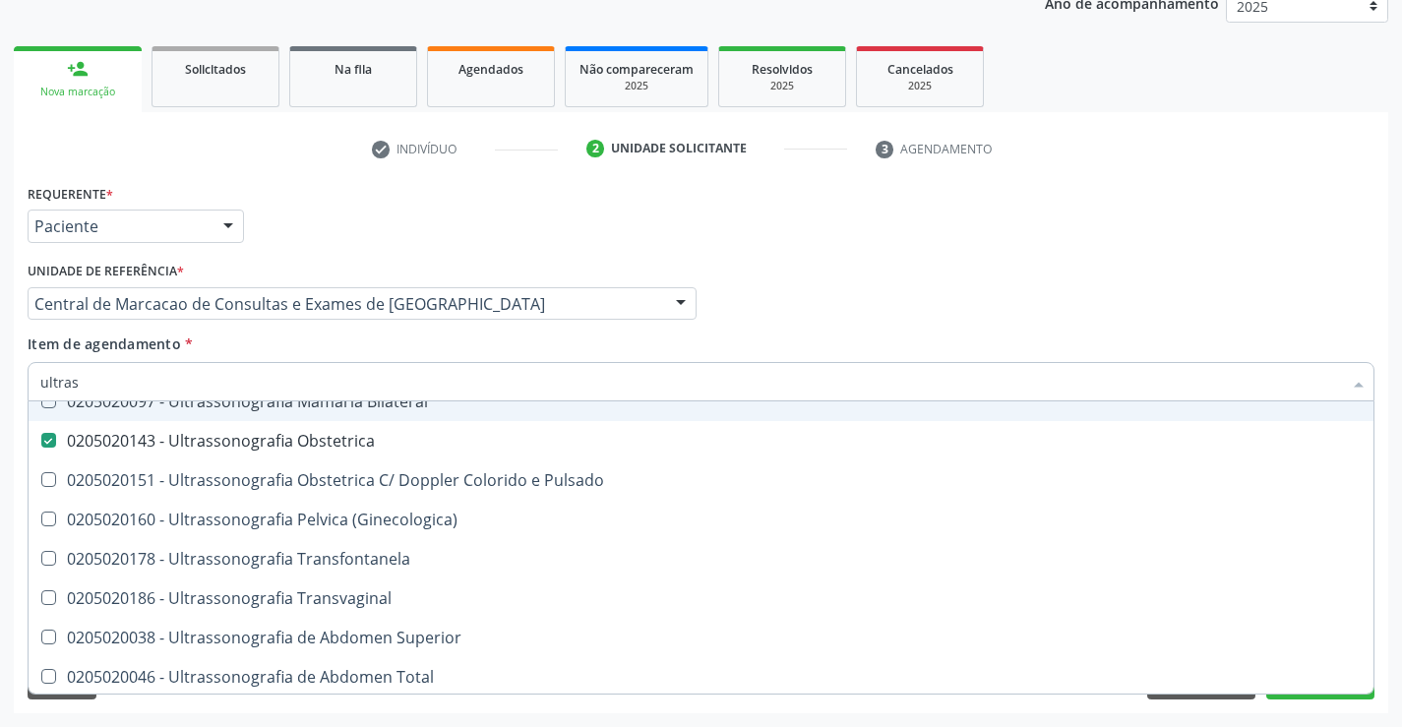
click at [923, 340] on div "Item de agendamento * ultras Desfazer seleção 0211060011 - Biometria Ultrassôni…" at bounding box center [701, 365] width 1347 height 62
checkbox X "true"
checkbox Obstetrica "false"
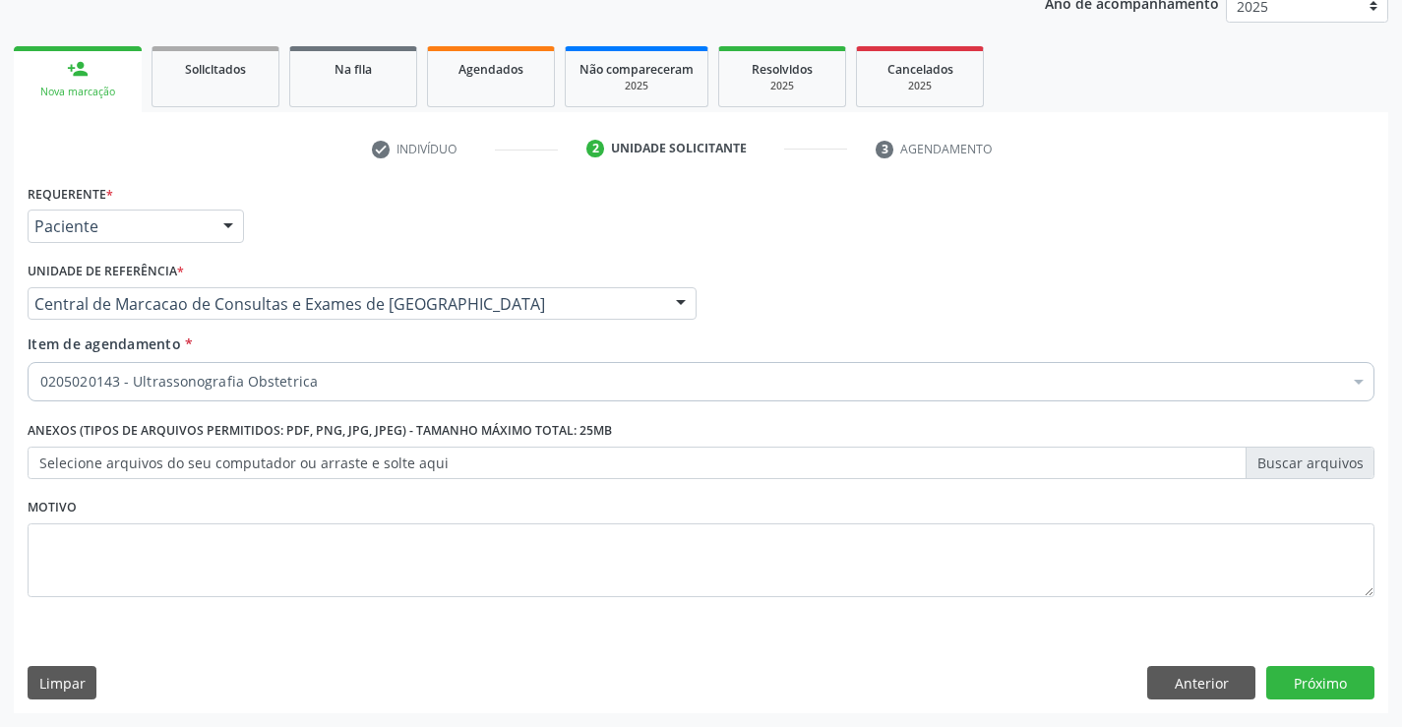
scroll to position [0, 0]
click at [1322, 675] on button "Próximo" at bounding box center [1321, 682] width 108 height 33
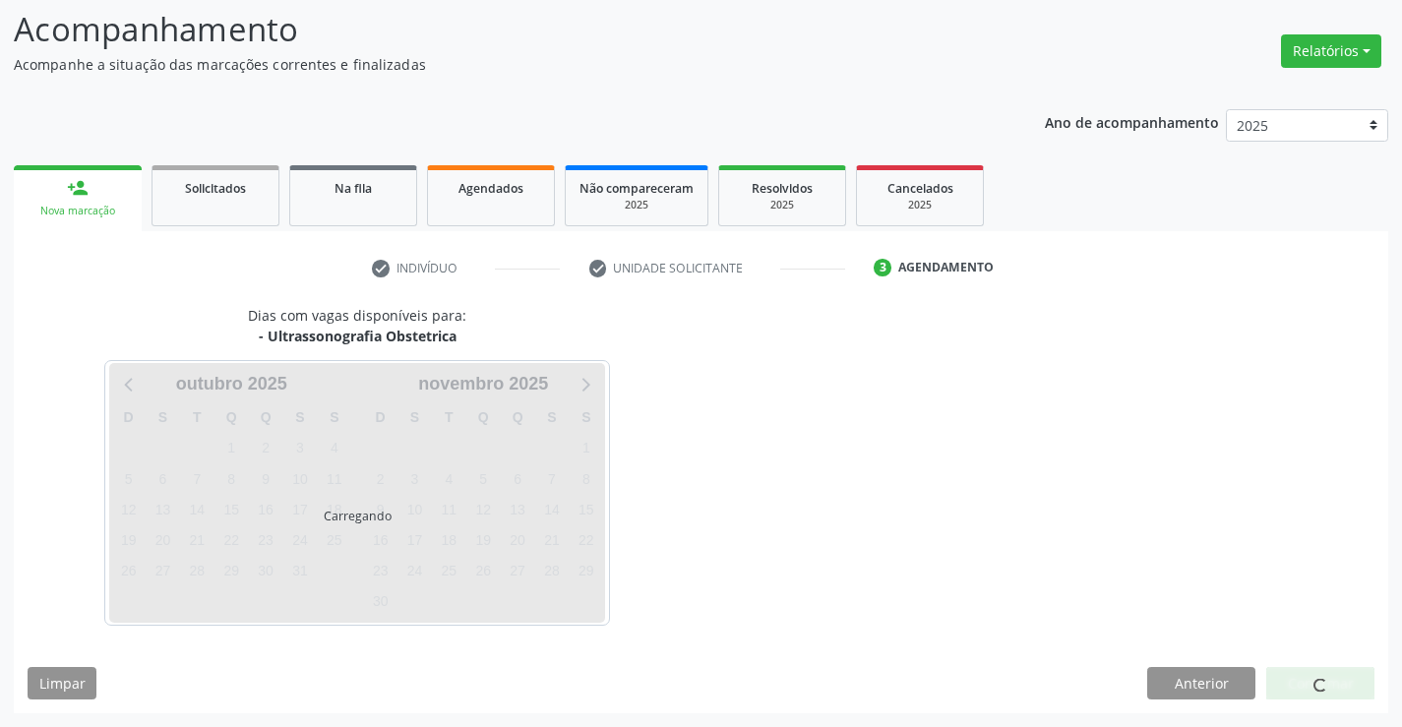
scroll to position [129, 0]
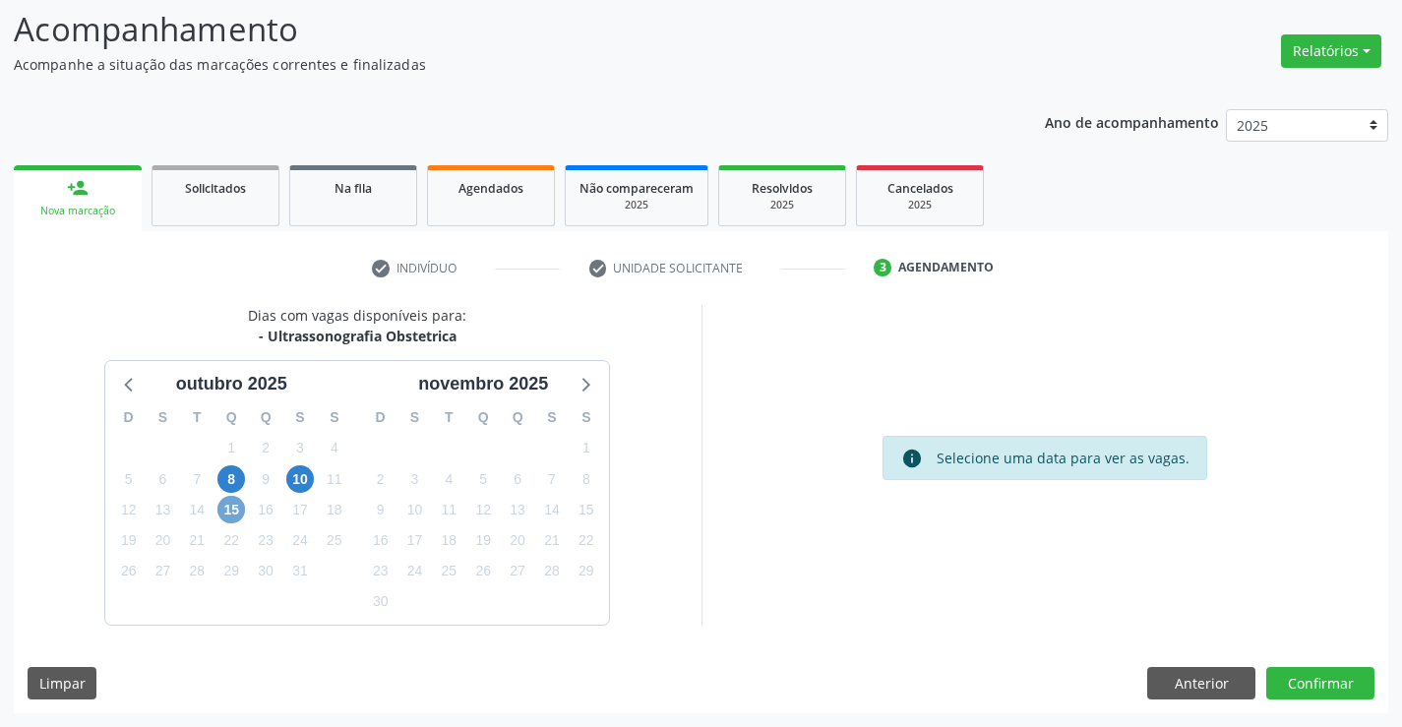
click at [237, 517] on span "15" at bounding box center [231, 510] width 28 height 28
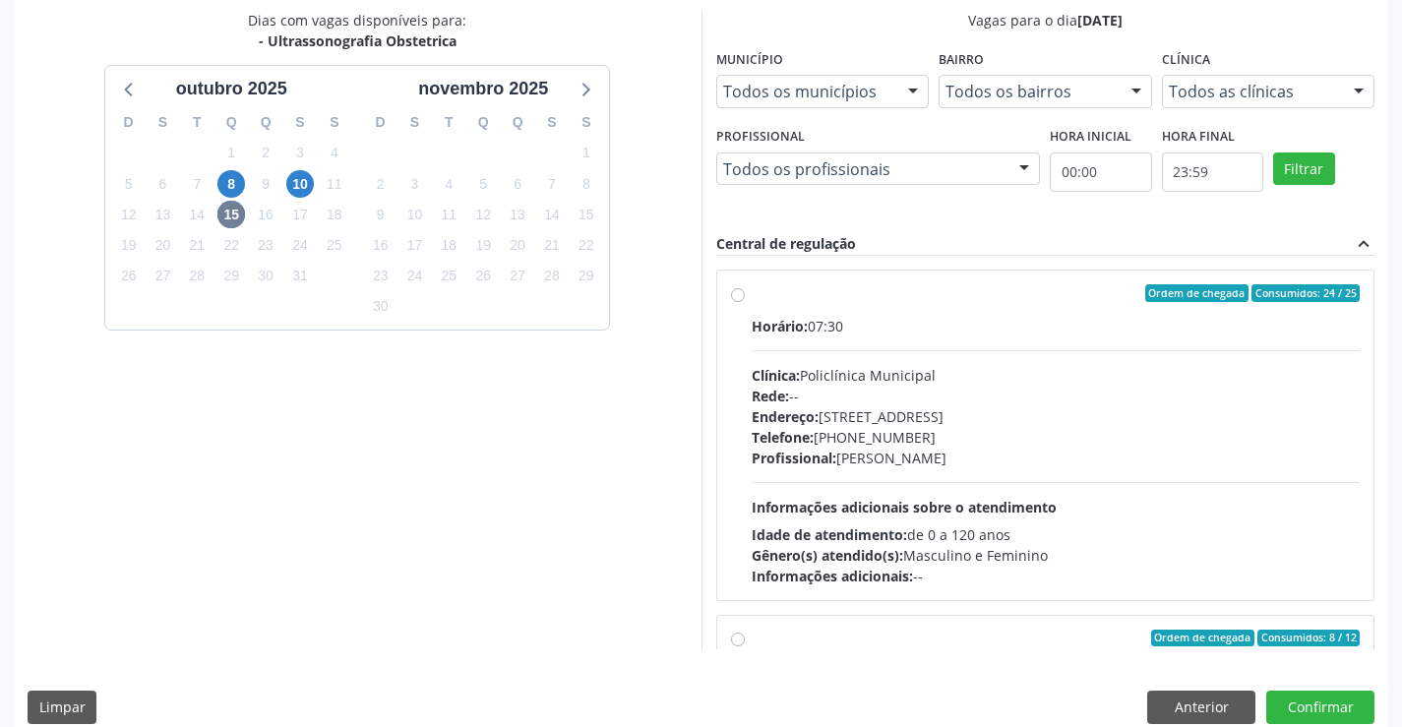
click at [999, 347] on div "Horário: 07:30 Clínica: Policlínica Municipal Rede: -- Endereço: Predio, nº 386…" at bounding box center [1056, 451] width 609 height 271
click at [745, 302] on input "Ordem de chegada Consumidos: 24 / 25 Horário: 07:30 Clínica: Policlínica Munici…" at bounding box center [738, 293] width 14 height 18
radio input "true"
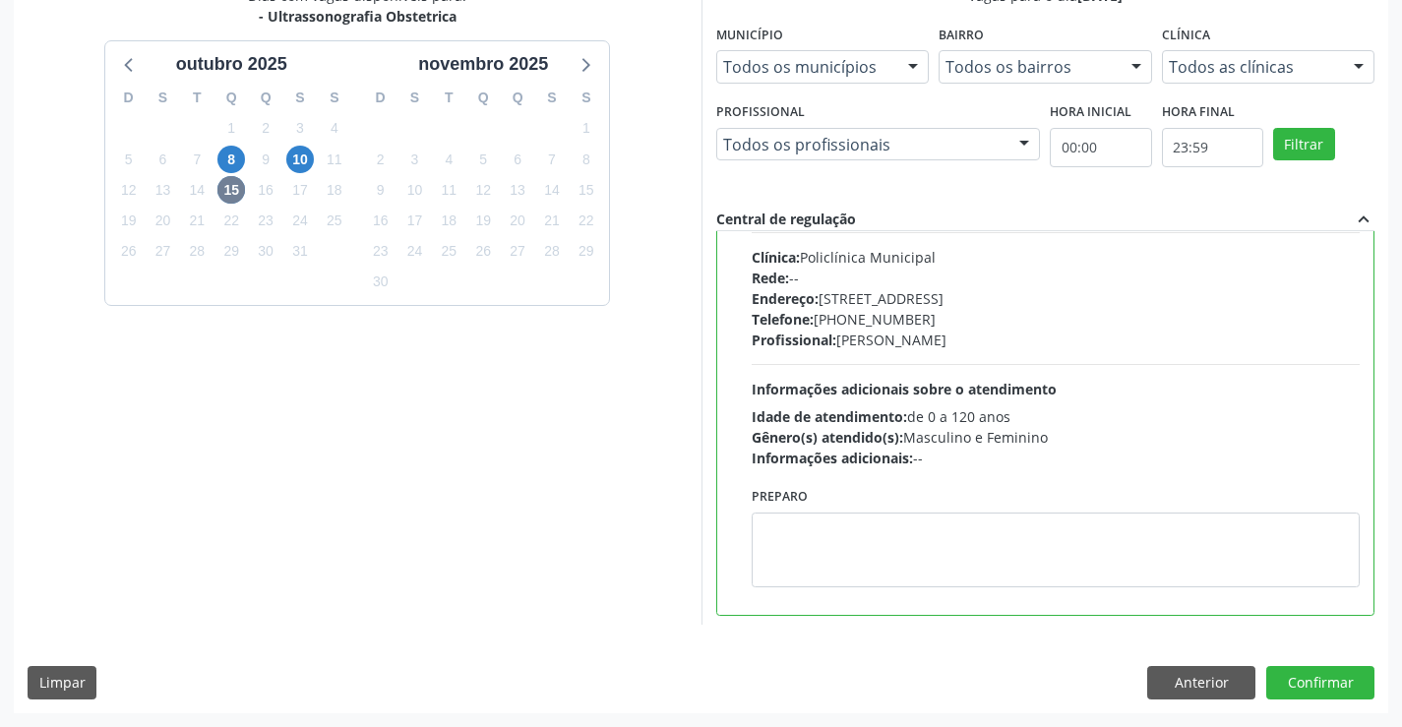
scroll to position [394, 0]
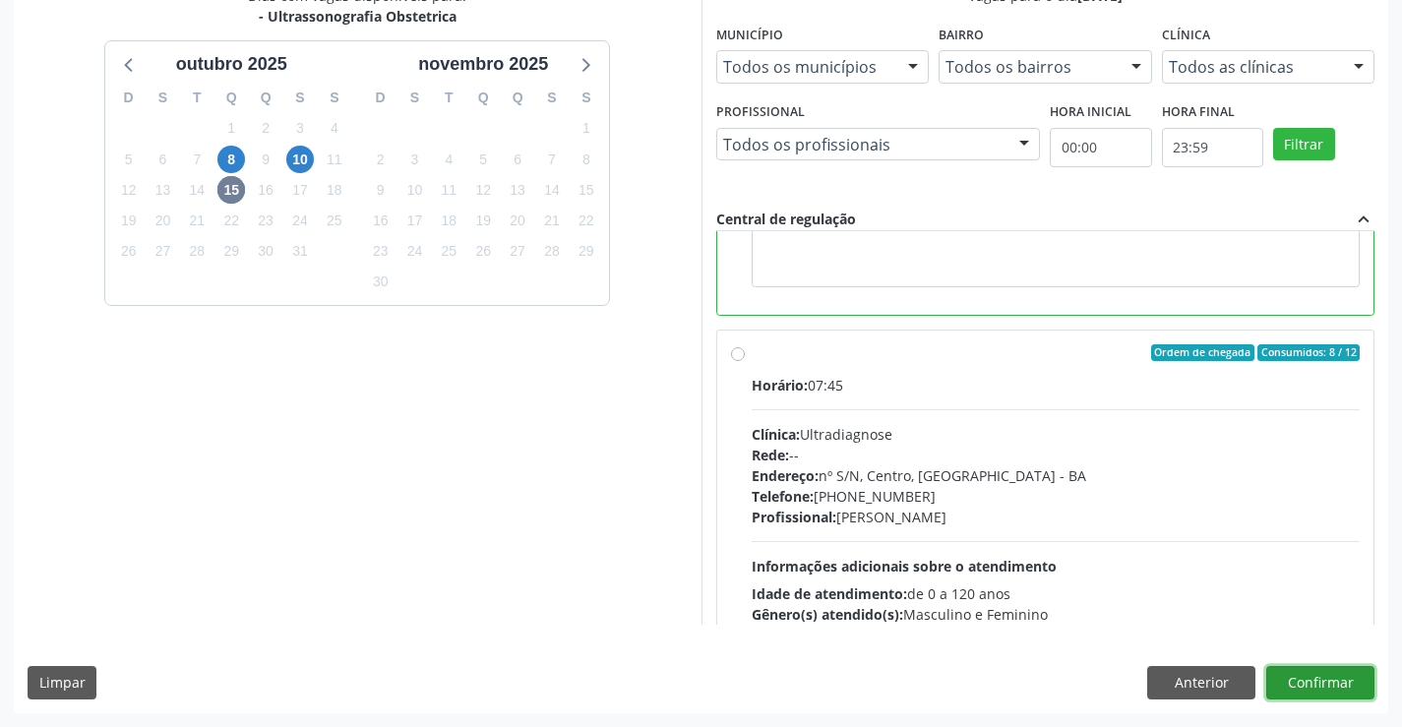
click at [1303, 687] on button "Confirmar" at bounding box center [1321, 682] width 108 height 33
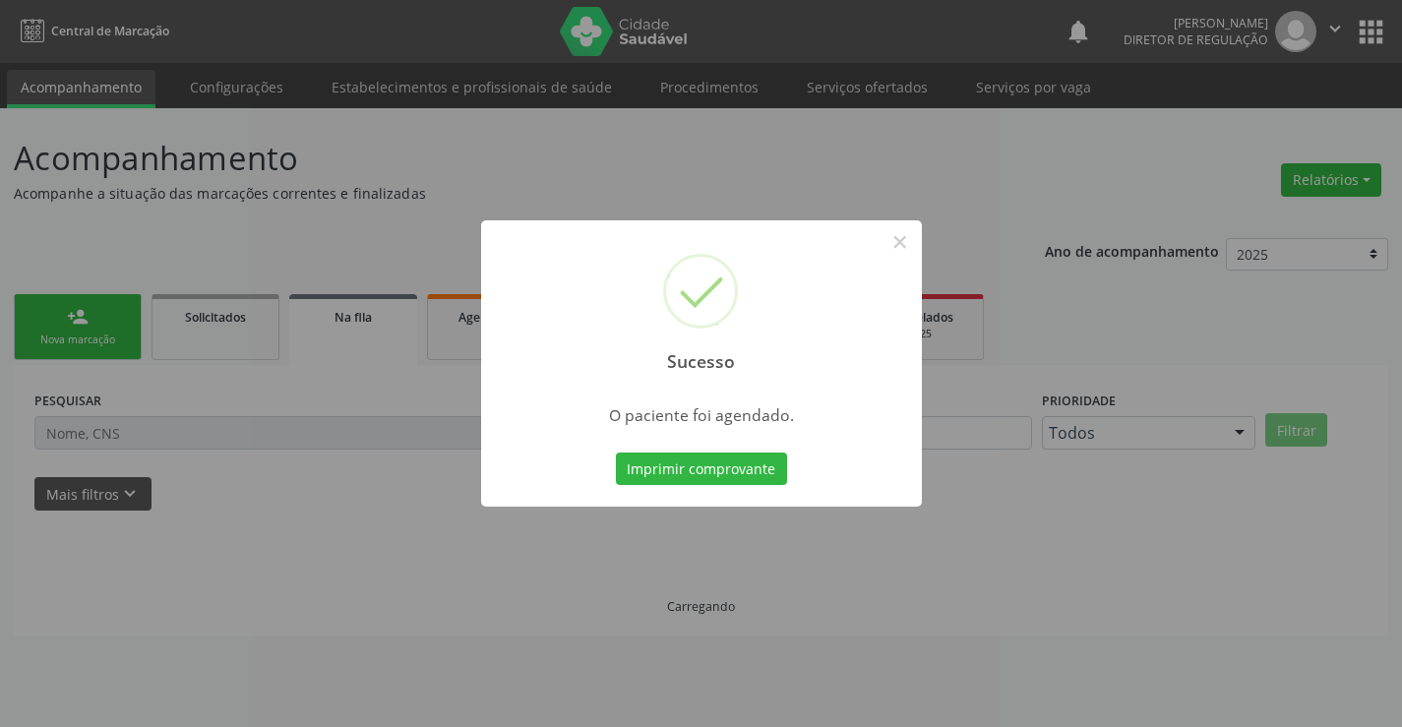
scroll to position [0, 0]
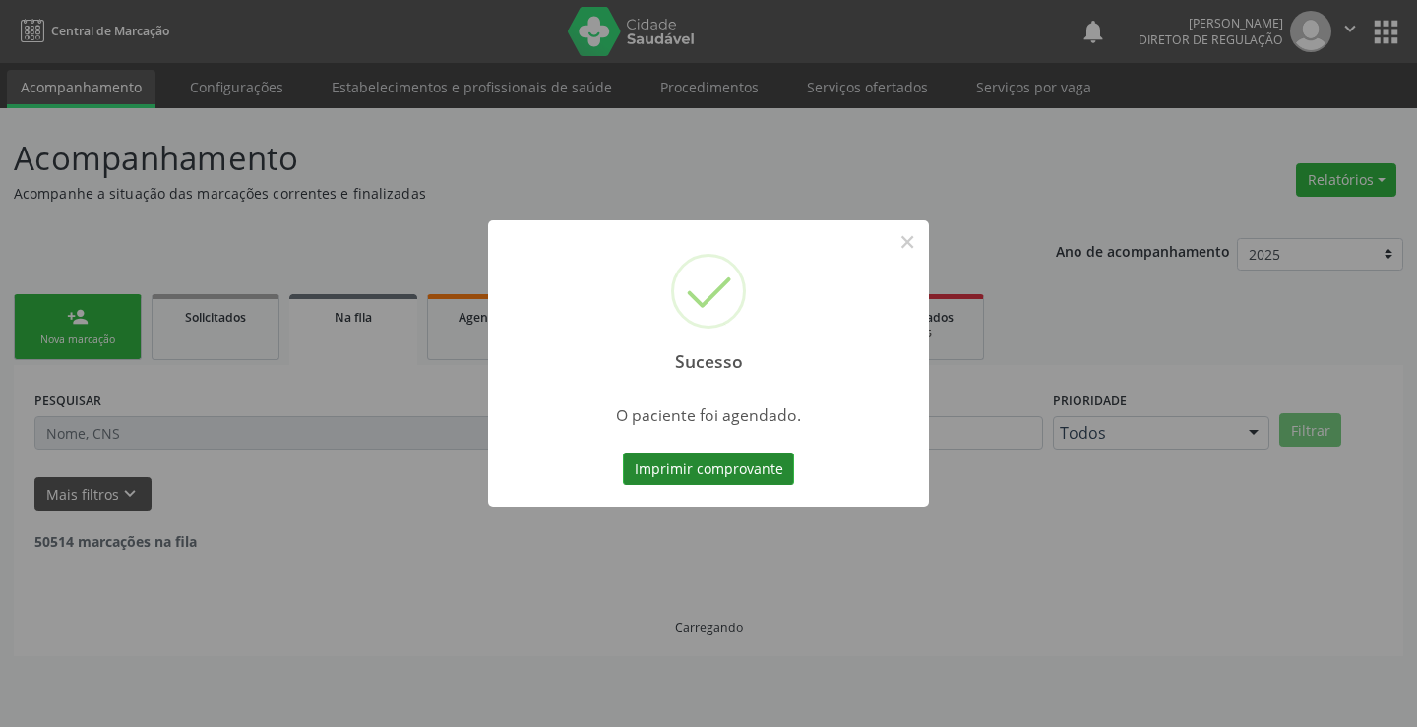
click at [699, 466] on button "Imprimir comprovante" at bounding box center [708, 469] width 171 height 33
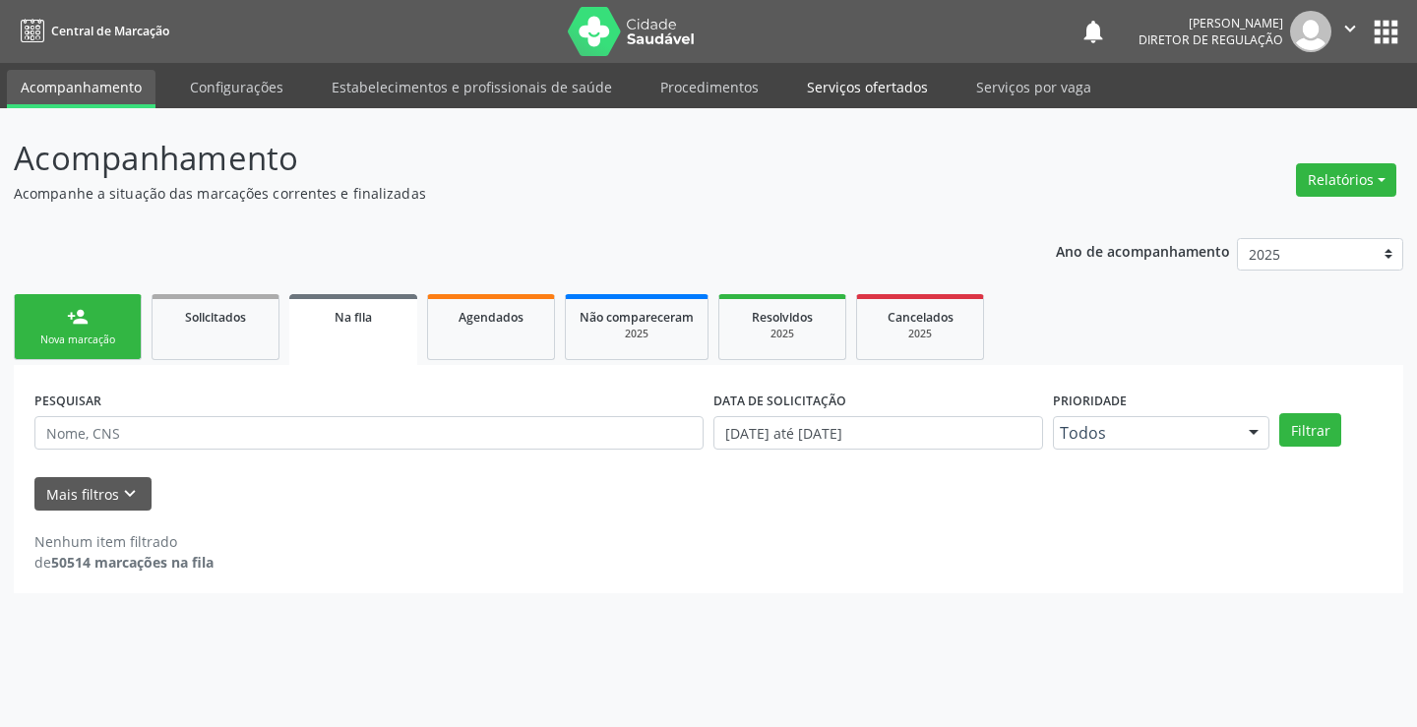
click at [811, 82] on link "Serviços ofertados" at bounding box center [867, 87] width 149 height 34
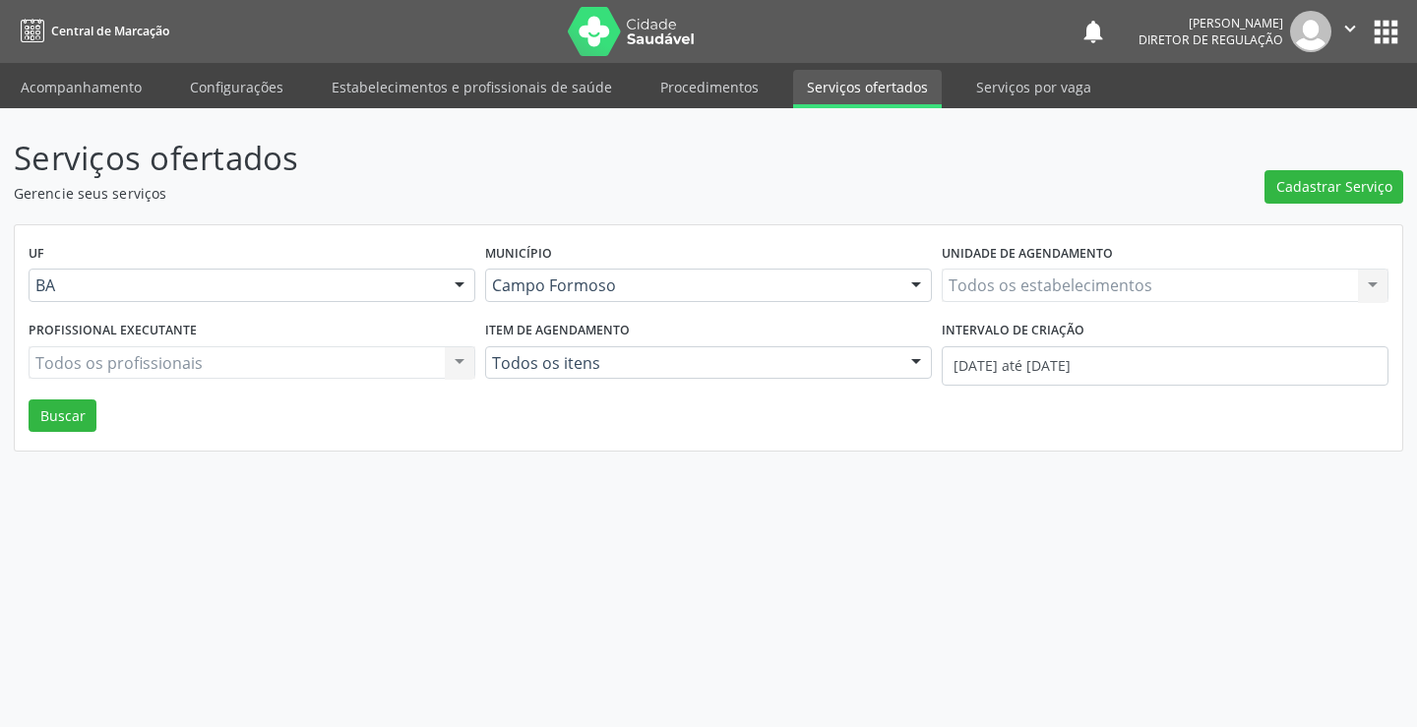
click at [994, 292] on div "Todos os estabelecimentos Todos os estabelecimentos Nenhum resultado encontrado…" at bounding box center [1165, 285] width 447 height 33
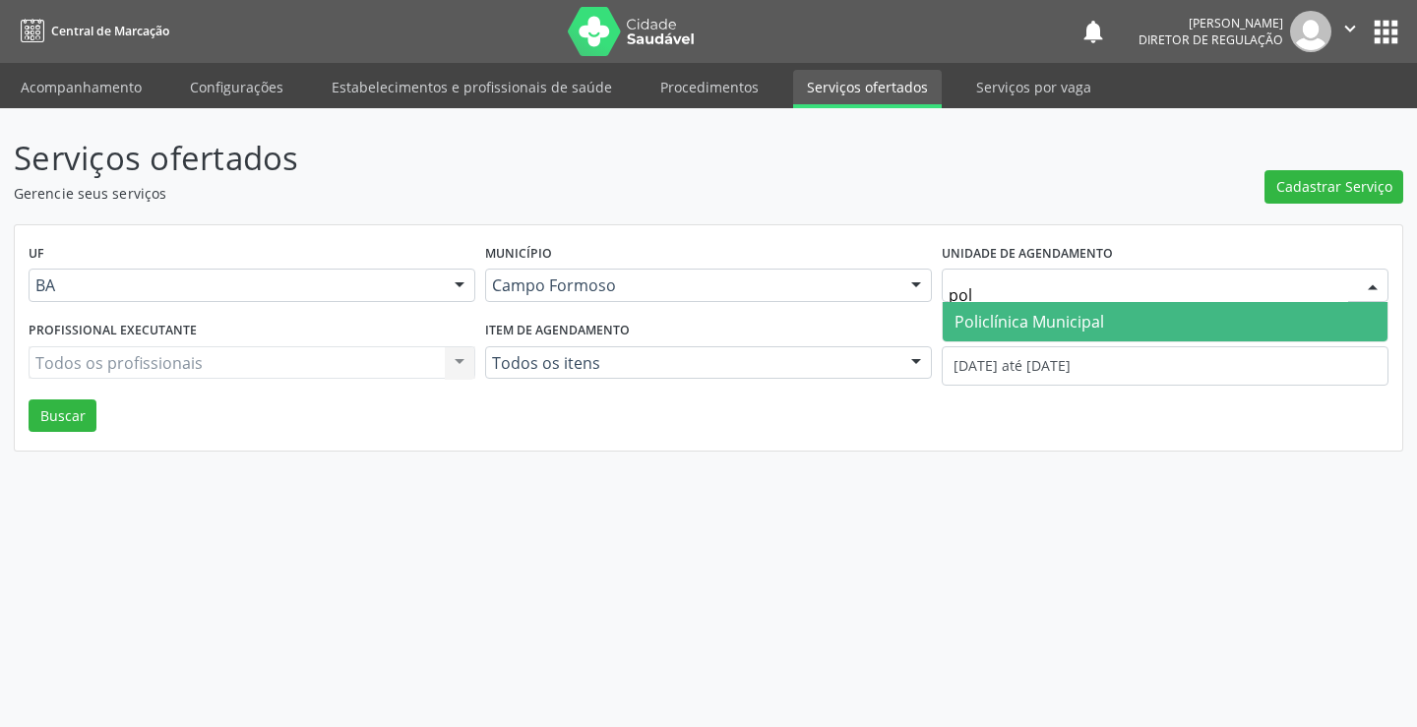
type input "poli"
click at [995, 321] on span "Policlínica Municipal" at bounding box center [1030, 322] width 150 height 22
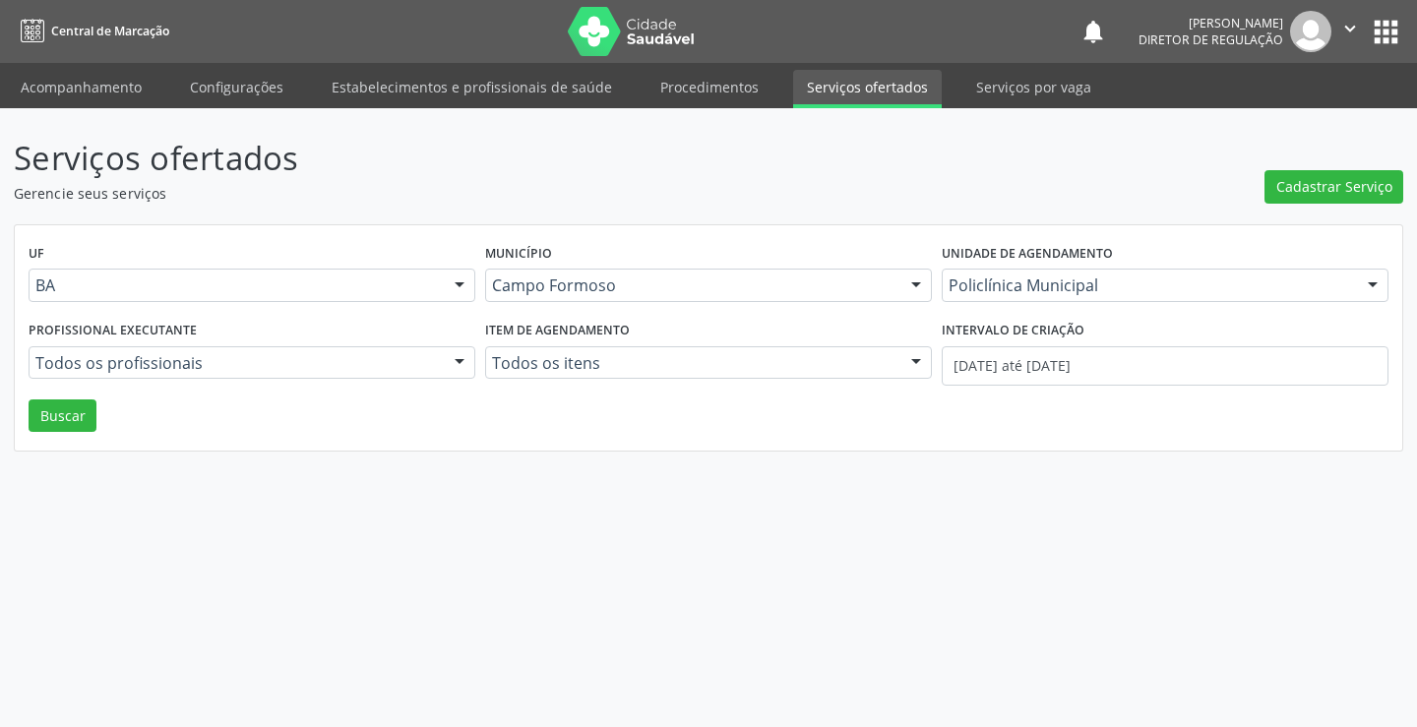
click at [296, 374] on div "Todos os profissionais" at bounding box center [252, 362] width 447 height 33
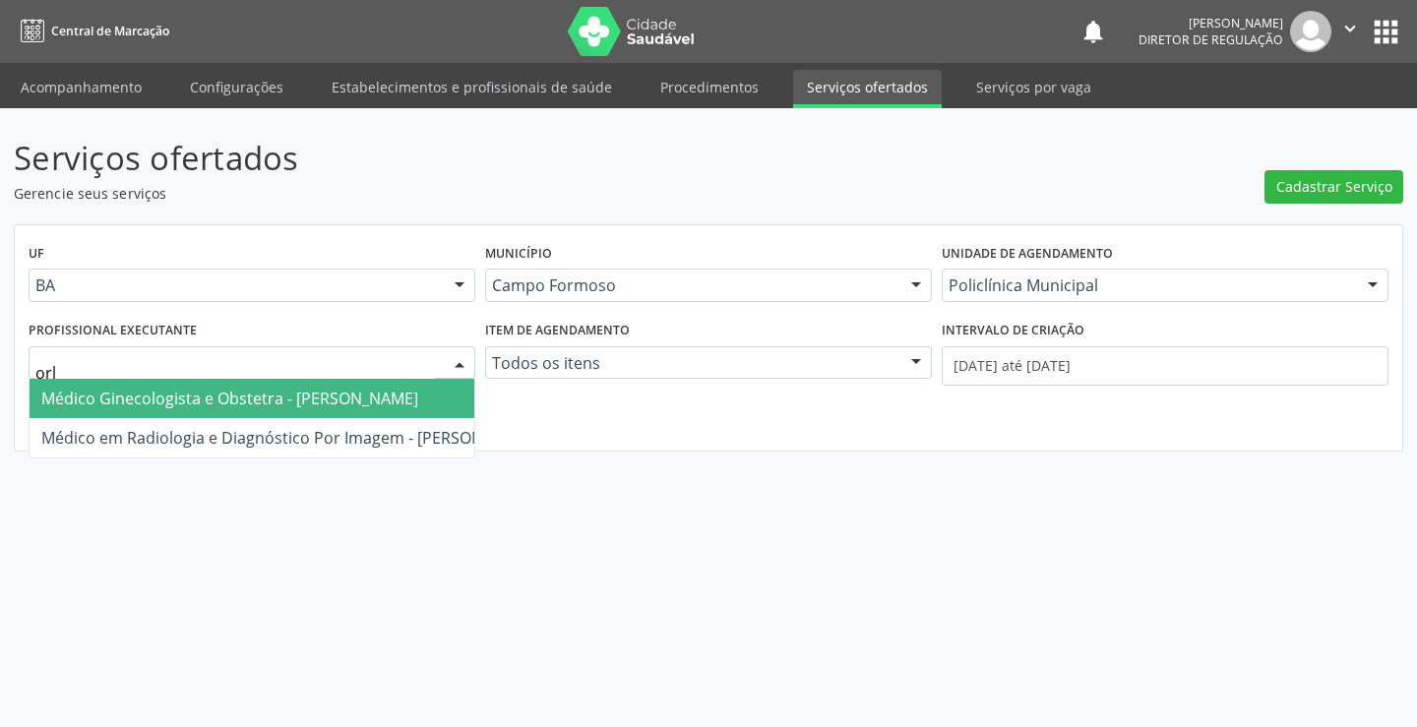
type input "orli"
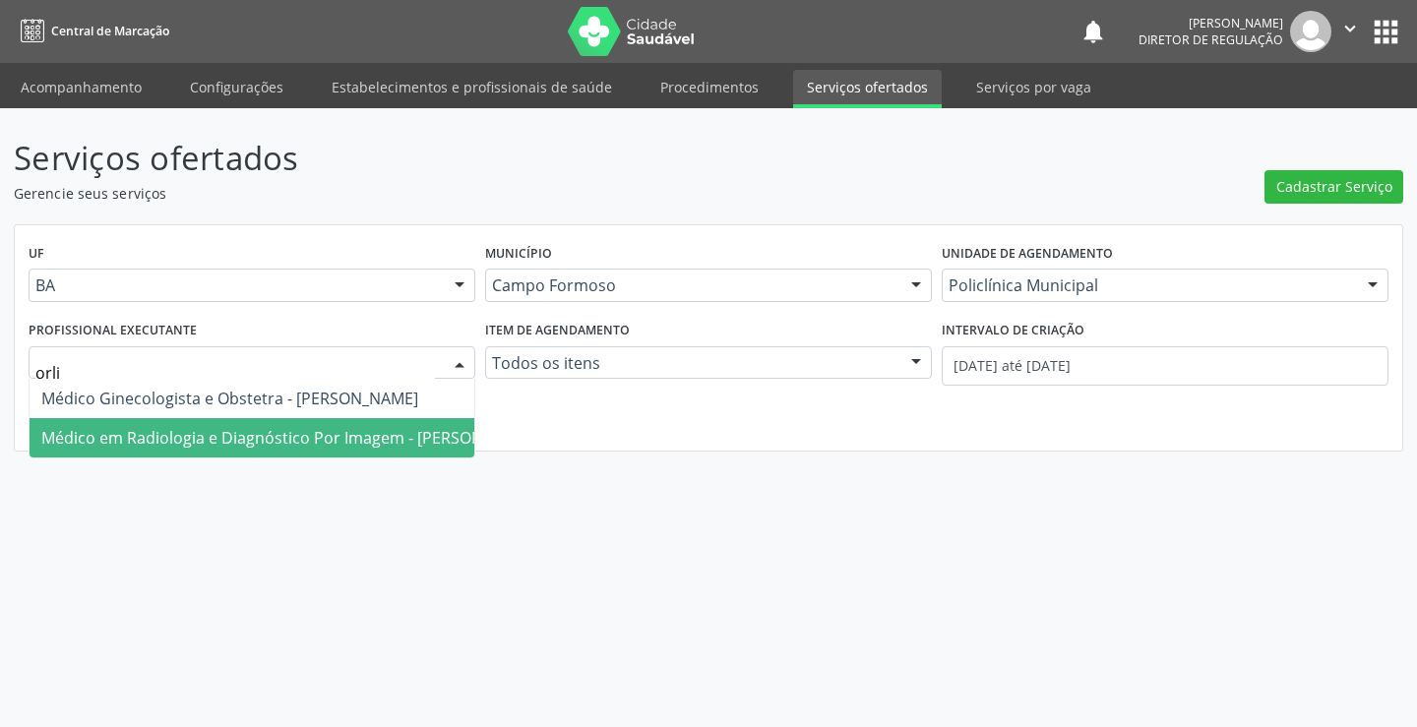
click at [313, 423] on span "Médico em Radiologia e Diagnóstico Por Imagem - Orlindo Carvalho dos Santos" at bounding box center [291, 437] width 522 height 39
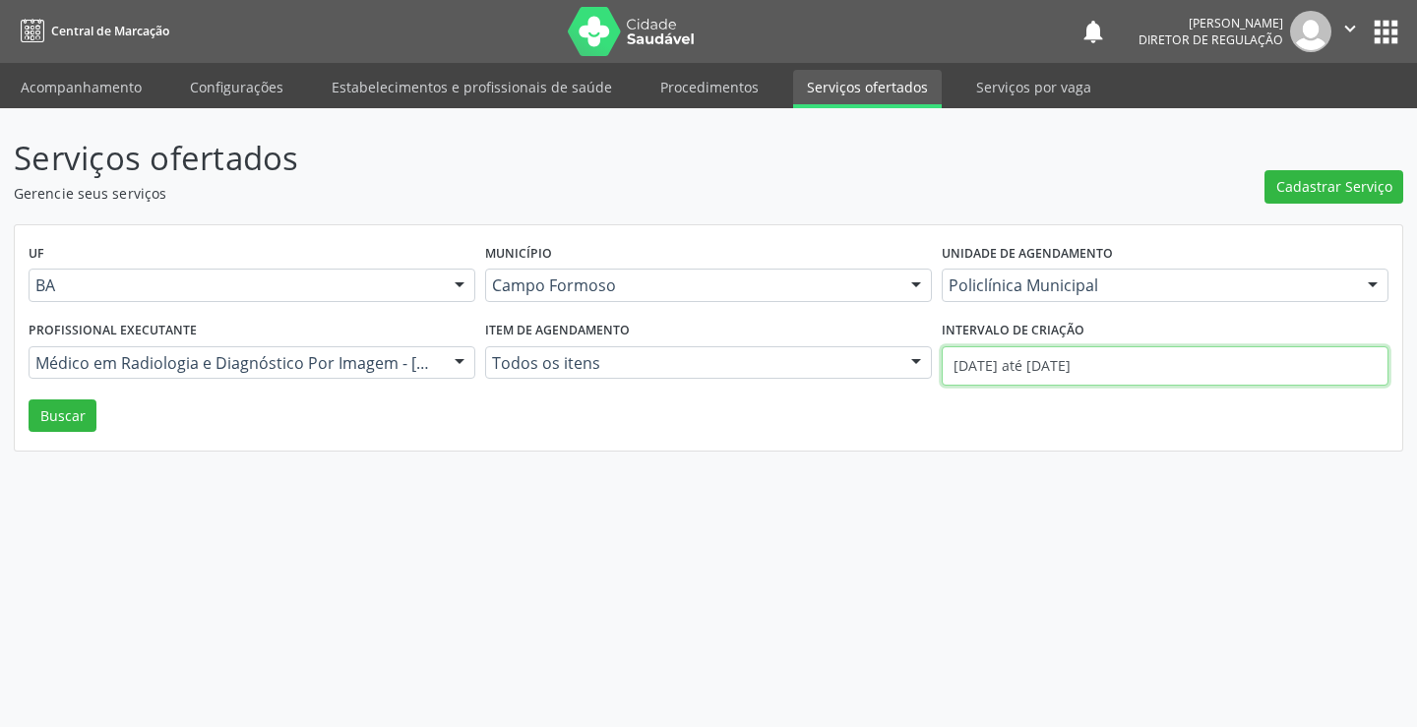
click at [1093, 372] on input "01/10/2025 até 08/10/2025" at bounding box center [1165, 365] width 447 height 39
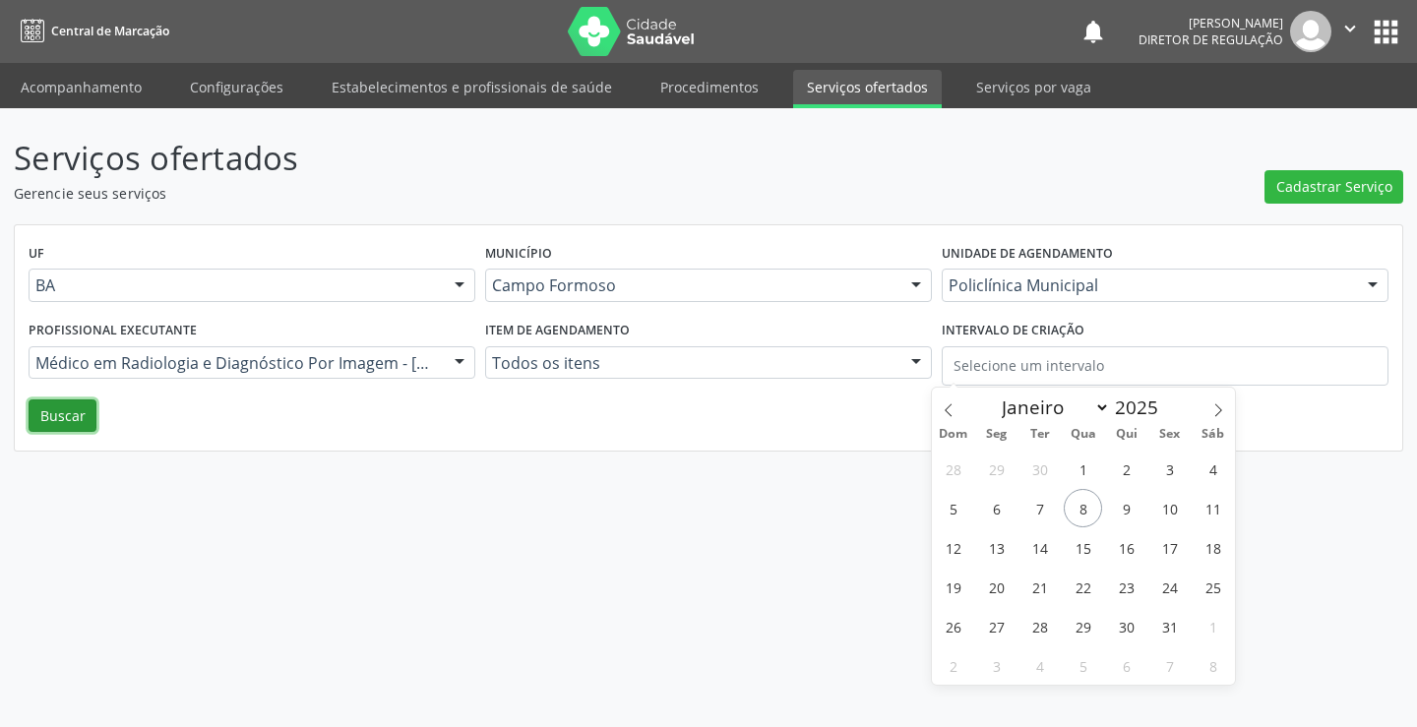
click at [77, 405] on button "Buscar" at bounding box center [63, 416] width 68 height 33
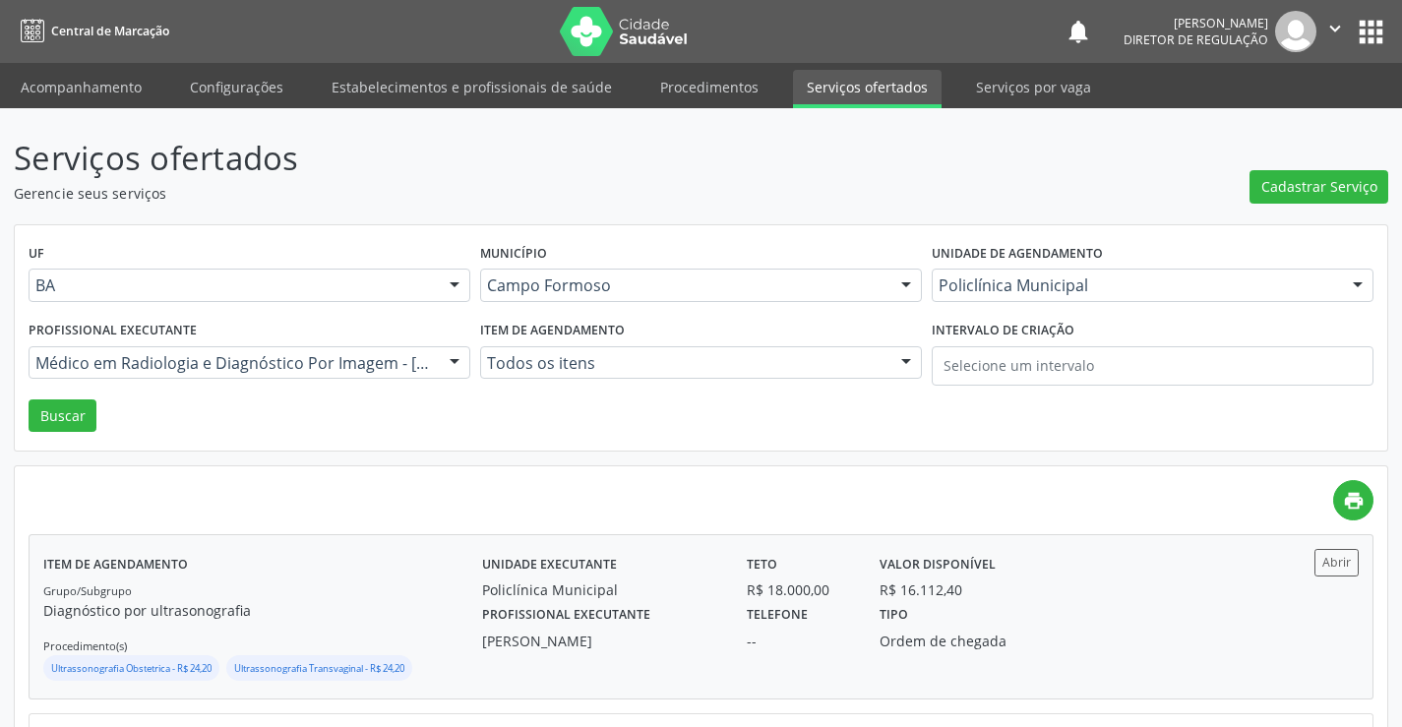
click at [1023, 576] on div "Valor disponível R$ 16.112,40" at bounding box center [965, 574] width 199 height 51
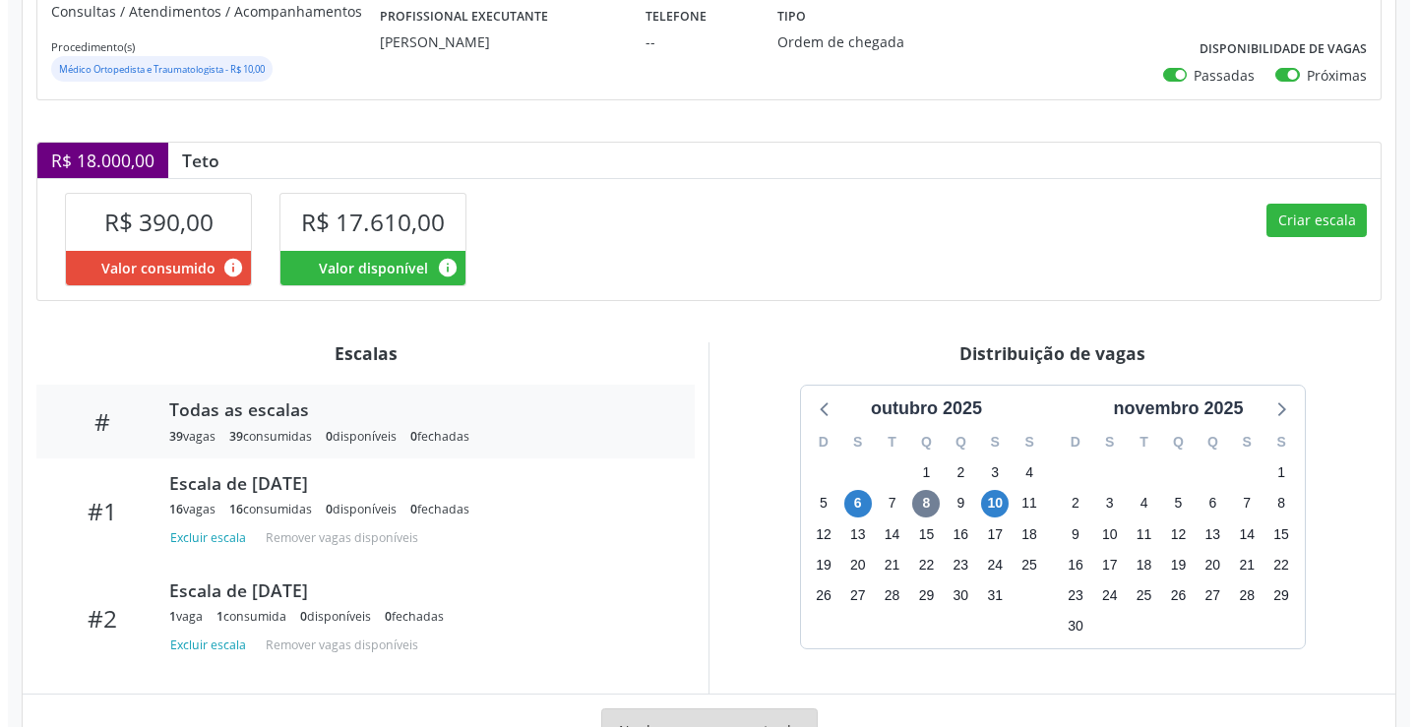
scroll to position [187, 0]
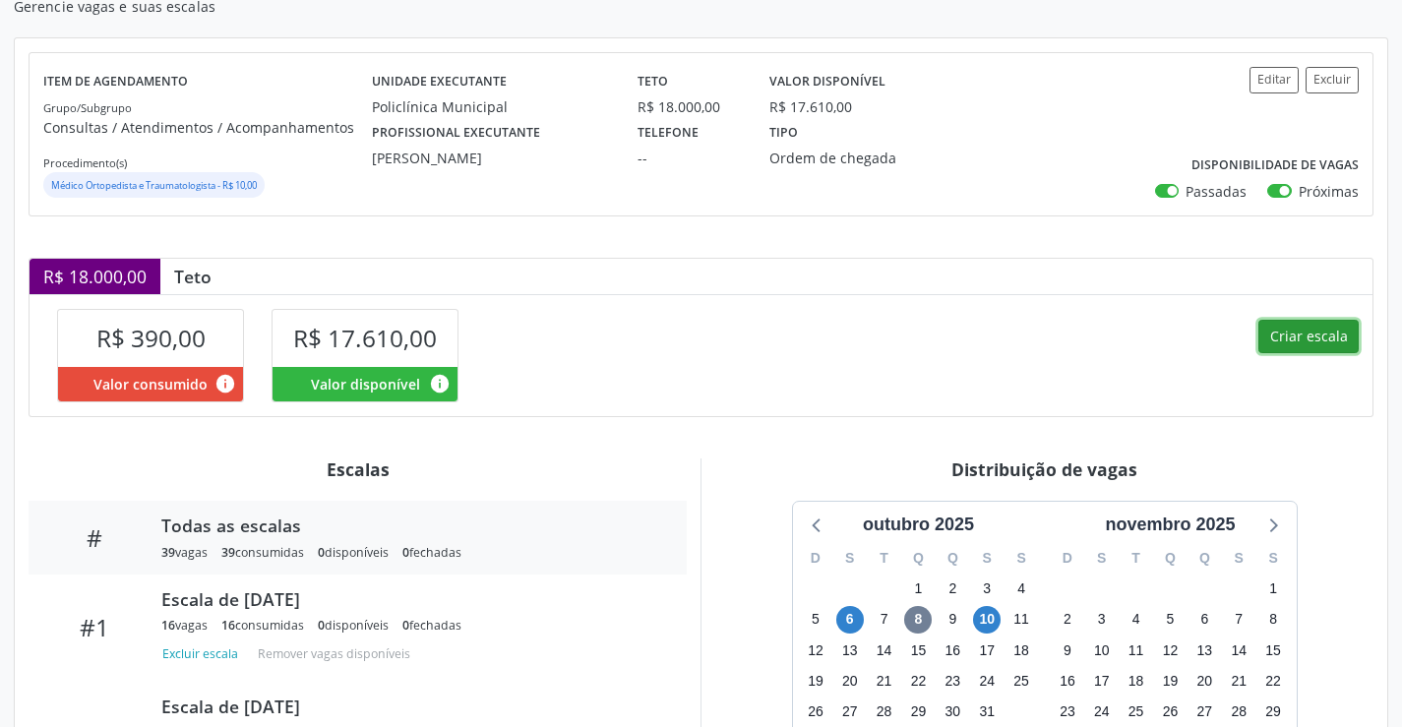
click at [1290, 340] on button "Criar escala" at bounding box center [1309, 336] width 100 height 33
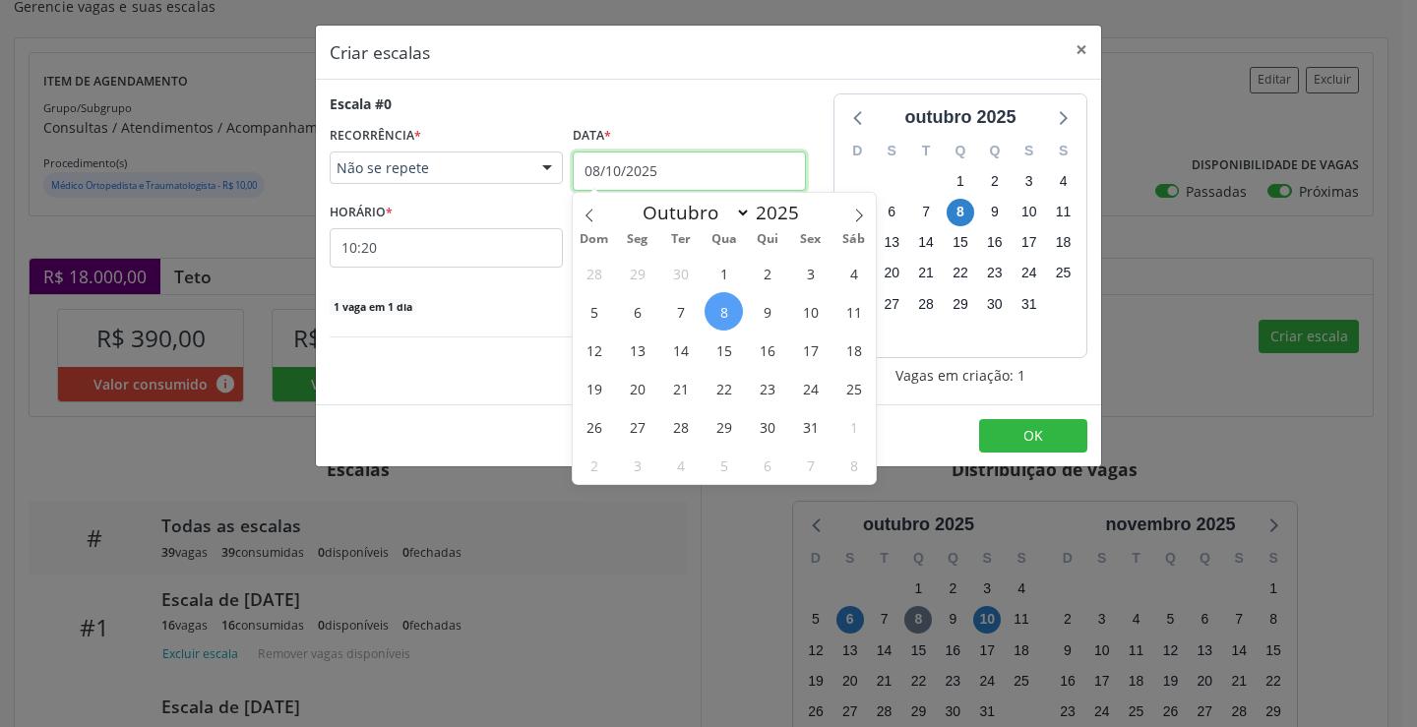
click at [656, 175] on input "08/10/2025" at bounding box center [689, 171] width 233 height 39
click at [645, 342] on span "13" at bounding box center [637, 350] width 38 height 38
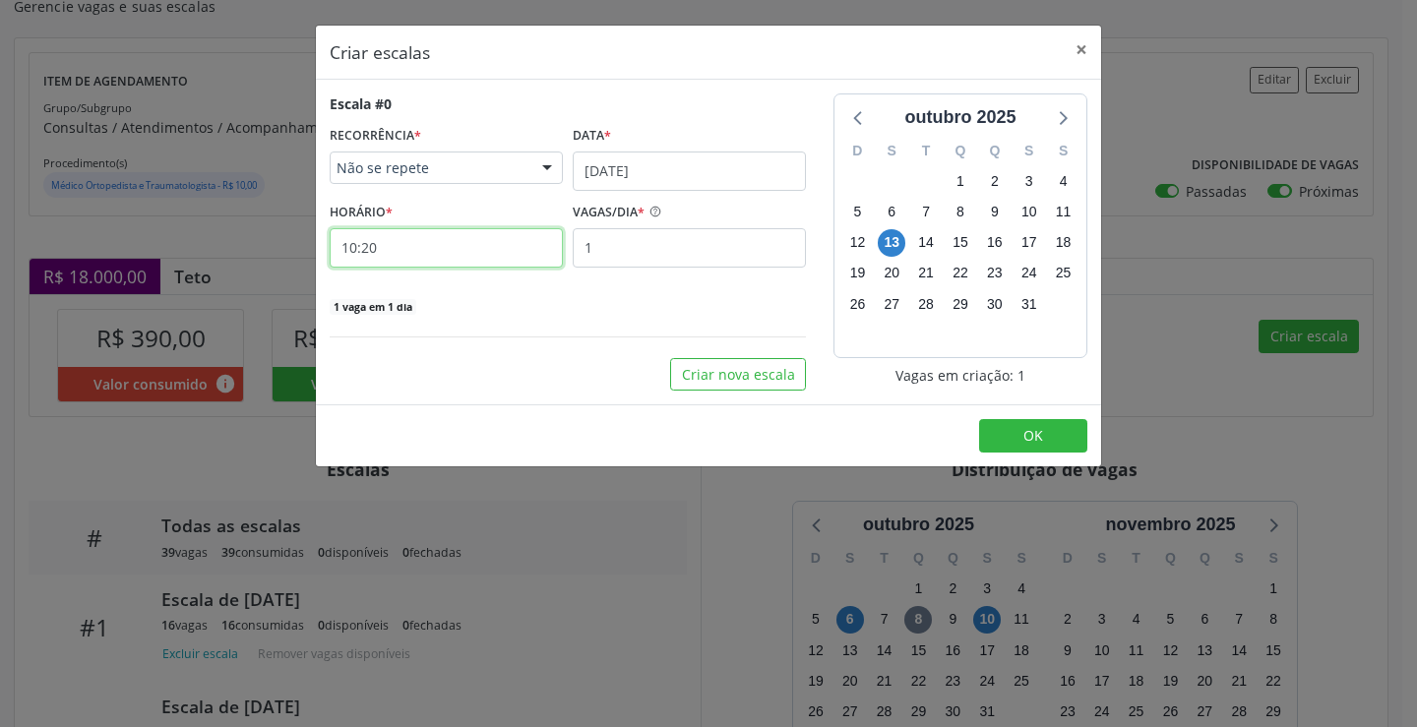
click at [430, 255] on input "10:20" at bounding box center [446, 247] width 233 height 39
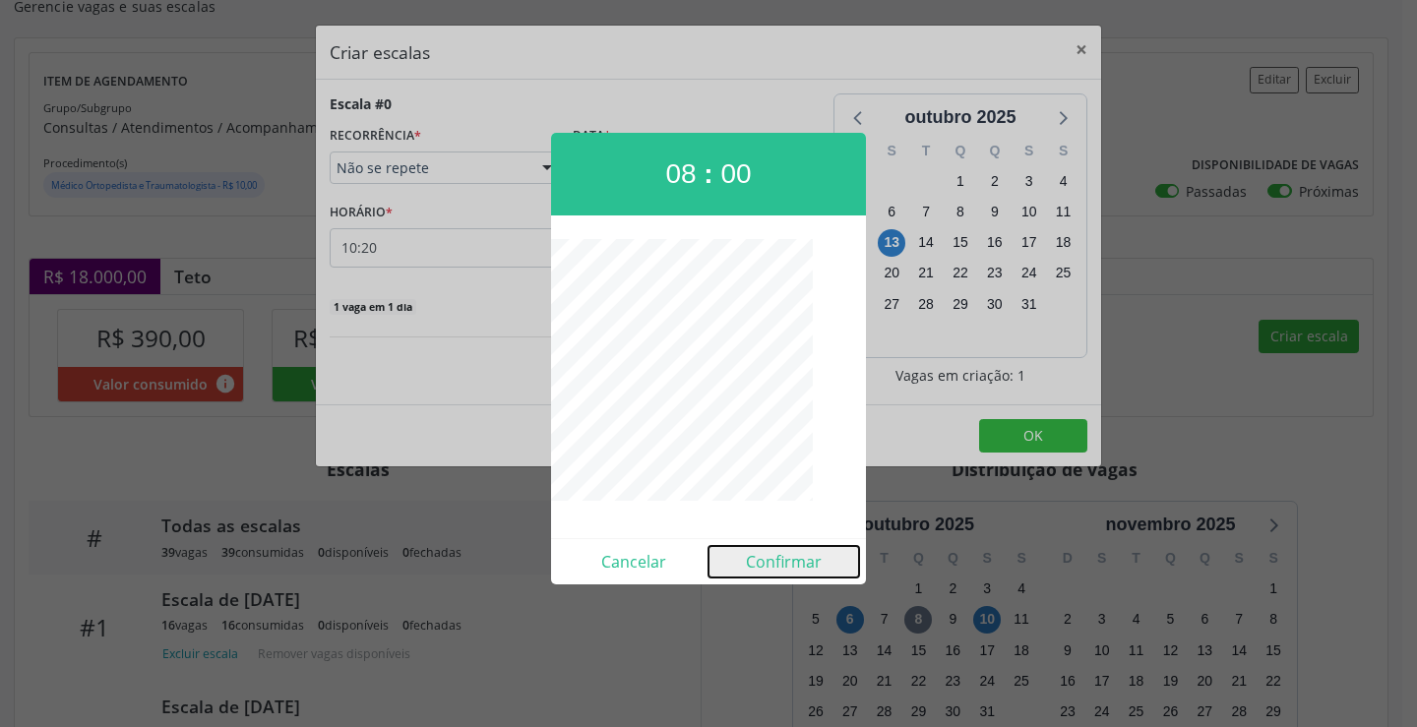
click at [791, 556] on button "Confirmar" at bounding box center [784, 561] width 151 height 31
type input "08:00"
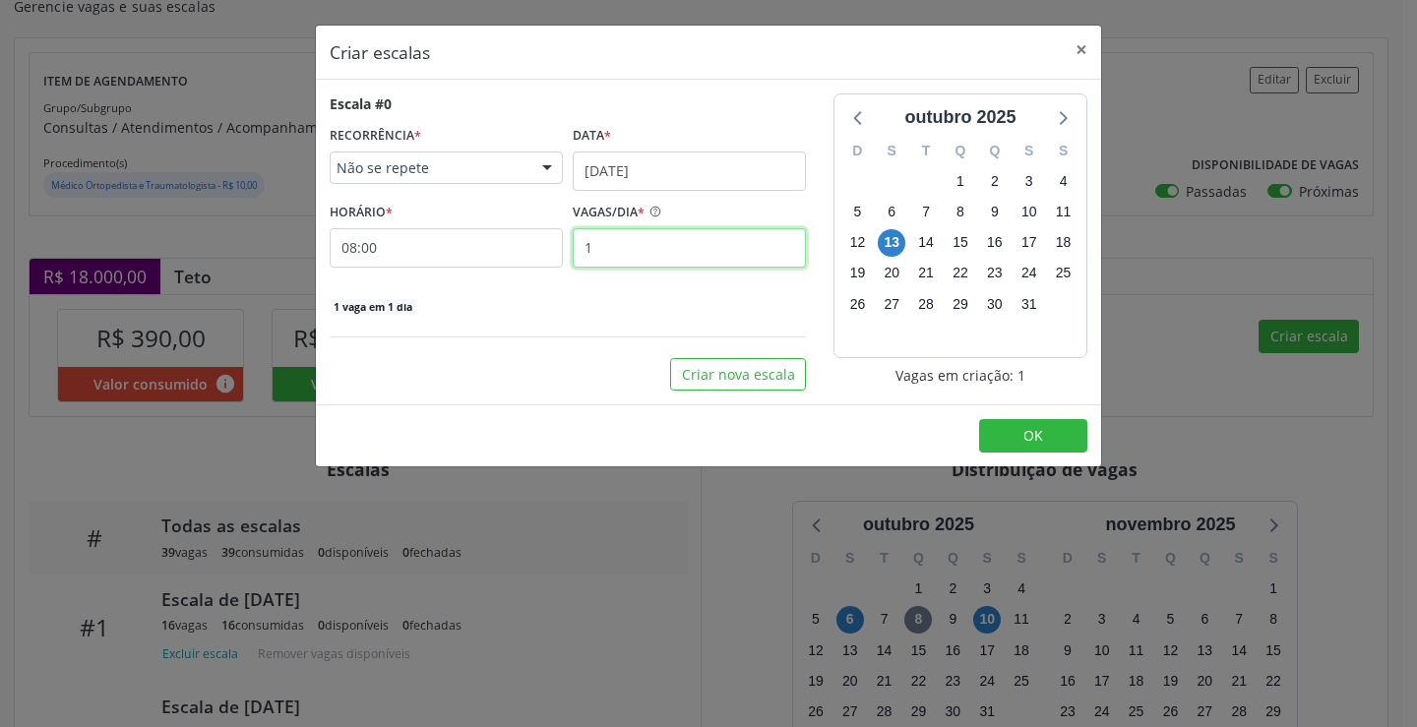
click at [691, 237] on input "1" at bounding box center [689, 247] width 233 height 39
type input "16"
click at [1035, 439] on span "OK" at bounding box center [1033, 435] width 20 height 19
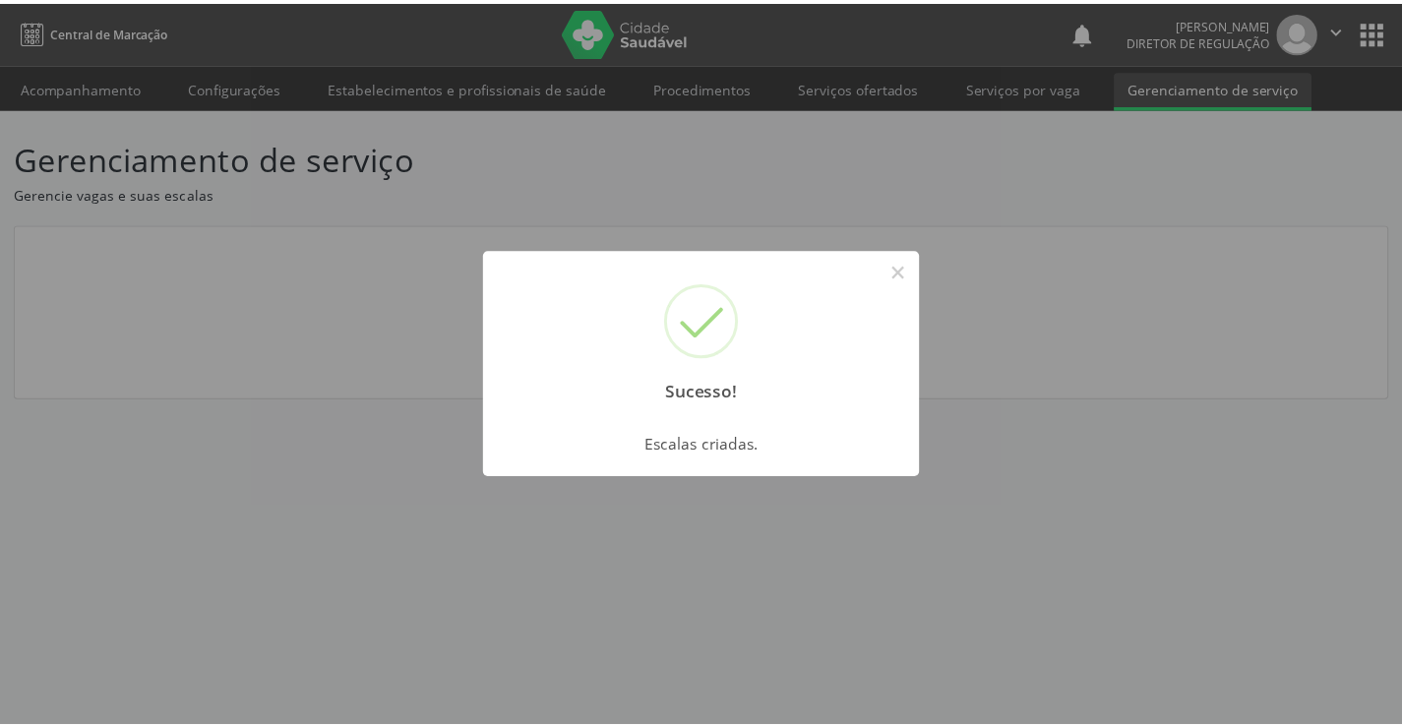
scroll to position [0, 0]
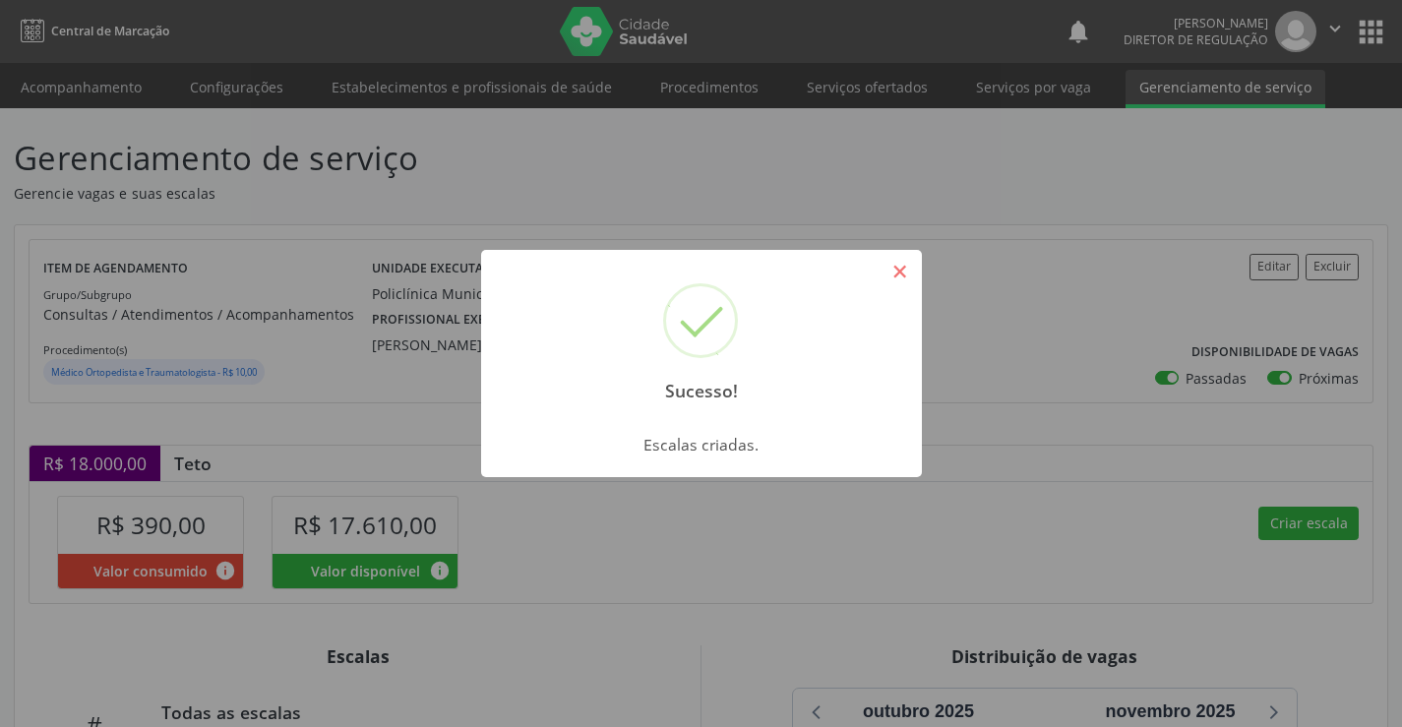
click at [889, 273] on button "×" at bounding box center [900, 271] width 33 height 33
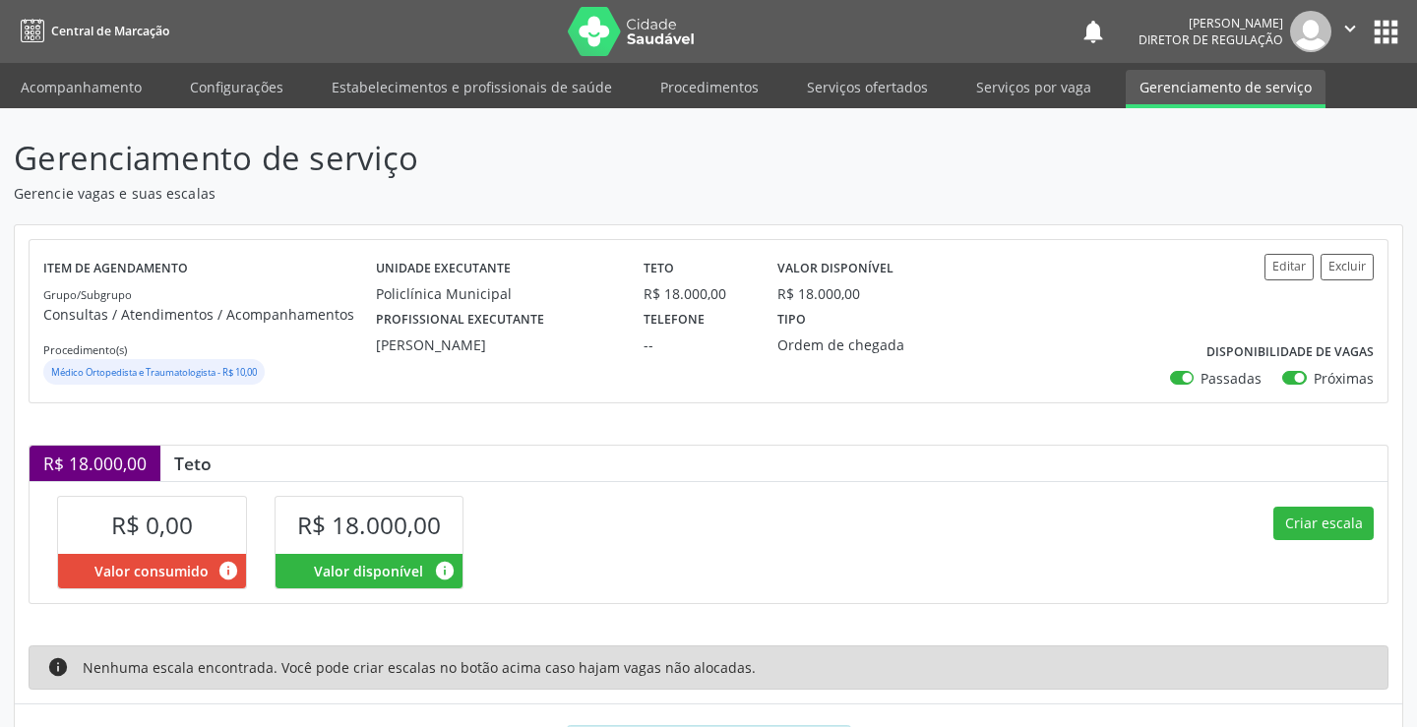
scroll to position [97, 0]
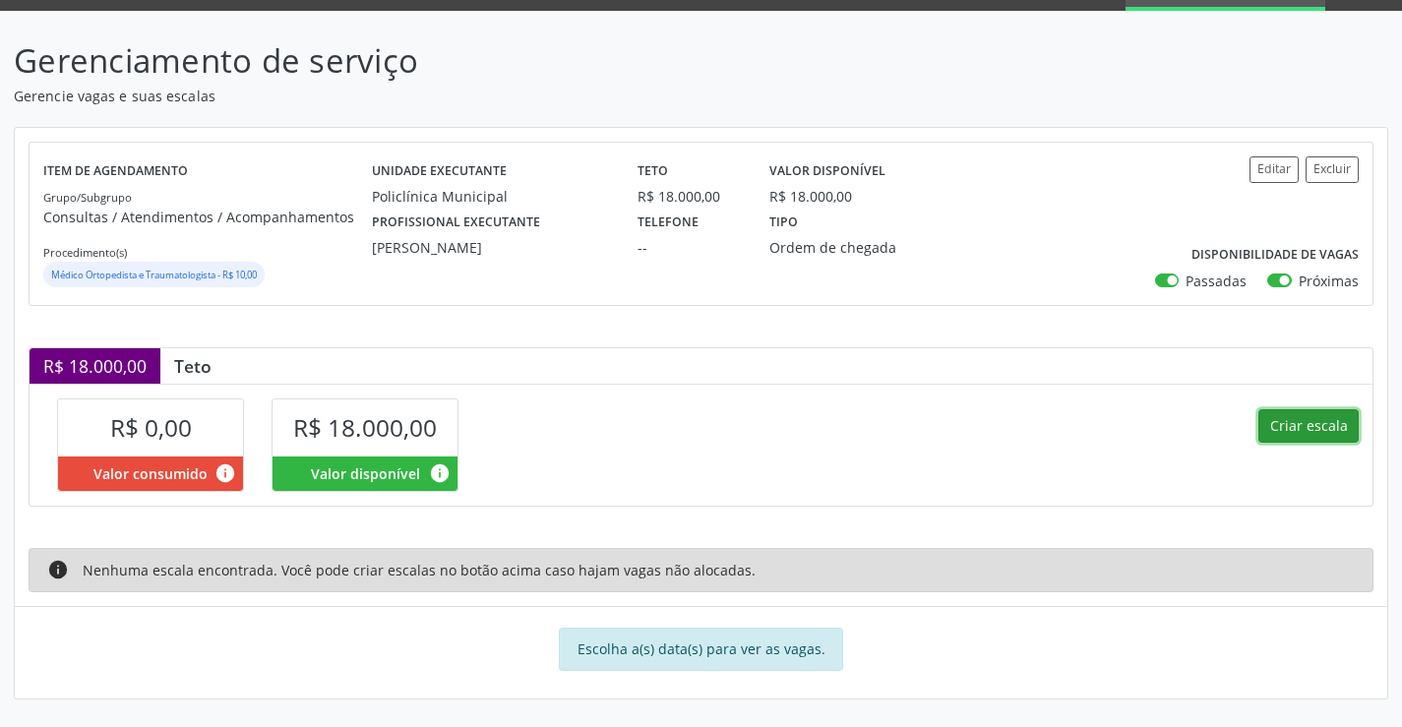
click at [1278, 425] on button "Criar escala" at bounding box center [1309, 425] width 100 height 33
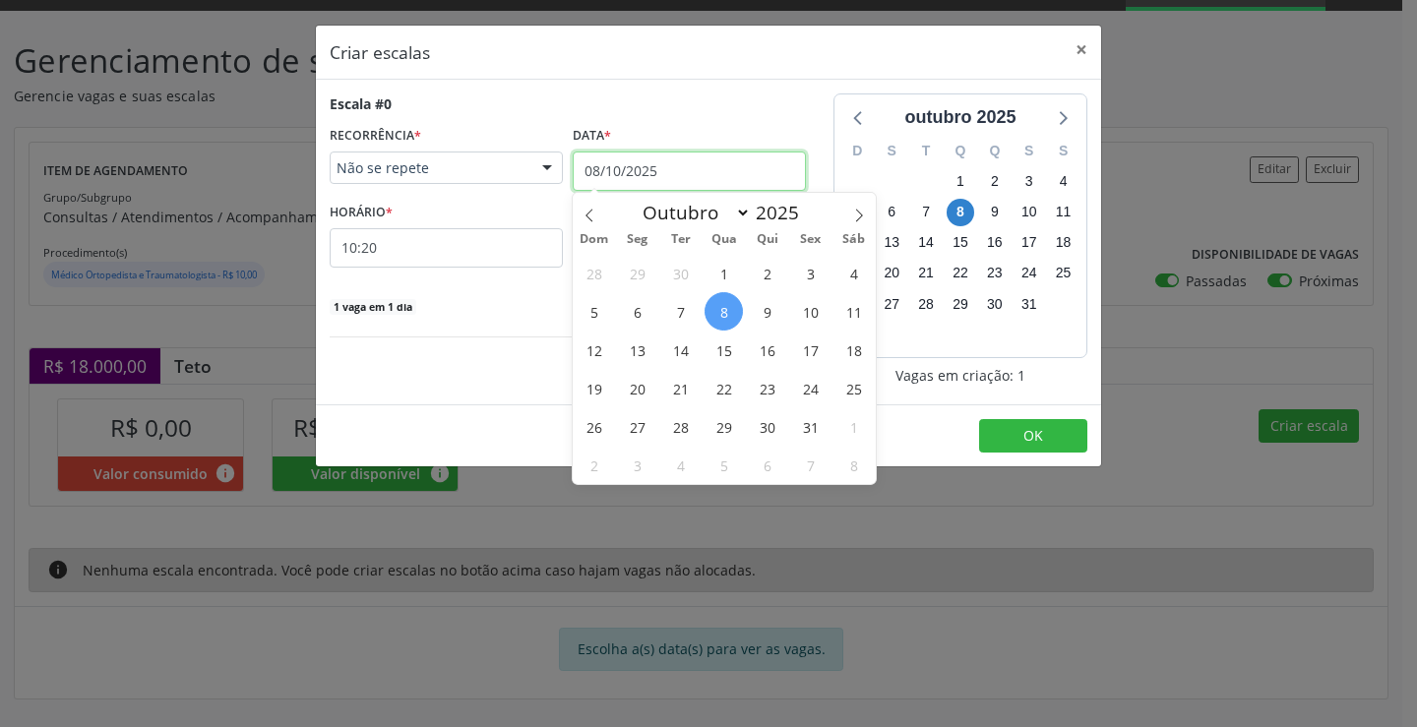
click at [671, 161] on input "08/10/2025" at bounding box center [689, 171] width 233 height 39
click at [688, 351] on span "14" at bounding box center [680, 350] width 38 height 38
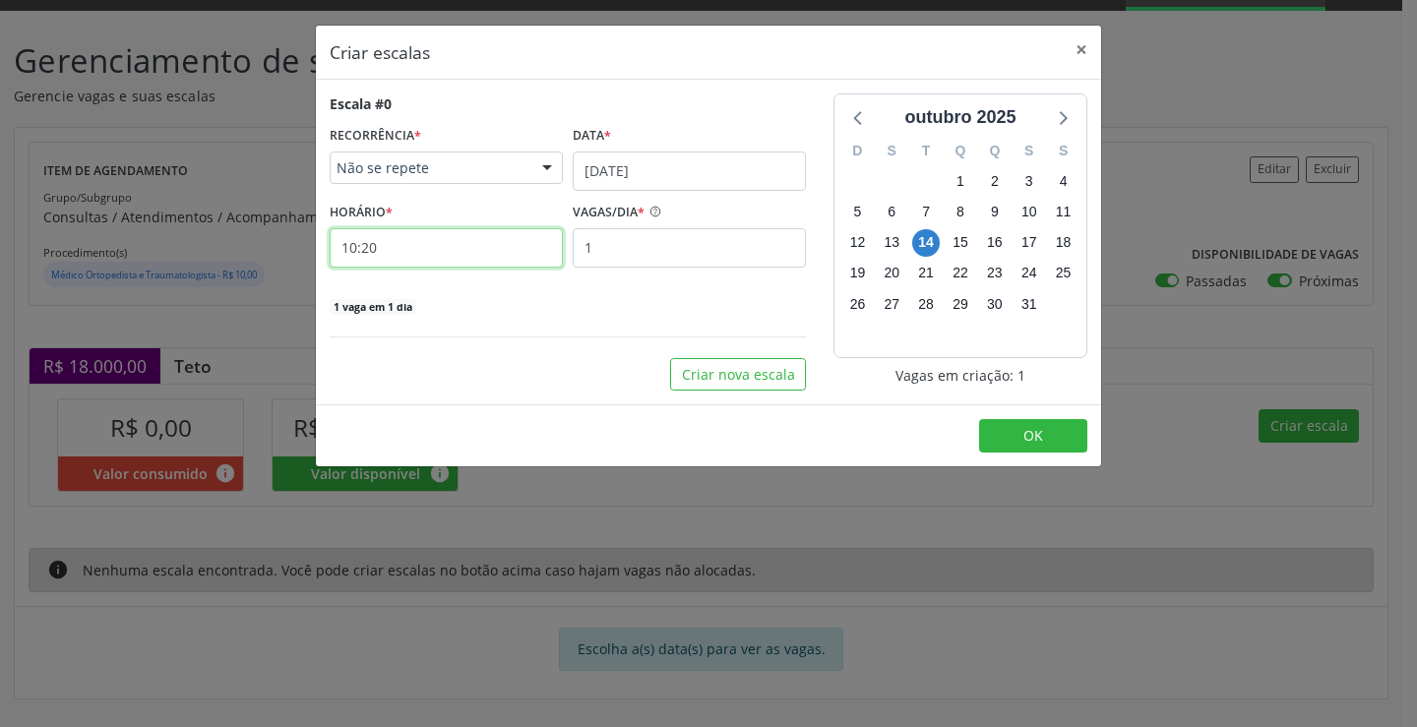
click at [486, 252] on input "10:20" at bounding box center [446, 247] width 233 height 39
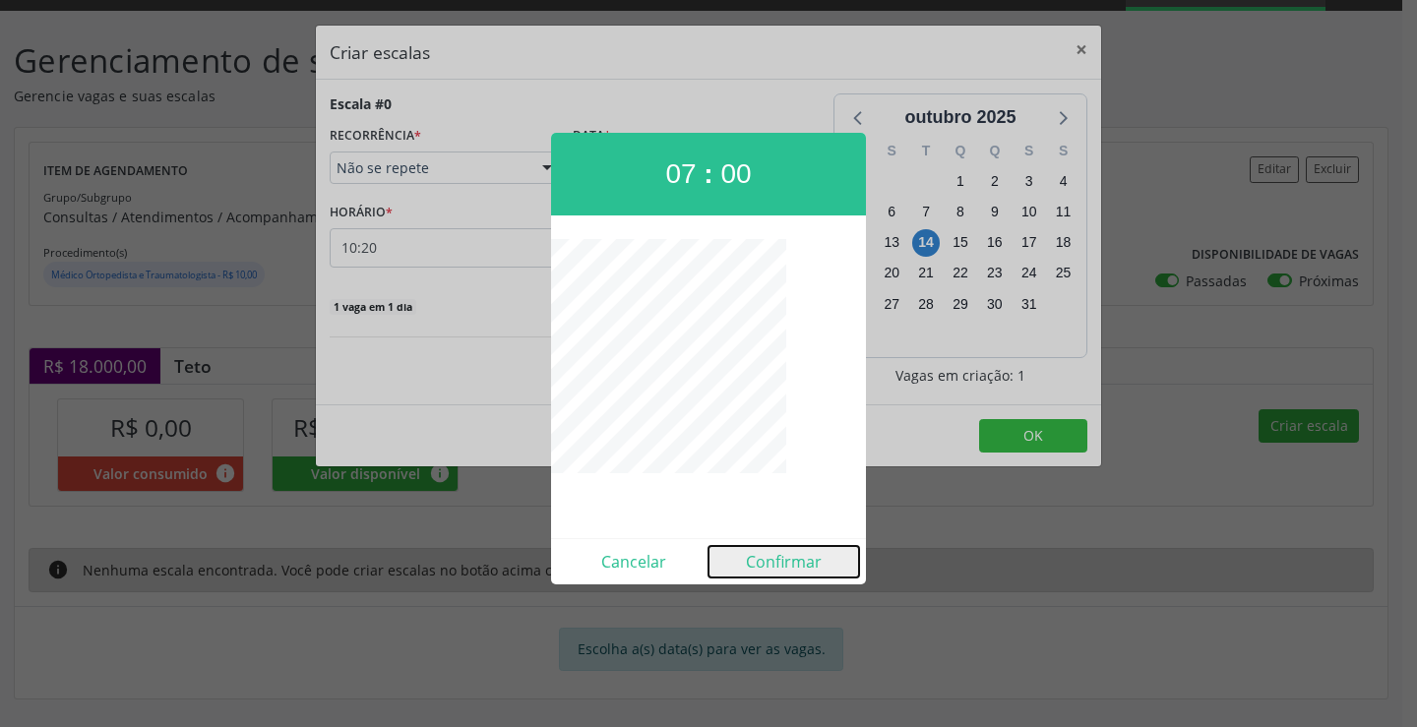
click at [775, 571] on button "Confirmar" at bounding box center [784, 561] width 151 height 31
type input "07:00"
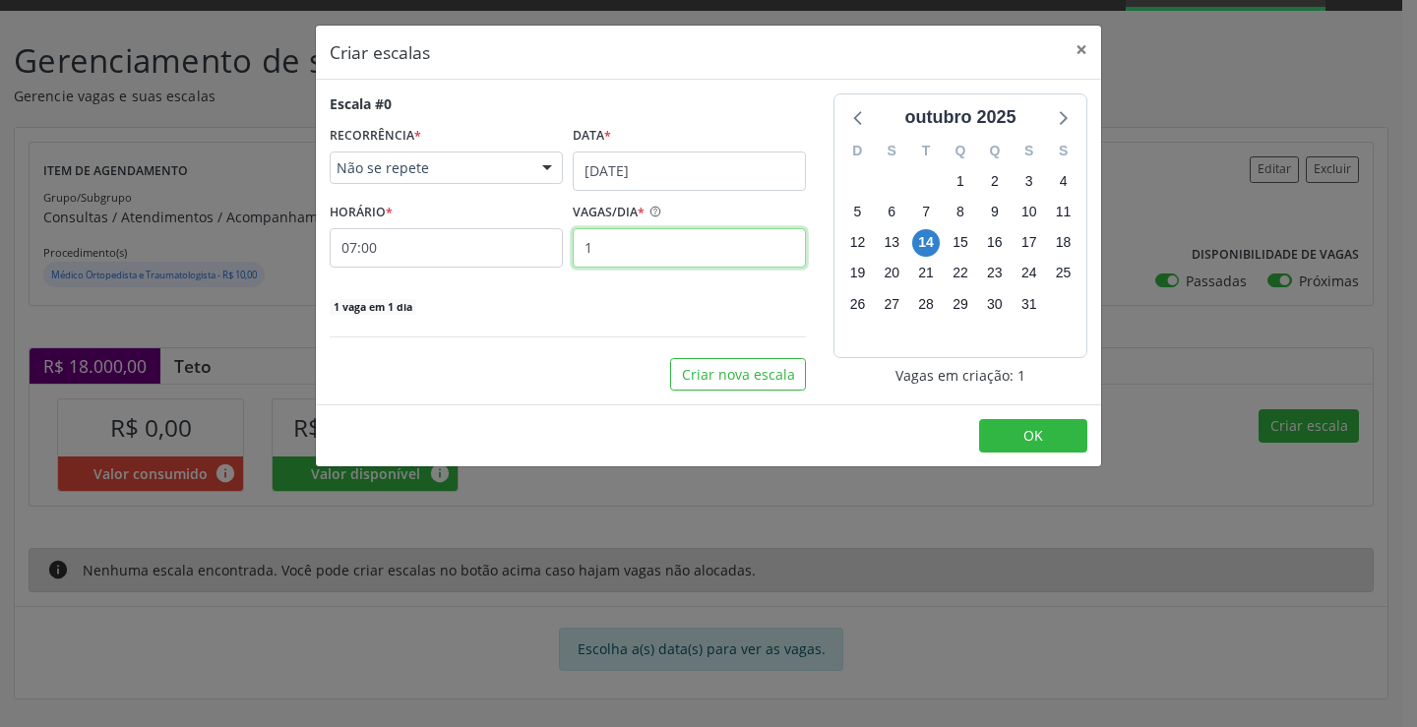
click at [695, 258] on input "1" at bounding box center [689, 247] width 233 height 39
type input "20"
click at [988, 442] on button "OK" at bounding box center [1033, 435] width 108 height 33
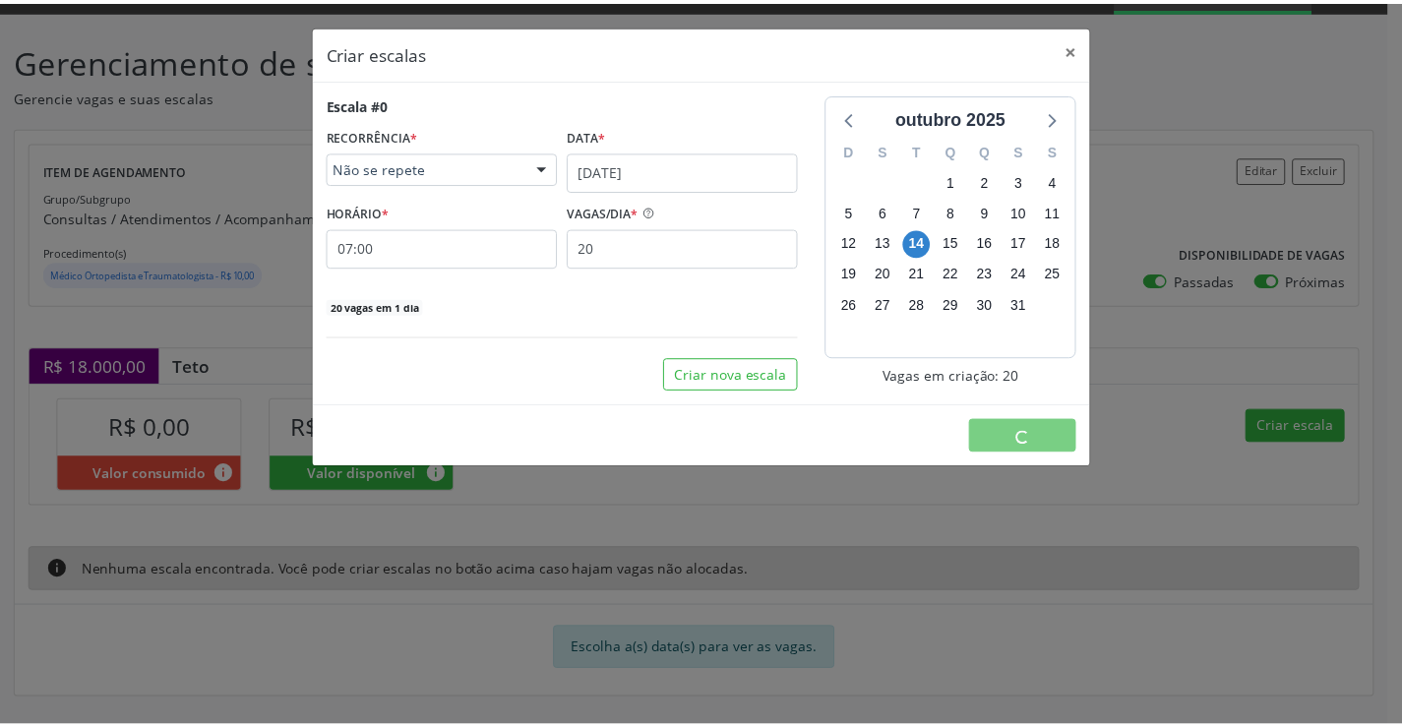
scroll to position [0, 0]
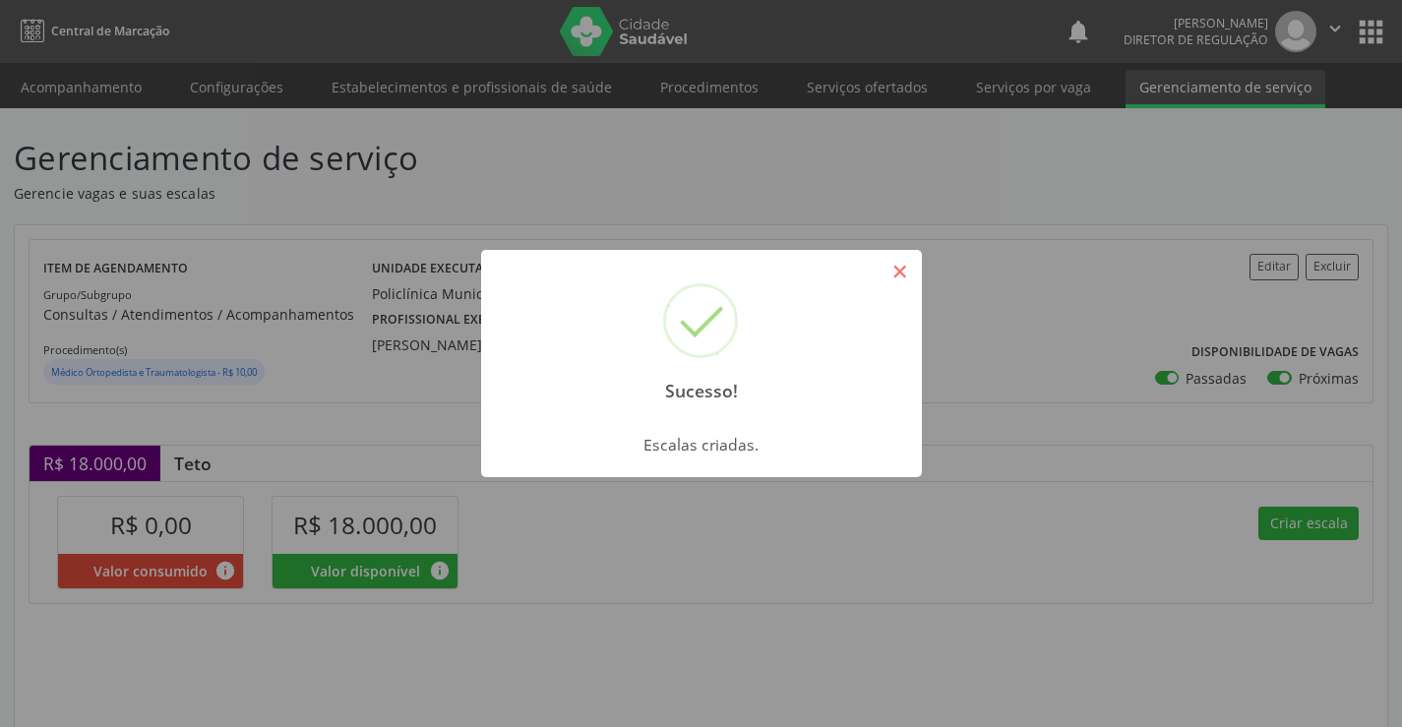
click at [898, 267] on button "×" at bounding box center [900, 271] width 33 height 33
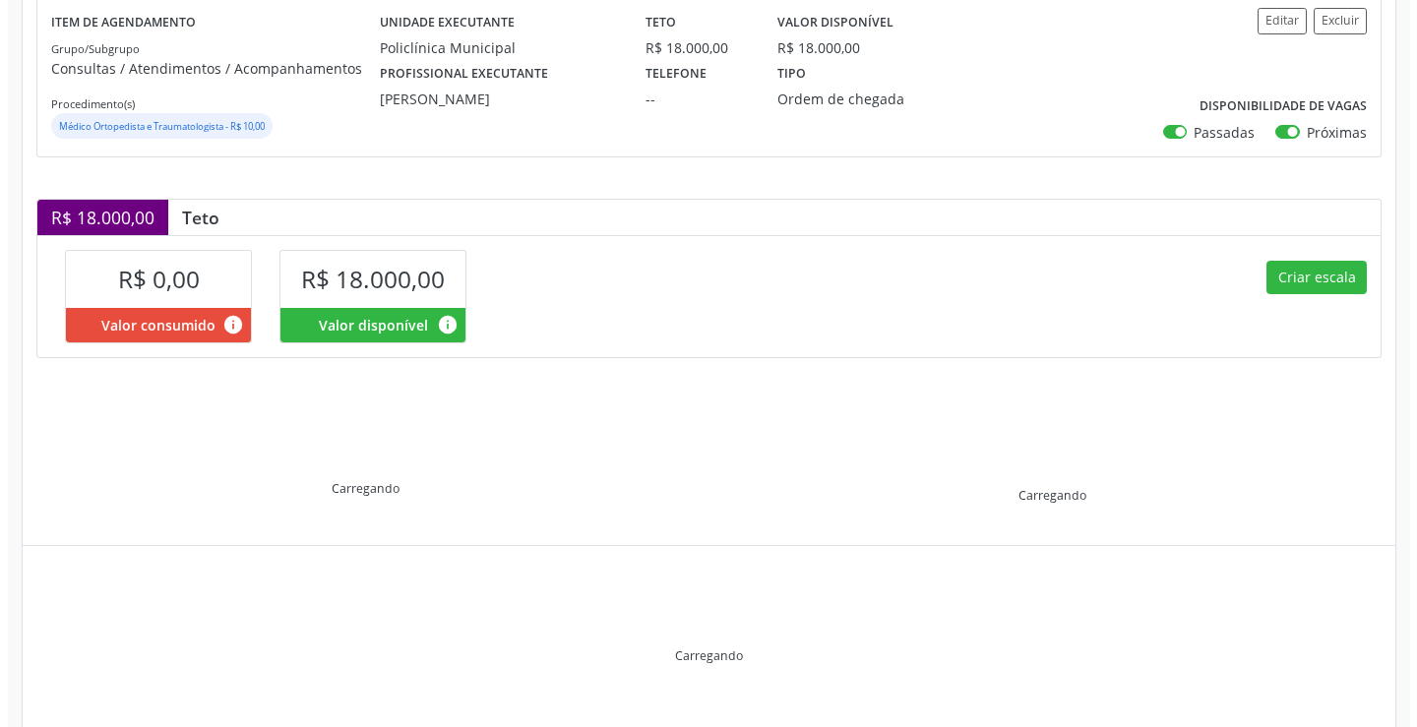
scroll to position [280, 0]
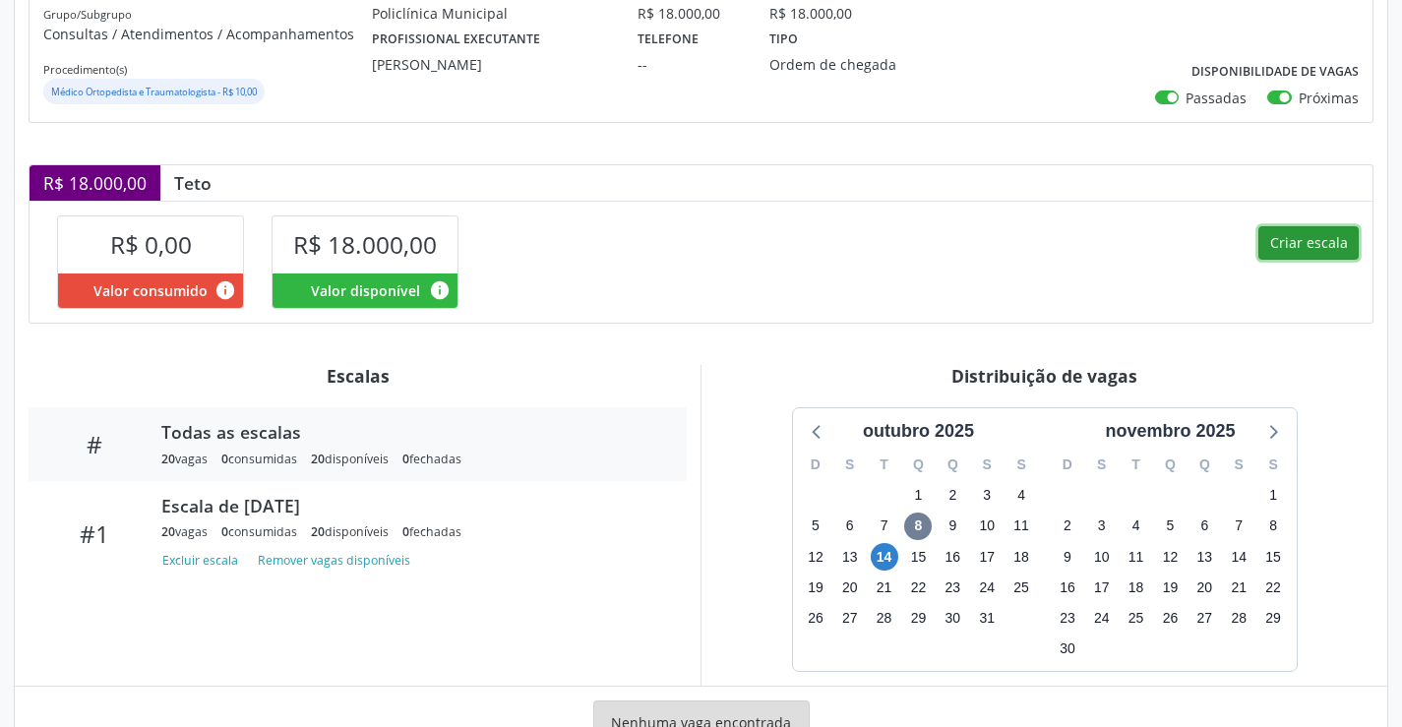
click at [1333, 258] on button "Criar escala" at bounding box center [1309, 242] width 100 height 33
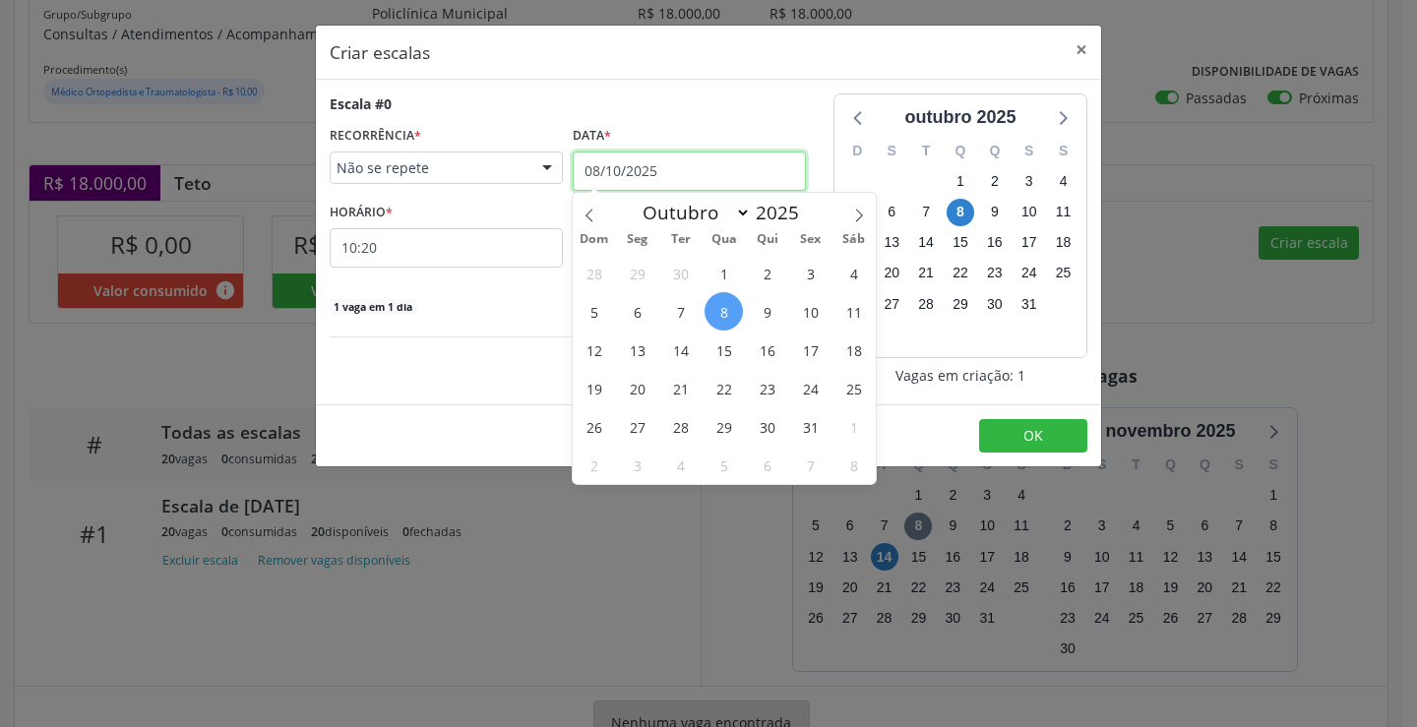
click at [659, 165] on input "08/10/2025" at bounding box center [689, 171] width 233 height 39
click at [704, 363] on div "28 29 30 1 2 3 4 5 6 7 8 9 10 11 12 13 14 15 16 17 18 19 20 21 22 23 24 25 26 2…" at bounding box center [724, 369] width 303 height 230
click at [693, 358] on span "14" at bounding box center [680, 350] width 38 height 38
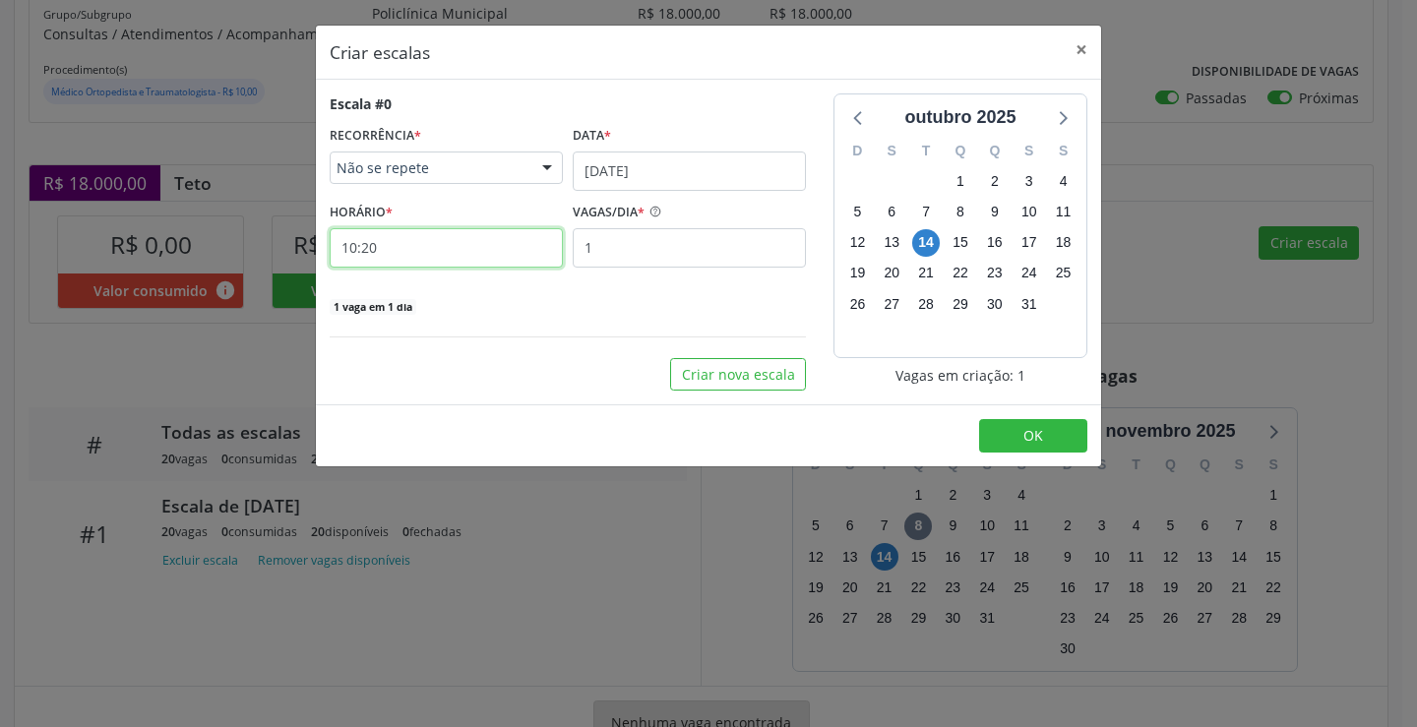
click at [427, 252] on input "10:20" at bounding box center [446, 247] width 233 height 39
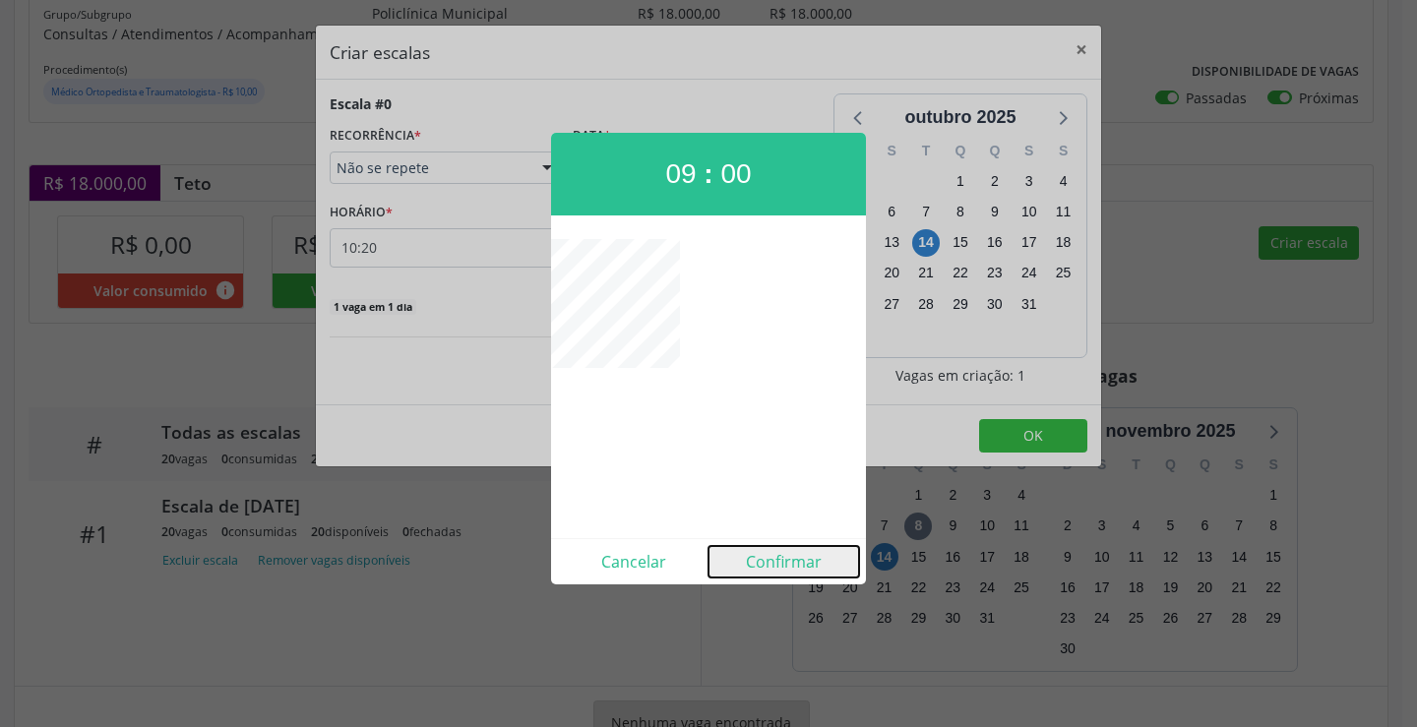
drag, startPoint x: 806, startPoint y: 553, endPoint x: 805, endPoint y: 536, distance: 16.8
click at [805, 553] on button "Confirmar" at bounding box center [784, 561] width 151 height 31
type input "09:00"
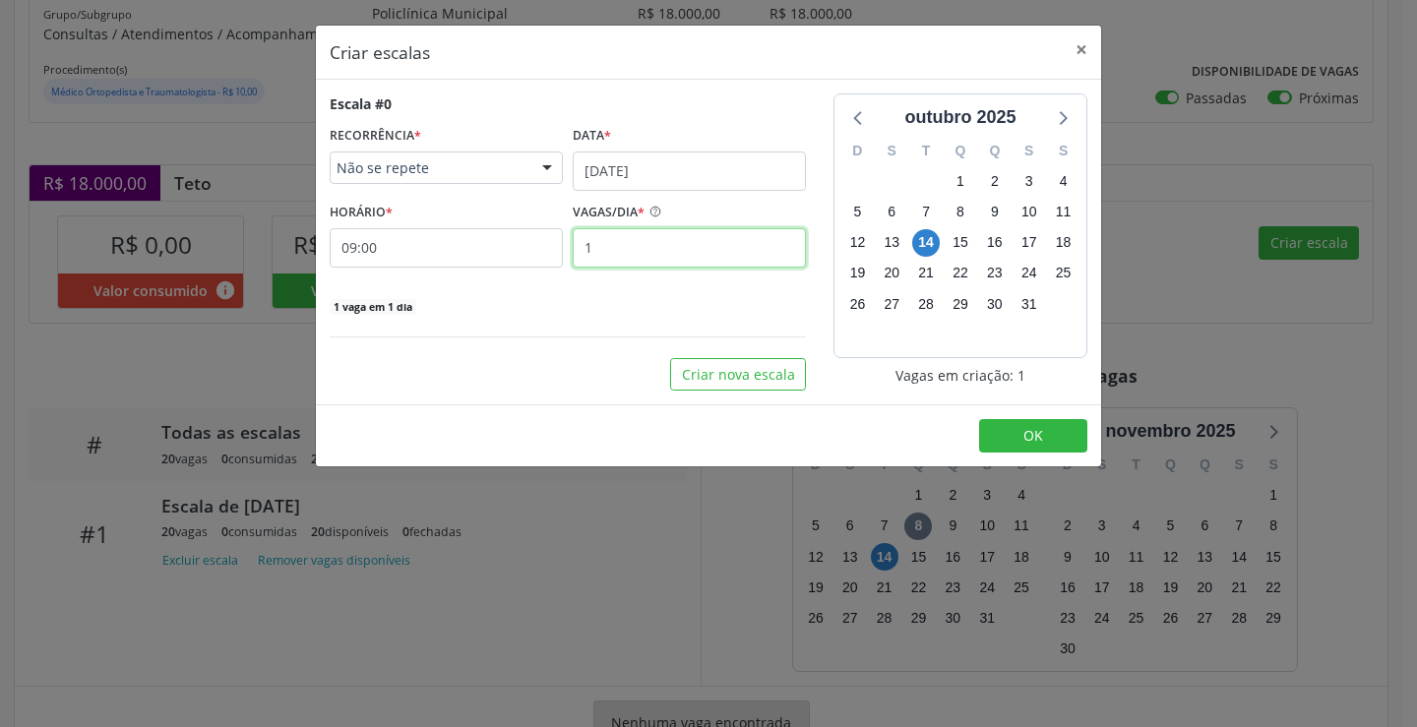
click at [708, 265] on input "1" at bounding box center [689, 247] width 233 height 39
type input "20"
click at [1010, 449] on button "OK" at bounding box center [1033, 435] width 108 height 33
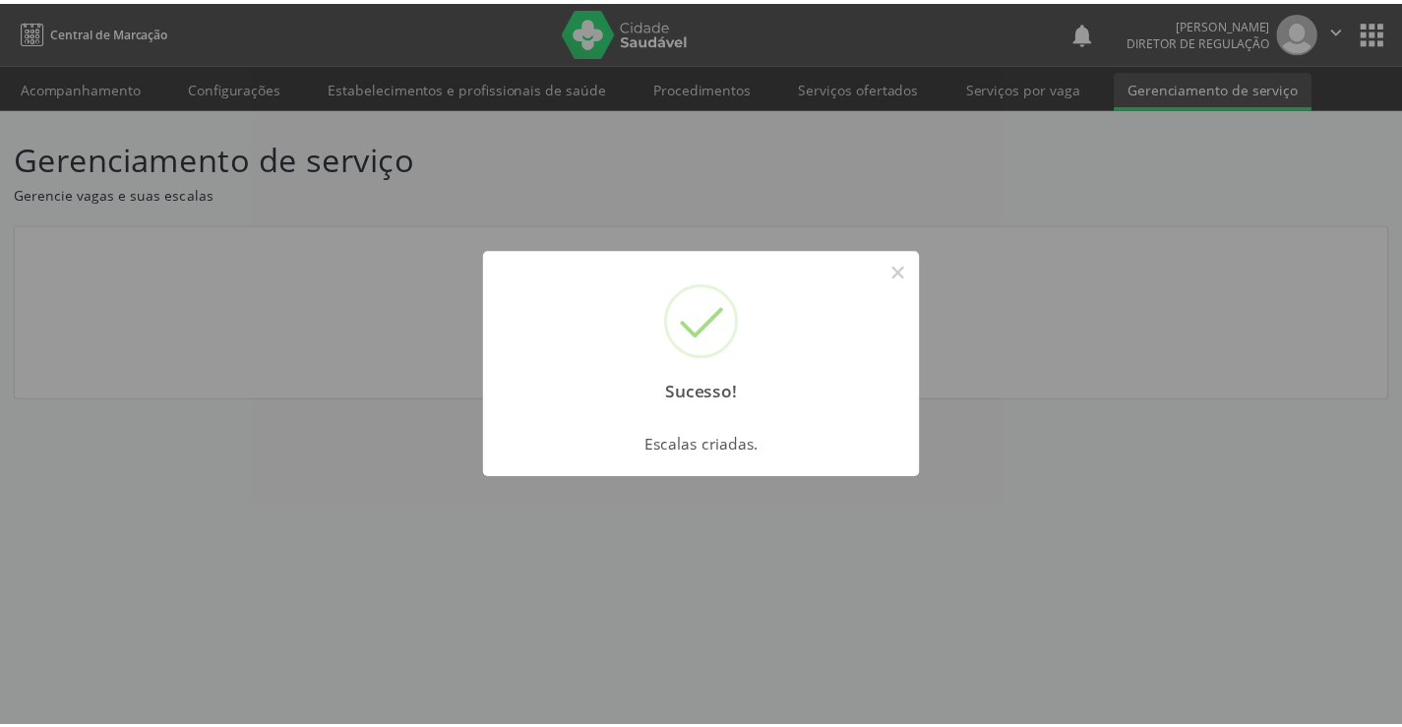
scroll to position [0, 0]
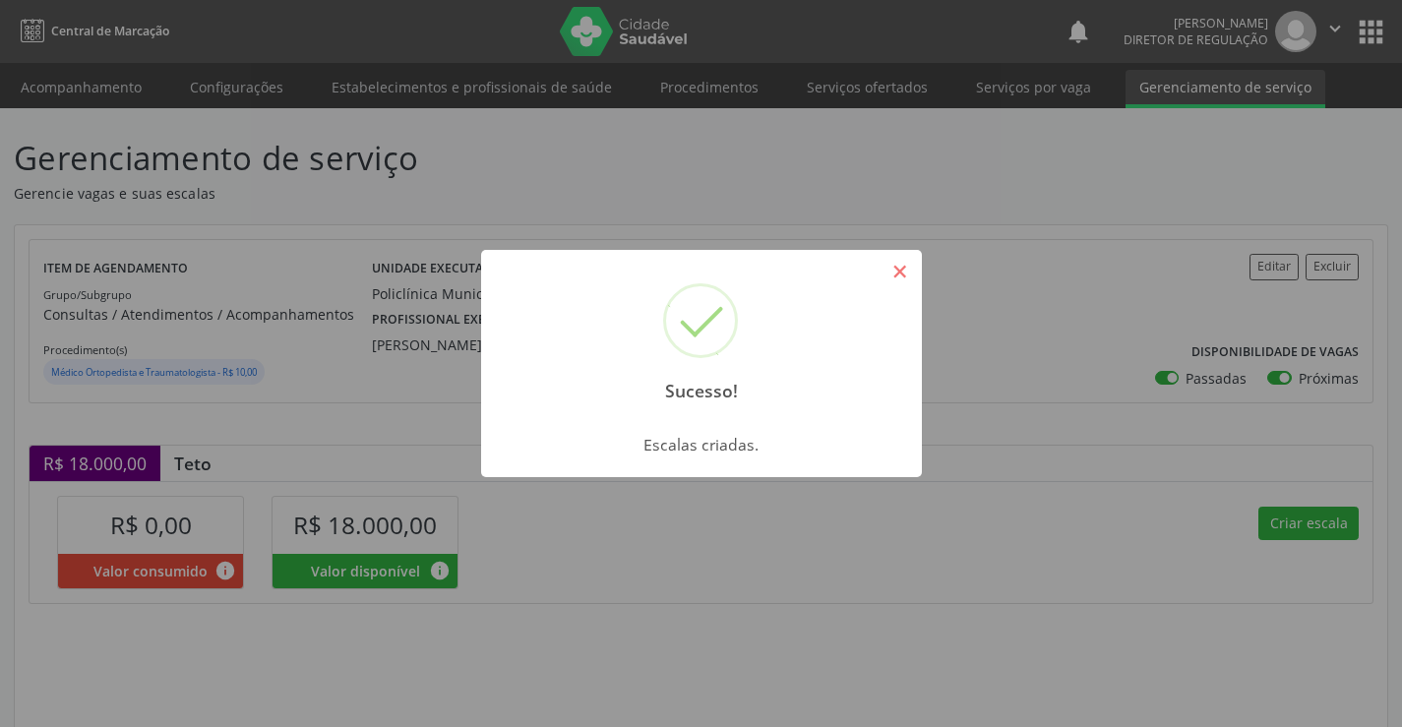
click at [899, 274] on button "×" at bounding box center [900, 271] width 33 height 33
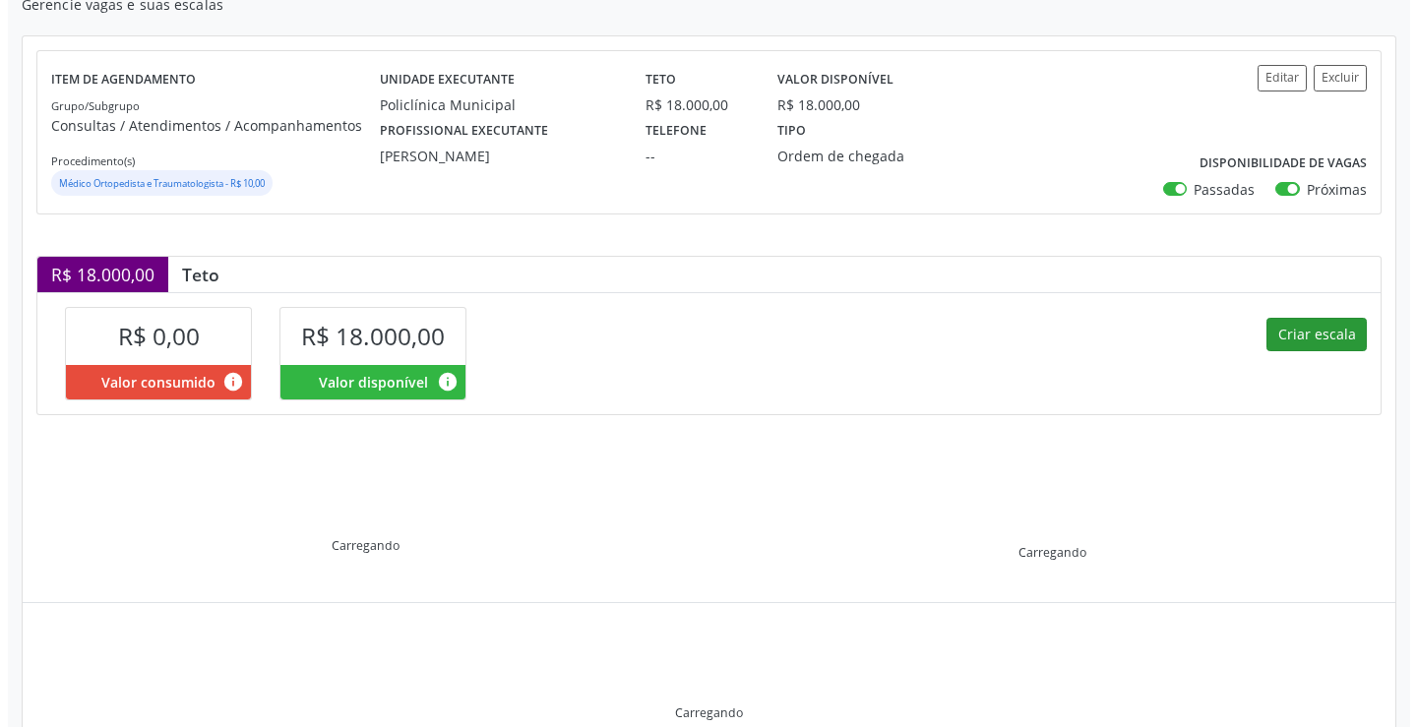
scroll to position [197, 0]
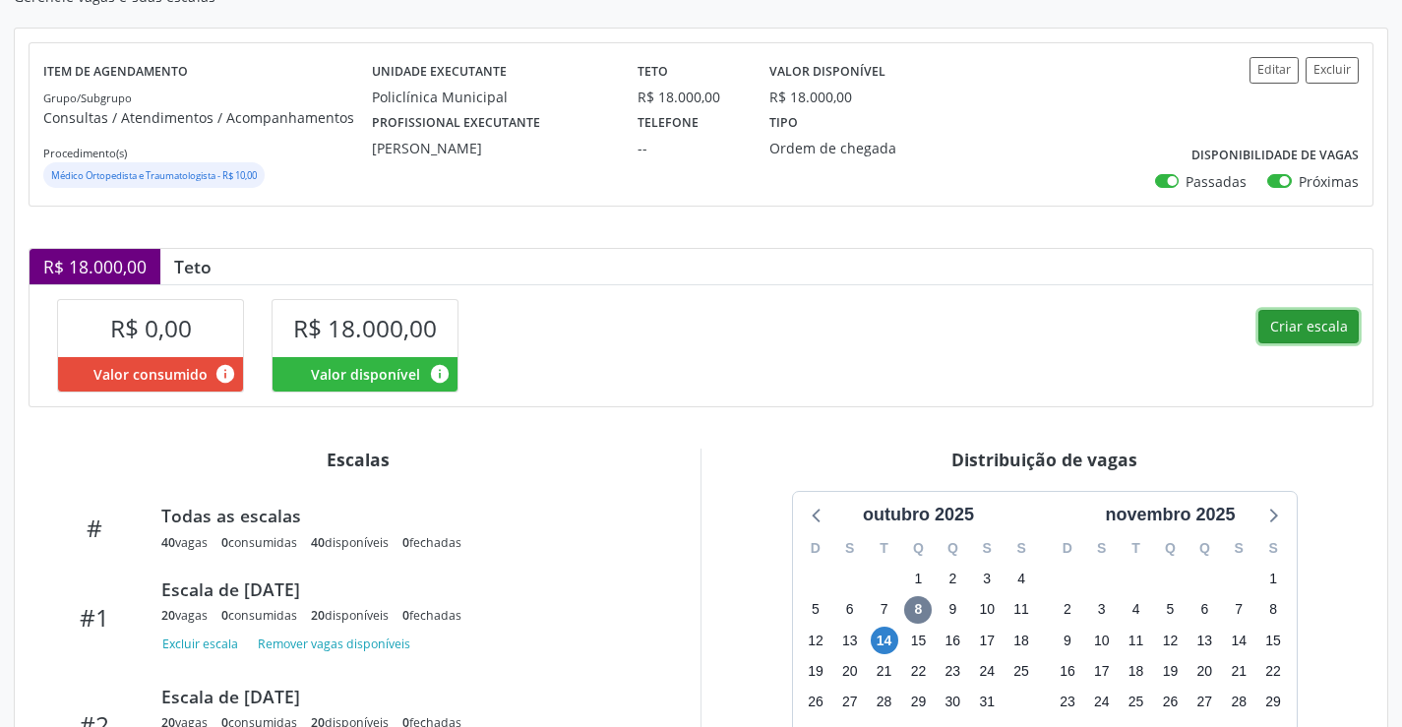
click at [1282, 328] on button "Criar escala" at bounding box center [1309, 326] width 100 height 33
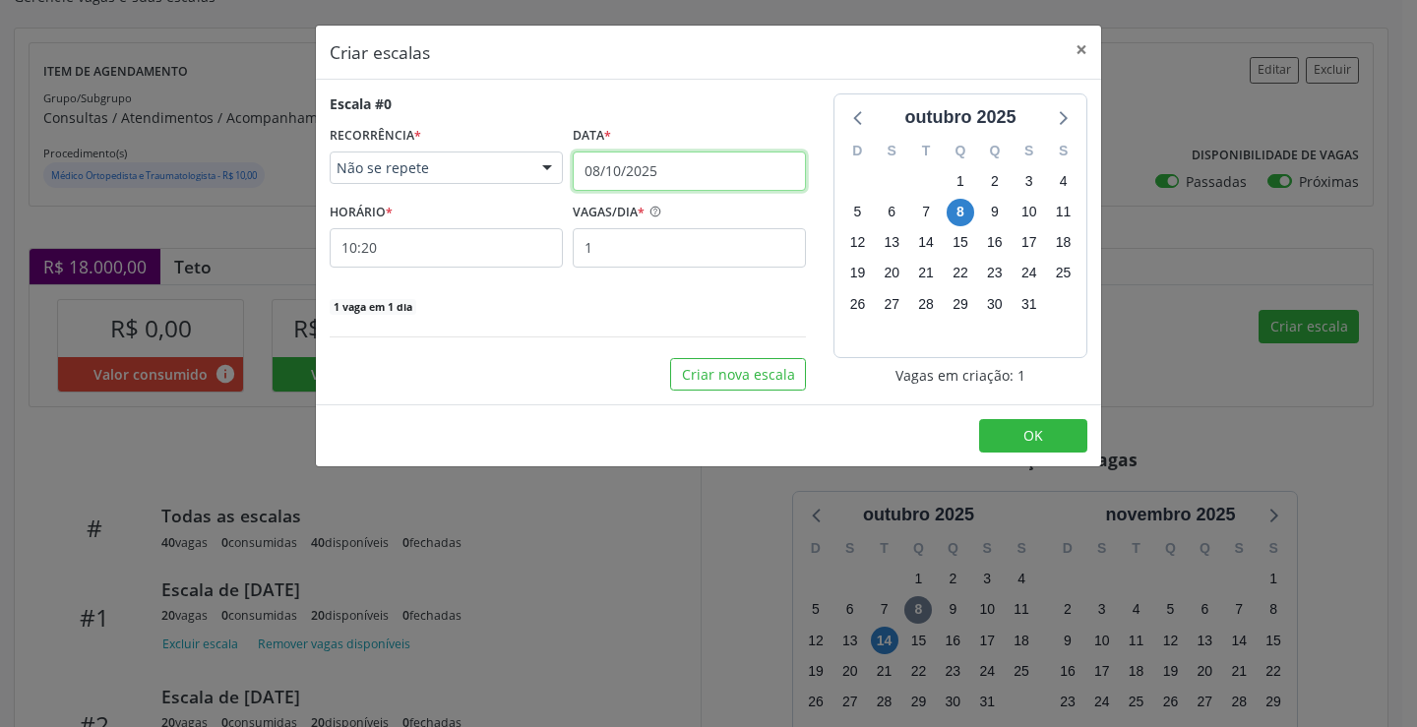
click at [652, 165] on input "08/10/2025" at bounding box center [689, 171] width 233 height 39
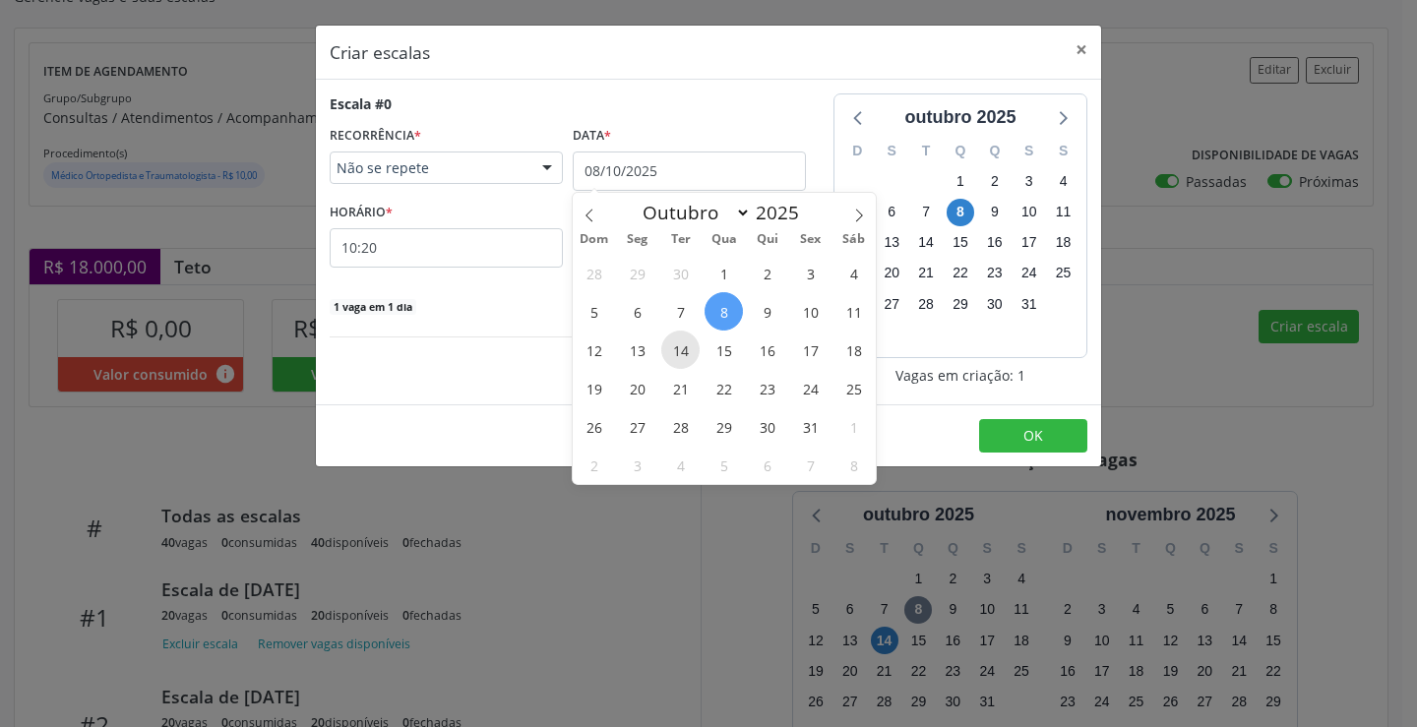
click at [679, 353] on span "14" at bounding box center [680, 350] width 38 height 38
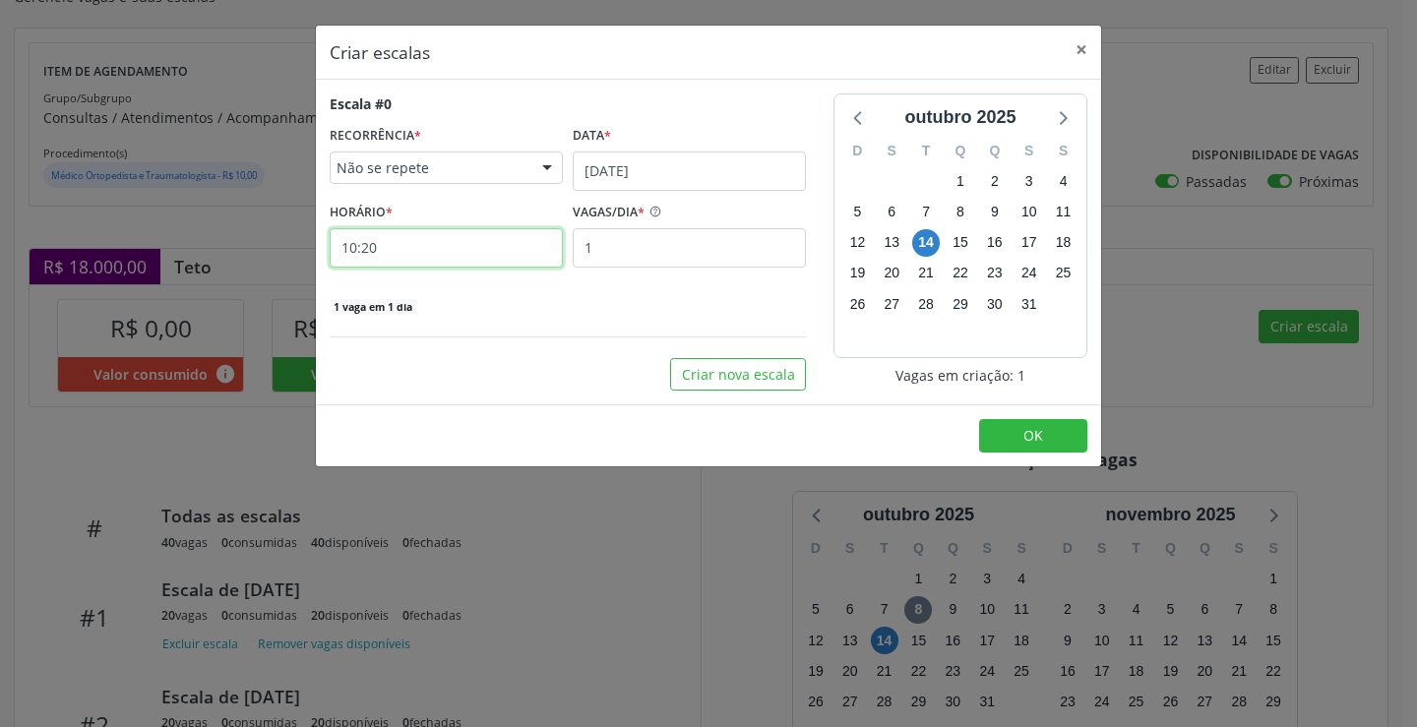
click at [524, 257] on input "10:20" at bounding box center [446, 247] width 233 height 39
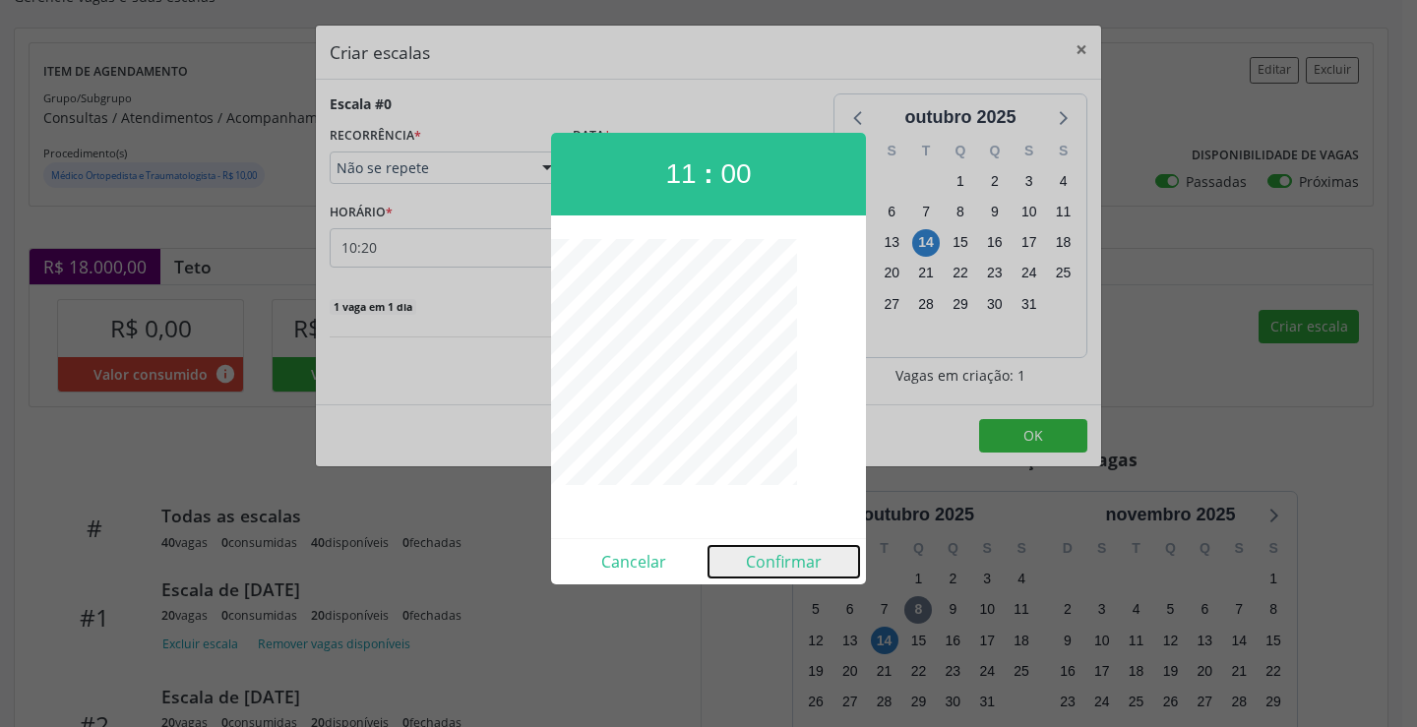
drag, startPoint x: 814, startPoint y: 566, endPoint x: 691, endPoint y: 348, distance: 249.9
click at [814, 565] on button "Confirmar" at bounding box center [784, 561] width 151 height 31
type input "11:00"
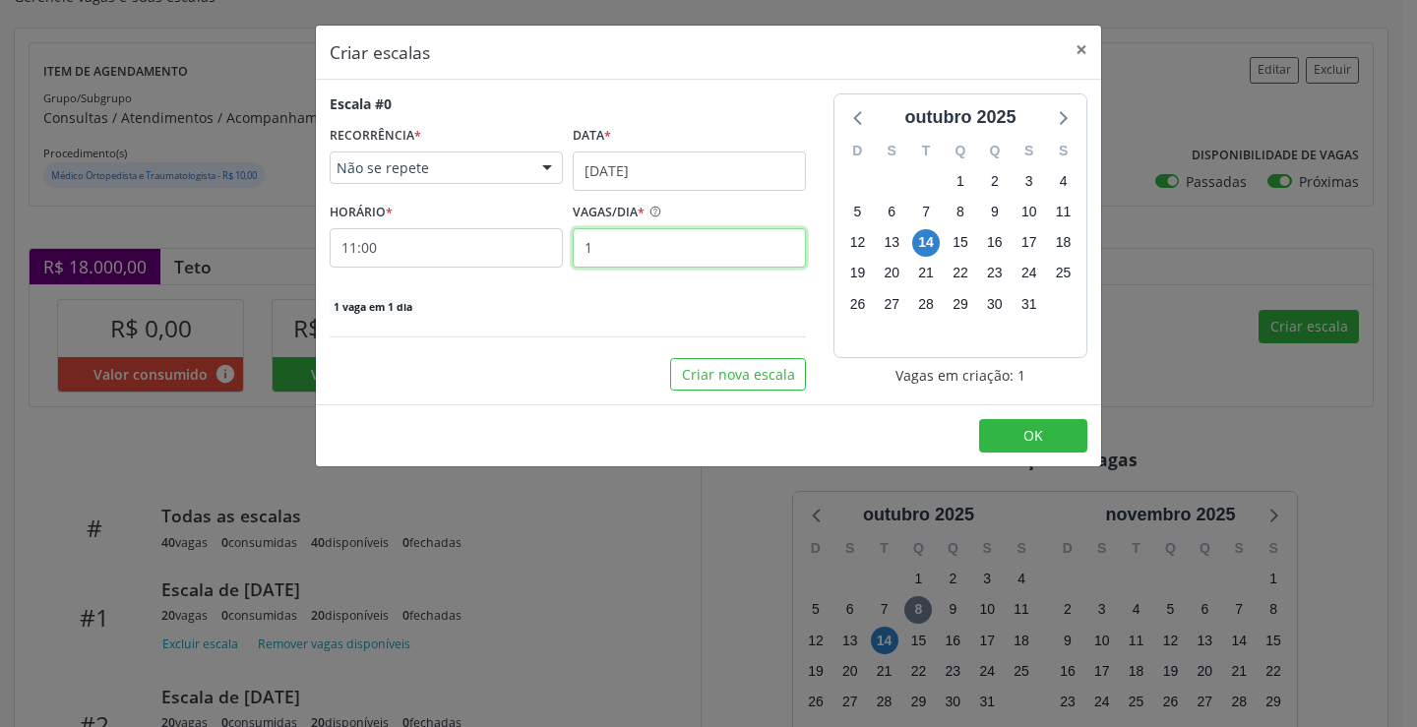
click at [656, 259] on input "1" at bounding box center [689, 247] width 233 height 39
type input "7"
click at [1056, 443] on button "OK" at bounding box center [1033, 435] width 108 height 33
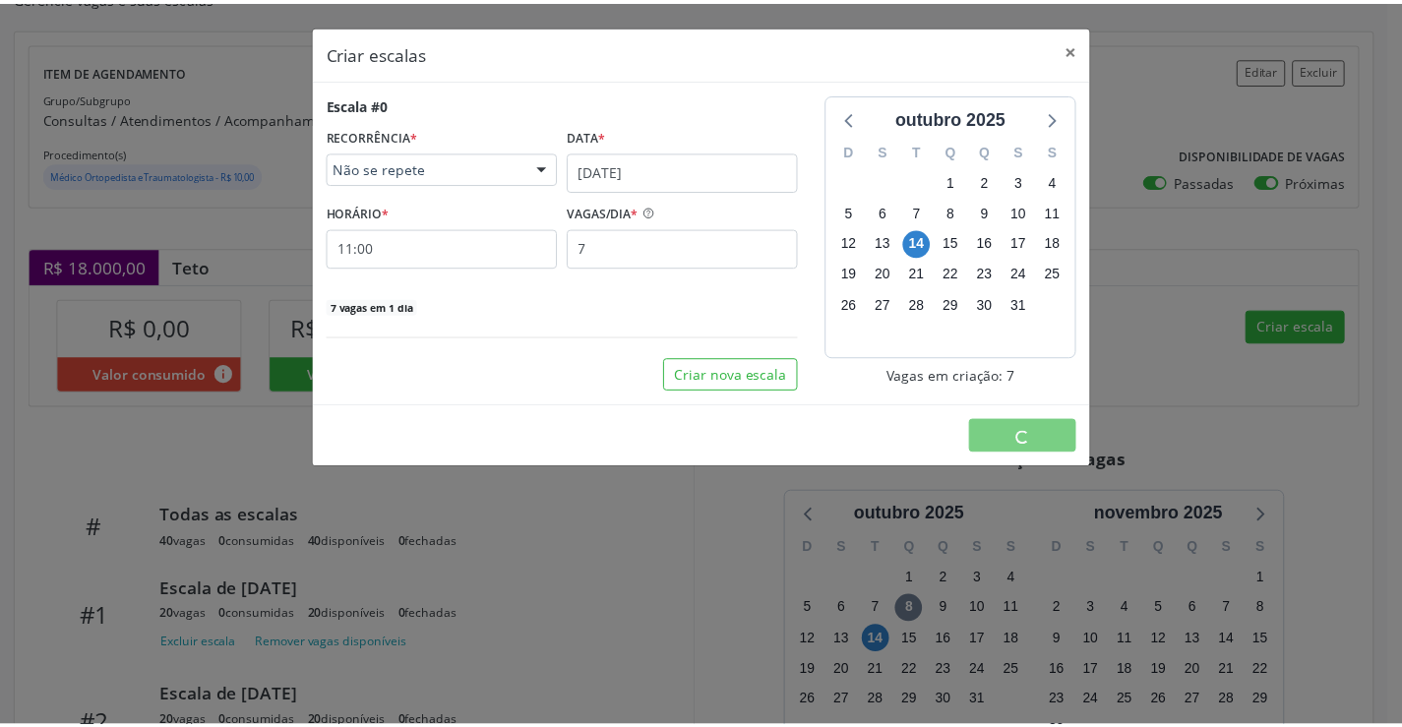
scroll to position [0, 0]
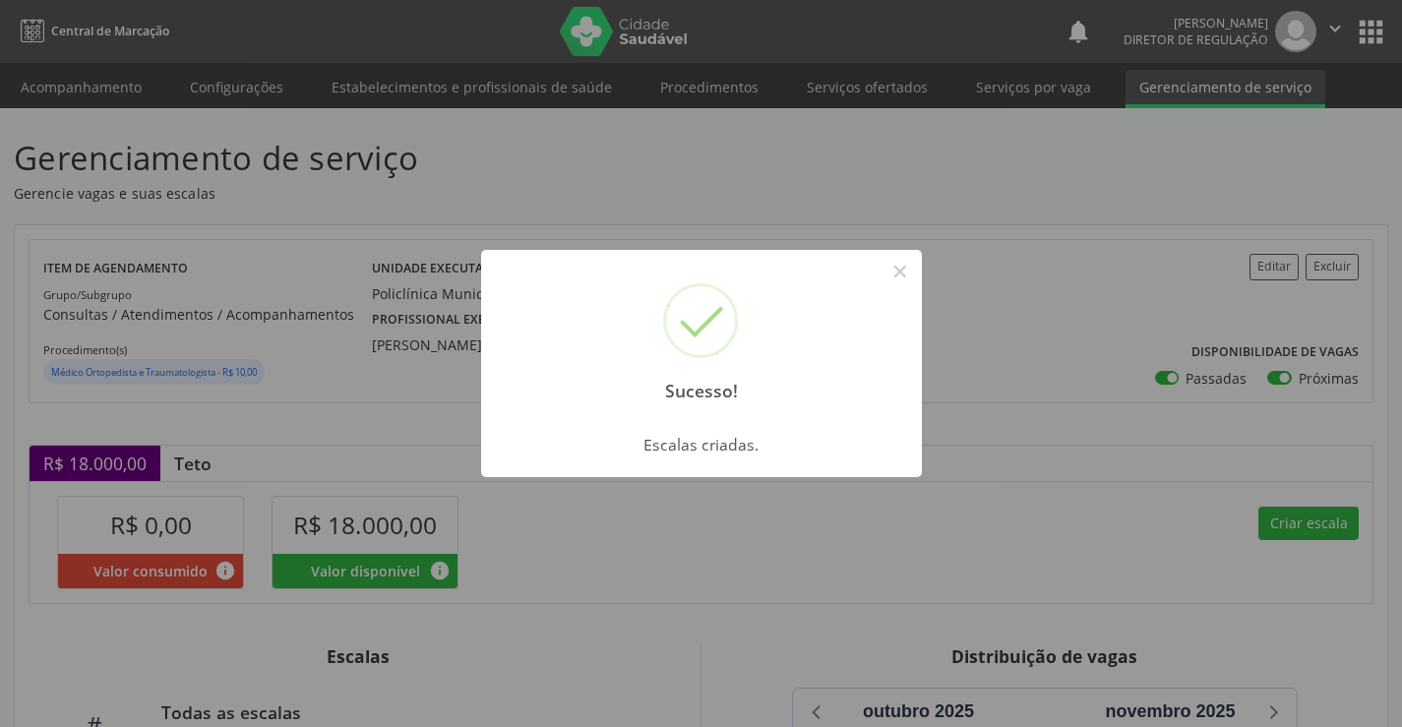
click at [891, 251] on div "Sucesso! ×" at bounding box center [701, 334] width 441 height 169
drag, startPoint x: 891, startPoint y: 261, endPoint x: 900, endPoint y: 285, distance: 26.5
click at [891, 263] on button "×" at bounding box center [900, 271] width 33 height 33
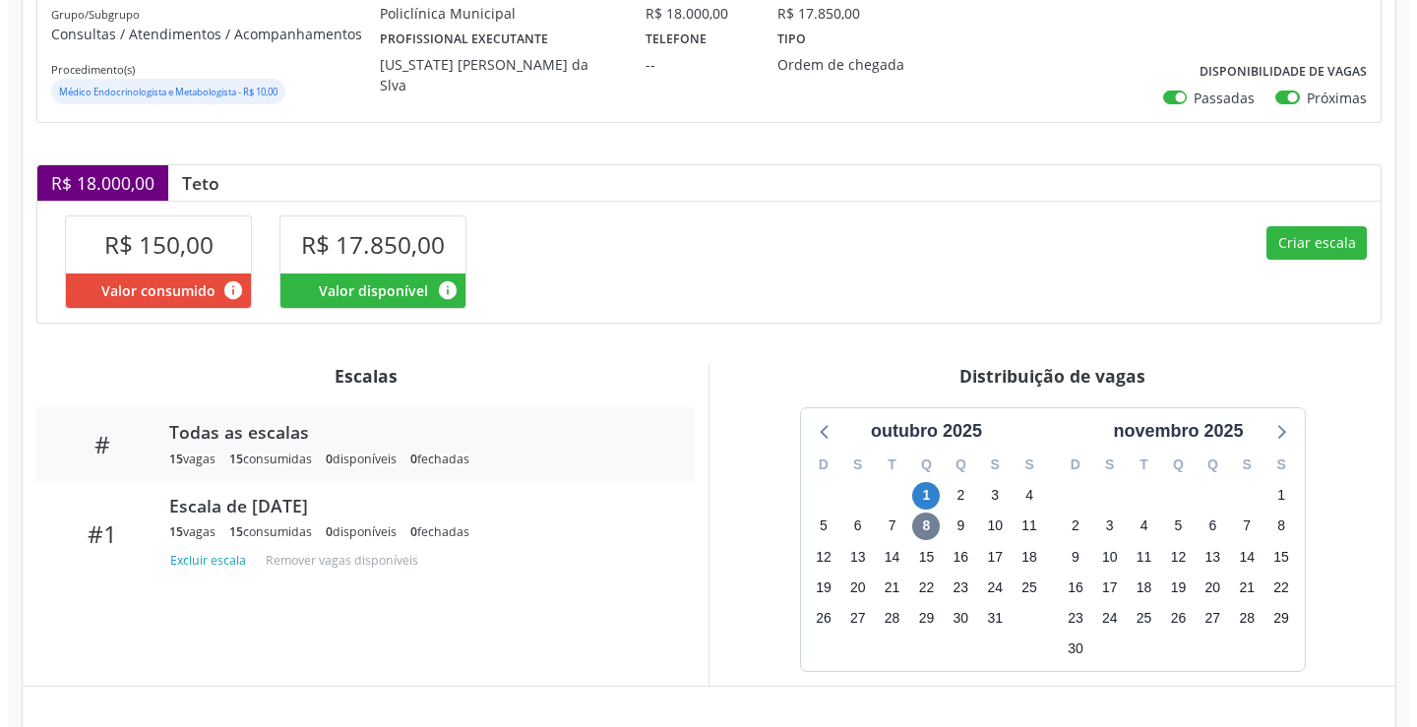
scroll to position [353, 0]
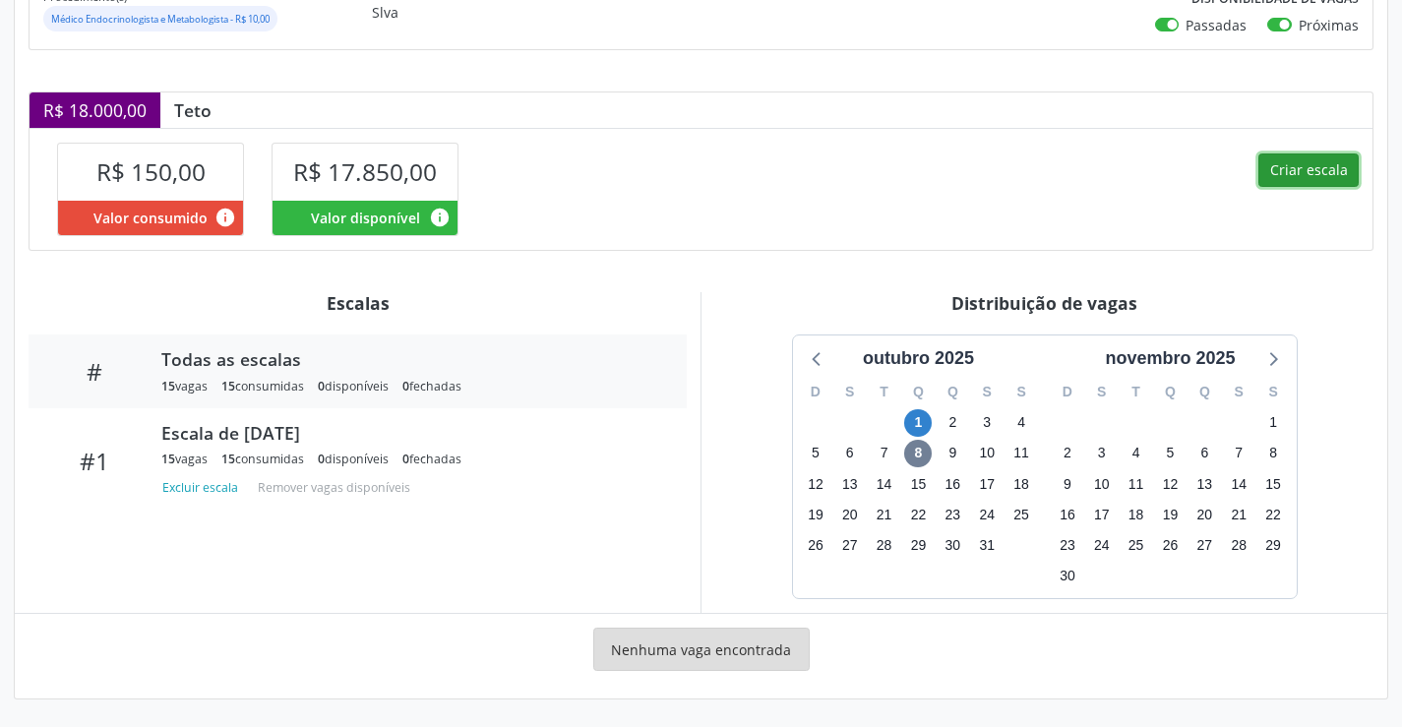
click at [1313, 170] on button "Criar escala" at bounding box center [1309, 170] width 100 height 33
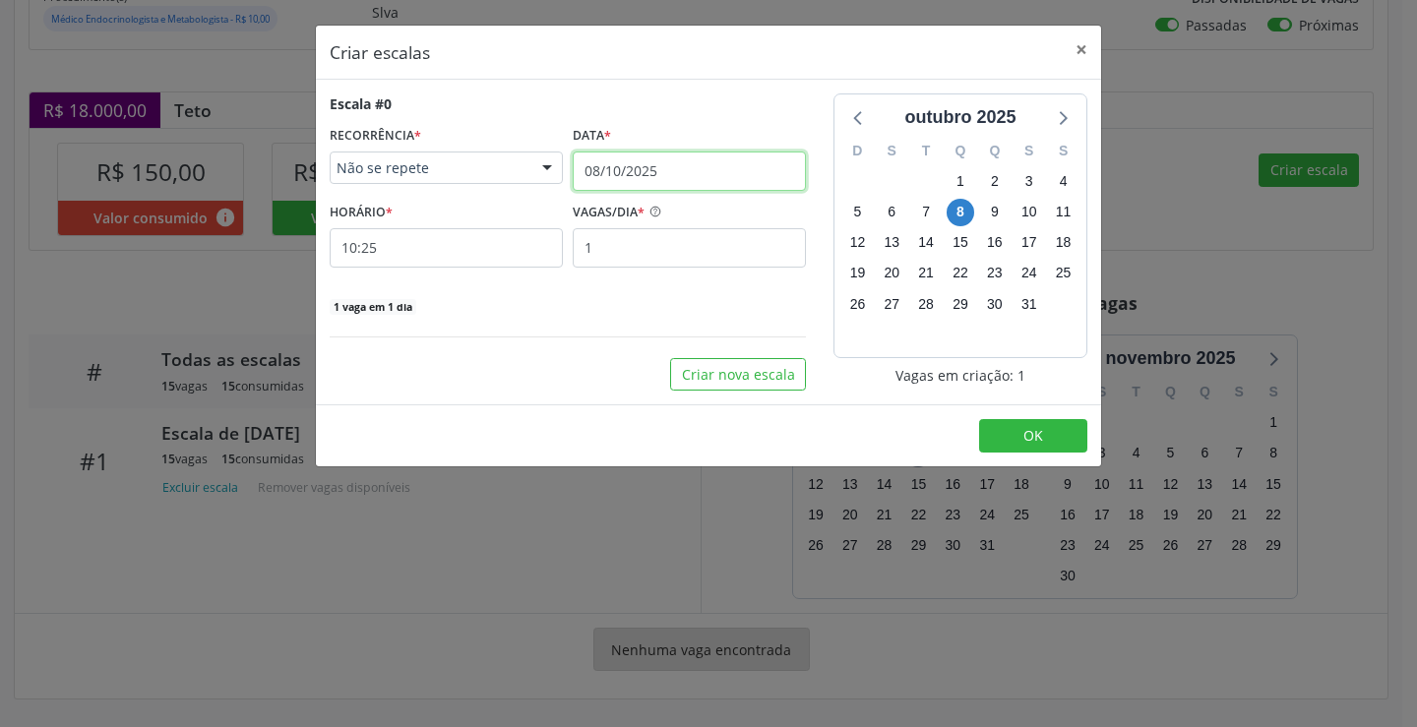
click at [642, 175] on input "08/10/2025" at bounding box center [689, 171] width 233 height 39
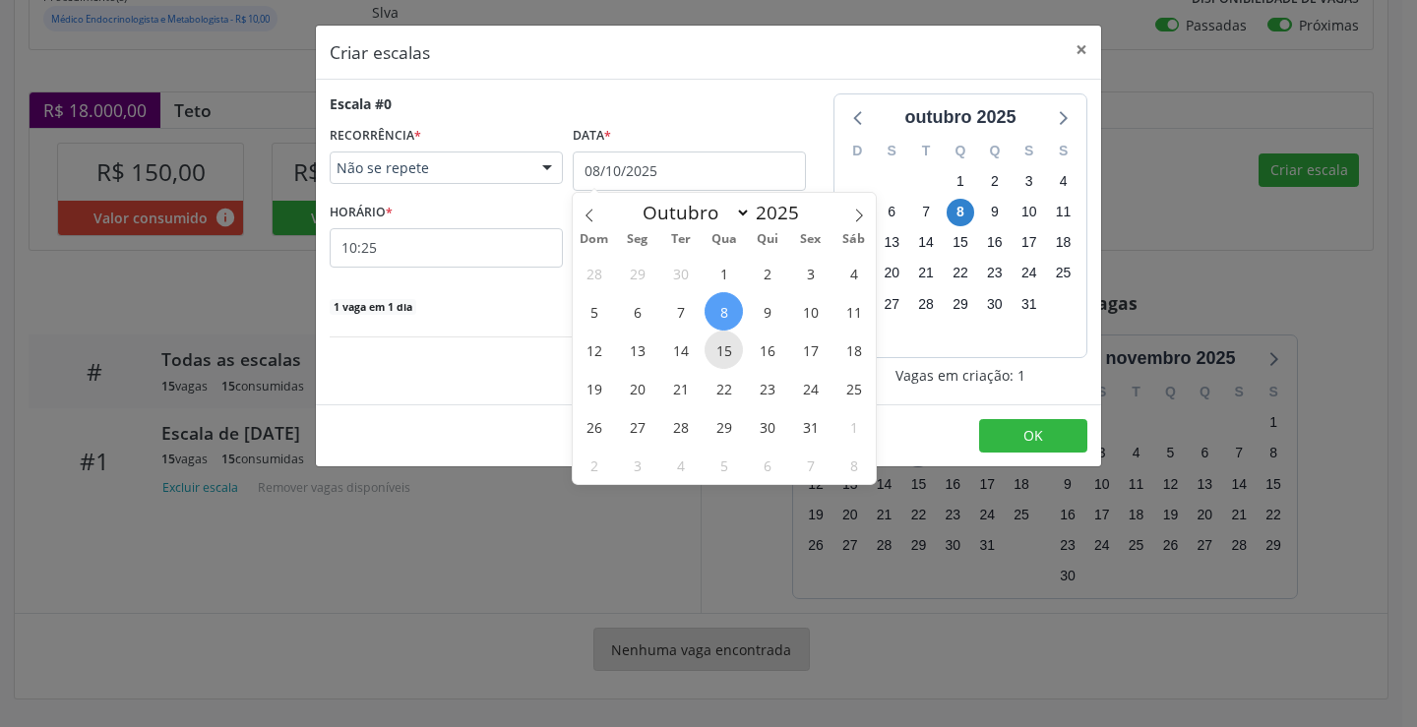
click at [739, 345] on span "15" at bounding box center [724, 350] width 38 height 38
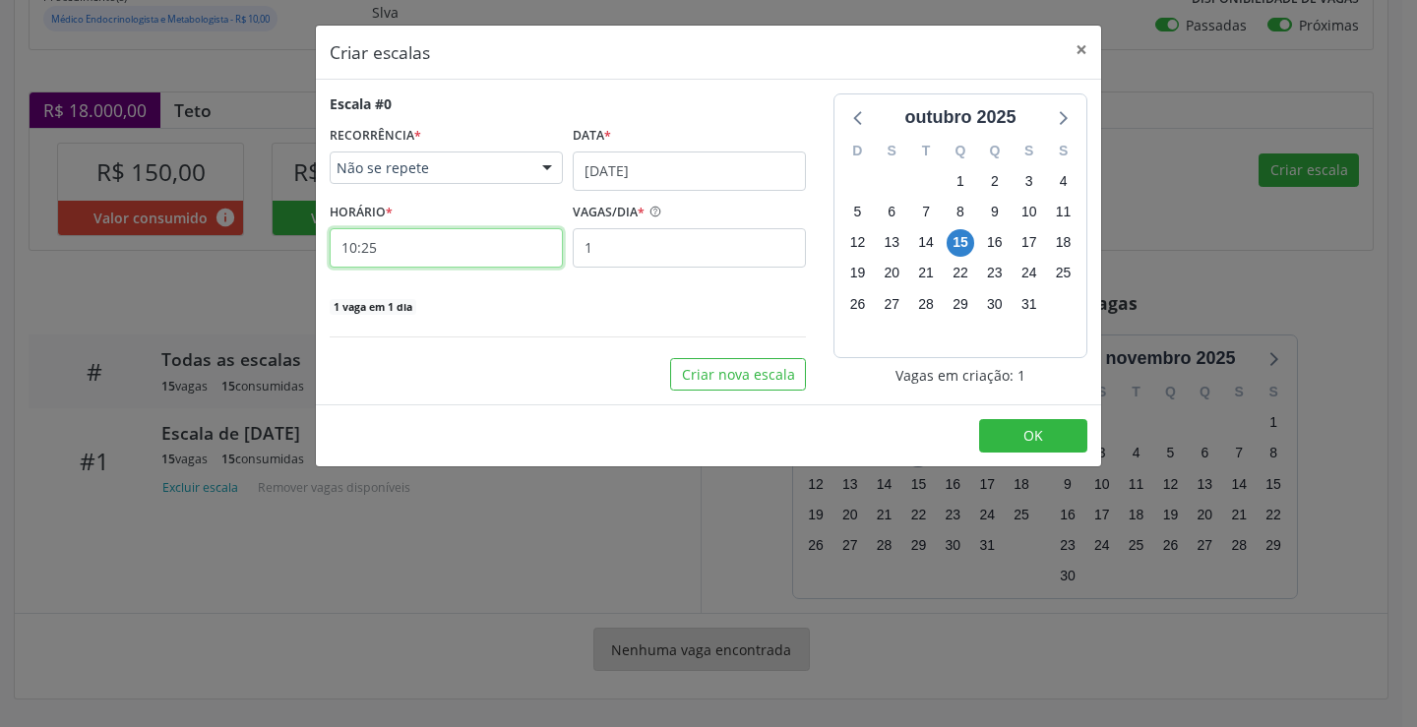
click at [468, 254] on input "10:25" at bounding box center [446, 247] width 233 height 39
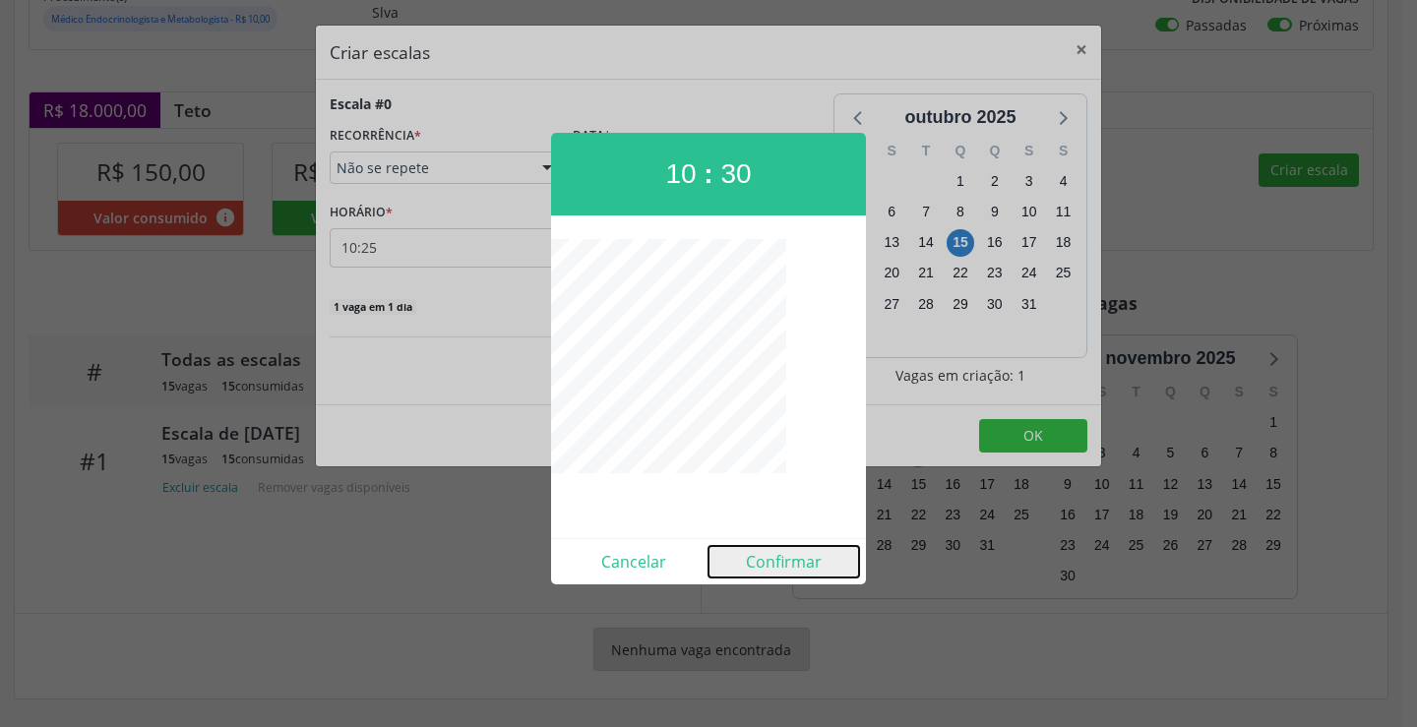
click at [767, 558] on button "Confirmar" at bounding box center [784, 561] width 151 height 31
type input "10:30"
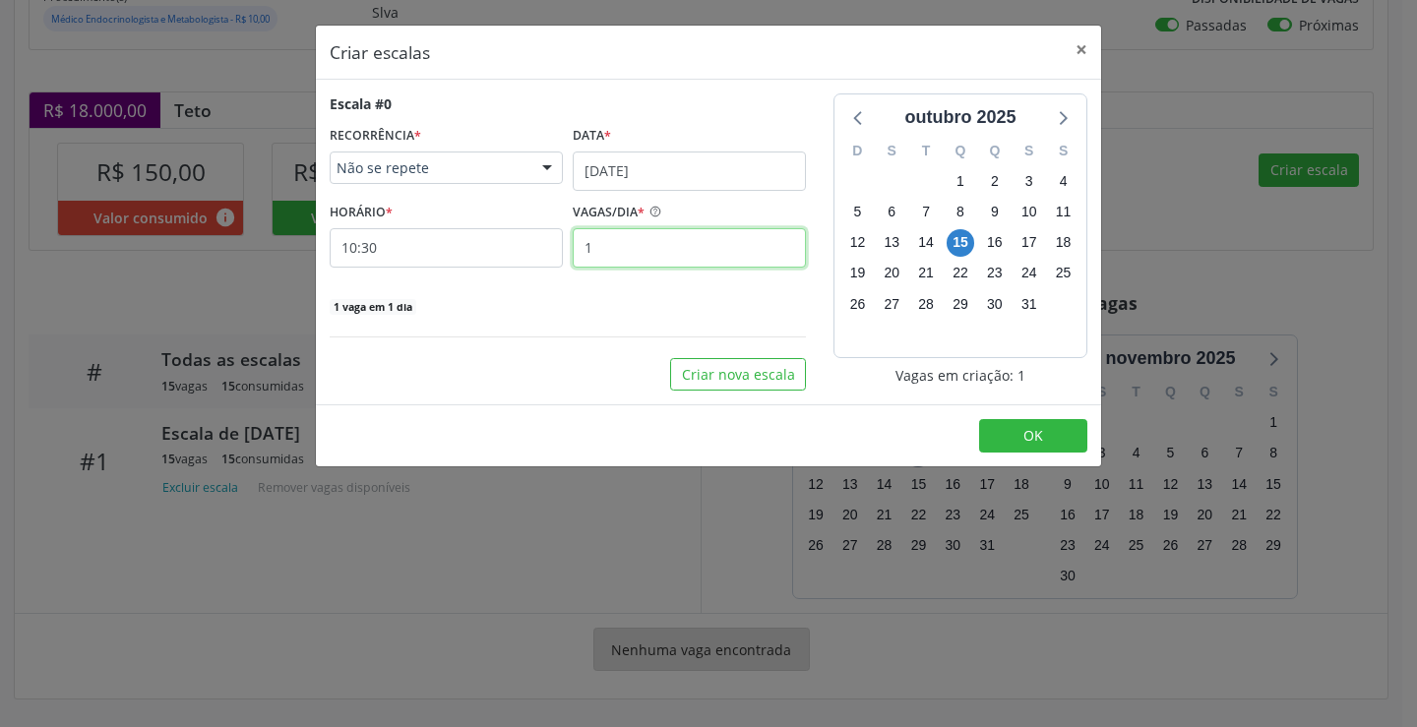
click at [614, 241] on input "1" at bounding box center [689, 247] width 233 height 39
type input "15"
click at [1051, 444] on button "OK" at bounding box center [1033, 435] width 108 height 33
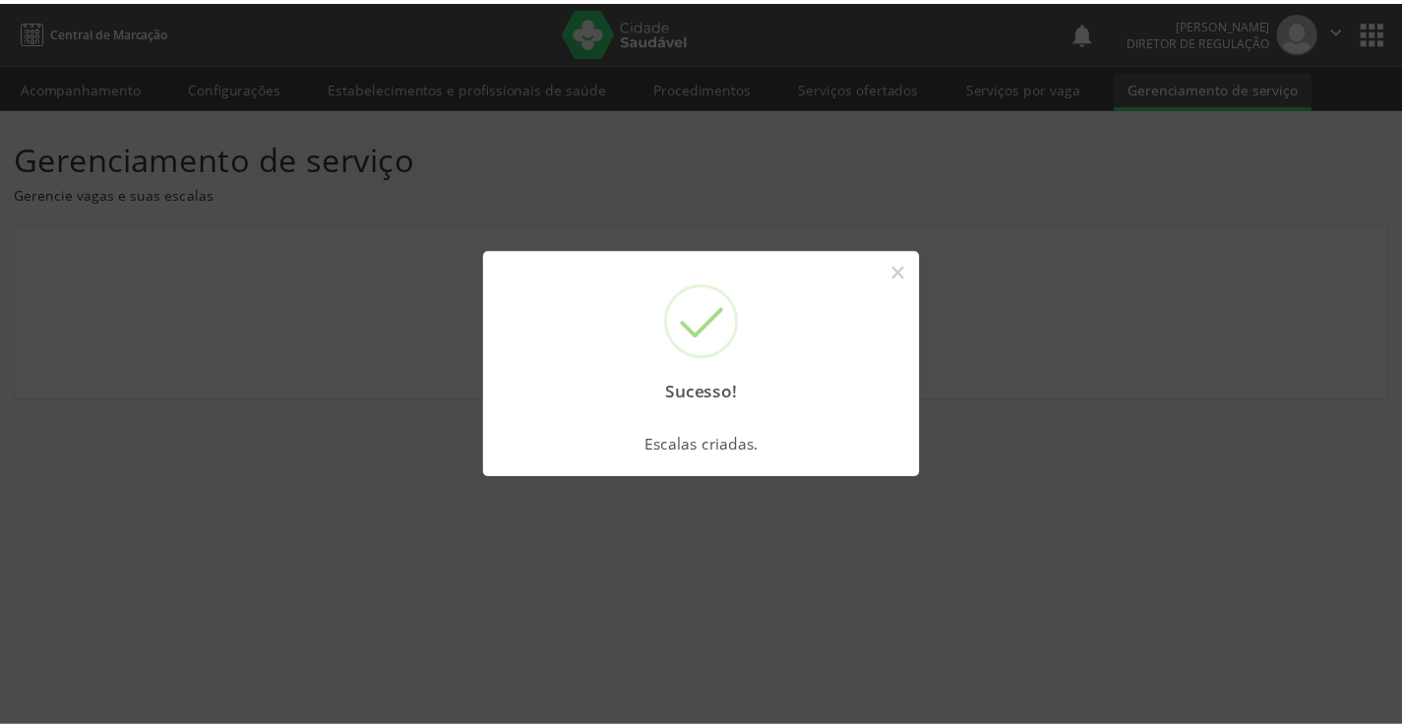
scroll to position [0, 0]
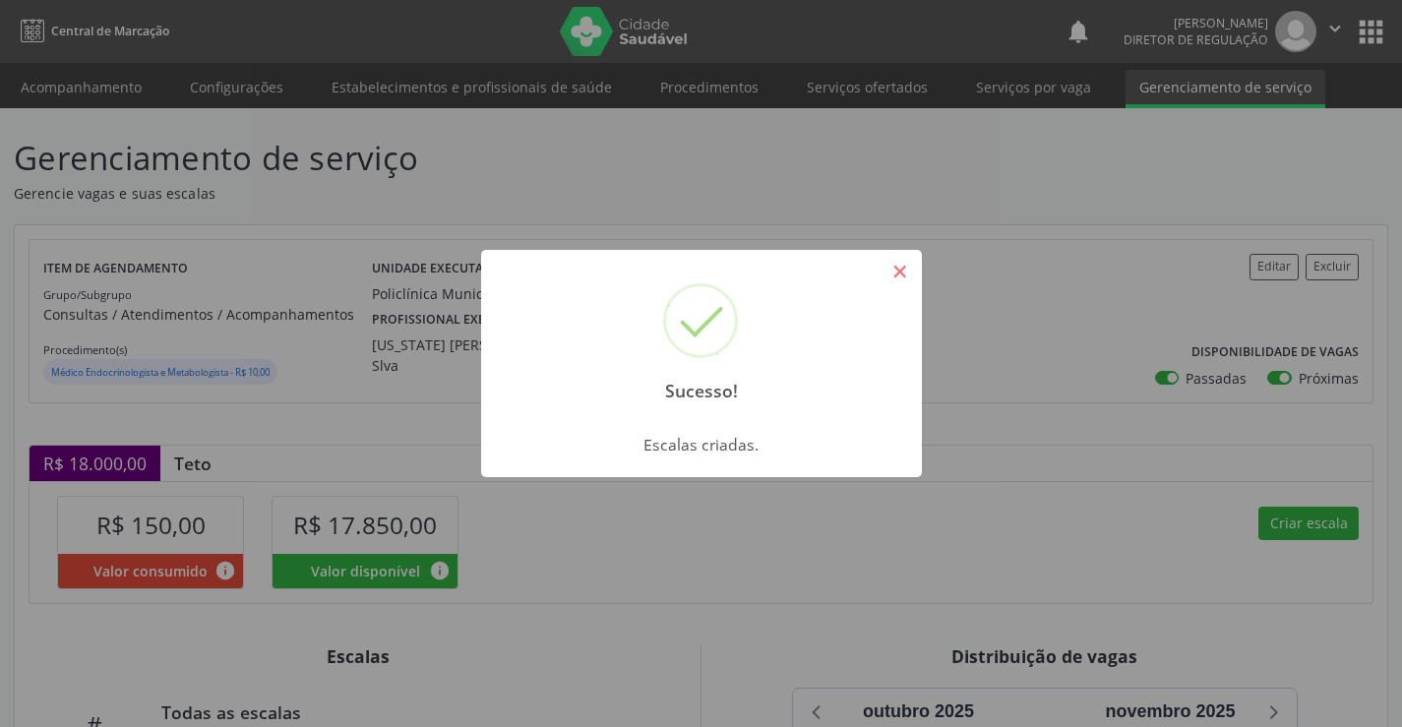
click at [899, 268] on button "×" at bounding box center [900, 271] width 33 height 33
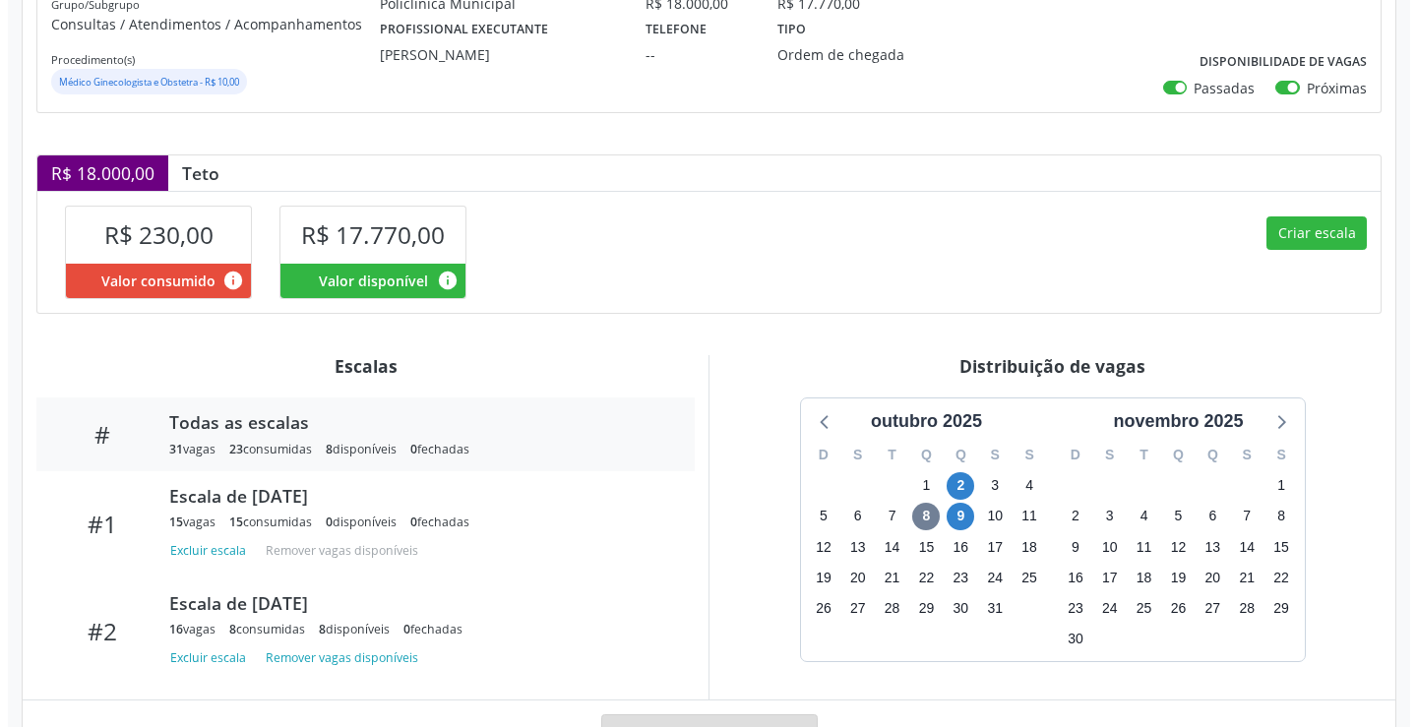
scroll to position [295, 0]
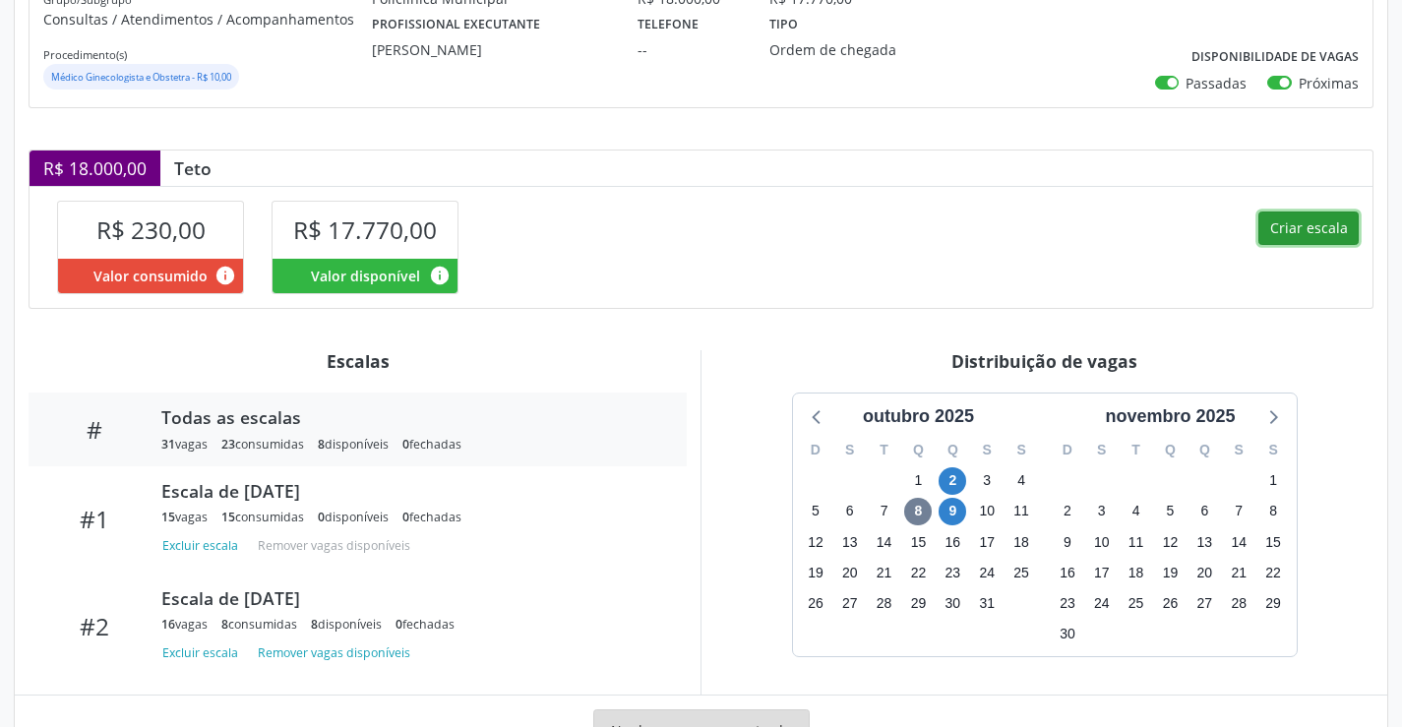
click at [1317, 234] on button "Criar escala" at bounding box center [1309, 228] width 100 height 33
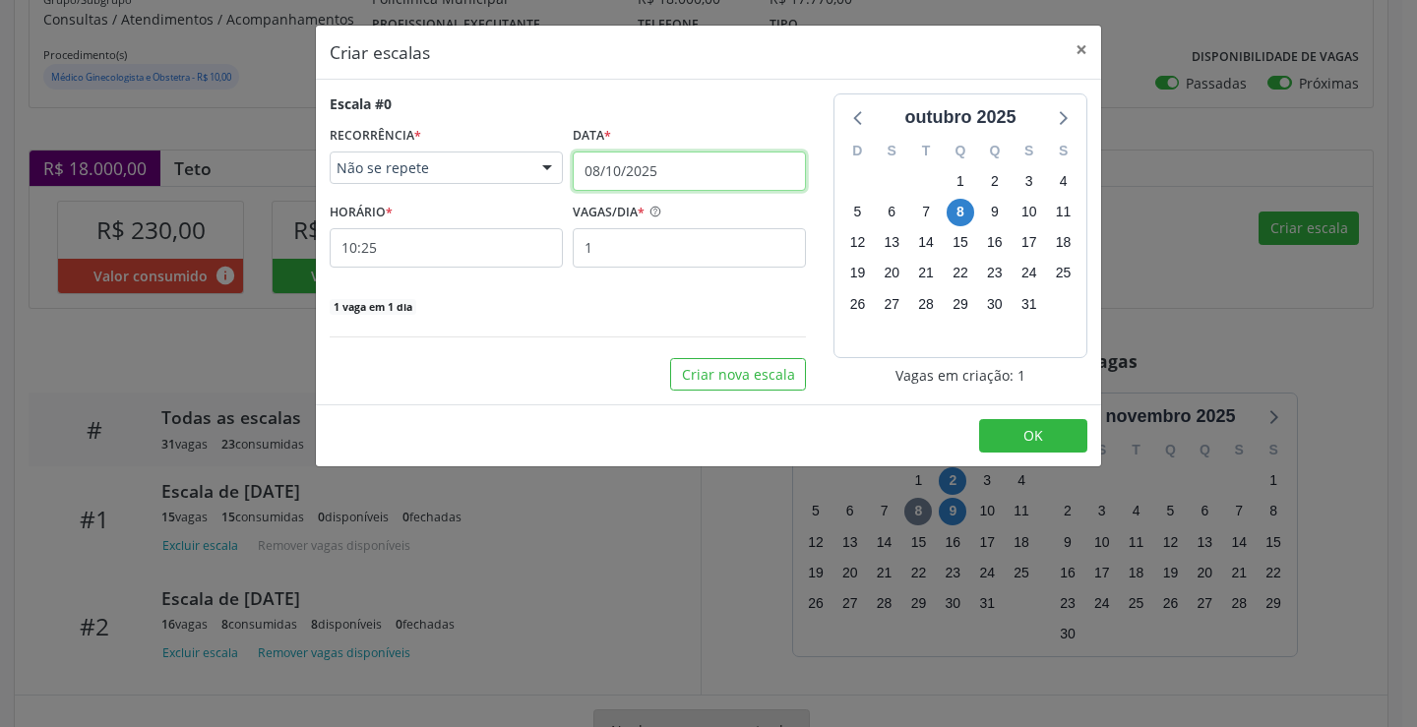
click at [675, 189] on body "Central de Marcação notifications Ana Karolainy Santos Serafim Diretor de regul…" at bounding box center [708, 68] width 1417 height 727
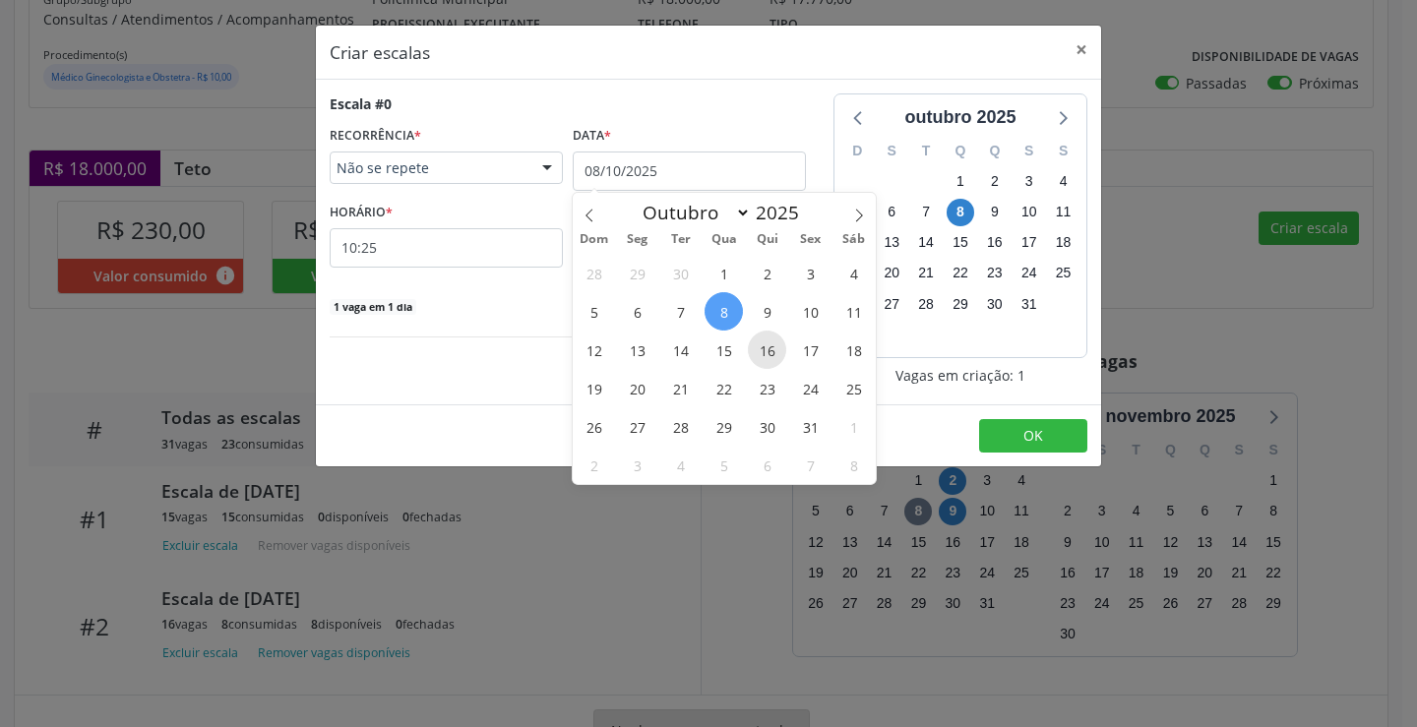
click at [757, 341] on span "16" at bounding box center [767, 350] width 38 height 38
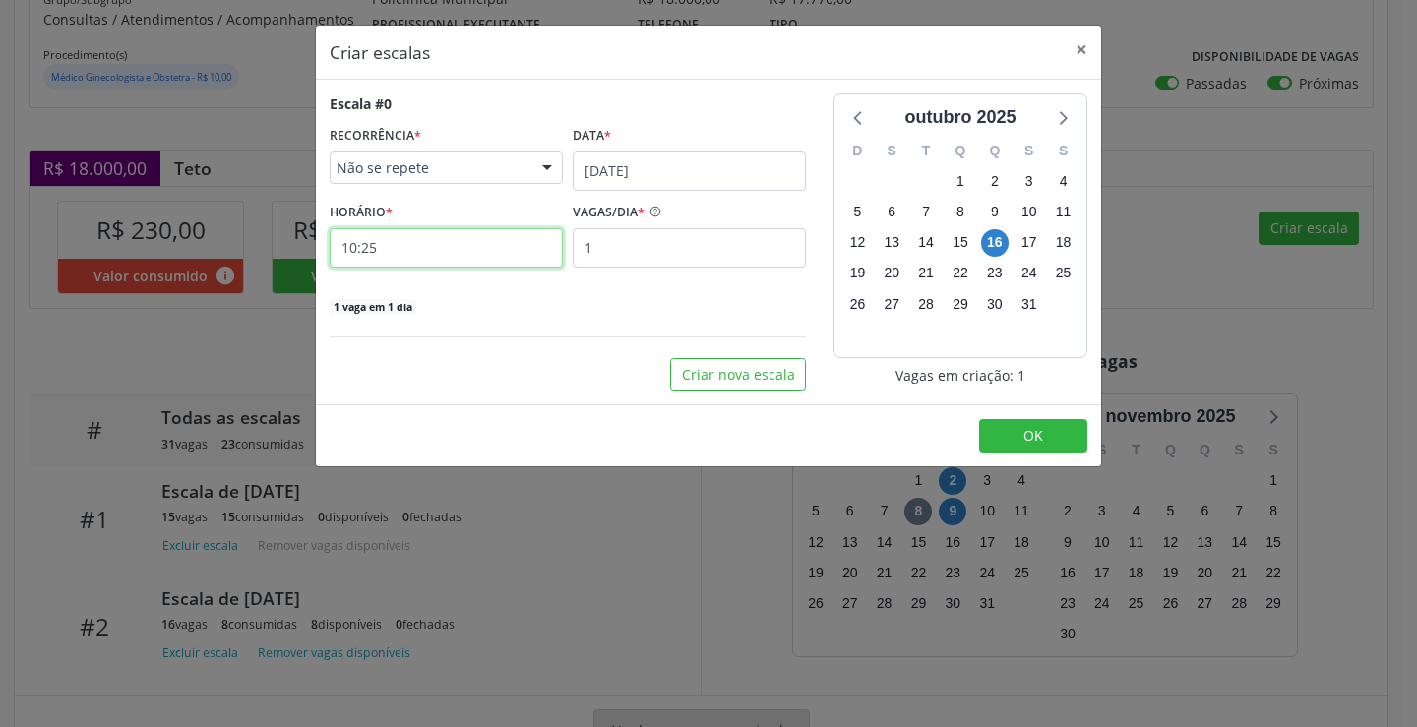
click at [492, 253] on input "10:25" at bounding box center [446, 247] width 233 height 39
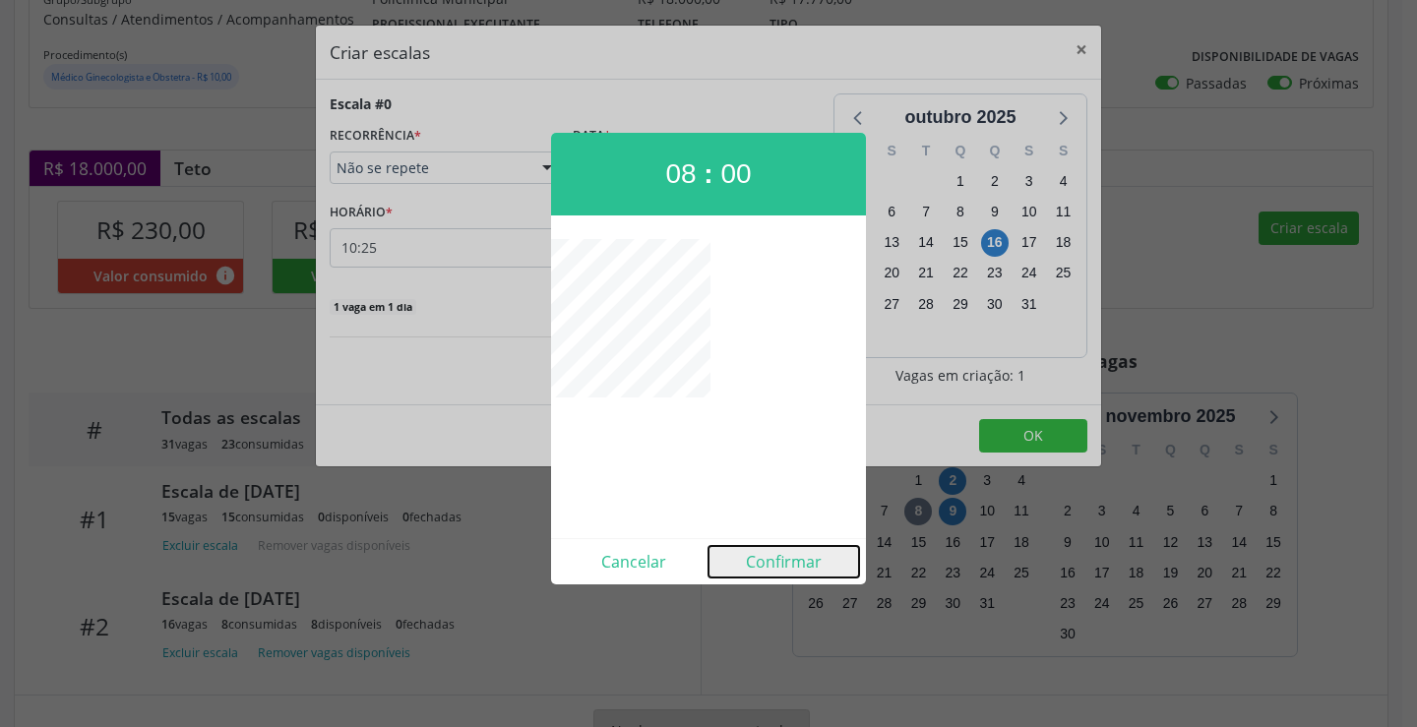
click at [774, 555] on button "Confirmar" at bounding box center [784, 561] width 151 height 31
type input "08:00"
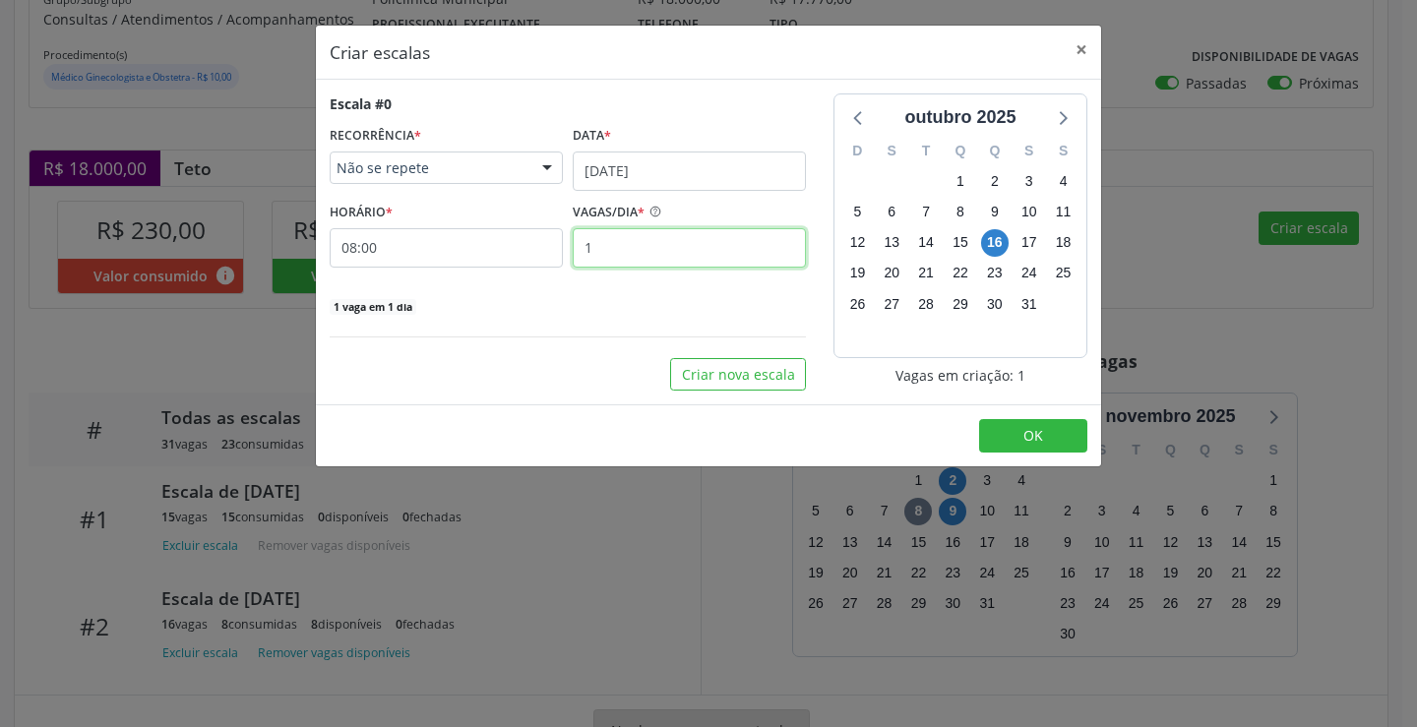
click at [634, 263] on input "1" at bounding box center [689, 247] width 233 height 39
type input "16"
click at [1039, 423] on button "OK" at bounding box center [1033, 435] width 108 height 33
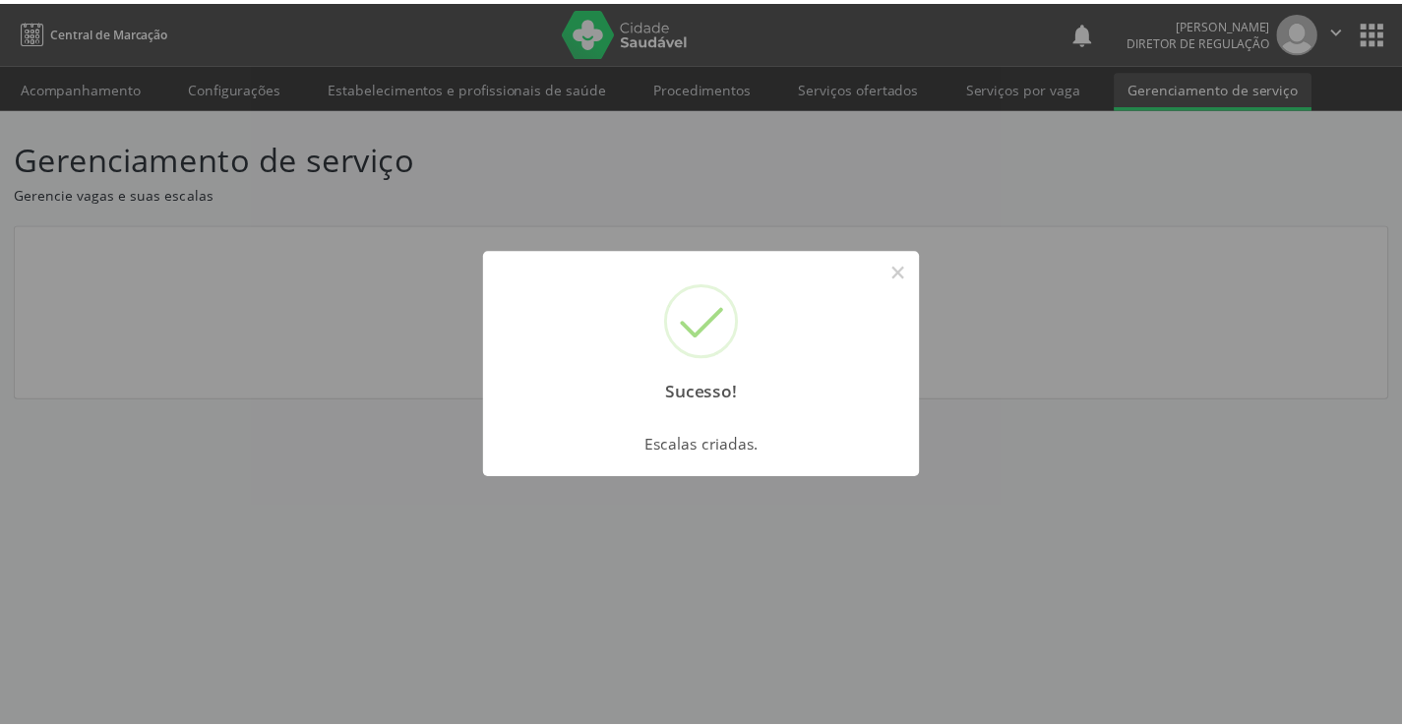
scroll to position [0, 0]
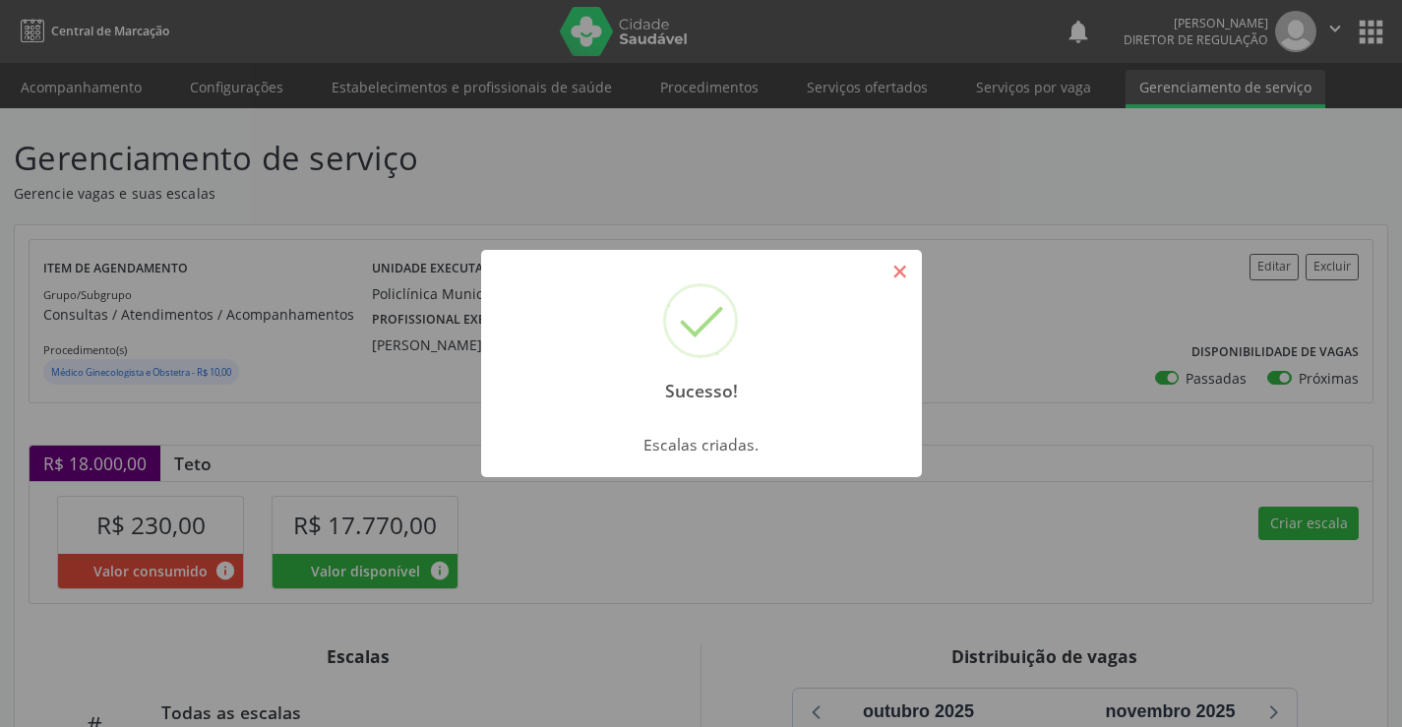
drag, startPoint x: 912, startPoint y: 272, endPoint x: 926, endPoint y: 281, distance: 16.9
click at [914, 276] on button "×" at bounding box center [900, 271] width 33 height 33
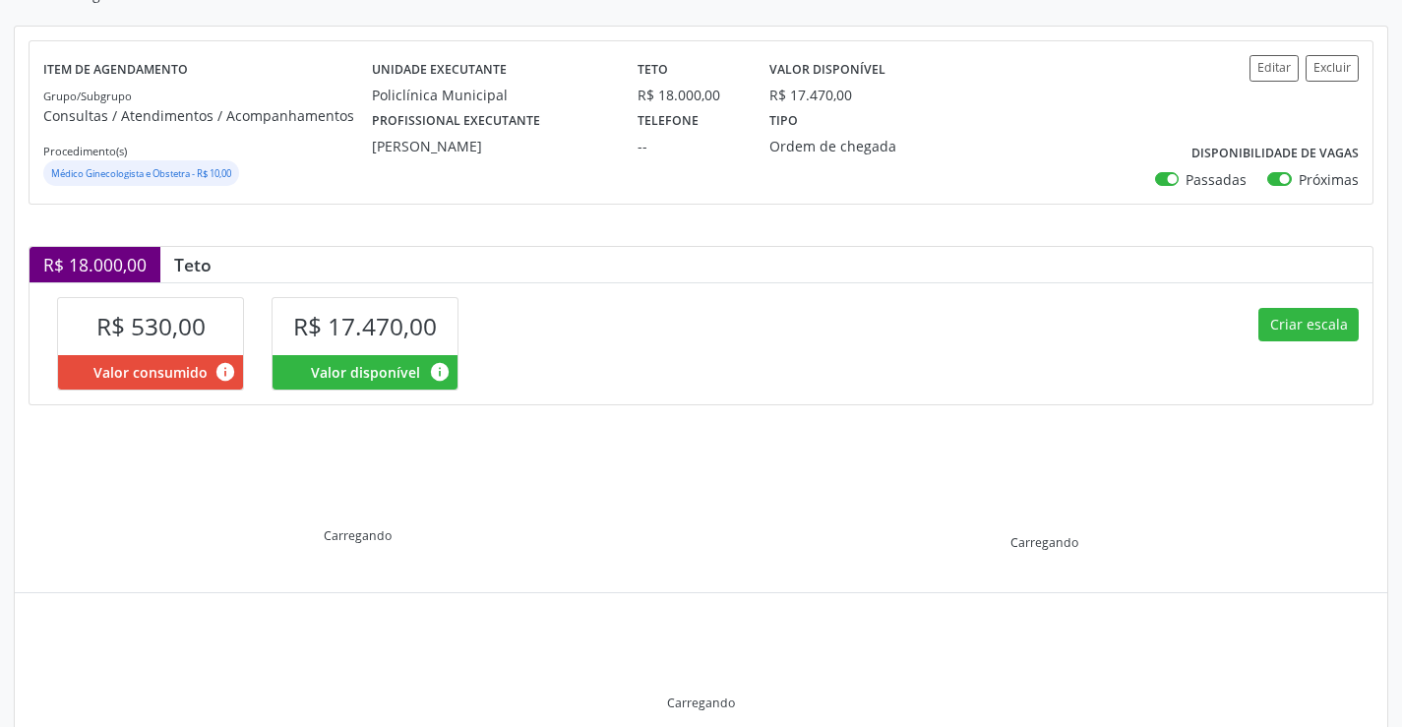
scroll to position [280, 0]
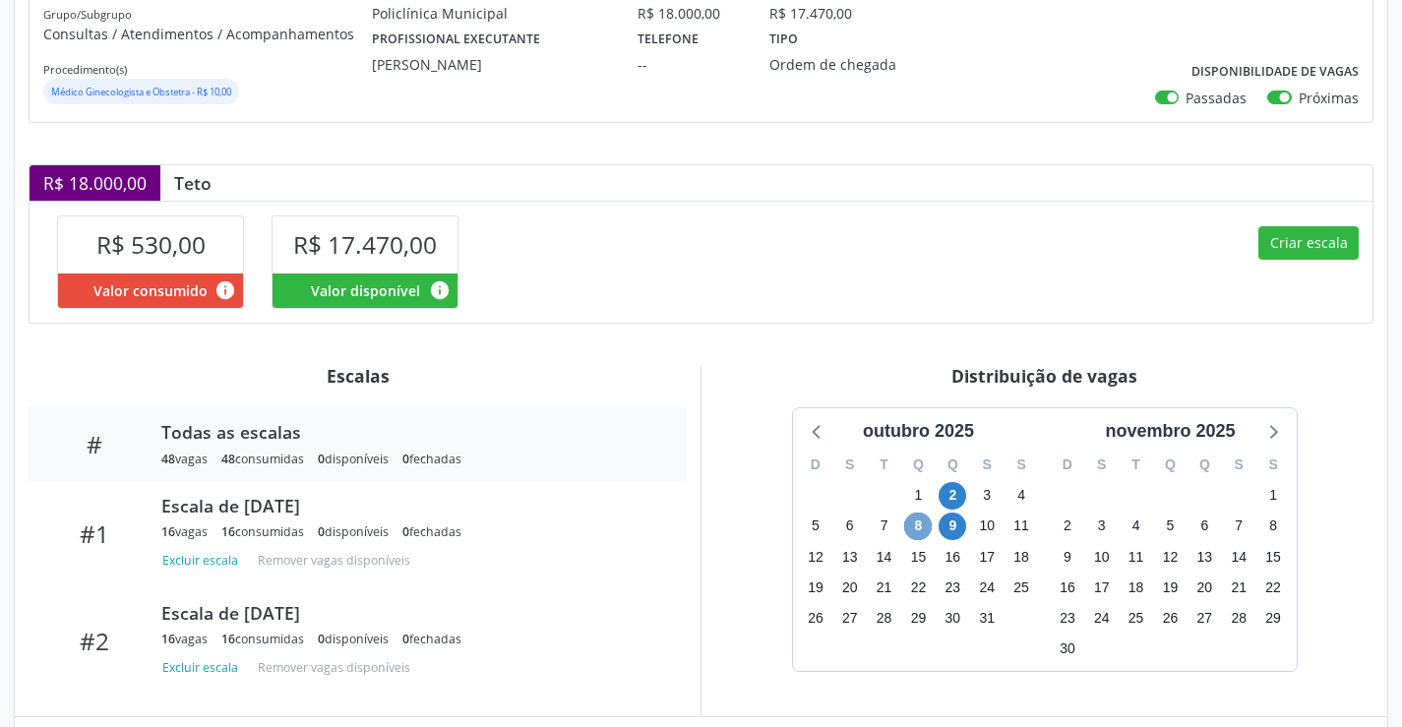
click at [918, 527] on span "8" at bounding box center [918, 527] width 28 height 28
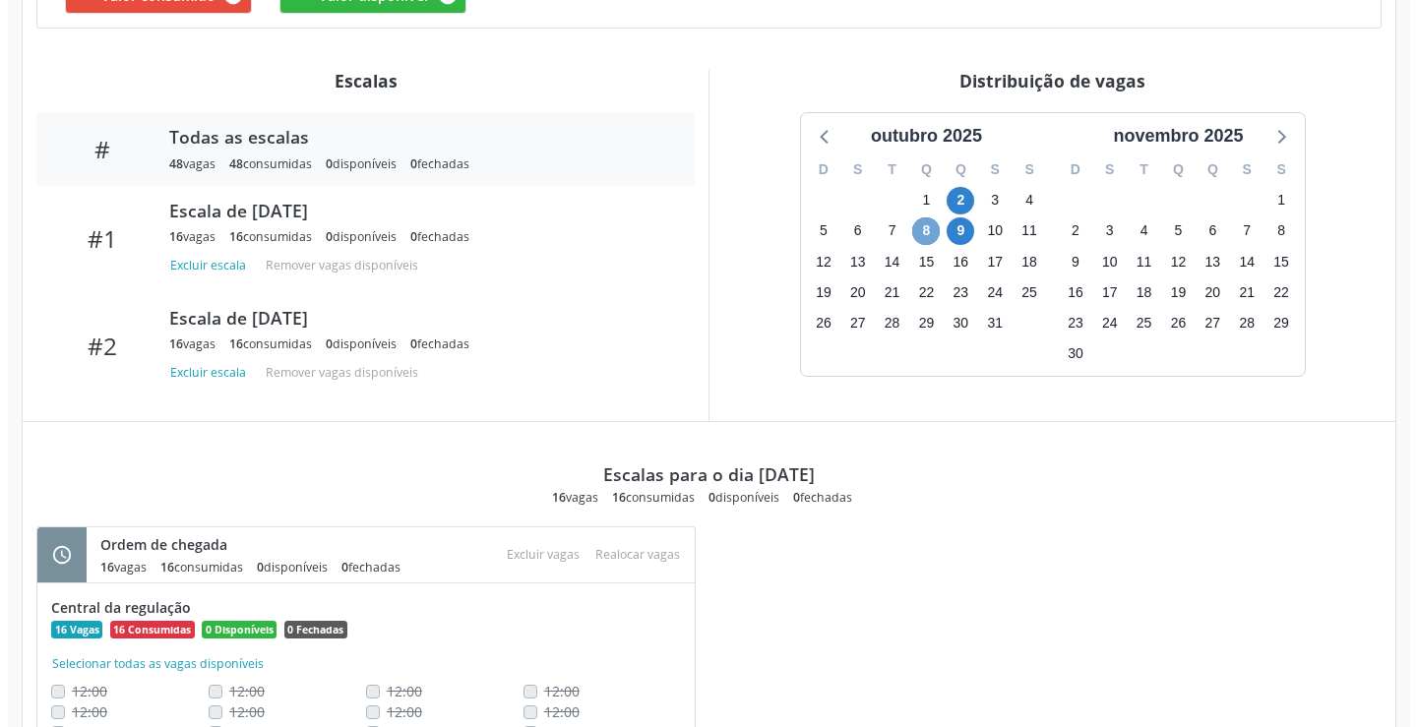
scroll to position [477, 0]
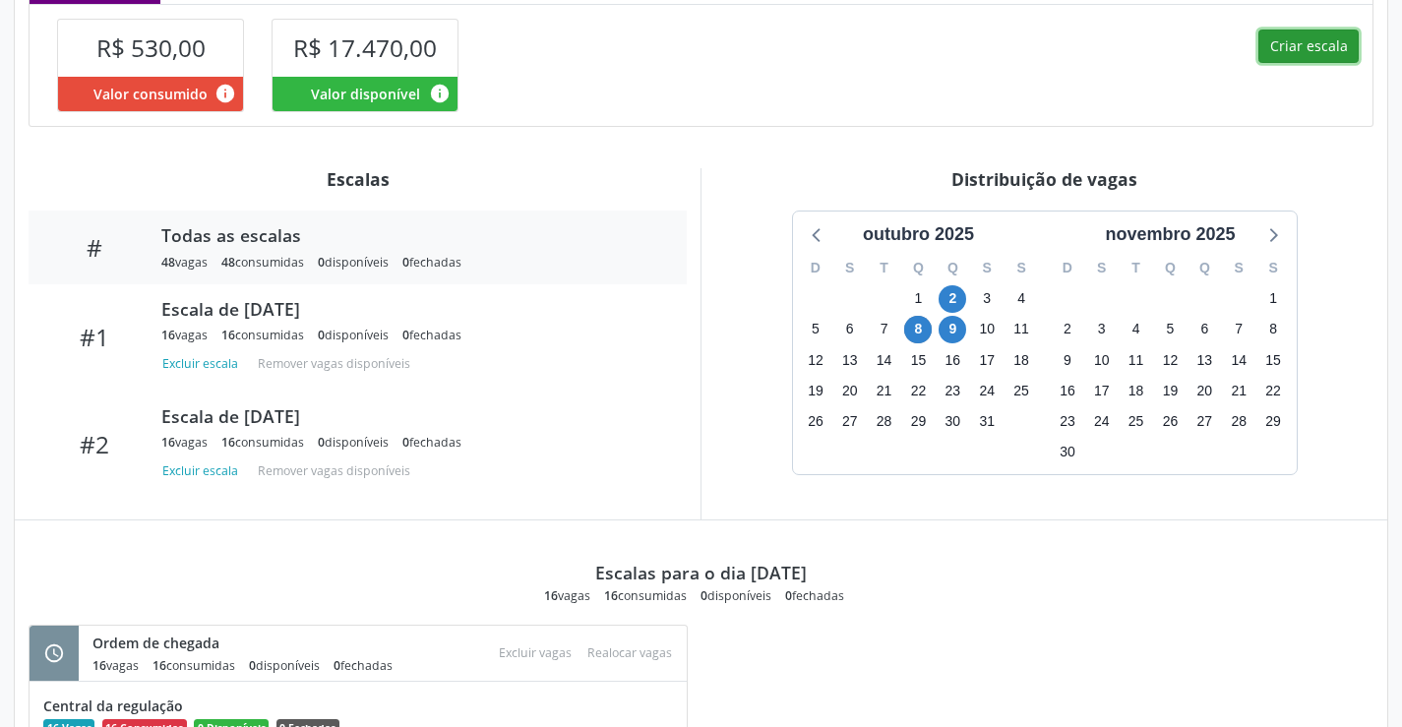
click at [1315, 40] on button "Criar escala" at bounding box center [1309, 46] width 100 height 33
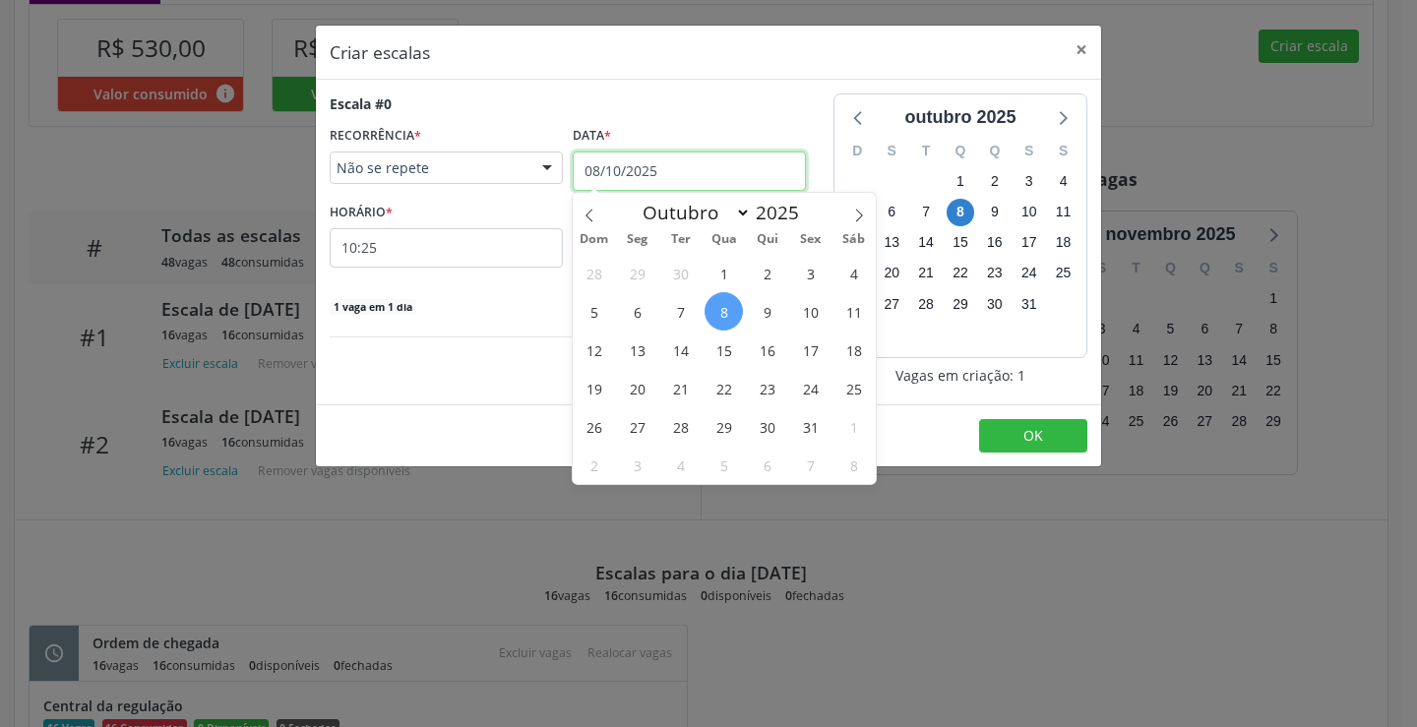
click at [597, 165] on input "08/10/2025" at bounding box center [689, 171] width 233 height 39
click at [770, 354] on span "16" at bounding box center [767, 350] width 38 height 38
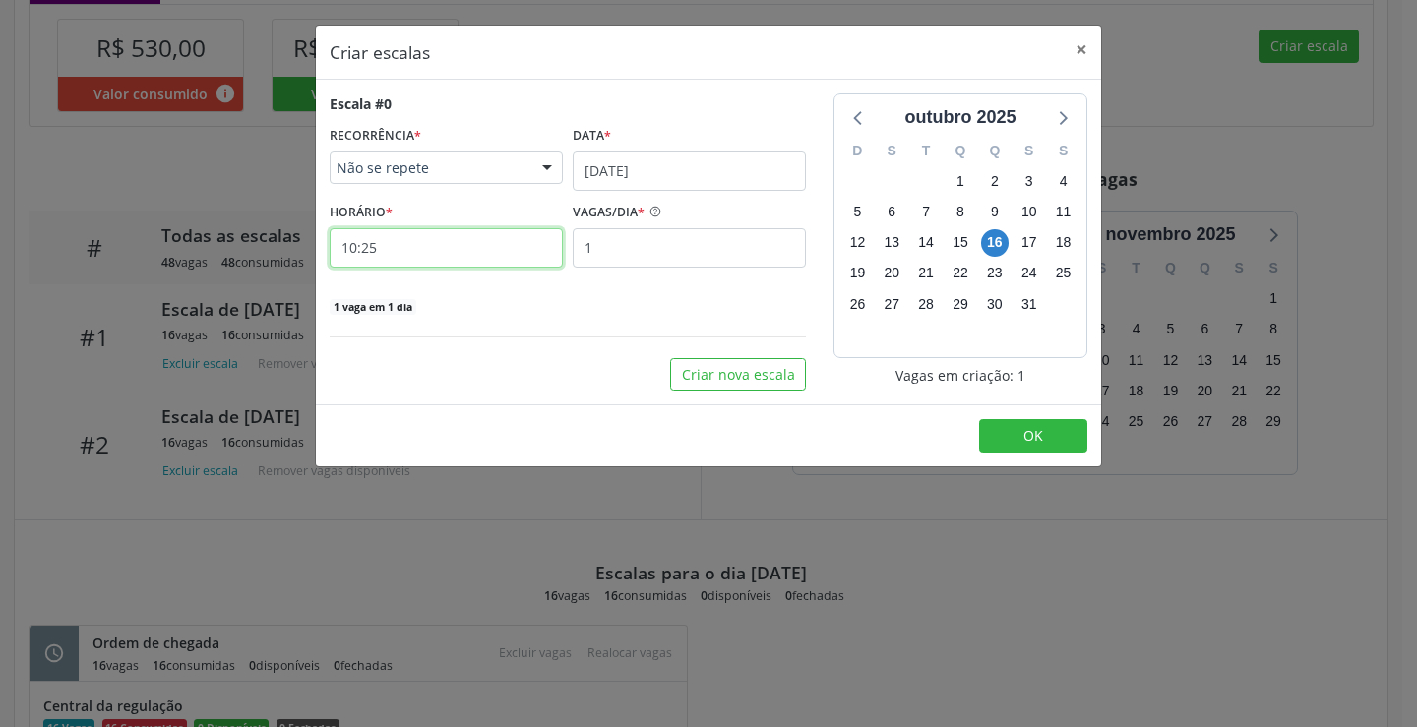
click at [483, 259] on input "10:25" at bounding box center [446, 247] width 233 height 39
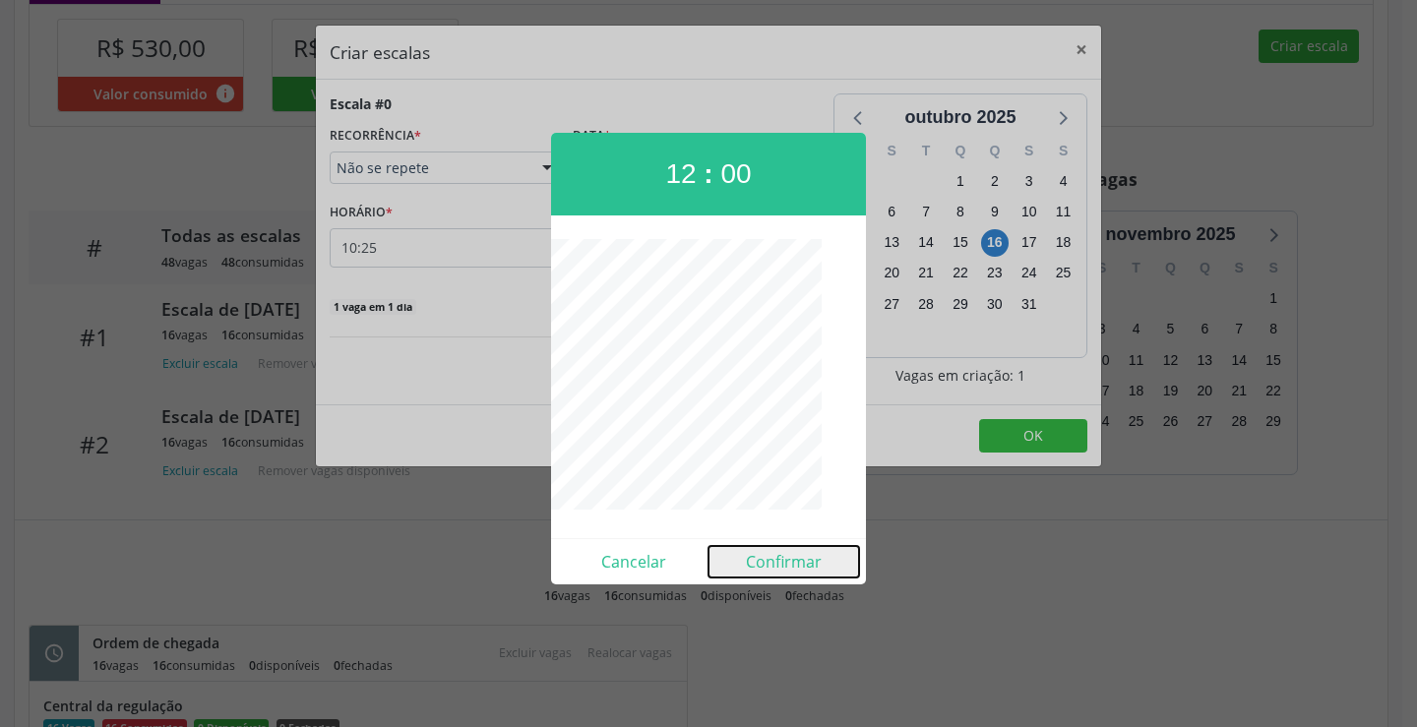
click at [760, 559] on button "Confirmar" at bounding box center [784, 561] width 151 height 31
type input "12:00"
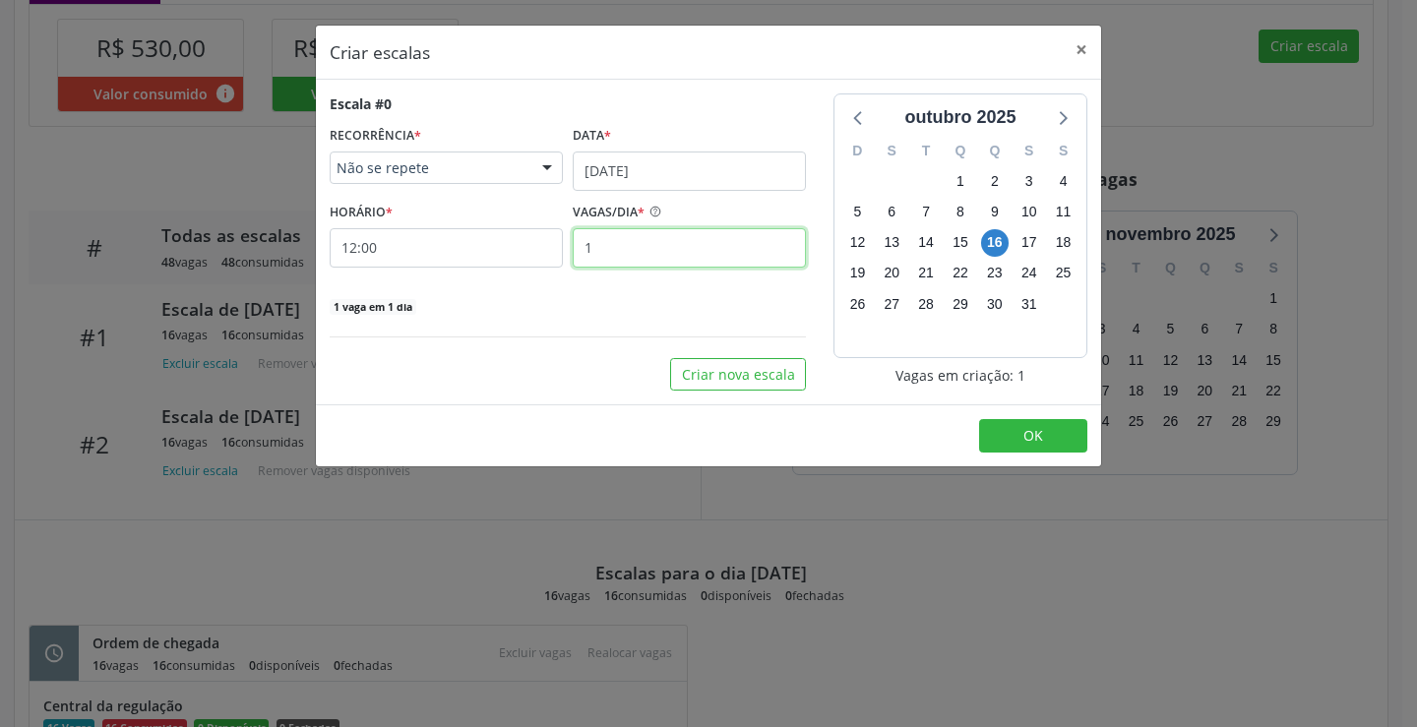
click at [609, 254] on input "1" at bounding box center [689, 247] width 233 height 39
type input "16"
click at [1001, 431] on button "OK" at bounding box center [1033, 435] width 108 height 33
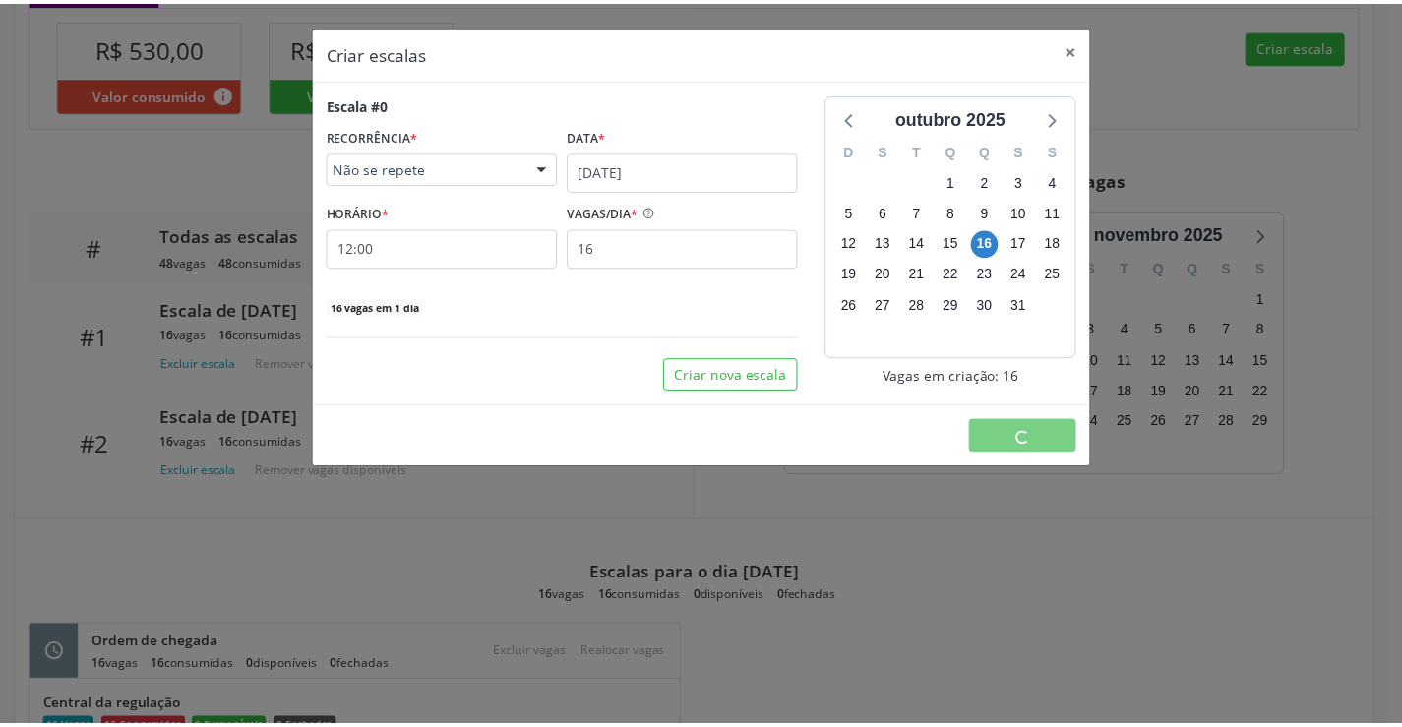
scroll to position [0, 0]
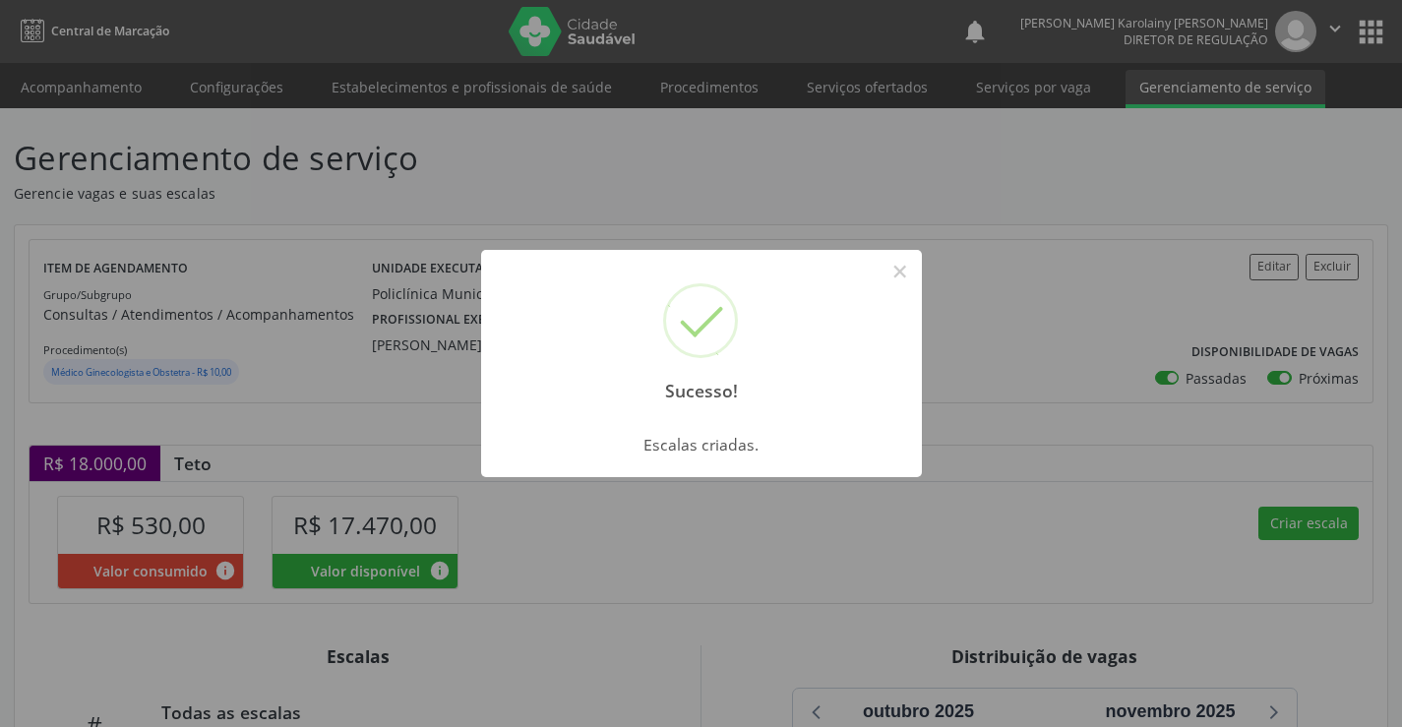
click at [917, 267] on div "Sucesso! ×" at bounding box center [701, 334] width 441 height 169
click at [906, 271] on button "×" at bounding box center [900, 271] width 33 height 33
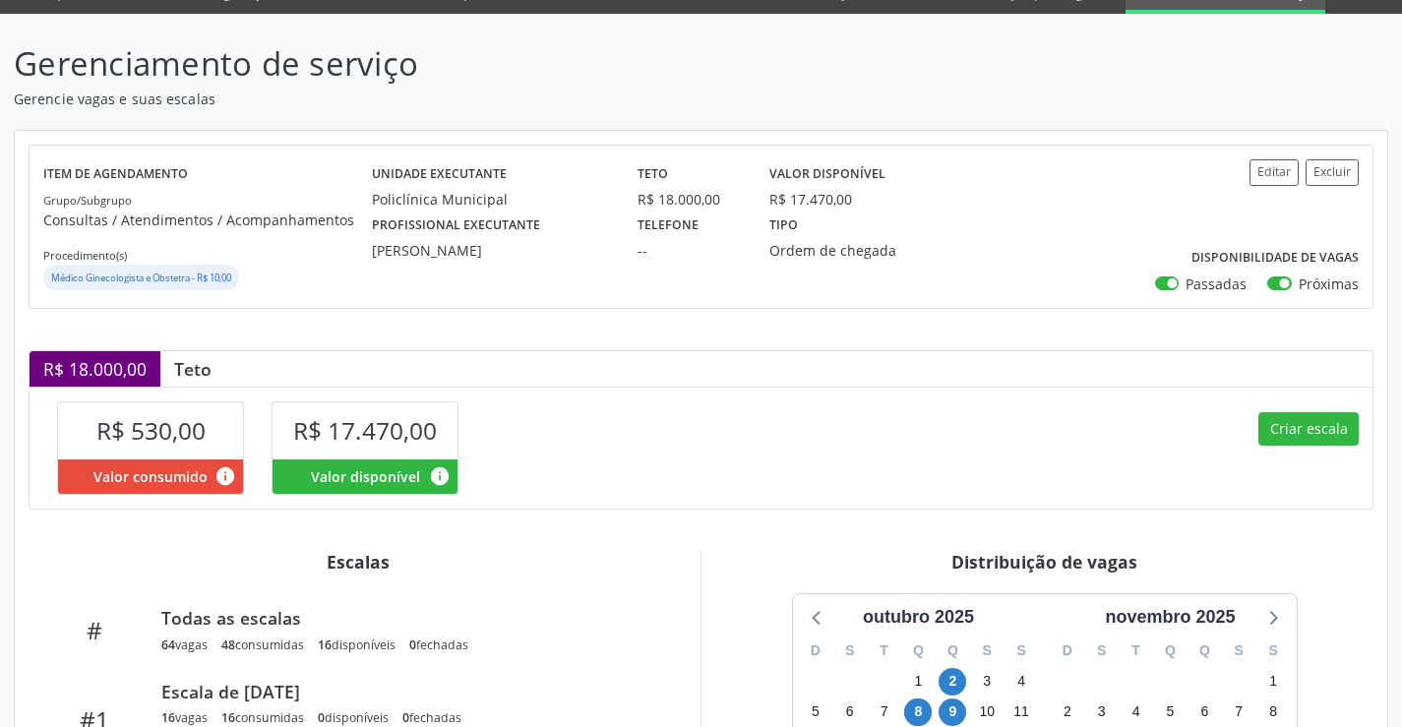
scroll to position [394, 0]
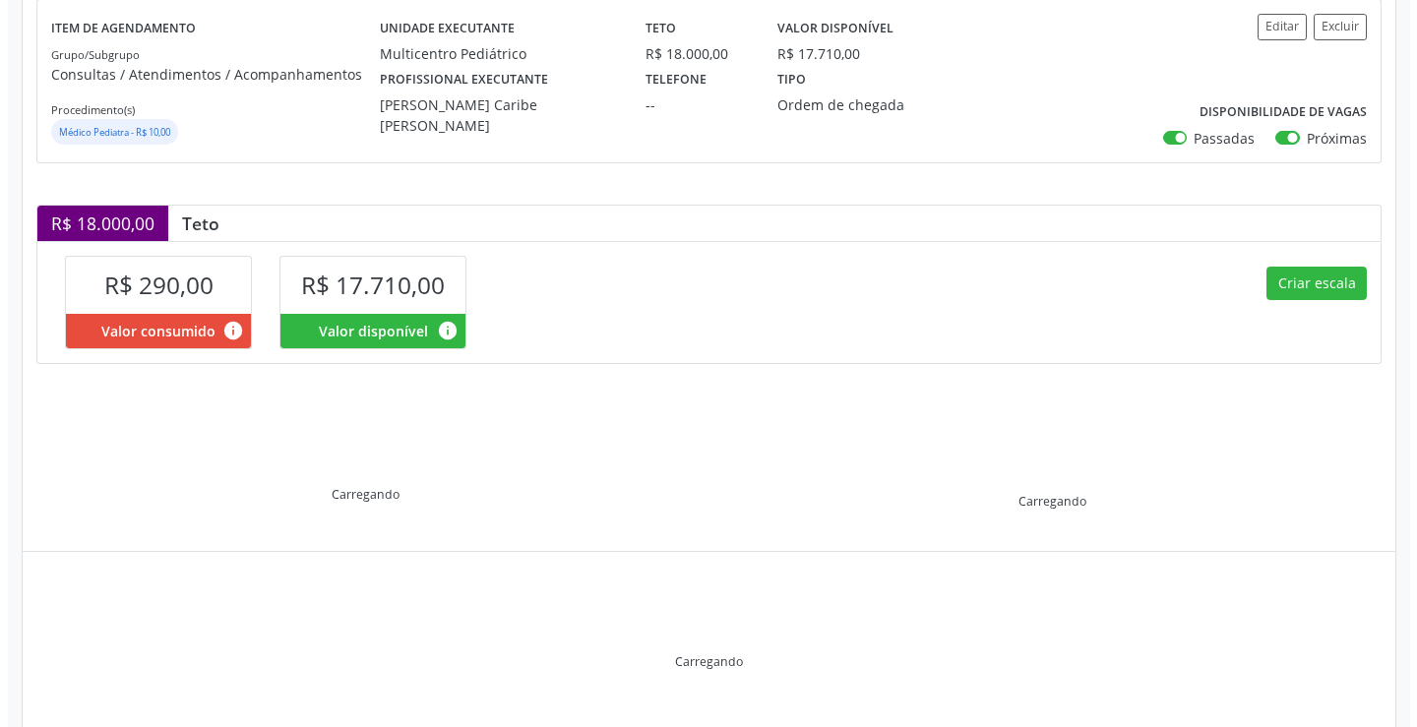
scroll to position [280, 0]
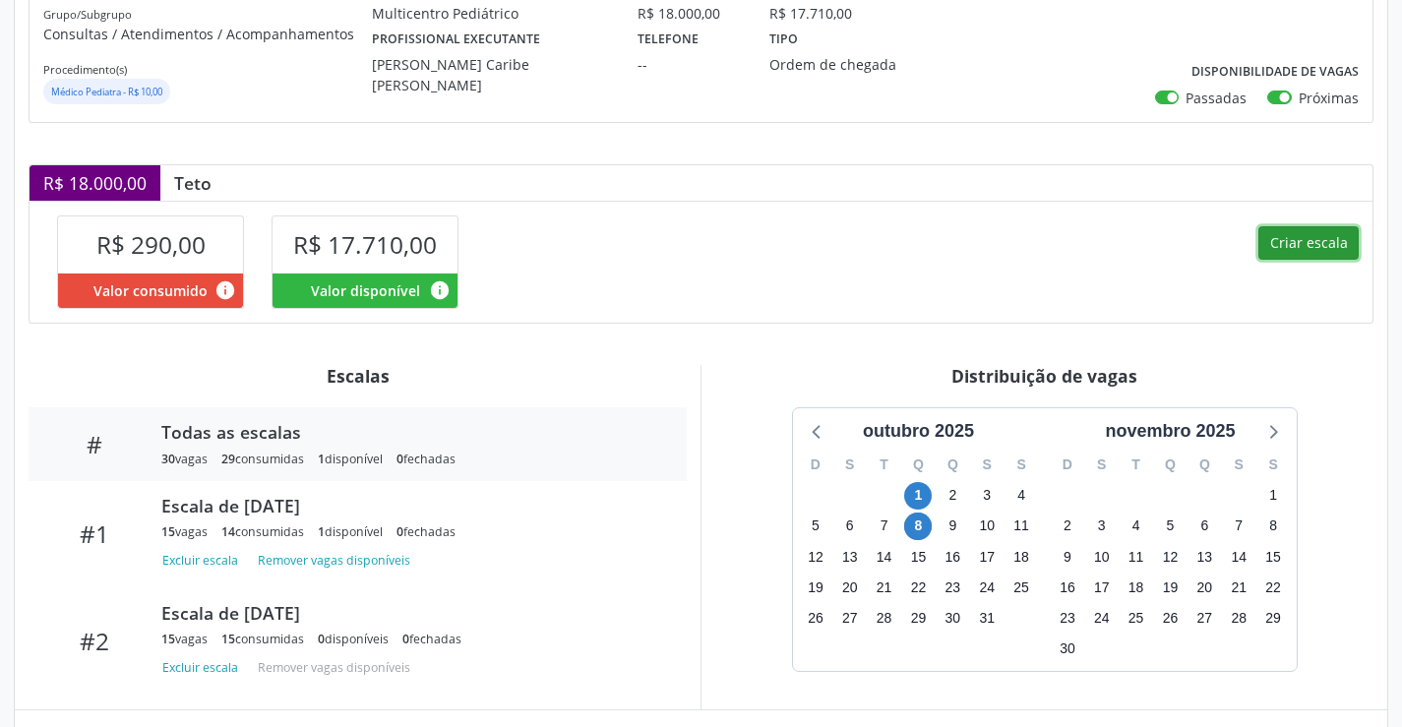
click at [1318, 256] on button "Criar escala" at bounding box center [1309, 242] width 100 height 33
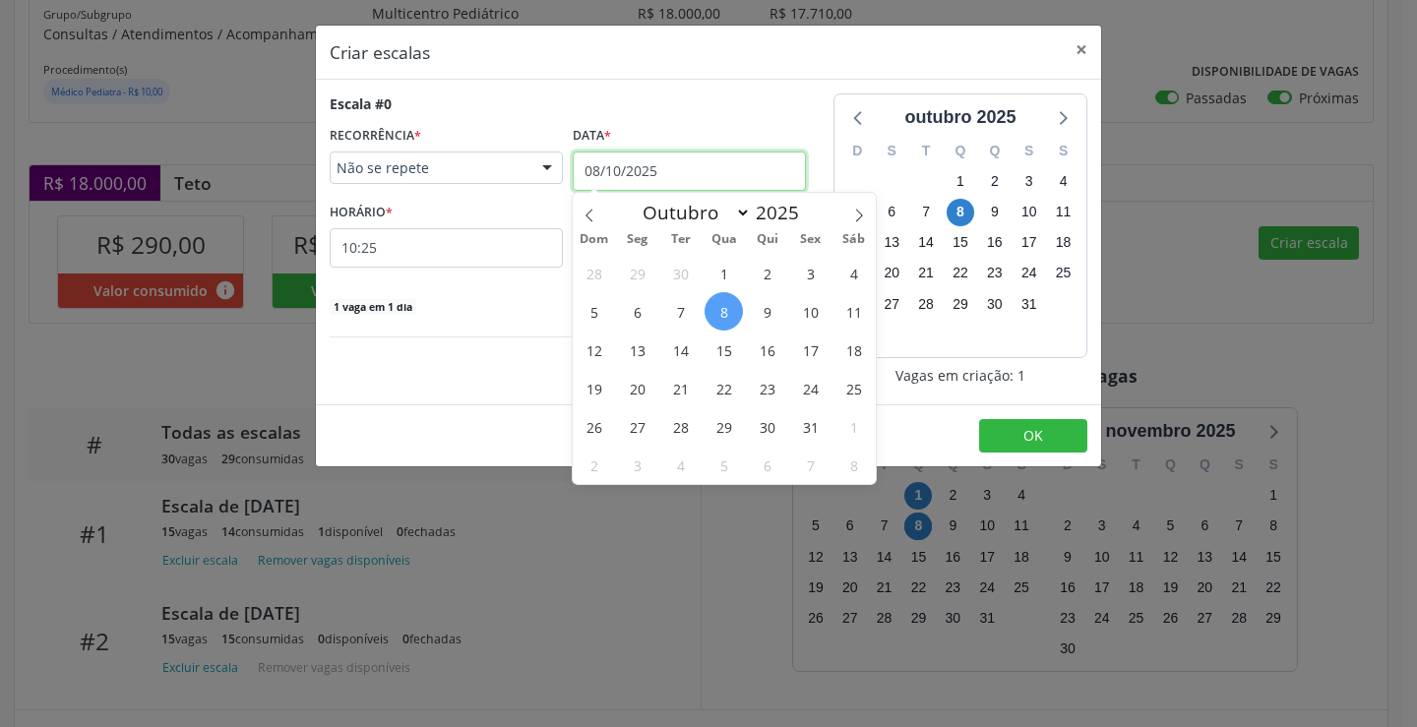
click at [696, 175] on input "08/10/2025" at bounding box center [689, 171] width 233 height 39
click at [731, 361] on span "15" at bounding box center [724, 350] width 38 height 38
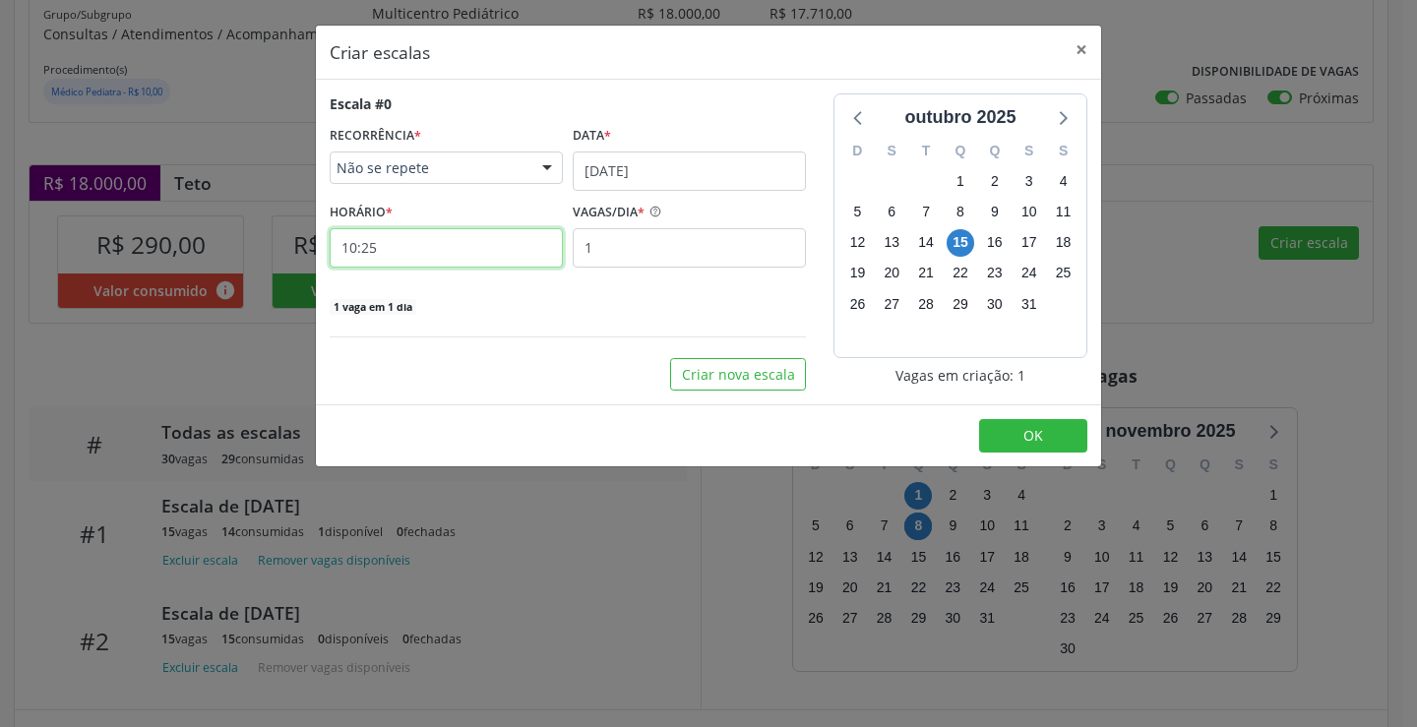
click at [509, 260] on input "10:25" at bounding box center [446, 247] width 233 height 39
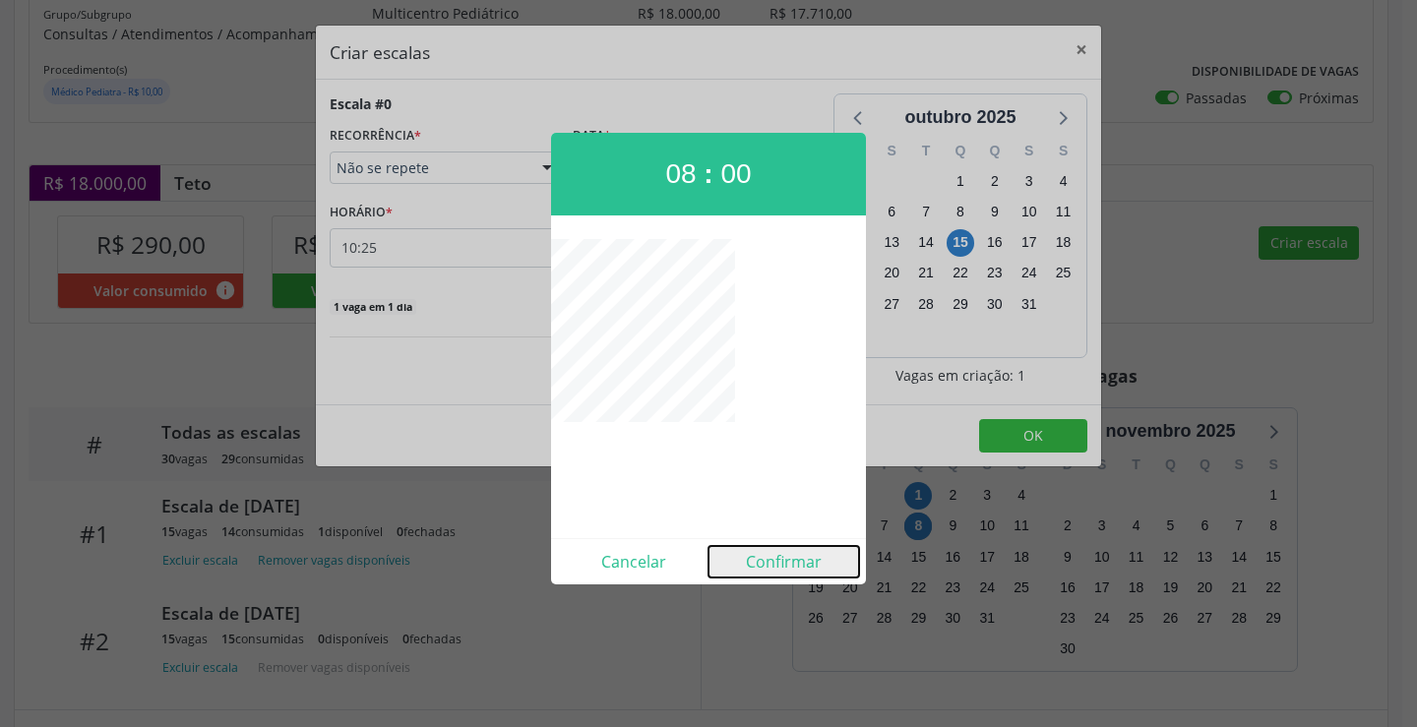
click at [767, 556] on button "Confirmar" at bounding box center [784, 561] width 151 height 31
type input "08:00"
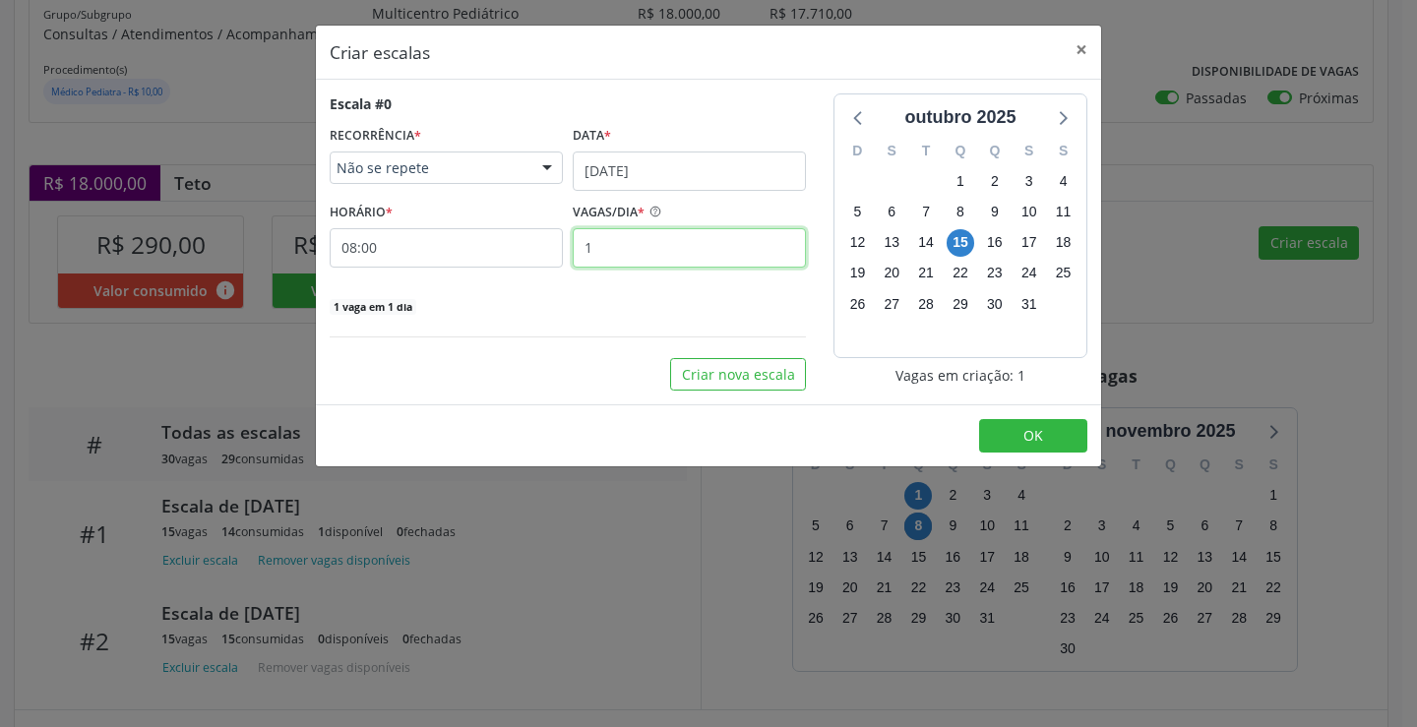
click at [661, 259] on input "1" at bounding box center [689, 247] width 233 height 39
type input "15"
click at [1064, 427] on button "OK" at bounding box center [1033, 435] width 108 height 33
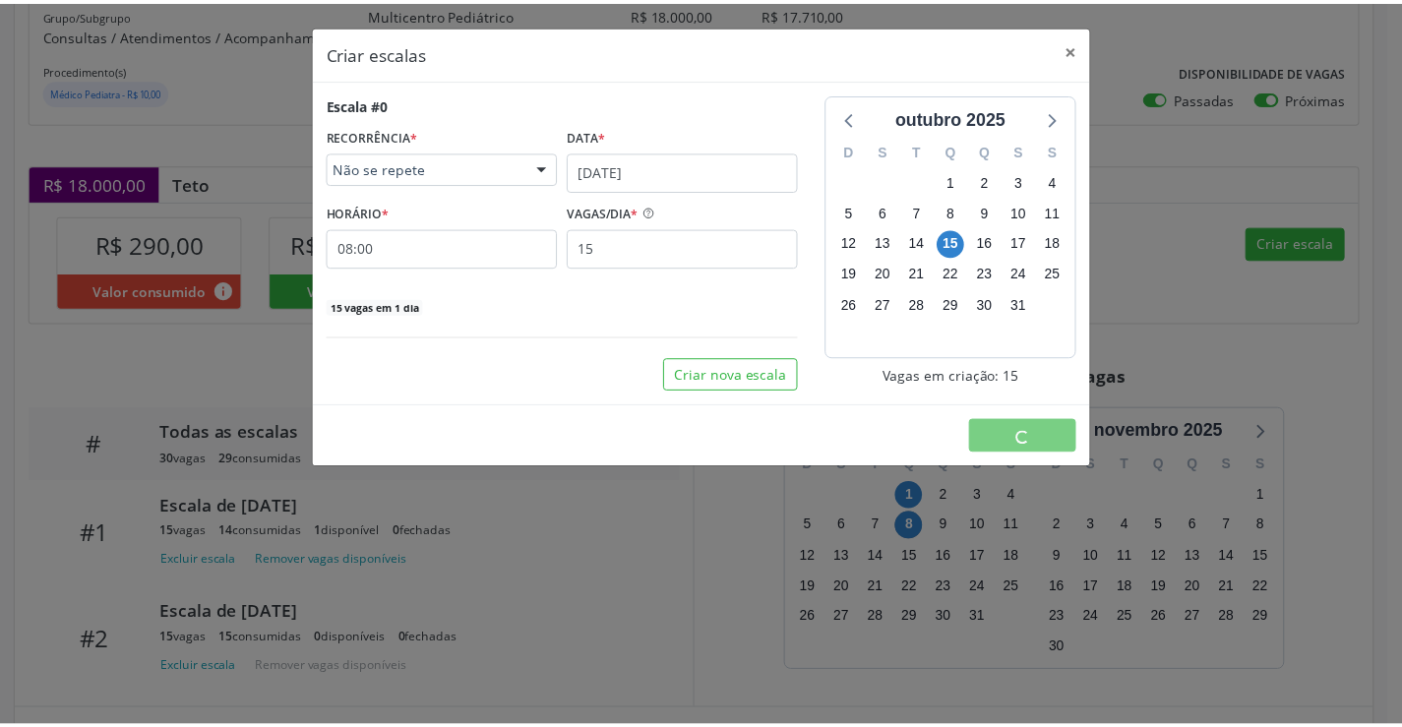
scroll to position [0, 0]
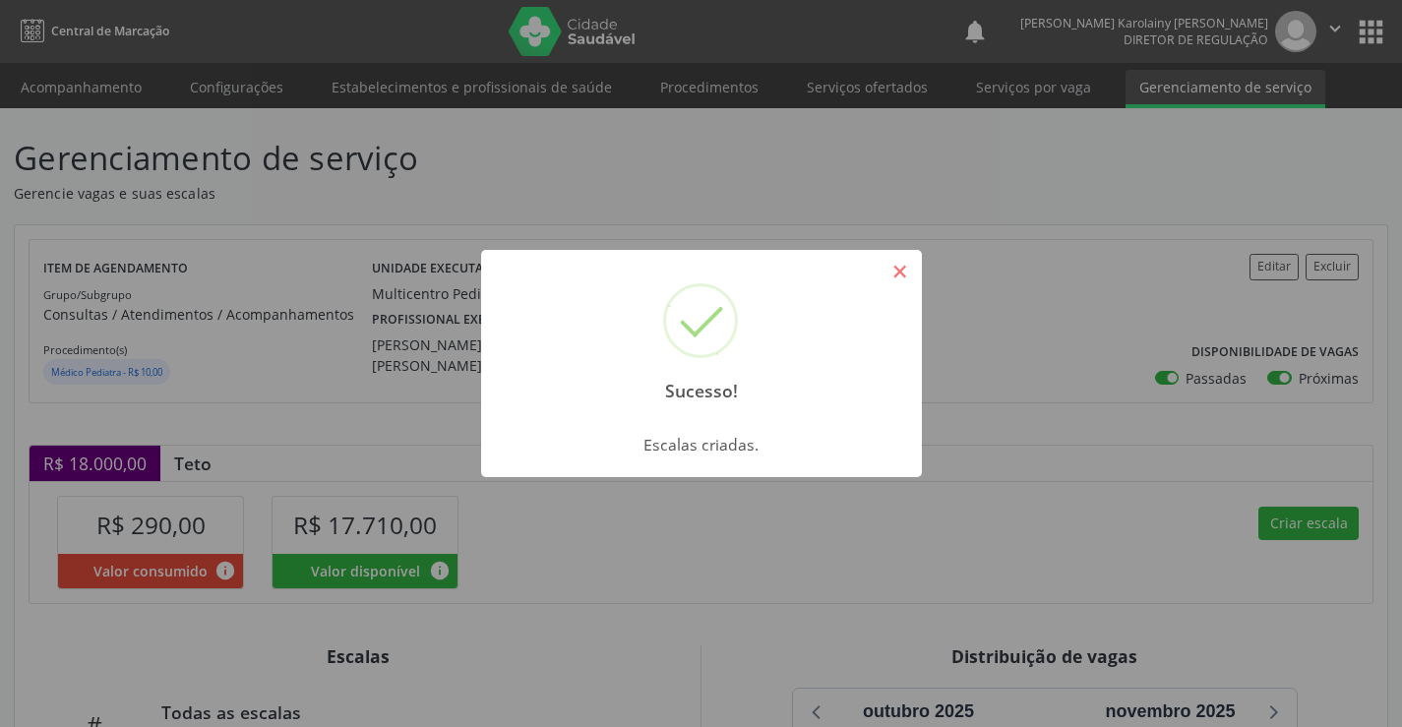
click at [907, 261] on button "×" at bounding box center [900, 271] width 33 height 33
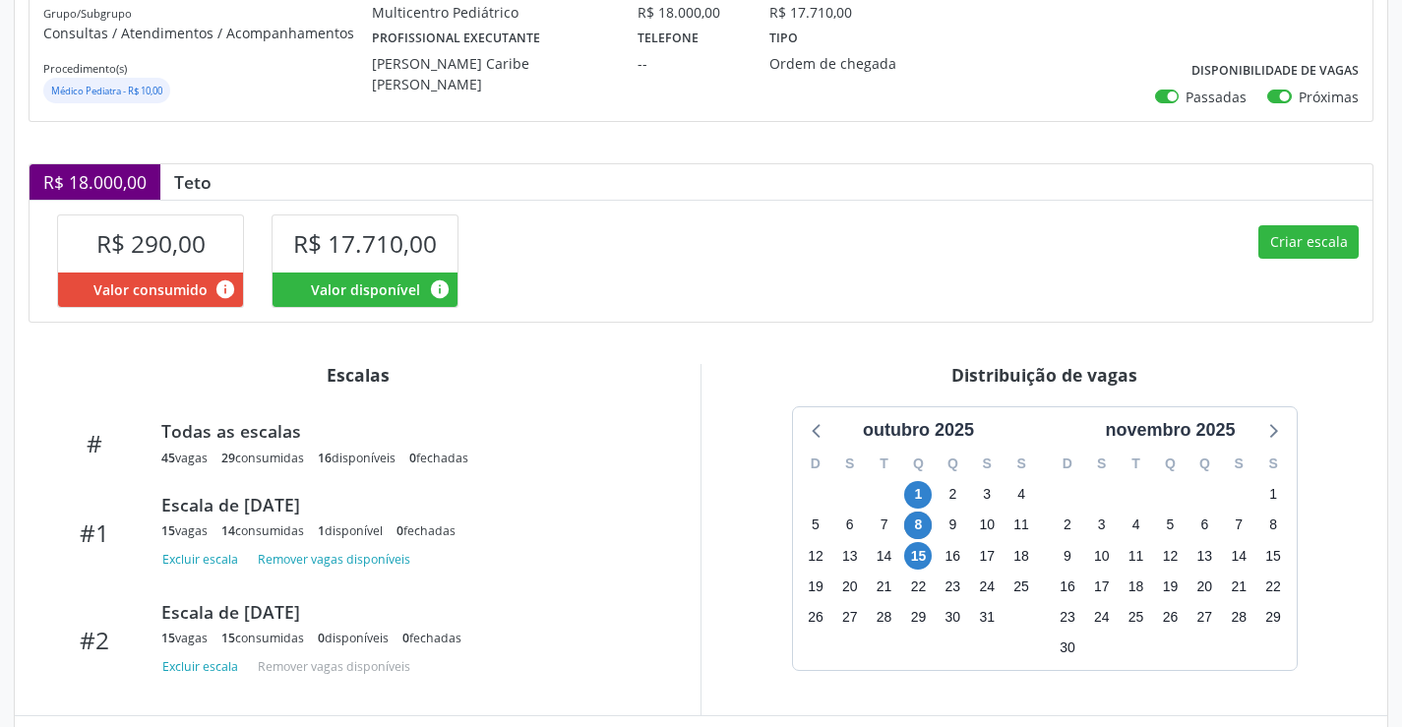
scroll to position [98, 0]
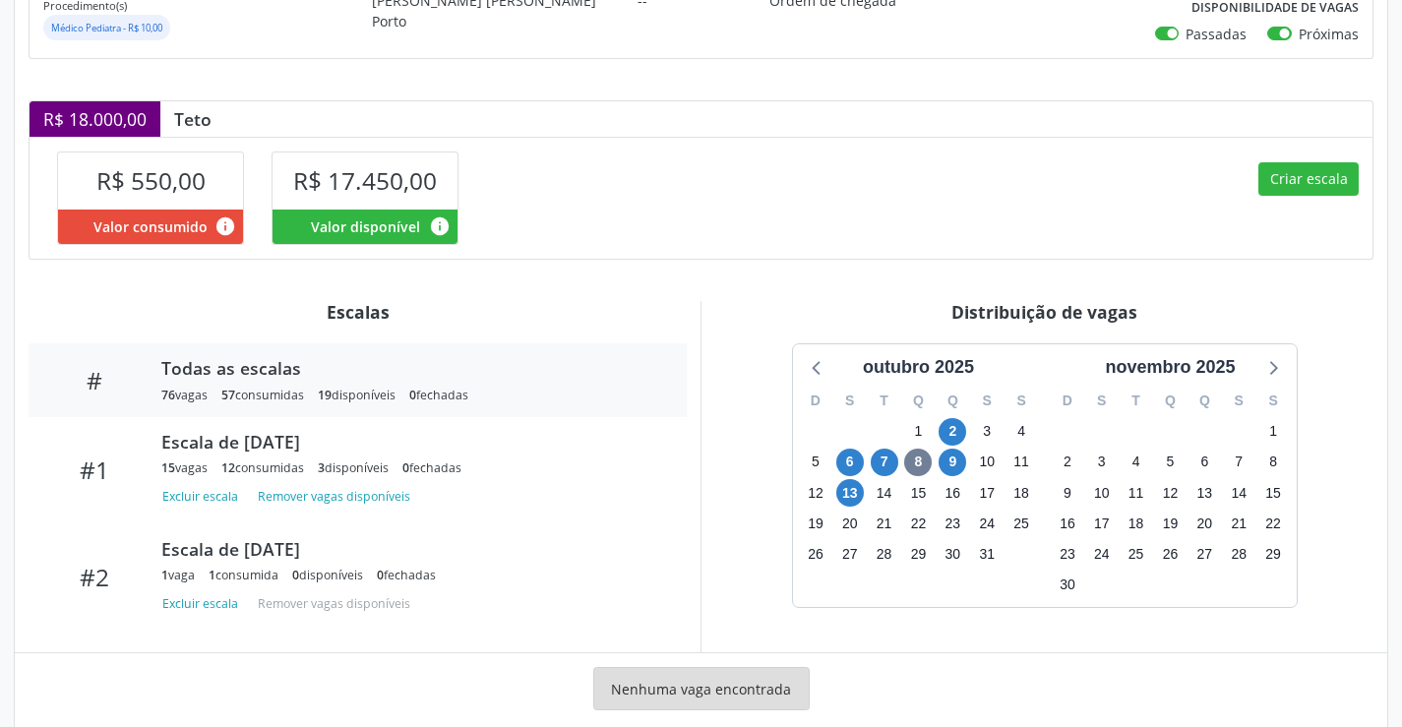
scroll to position [379, 0]
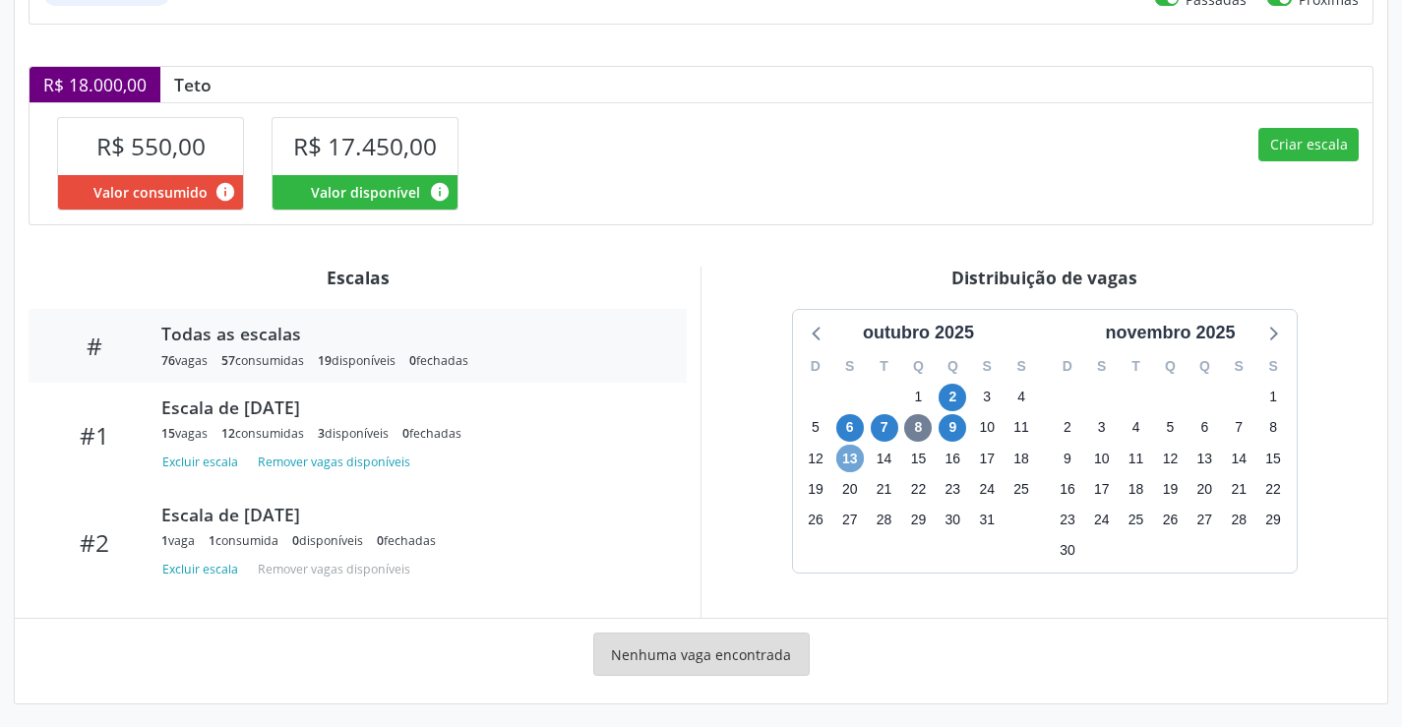
click at [857, 465] on span "13" at bounding box center [851, 459] width 28 height 28
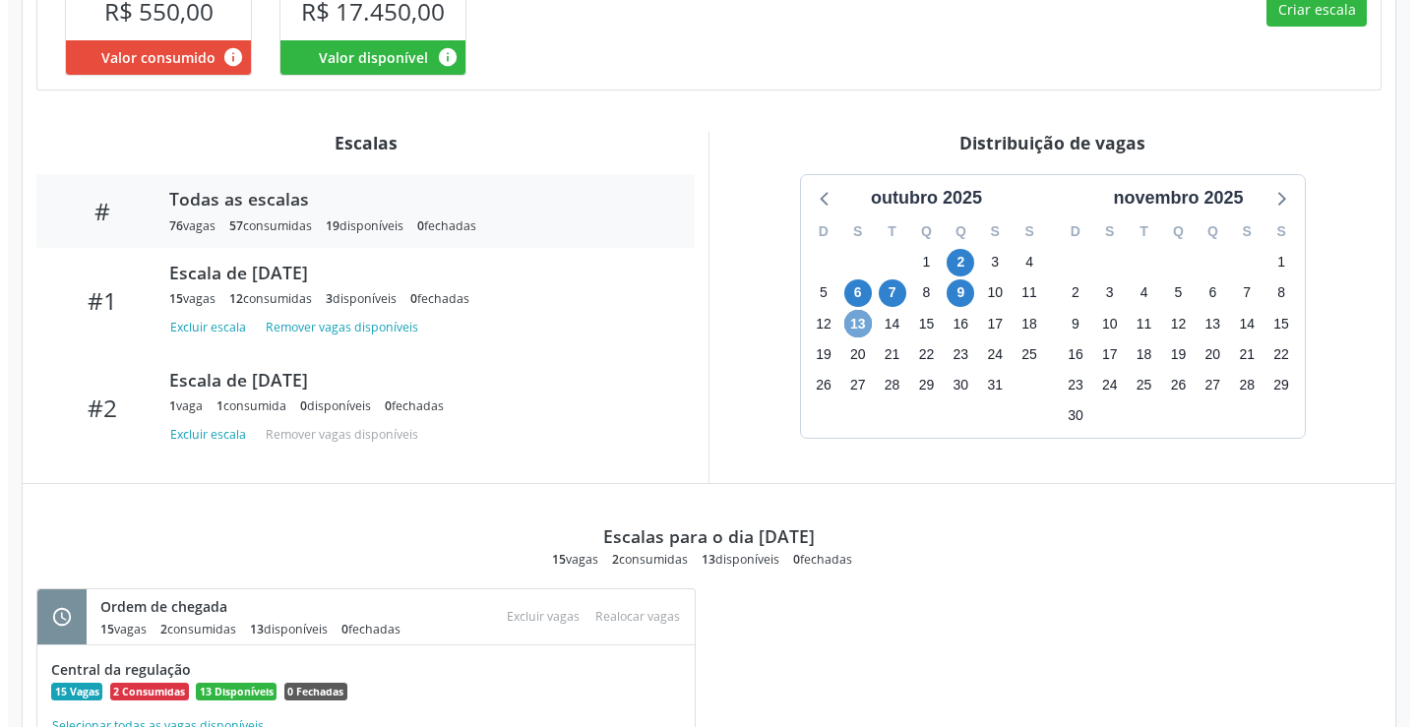
scroll to position [493, 0]
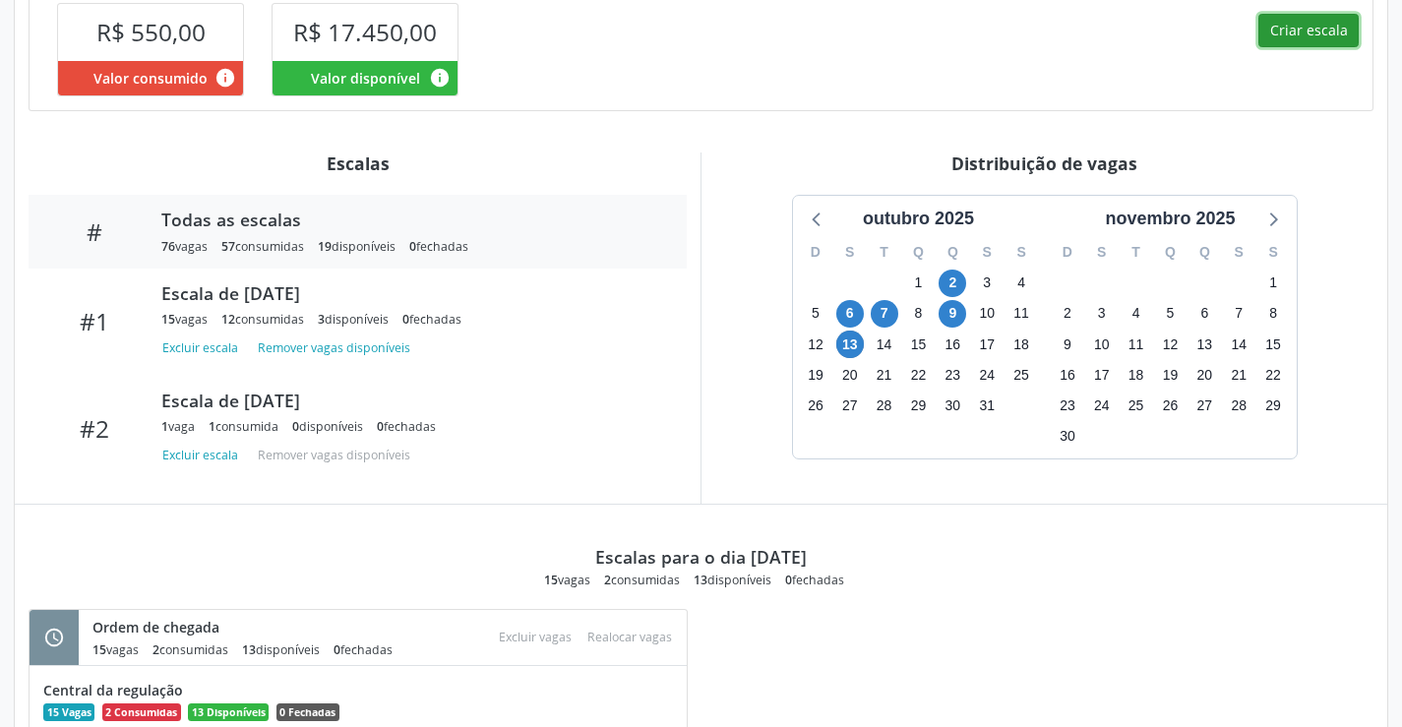
click at [1314, 44] on button "Criar escala" at bounding box center [1309, 30] width 100 height 33
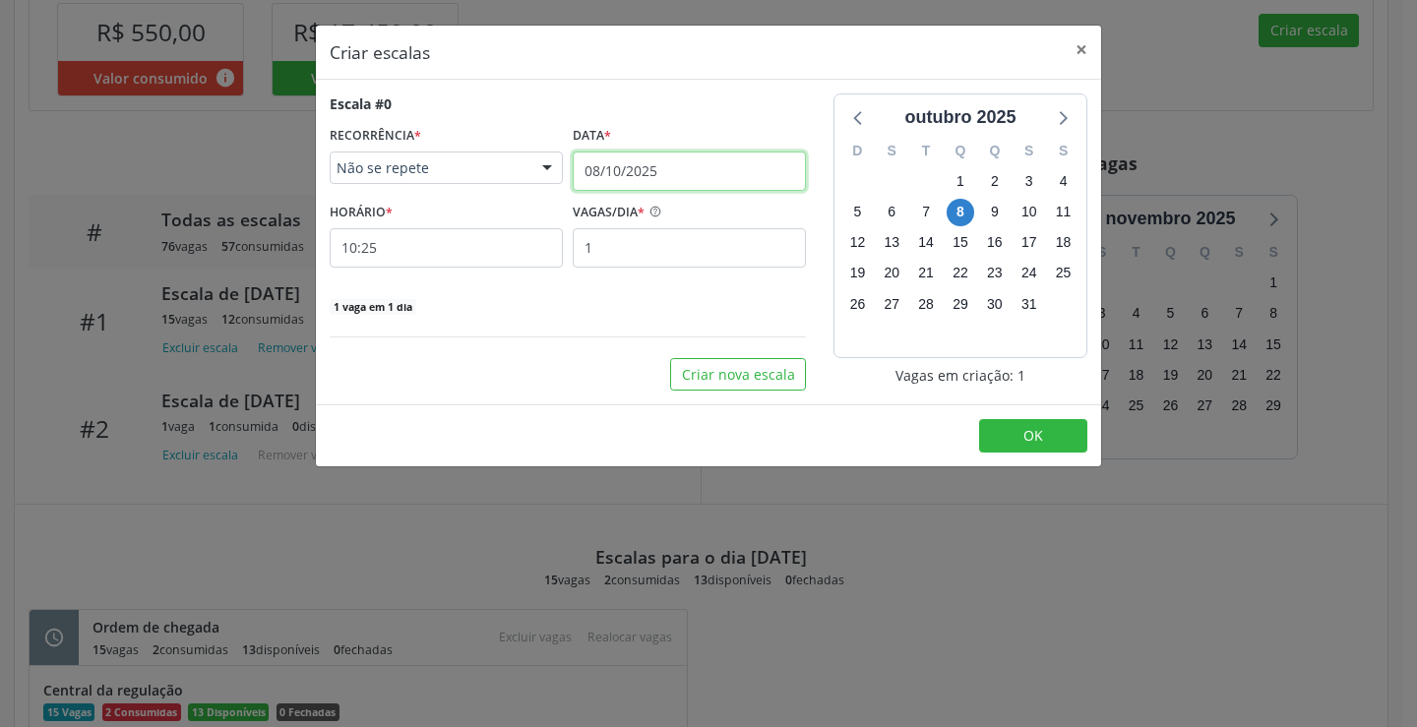
click at [636, 178] on input "08/10/2025" at bounding box center [689, 171] width 233 height 39
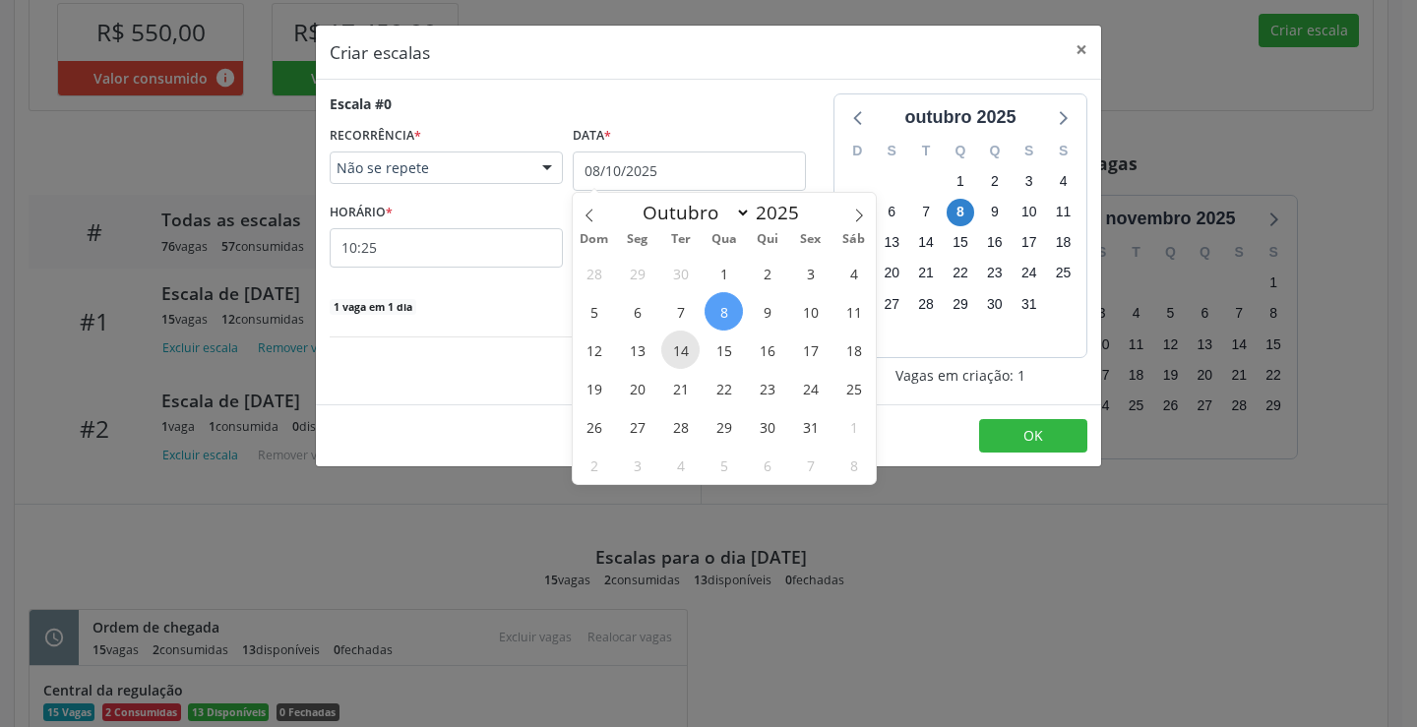
click at [683, 351] on span "14" at bounding box center [680, 350] width 38 height 38
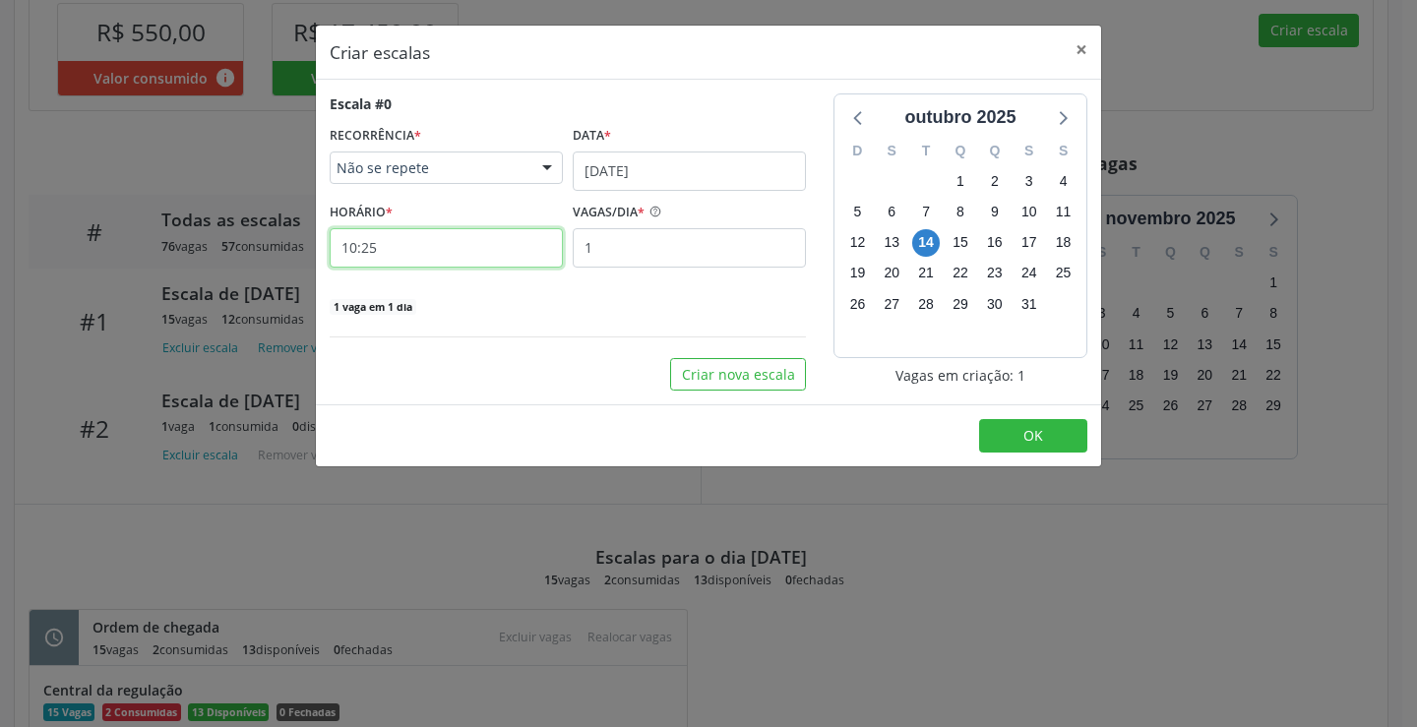
click at [482, 252] on input "10:25" at bounding box center [446, 247] width 233 height 39
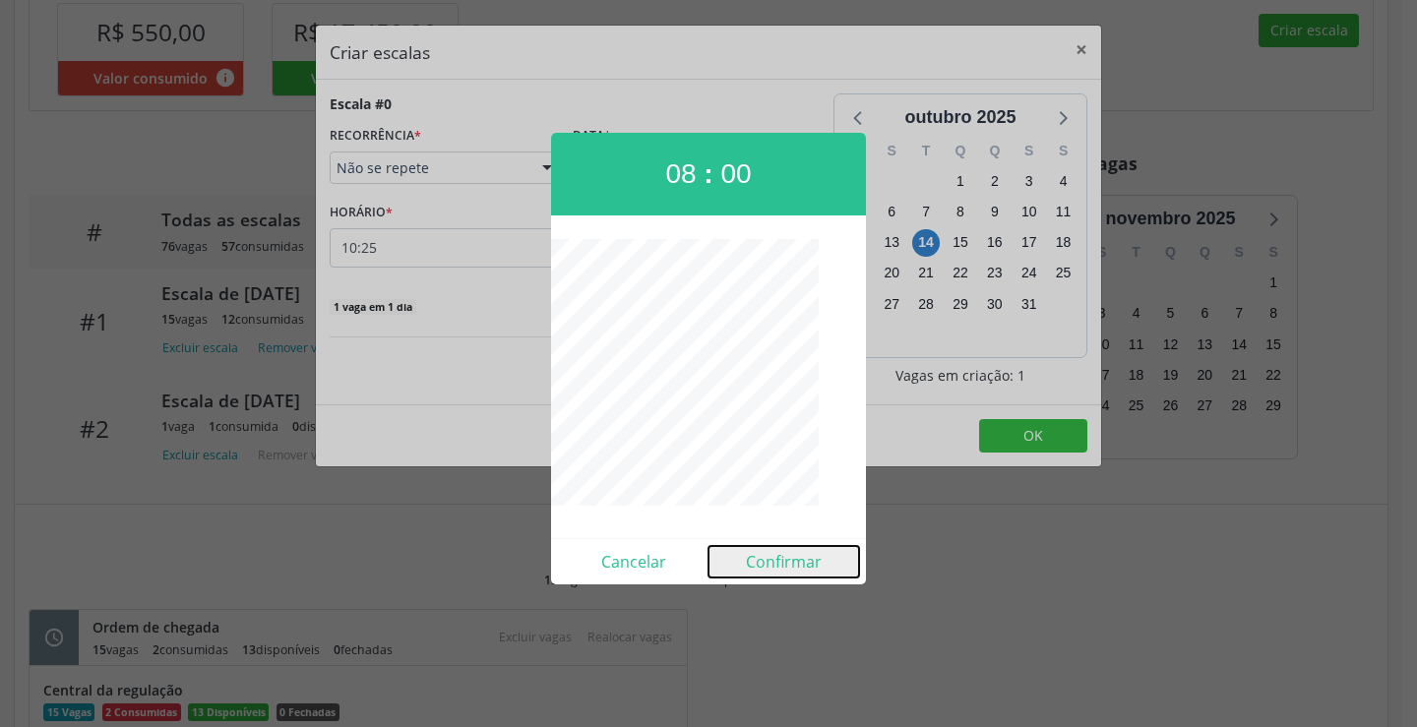
click at [760, 558] on button "Confirmar" at bounding box center [784, 561] width 151 height 31
type input "08:00"
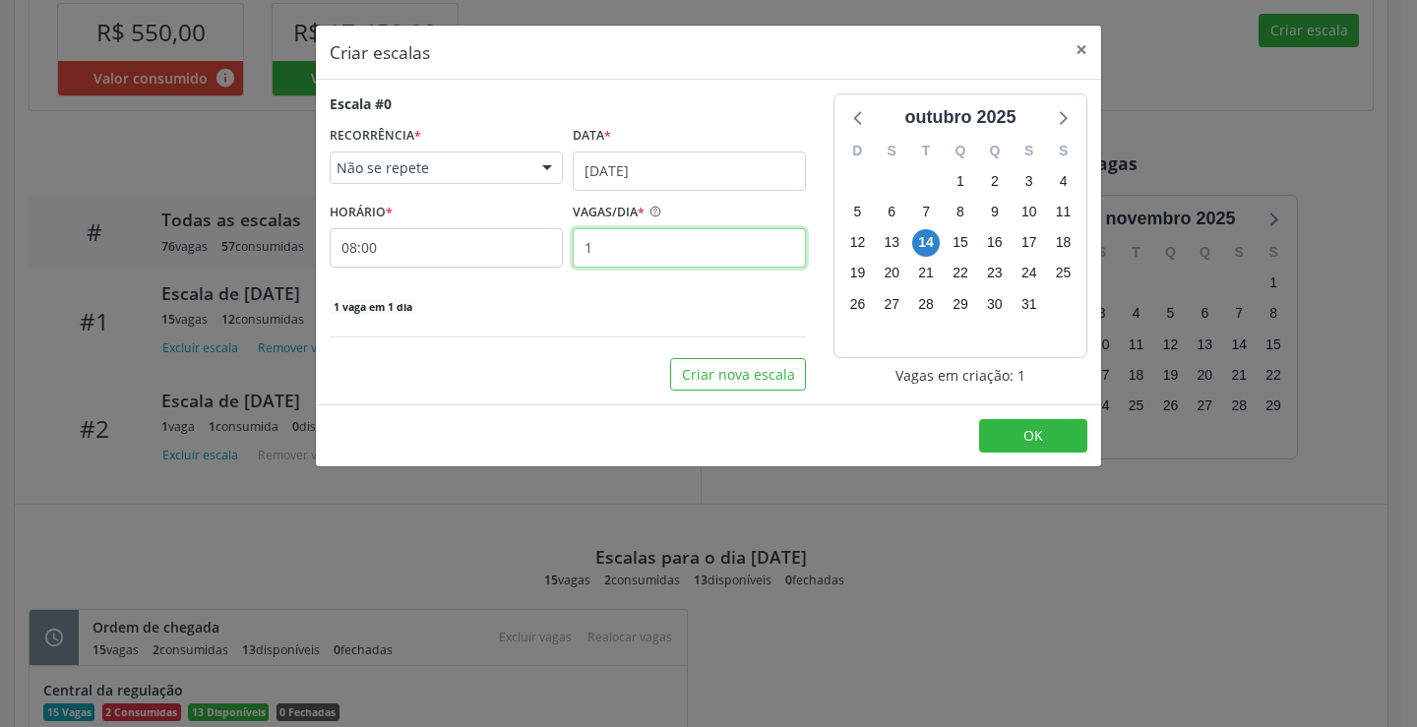
click at [628, 241] on input "1" at bounding box center [689, 247] width 233 height 39
type input "15"
click at [1018, 423] on button "OK" at bounding box center [1033, 435] width 108 height 33
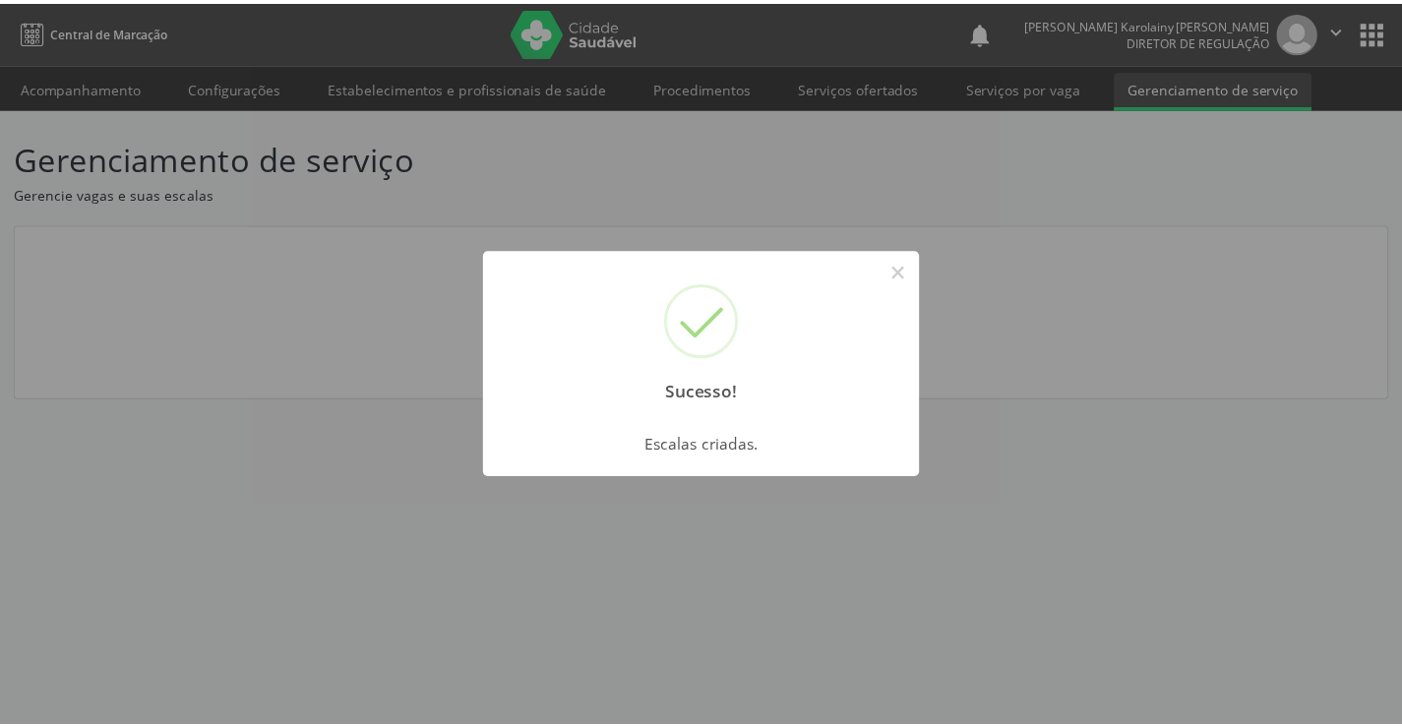
scroll to position [0, 0]
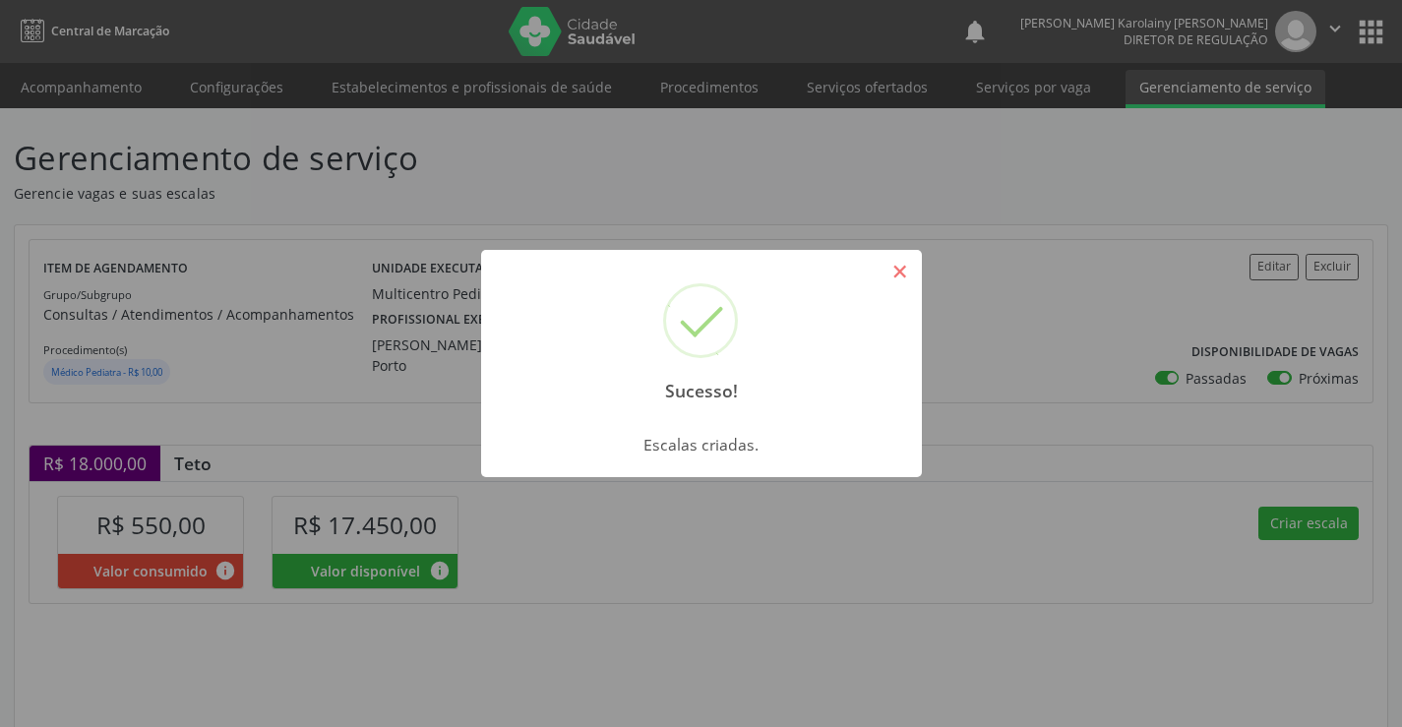
click at [903, 271] on button "×" at bounding box center [900, 271] width 33 height 33
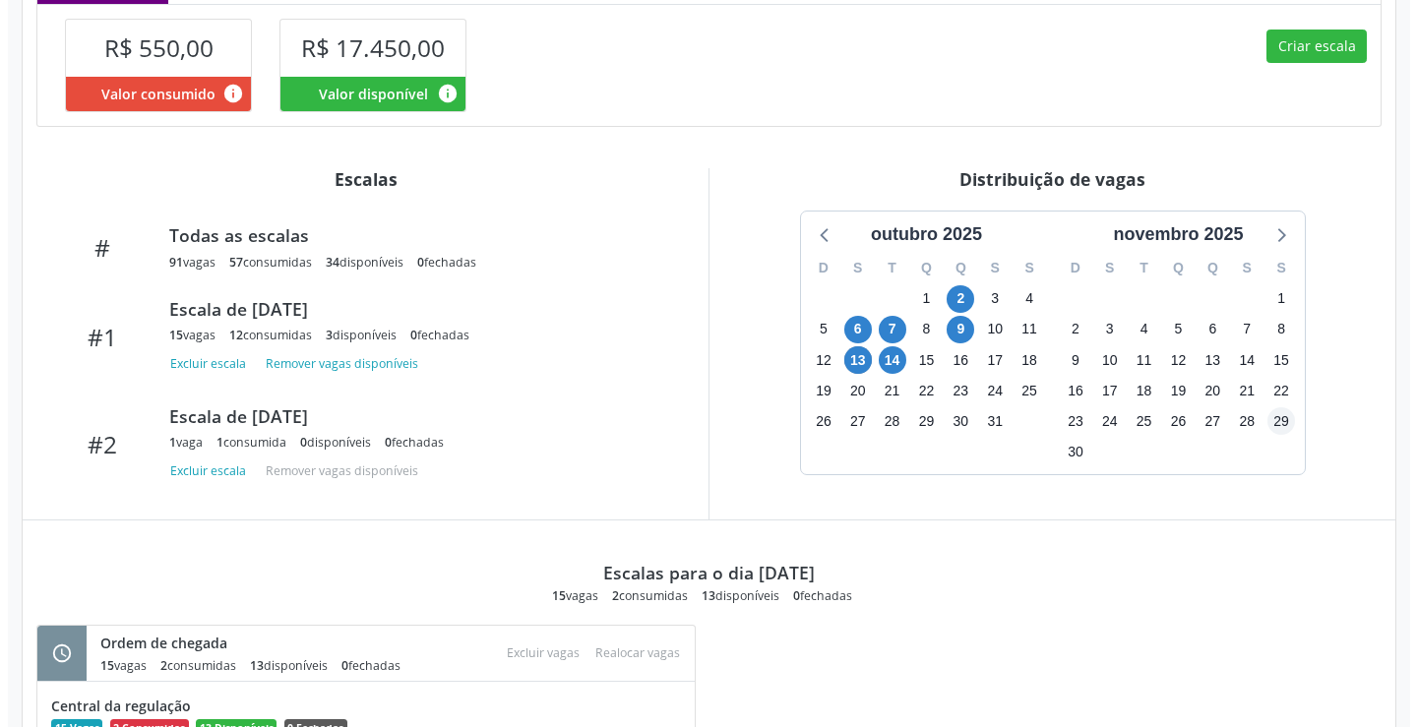
scroll to position [379, 0]
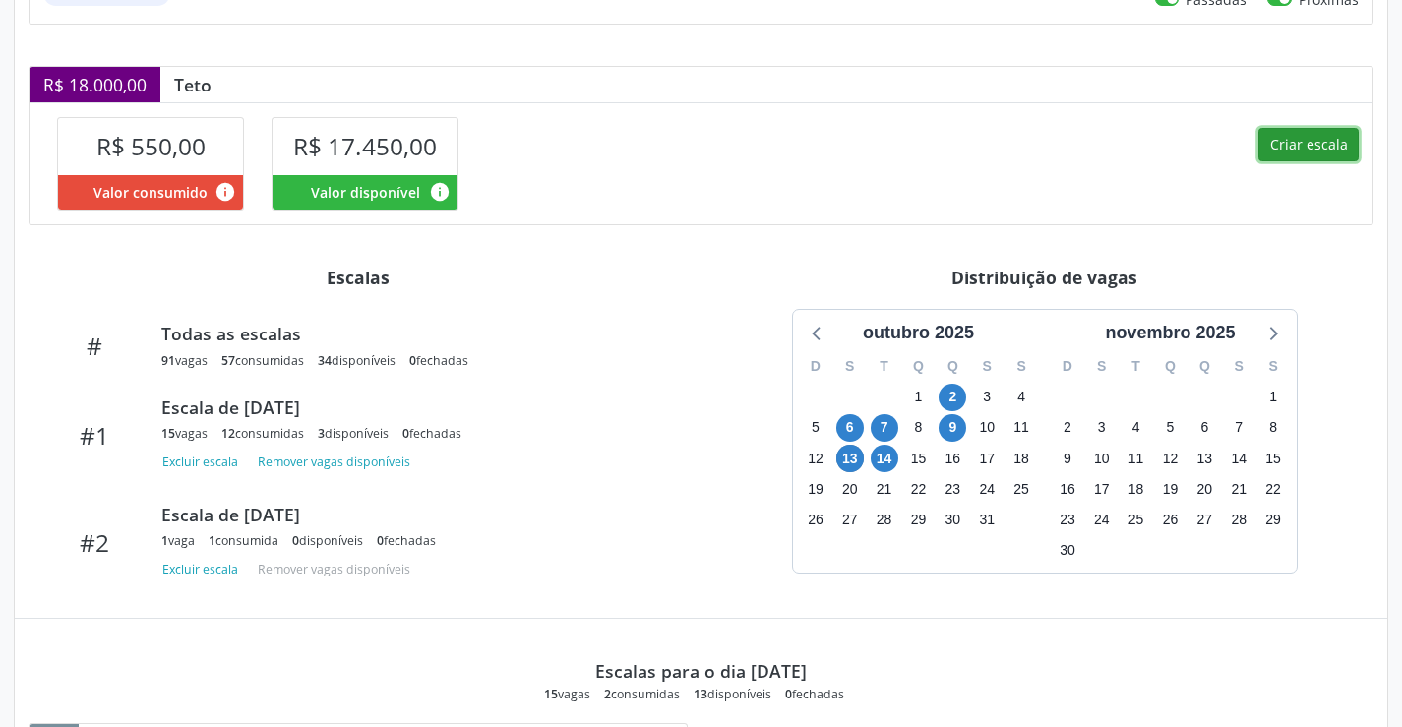
click at [1298, 159] on button "Criar escala" at bounding box center [1309, 144] width 100 height 33
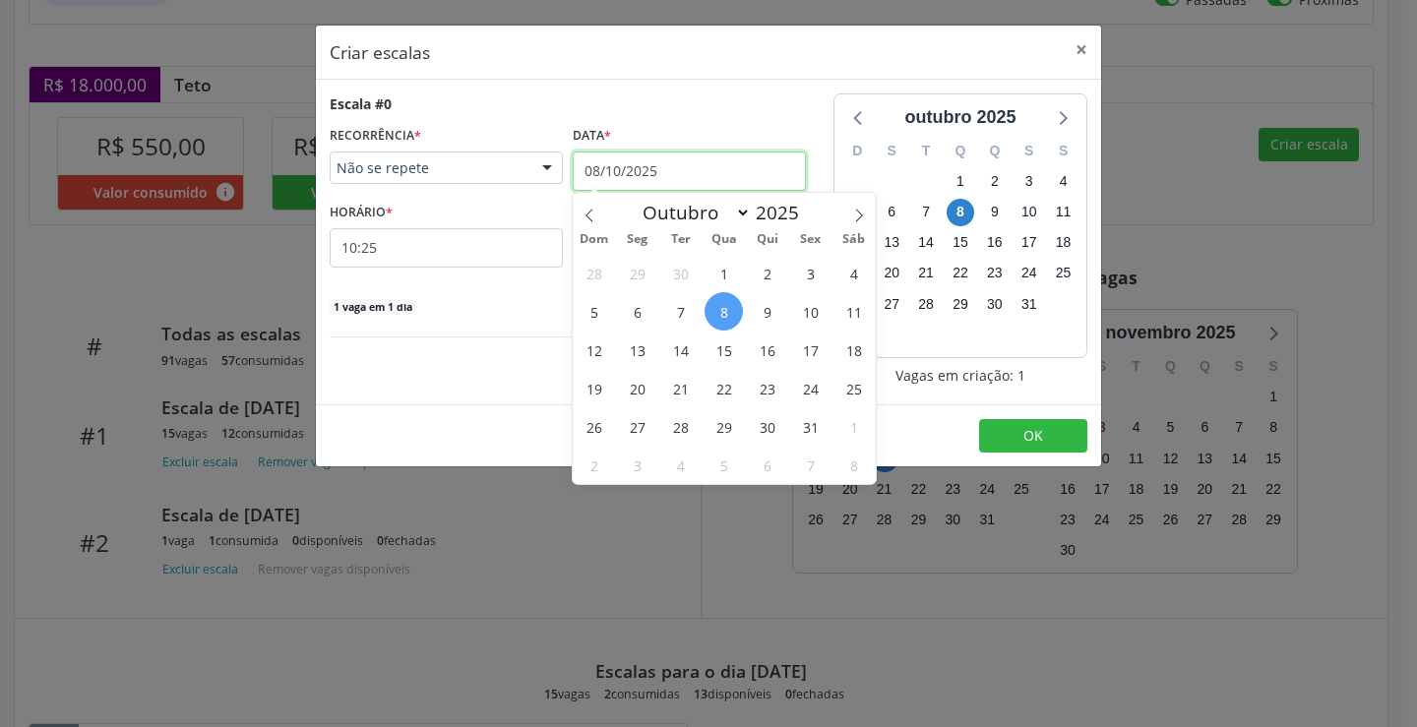
click at [677, 176] on input "08/10/2025" at bounding box center [689, 171] width 233 height 39
click at [775, 353] on span "16" at bounding box center [767, 350] width 38 height 38
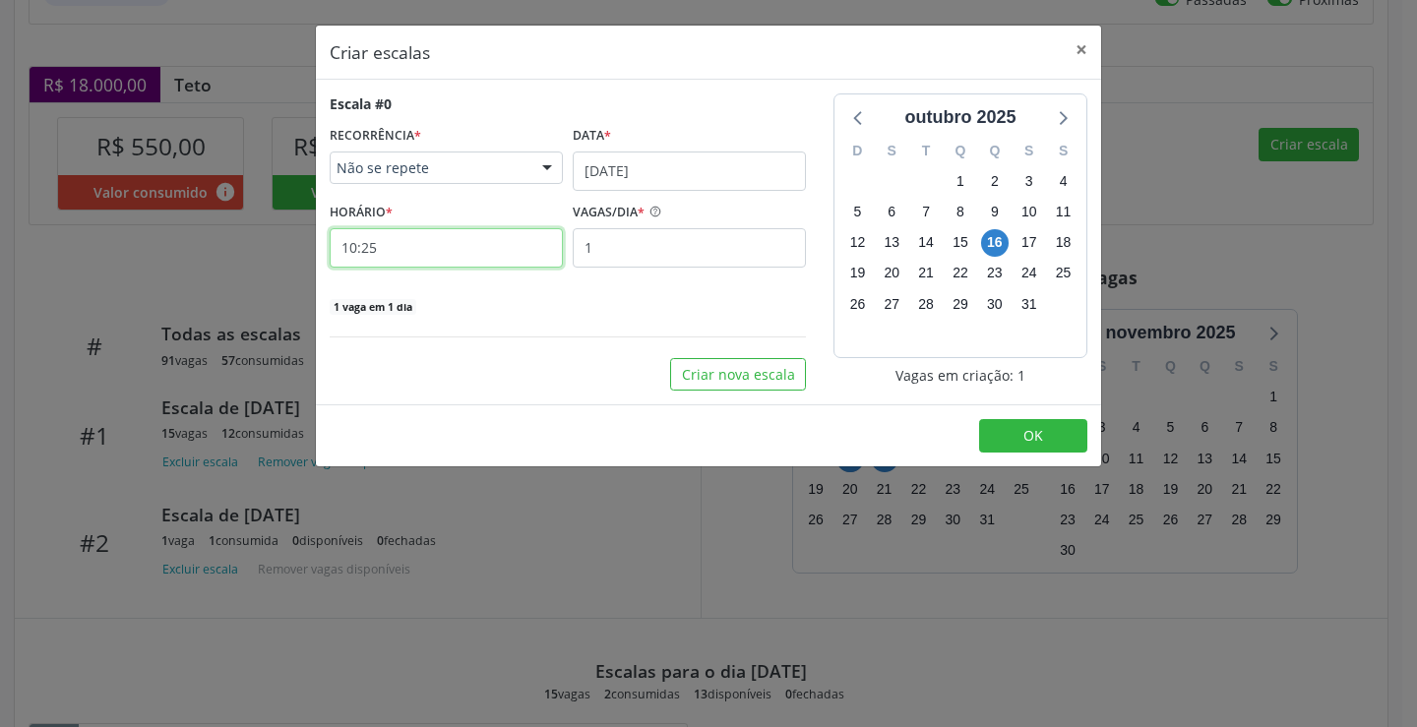
click at [507, 246] on input "10:25" at bounding box center [446, 247] width 233 height 39
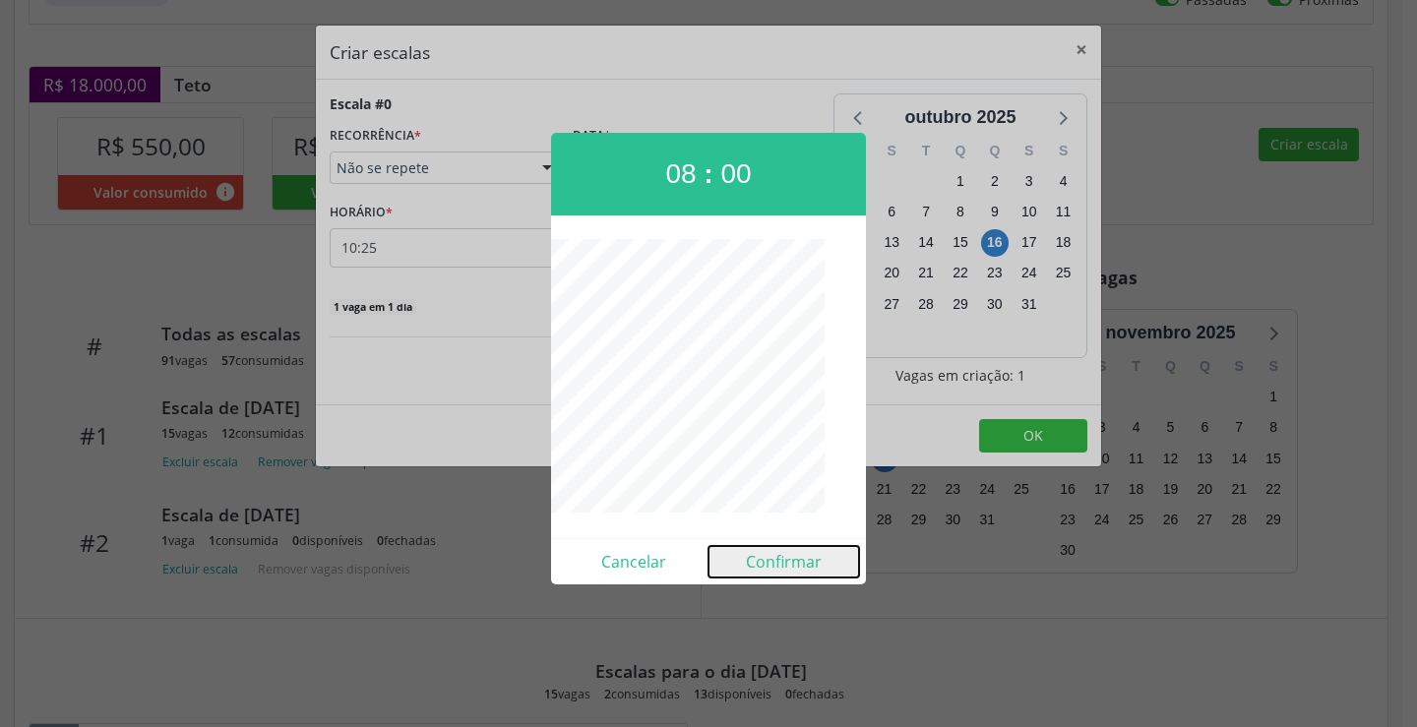
drag, startPoint x: 755, startPoint y: 572, endPoint x: 754, endPoint y: 552, distance: 19.7
click at [756, 573] on button "Confirmar" at bounding box center [784, 561] width 151 height 31
type input "08:00"
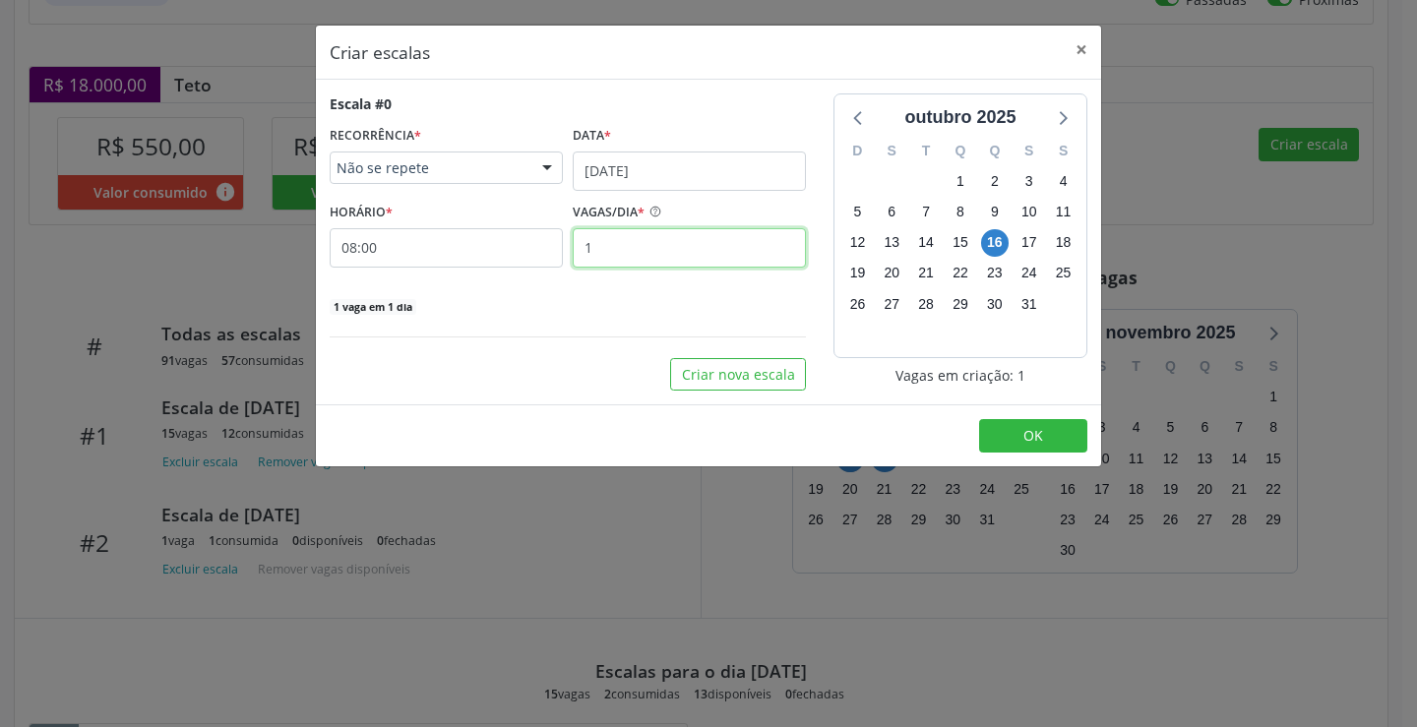
click at [630, 255] on input "1" at bounding box center [689, 247] width 233 height 39
type input "15"
click at [1027, 426] on span "OK" at bounding box center [1033, 435] width 20 height 19
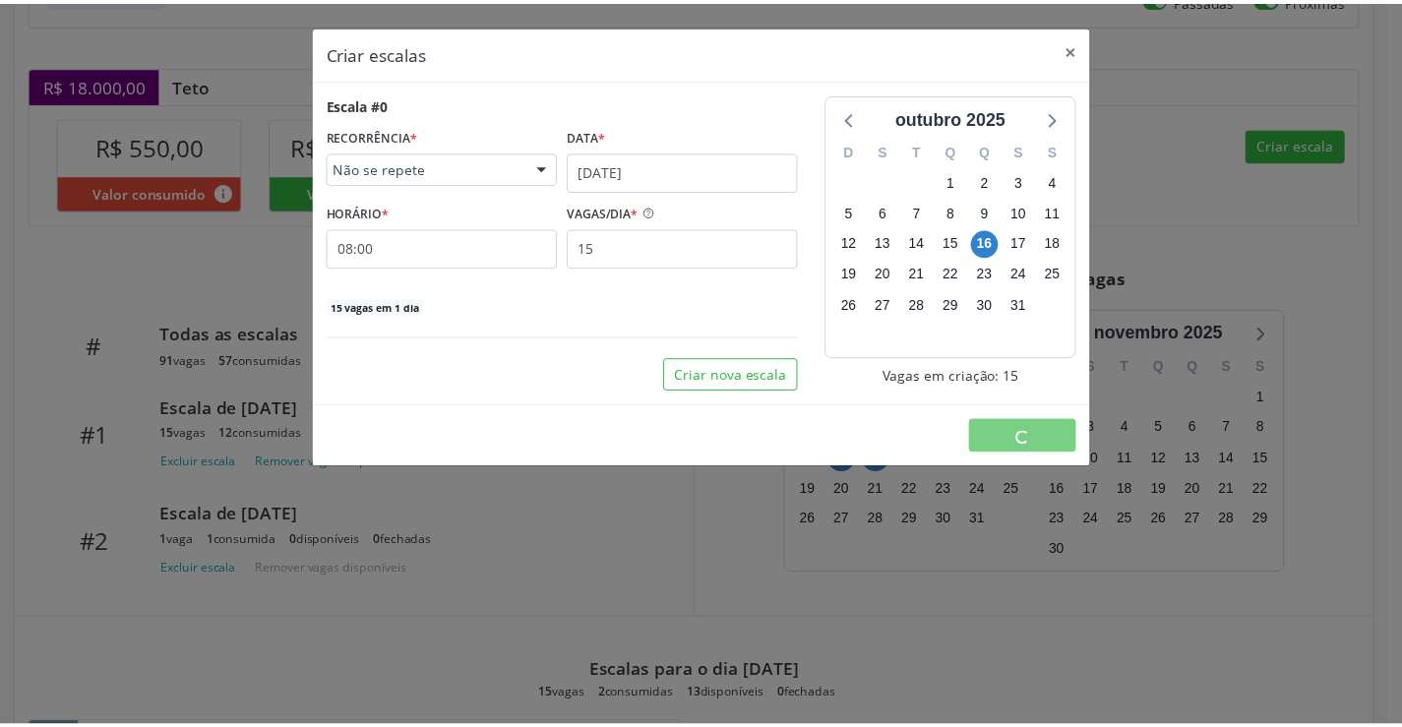
scroll to position [0, 0]
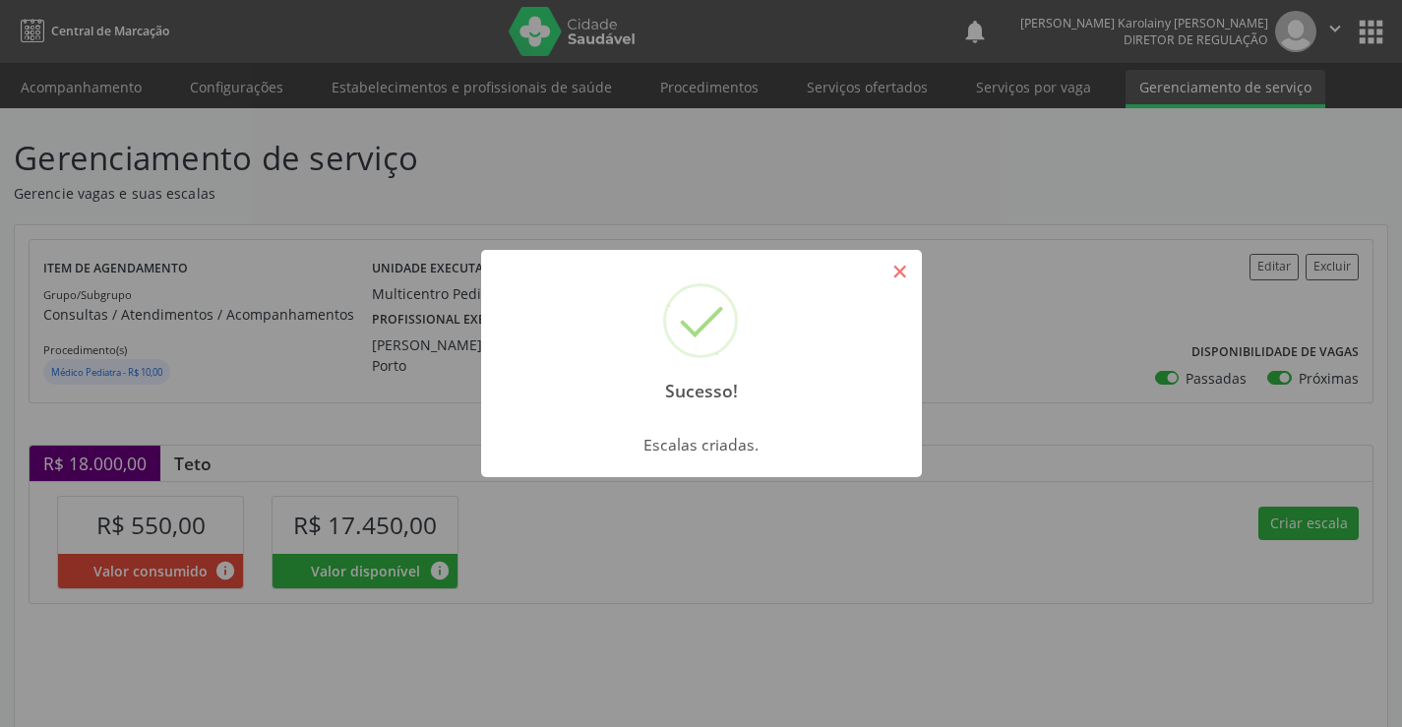
click at [899, 265] on button "×" at bounding box center [900, 271] width 33 height 33
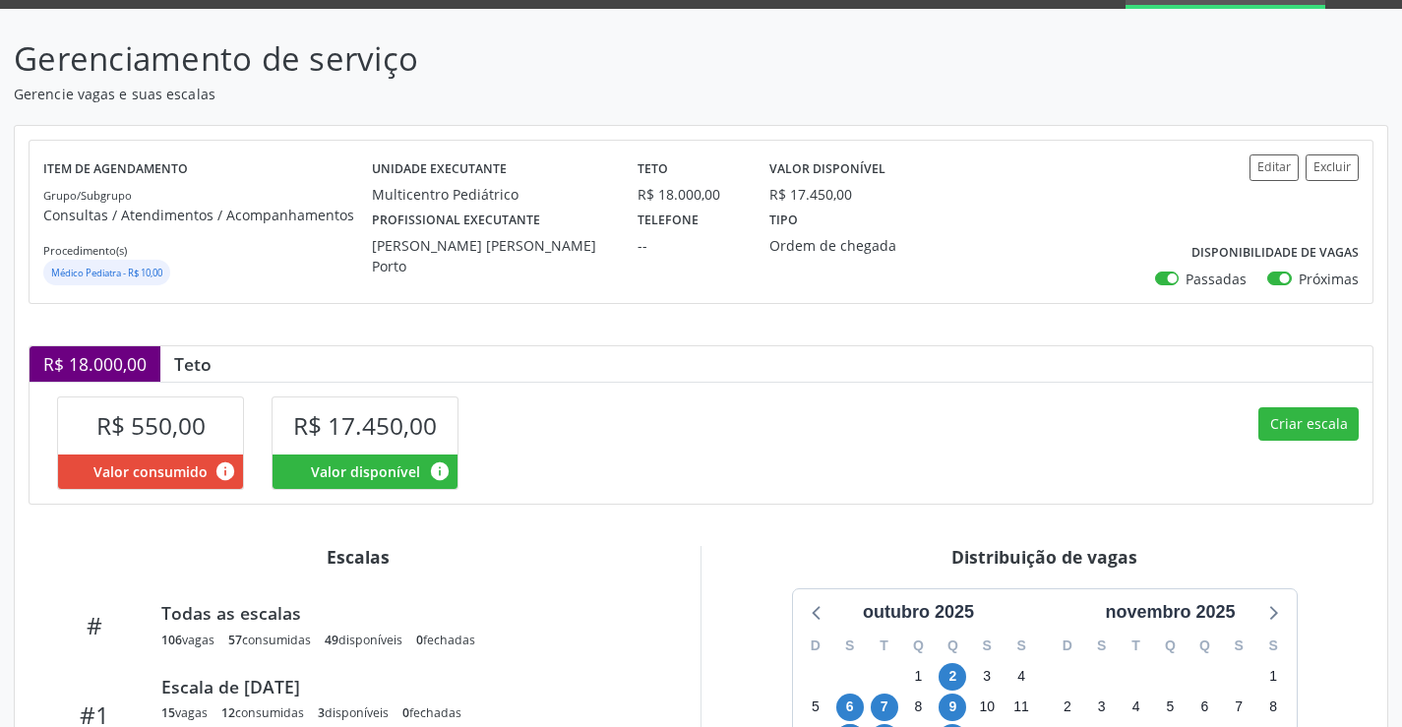
scroll to position [98, 0]
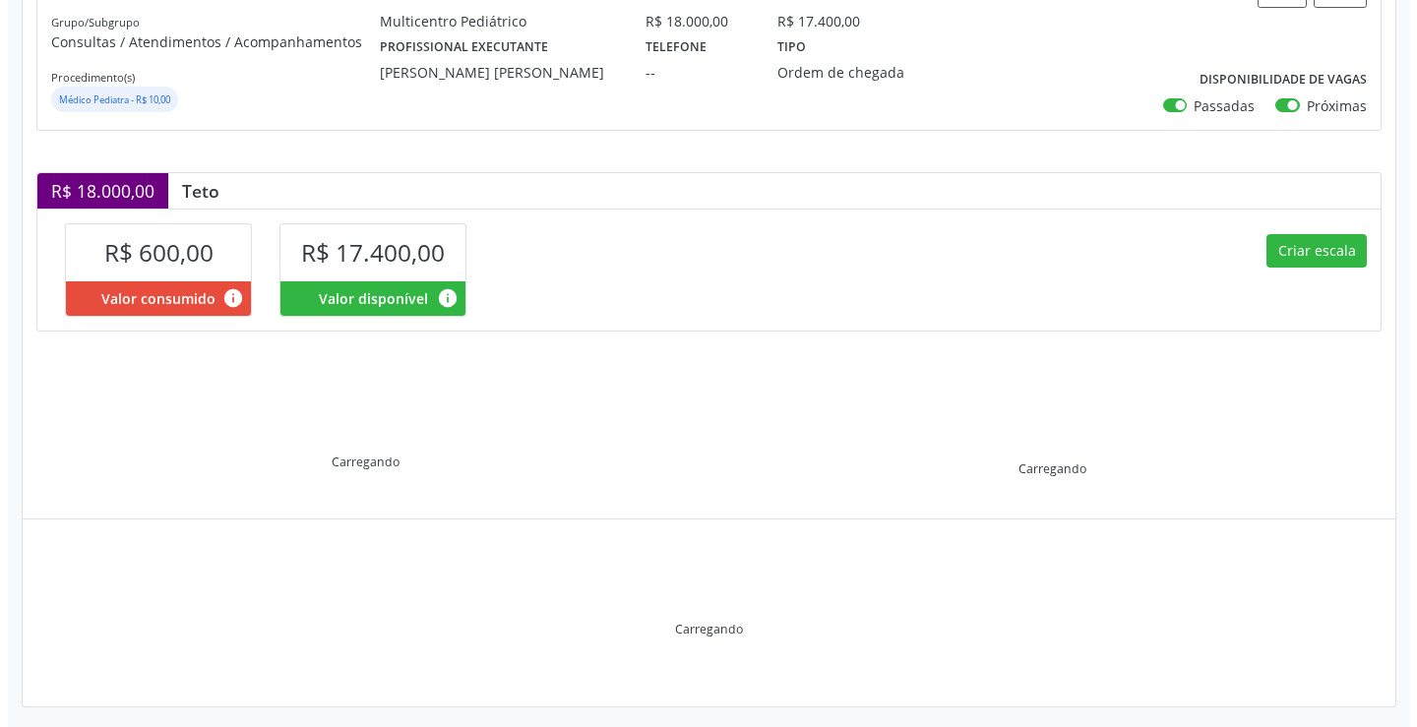
scroll to position [280, 0]
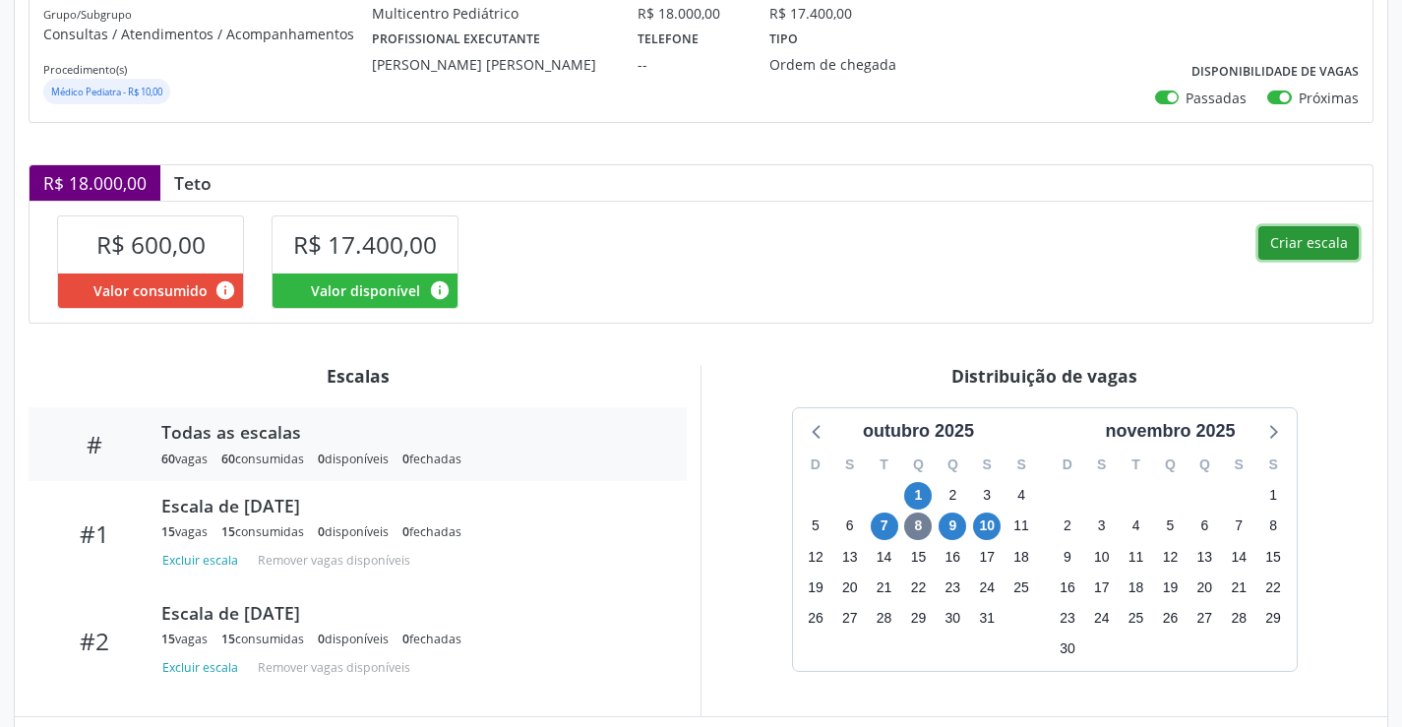
click at [1293, 254] on button "Criar escala" at bounding box center [1309, 242] width 100 height 33
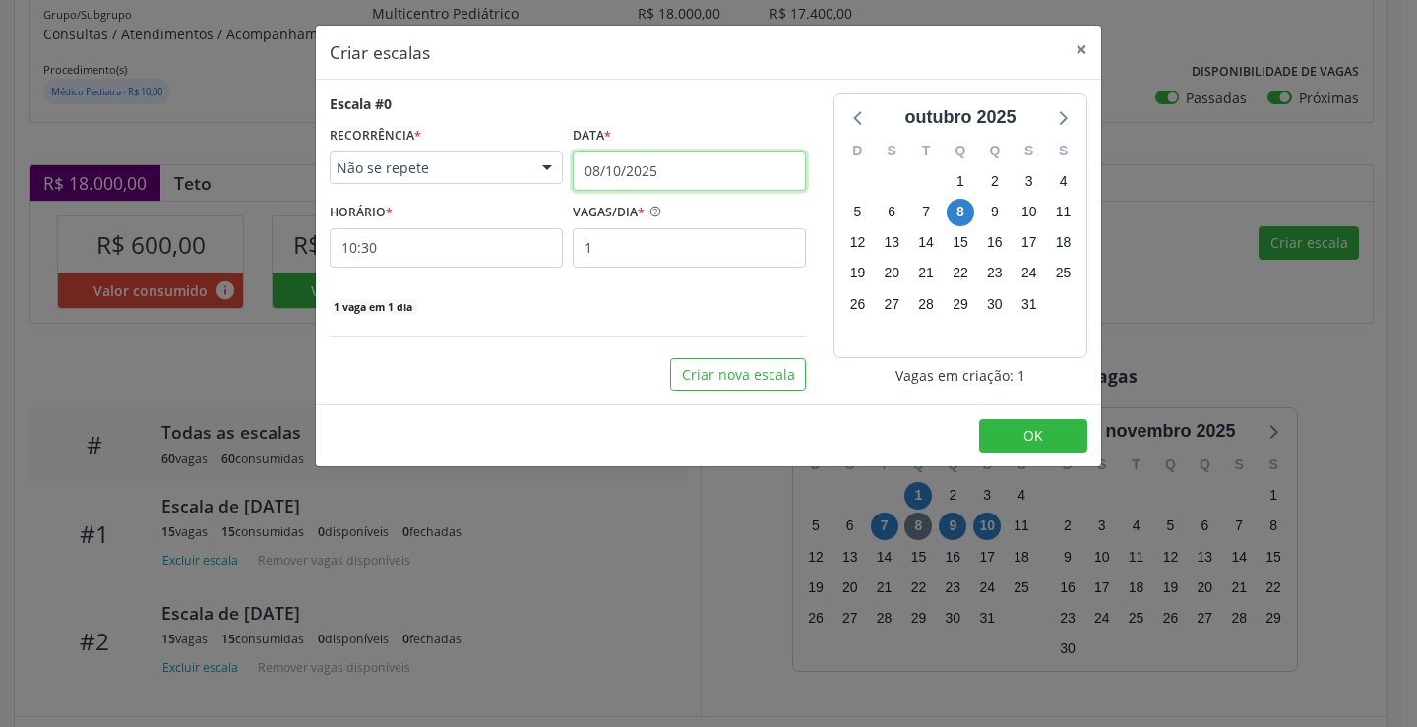
click at [627, 180] on input "08/10/2025" at bounding box center [689, 171] width 233 height 39
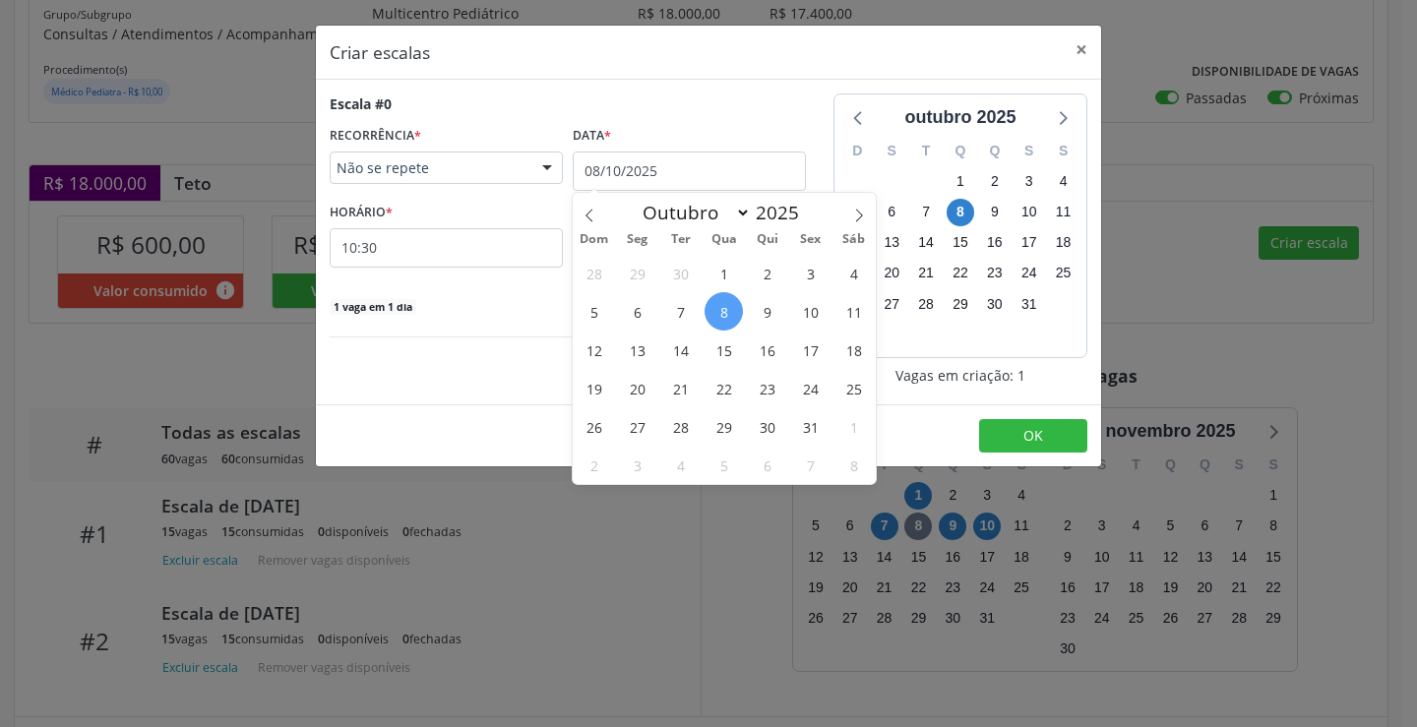
click at [804, 140] on div "Data *" at bounding box center [689, 136] width 233 height 31
click at [693, 173] on input "08/10/2025" at bounding box center [689, 171] width 233 height 39
click at [673, 352] on span "14" at bounding box center [680, 350] width 38 height 38
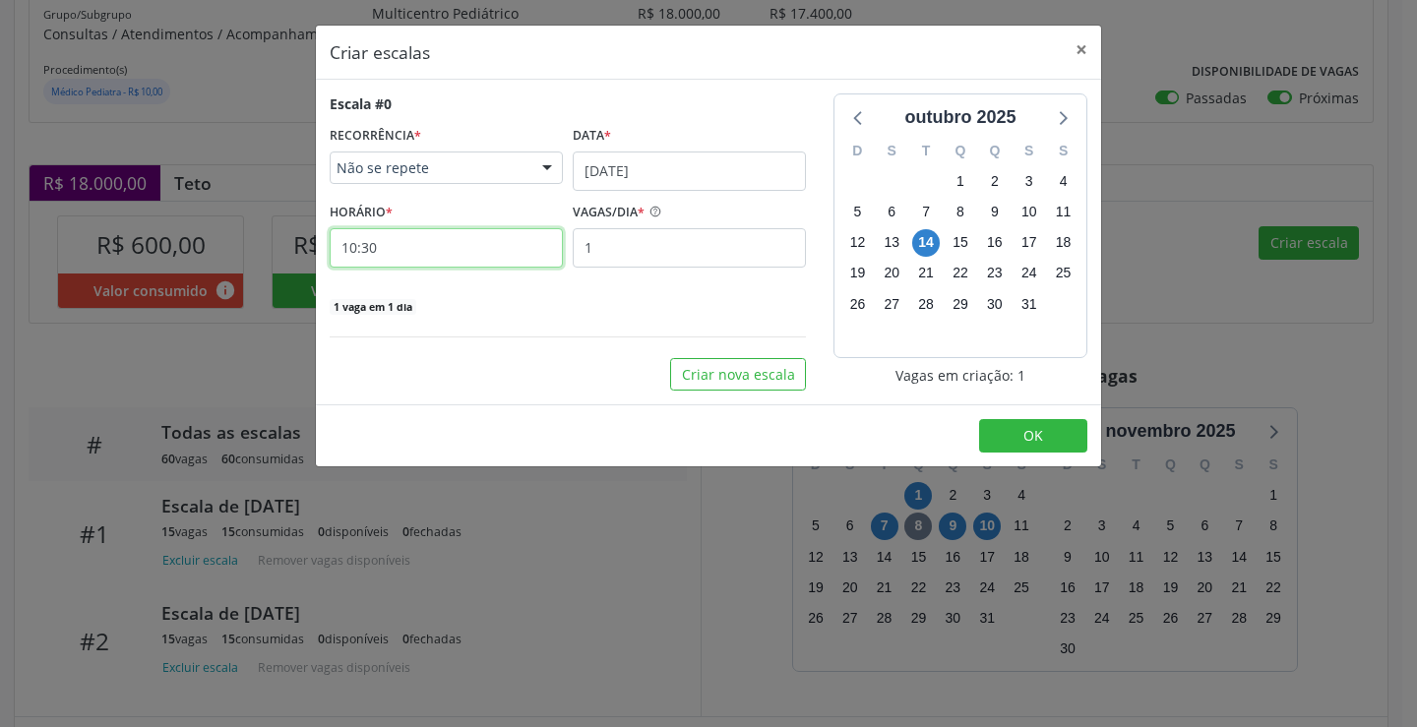
click at [503, 235] on input "10:30" at bounding box center [446, 247] width 233 height 39
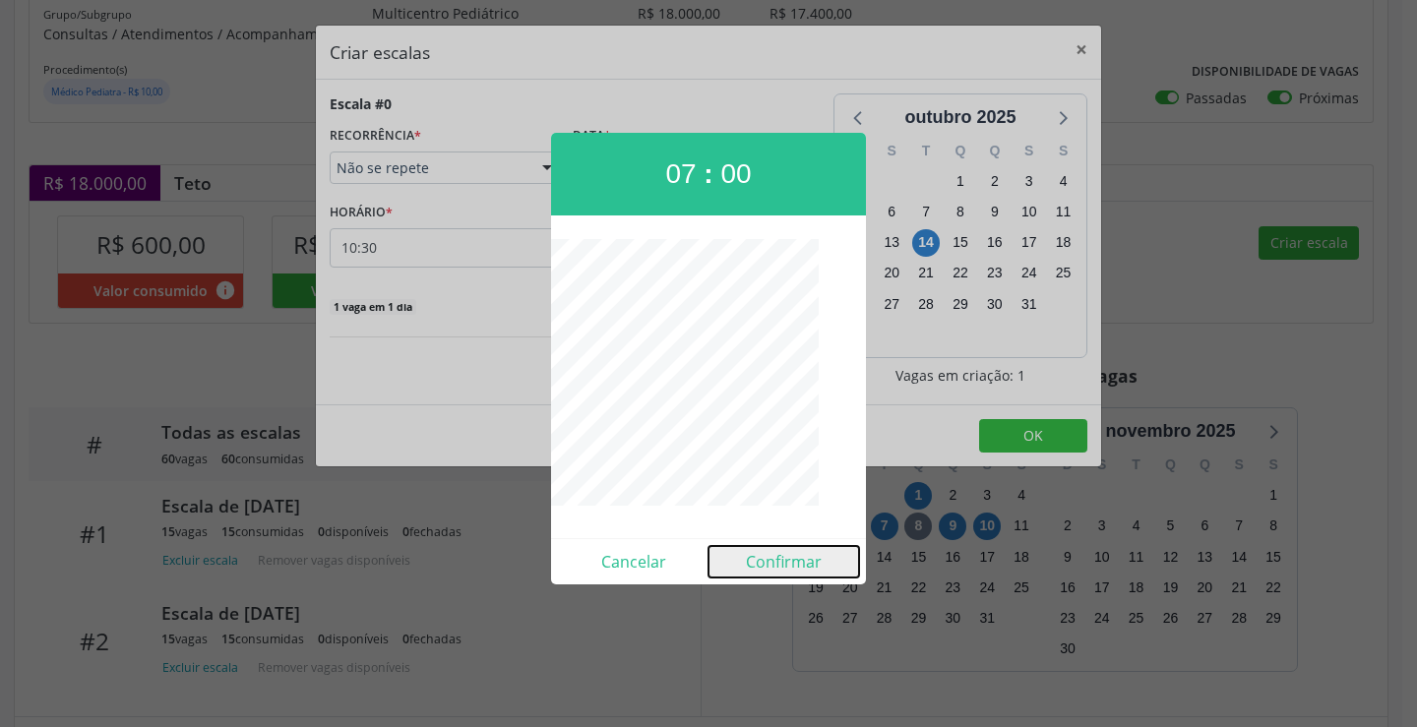
click at [765, 559] on button "Confirmar" at bounding box center [784, 561] width 151 height 31
type input "07:00"
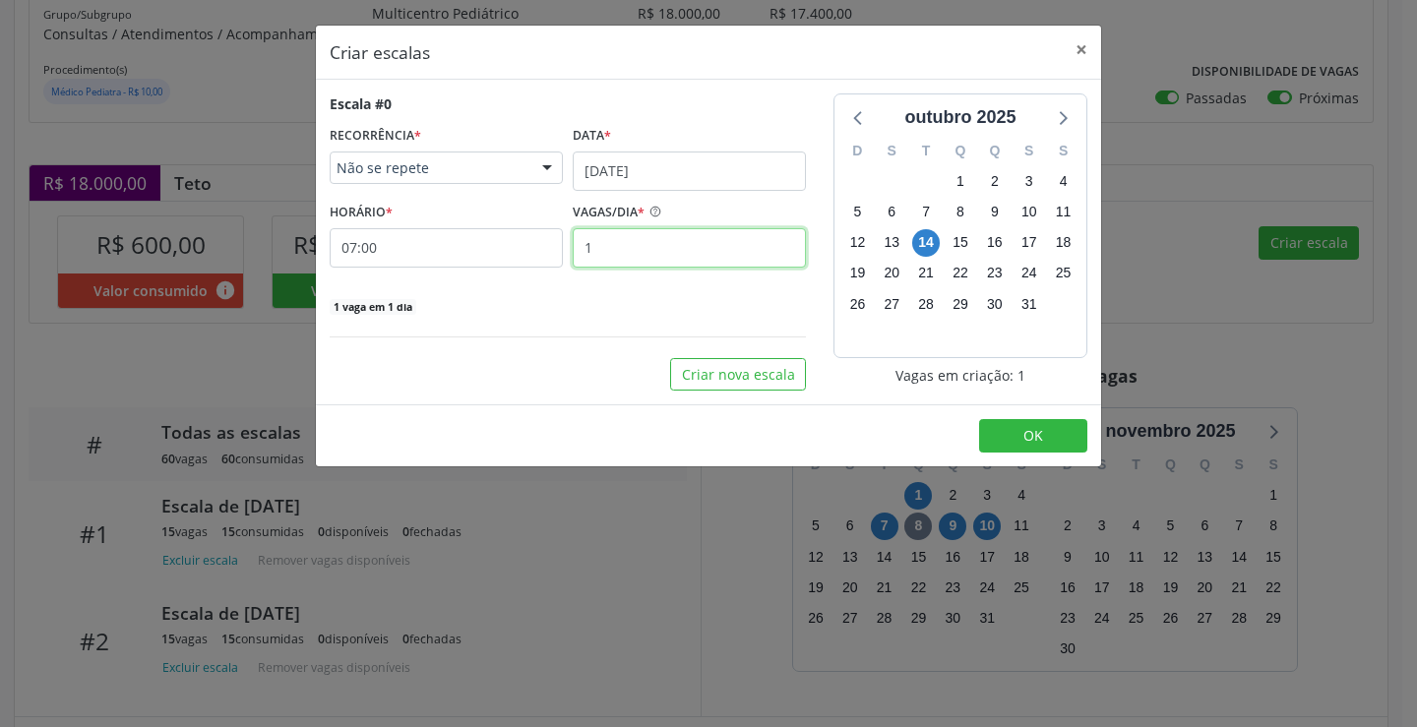
click at [682, 251] on input "1" at bounding box center [689, 247] width 233 height 39
type input "15"
click at [1055, 447] on button "OK" at bounding box center [1033, 435] width 108 height 33
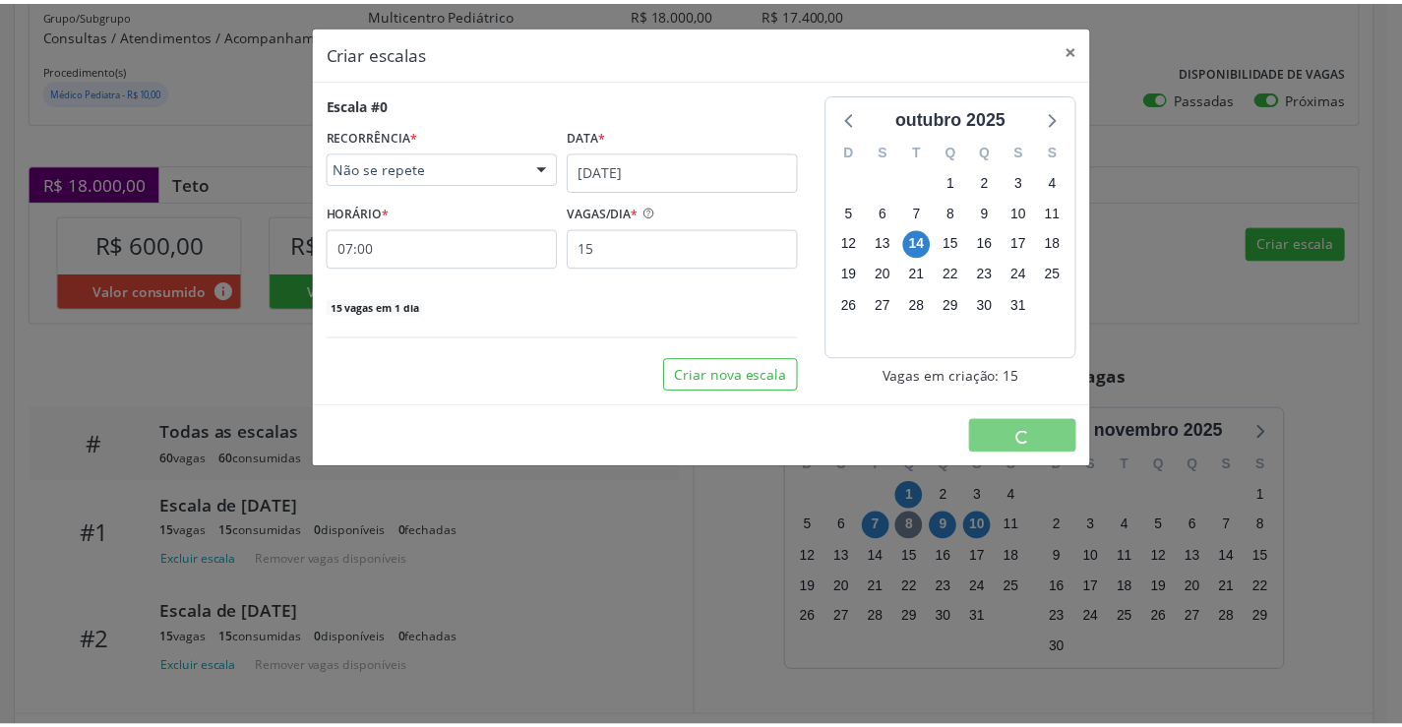
scroll to position [0, 0]
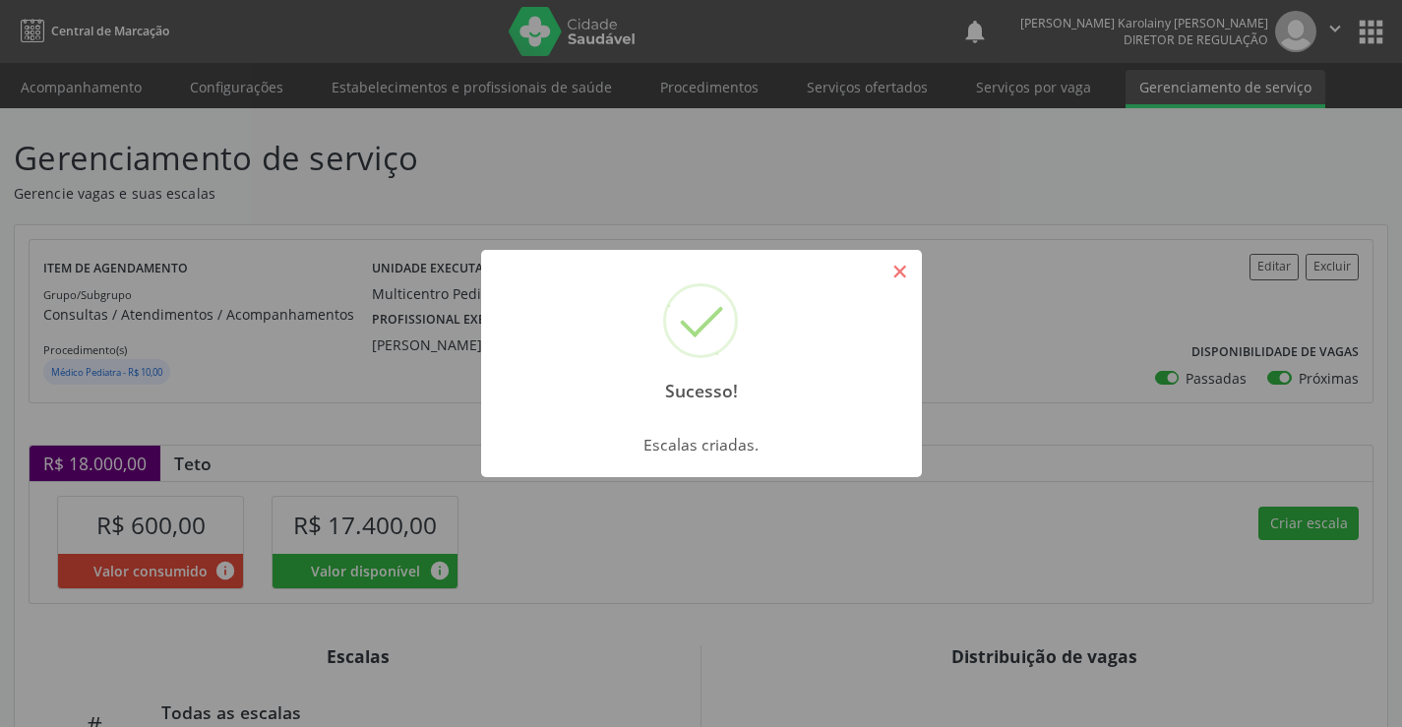
click at [889, 276] on button "×" at bounding box center [900, 271] width 33 height 33
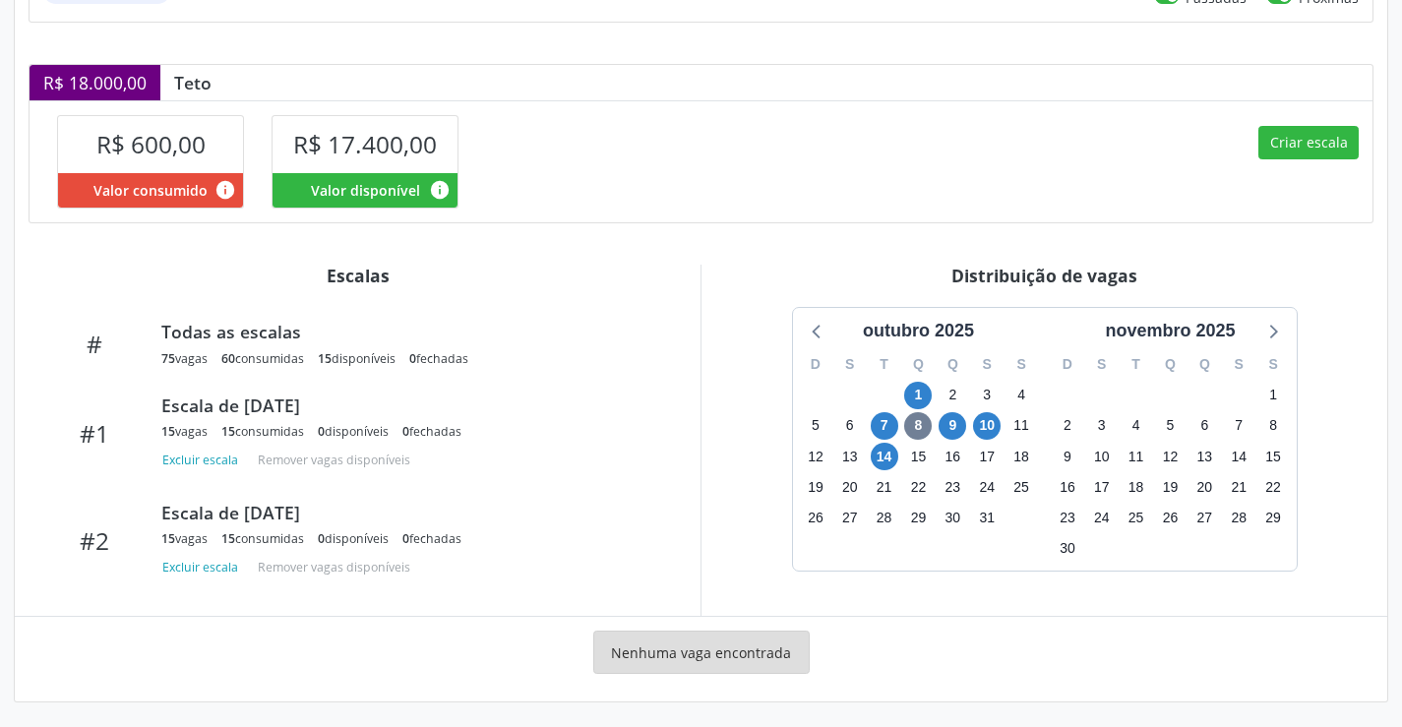
scroll to position [384, 0]
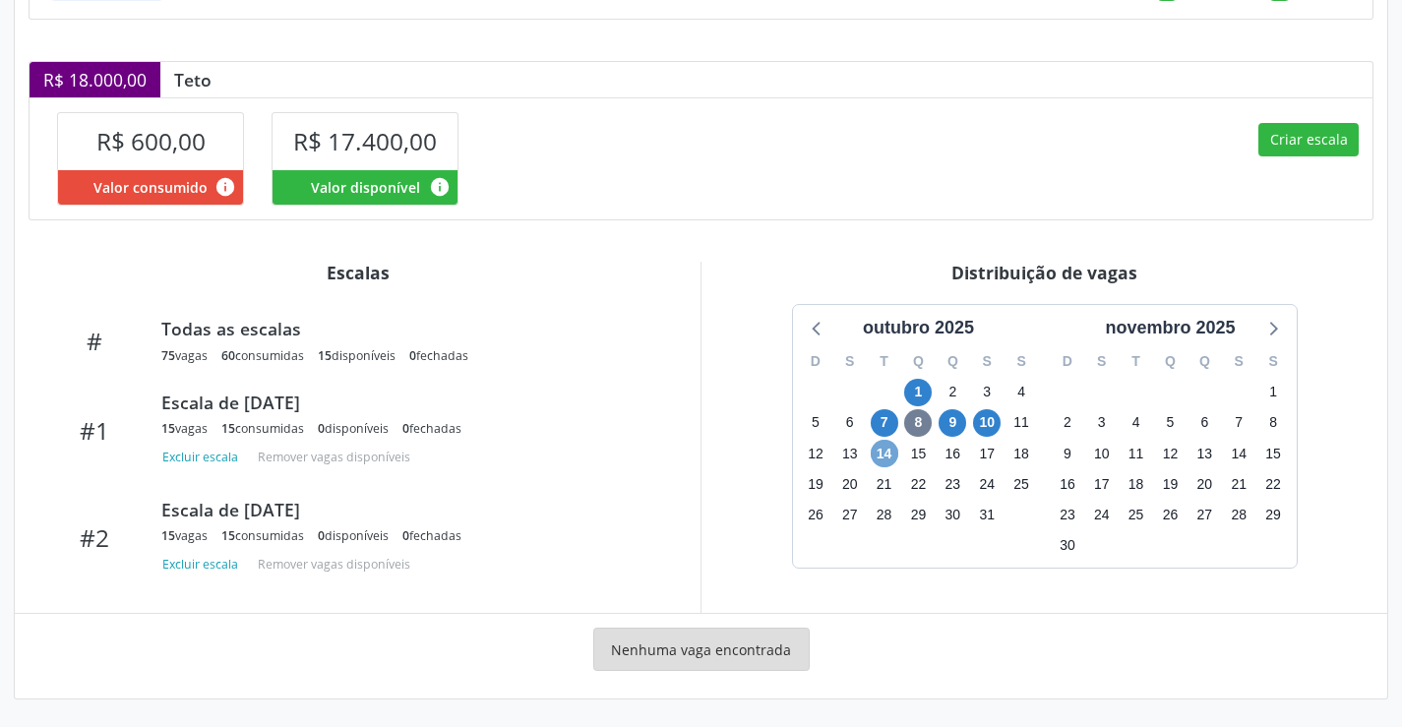
click at [894, 464] on span "14" at bounding box center [885, 454] width 28 height 28
click at [880, 453] on span "14" at bounding box center [885, 454] width 28 height 28
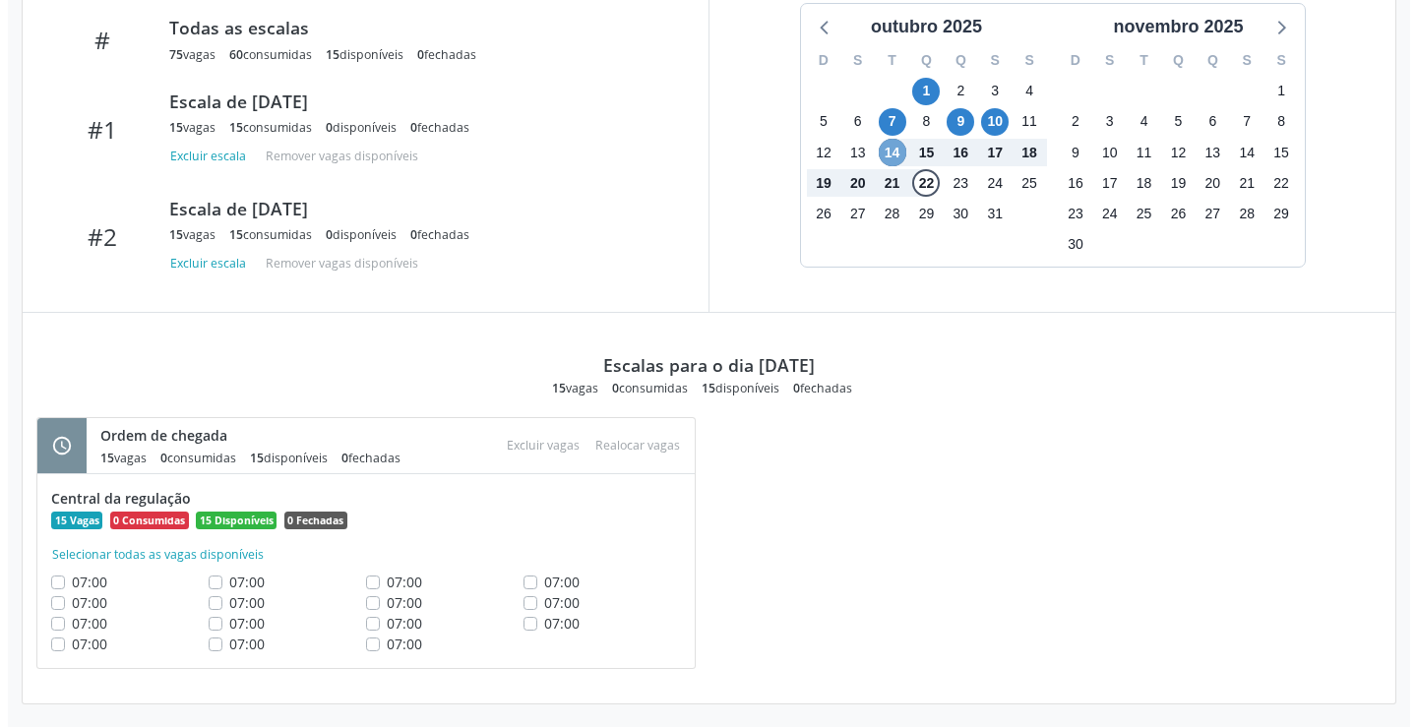
scroll to position [690, 0]
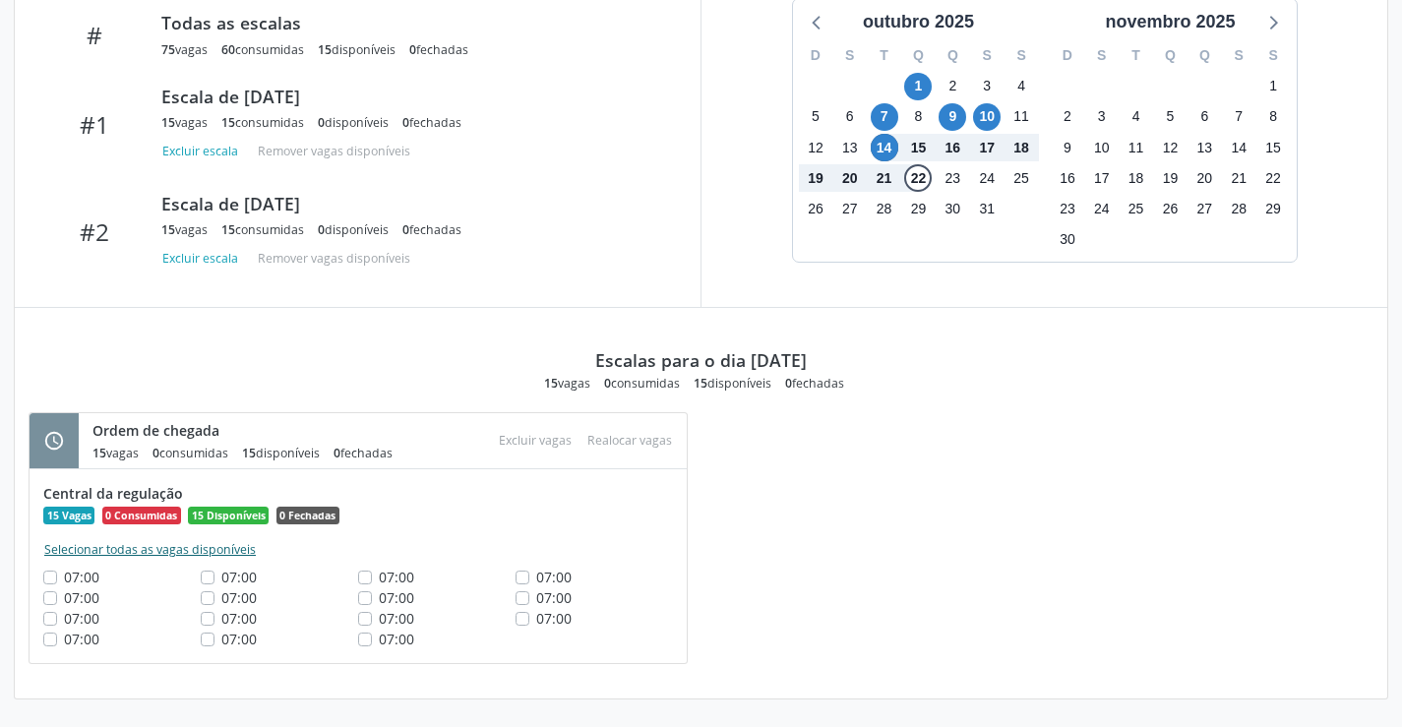
click at [203, 543] on button "Selecionar todas as vagas disponíveis" at bounding box center [150, 550] width 214 height 20
checkbox input "true"
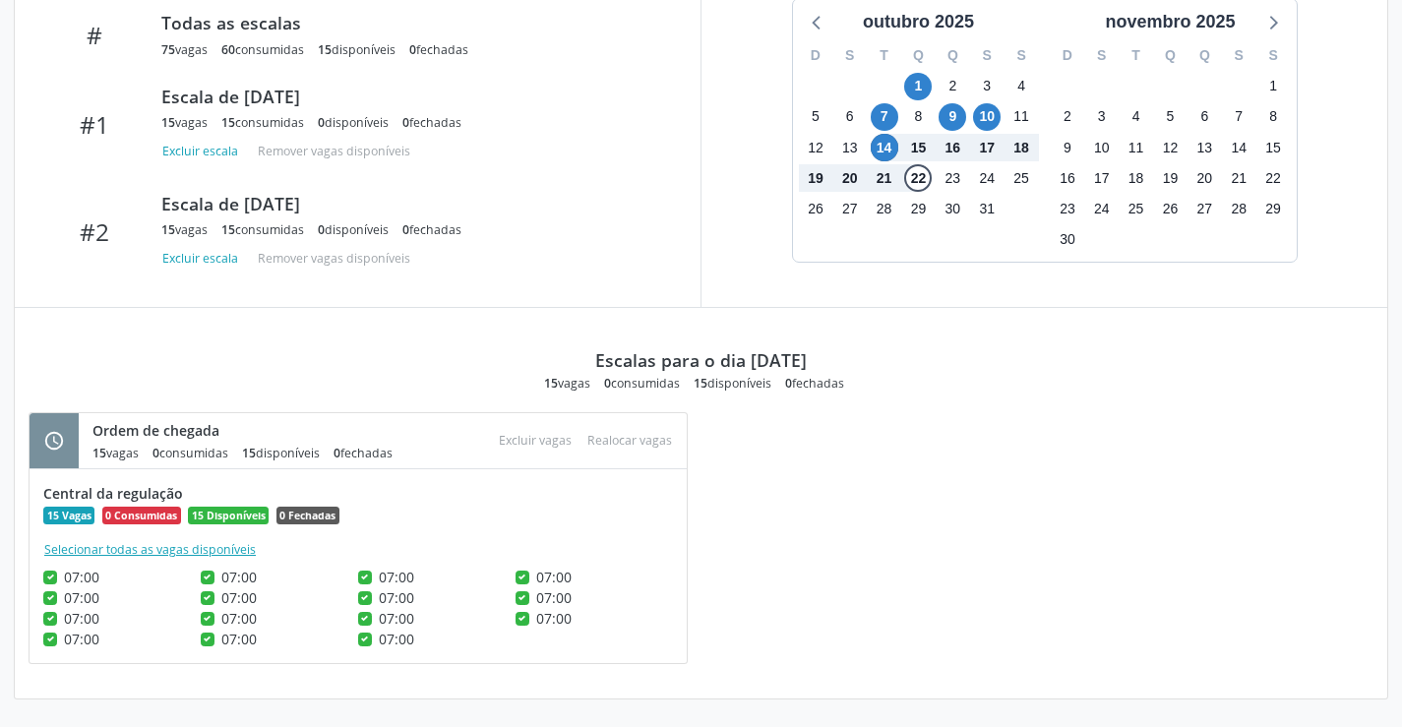
checkbox input "true"
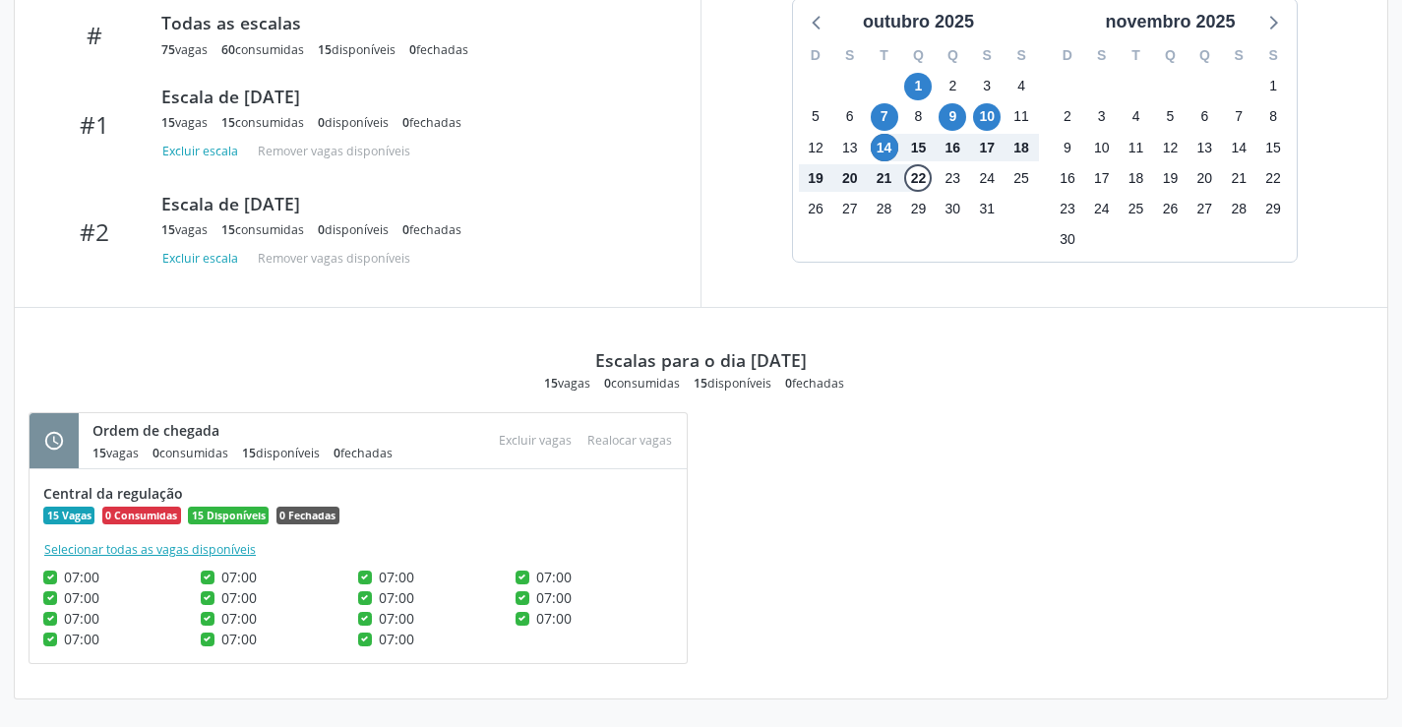
checkbox input "true"
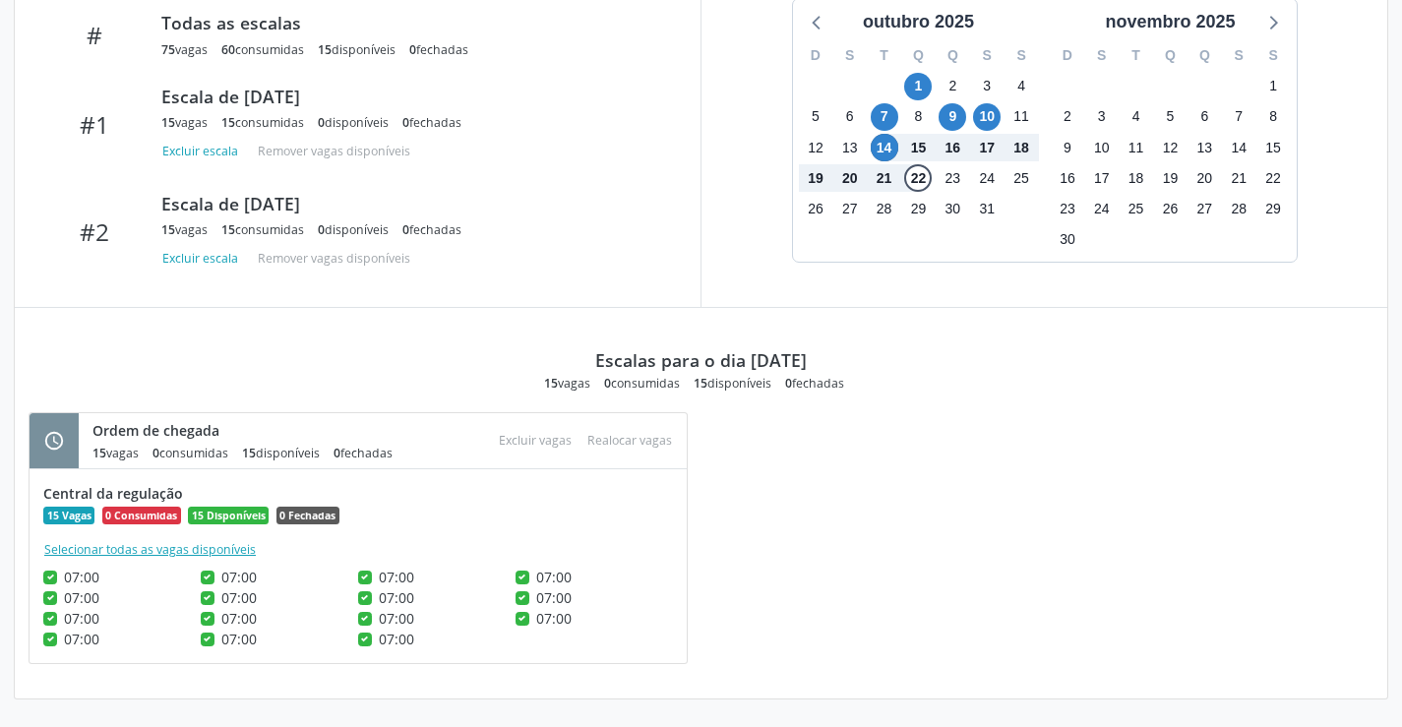
checkbox input "true"
click at [497, 444] on button "Excluir vagas" at bounding box center [535, 440] width 89 height 27
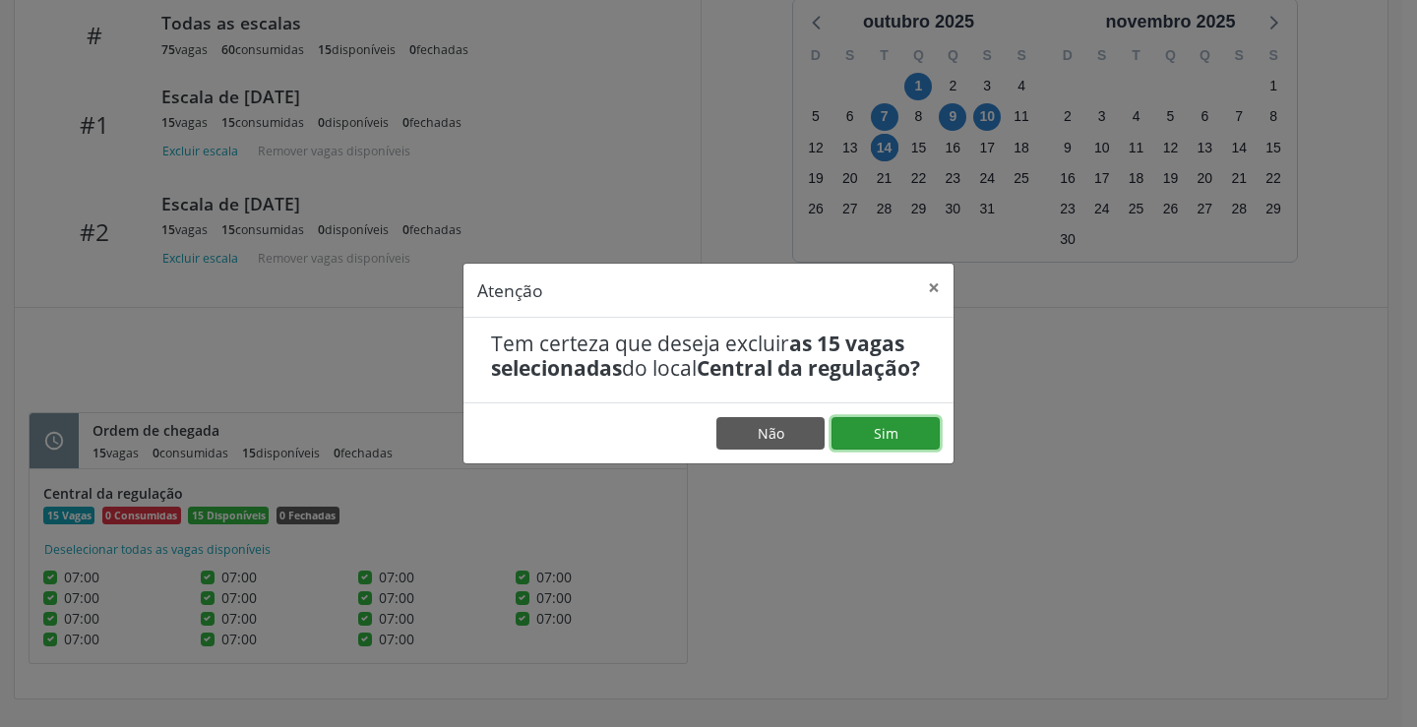
click at [905, 436] on button "Sim" at bounding box center [886, 433] width 108 height 33
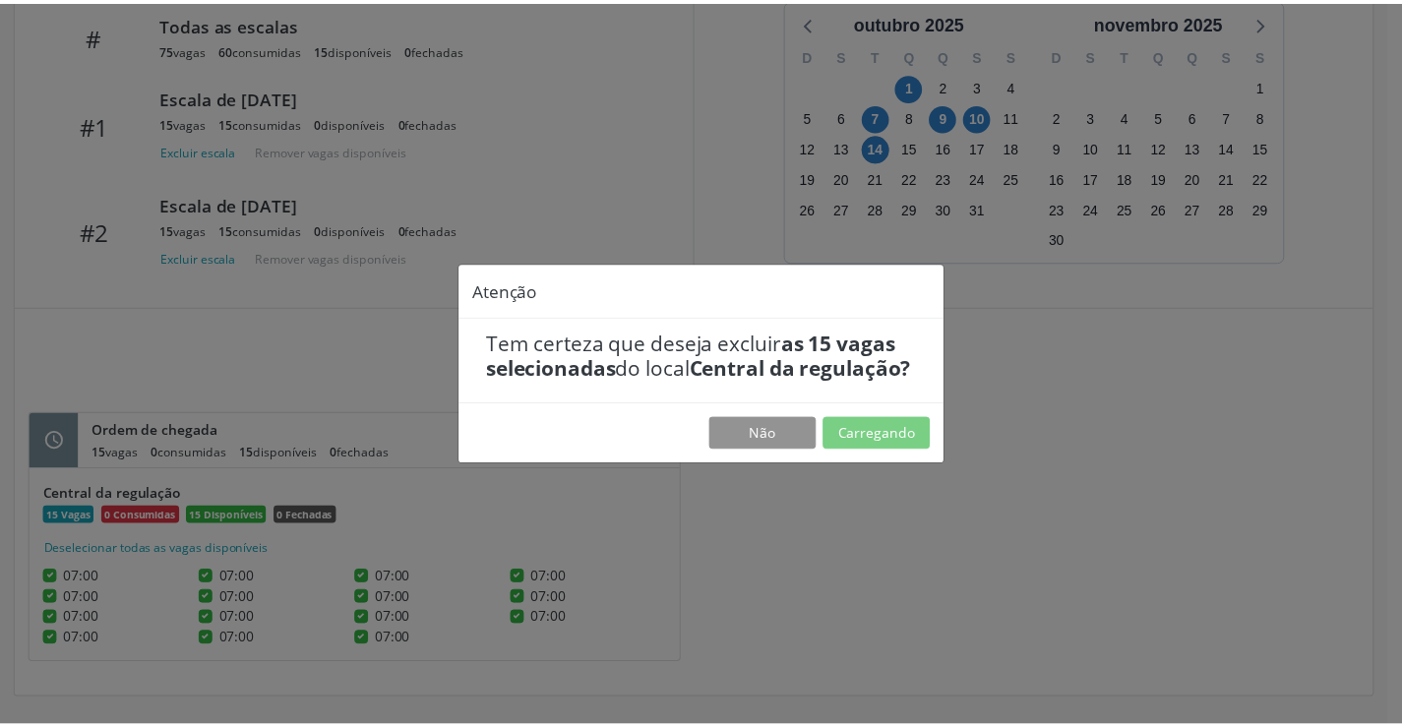
scroll to position [0, 0]
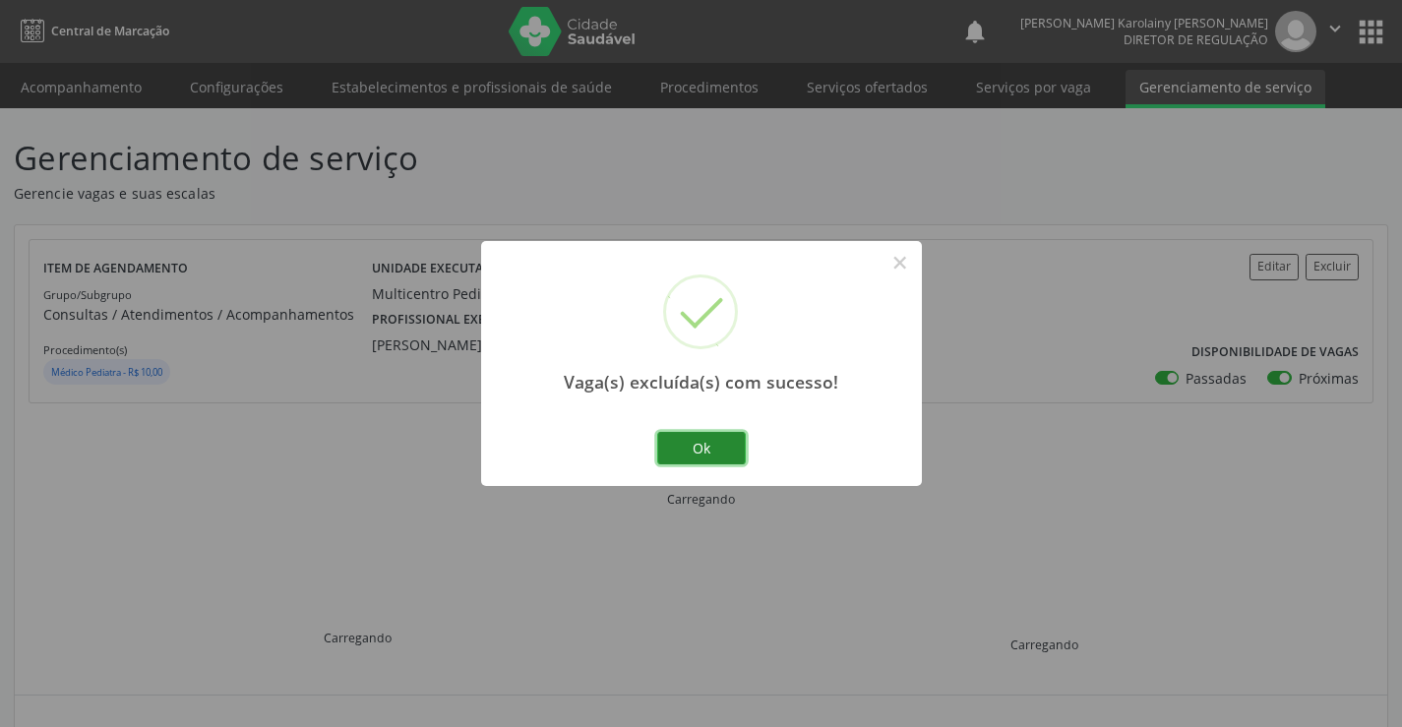
click at [688, 448] on button "Ok" at bounding box center [701, 448] width 89 height 33
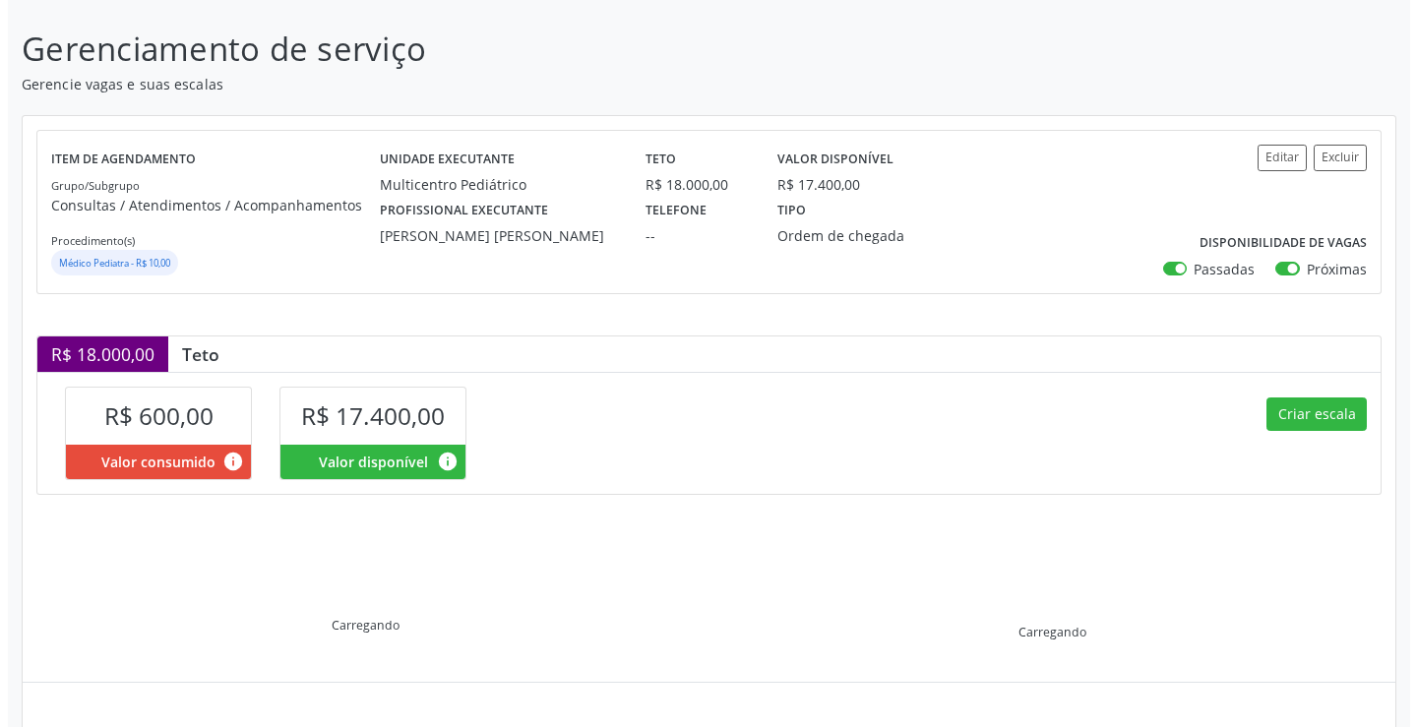
scroll to position [280, 0]
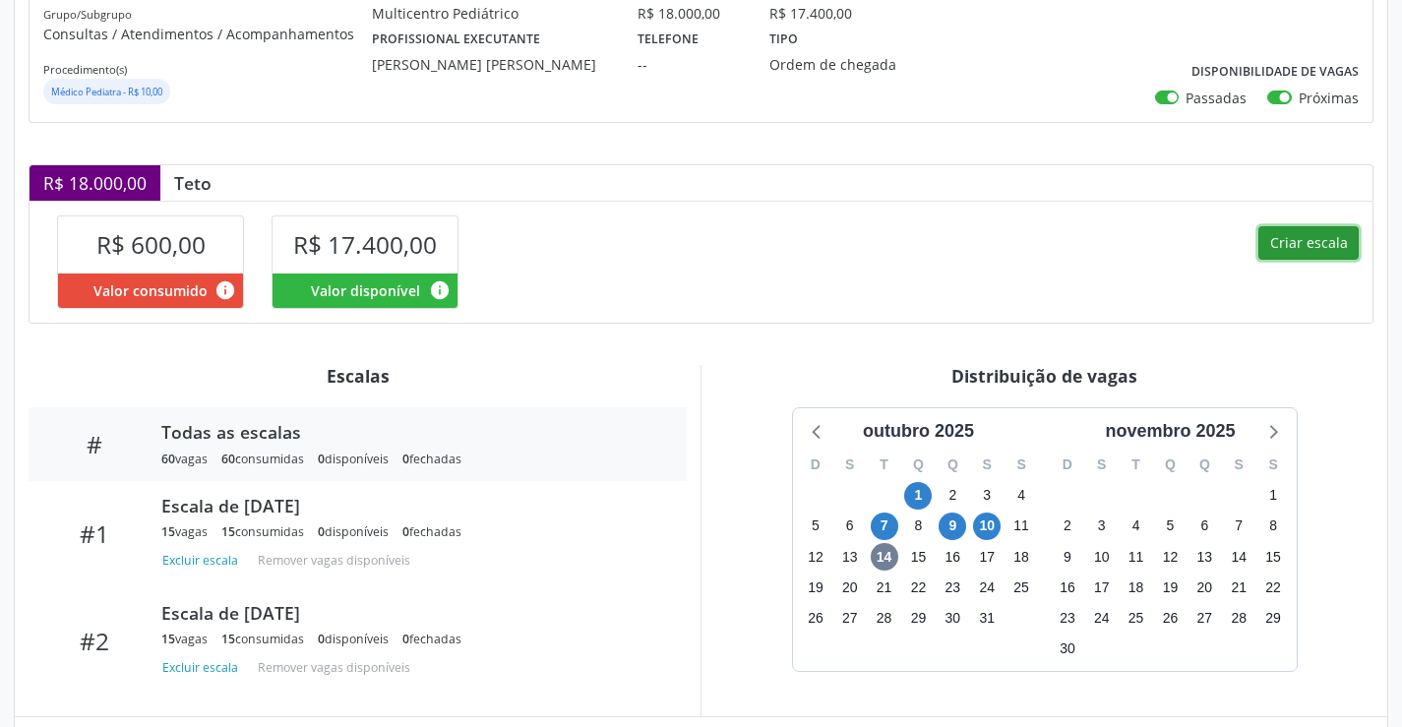
click at [1310, 239] on button "Criar escala" at bounding box center [1309, 242] width 100 height 33
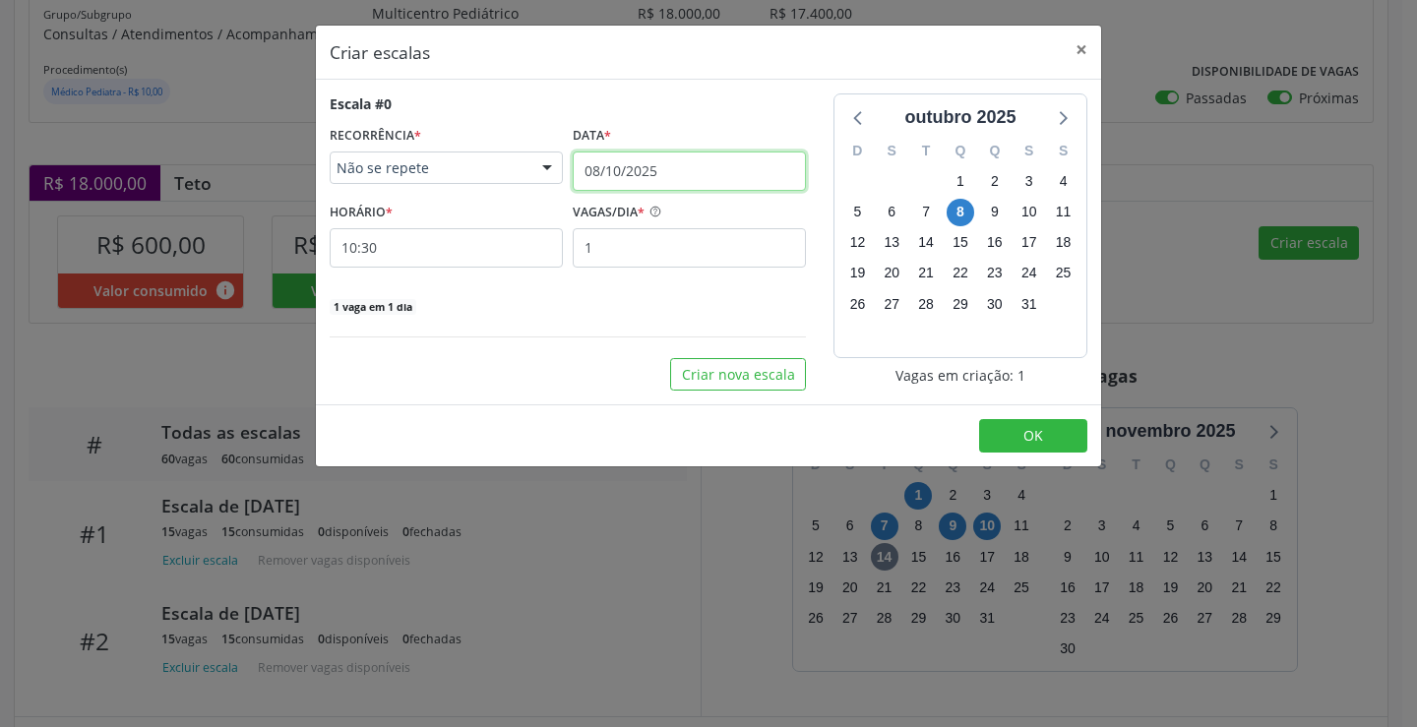
click at [646, 163] on input "08/10/2025" at bounding box center [689, 171] width 233 height 39
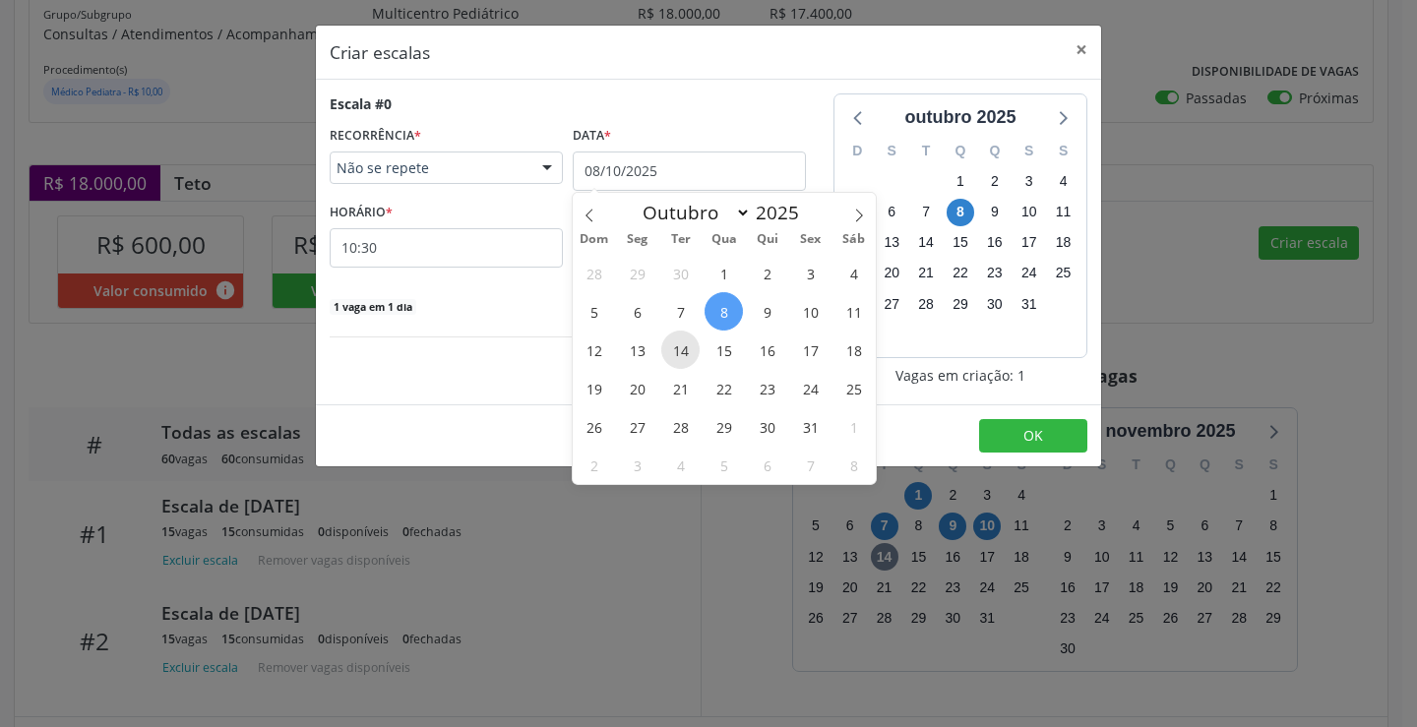
click at [676, 340] on span "14" at bounding box center [680, 350] width 38 height 38
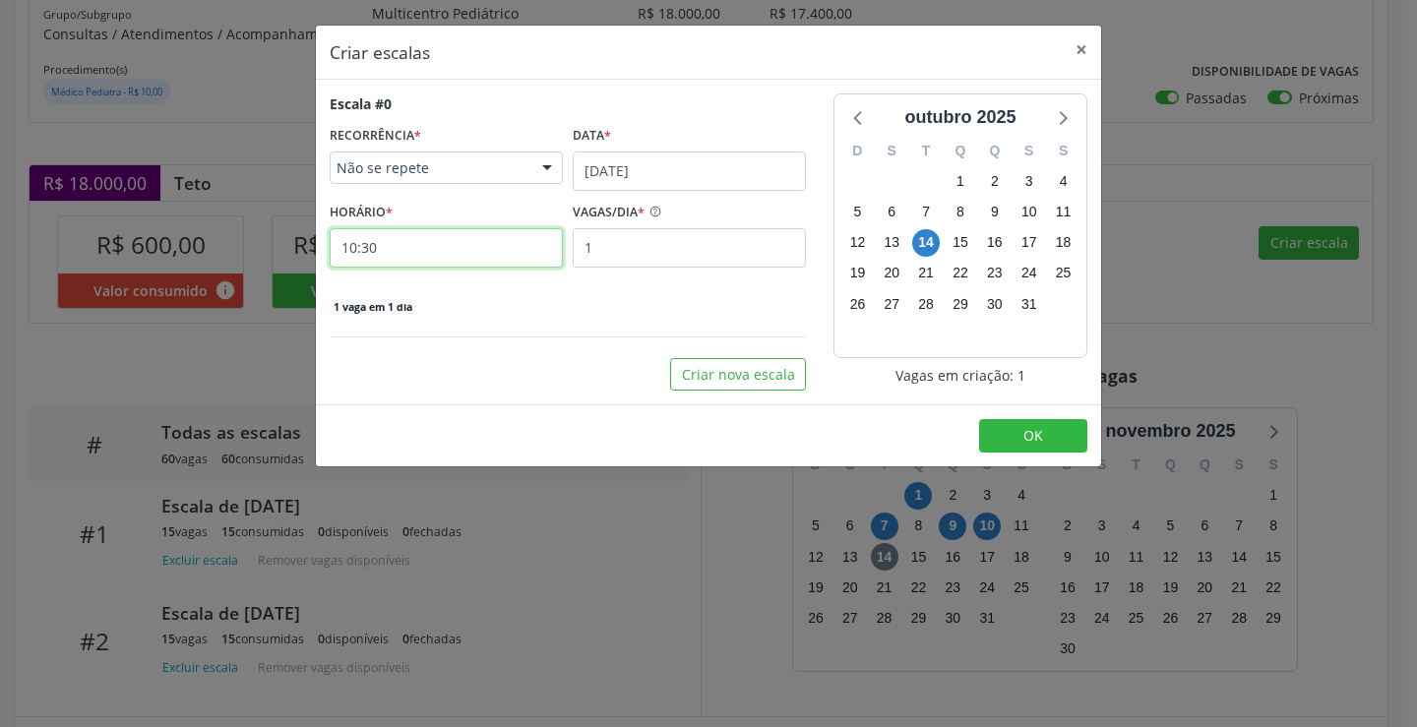
click at [469, 241] on input "10:30" at bounding box center [446, 247] width 233 height 39
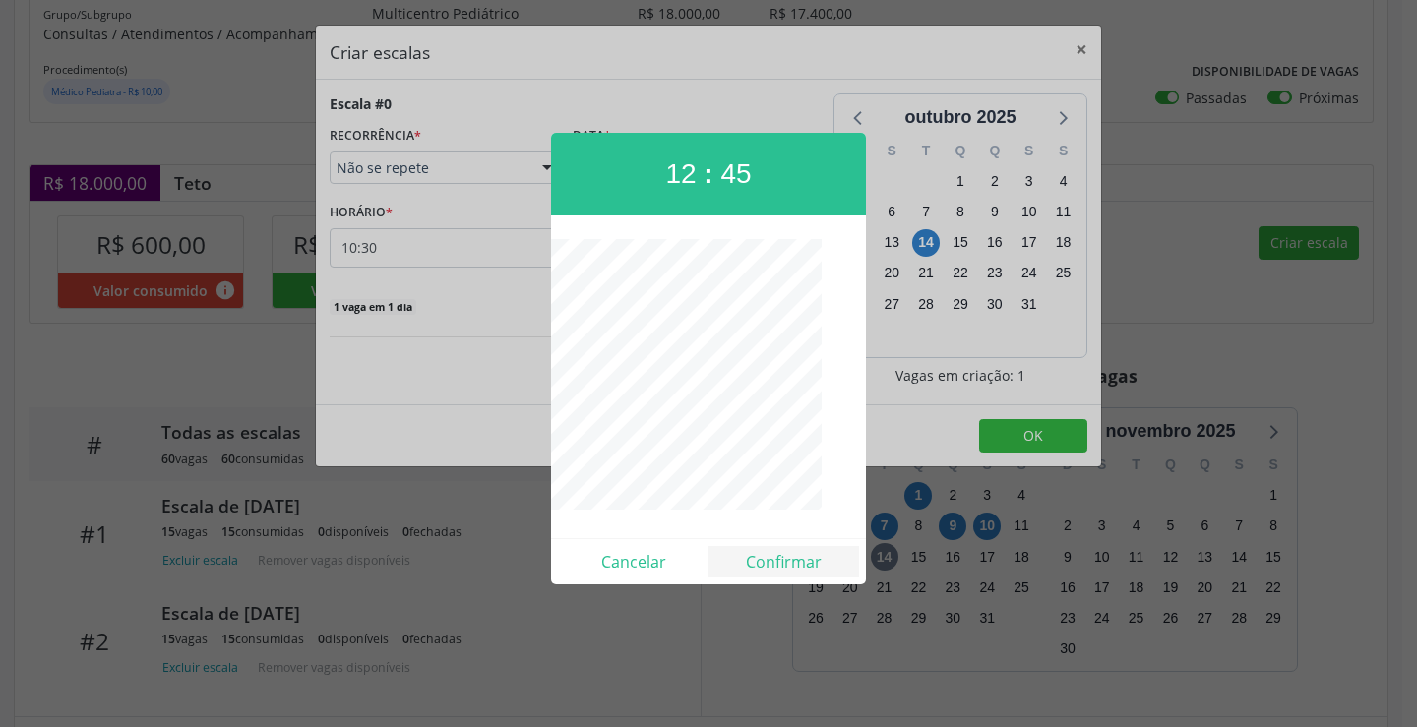
drag, startPoint x: 785, startPoint y: 539, endPoint x: 789, endPoint y: 551, distance: 12.4
click at [787, 544] on div "Cancelar Confirmar" at bounding box center [708, 561] width 315 height 46
click at [789, 552] on button "Confirmar" at bounding box center [784, 561] width 151 height 31
type input "12:45"
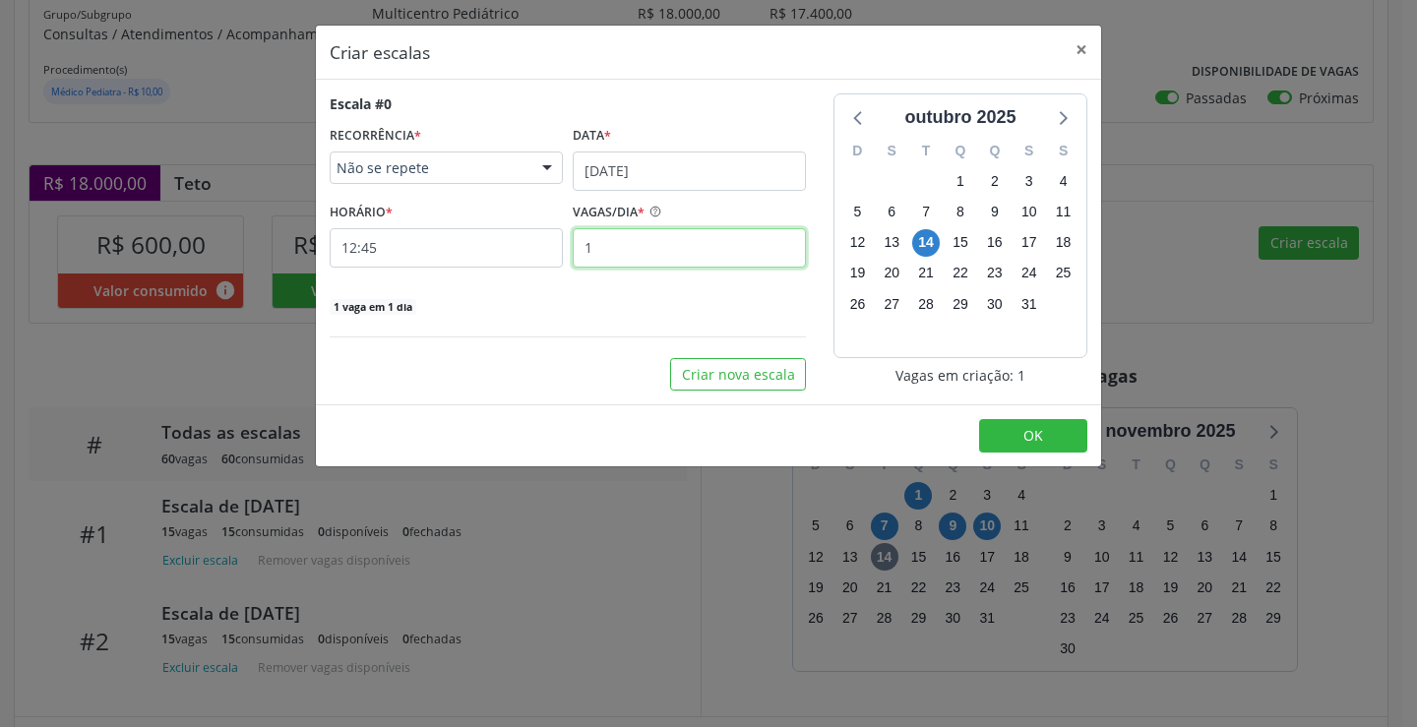
click at [632, 242] on input "1" at bounding box center [689, 247] width 233 height 39
type input "15"
click at [986, 439] on button "OK" at bounding box center [1033, 435] width 108 height 33
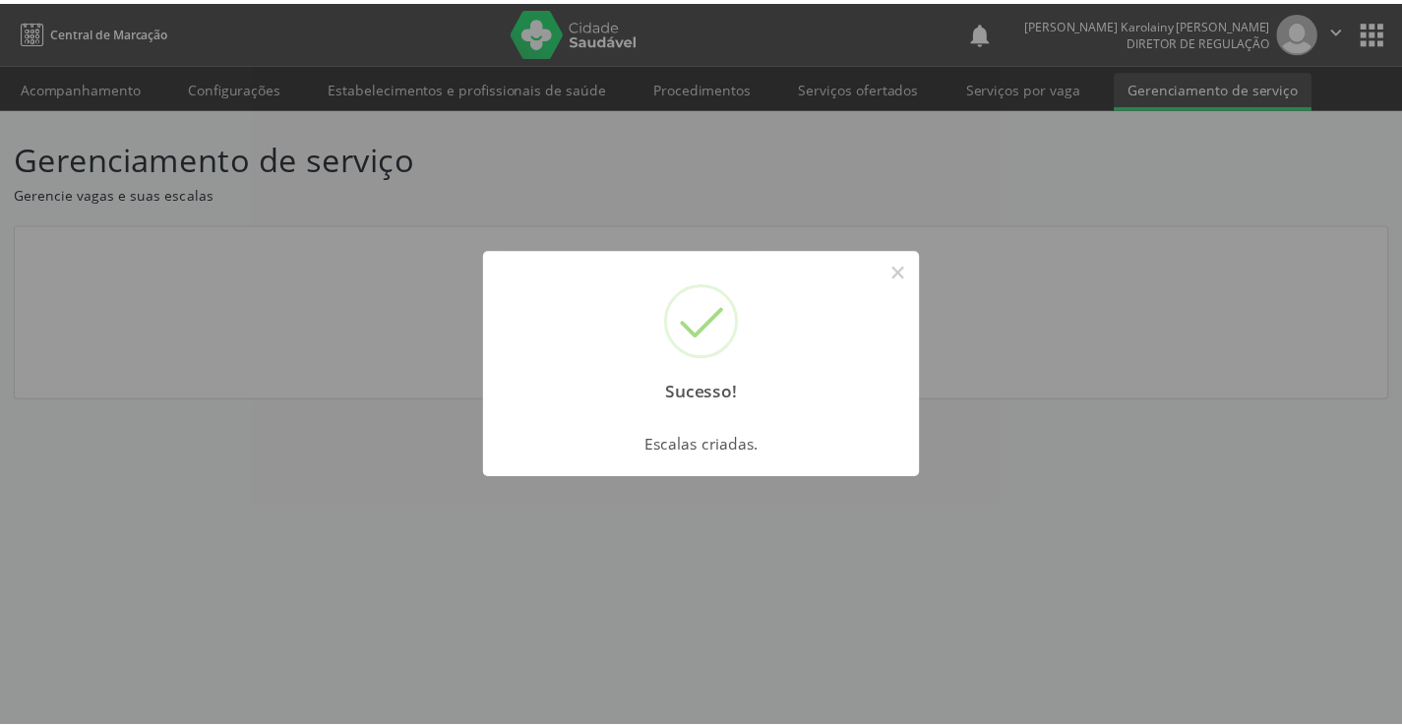
scroll to position [0, 0]
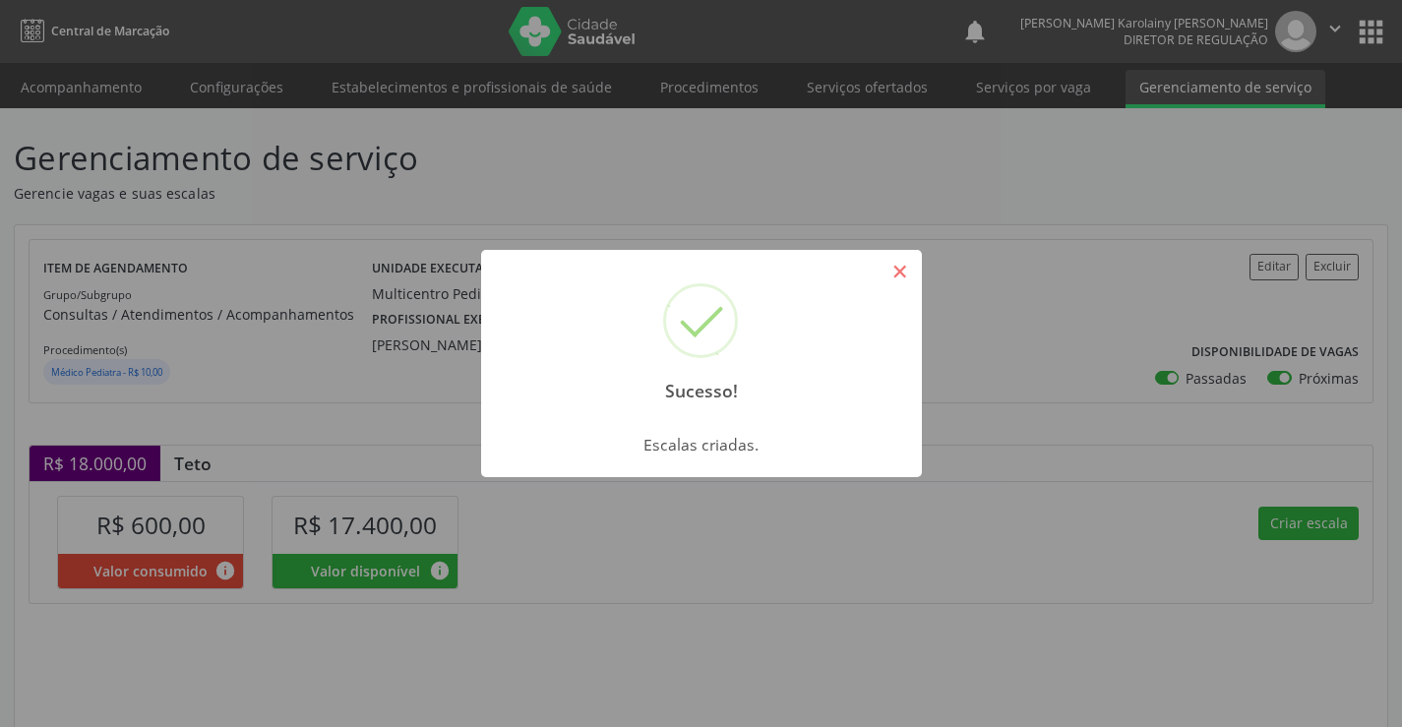
click at [903, 282] on button "×" at bounding box center [900, 271] width 33 height 33
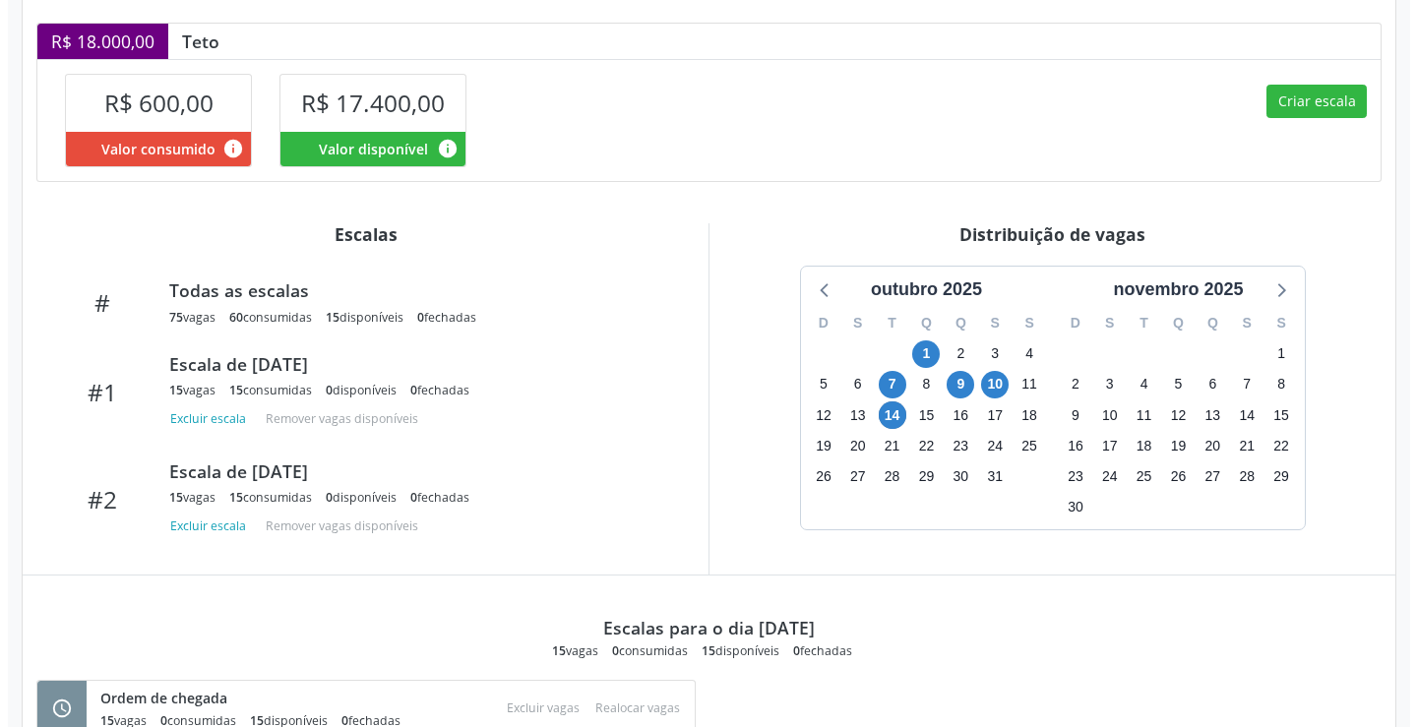
scroll to position [388, 0]
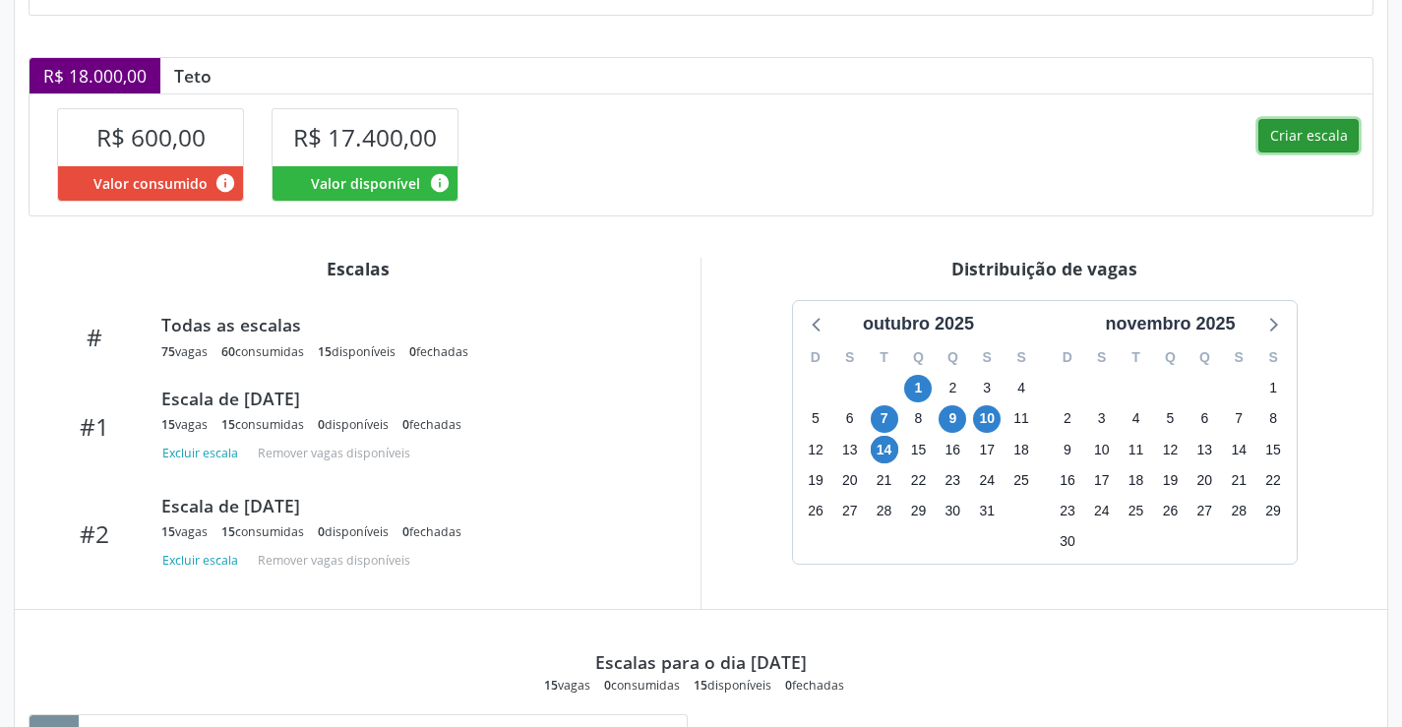
click at [1281, 141] on button "Criar escala" at bounding box center [1309, 135] width 100 height 33
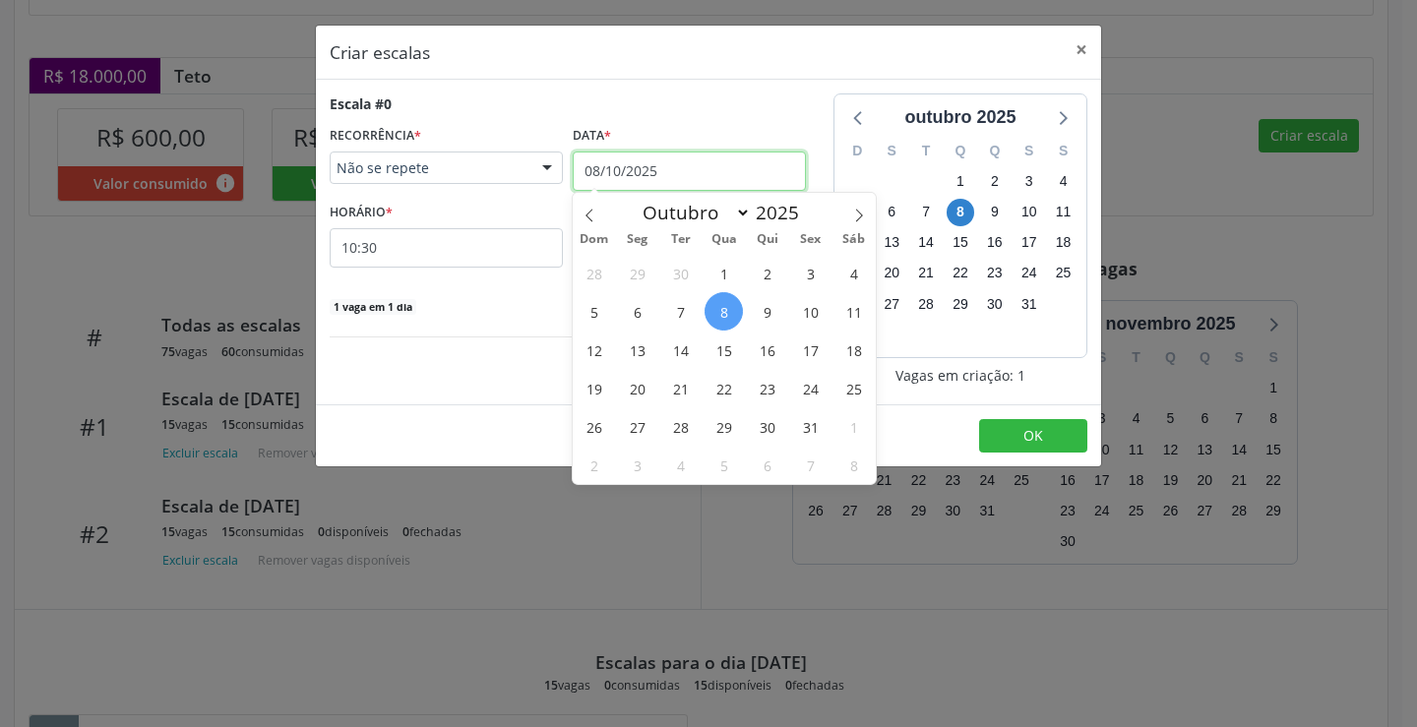
click at [694, 161] on input "08/10/2025" at bounding box center [689, 171] width 233 height 39
click at [773, 343] on span "16" at bounding box center [767, 350] width 38 height 38
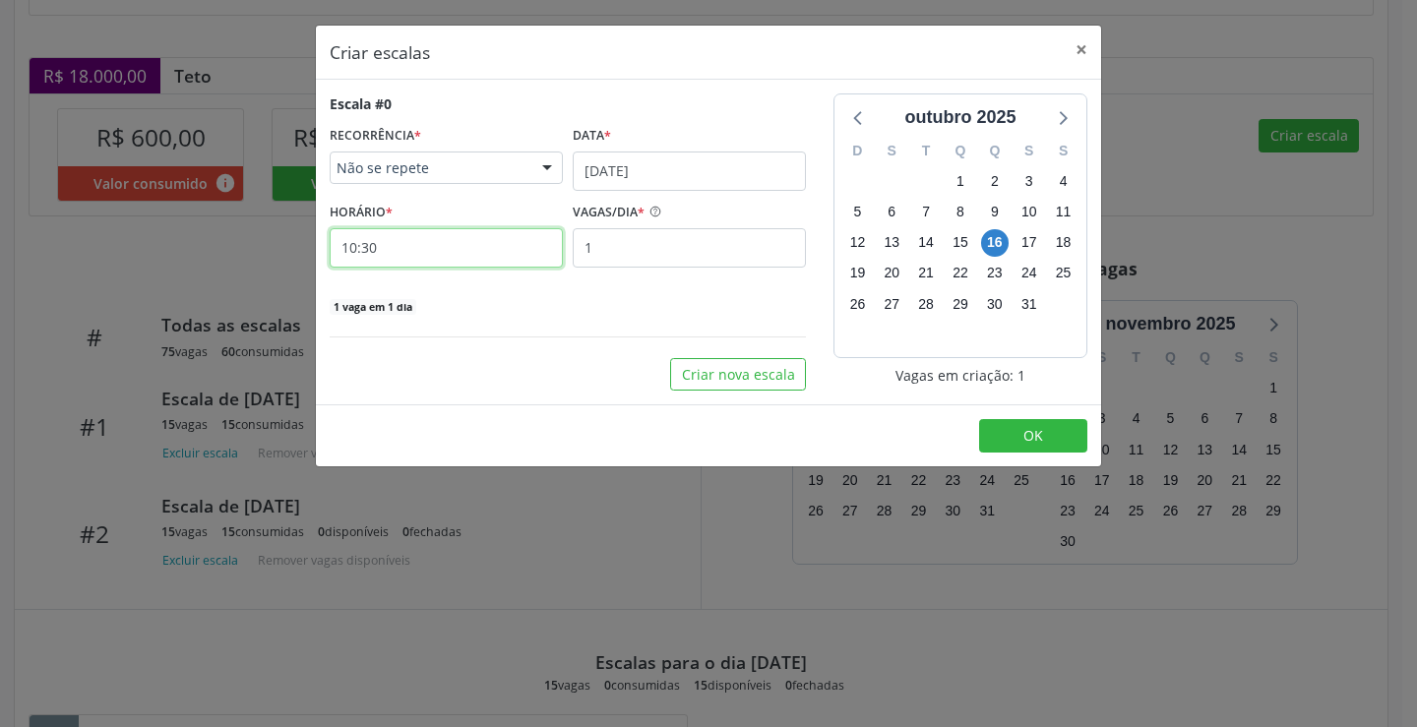
click at [524, 264] on input "10:30" at bounding box center [446, 247] width 233 height 39
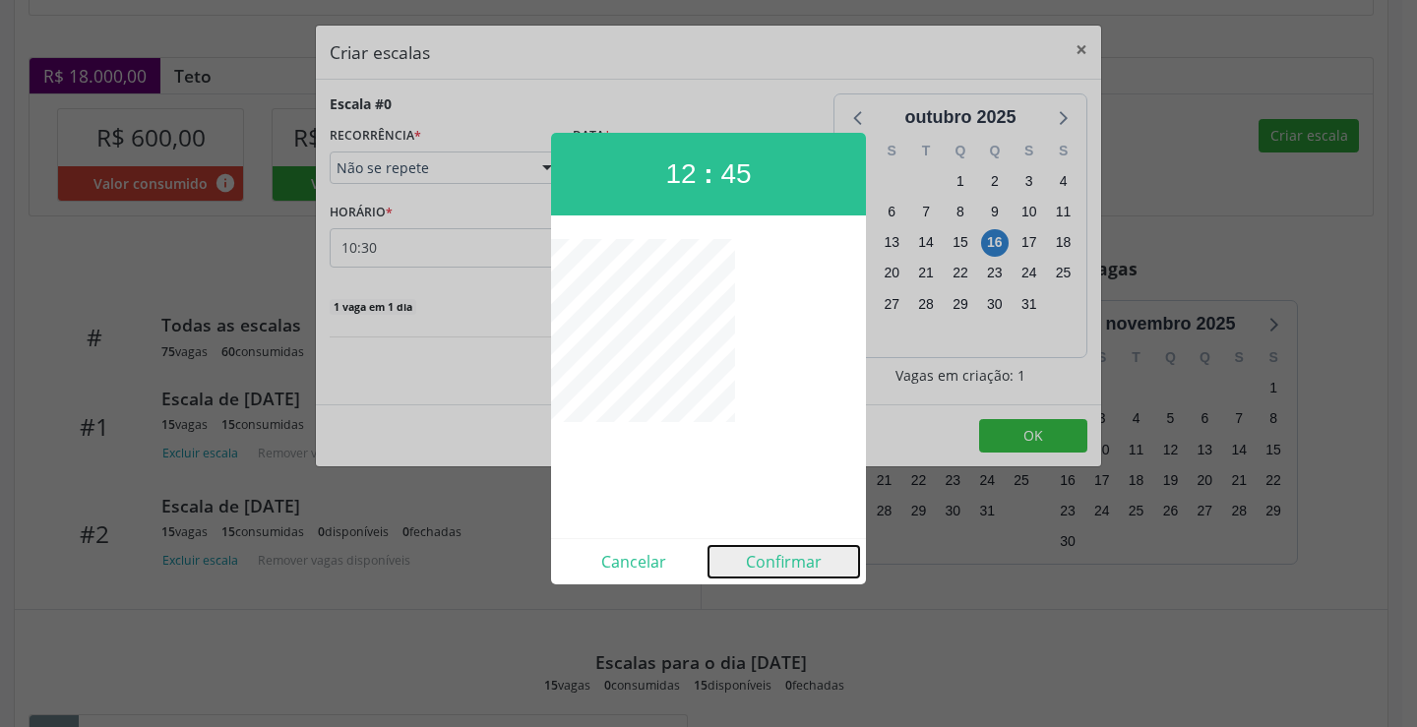
click at [784, 571] on button "Confirmar" at bounding box center [784, 561] width 151 height 31
type input "12:45"
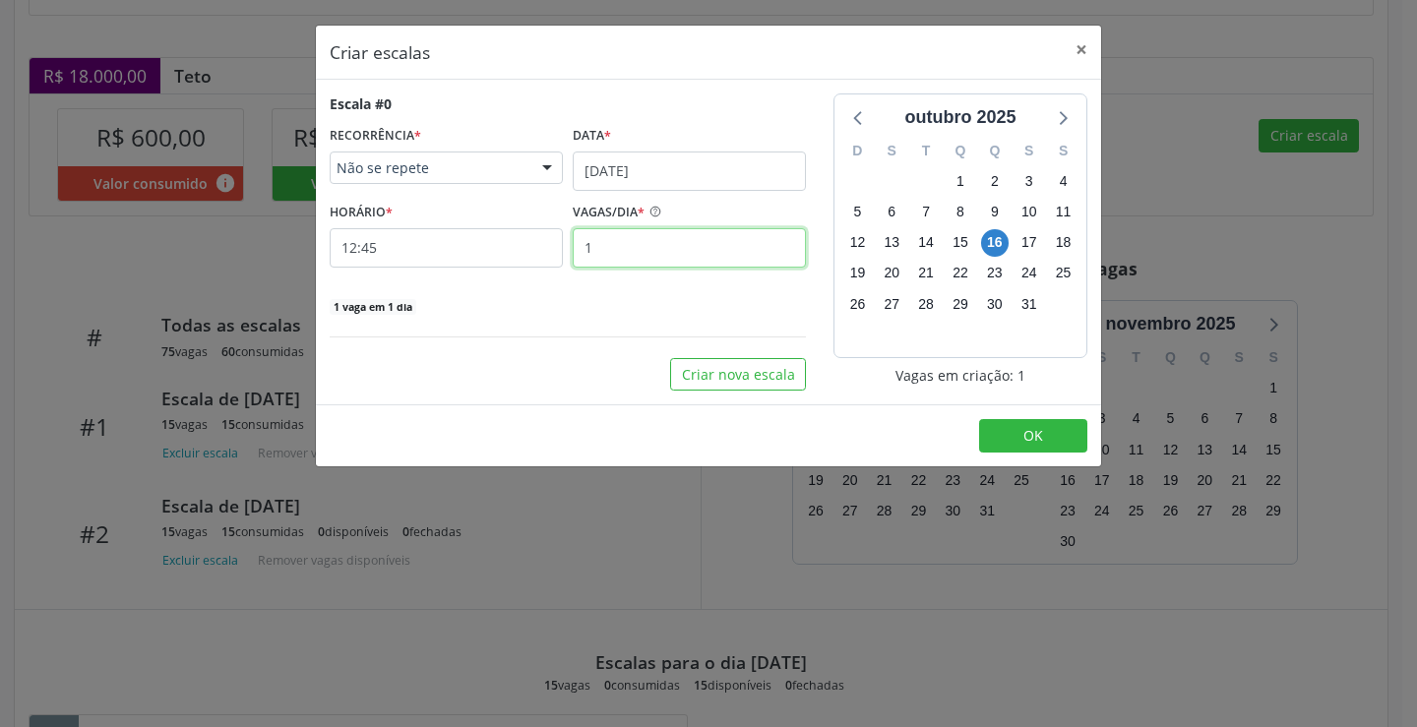
click at [616, 254] on input "1" at bounding box center [689, 247] width 233 height 39
type input "15"
click at [1034, 446] on button "OK" at bounding box center [1033, 435] width 108 height 33
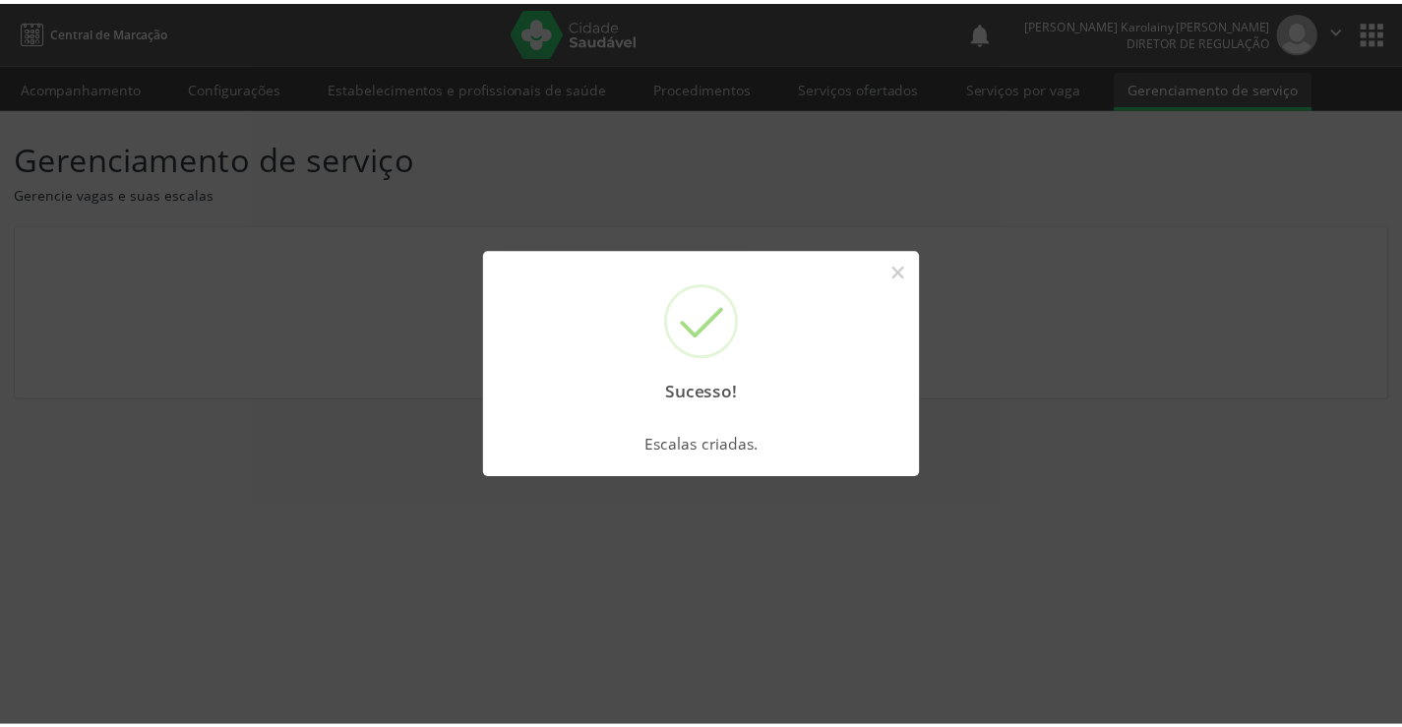
scroll to position [0, 0]
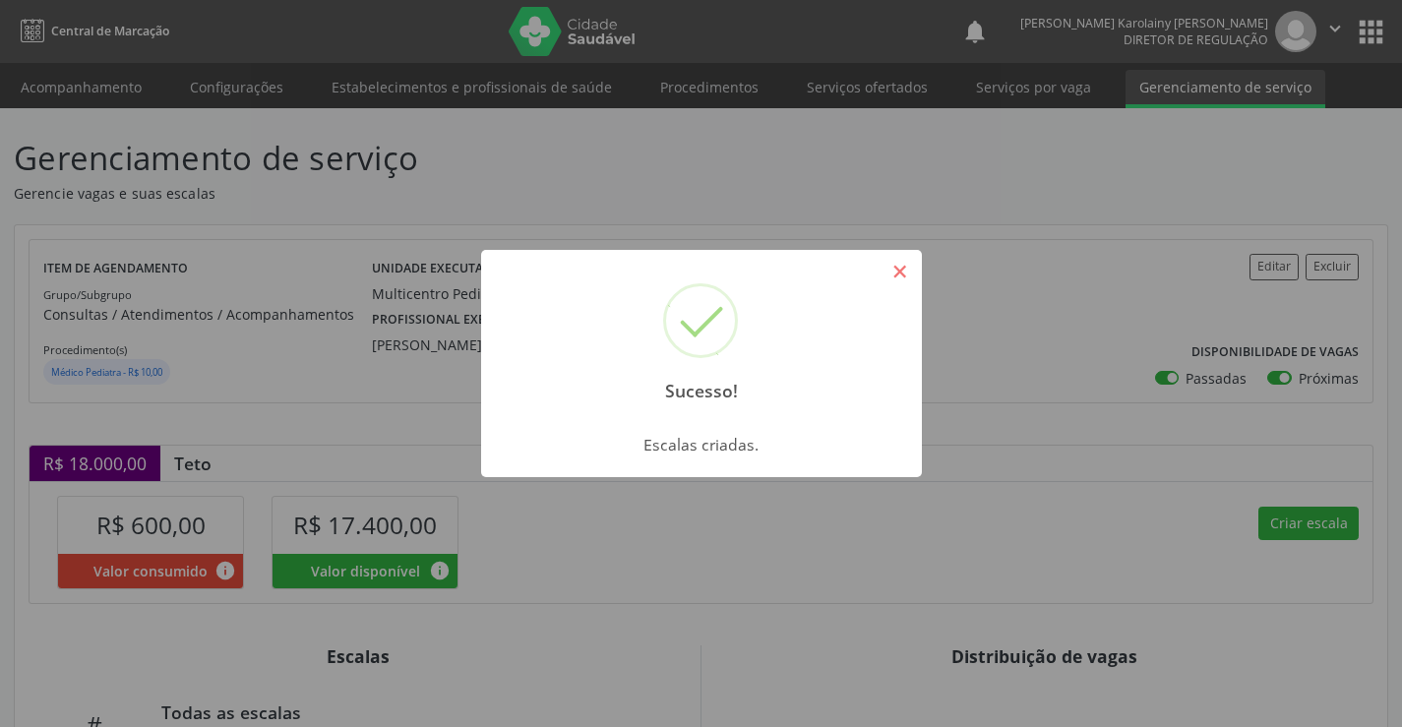
click at [899, 277] on button "×" at bounding box center [900, 271] width 33 height 33
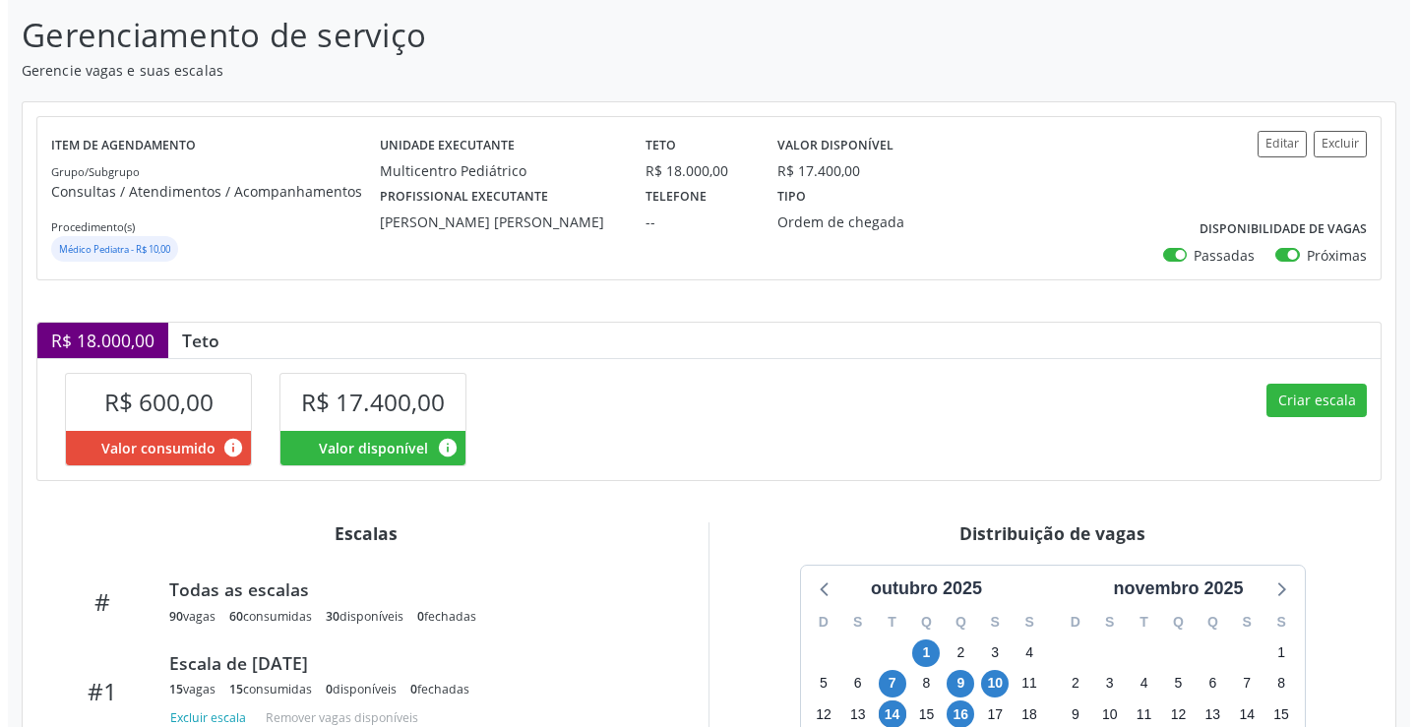
scroll to position [295, 0]
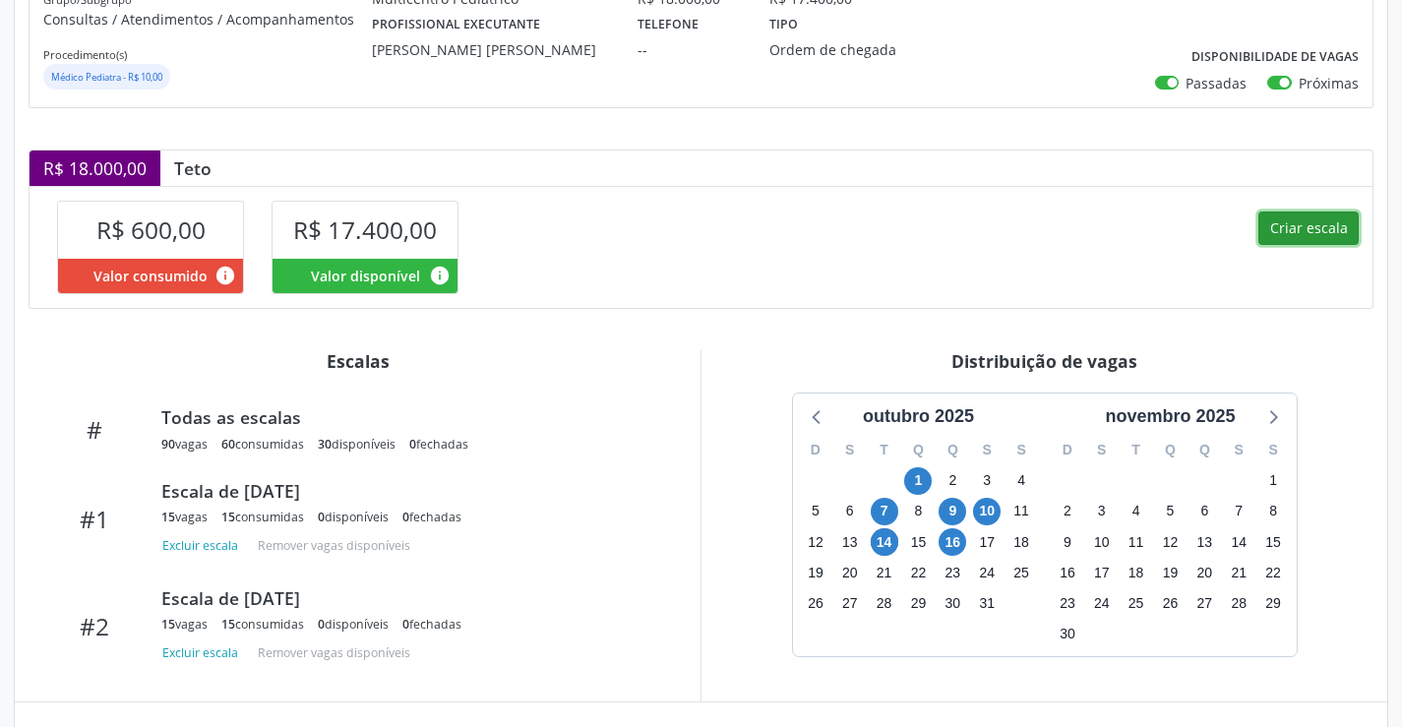
click at [1305, 233] on button "Criar escala" at bounding box center [1309, 228] width 100 height 33
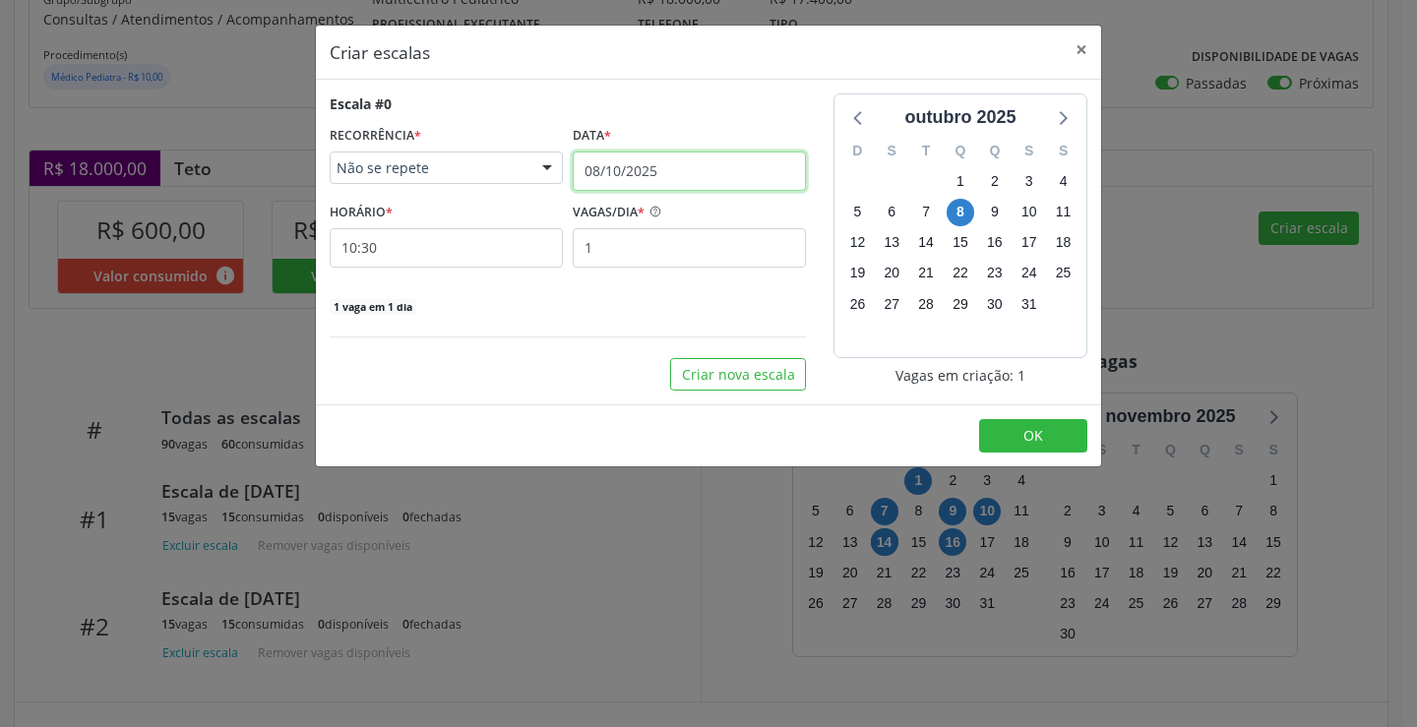
click at [684, 164] on input "08/10/2025" at bounding box center [689, 171] width 233 height 39
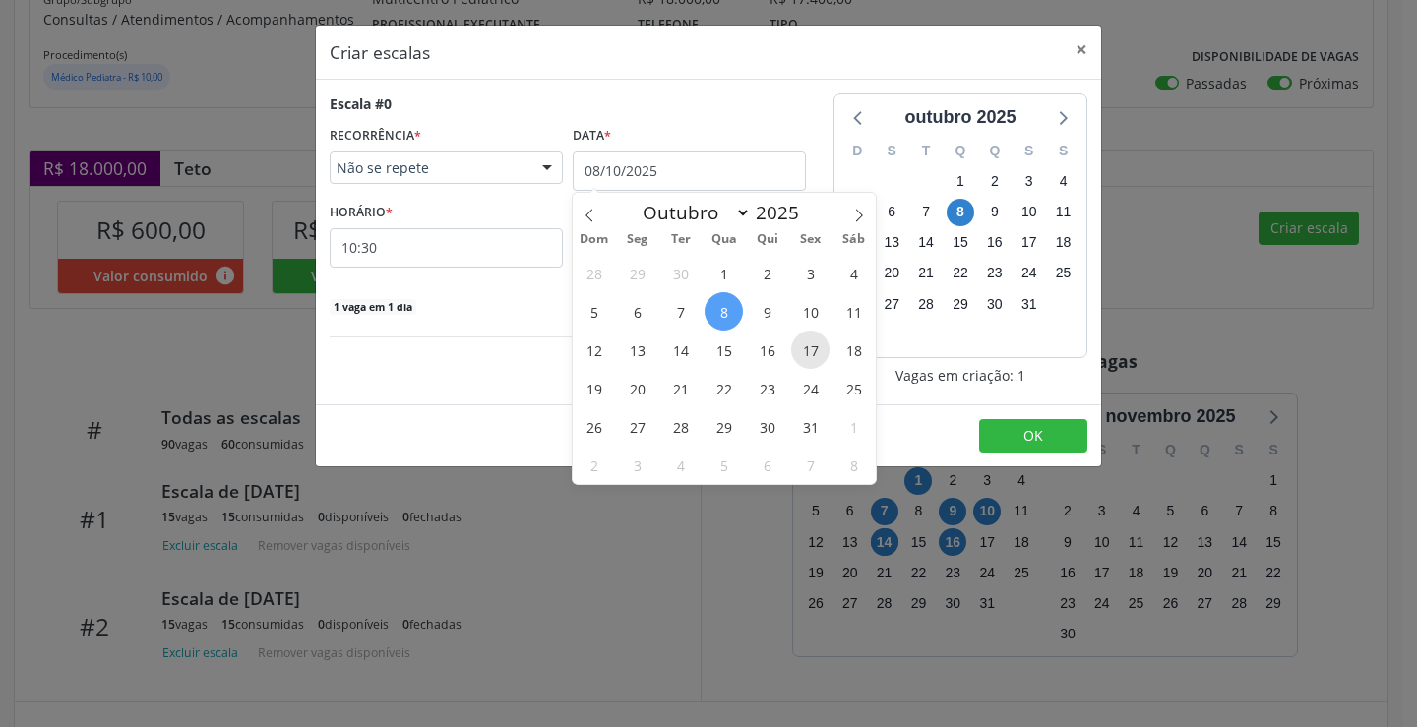
click at [824, 351] on span "17" at bounding box center [810, 350] width 38 height 38
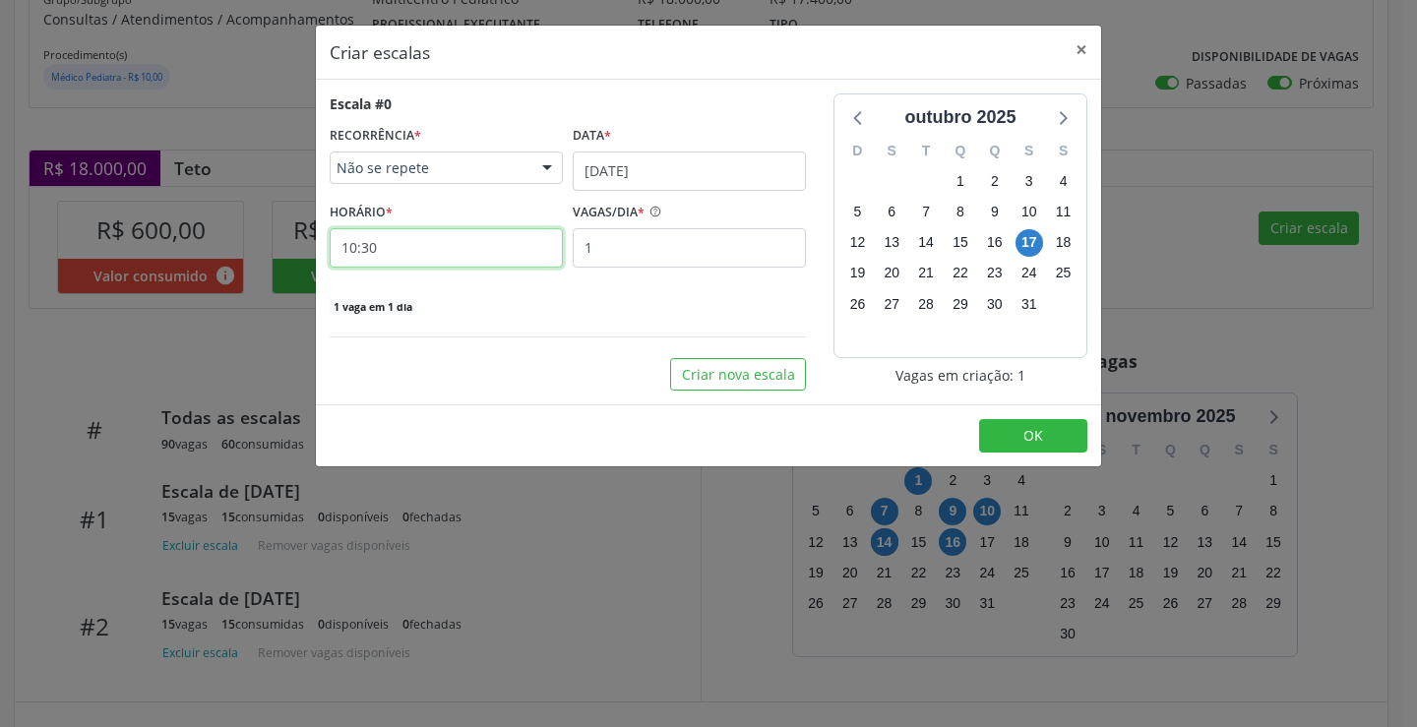
click at [509, 251] on input "10:30" at bounding box center [446, 247] width 233 height 39
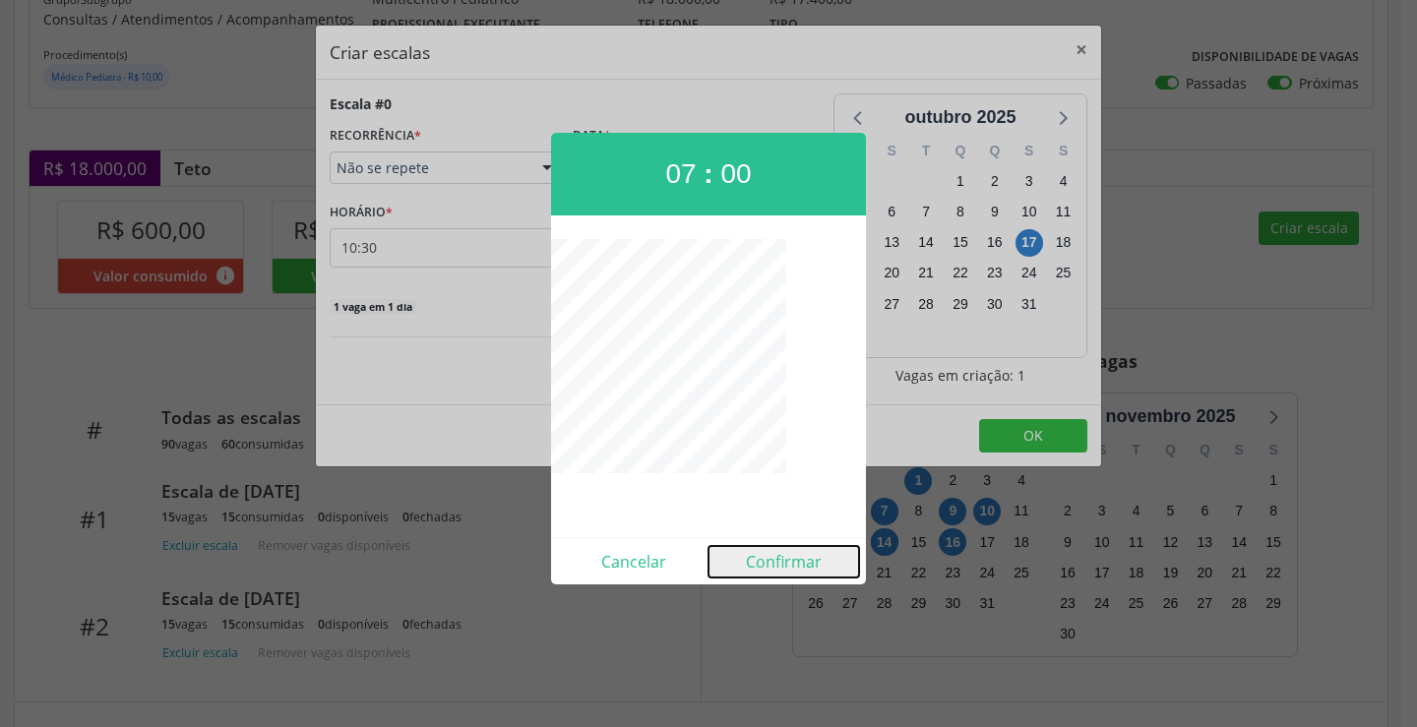
click at [783, 565] on button "Confirmar" at bounding box center [784, 561] width 151 height 31
type input "07:00"
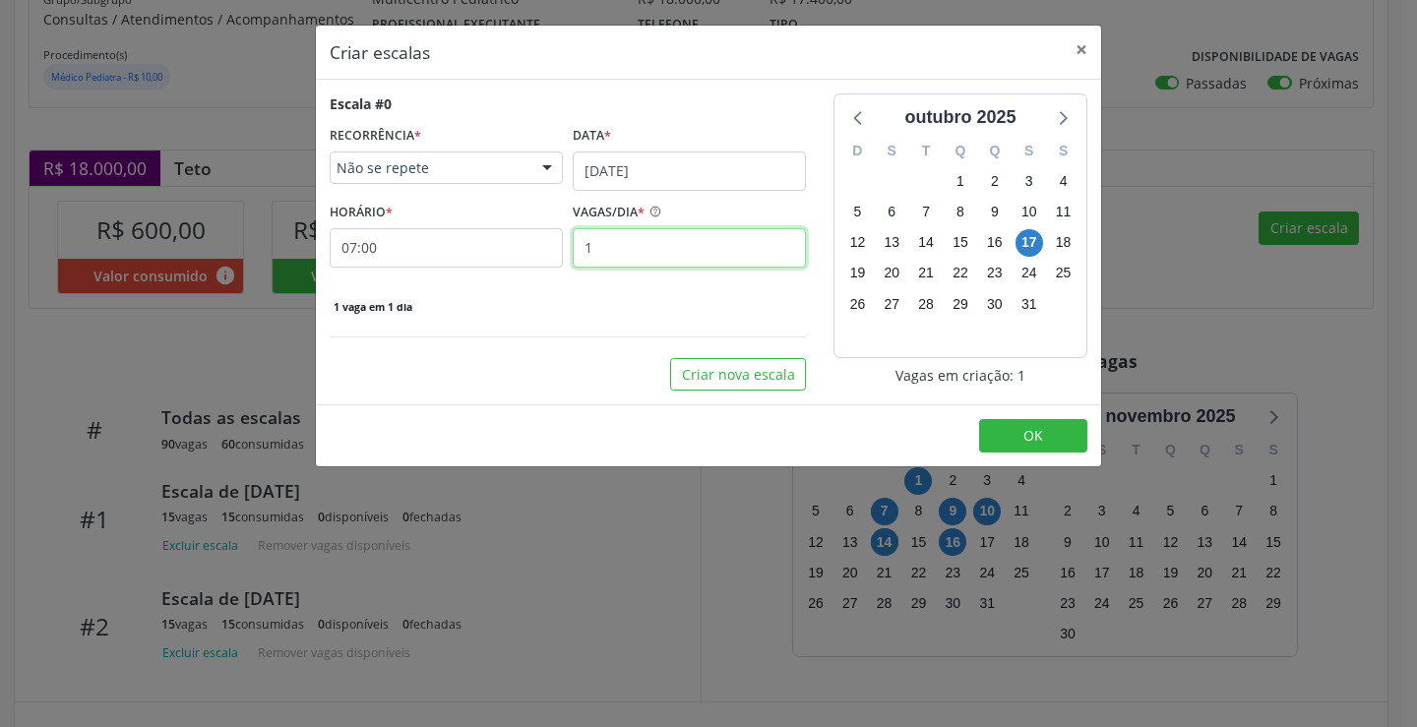
click at [675, 261] on input "1" at bounding box center [689, 247] width 233 height 39
type input "15"
click at [1075, 445] on button "OK" at bounding box center [1033, 435] width 108 height 33
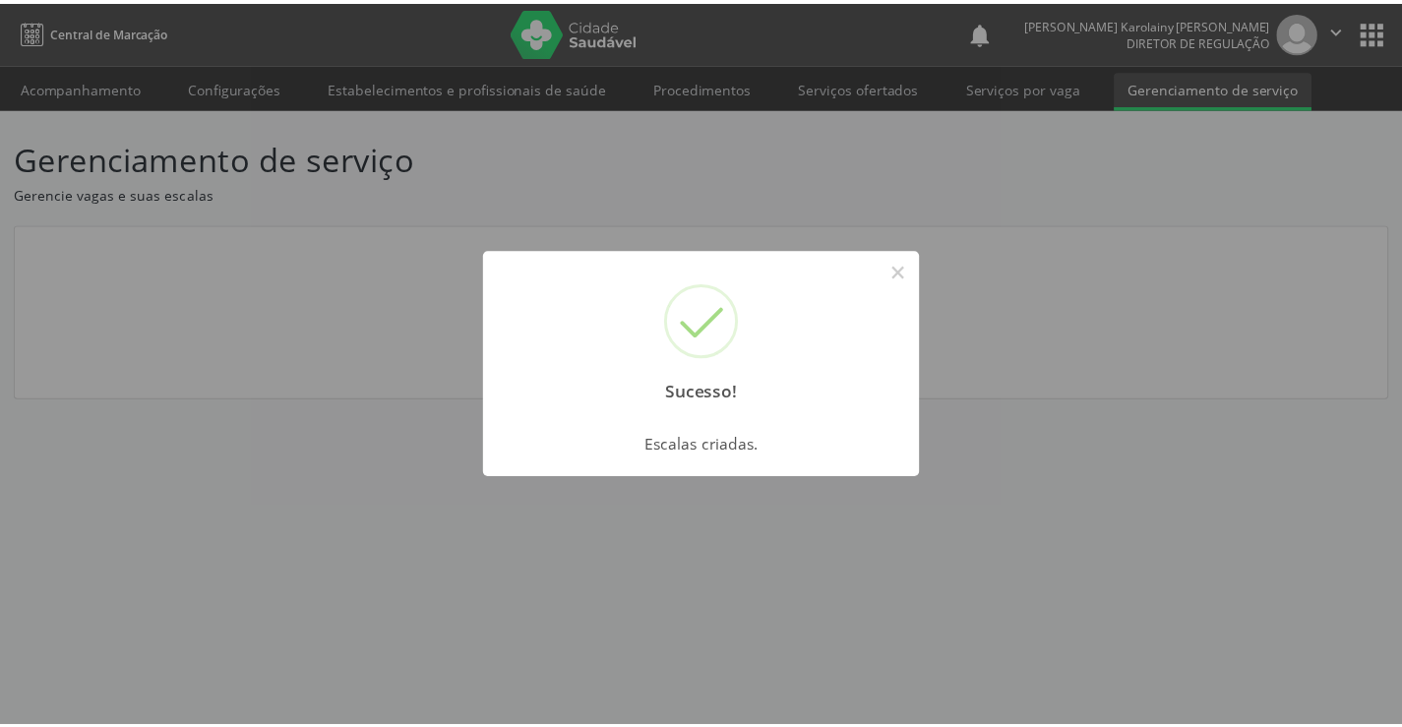
scroll to position [0, 0]
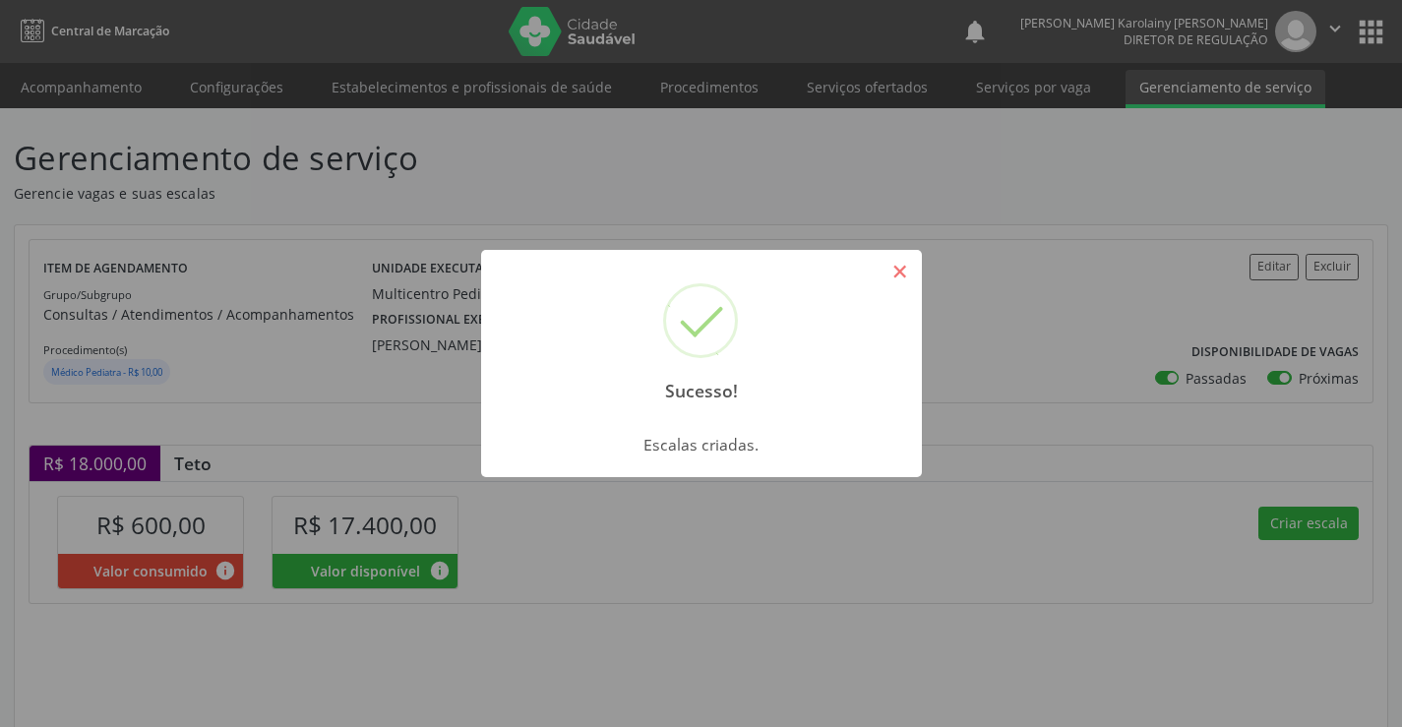
click at [912, 281] on button "×" at bounding box center [900, 271] width 33 height 33
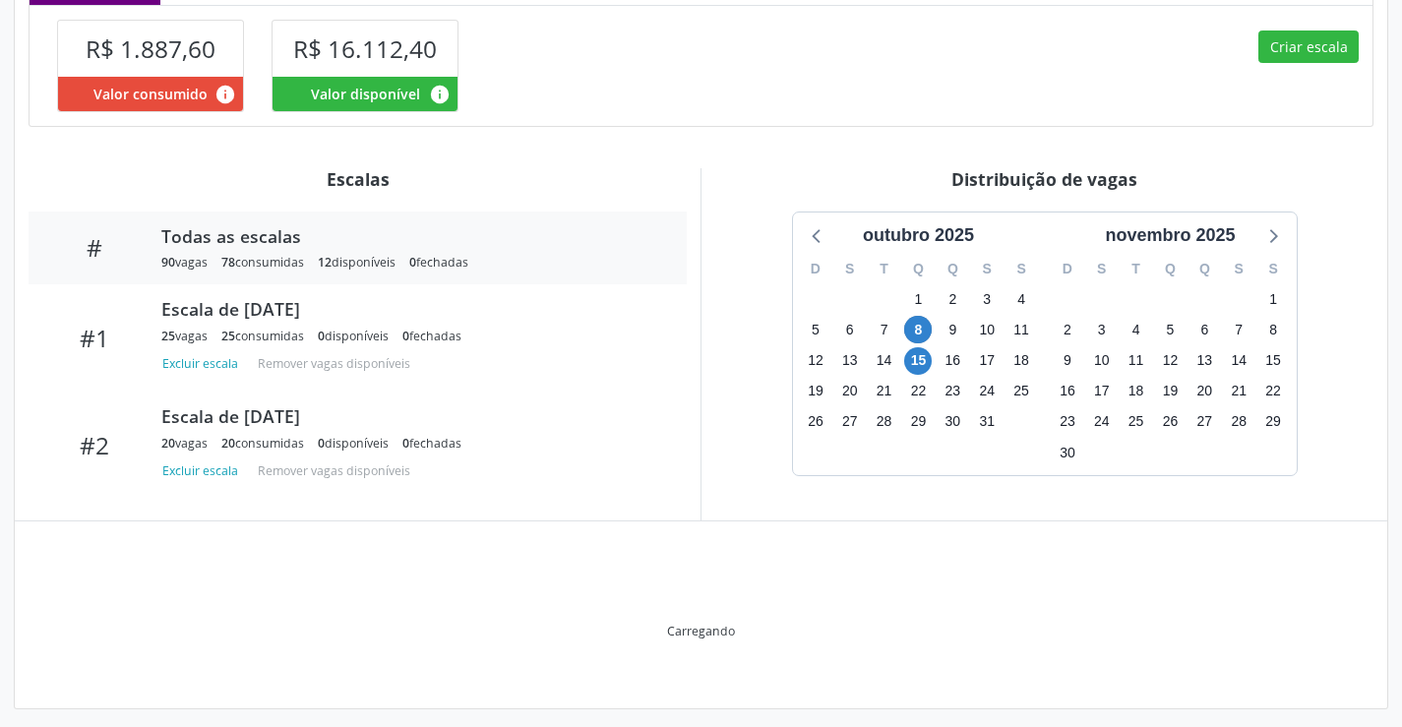
scroll to position [507, 0]
click at [912, 363] on span "15" at bounding box center [918, 360] width 28 height 28
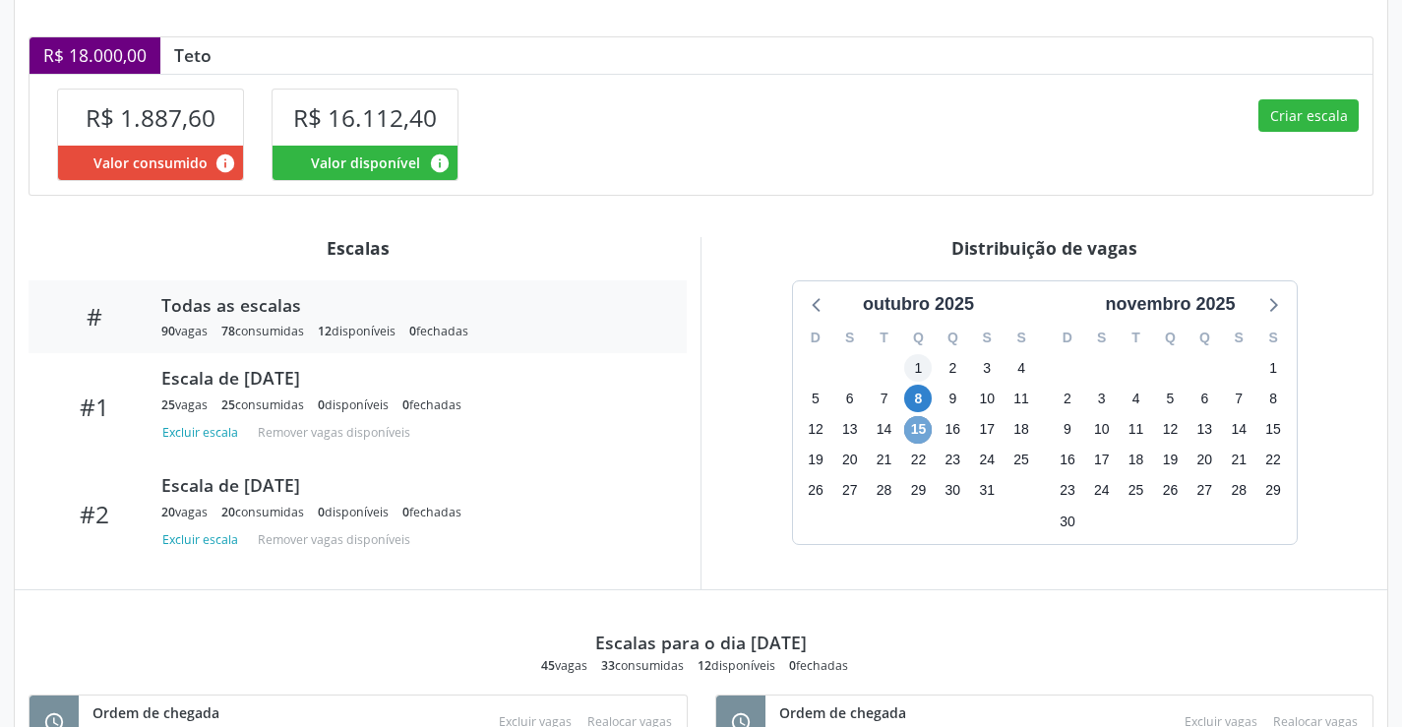
scroll to position [486, 0]
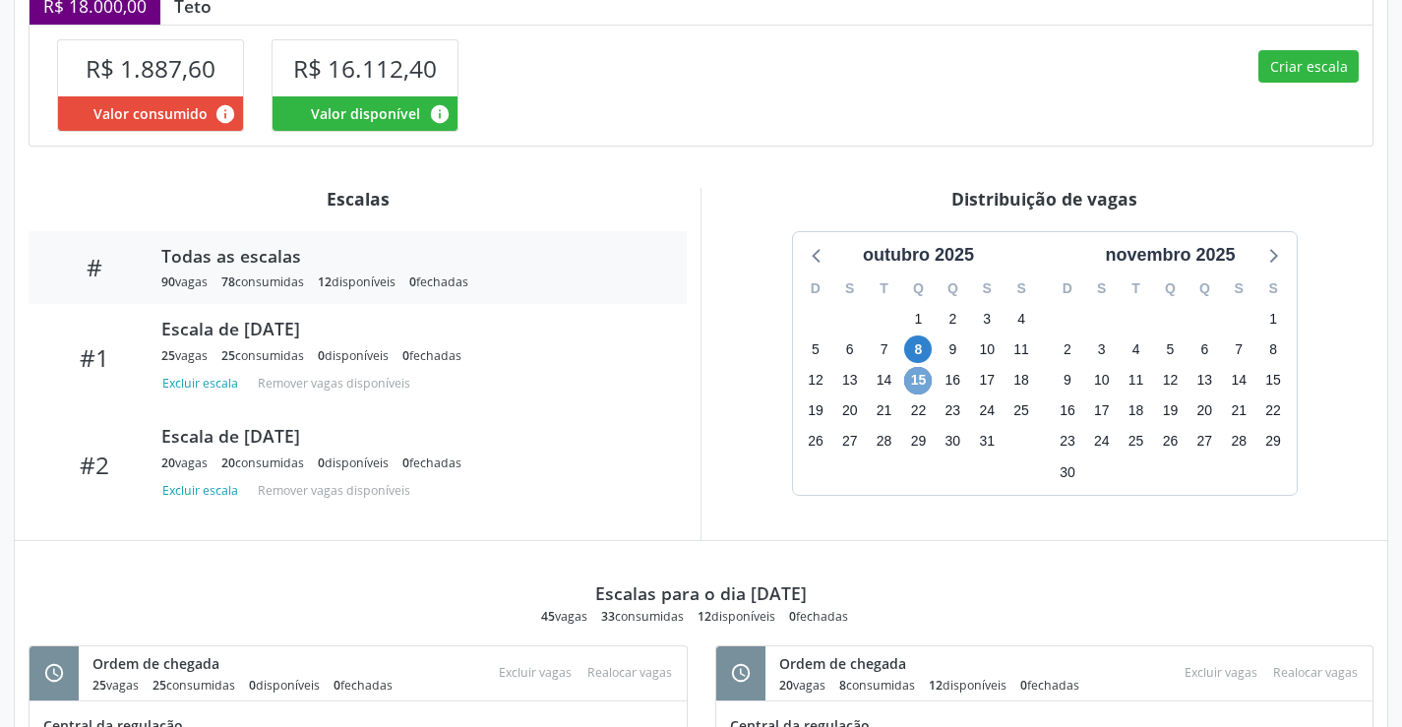
click at [925, 387] on span "15" at bounding box center [918, 381] width 28 height 28
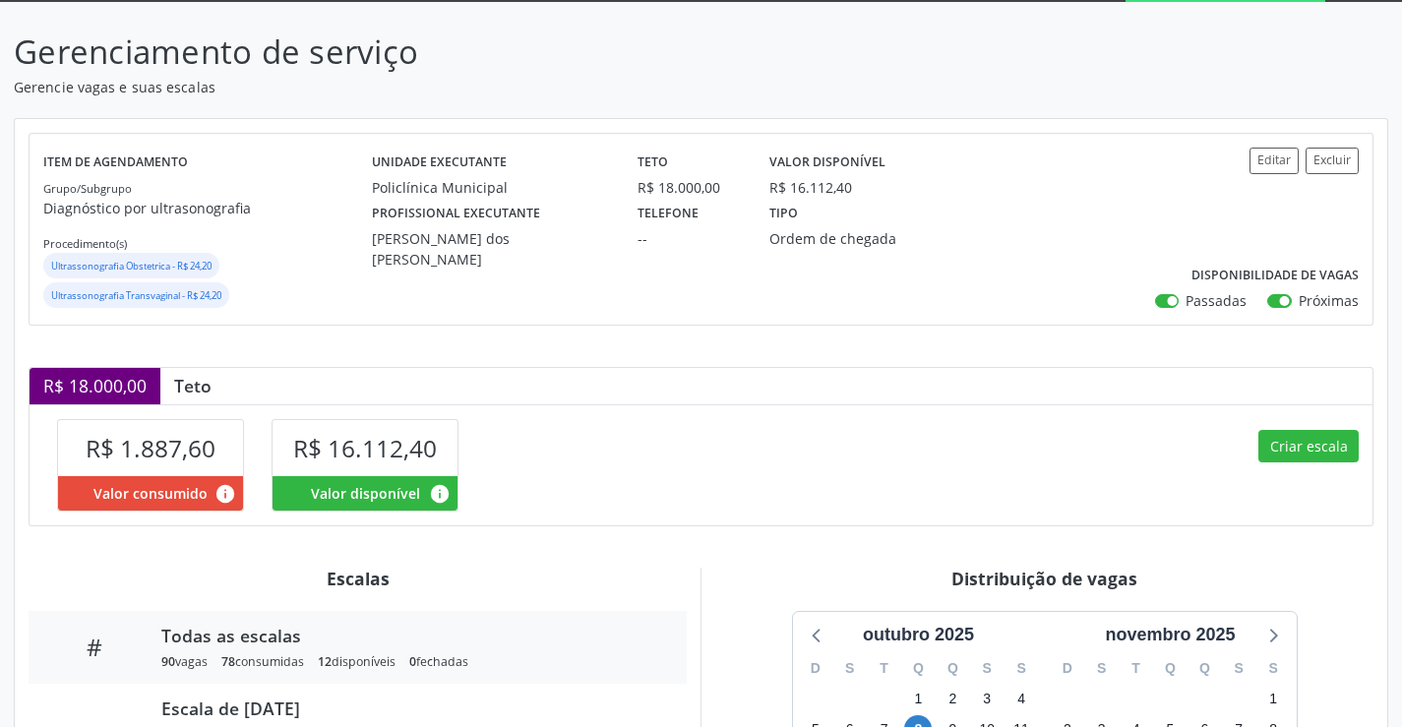
scroll to position [0, 0]
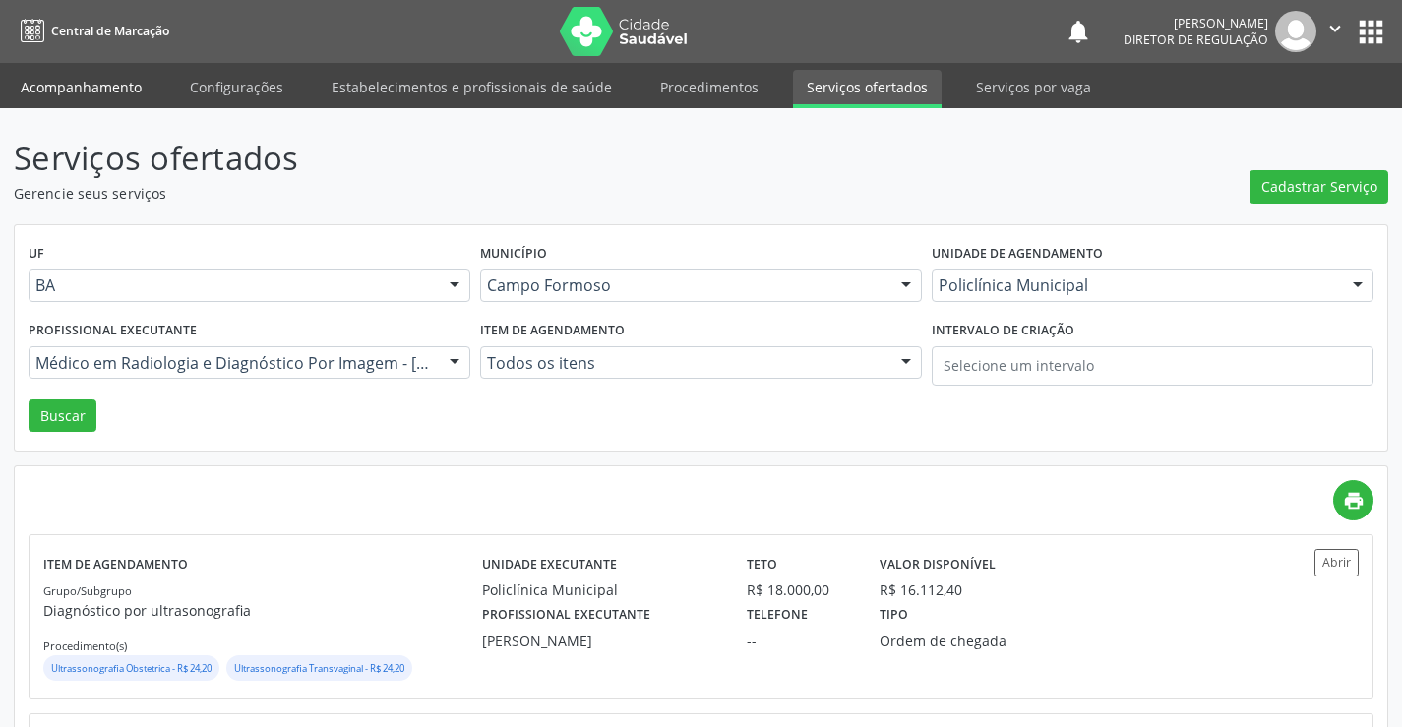
click at [83, 83] on link "Acompanhamento" at bounding box center [81, 87] width 149 height 34
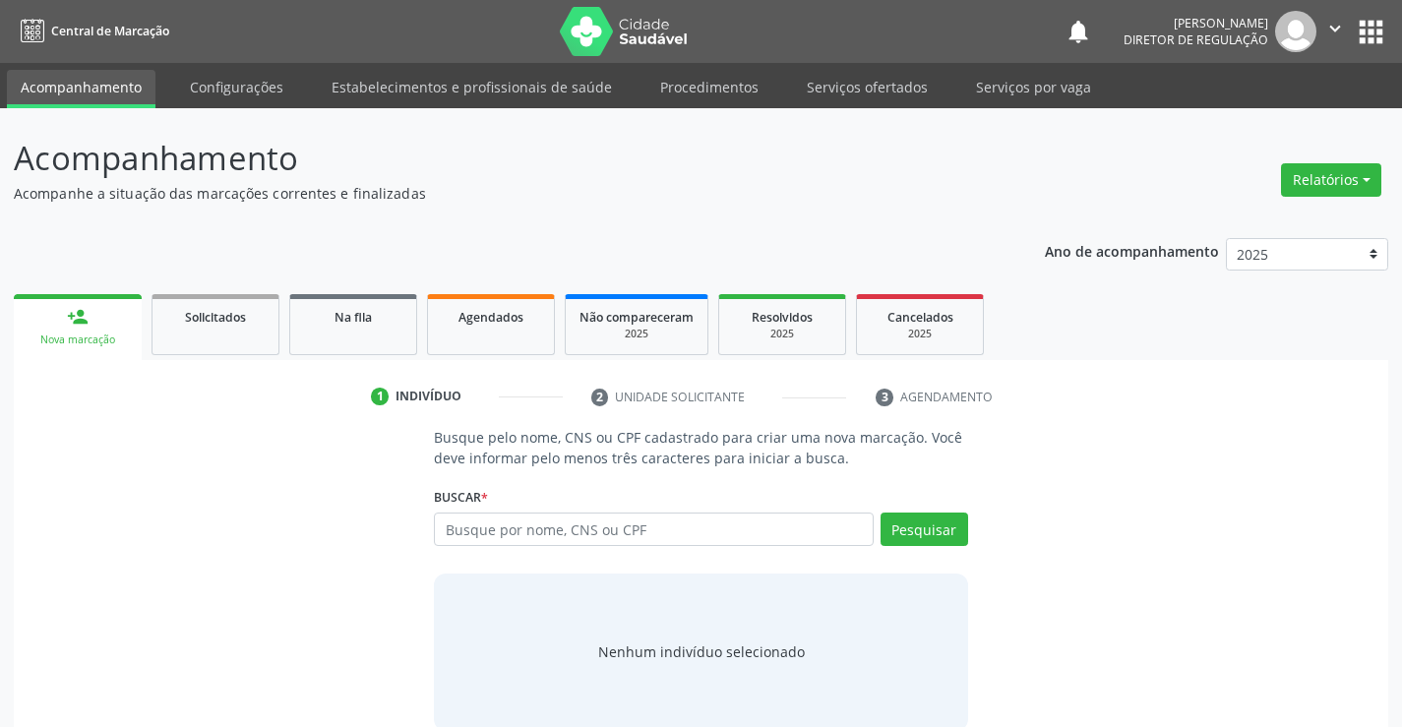
click at [247, 239] on div "Ano de acompanhamento 2025 2024 2023 person_add Nova marcação Solicitados Na fi…" at bounding box center [701, 484] width 1375 height 521
click at [215, 364] on div "1 Indivíduo 2 Unidade solicitante 3 Agendamento Busque pelo nome, CNS ou CPF ca…" at bounding box center [701, 552] width 1375 height 385
click at [216, 343] on link "Solicitados" at bounding box center [216, 324] width 128 height 61
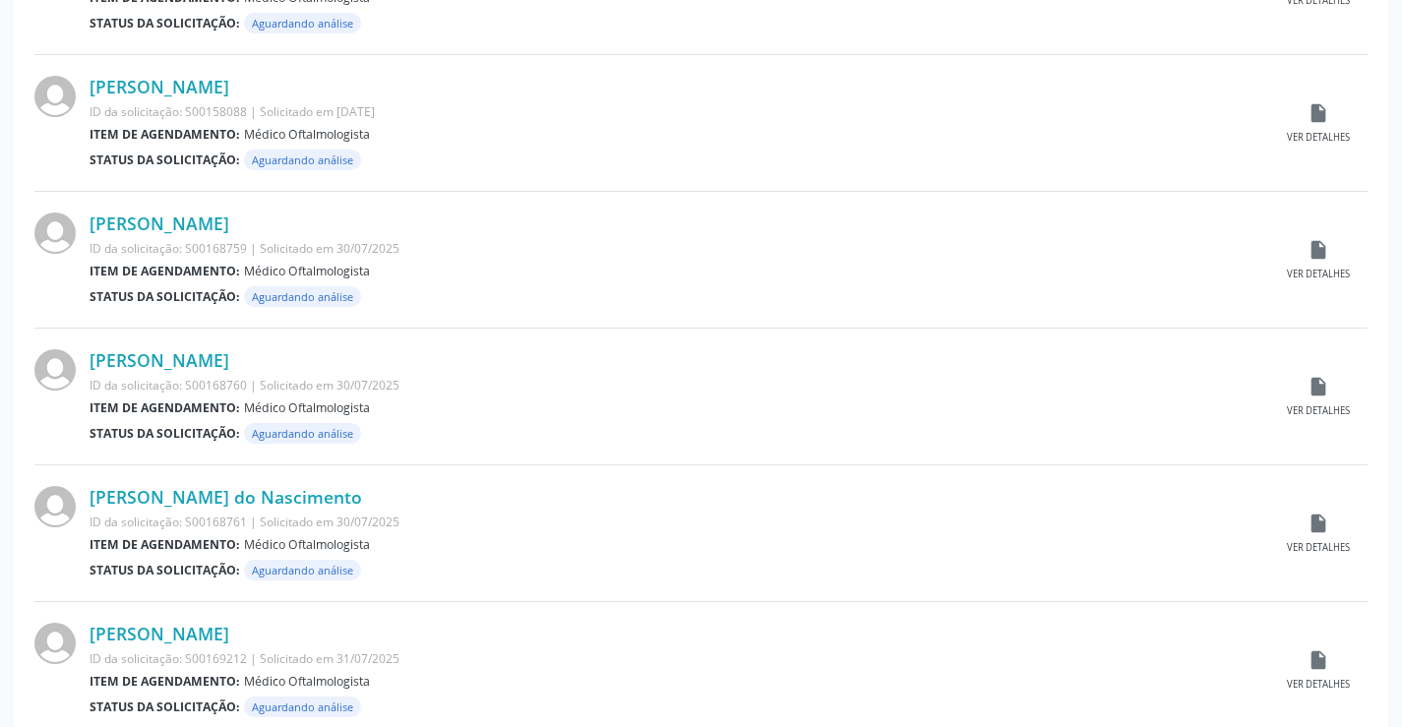
scroll to position [1941, 0]
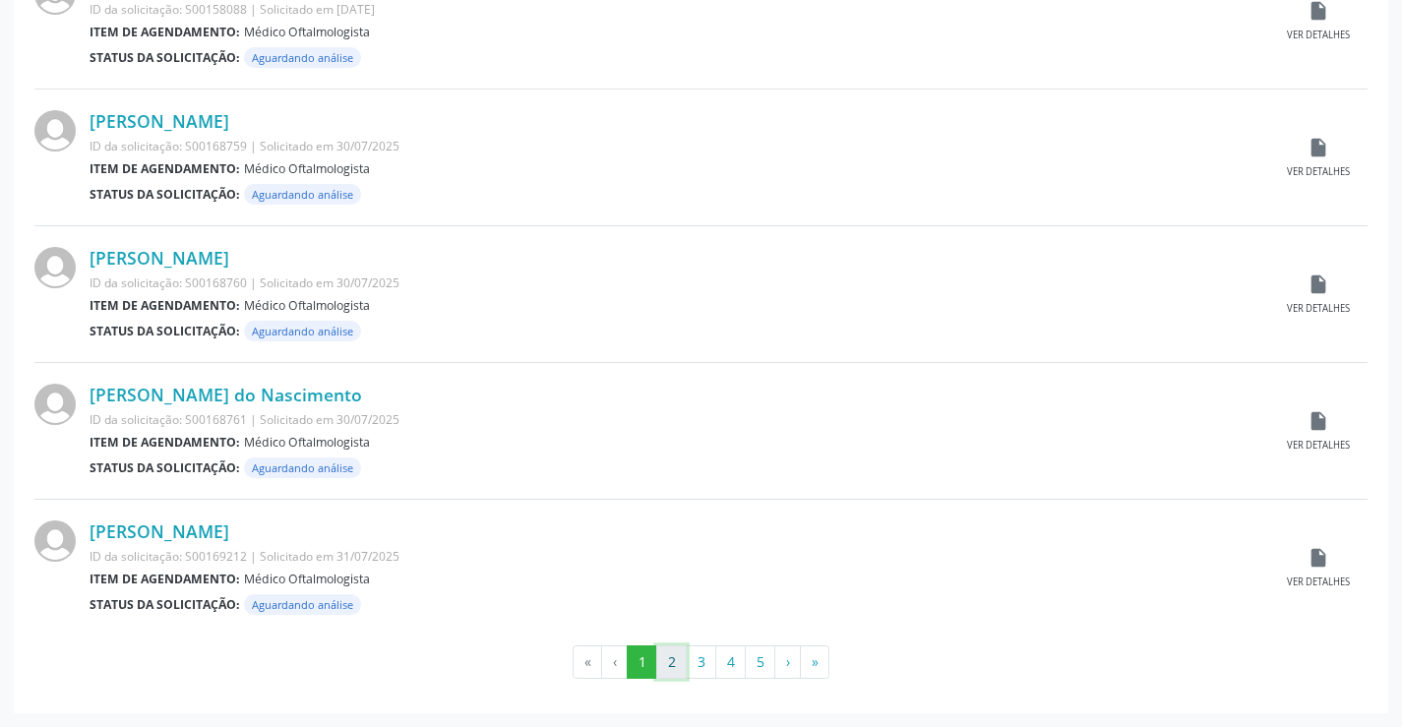
click at [670, 670] on button "2" at bounding box center [671, 662] width 31 height 33
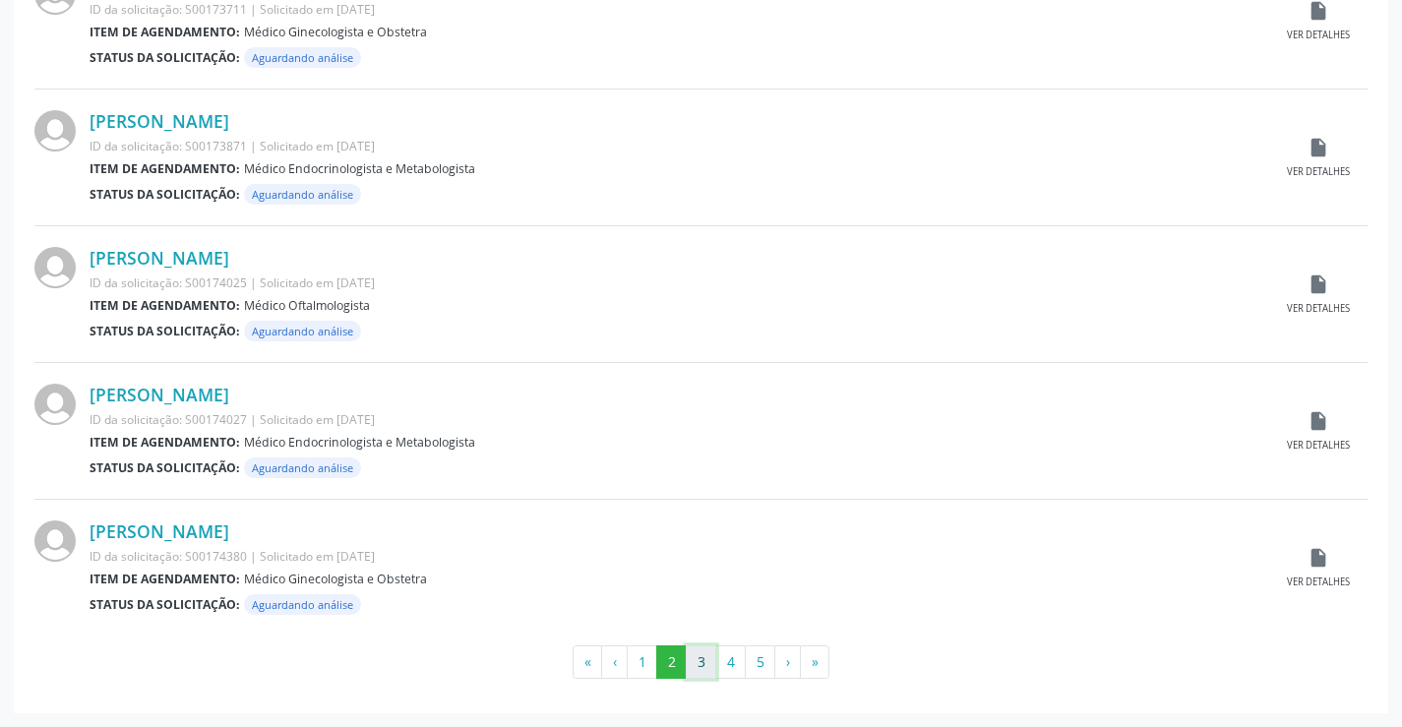
click at [699, 664] on button "3" at bounding box center [701, 662] width 31 height 33
click at [719, 667] on button "4" at bounding box center [730, 662] width 31 height 33
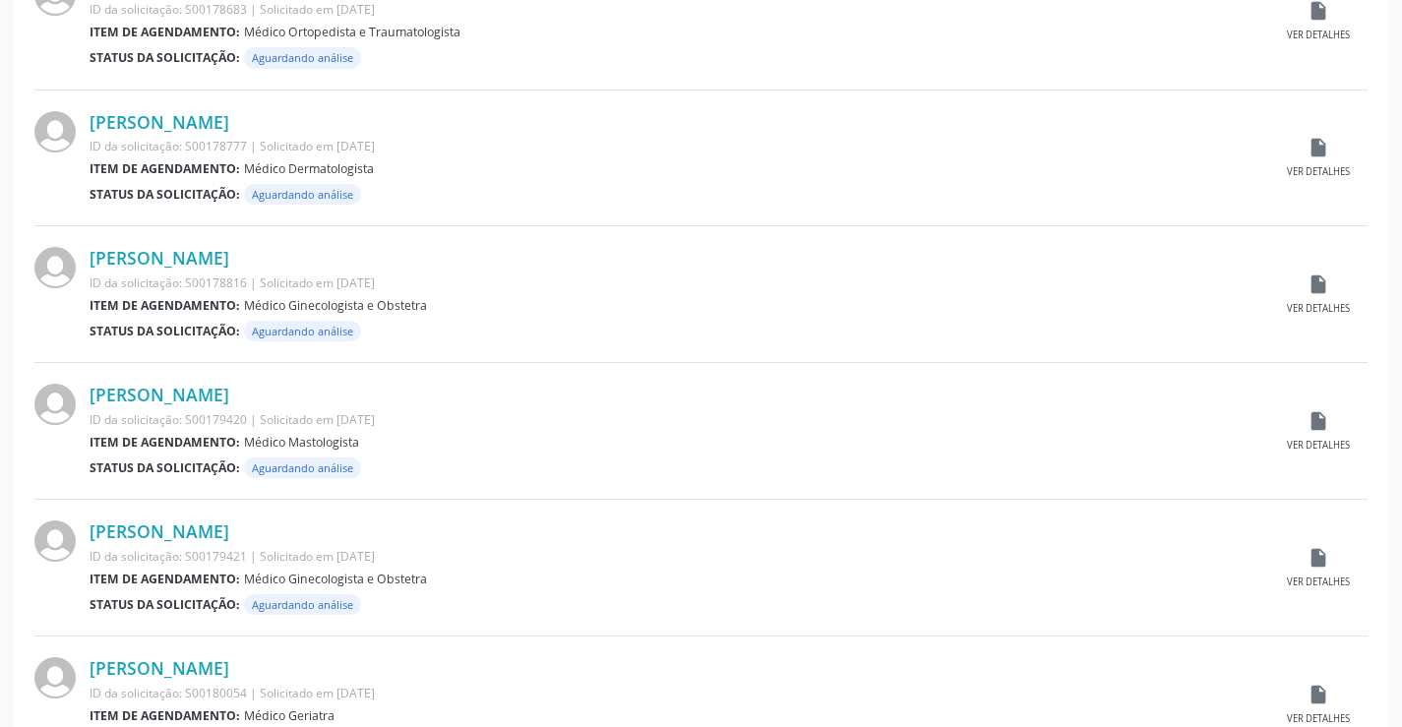
scroll to position [1673, 0]
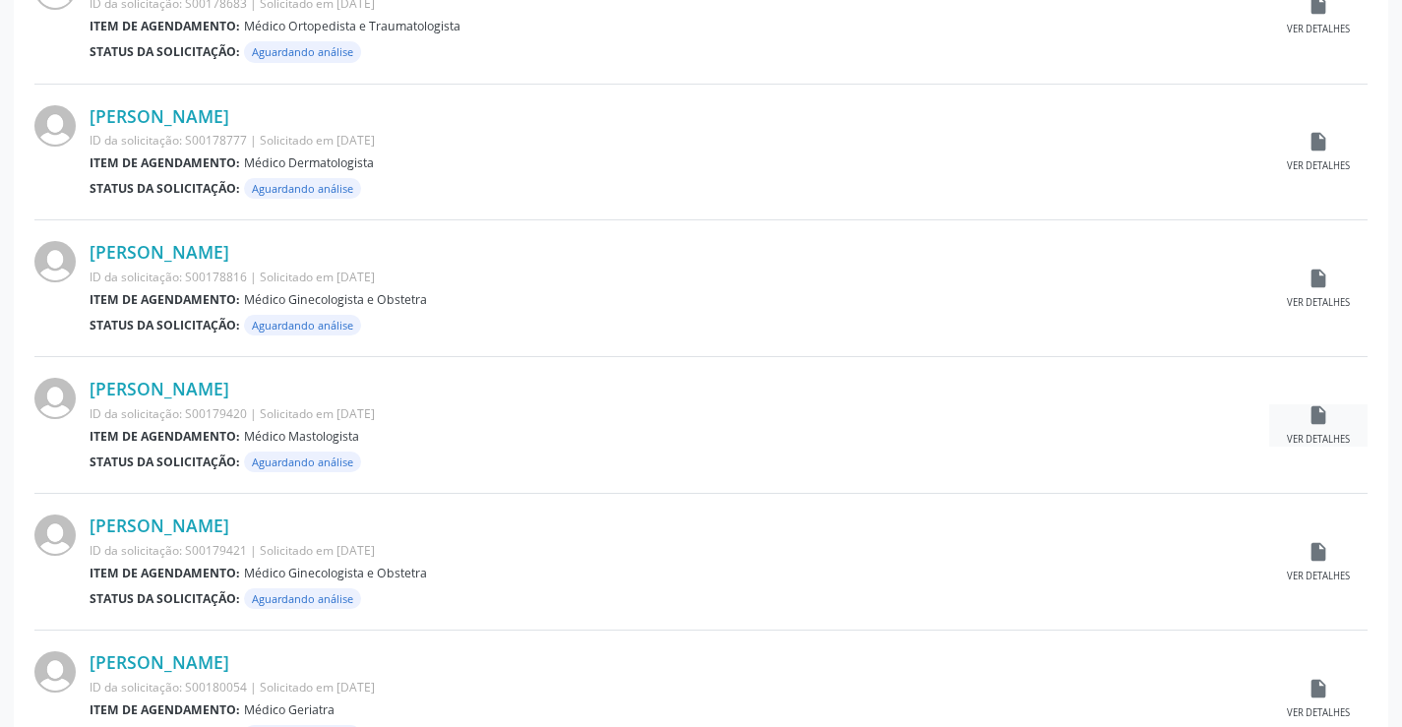
click at [1306, 420] on div "insert_drive_file Ver detalhes" at bounding box center [1319, 425] width 98 height 42
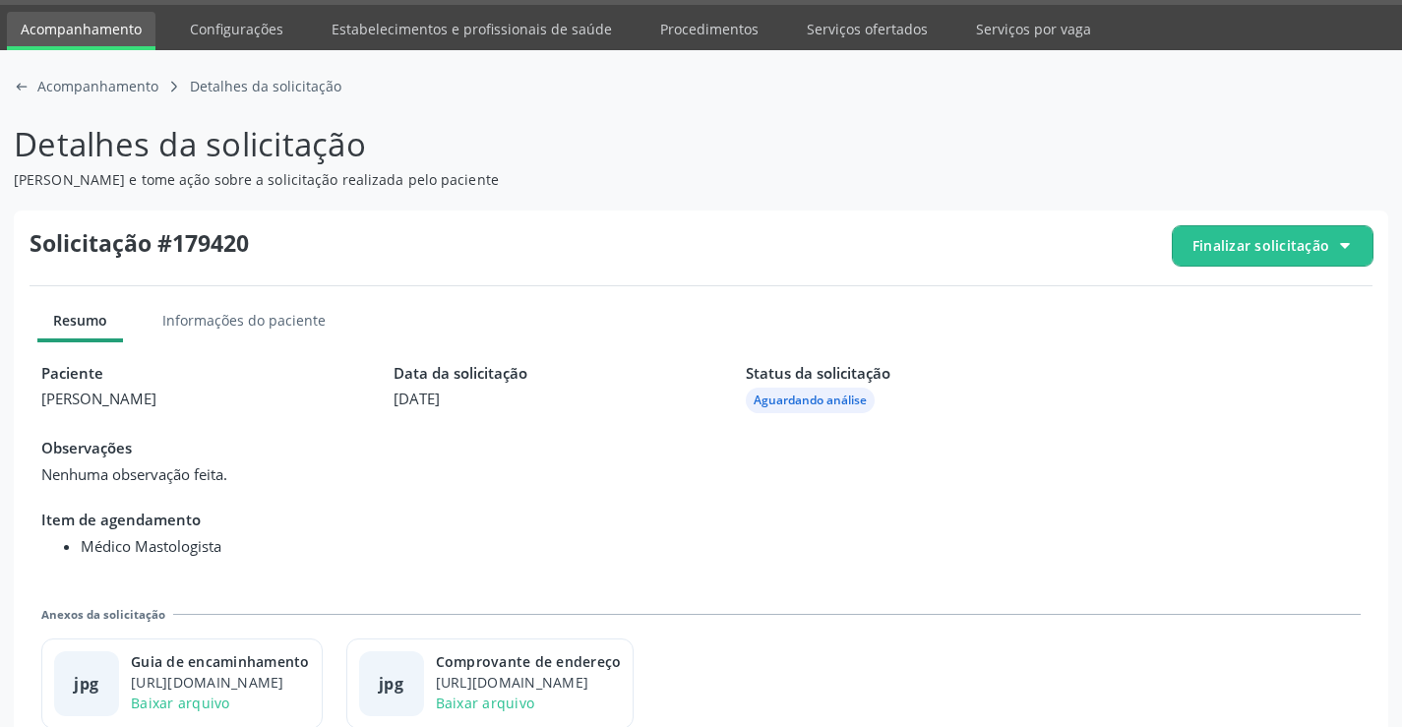
scroll to position [90, 0]
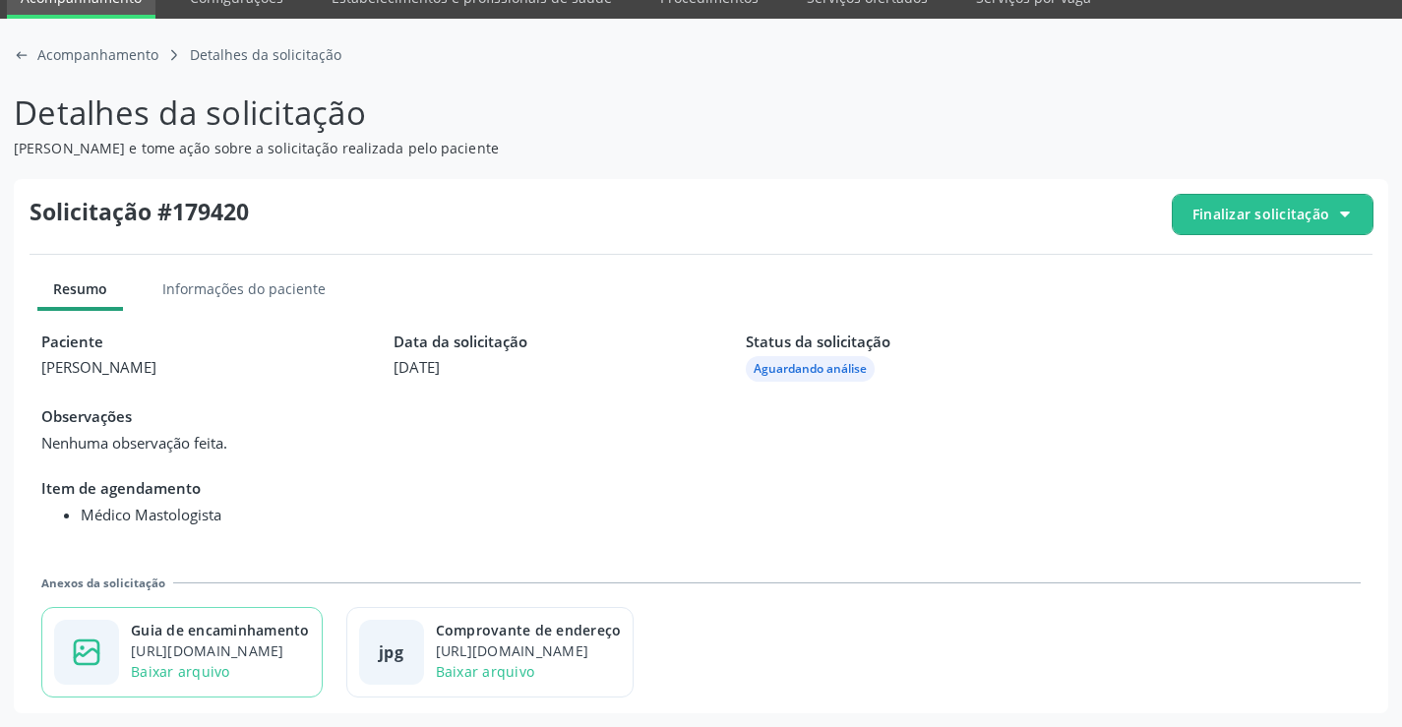
click at [297, 622] on div "Guia de encaminhamento" at bounding box center [220, 630] width 179 height 21
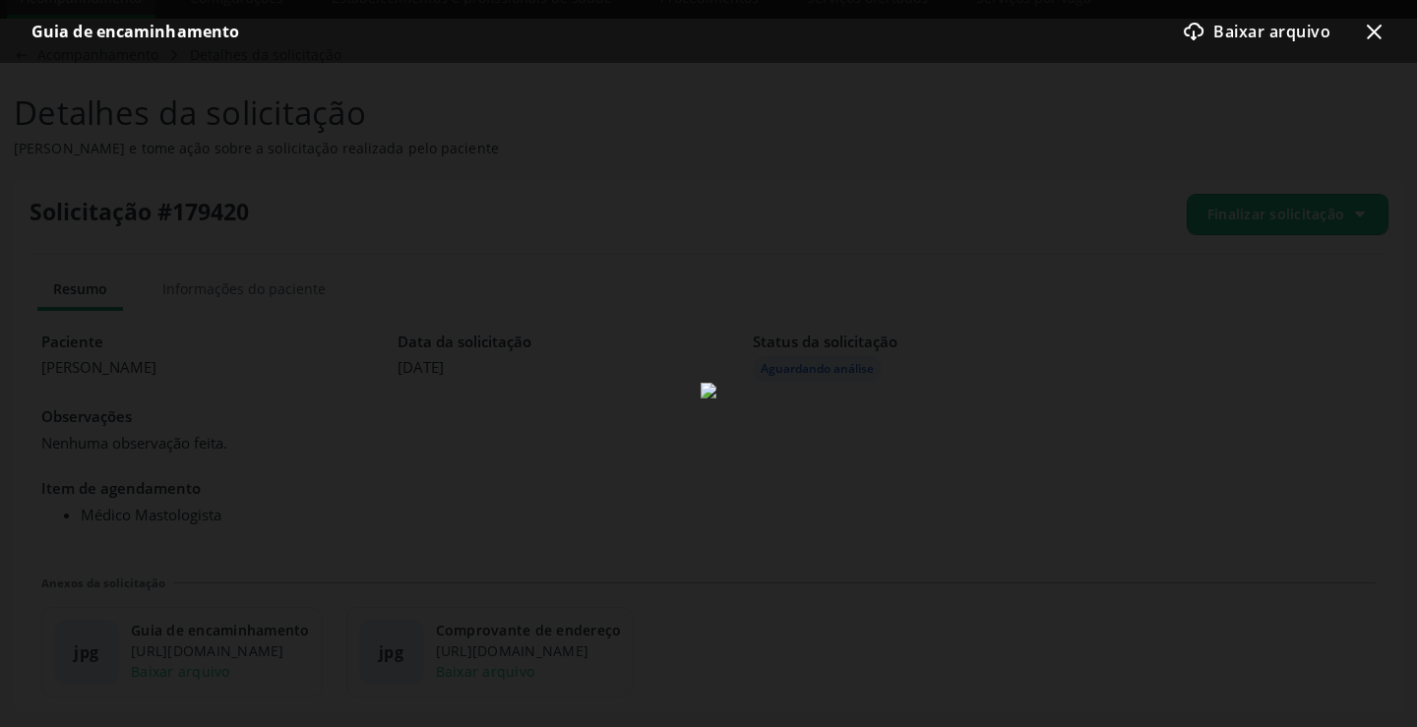
click at [1373, 27] on icon "x-outline icon" at bounding box center [1374, 32] width 24 height 24
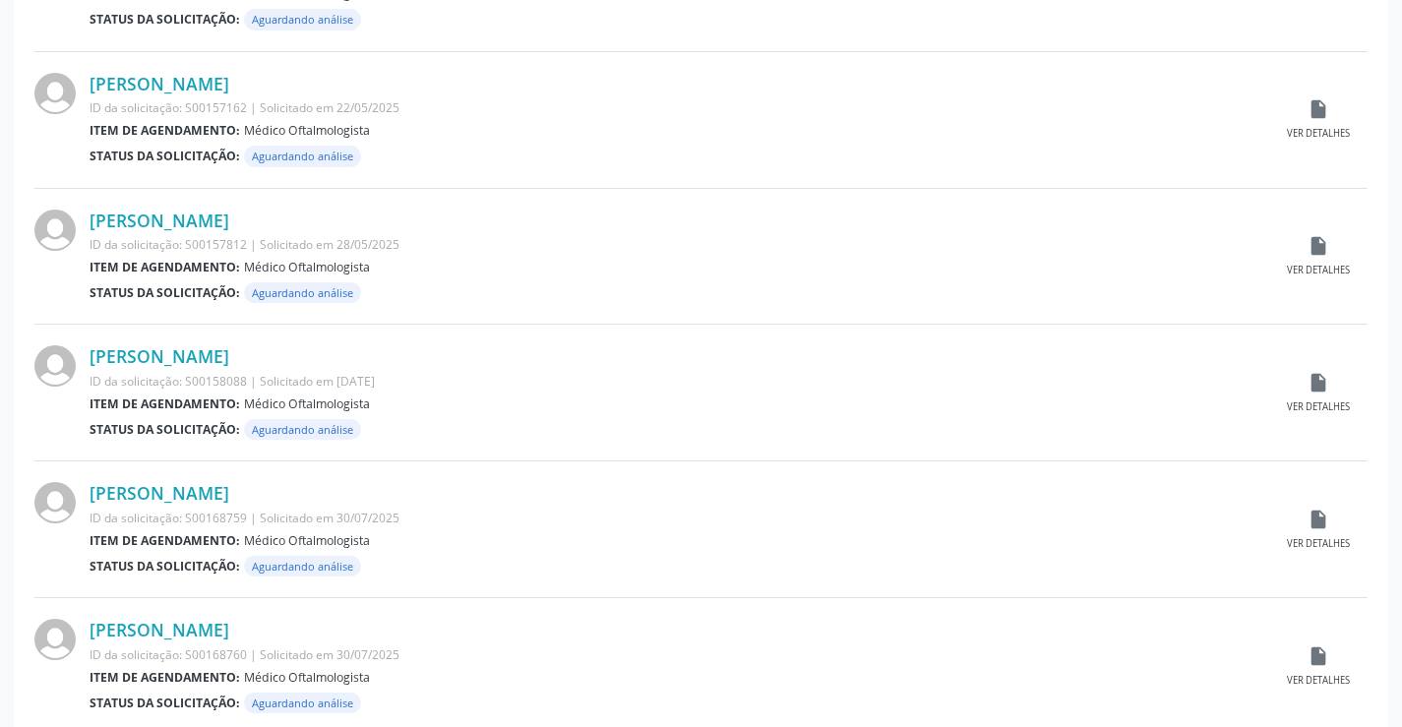
scroll to position [1941, 0]
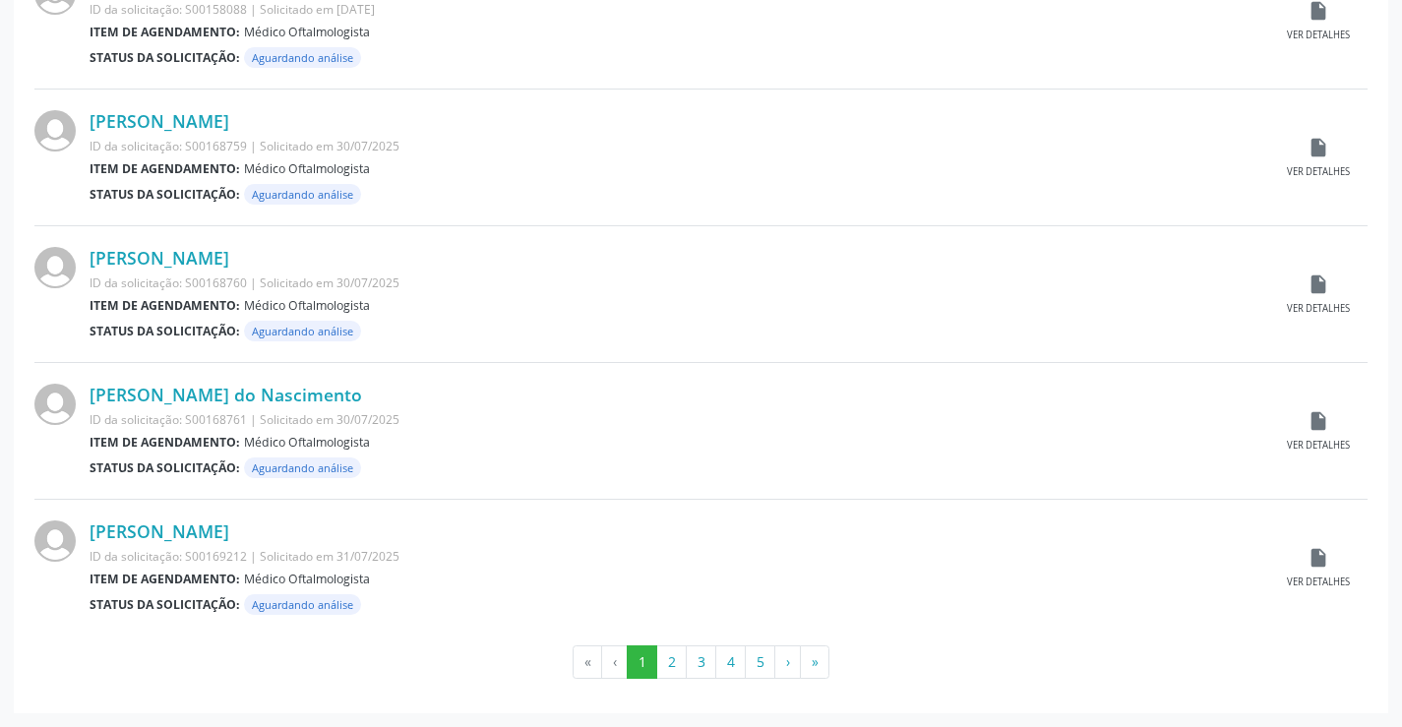
click at [729, 673] on button "4" at bounding box center [730, 662] width 31 height 33
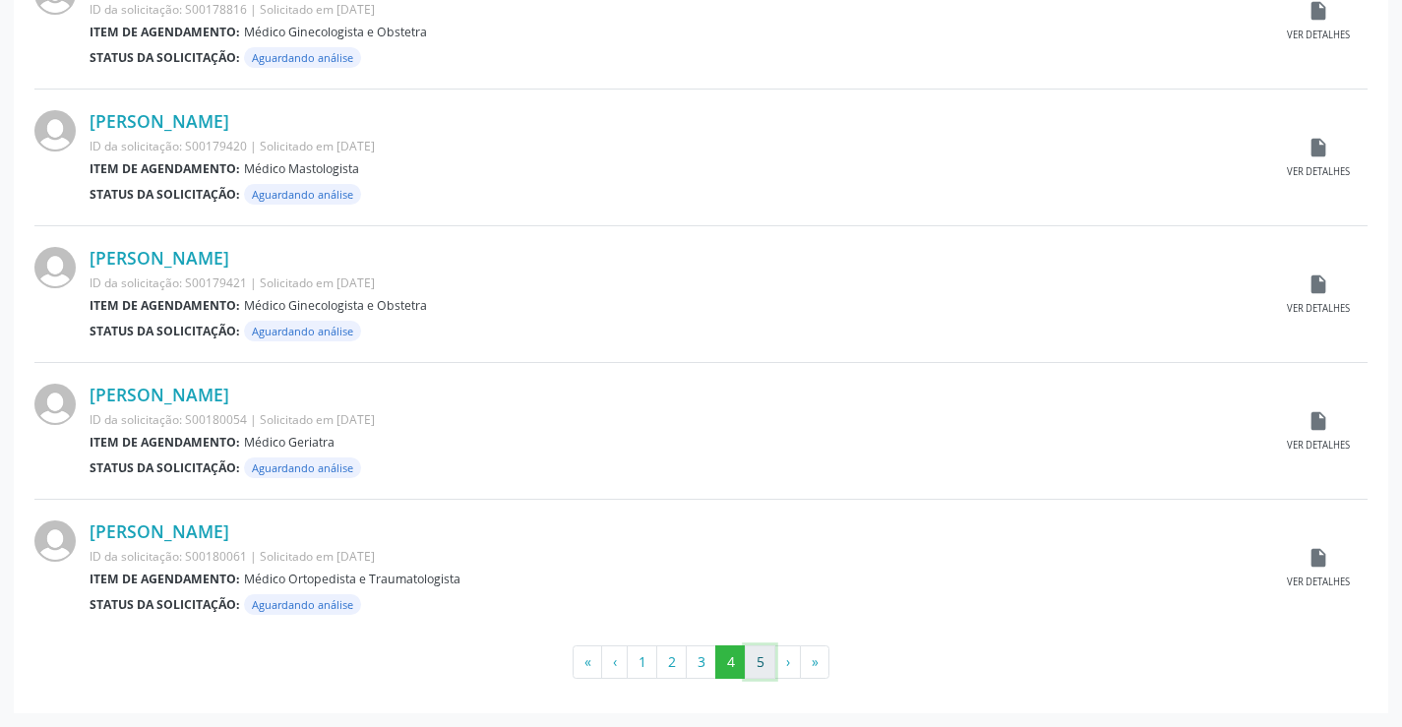
click at [757, 656] on button "5" at bounding box center [760, 662] width 31 height 33
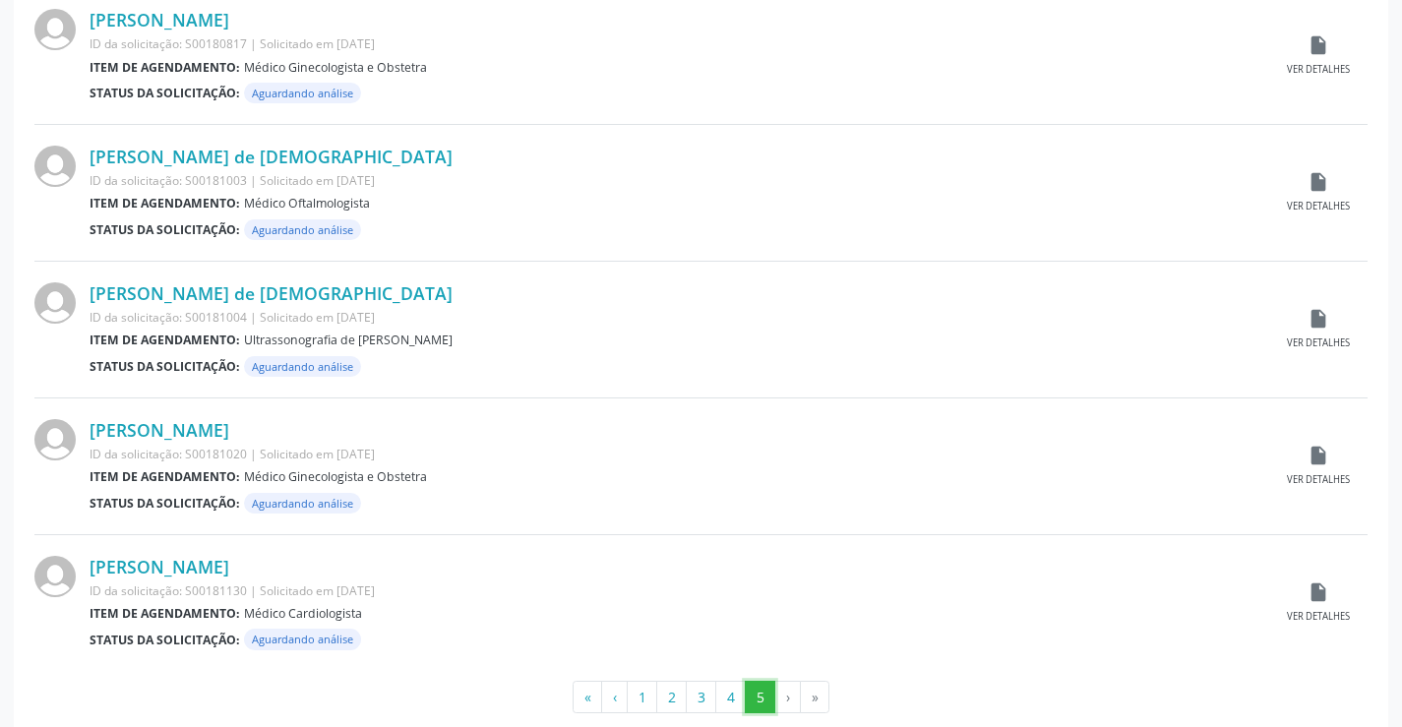
scroll to position [573, 0]
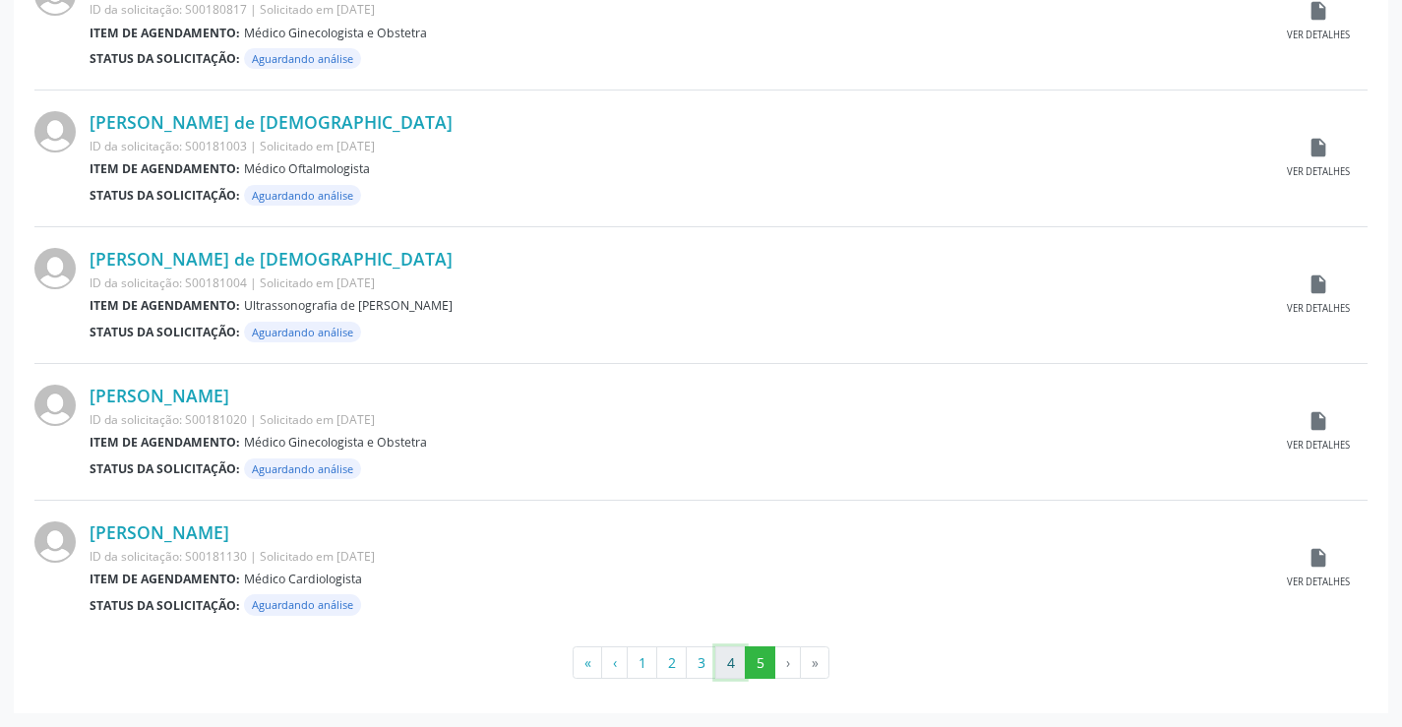
click at [738, 652] on button "4" at bounding box center [730, 663] width 31 height 33
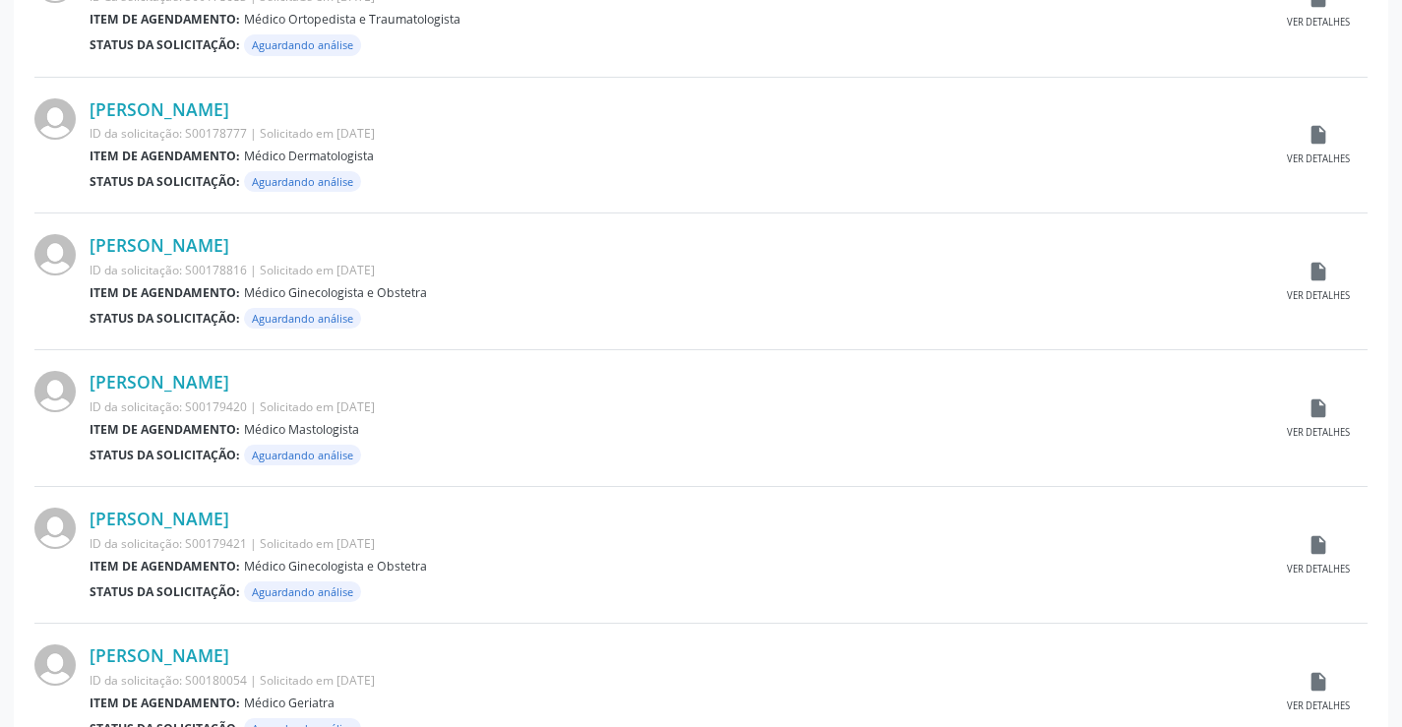
scroll to position [1941, 0]
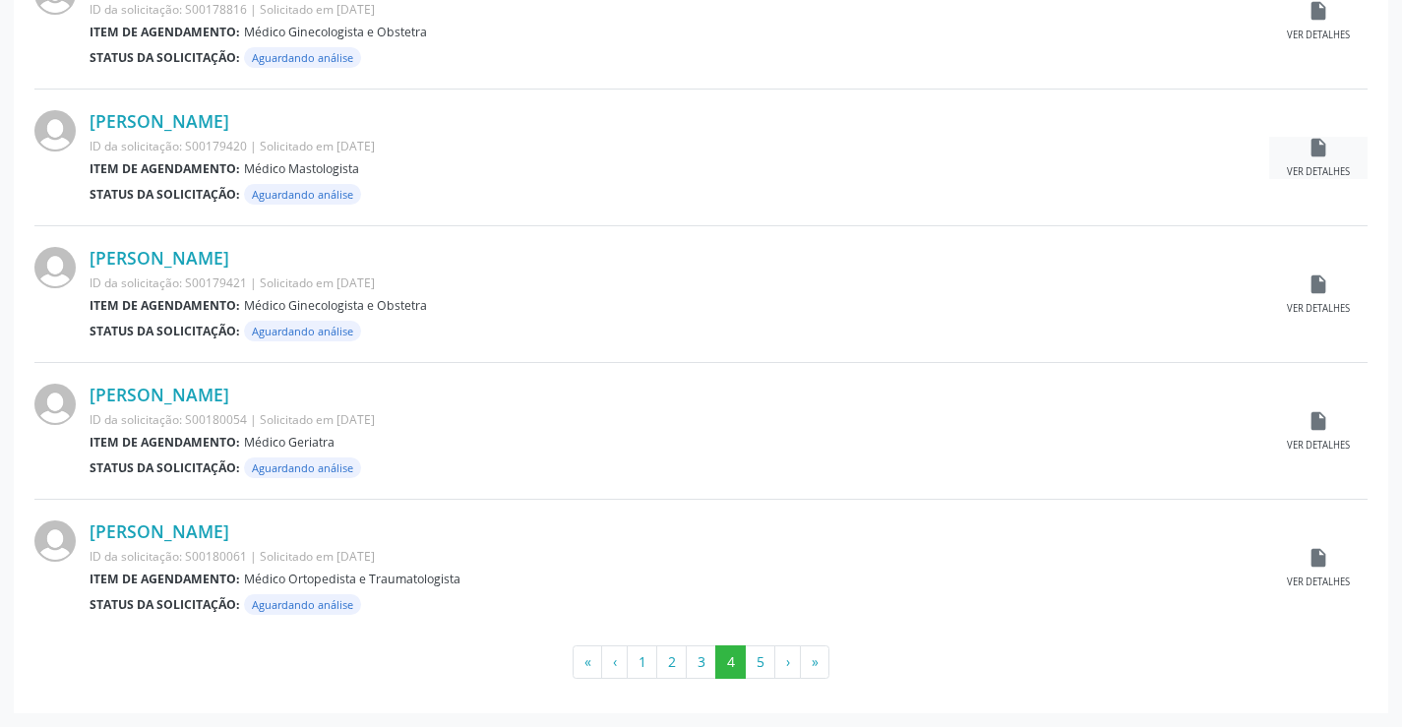
click at [1323, 160] on div "insert_drive_file Ver detalhes" at bounding box center [1319, 158] width 98 height 42
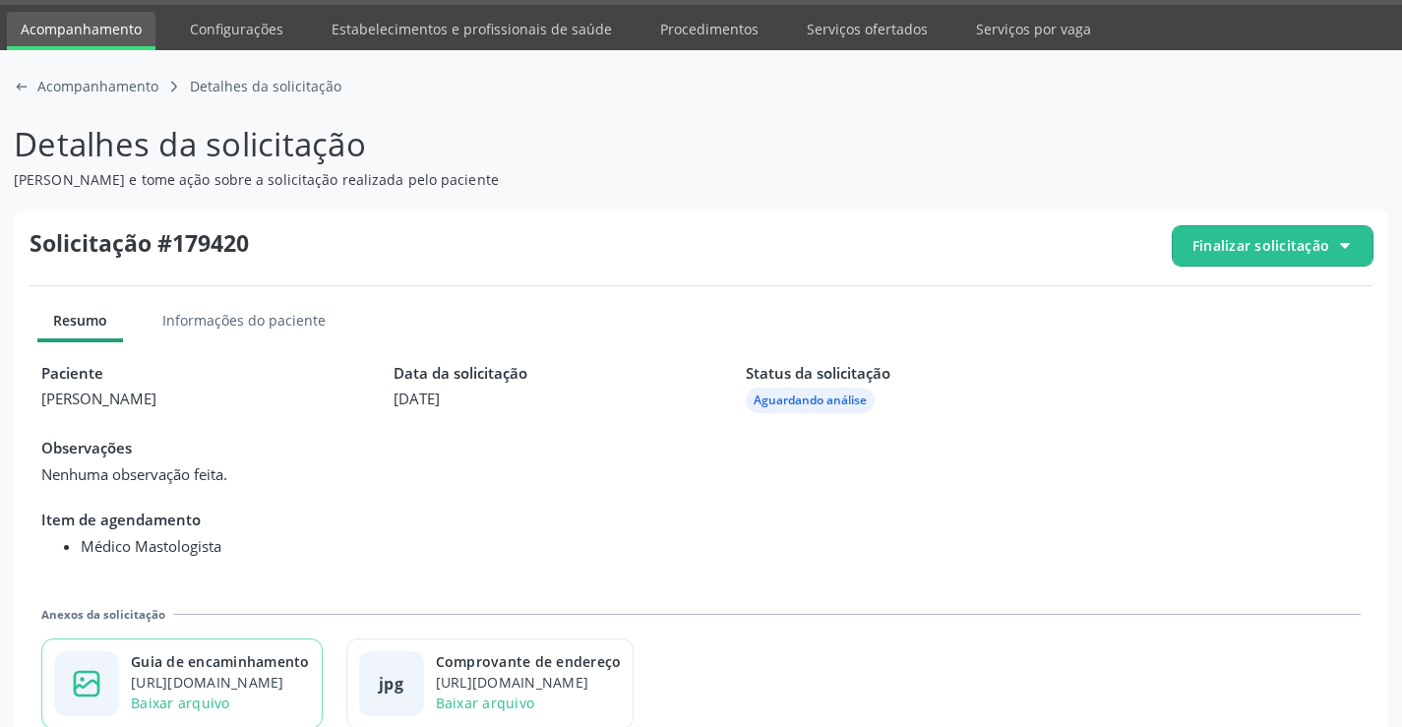
scroll to position [90, 0]
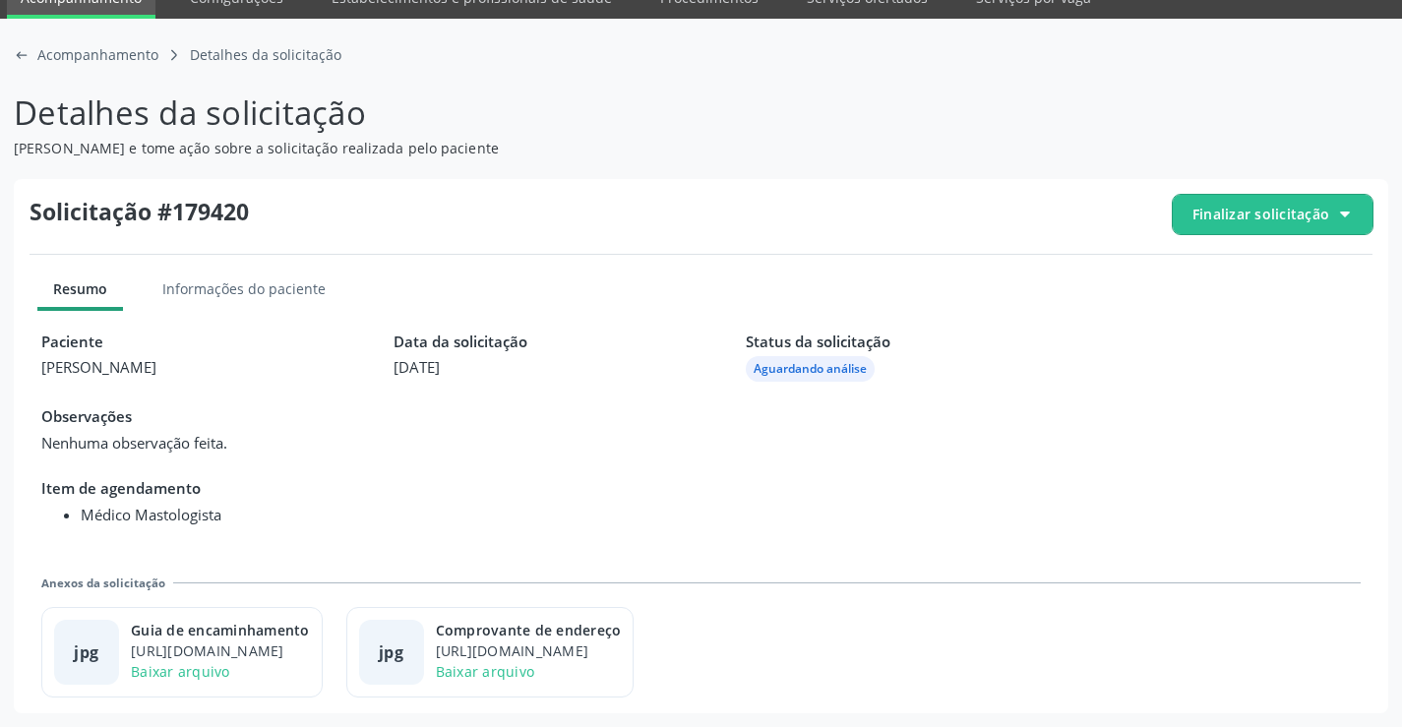
click at [1198, 213] on span "Finalizar solicitação" at bounding box center [1261, 214] width 137 height 21
click at [1214, 313] on div "check-outline icon Deferir solicitação" at bounding box center [1273, 324] width 185 height 44
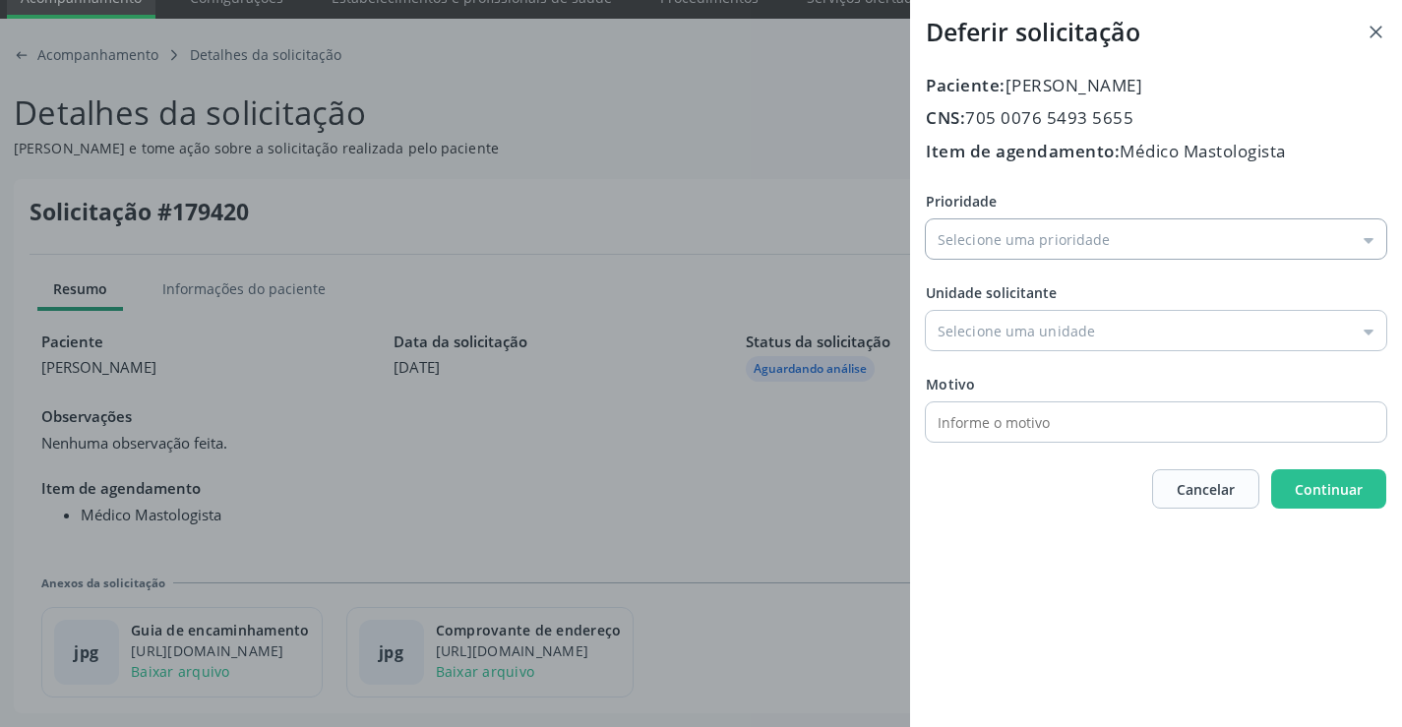
click at [1007, 249] on input "Prioridade" at bounding box center [1156, 238] width 461 height 39
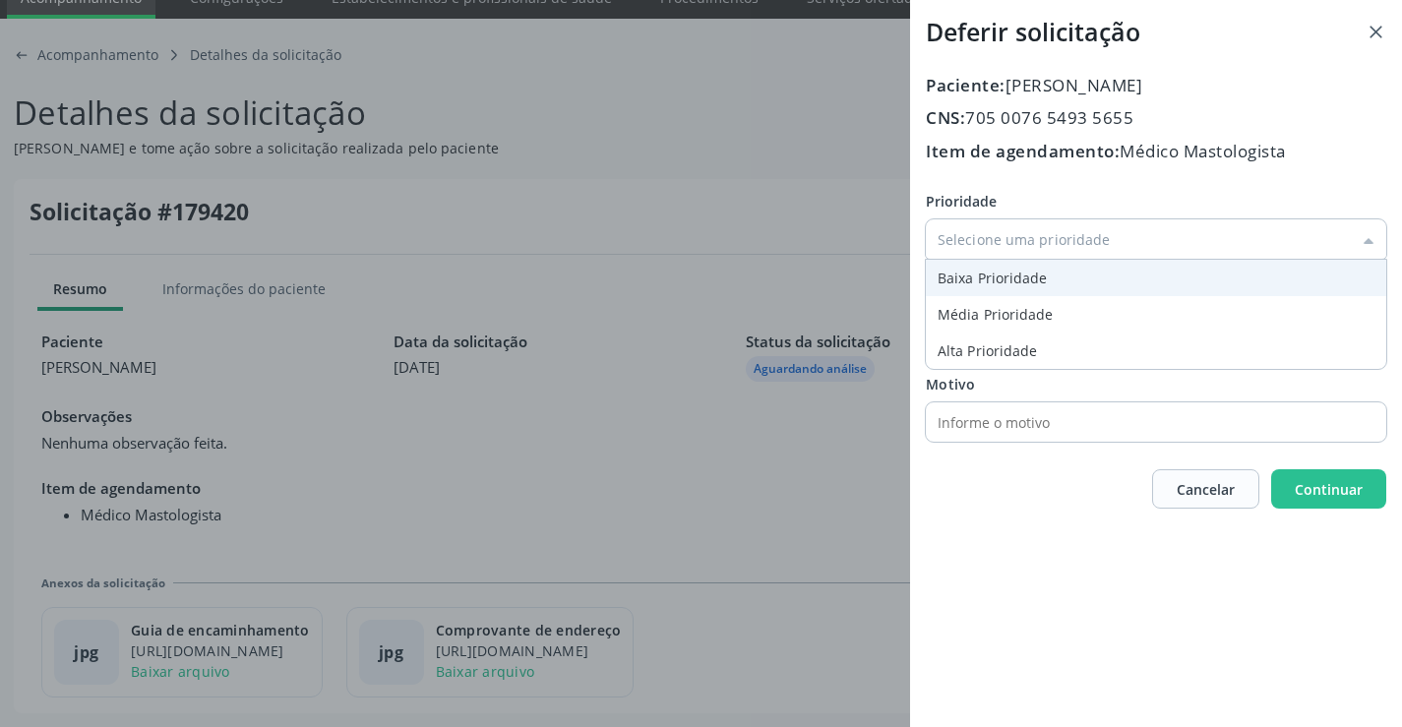
type input "Baixa Prioridade"
click at [998, 266] on div "Prioridade Baixa Prioridade Baixa Prioridade Média Prioridade Alta Prioridade U…" at bounding box center [1156, 316] width 461 height 251
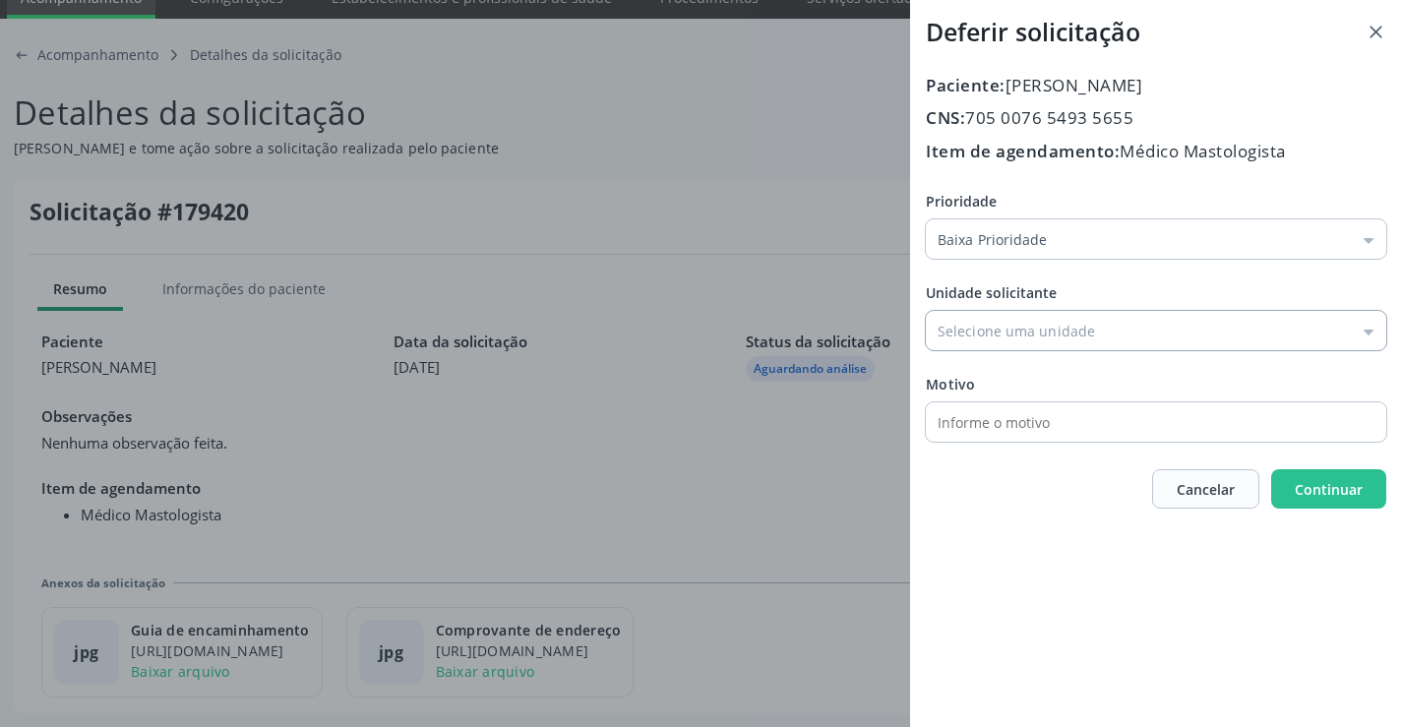
click at [995, 328] on input "Prioridade" at bounding box center [1156, 330] width 461 height 39
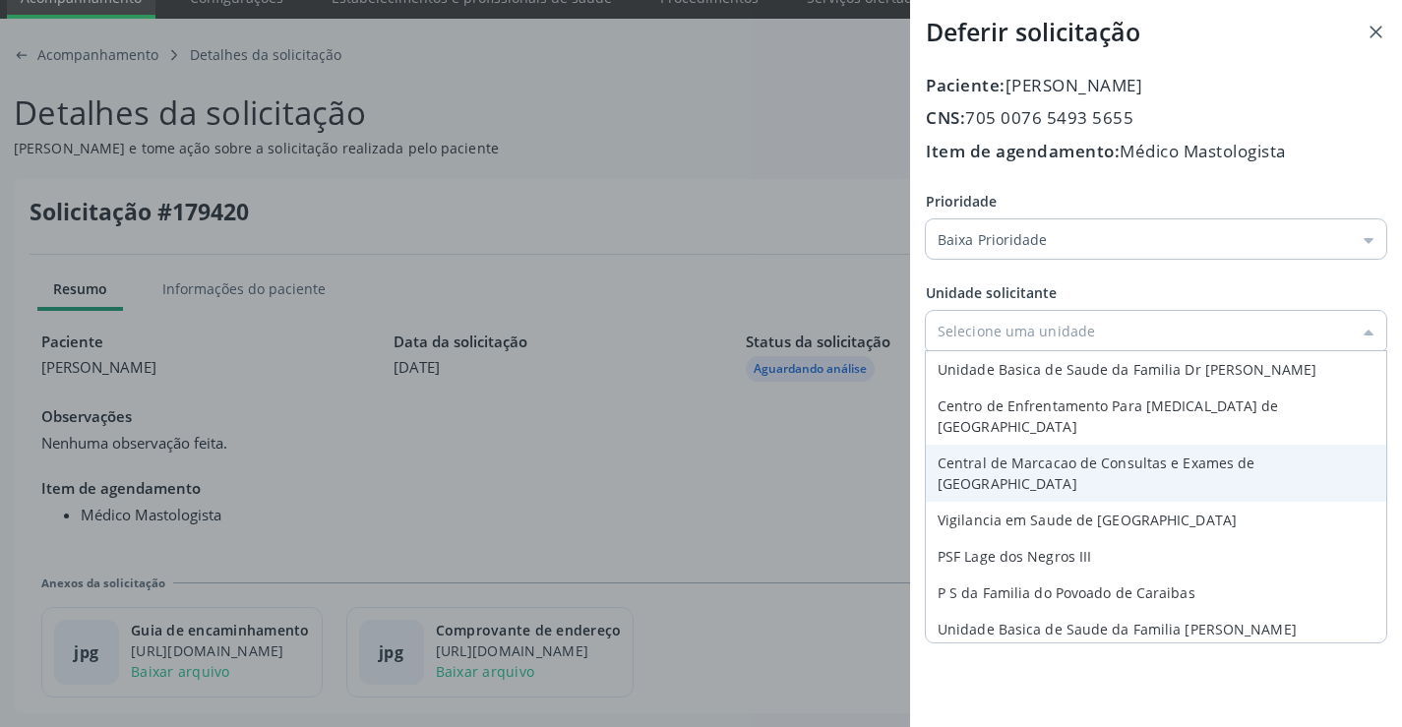
type input "Central de Marcacao de Consultas e Exames de [GEOGRAPHIC_DATA]"
click at [1013, 437] on div "Prioridade Baixa Prioridade Baixa Prioridade Média Prioridade Alta Prioridade U…" at bounding box center [1156, 316] width 461 height 251
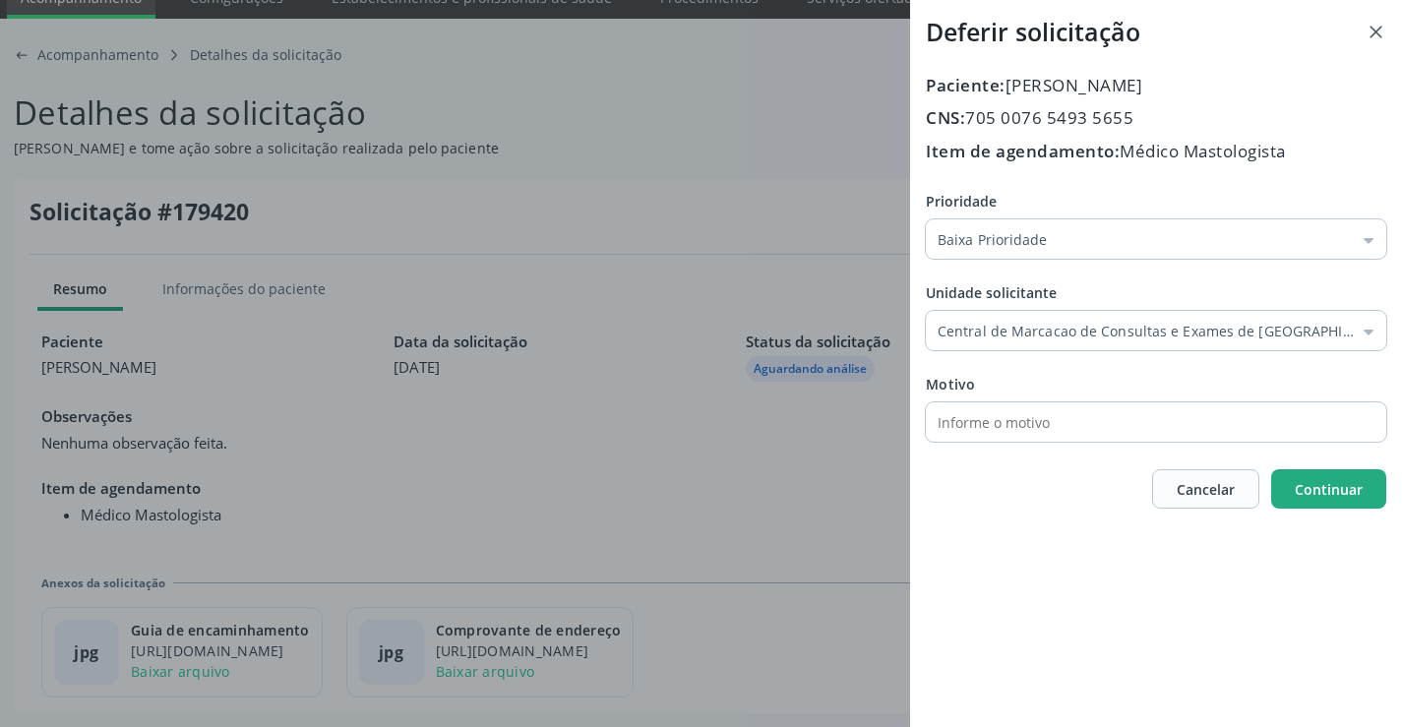
click at [1295, 499] on button "Continuar" at bounding box center [1328, 488] width 115 height 39
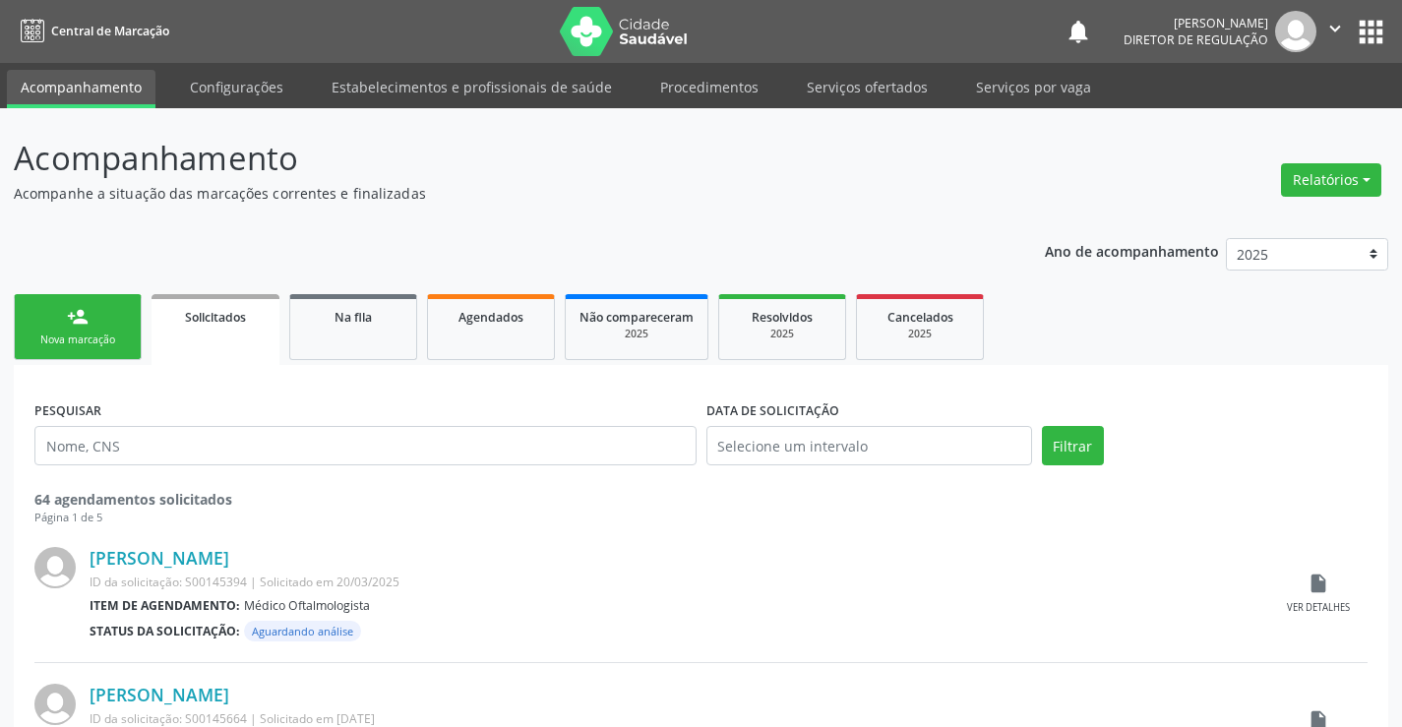
click at [85, 348] on link "person_add Nova marcação" at bounding box center [78, 327] width 128 height 66
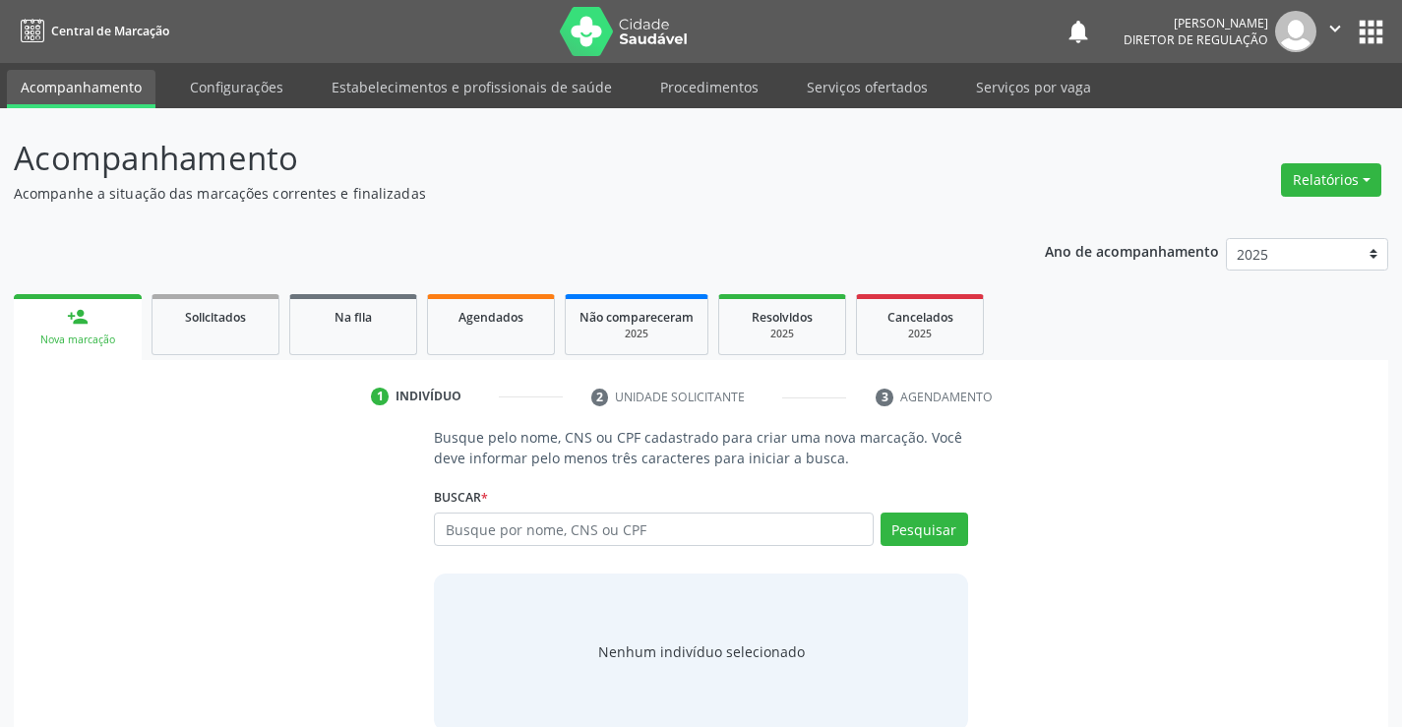
drag, startPoint x: 484, startPoint y: 560, endPoint x: 499, endPoint y: 554, distance: 15.9
click at [496, 556] on div "Busque pelo nome, CNS ou CPF cadastrado para criar uma nova marcação. Você deve…" at bounding box center [700, 578] width 561 height 303
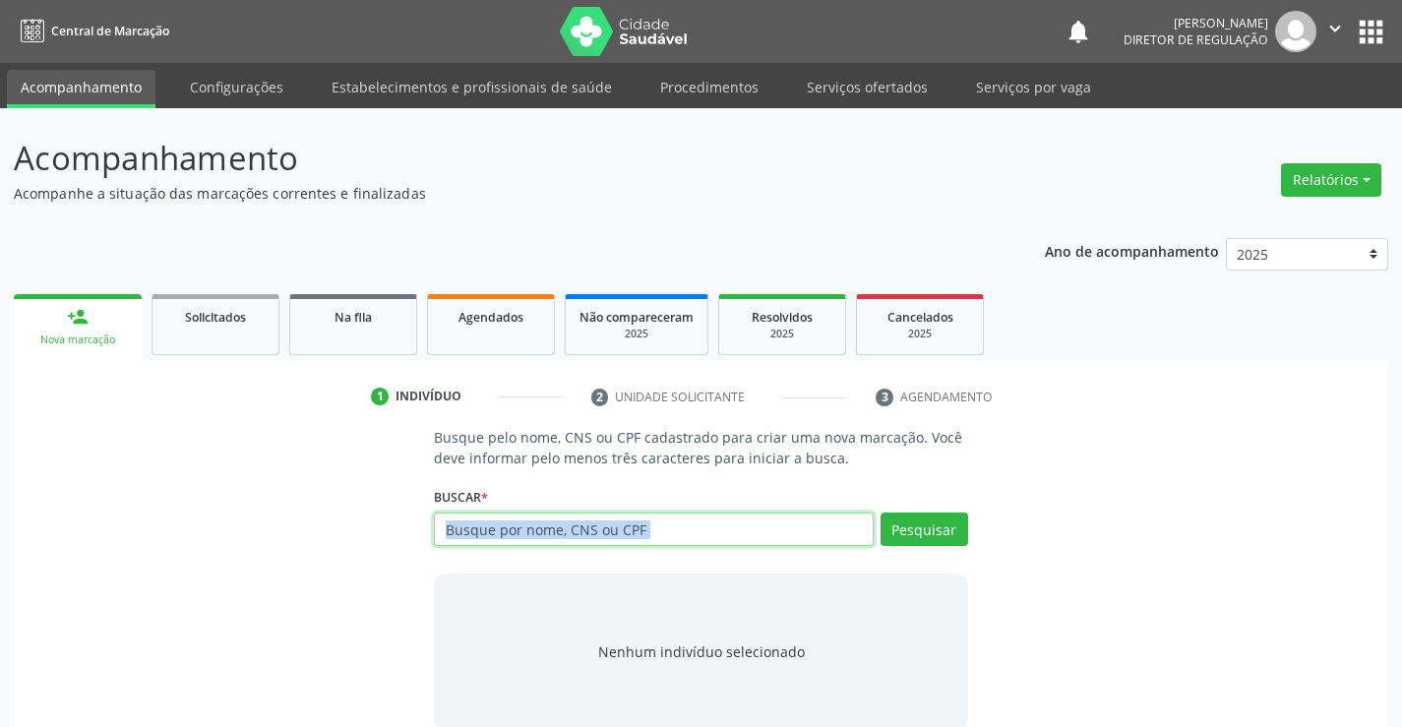
click at [509, 541] on input "text" at bounding box center [653, 529] width 439 height 33
click at [512, 532] on input "text" at bounding box center [653, 529] width 439 height 33
type input "707105366126720"
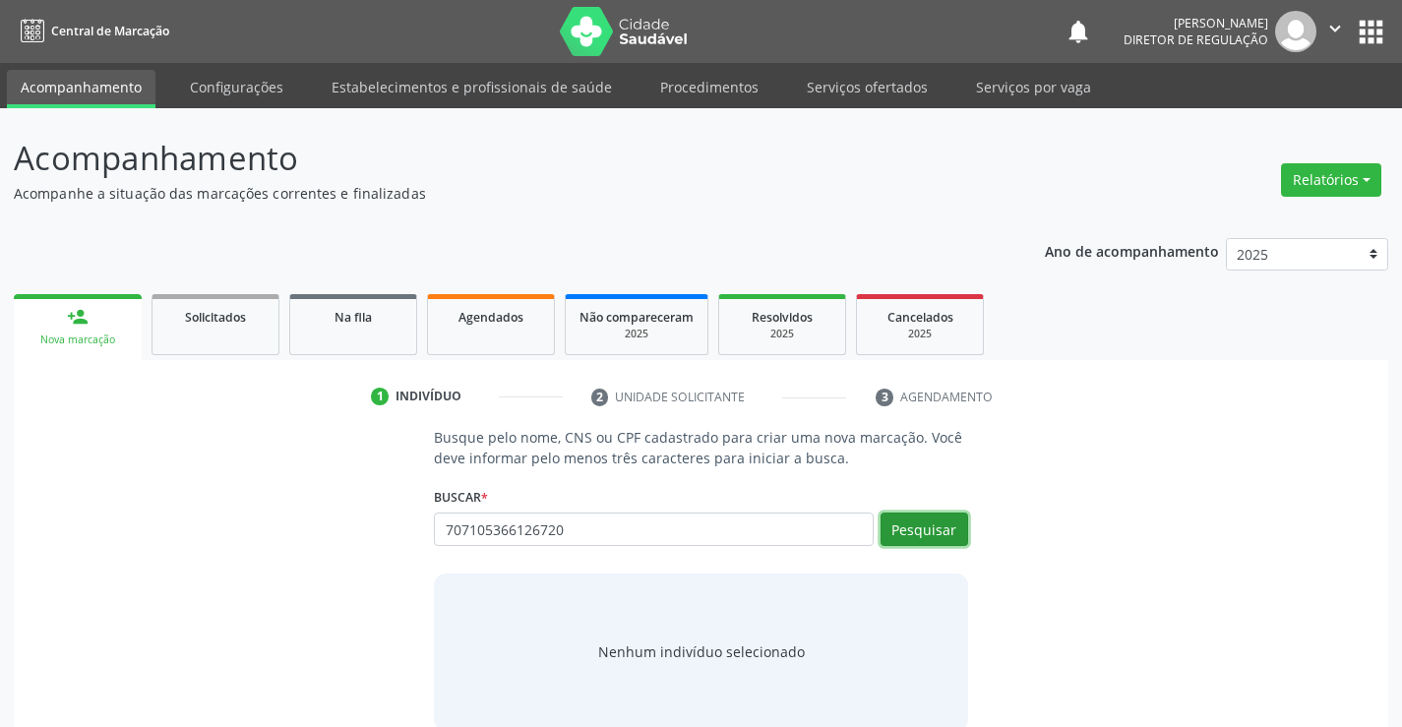
click at [917, 527] on button "Pesquisar" at bounding box center [925, 529] width 88 height 33
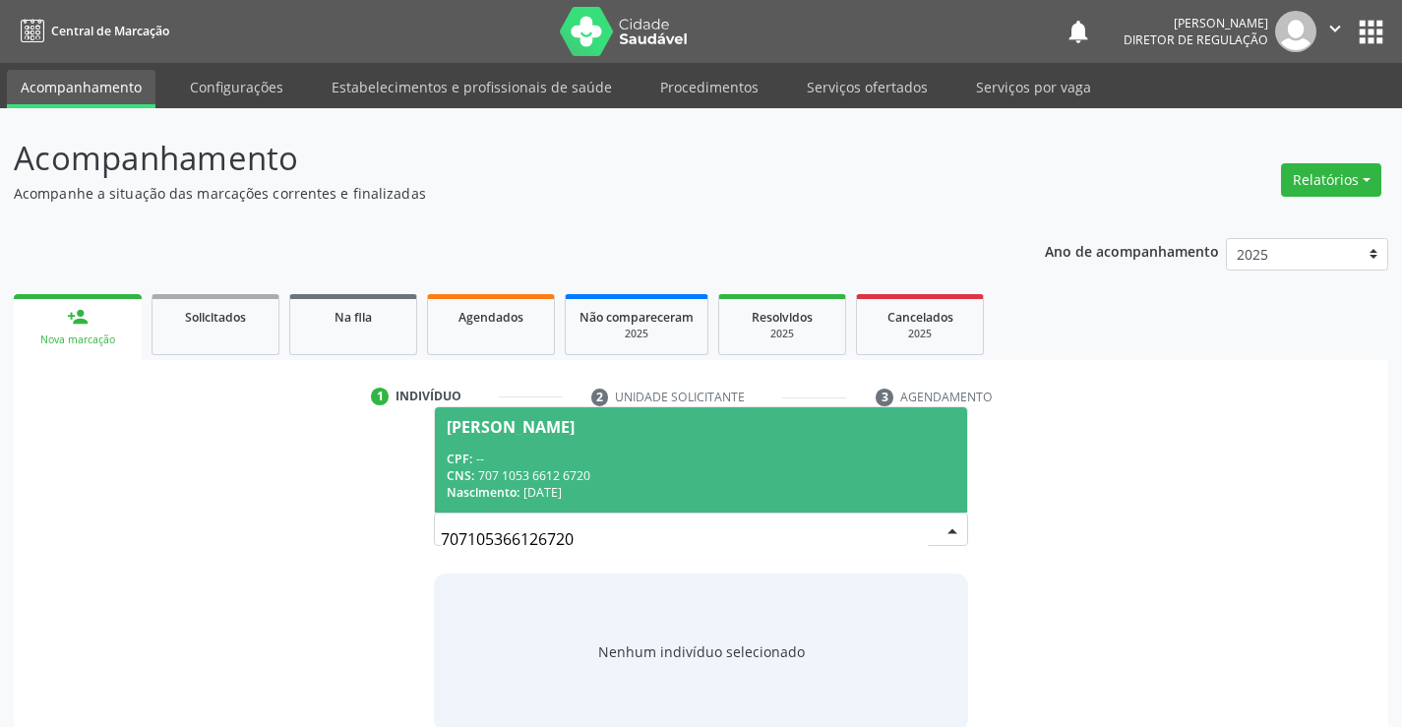
click at [844, 497] on div "Nascimento: [DATE]" at bounding box center [701, 492] width 508 height 17
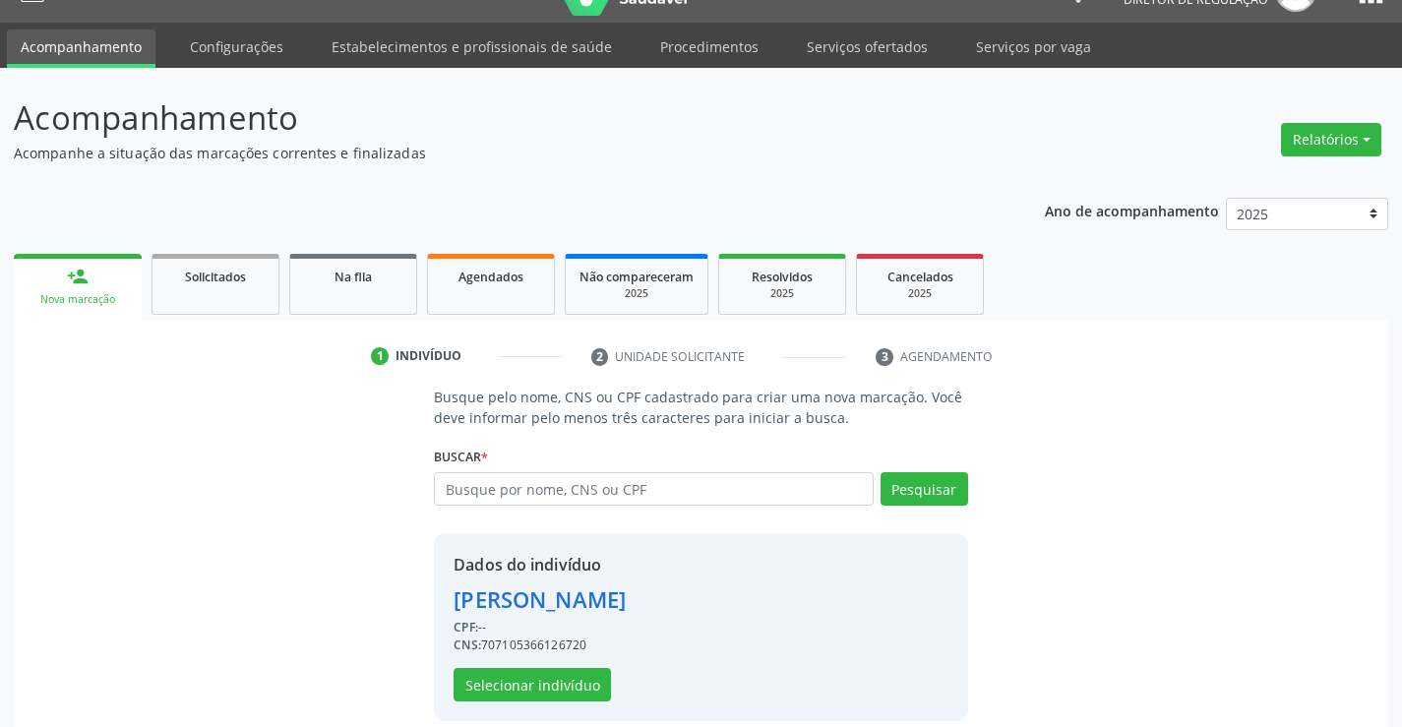
scroll to position [62, 0]
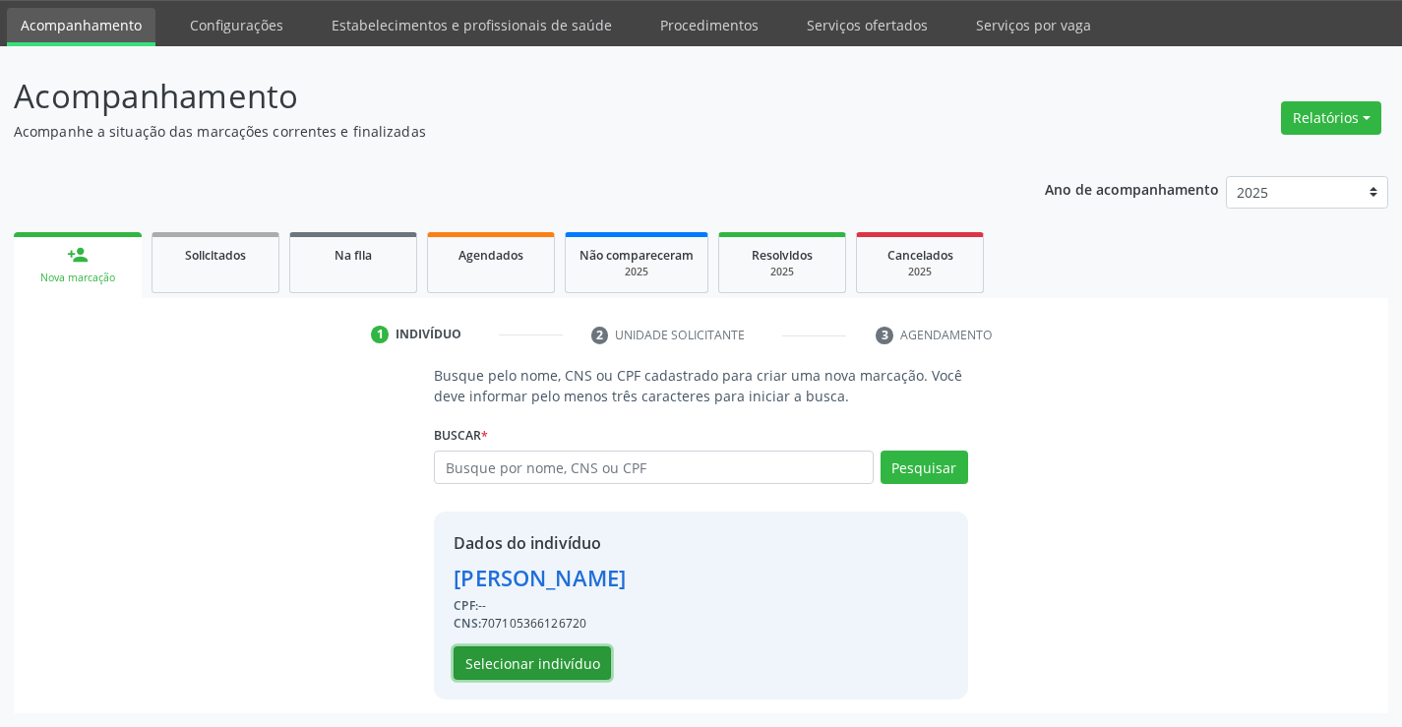
click at [575, 654] on button "Selecionar indivíduo" at bounding box center [532, 663] width 157 height 33
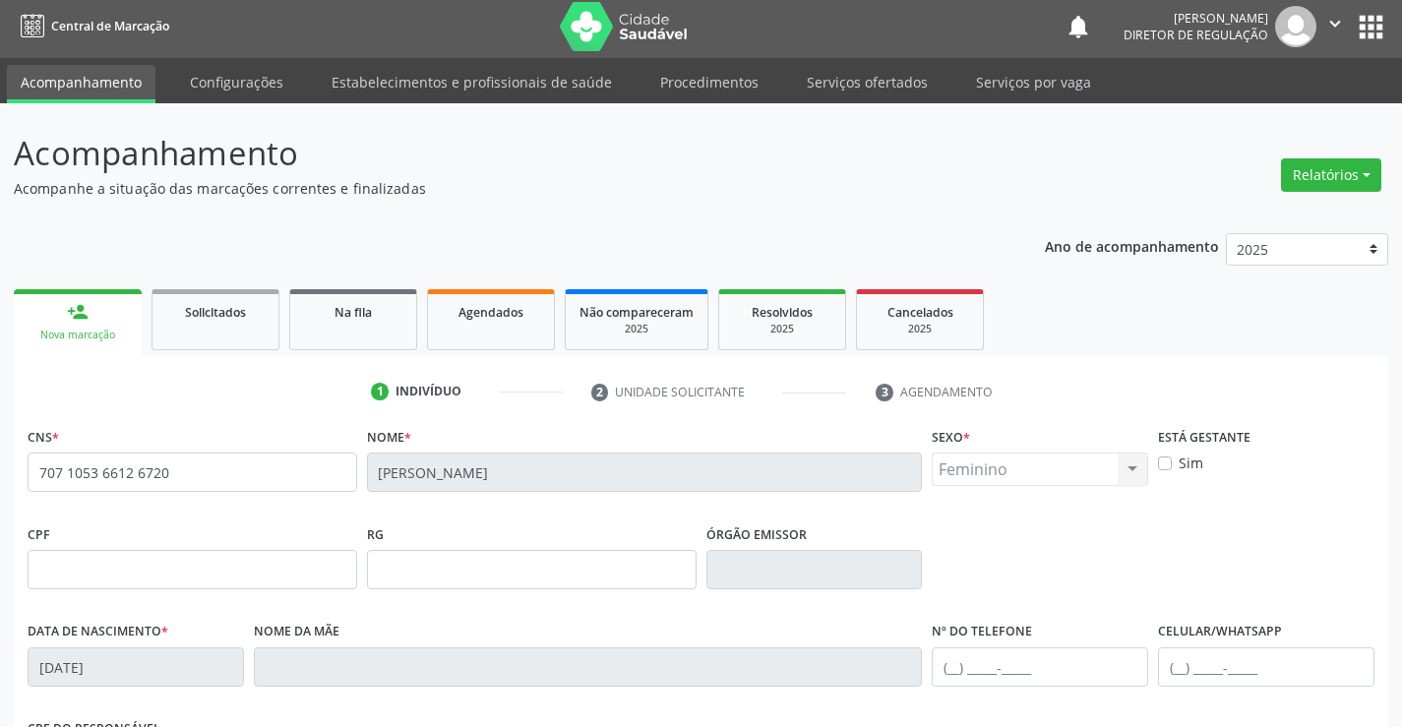
scroll to position [0, 0]
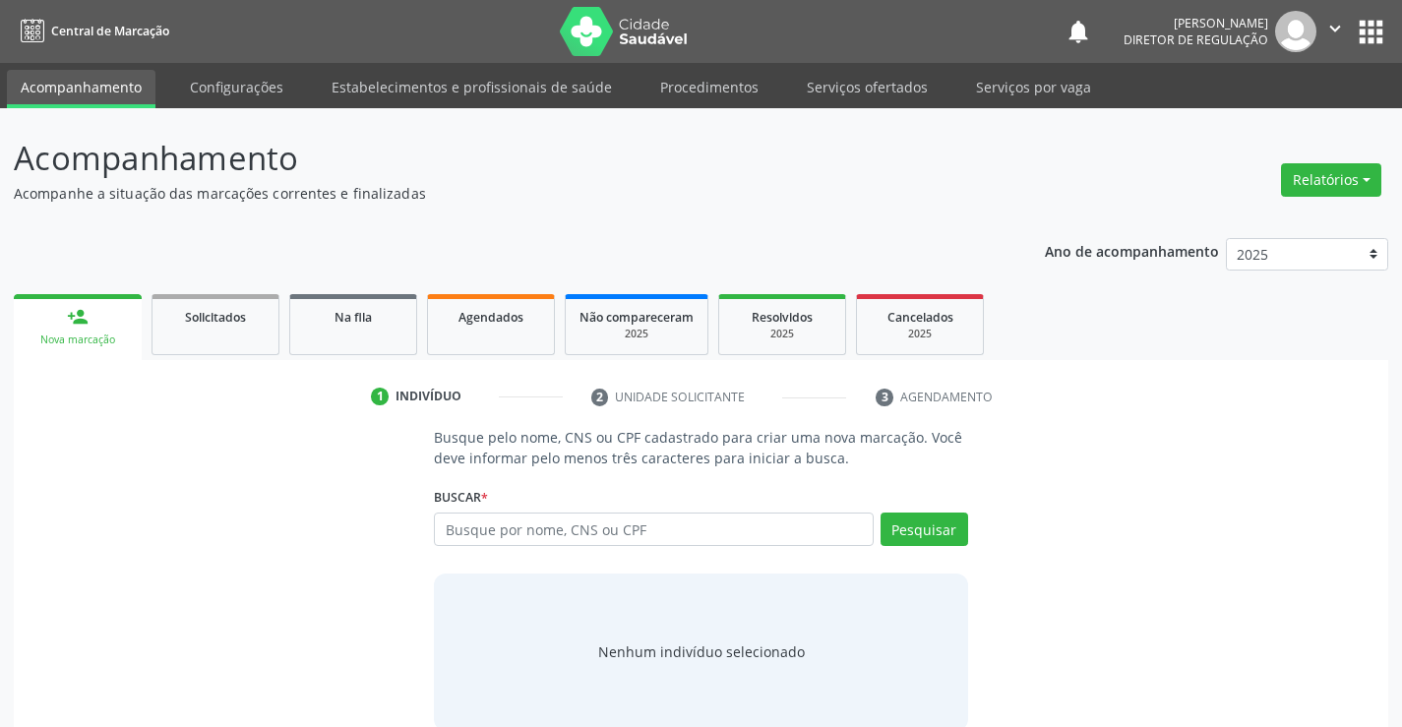
drag, startPoint x: 562, startPoint y: 535, endPoint x: 572, endPoint y: 540, distance: 11.0
click at [569, 539] on input "text" at bounding box center [653, 529] width 439 height 33
type input "702104708418094"
click at [934, 544] on button "Pesquisar" at bounding box center [925, 529] width 88 height 33
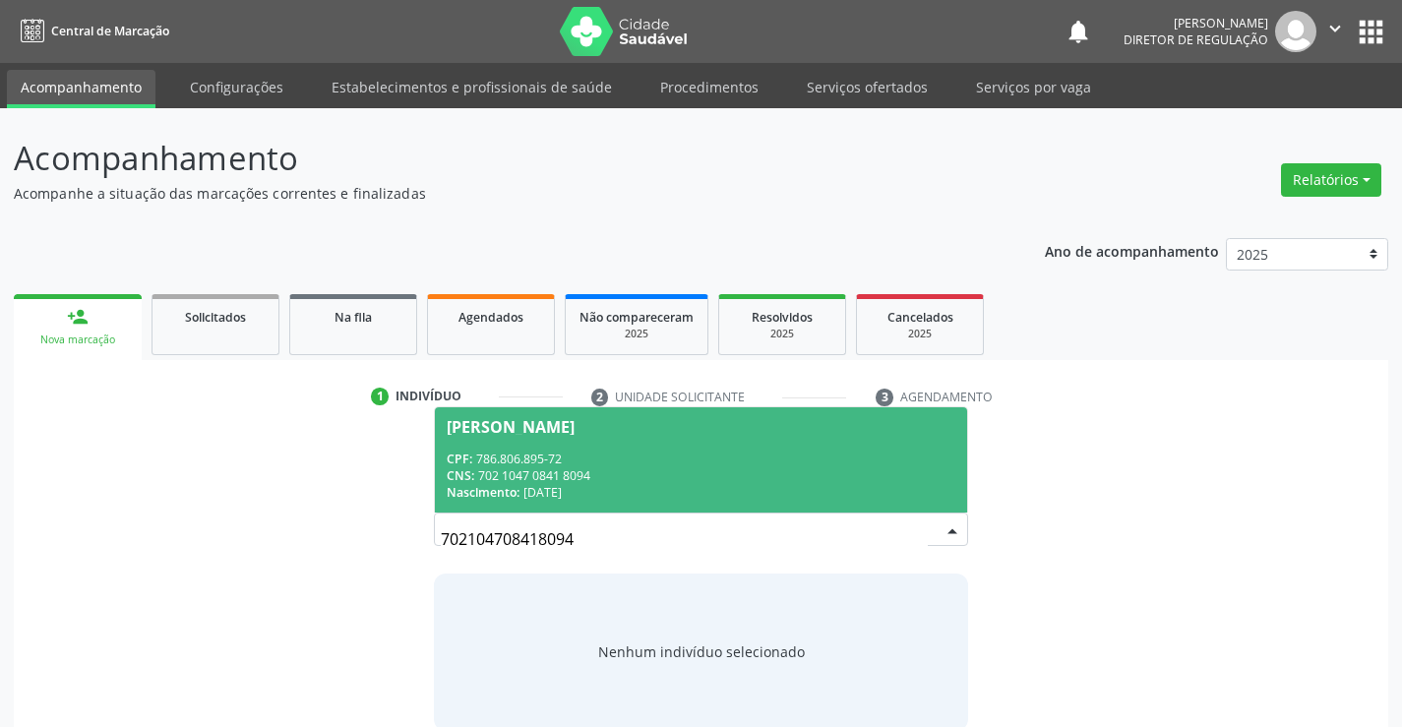
click at [604, 443] on span "[PERSON_NAME] CPF: 786.806.895-72 CNS: 702 1047 0841 8094 Nascimento: [DATE]" at bounding box center [700, 459] width 531 height 105
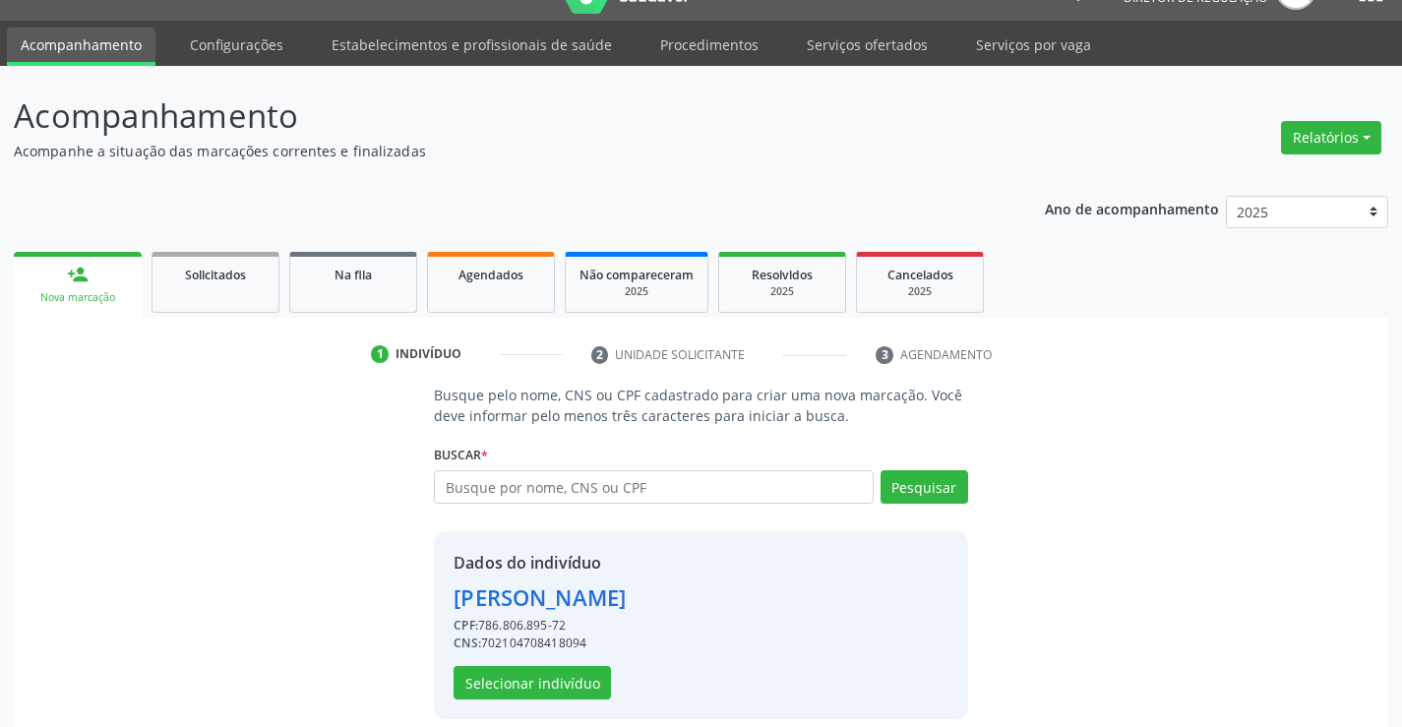
scroll to position [62, 0]
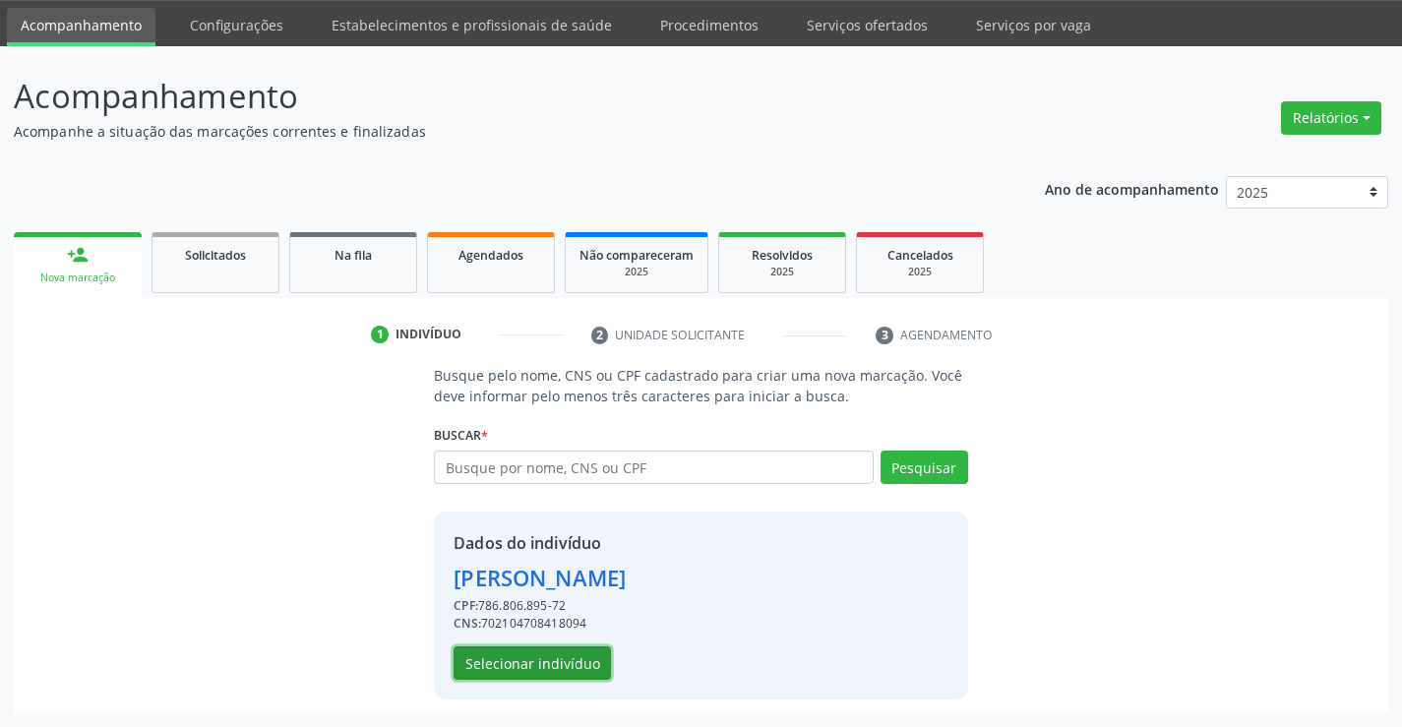
click at [587, 650] on button "Selecionar indivíduo" at bounding box center [532, 663] width 157 height 33
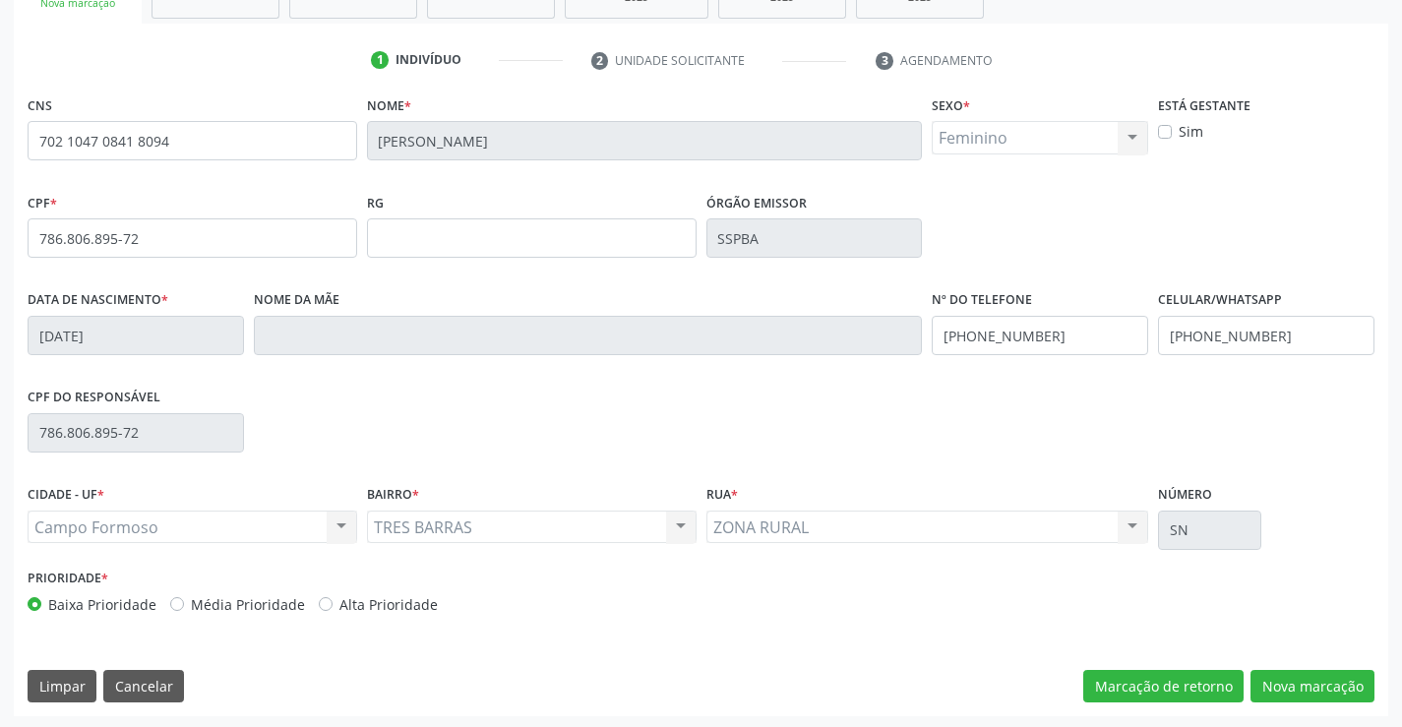
scroll to position [340, 0]
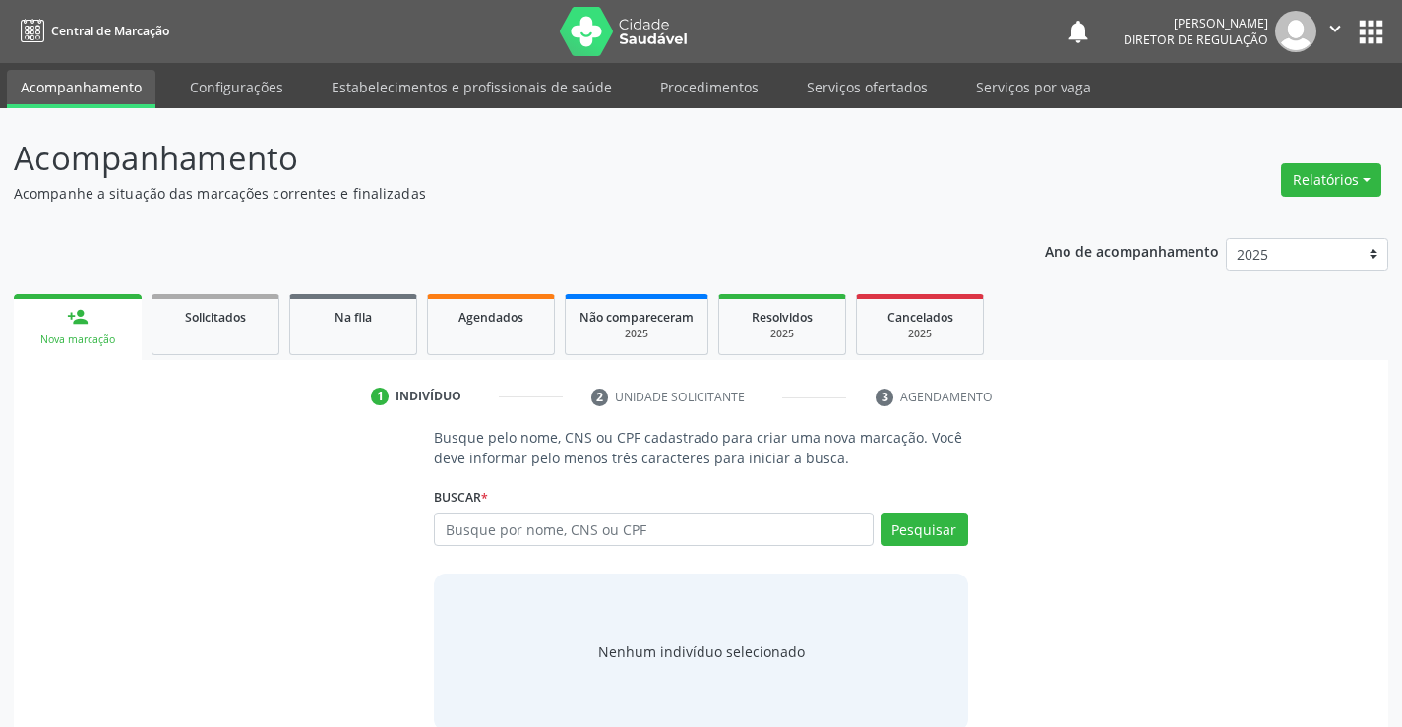
click at [541, 532] on input "text" at bounding box center [653, 529] width 439 height 33
type input "702108736676896"
click at [908, 537] on button "Pesquisar" at bounding box center [925, 529] width 88 height 33
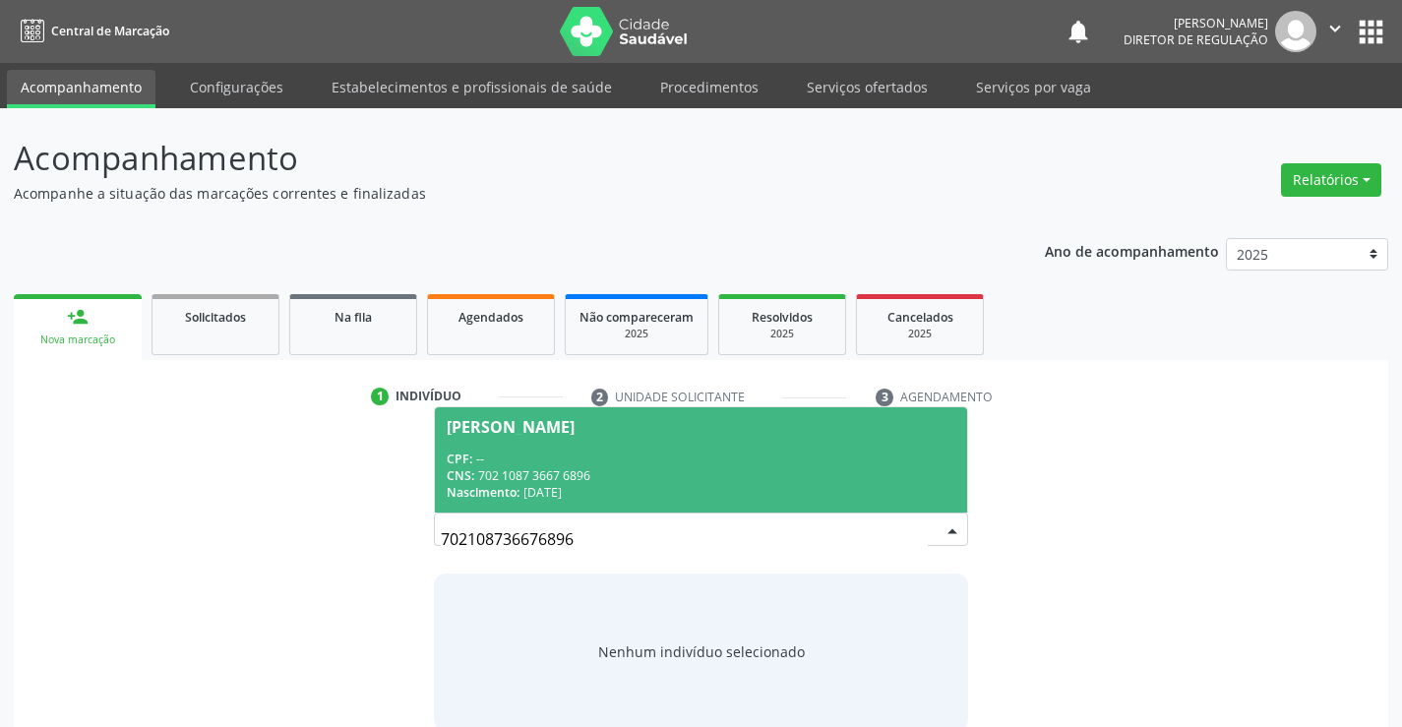
click at [534, 489] on div "Nascimento: 30/03/1970" at bounding box center [701, 492] width 508 height 17
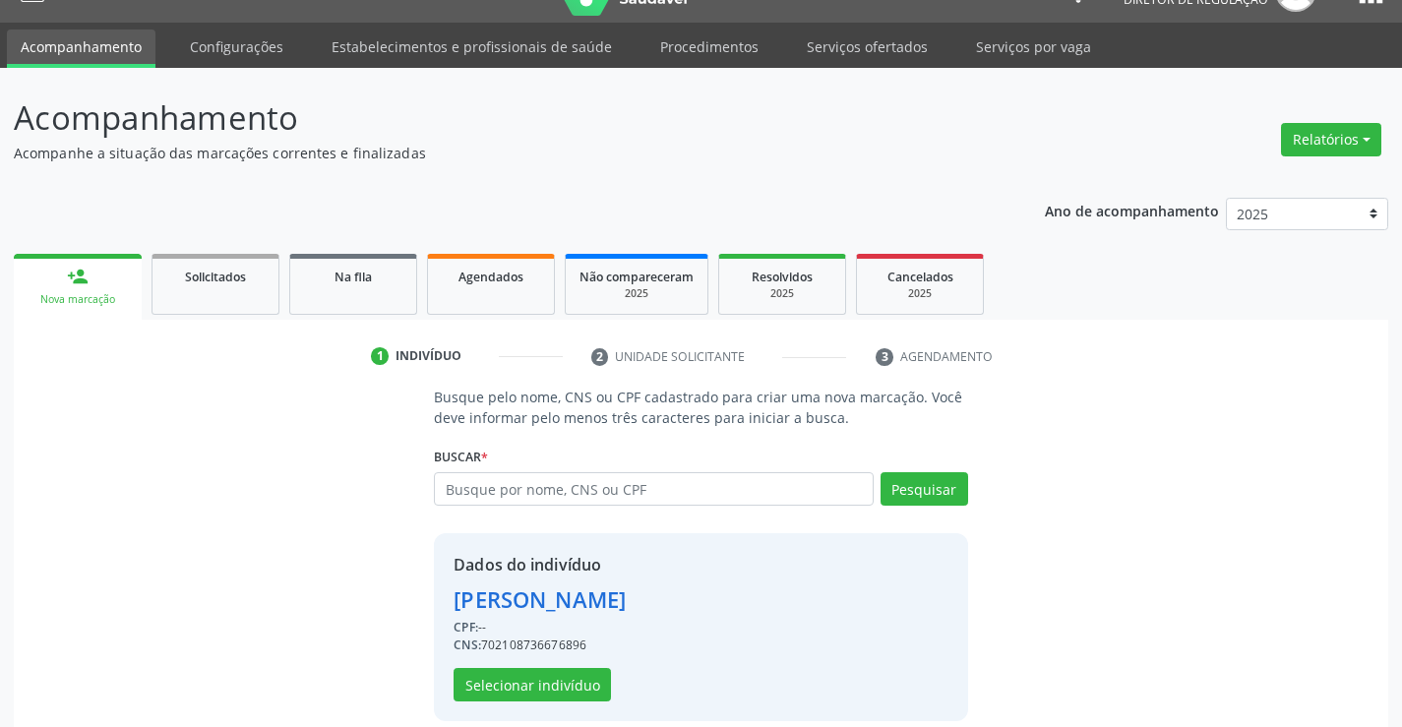
scroll to position [62, 0]
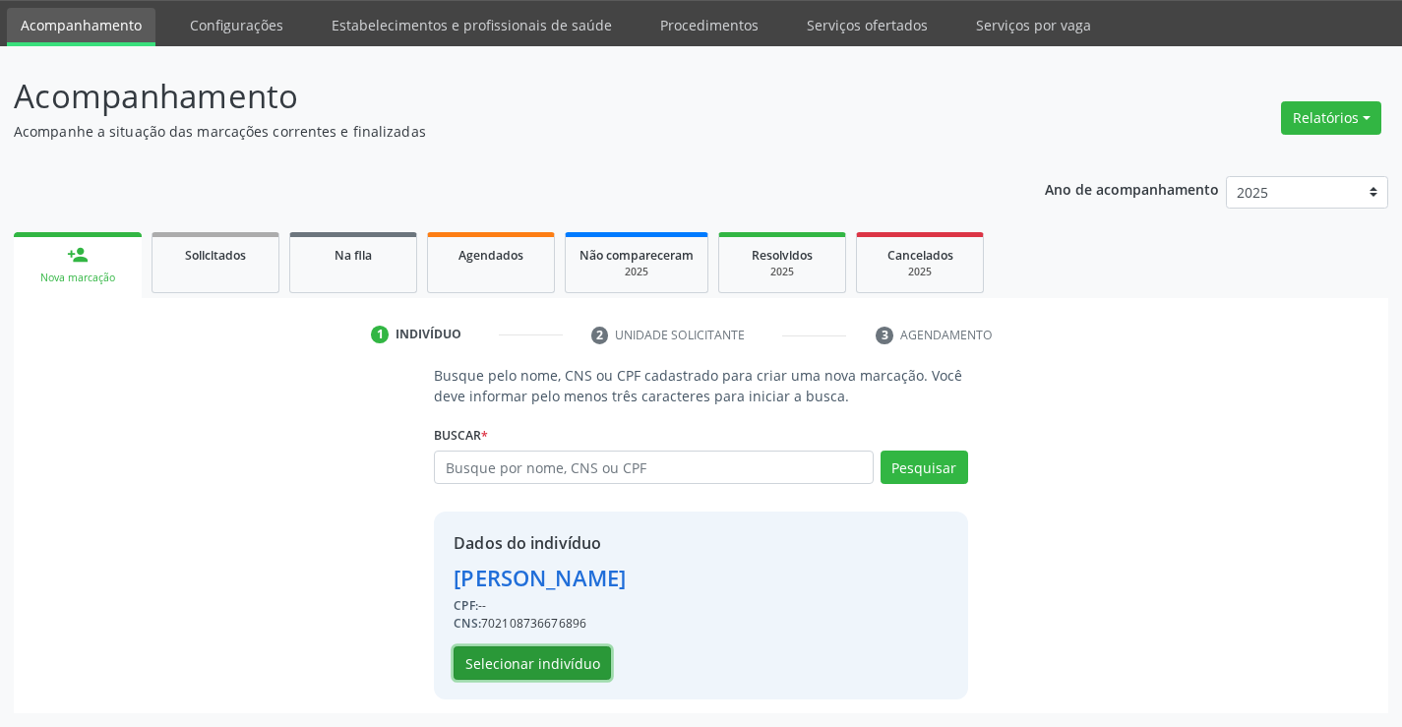
click at [570, 667] on button "Selecionar indivíduo" at bounding box center [532, 663] width 157 height 33
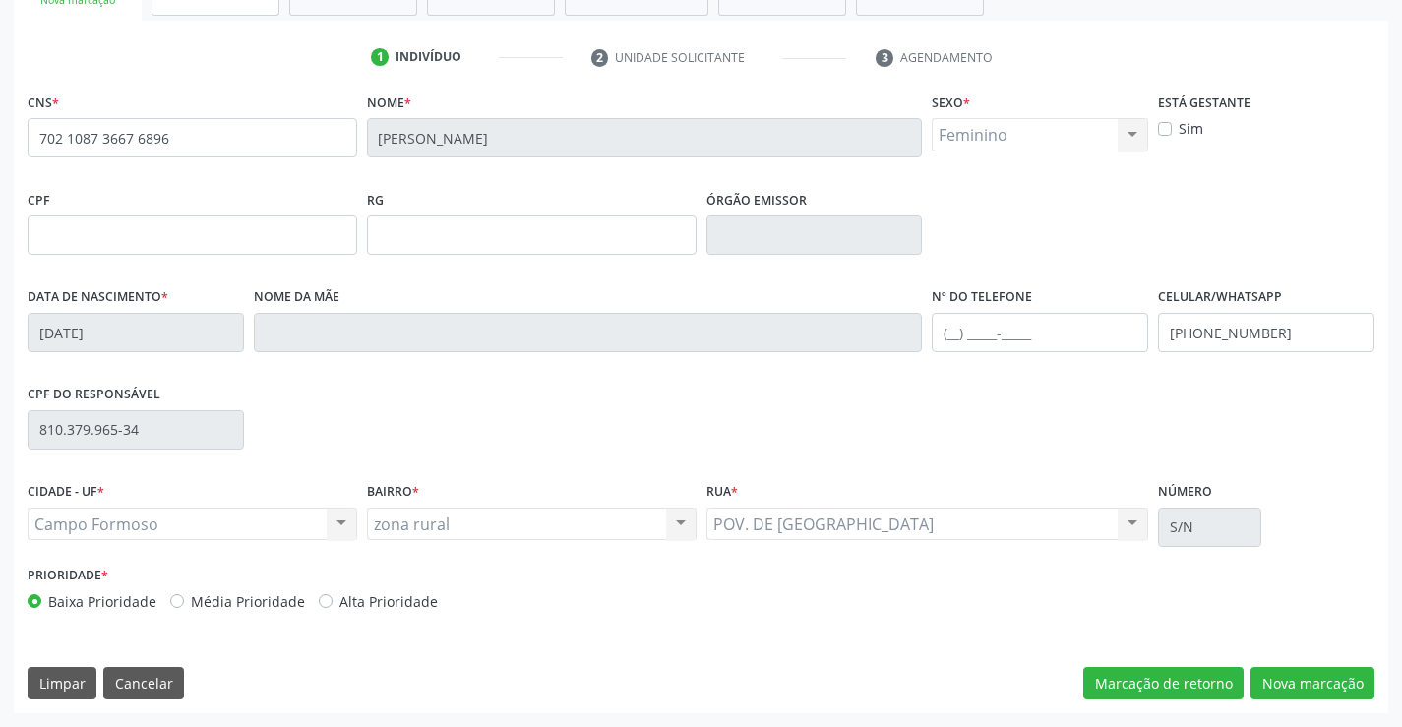
scroll to position [241, 0]
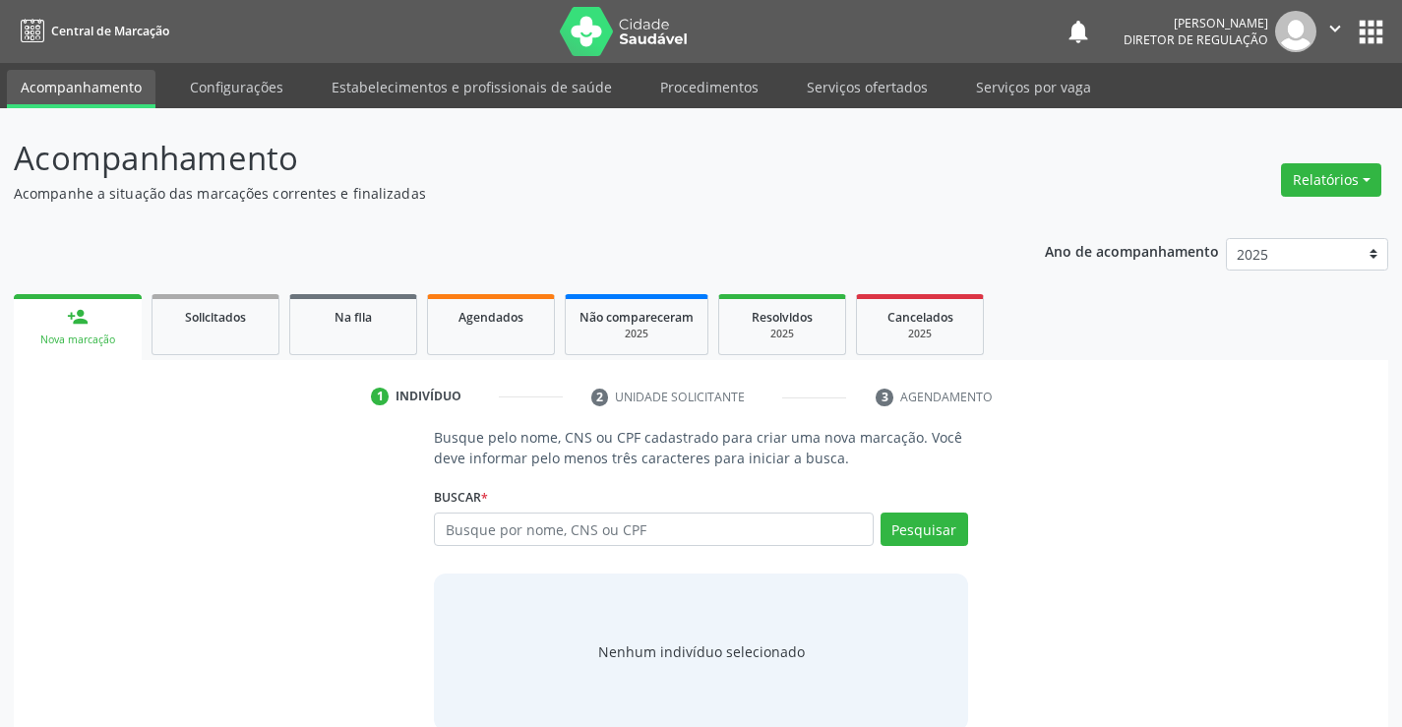
click at [520, 520] on input "text" at bounding box center [653, 529] width 439 height 33
type input "701202082154913"
click at [964, 526] on button "Pesquisar" at bounding box center [925, 529] width 88 height 33
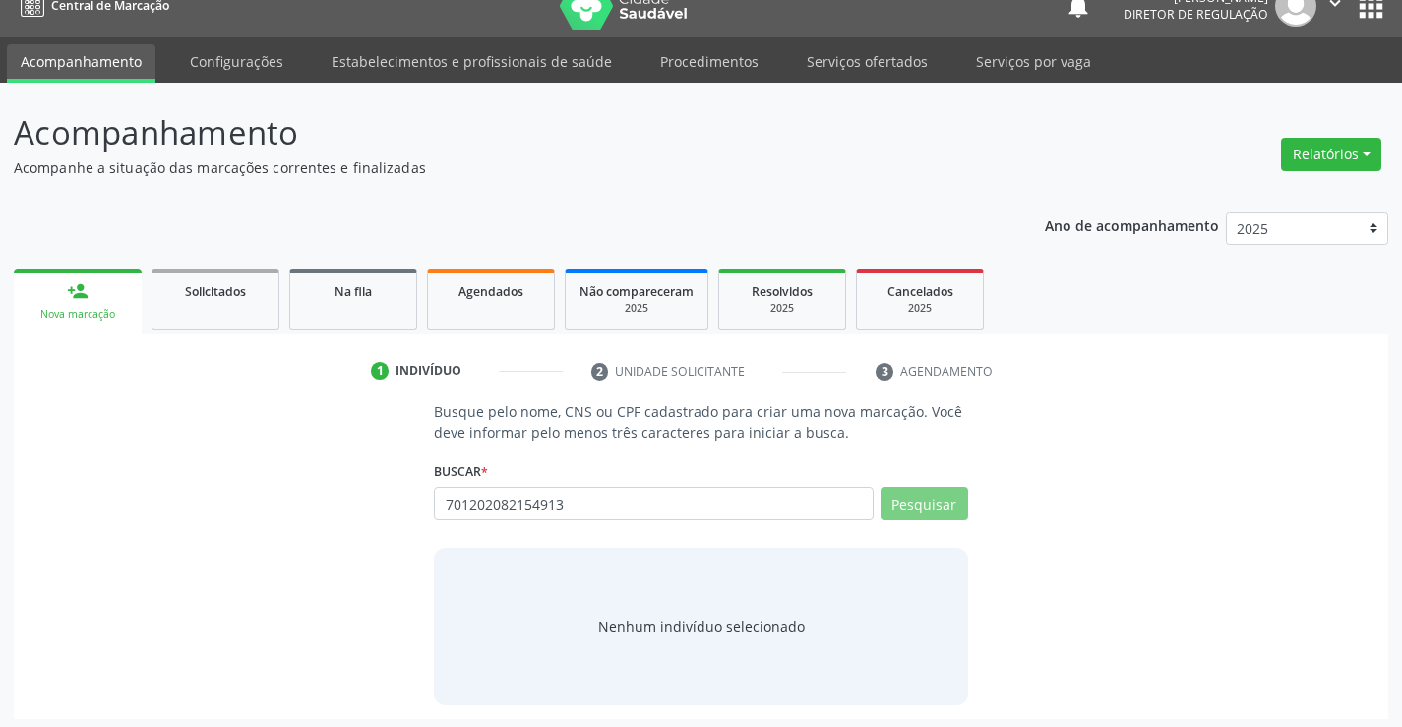
scroll to position [31, 0]
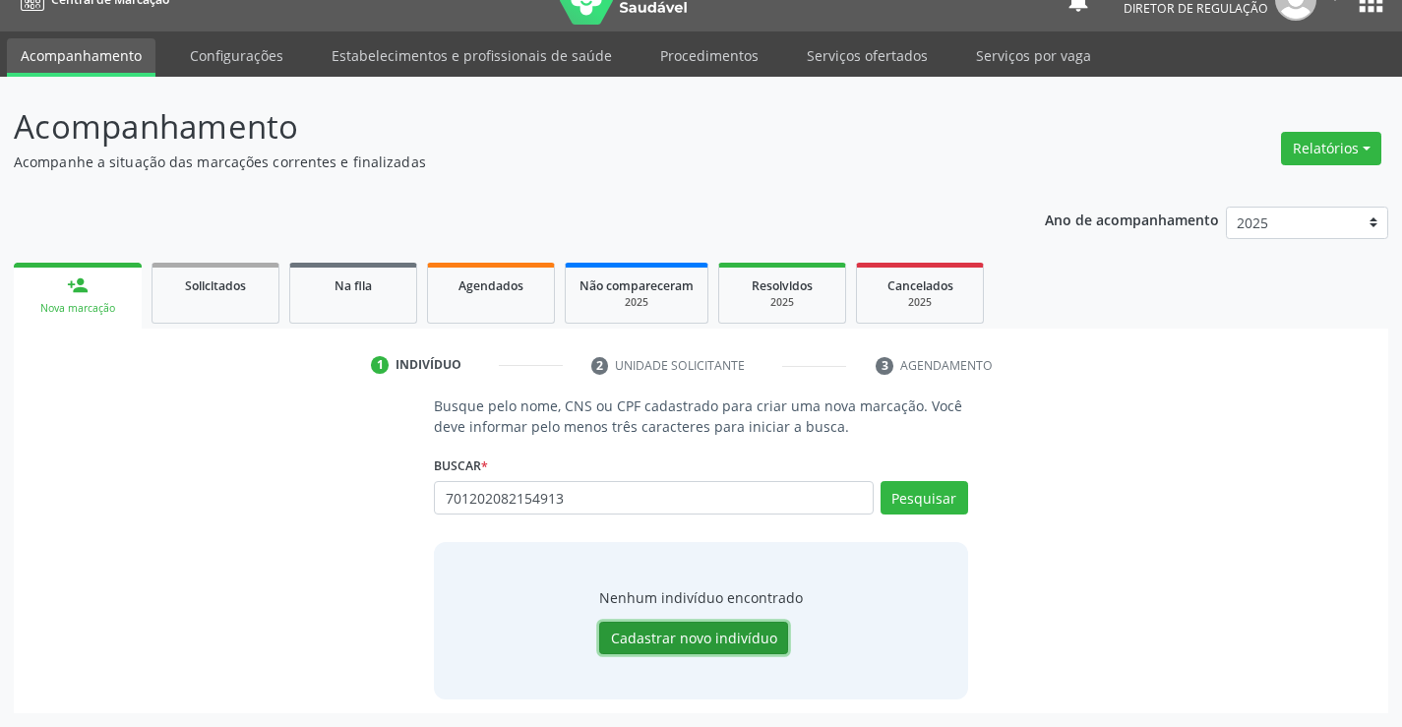
click at [634, 640] on button "Cadastrar novo indivíduo" at bounding box center [693, 638] width 189 height 33
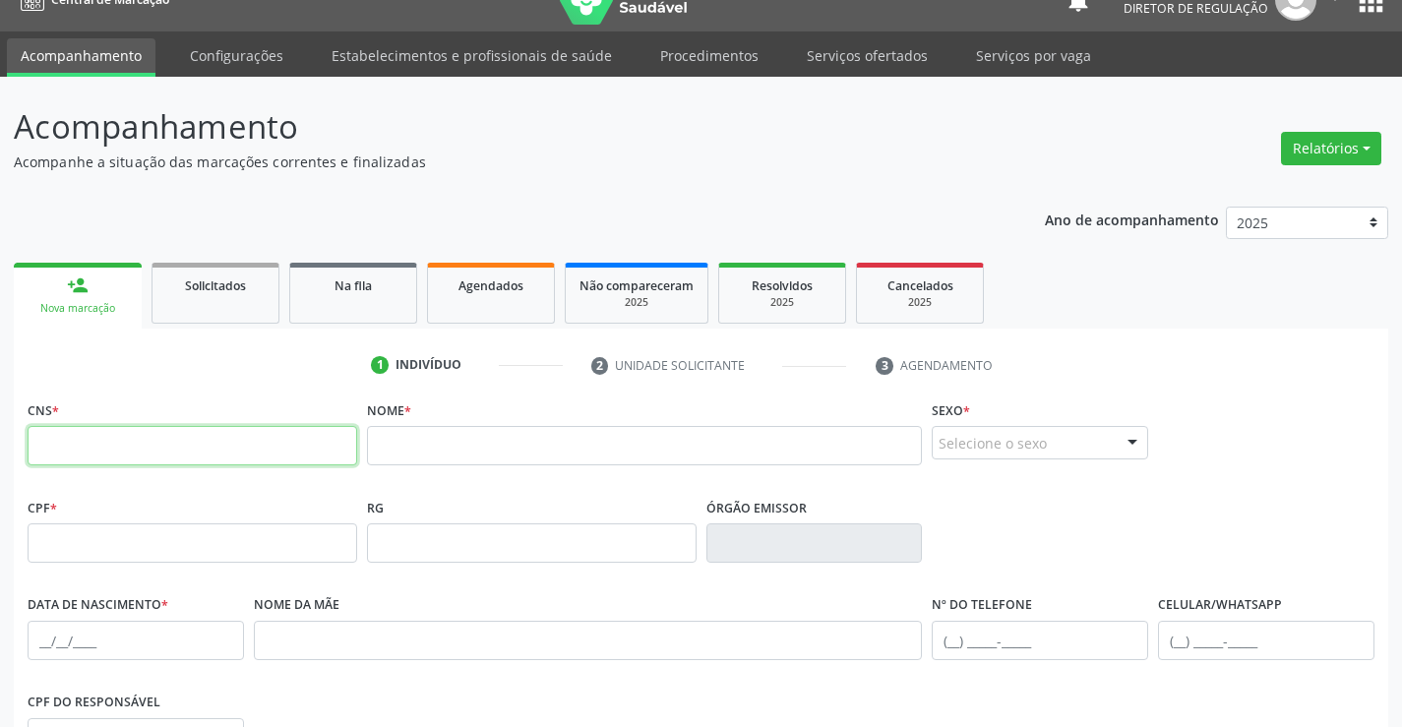
click at [240, 460] on input "text" at bounding box center [193, 445] width 330 height 39
type input "701 2020 8215 4913"
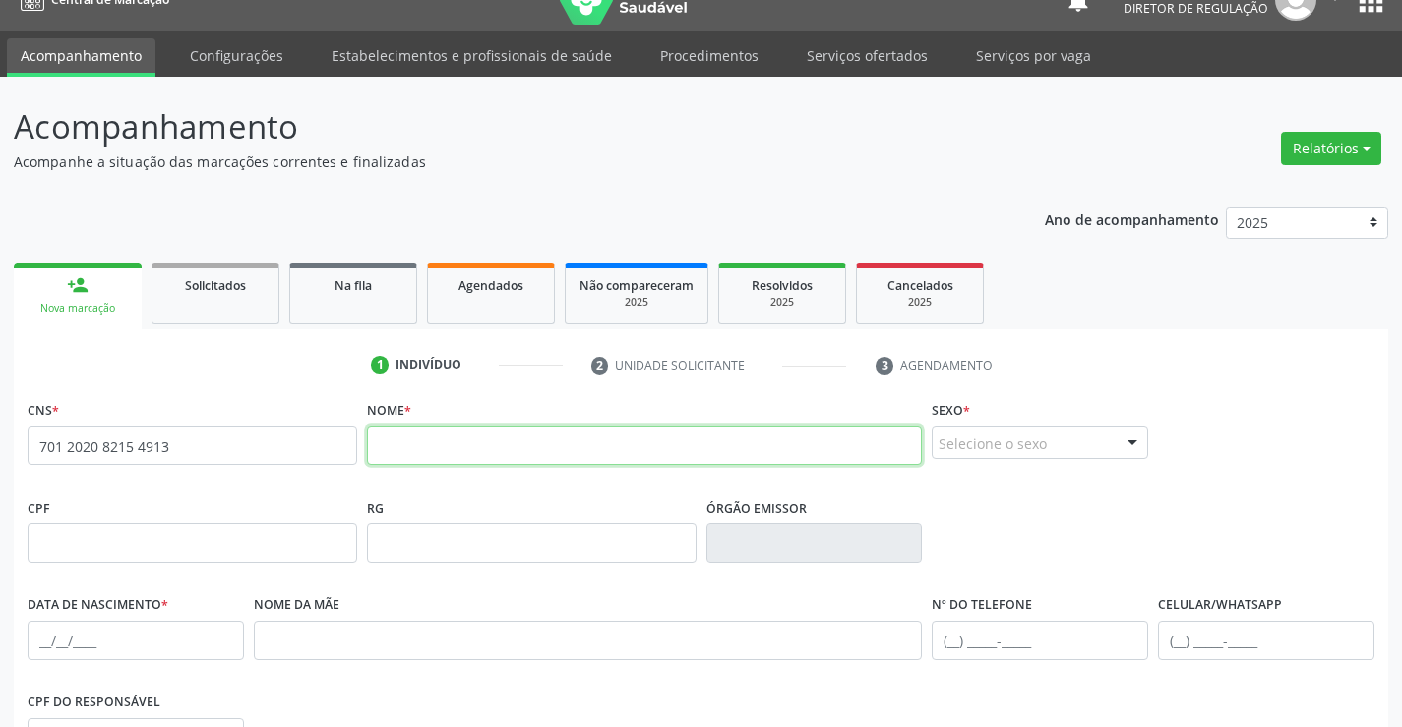
click at [588, 445] on input "text" at bounding box center [645, 445] width 556 height 39
type input "[PERSON_NAME]"
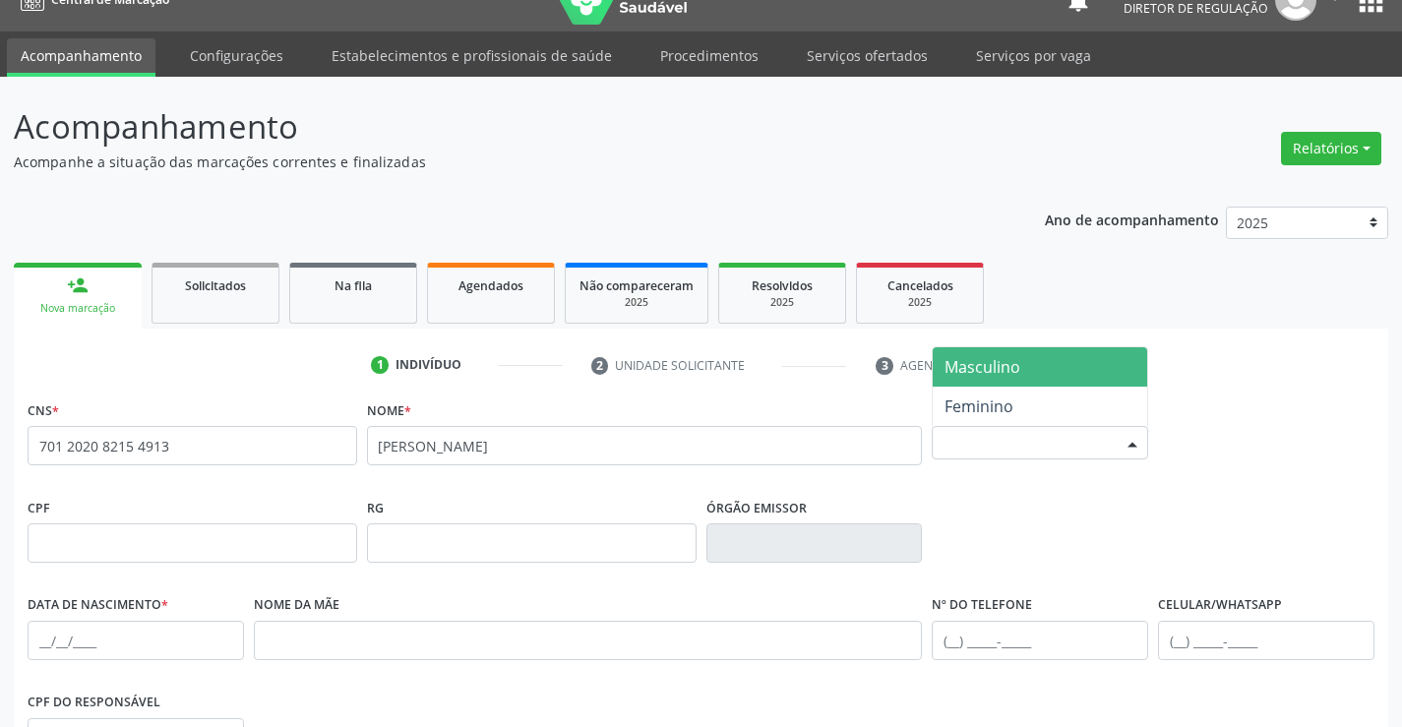
click at [1034, 432] on div "Selecione o sexo" at bounding box center [1040, 442] width 217 height 33
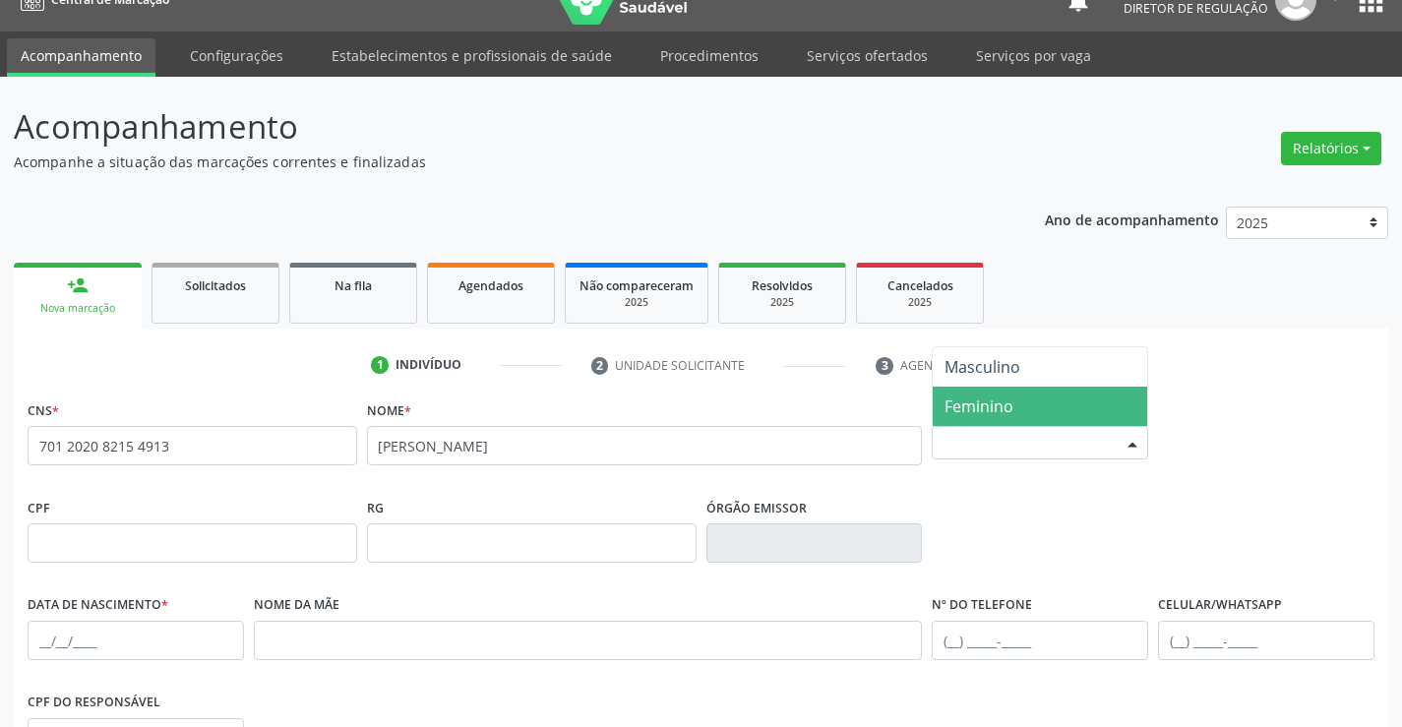
click at [1041, 402] on span "Feminino" at bounding box center [1040, 406] width 215 height 39
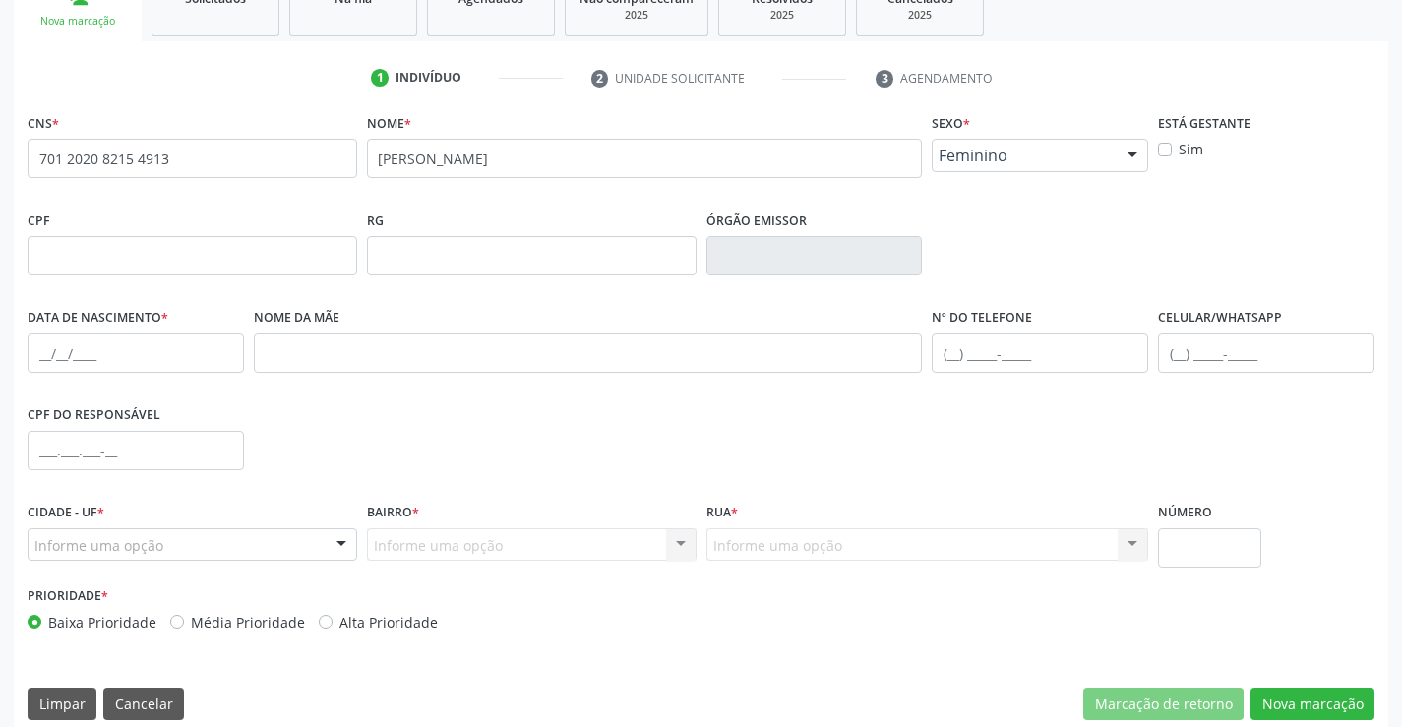
scroll to position [340, 0]
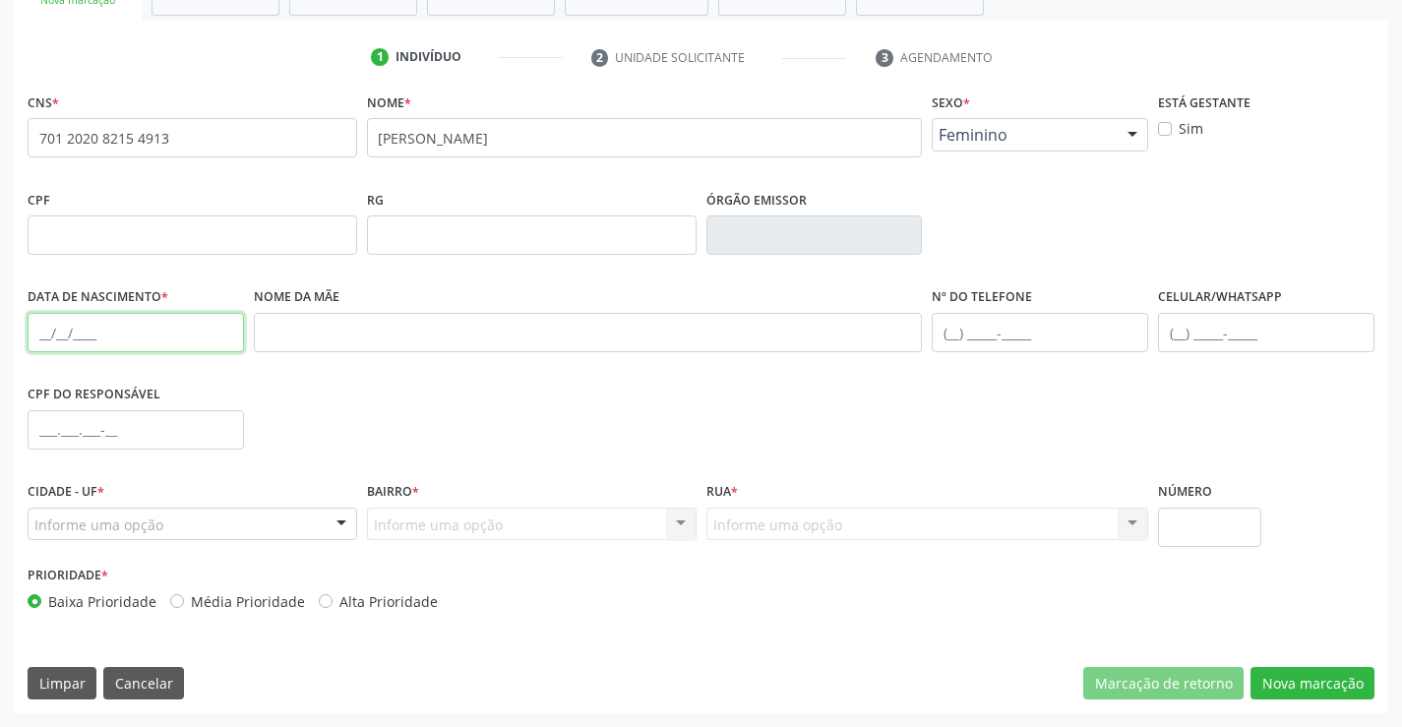
click at [156, 342] on input "text" at bounding box center [136, 332] width 217 height 39
type input "[DATE]"
click at [213, 543] on div "Cidade - UF * Informe uma opção Campo Formoso - [GEOGRAPHIC_DATA] resultado enc…" at bounding box center [193, 519] width 340 height 84
click at [214, 526] on div "Informe uma opção" at bounding box center [193, 524] width 330 height 33
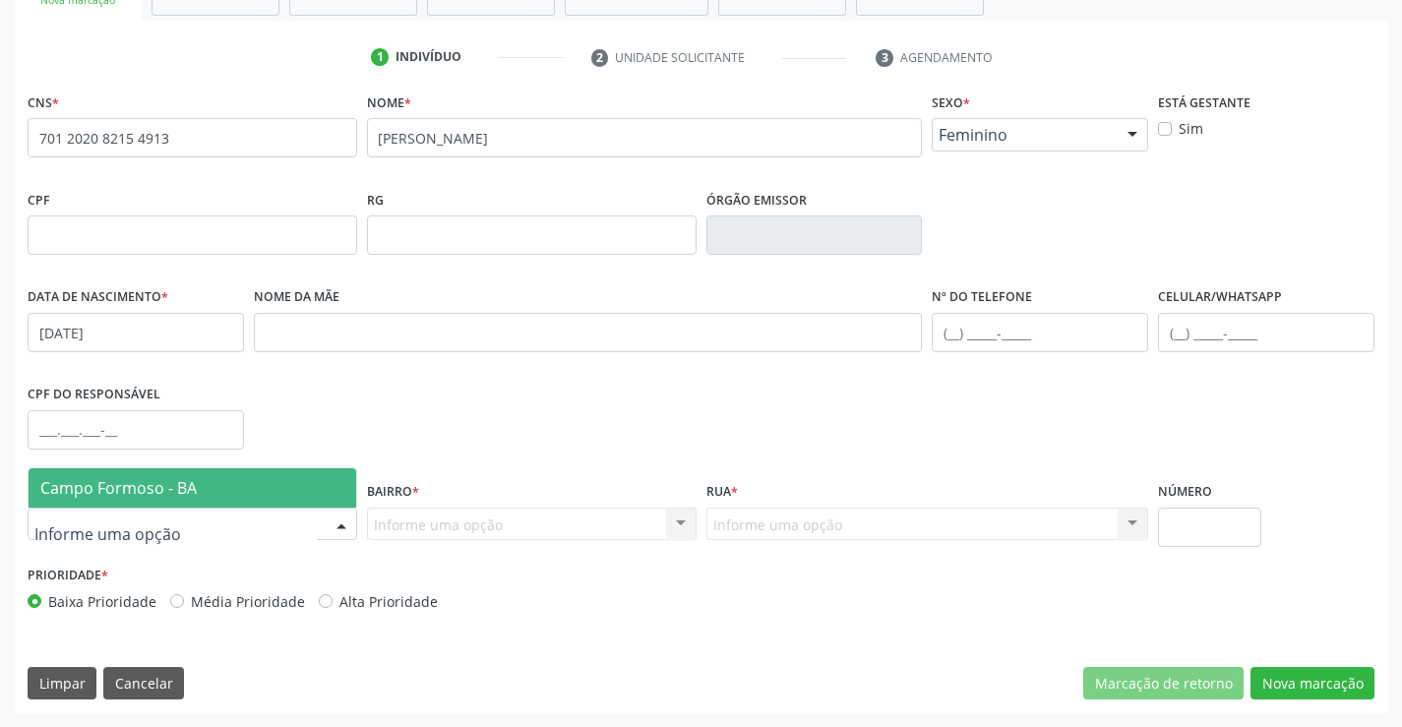
click at [216, 481] on span "Campo Formoso - BA" at bounding box center [193, 487] width 328 height 39
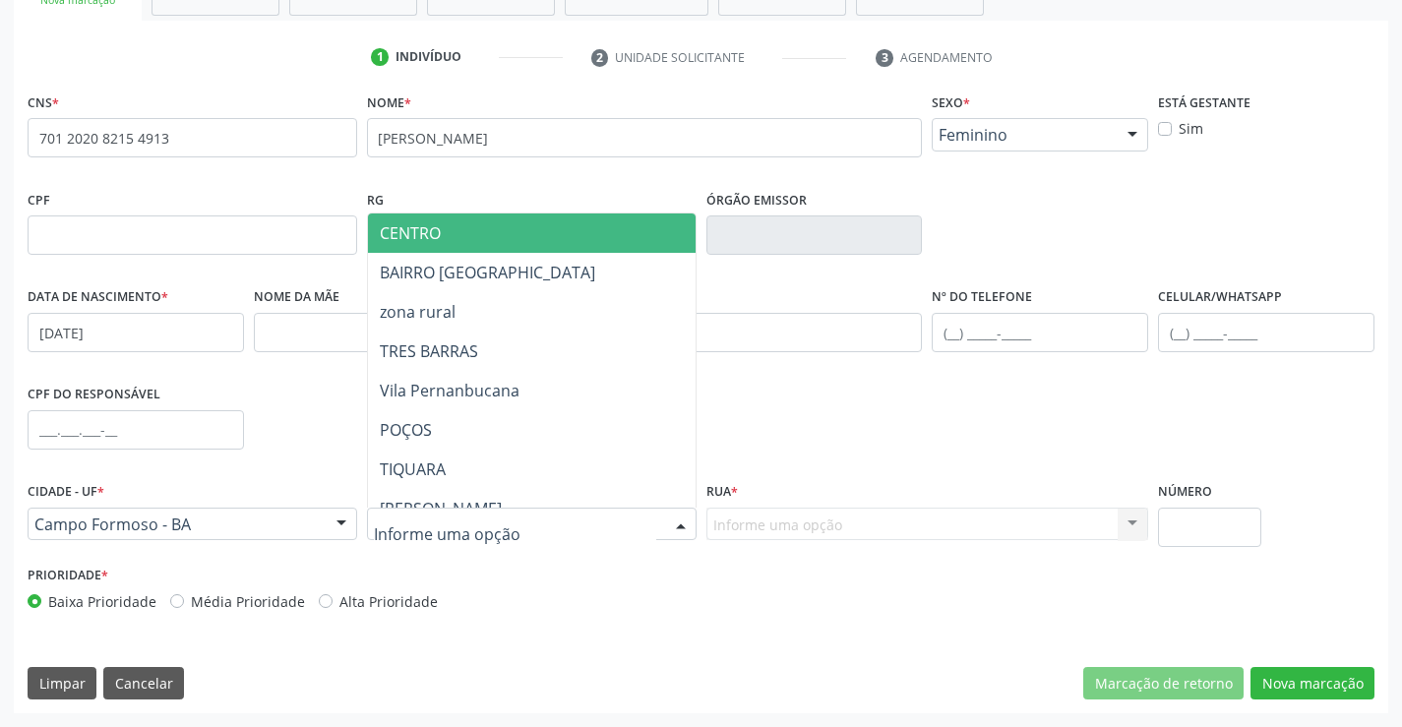
click at [531, 523] on div at bounding box center [532, 524] width 330 height 33
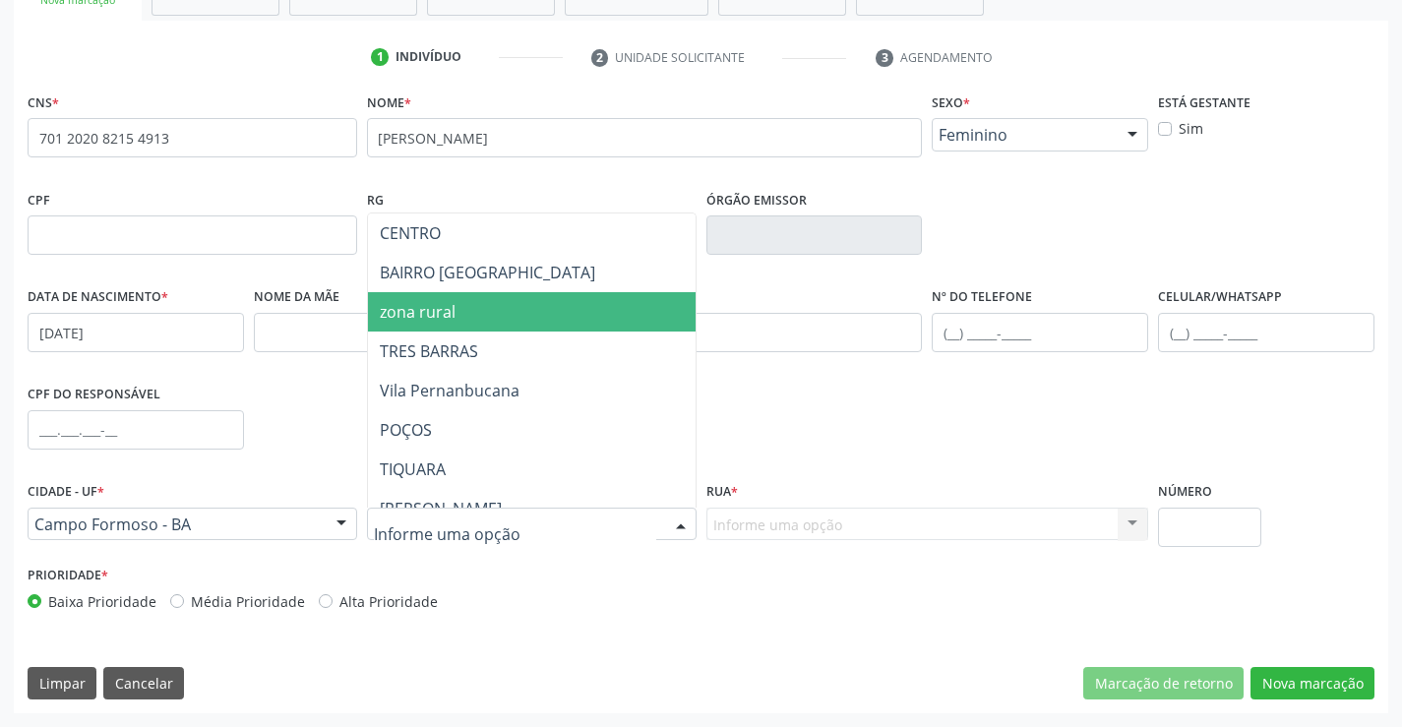
click at [541, 302] on span "zona rural" at bounding box center [580, 311] width 425 height 39
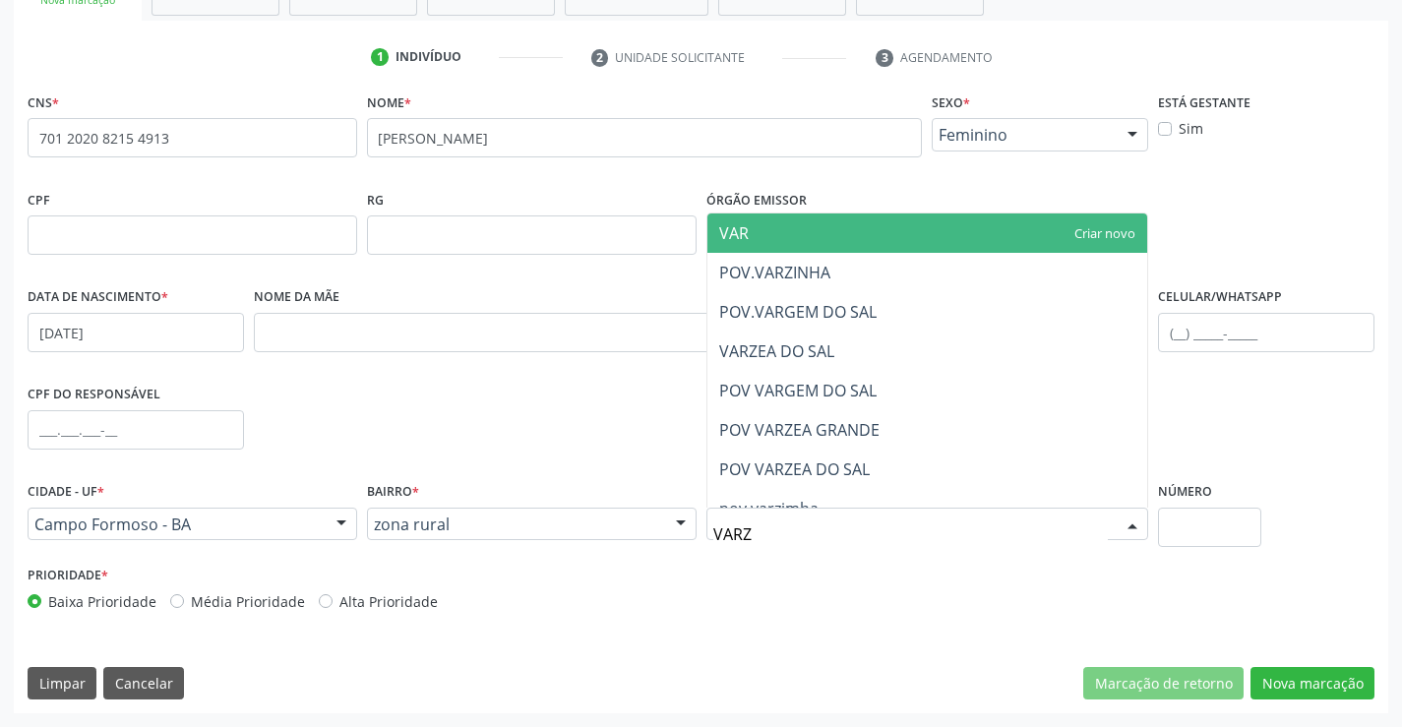
type input "VARZE"
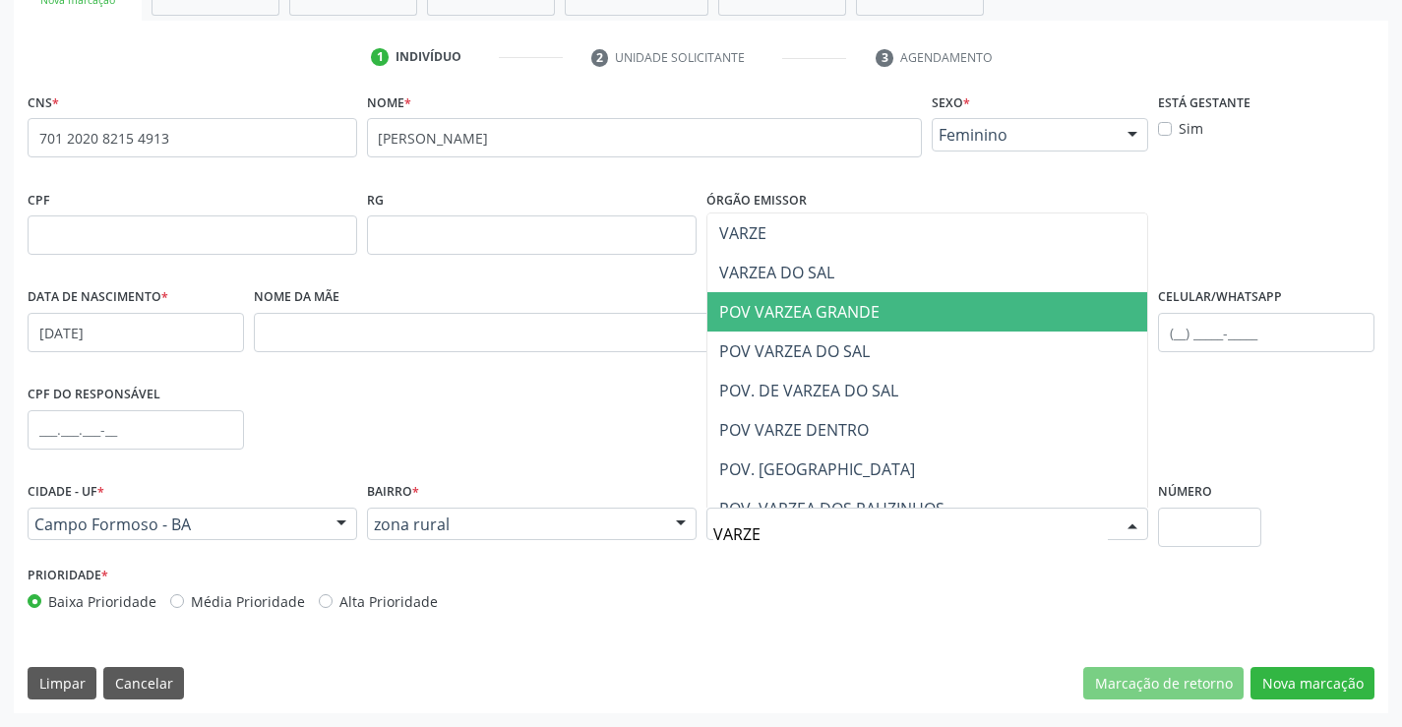
click at [829, 293] on span "POV VARZEA GRANDE" at bounding box center [928, 311] width 441 height 39
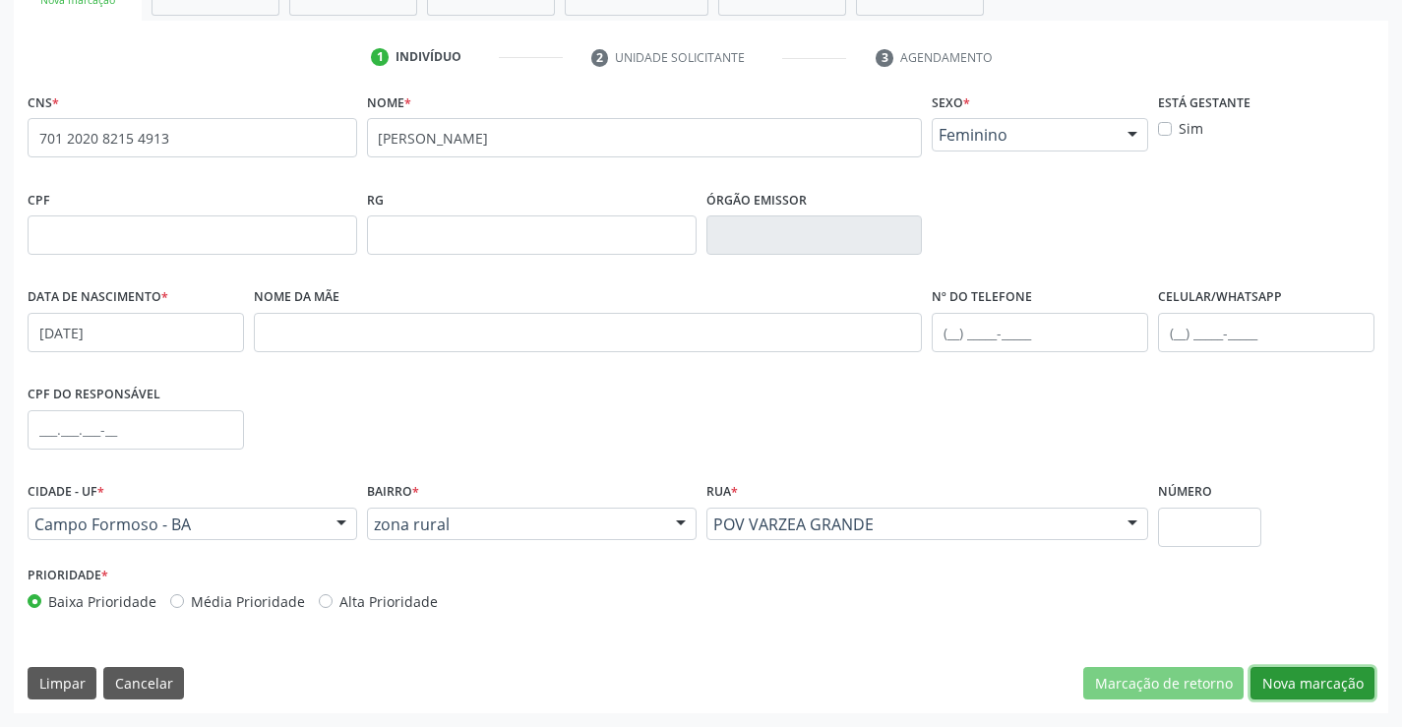
click at [1273, 678] on button "Nova marcação" at bounding box center [1313, 683] width 124 height 33
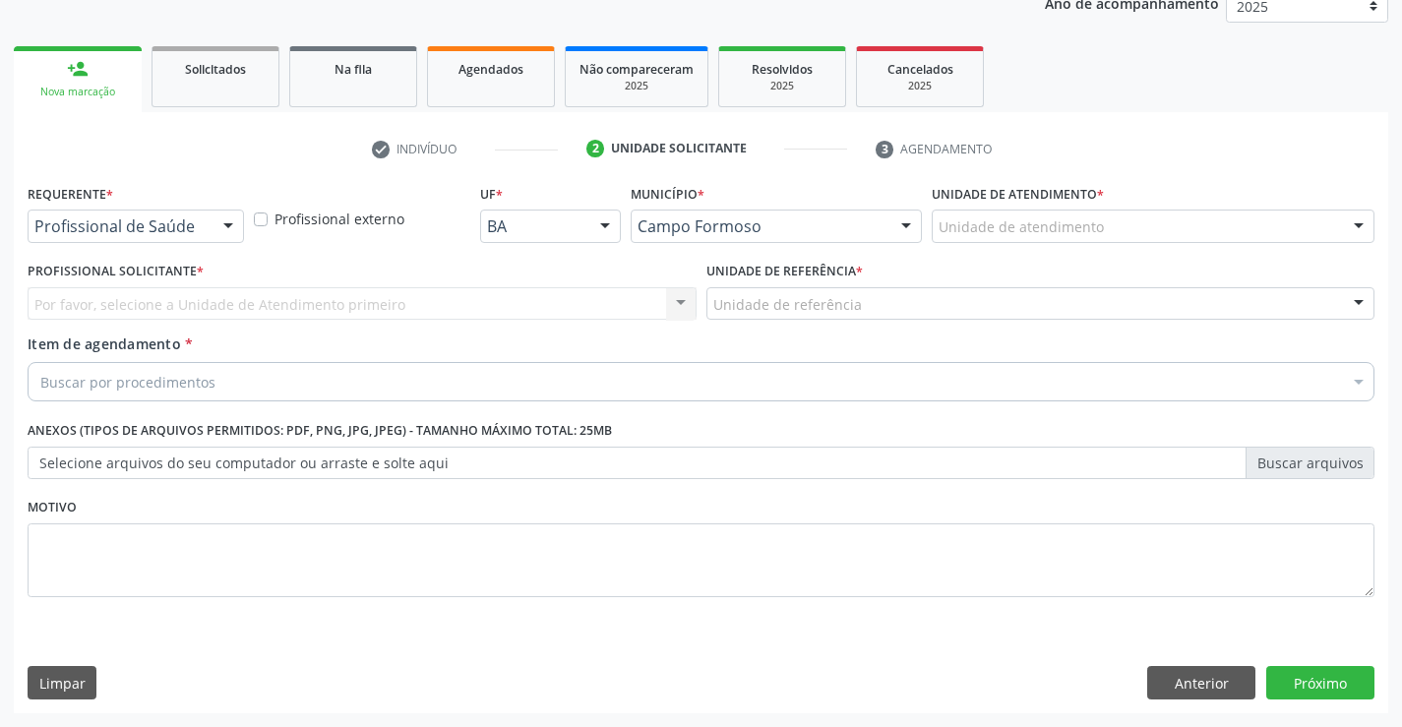
scroll to position [248, 0]
click at [217, 234] on div at bounding box center [229, 227] width 30 height 33
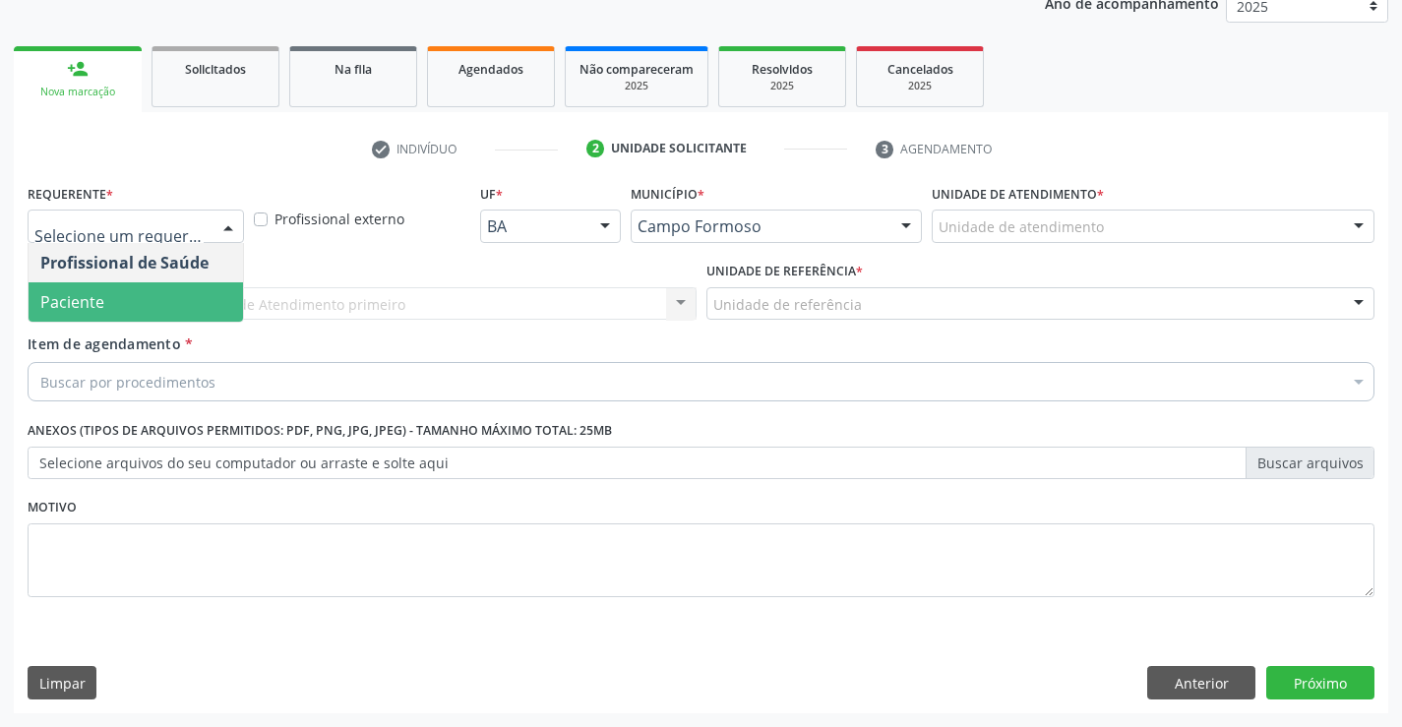
click at [198, 319] on span "Paciente" at bounding box center [136, 301] width 215 height 39
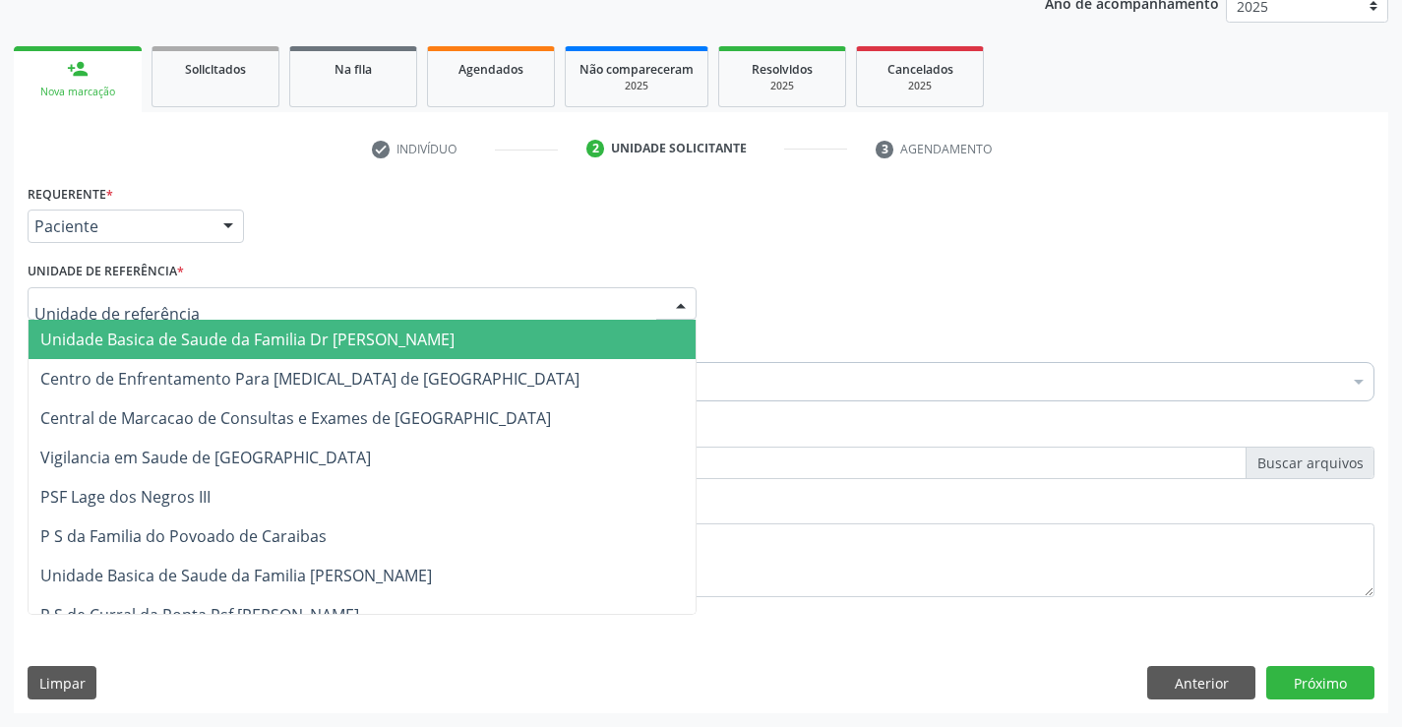
click at [327, 308] on div at bounding box center [362, 303] width 669 height 33
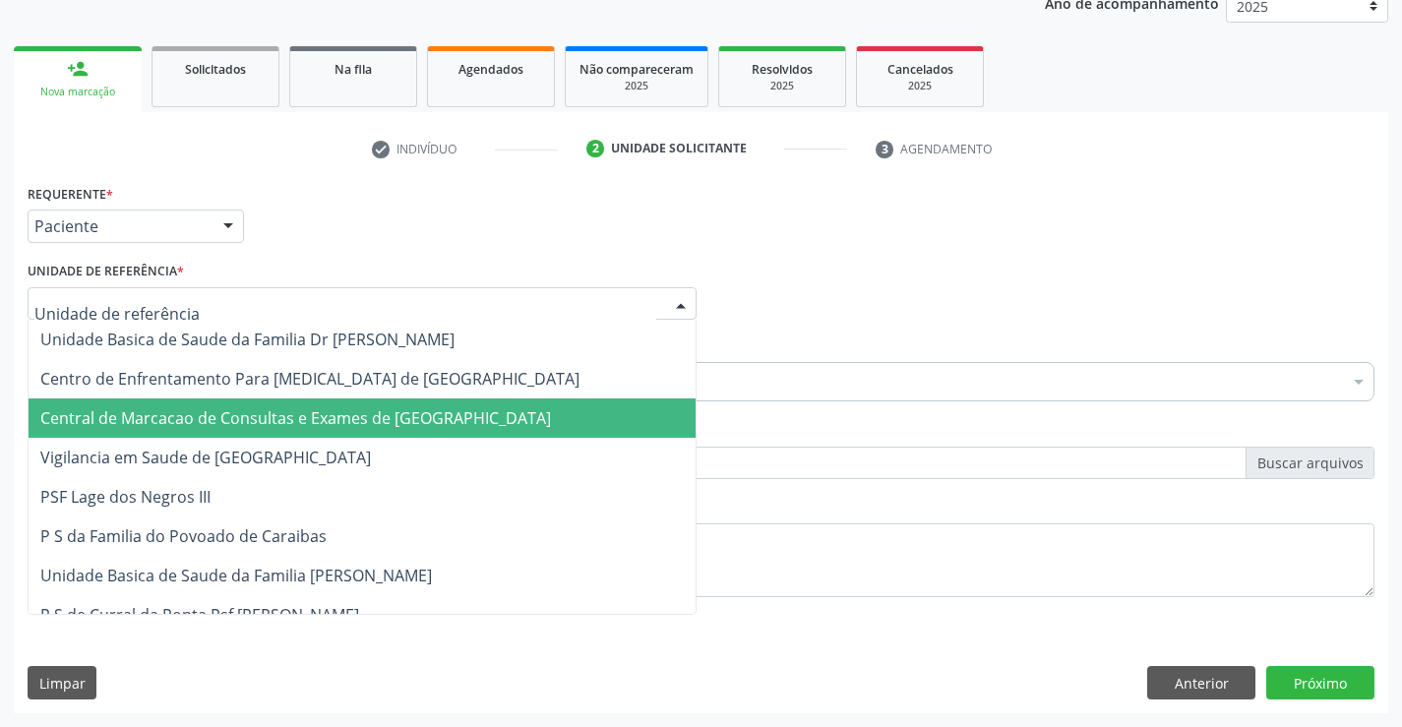
drag, startPoint x: 344, startPoint y: 408, endPoint x: 389, endPoint y: 394, distance: 46.7
click at [349, 408] on span "Central de Marcacao de Consultas e Exames de [GEOGRAPHIC_DATA]" at bounding box center [295, 418] width 511 height 22
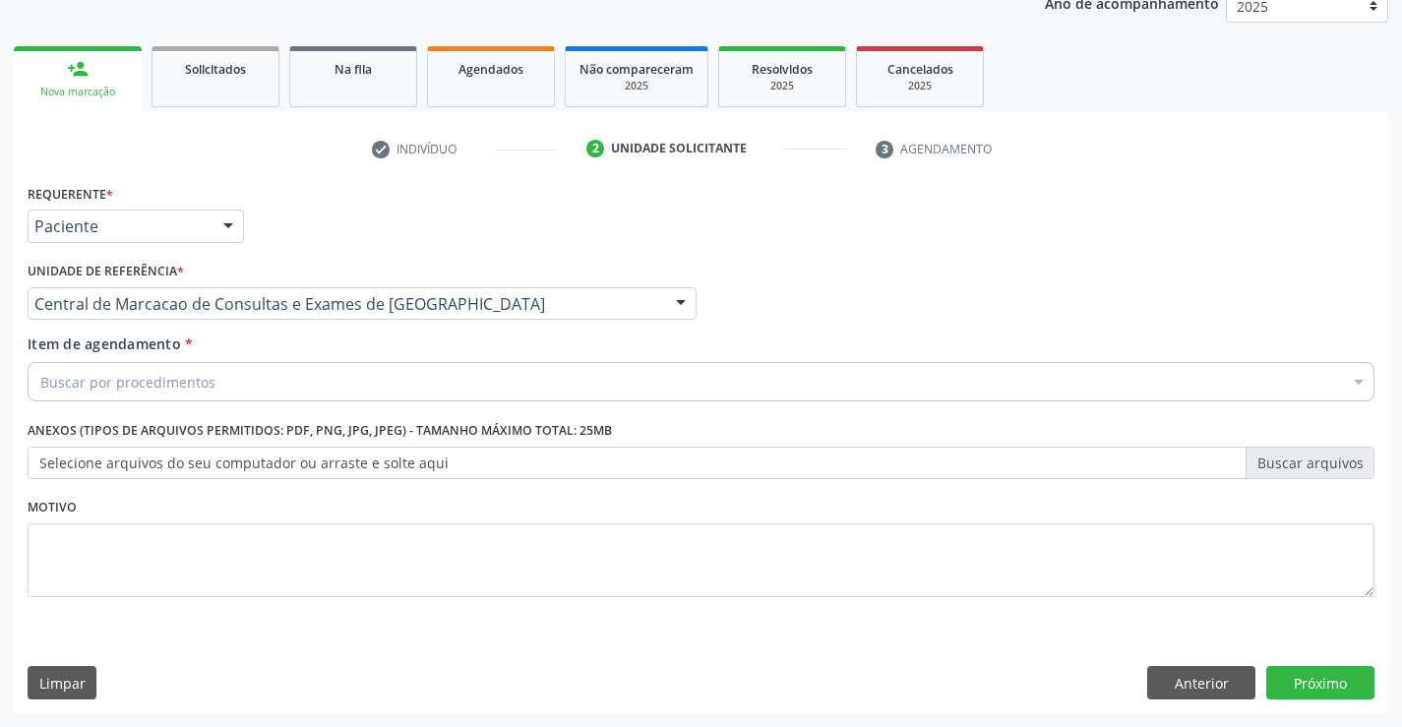
click at [421, 373] on div "Buscar por procedimentos" at bounding box center [701, 381] width 1347 height 39
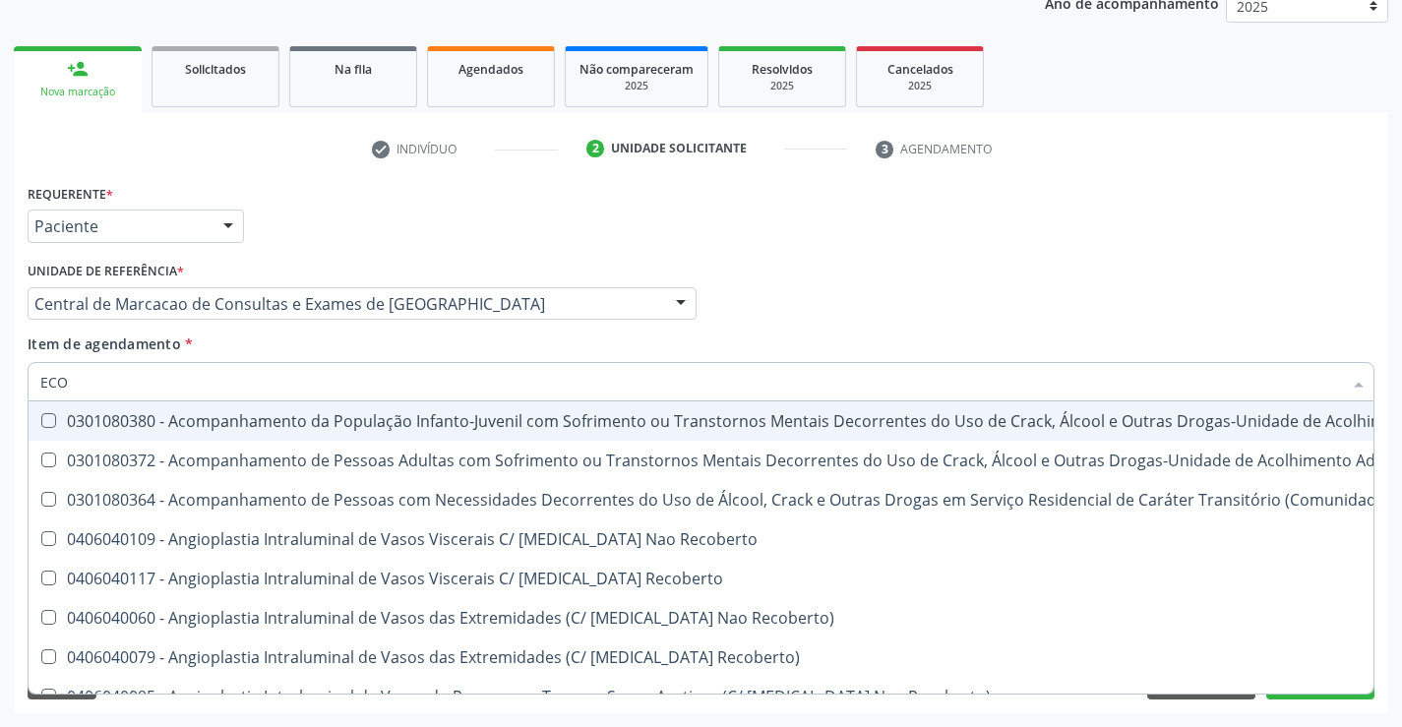
type input "ECOC"
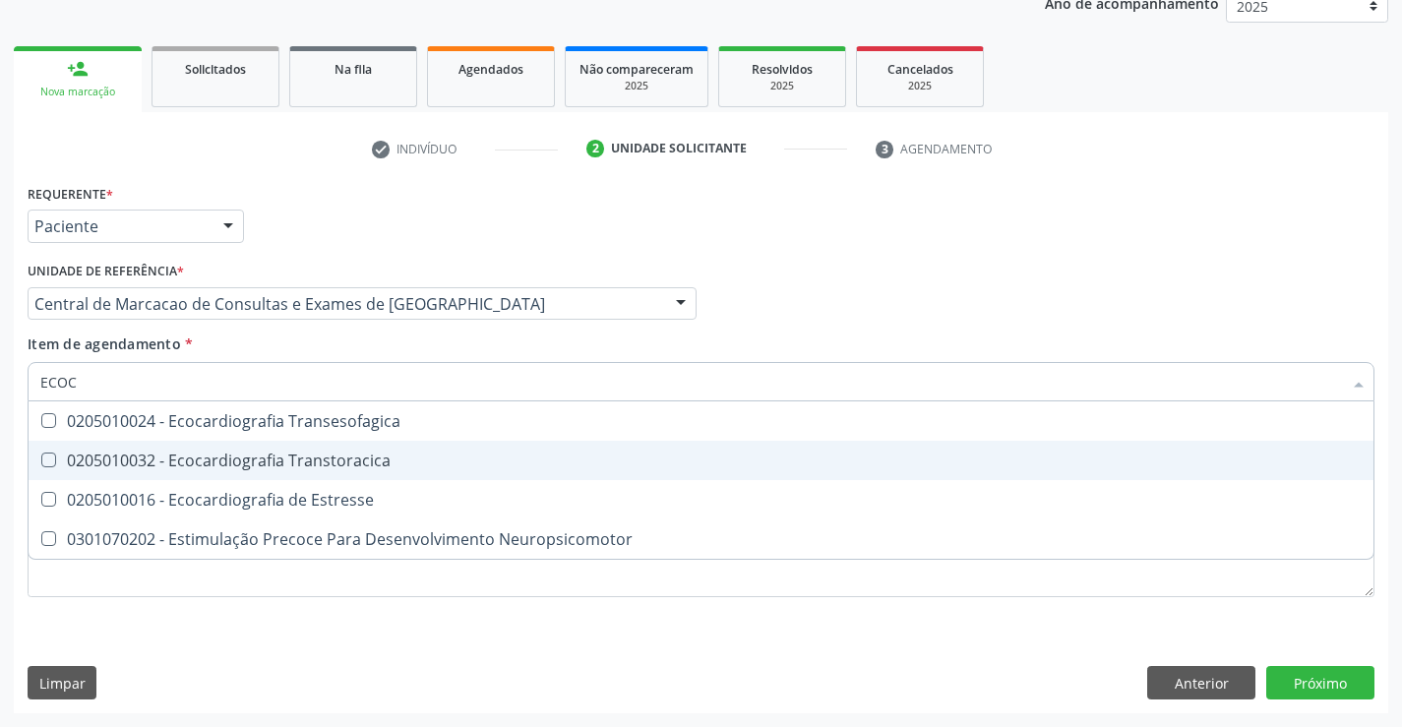
drag, startPoint x: 486, startPoint y: 461, endPoint x: 792, endPoint y: 562, distance: 322.4
click at [487, 461] on div "0205010032 - Ecocardiografia Transtoracica" at bounding box center [701, 461] width 1322 height 16
checkbox Transtoracica "true"
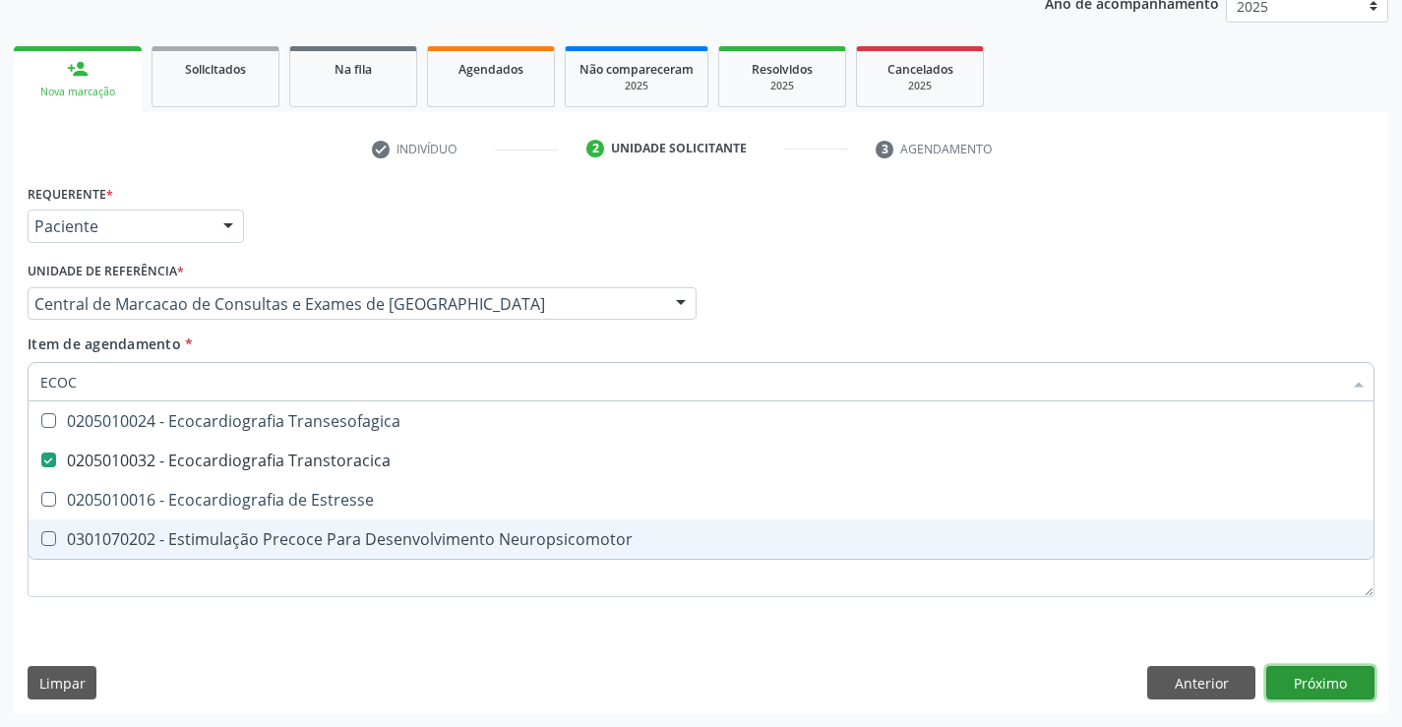
click at [1317, 680] on div "Requerente * Paciente Profissional de Saúde Paciente Nenhum resultado encontrad…" at bounding box center [701, 446] width 1375 height 534
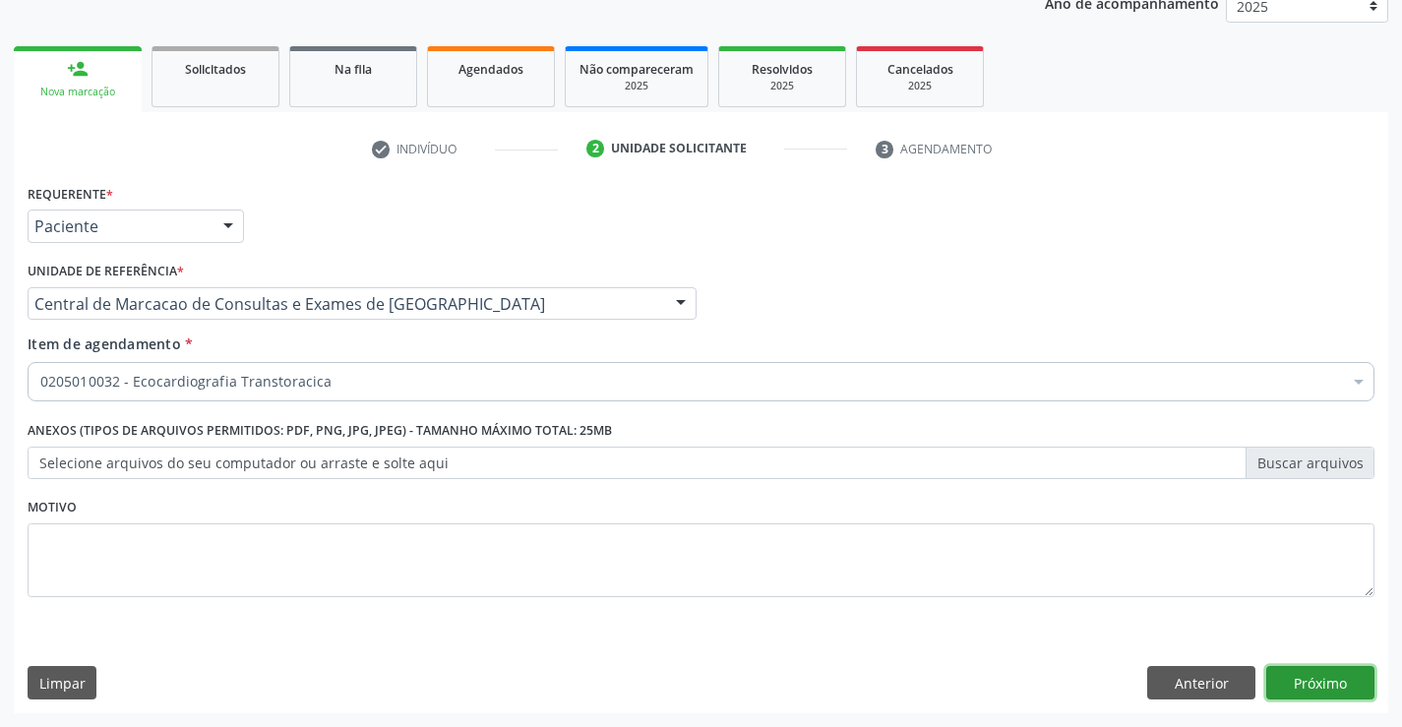
click at [1314, 671] on button "Próximo" at bounding box center [1321, 682] width 108 height 33
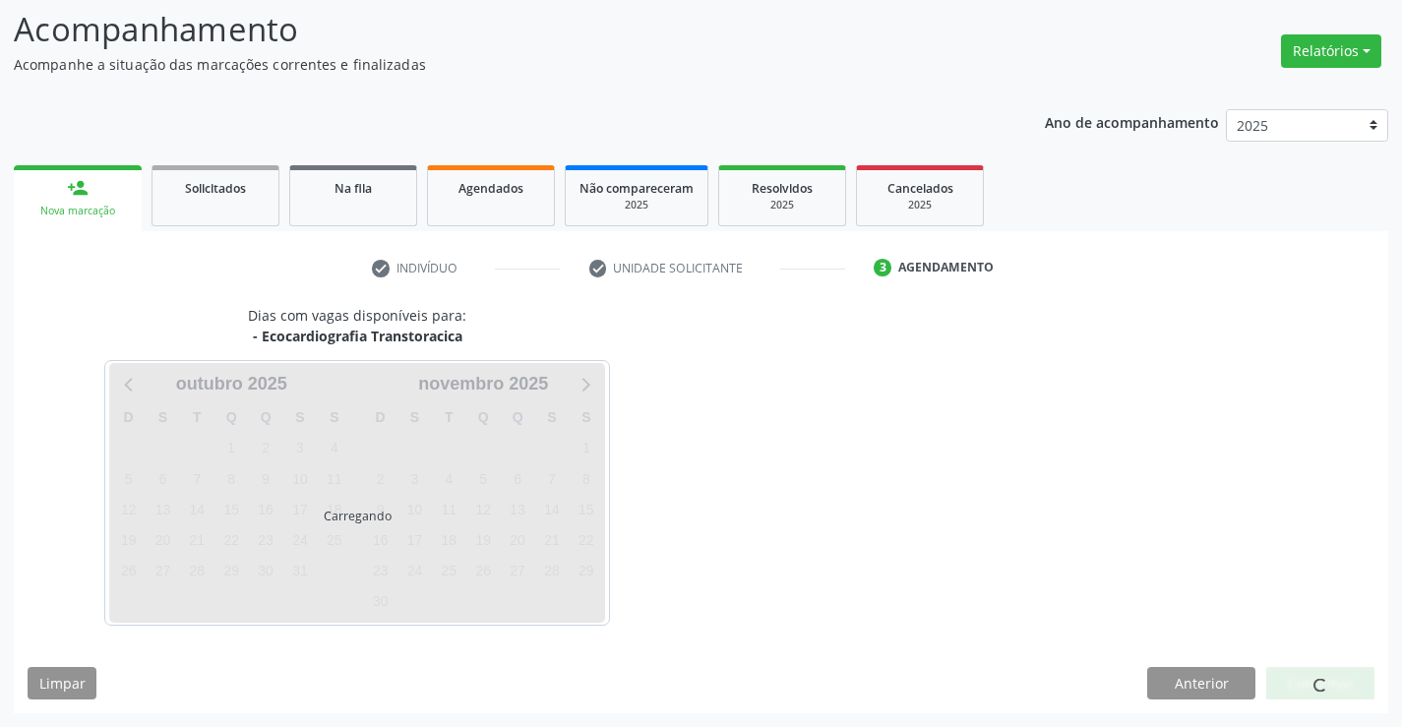
scroll to position [129, 0]
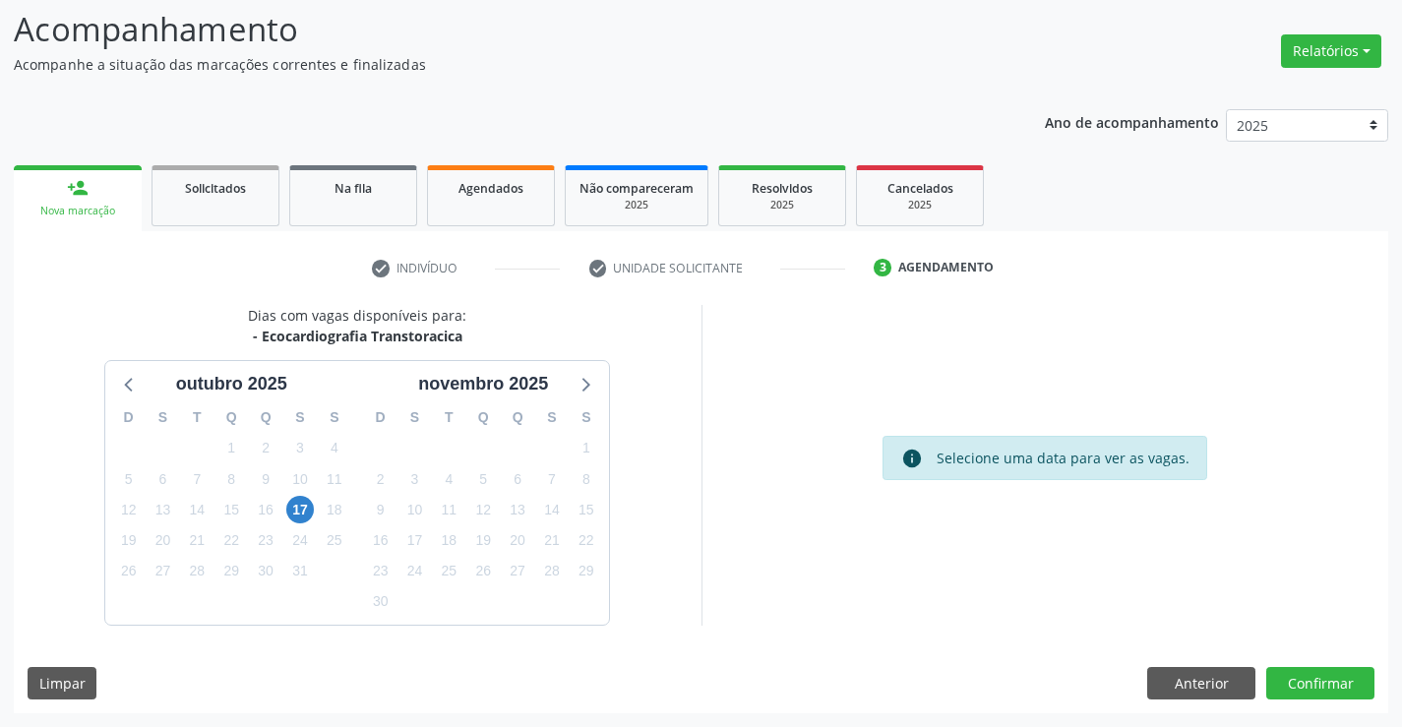
click at [317, 509] on div "18" at bounding box center [334, 510] width 34 height 31
click at [301, 511] on span "17" at bounding box center [300, 510] width 28 height 28
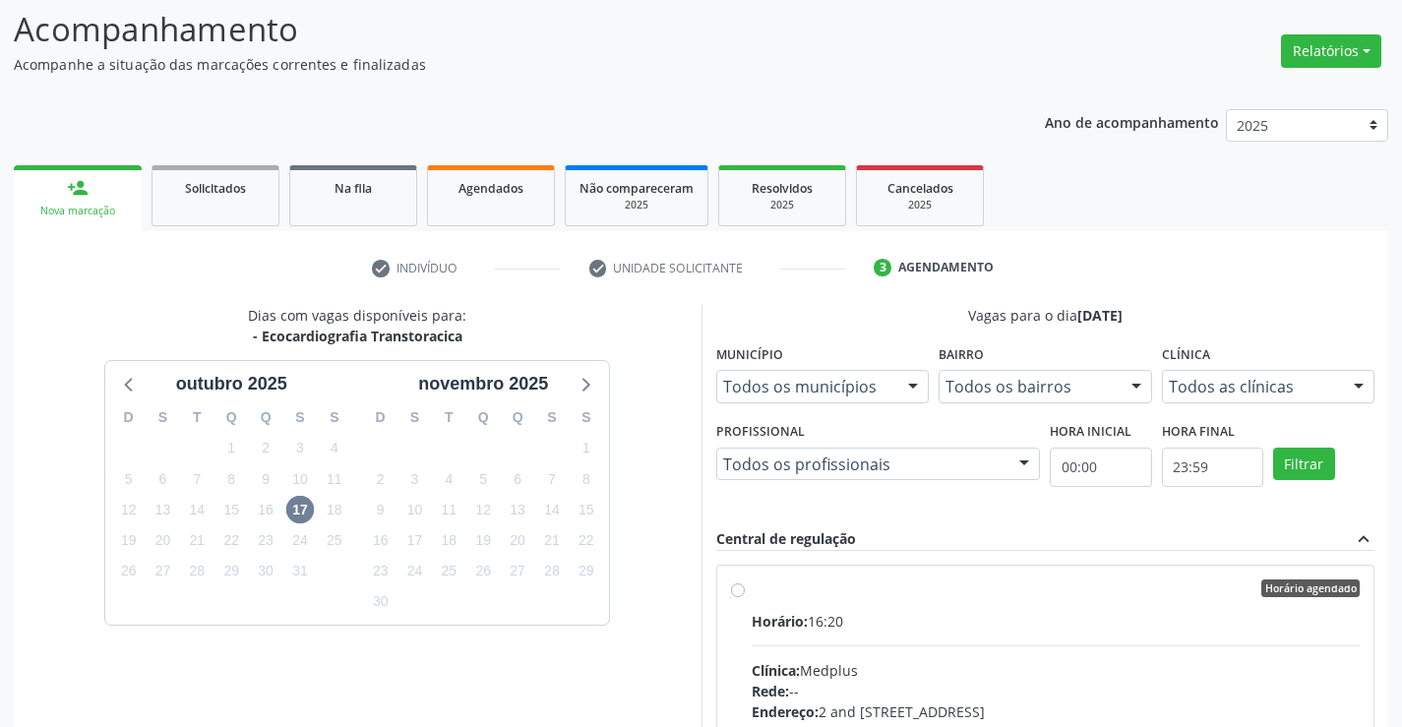
click at [882, 603] on label "Horário agendado Horário: 16:20 Clínica: Medplus Rede: -- Endereço: 2 and [STRE…" at bounding box center [1056, 731] width 609 height 302
click at [745, 597] on input "Horário agendado Horário: 16:20 Clínica: Medplus Rede: -- Endereço: 2 and [STRE…" at bounding box center [738, 589] width 14 height 18
radio input "true"
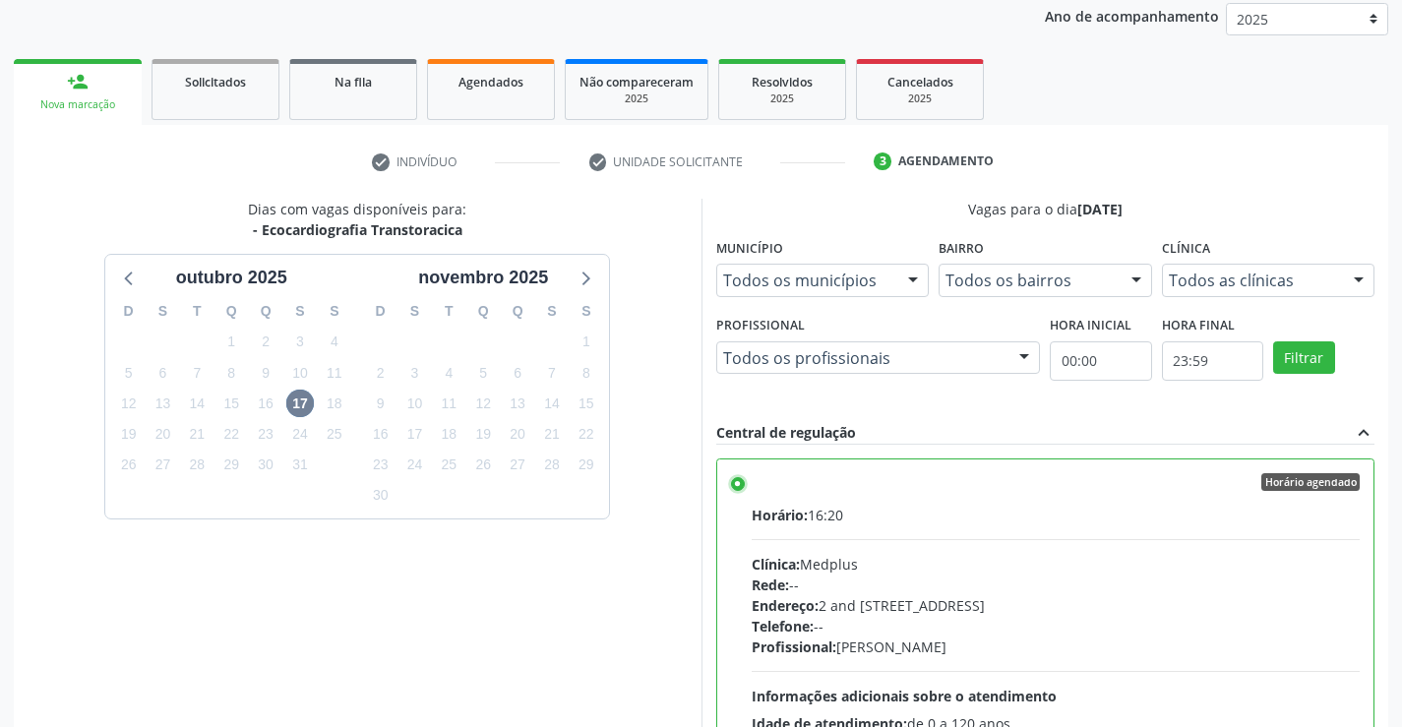
scroll to position [449, 0]
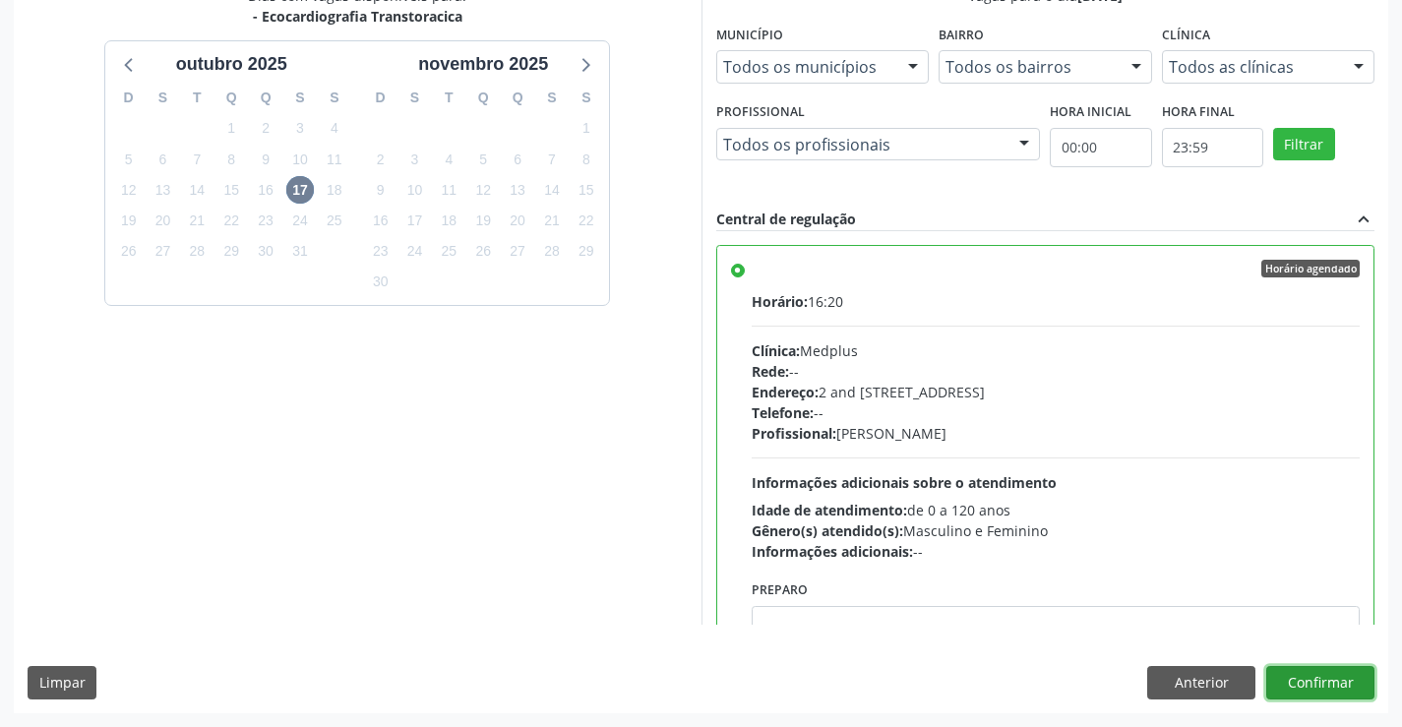
click at [1347, 683] on button "Confirmar" at bounding box center [1321, 682] width 108 height 33
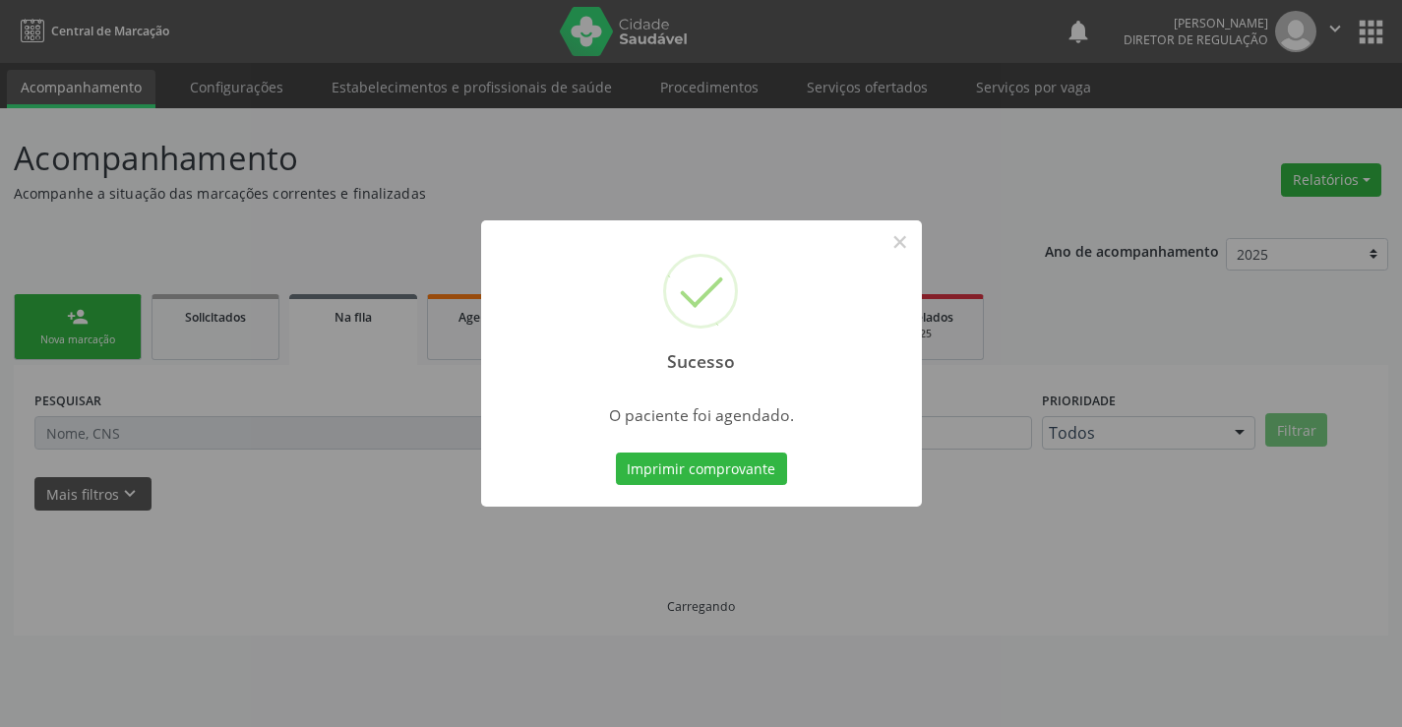
scroll to position [0, 0]
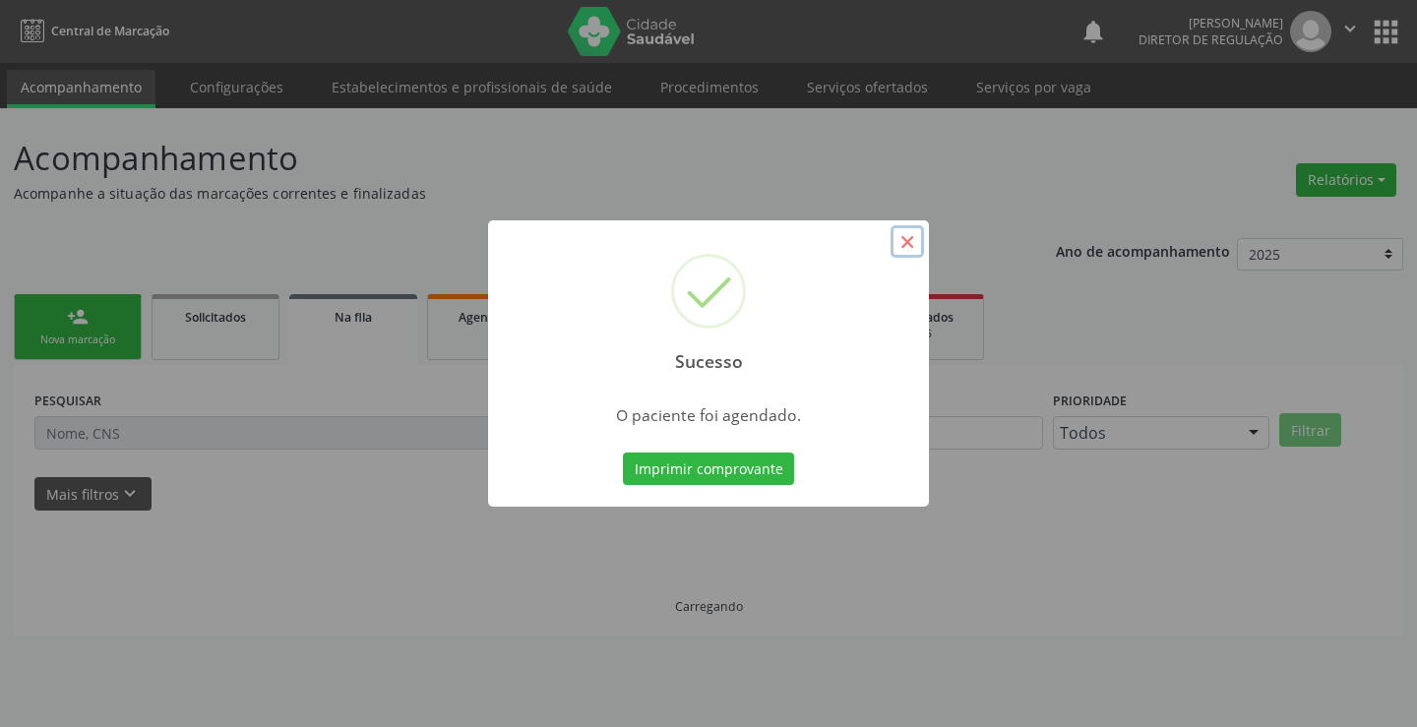
click at [907, 243] on button "×" at bounding box center [907, 241] width 33 height 33
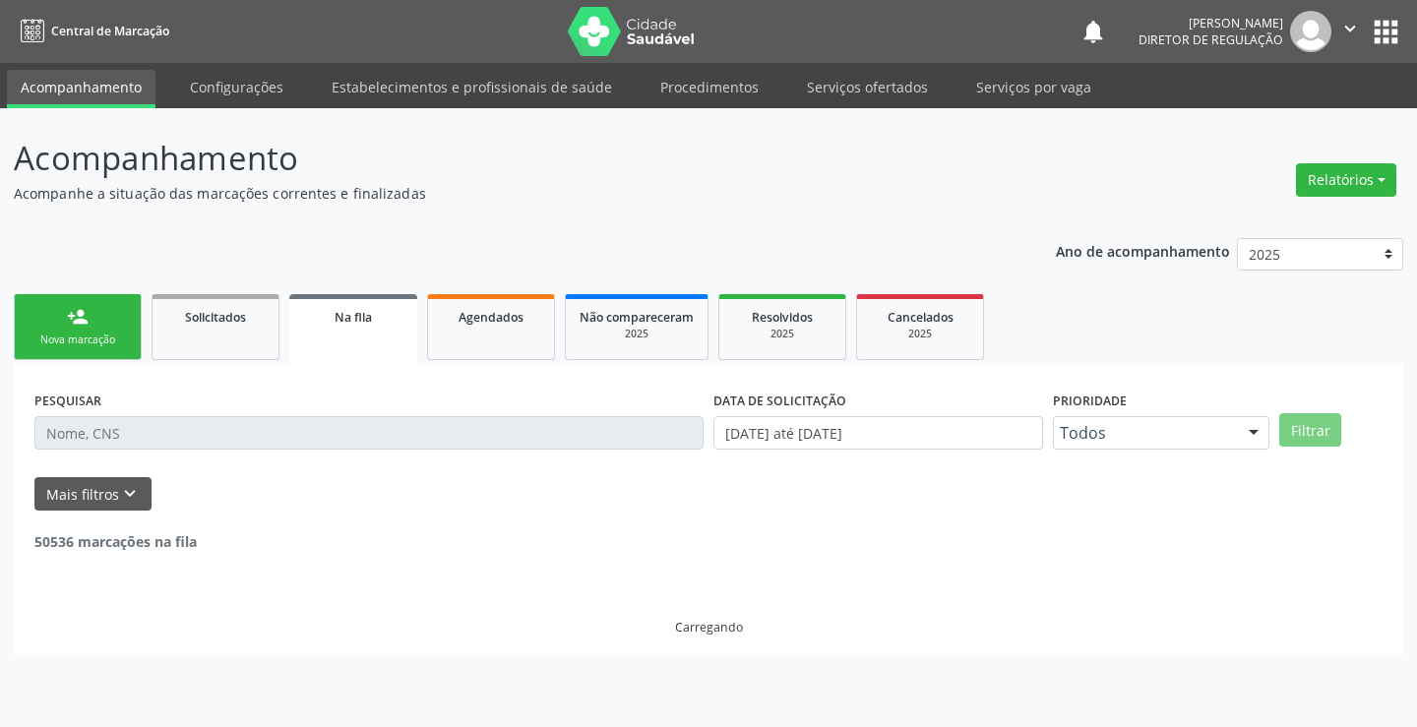
click at [1356, 31] on icon "" at bounding box center [1350, 29] width 22 height 22
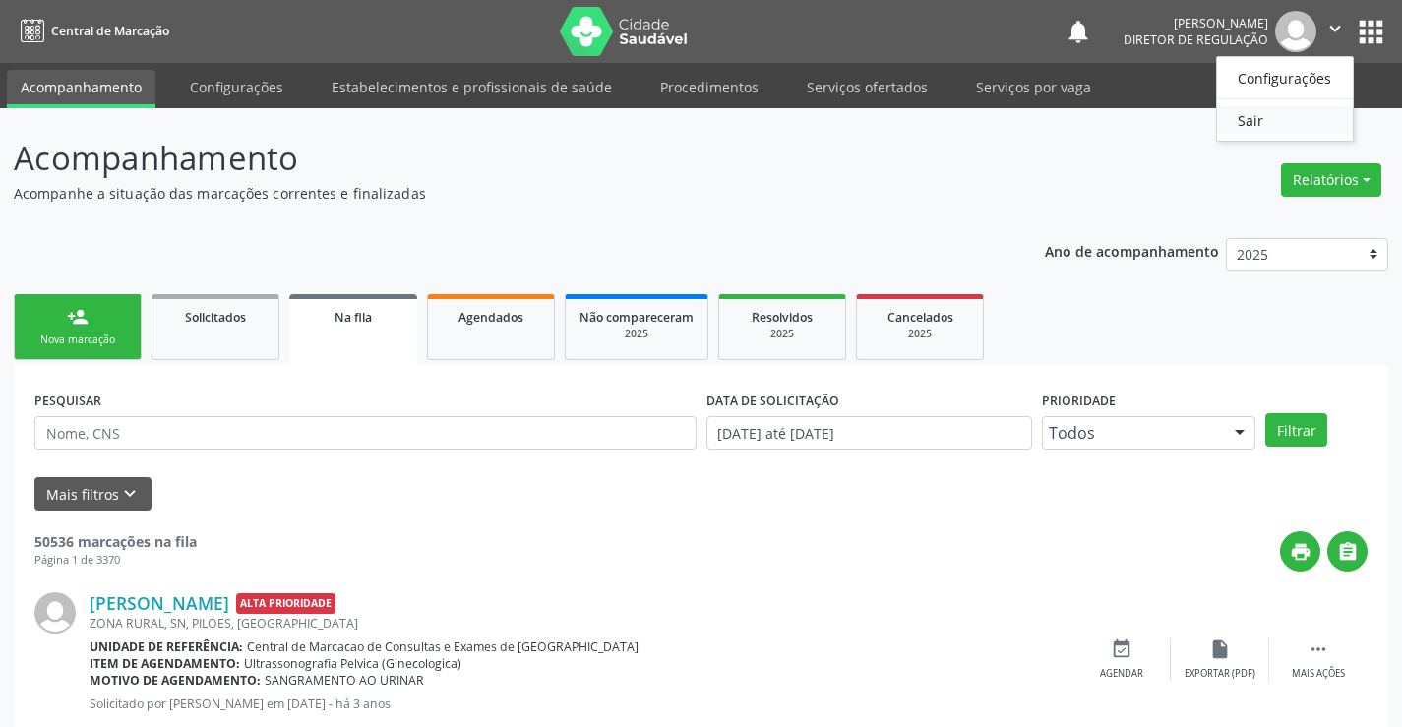
click at [1322, 119] on link "Sair" at bounding box center [1285, 120] width 136 height 28
